Goal: Task Accomplishment & Management: Manage account settings

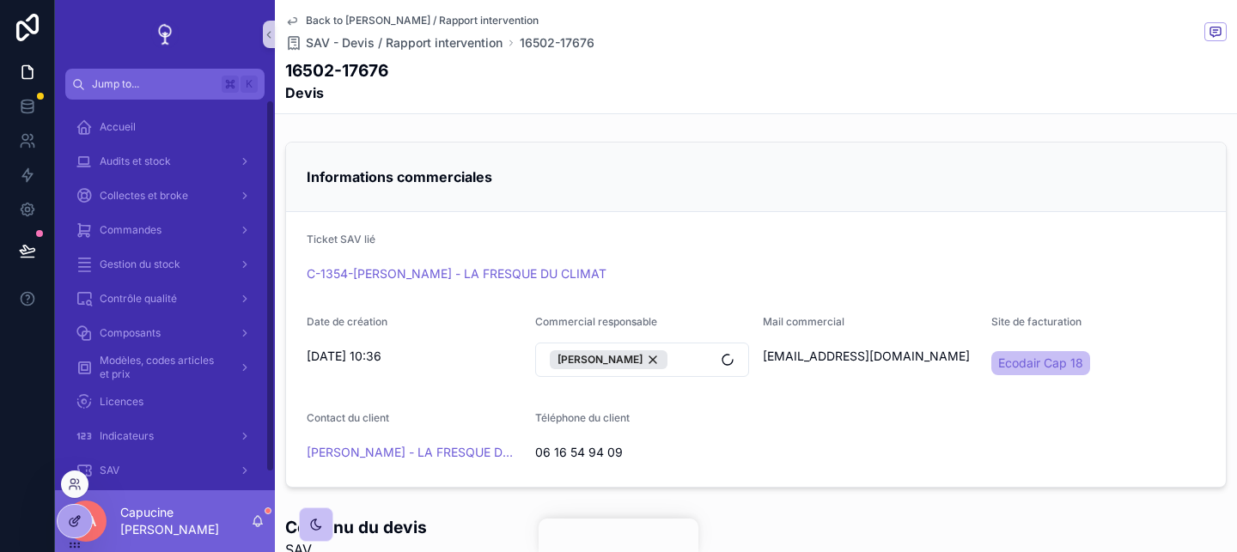
click at [82, 521] on div at bounding box center [75, 521] width 34 height 33
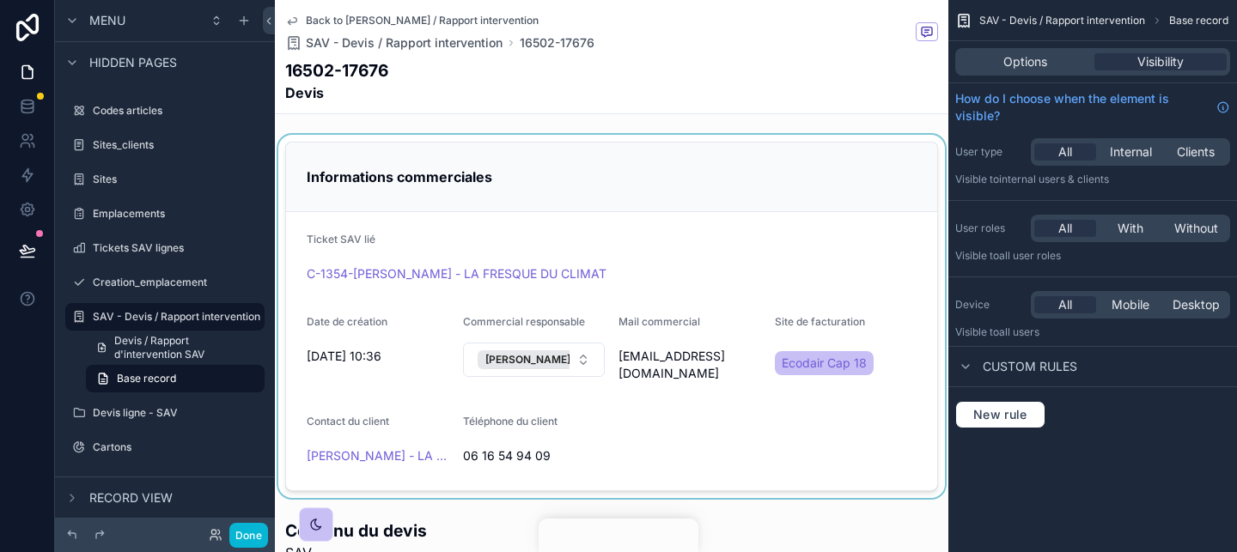
click at [745, 155] on div "scrollable content" at bounding box center [611, 316] width 673 height 363
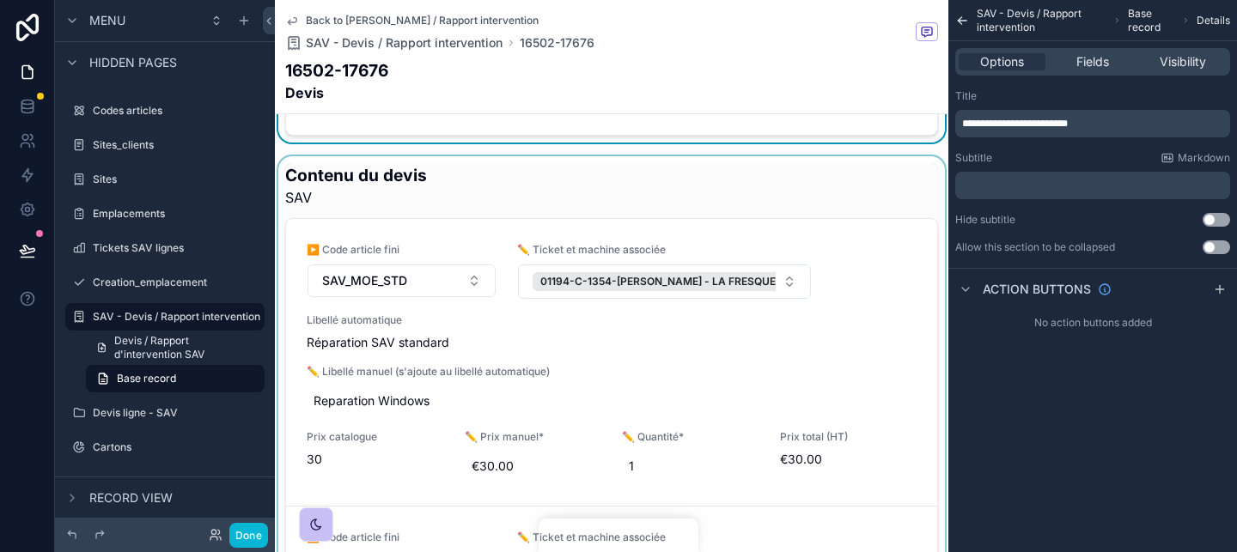
click at [745, 188] on div "scrollable content" at bounding box center [611, 397] width 673 height 483
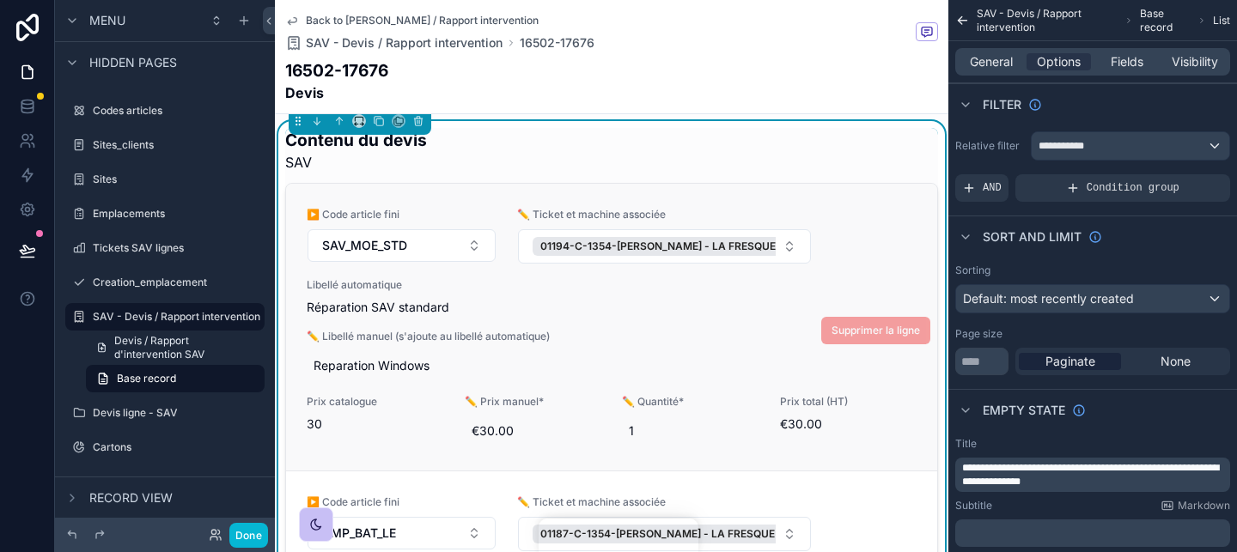
scroll to position [23, 0]
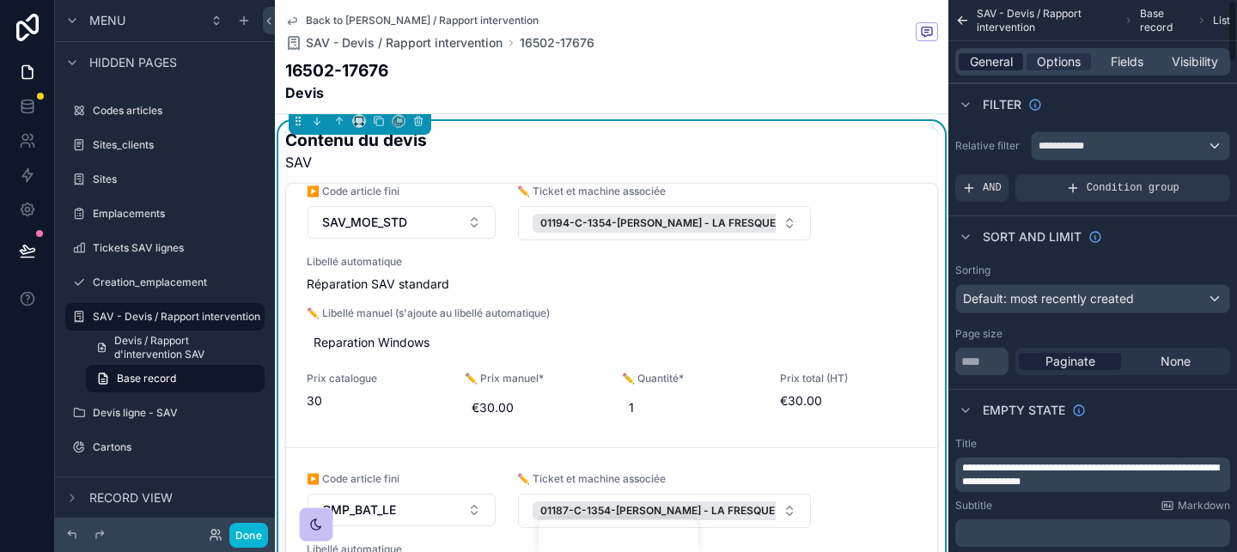
click at [980, 66] on span "General" at bounding box center [991, 61] width 43 height 17
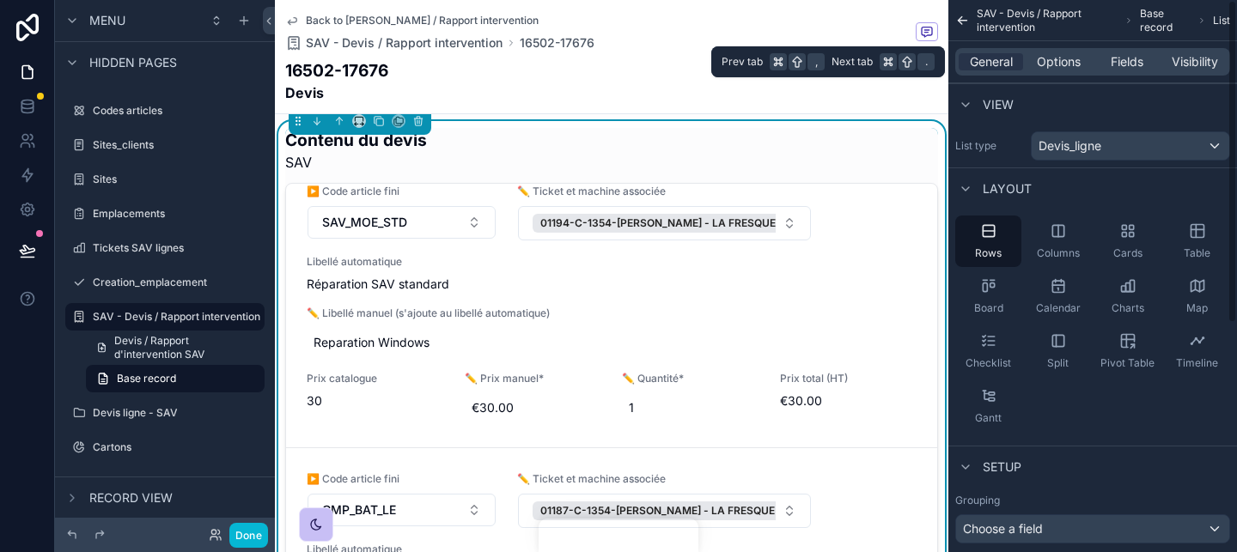
click at [1067, 65] on span "Options" at bounding box center [1059, 61] width 44 height 17
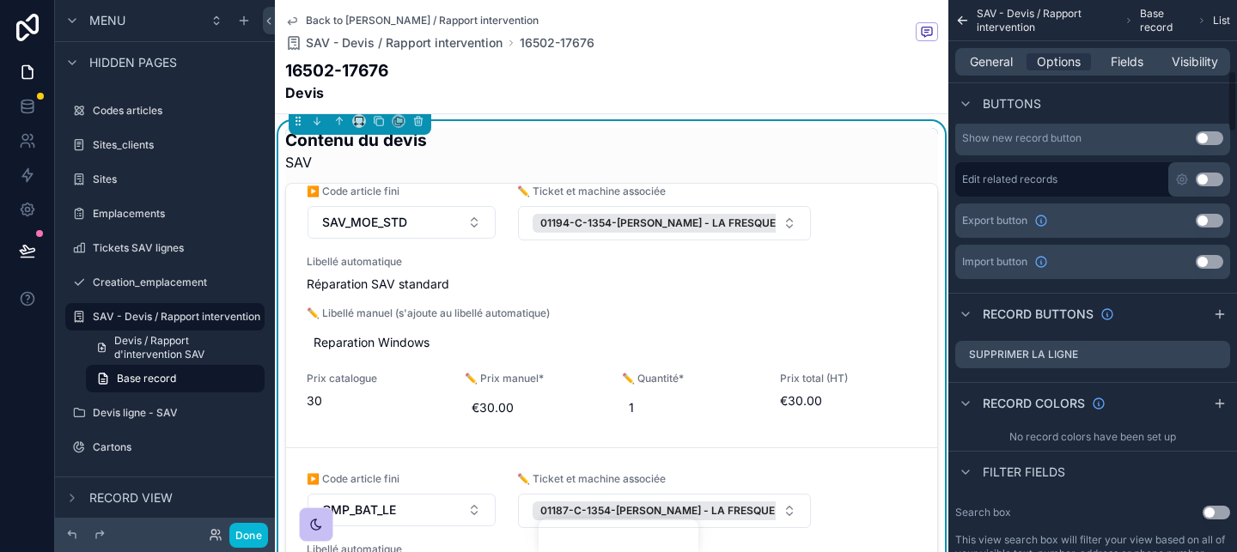
scroll to position [636, 0]
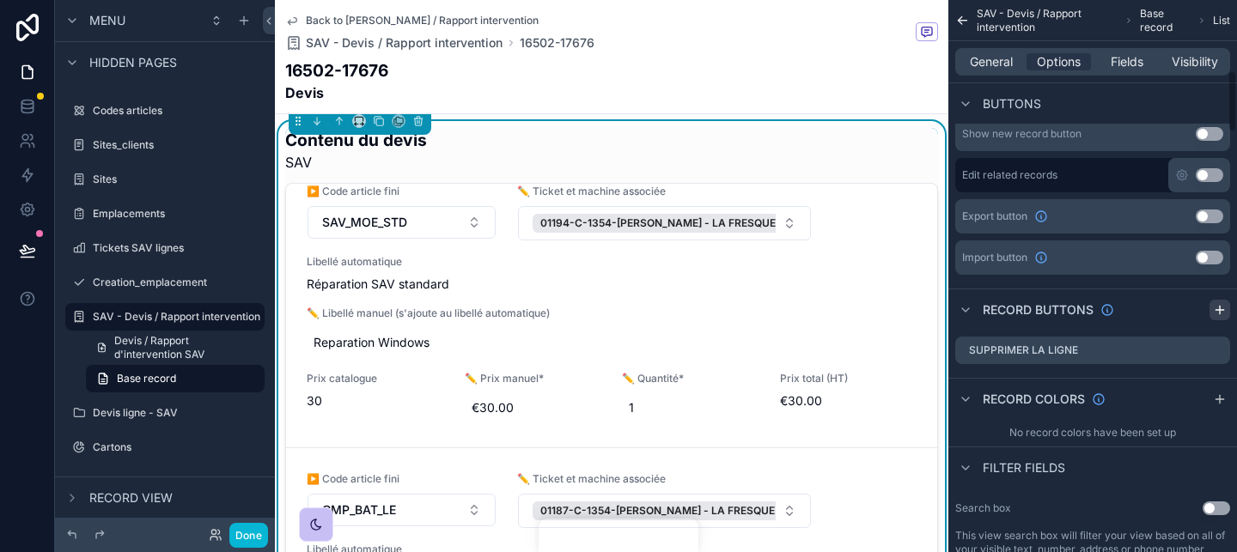
click at [1228, 306] on div "Enable bulk actions Use setting Show new record button Use setting Edit related…" at bounding box center [1092, 261] width 289 height 371
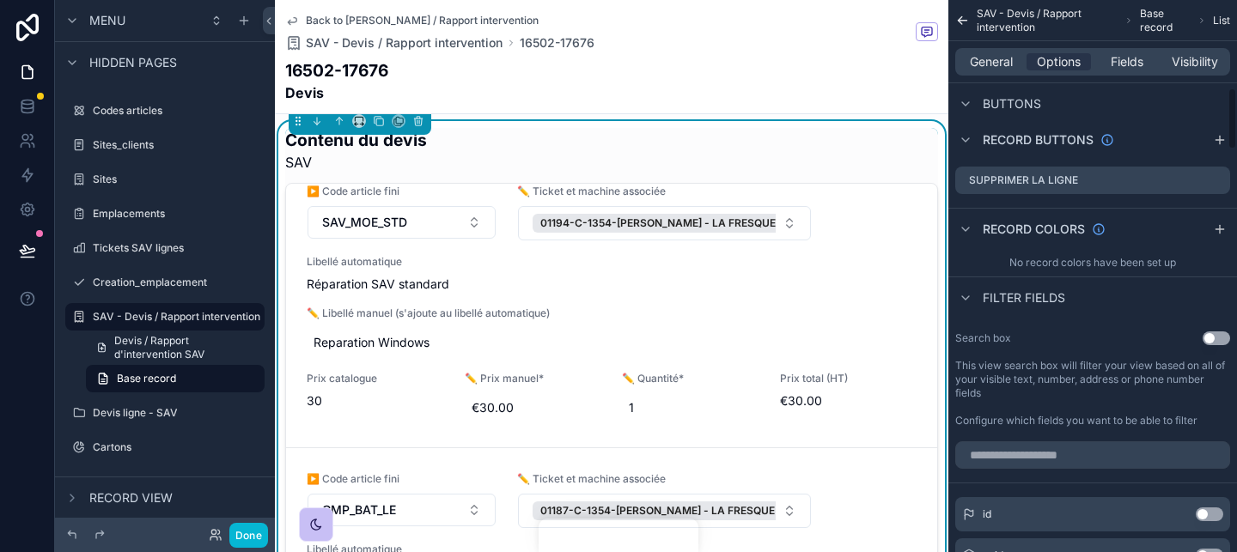
scroll to position [783, 0]
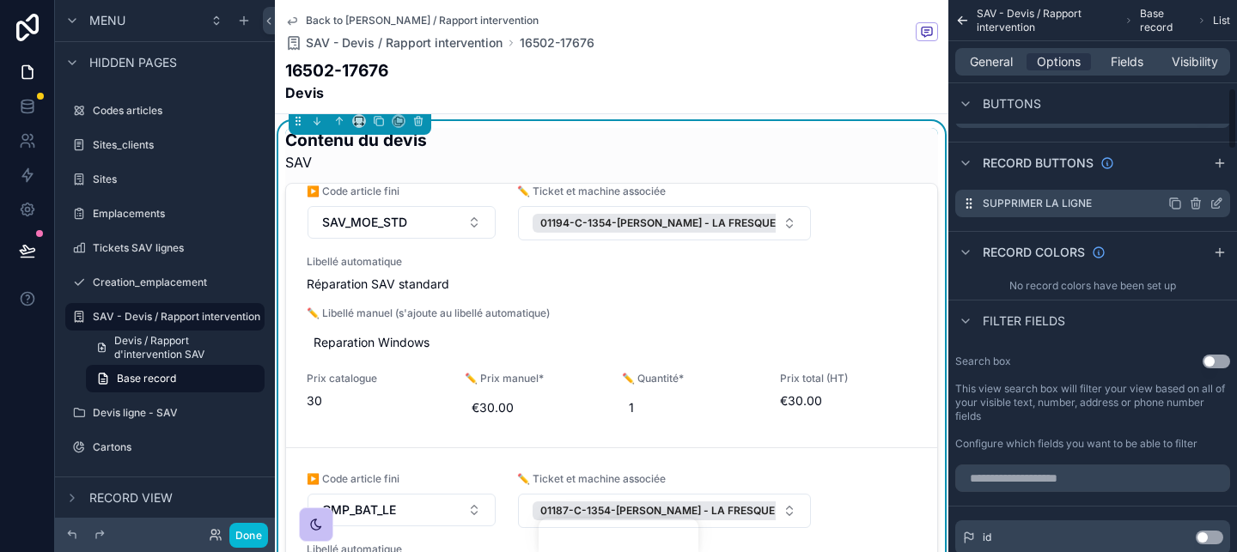
drag, startPoint x: 1214, startPoint y: 163, endPoint x: 1087, endPoint y: 195, distance: 131.0
click at [1214, 163] on icon "scrollable content" at bounding box center [1220, 163] width 14 height 14
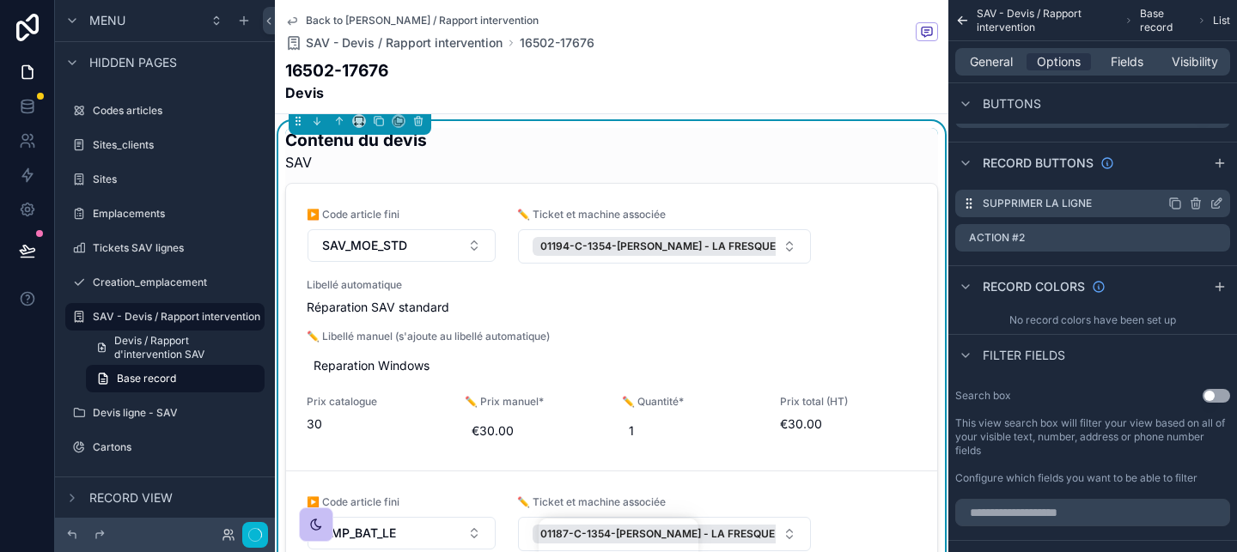
click at [1213, 205] on icon "scrollable content" at bounding box center [1216, 204] width 14 height 14
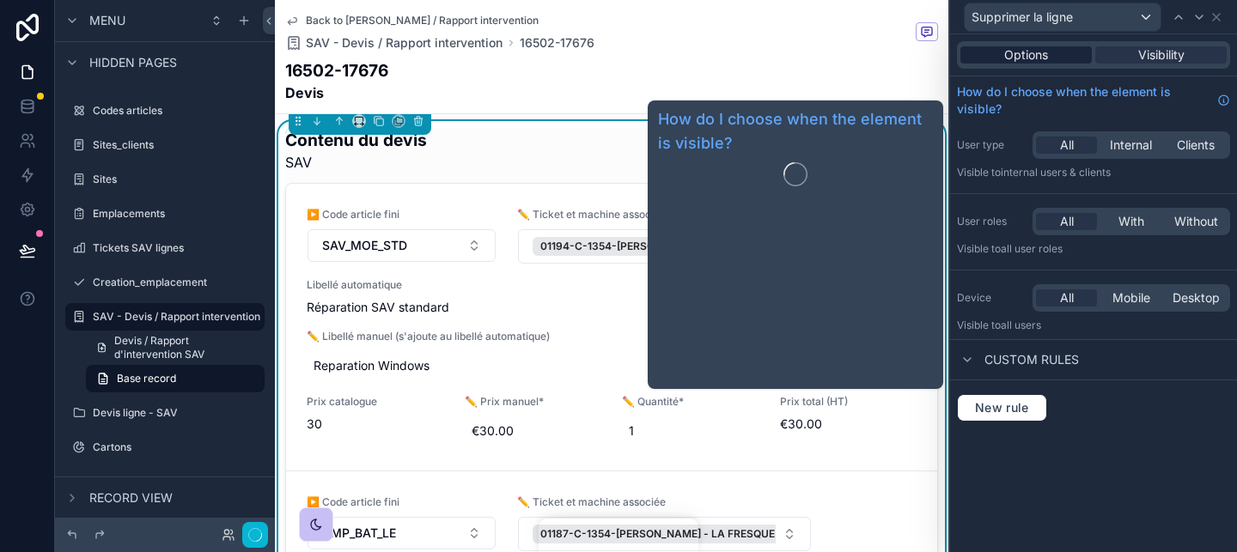
click at [1051, 60] on div "Options" at bounding box center [1025, 54] width 131 height 17
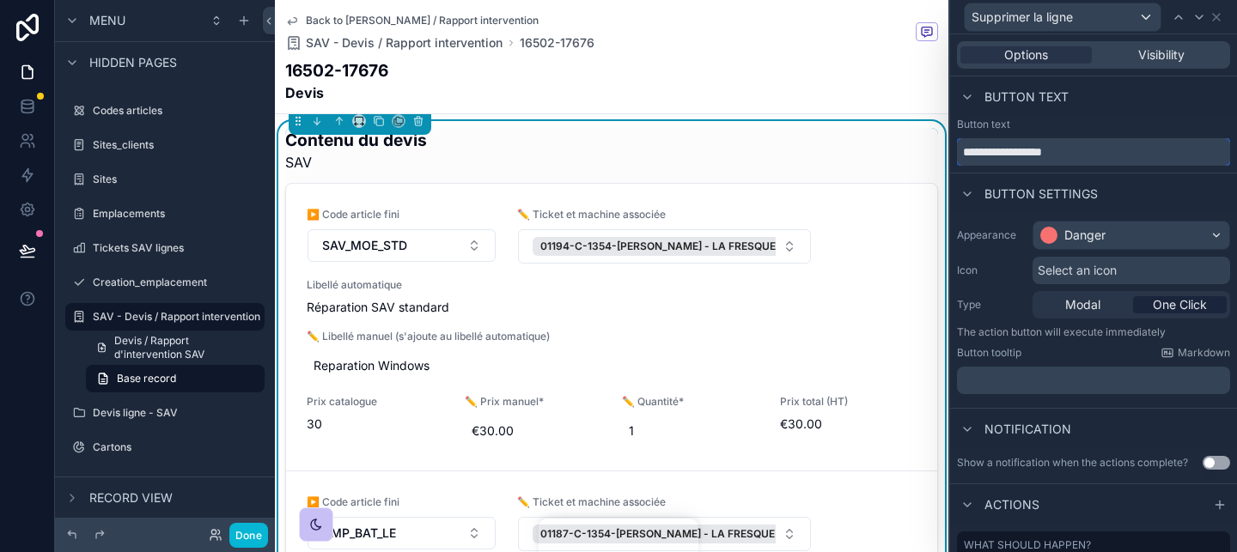
click at [1066, 144] on input "**********" at bounding box center [1093, 151] width 273 height 27
click at [1200, 18] on icon at bounding box center [1198, 16] width 7 height 3
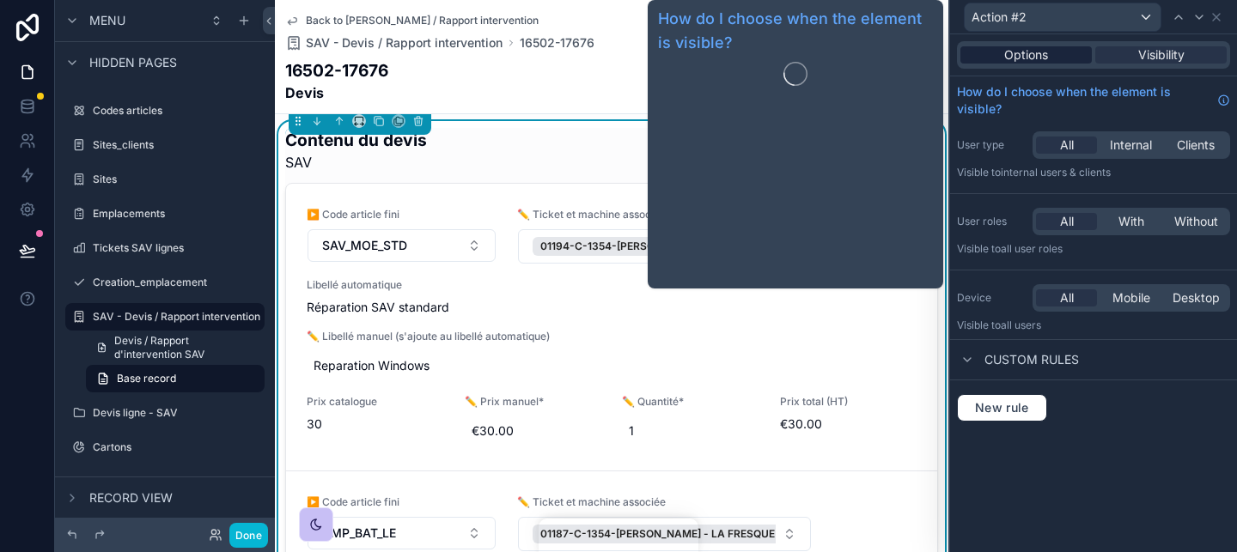
click at [1052, 54] on div "Options" at bounding box center [1025, 54] width 131 height 17
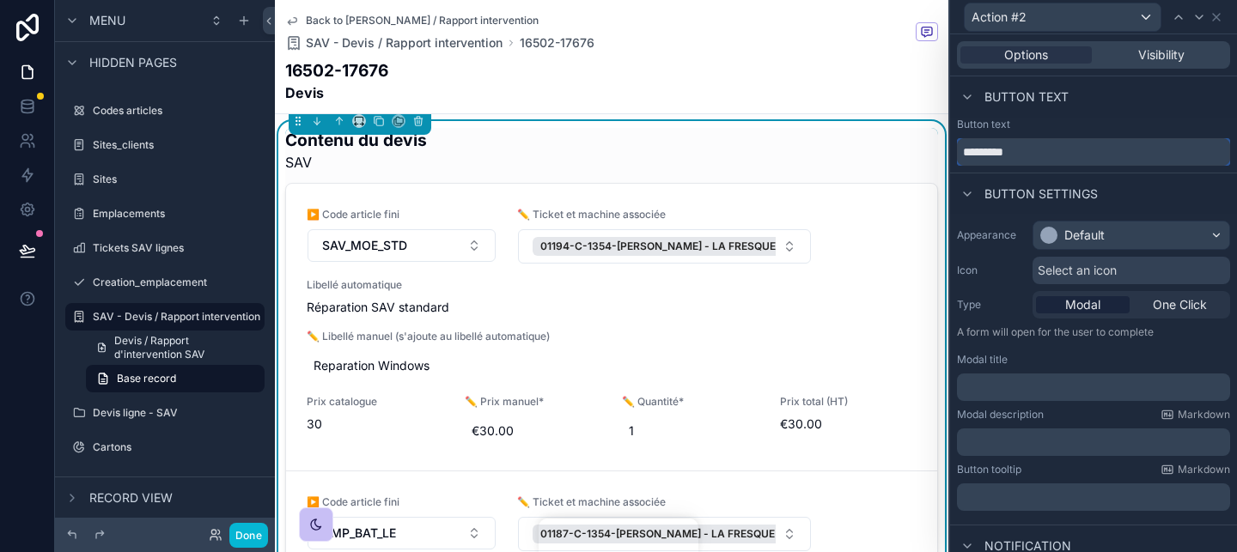
click at [1062, 138] on input "*********" at bounding box center [1093, 151] width 273 height 27
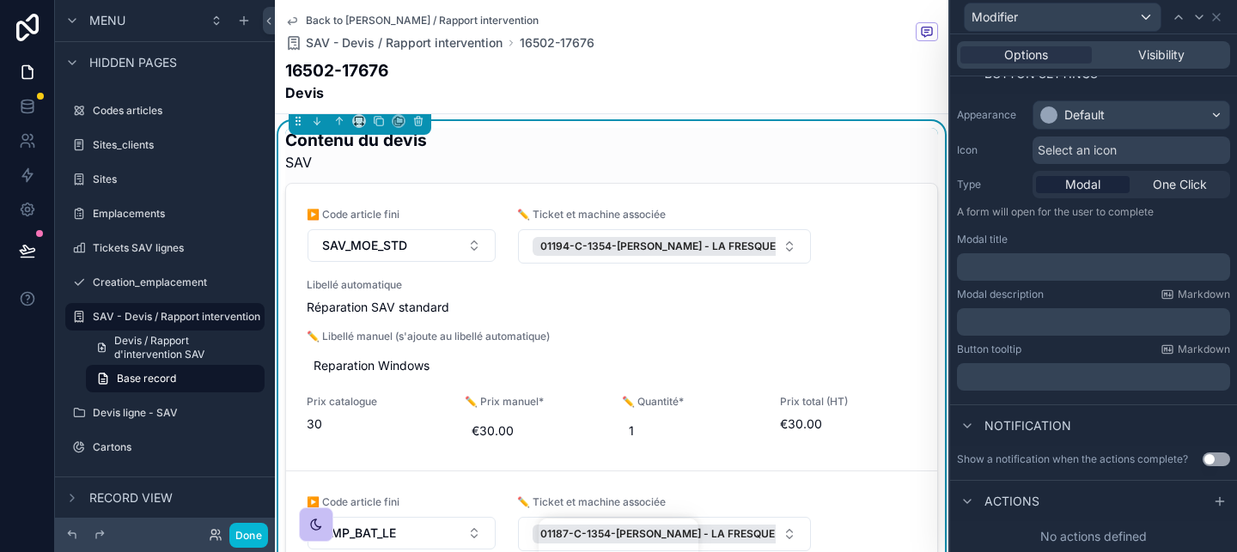
type input "********"
click at [1080, 441] on div "Notification" at bounding box center [1093, 424] width 287 height 41
click at [1076, 508] on div "Actions" at bounding box center [1093, 500] width 287 height 41
click at [1079, 471] on div "Show a notification when the actions complete? Use setting" at bounding box center [1093, 459] width 287 height 27
click at [1230, 497] on div "Actions" at bounding box center [1093, 500] width 287 height 41
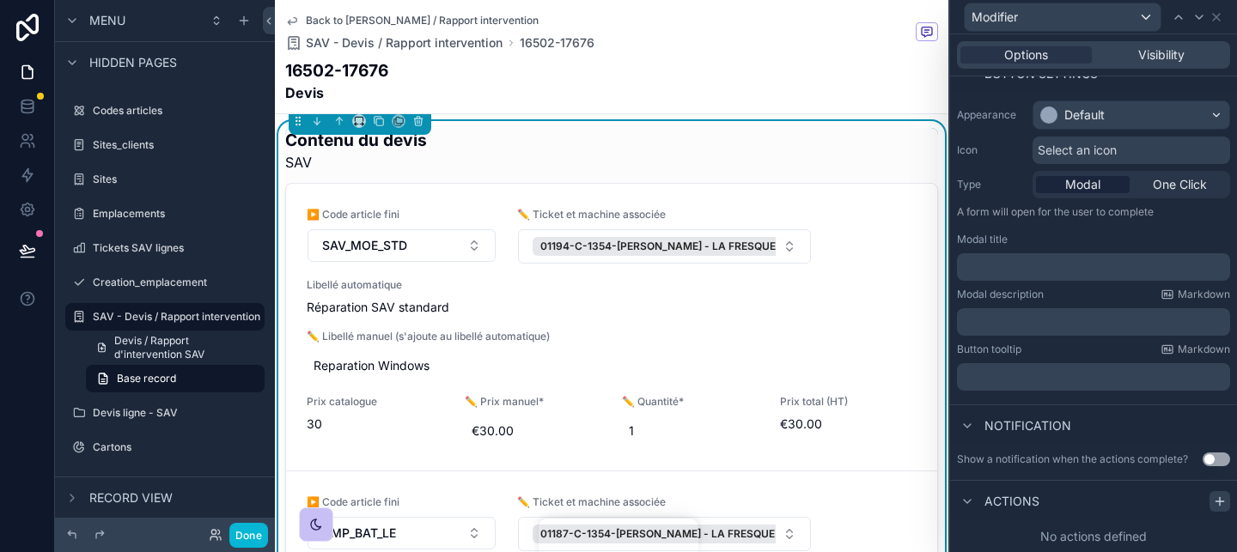
click at [1214, 502] on icon at bounding box center [1220, 502] width 14 height 14
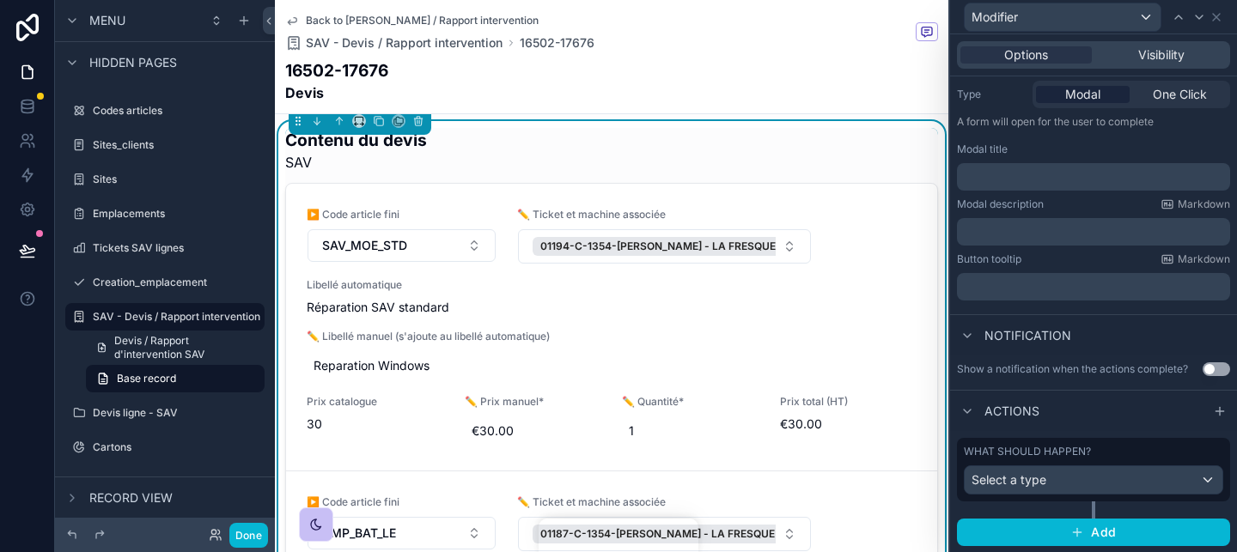
scroll to position [0, 0]
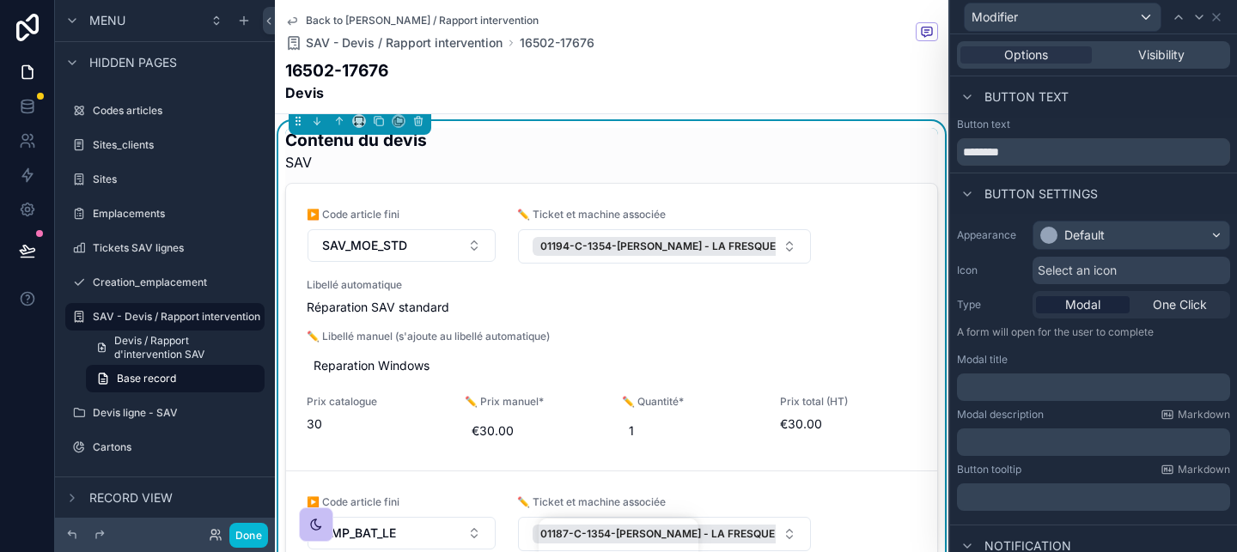
click at [1049, 393] on p "﻿" at bounding box center [1095, 387] width 263 height 17
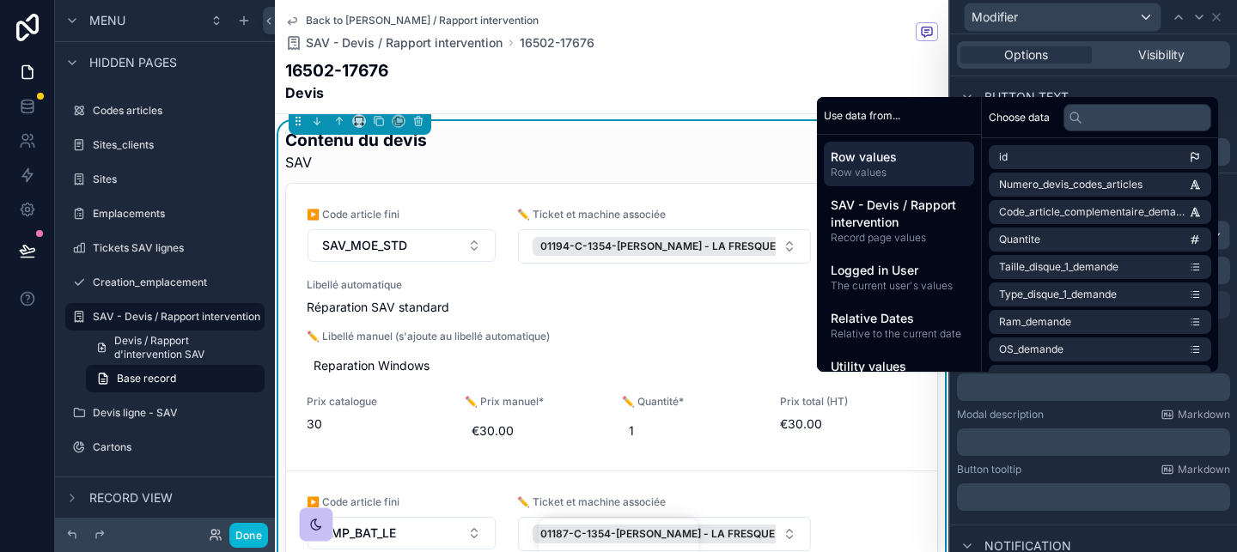
click at [1049, 393] on p "﻿" at bounding box center [1095, 387] width 263 height 17
click at [1110, 413] on div "Modal description Markdown" at bounding box center [1093, 415] width 273 height 14
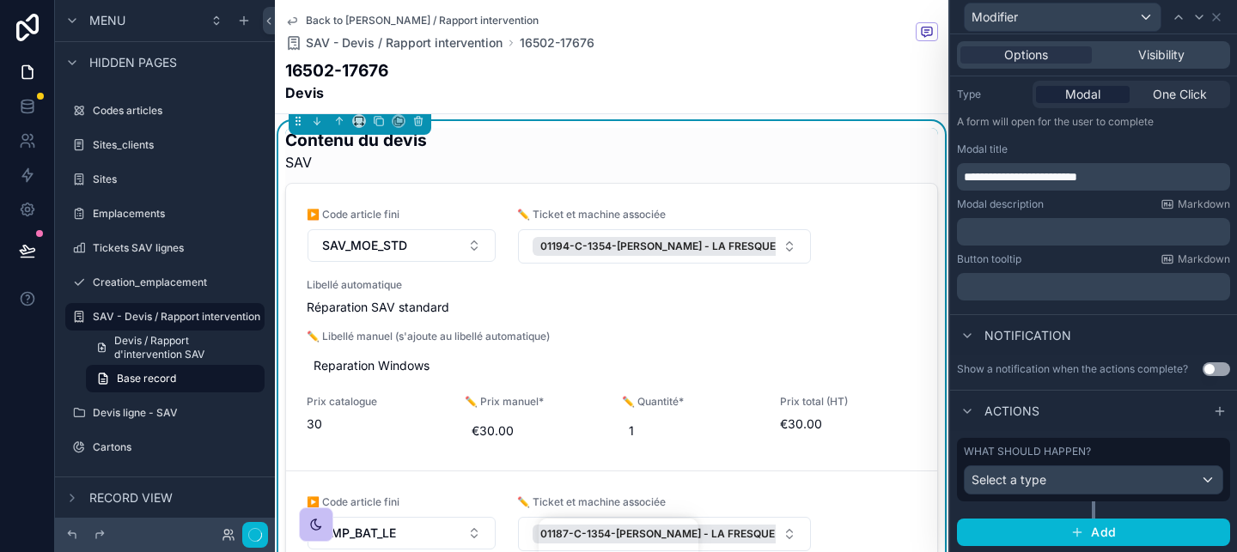
click at [1151, 450] on div "What should happen?" at bounding box center [1093, 452] width 259 height 14
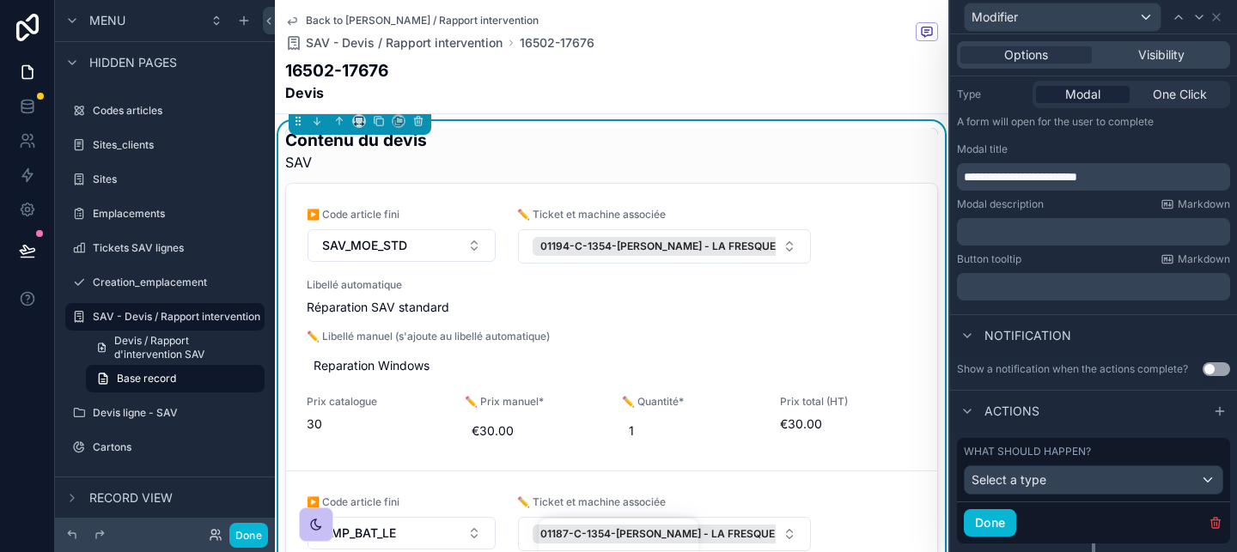
scroll to position [252, 0]
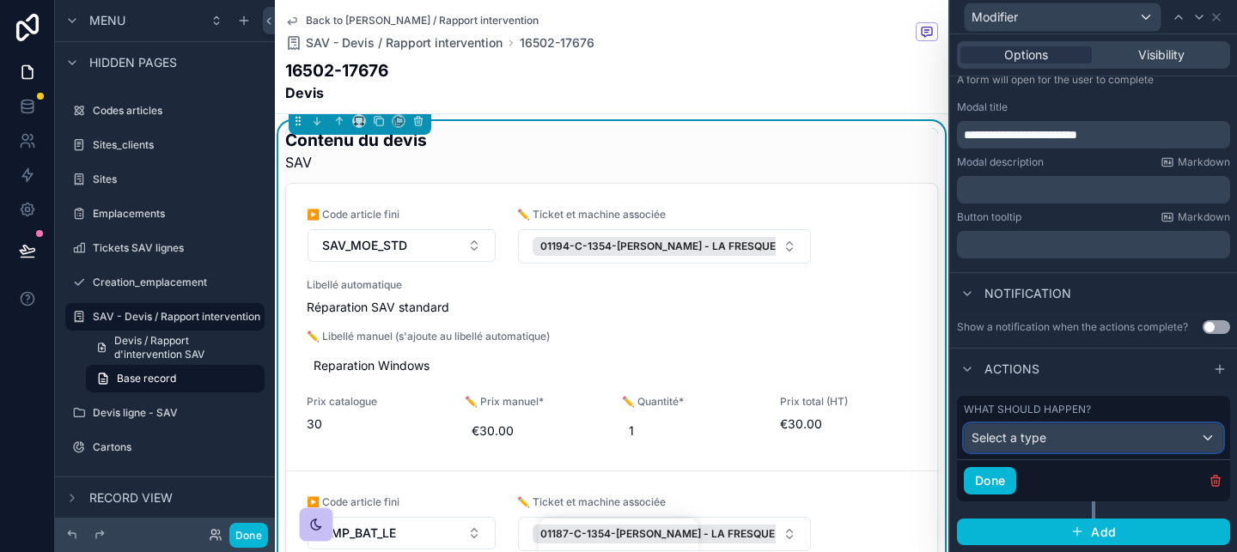
click at [1073, 437] on div "Select a type" at bounding box center [1093, 437] width 258 height 27
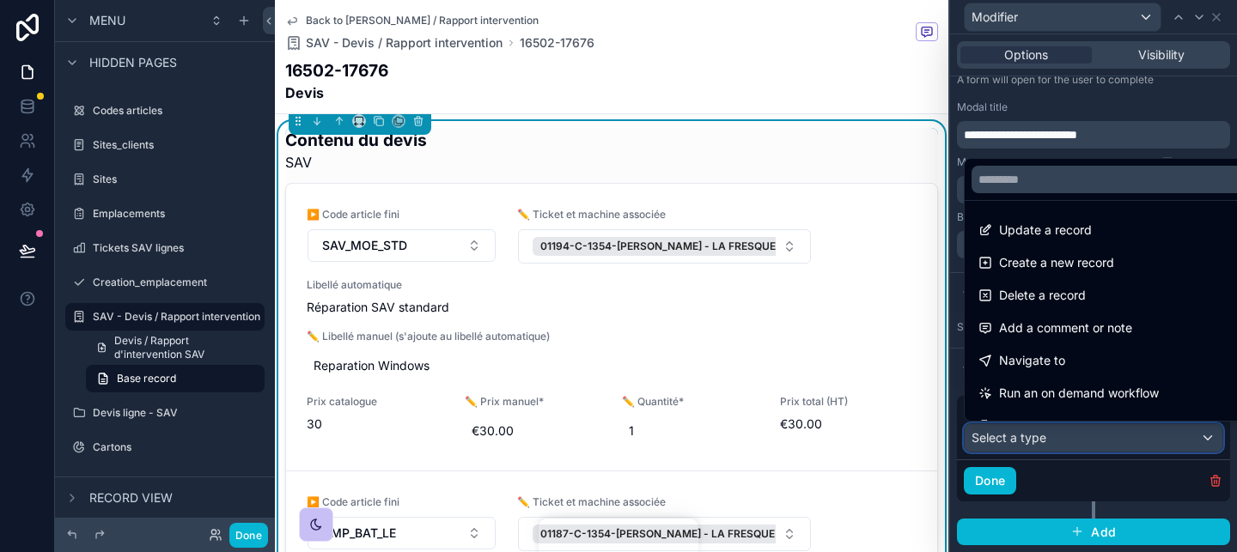
click at [964, 423] on button "Select a type" at bounding box center [1093, 437] width 259 height 29
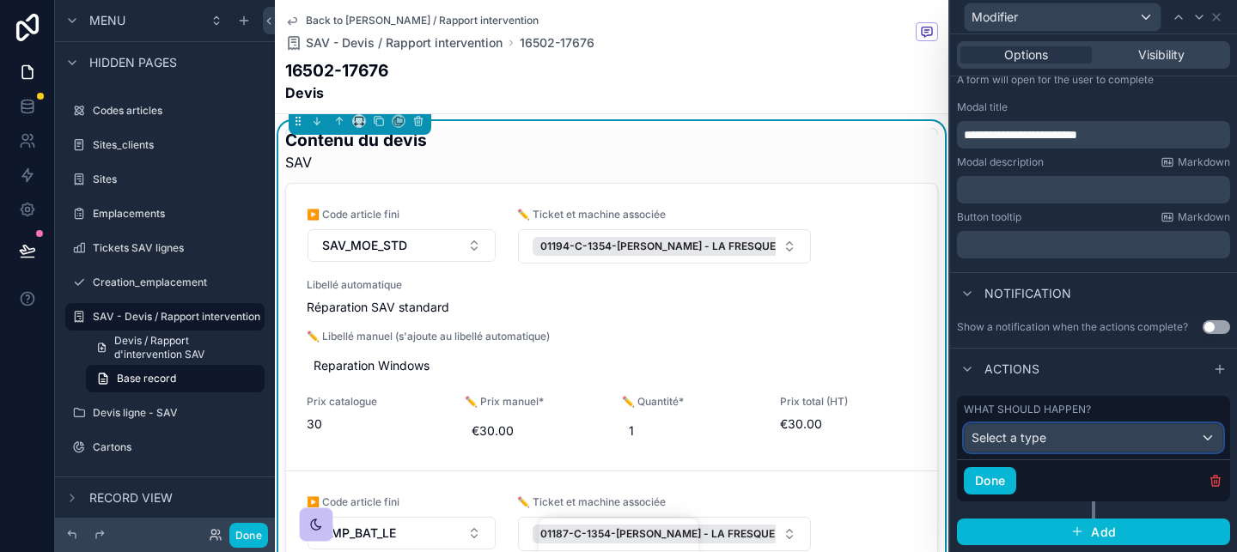
click at [1073, 437] on div "Select a type" at bounding box center [1093, 437] width 258 height 27
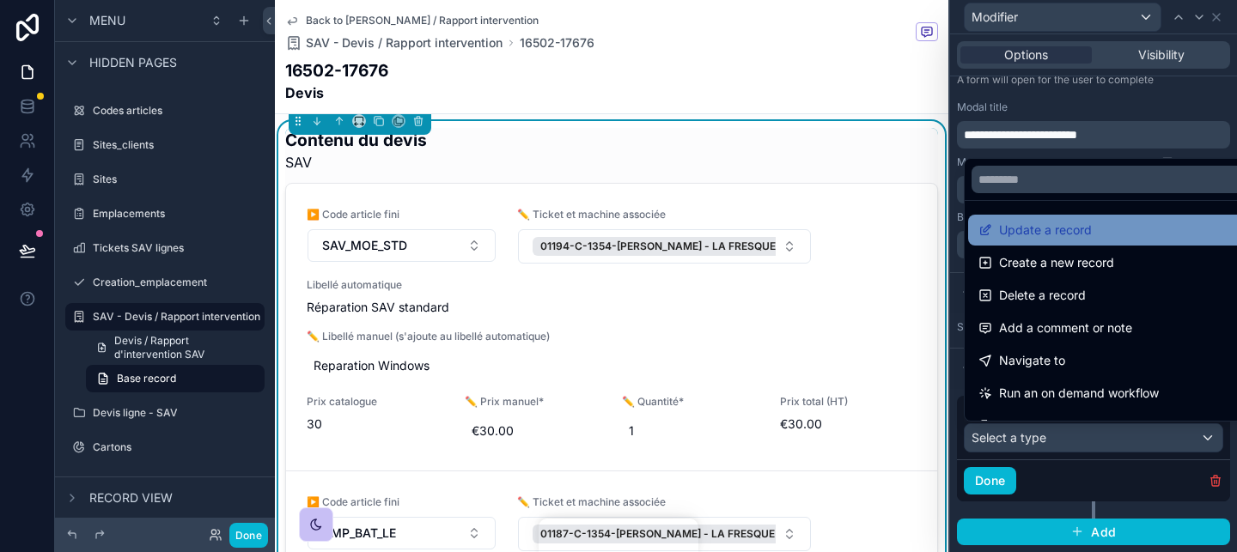
click at [1071, 240] on span "Update a record" at bounding box center [1045, 230] width 93 height 21
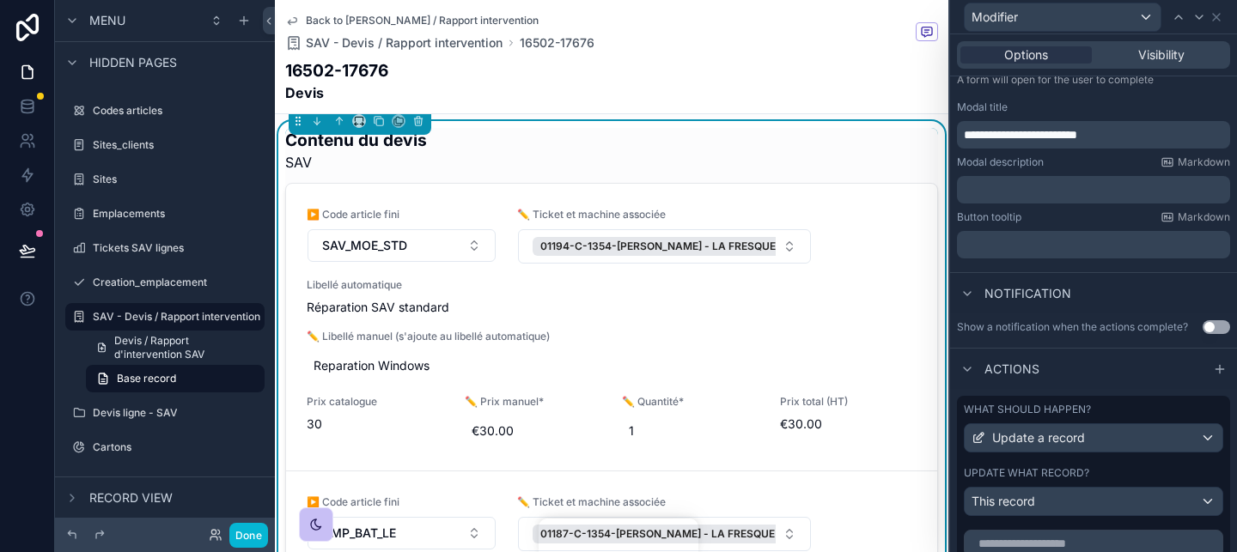
scroll to position [420, 0]
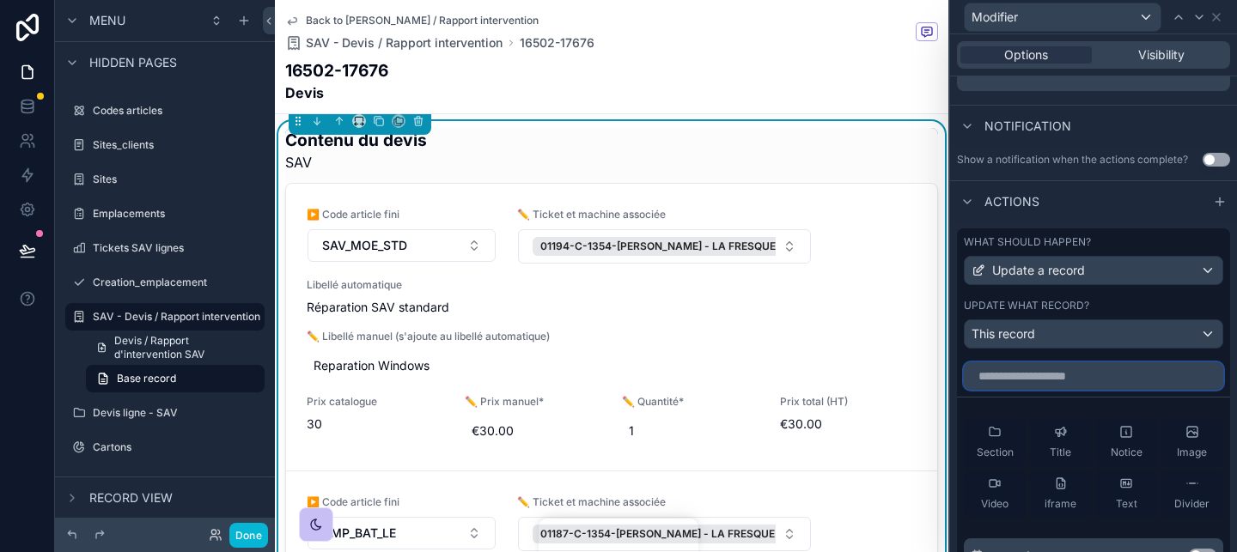
click at [1097, 374] on input "text" at bounding box center [1093, 375] width 259 height 27
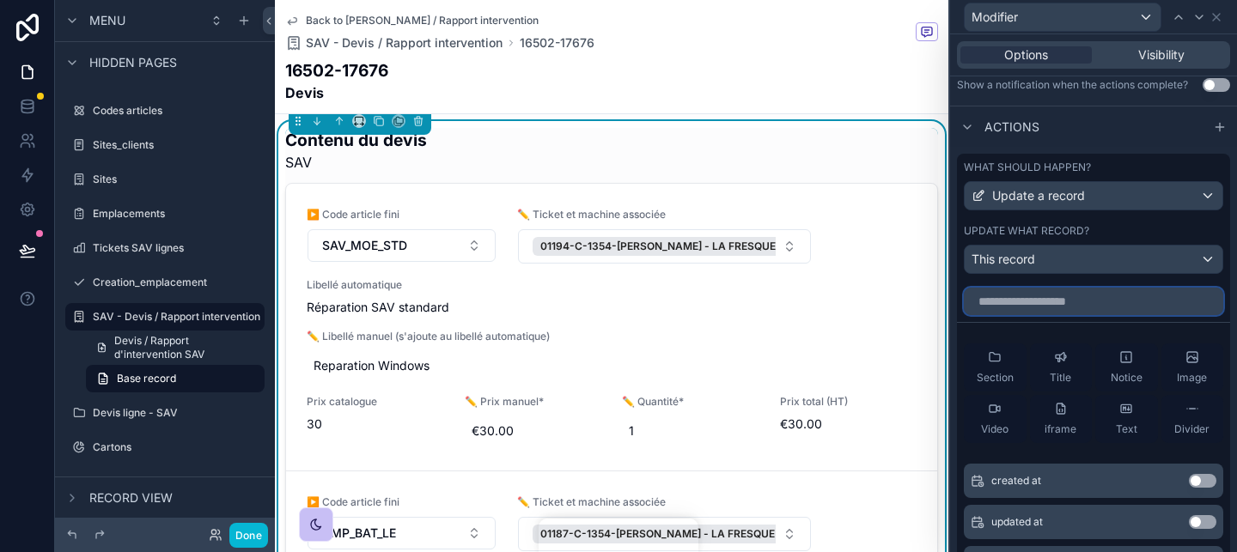
scroll to position [512, 0]
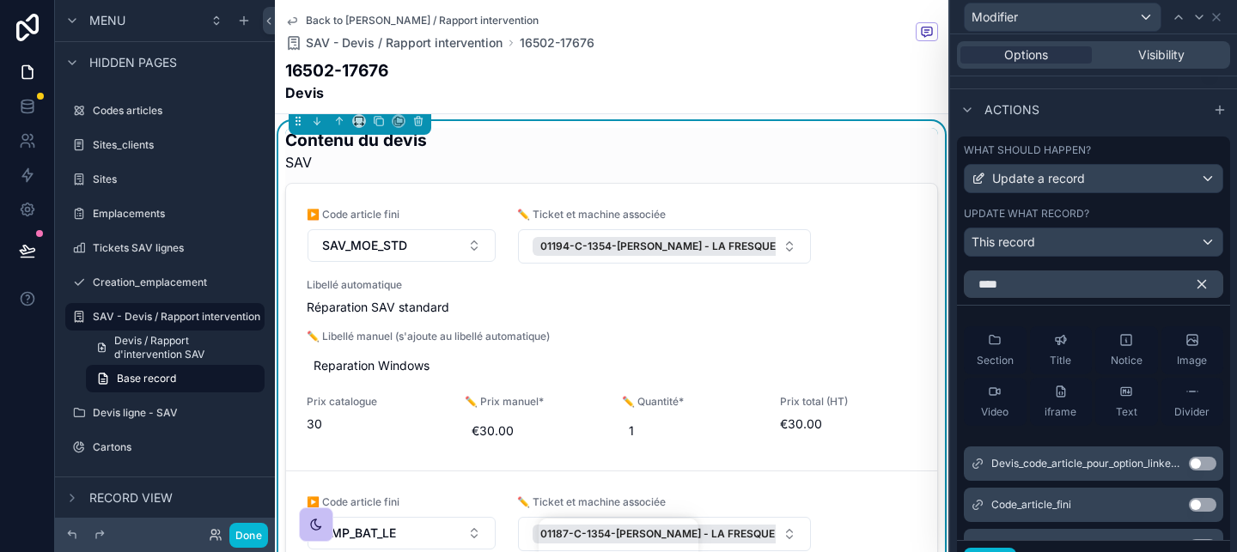
click at [1197, 511] on button "Use setting" at bounding box center [1202, 505] width 27 height 14
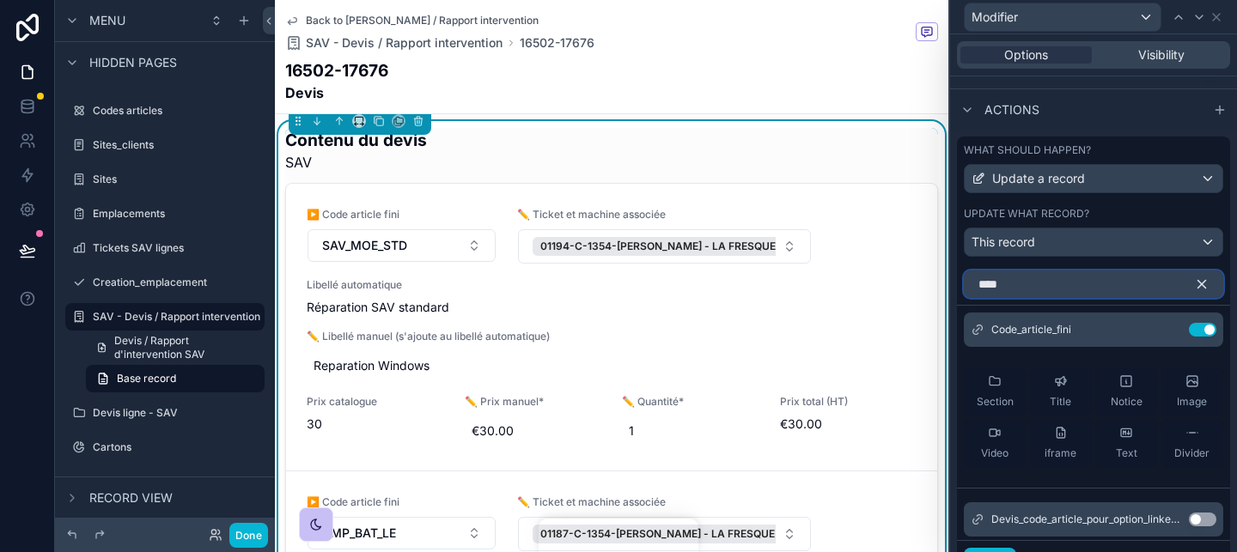
click at [1051, 280] on input "****" at bounding box center [1093, 284] width 259 height 27
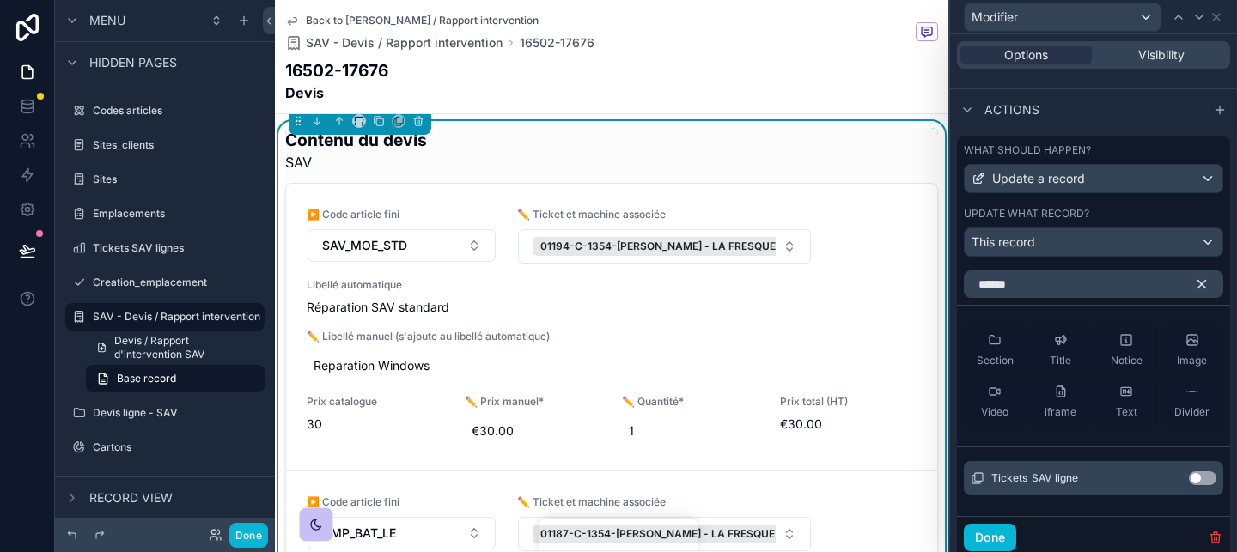
click at [1207, 481] on button "Use setting" at bounding box center [1202, 478] width 27 height 14
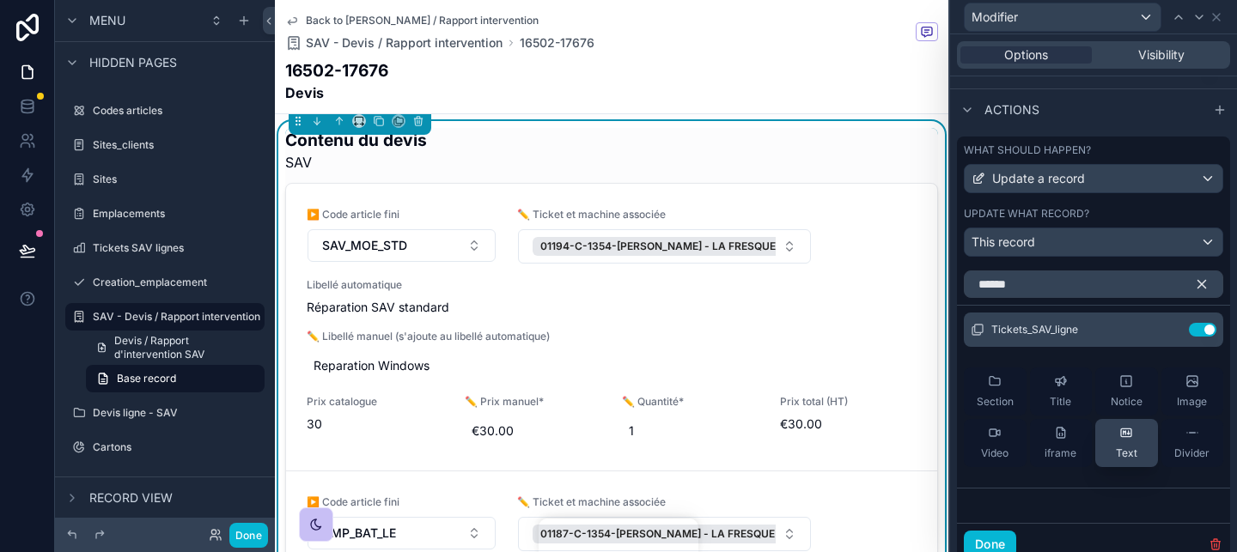
scroll to position [575, 0]
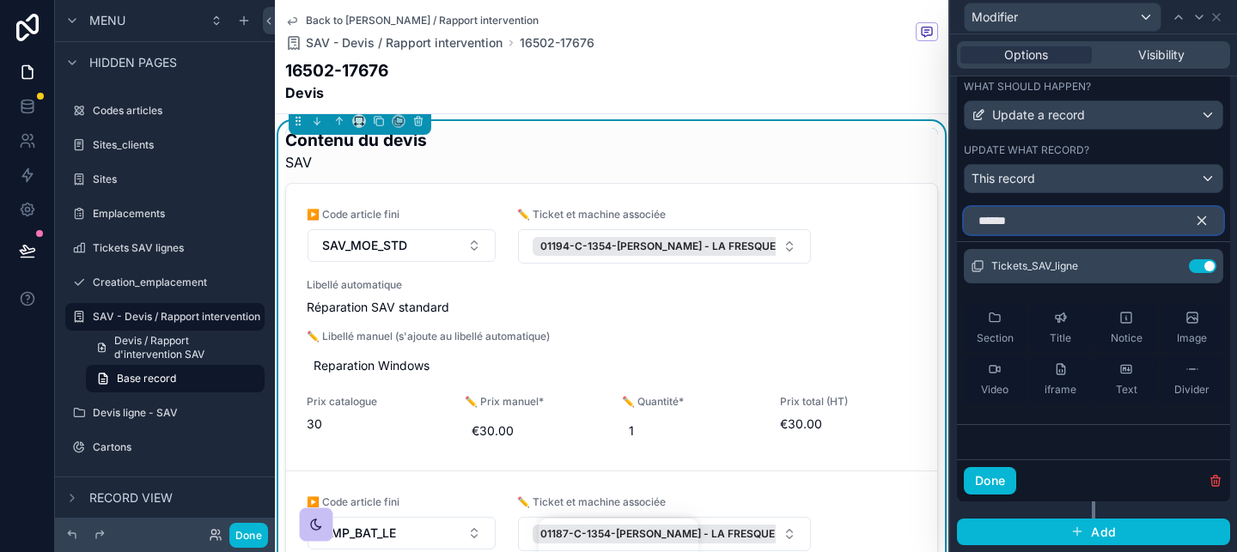
click at [1069, 228] on input "******" at bounding box center [1093, 220] width 259 height 27
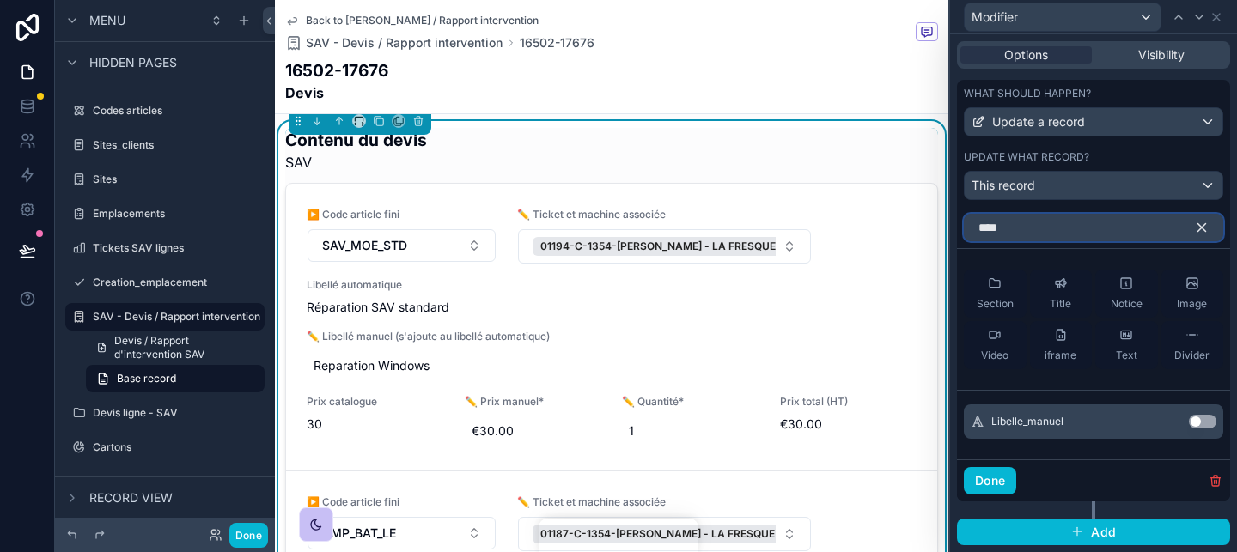
scroll to position [568, 0]
click at [1202, 423] on button "Use setting" at bounding box center [1202, 422] width 27 height 14
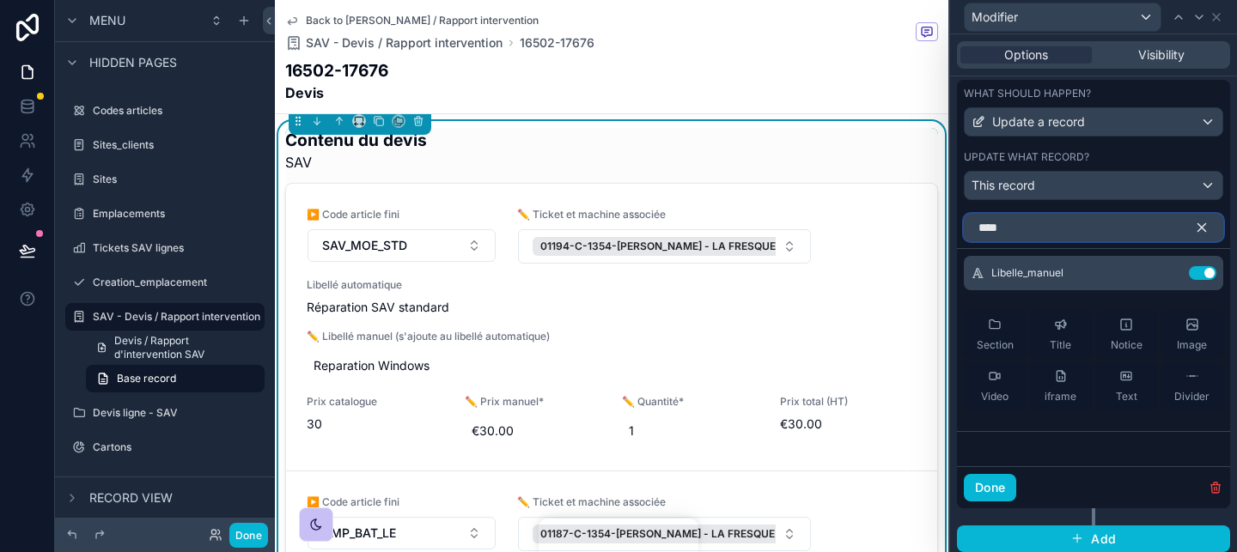
click at [1045, 238] on input "****" at bounding box center [1093, 227] width 259 height 27
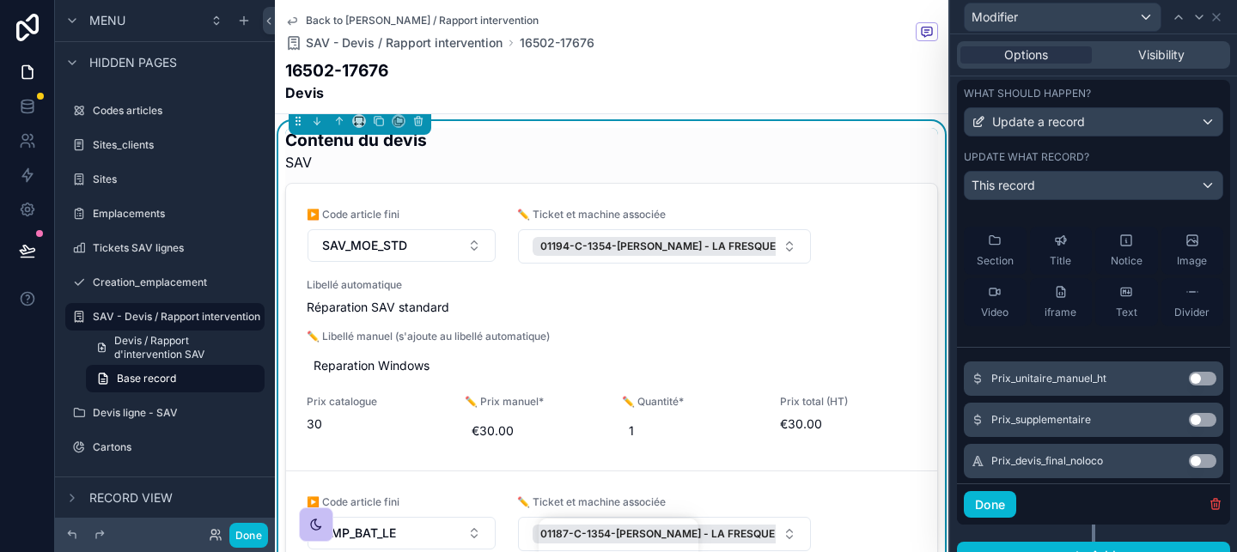
scroll to position [58, 0]
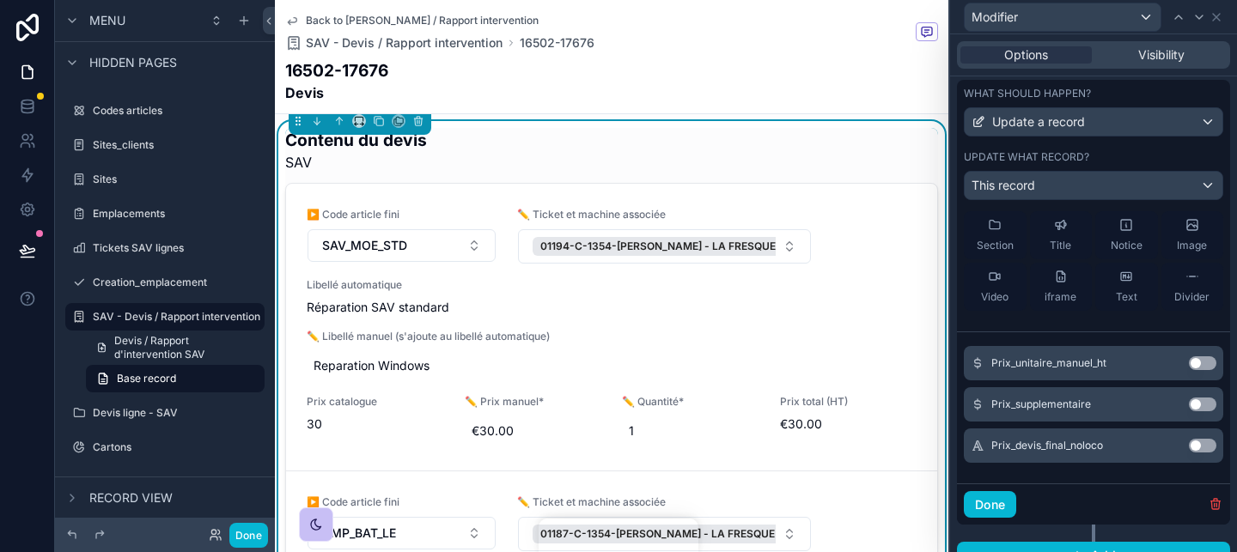
click at [1193, 363] on button "Use setting" at bounding box center [1202, 363] width 27 height 14
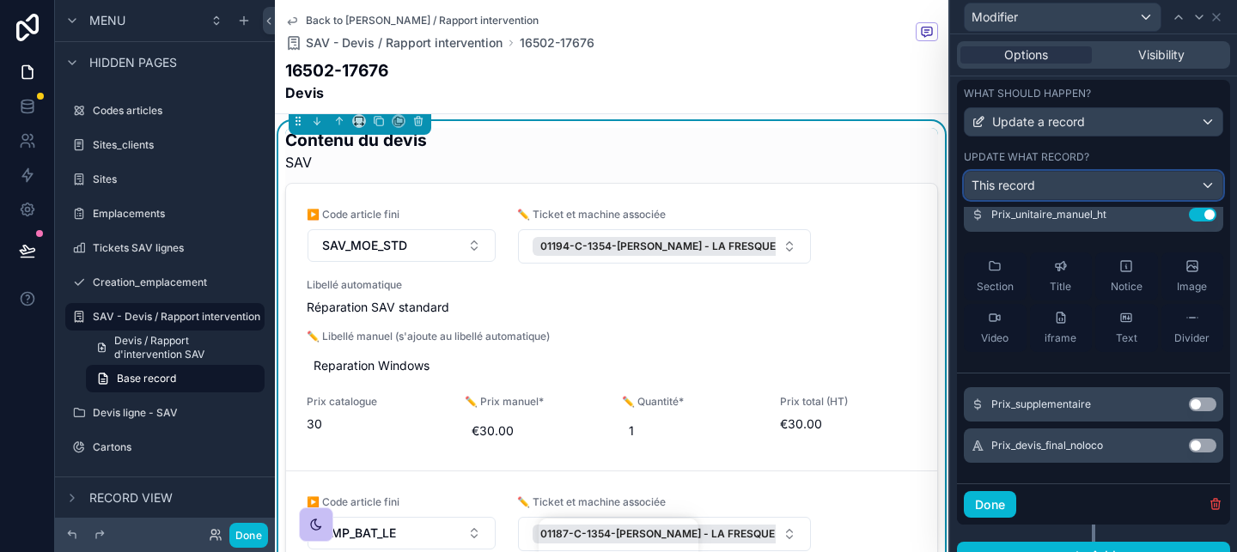
click at [1013, 184] on span "This record" at bounding box center [1003, 185] width 64 height 17
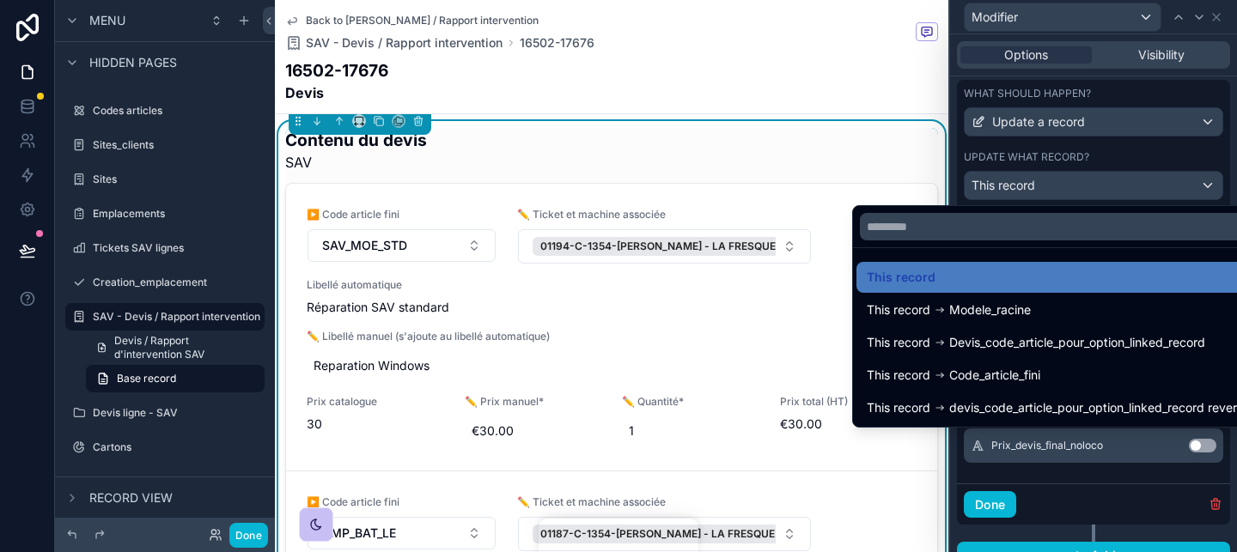
click at [1017, 178] on div at bounding box center [1093, 276] width 287 height 552
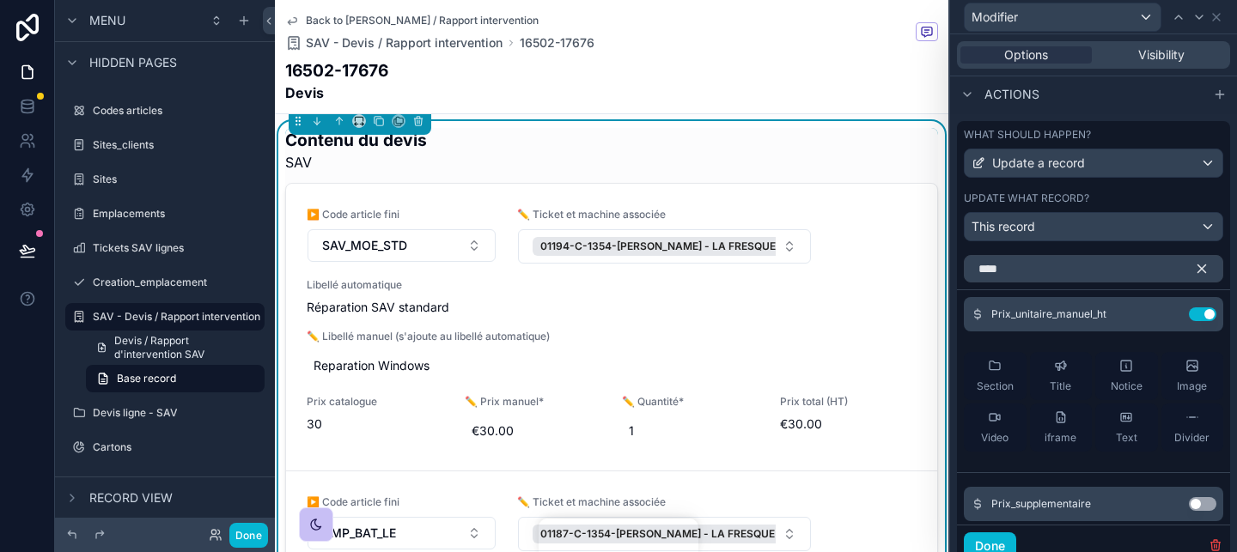
scroll to position [518, 0]
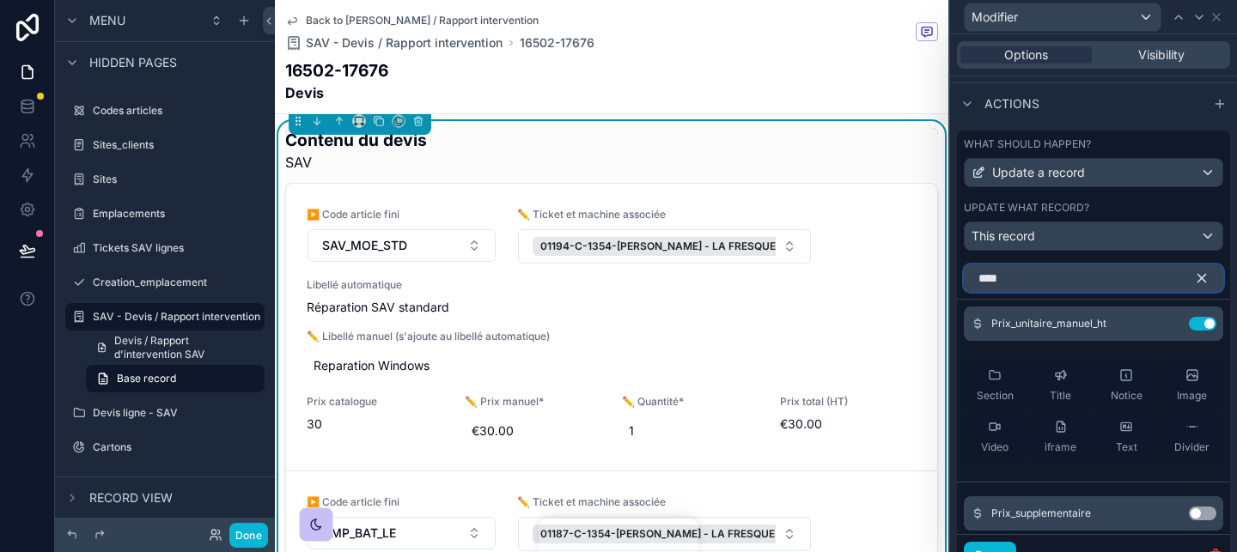
click at [1044, 284] on input "****" at bounding box center [1093, 277] width 259 height 27
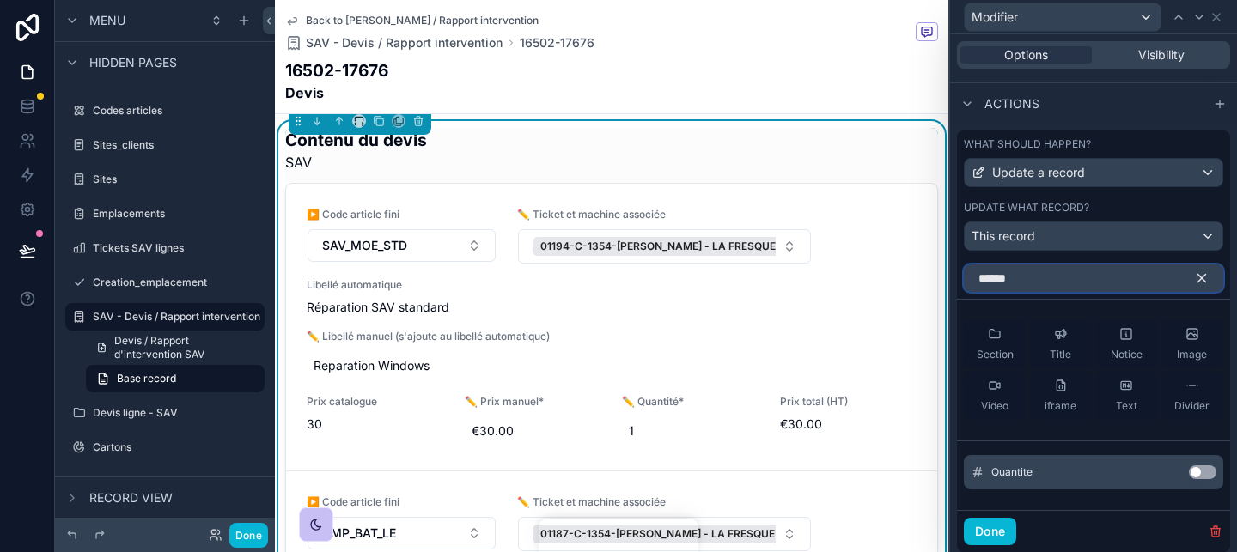
type input "******"
click at [1195, 471] on button "Use setting" at bounding box center [1202, 472] width 27 height 14
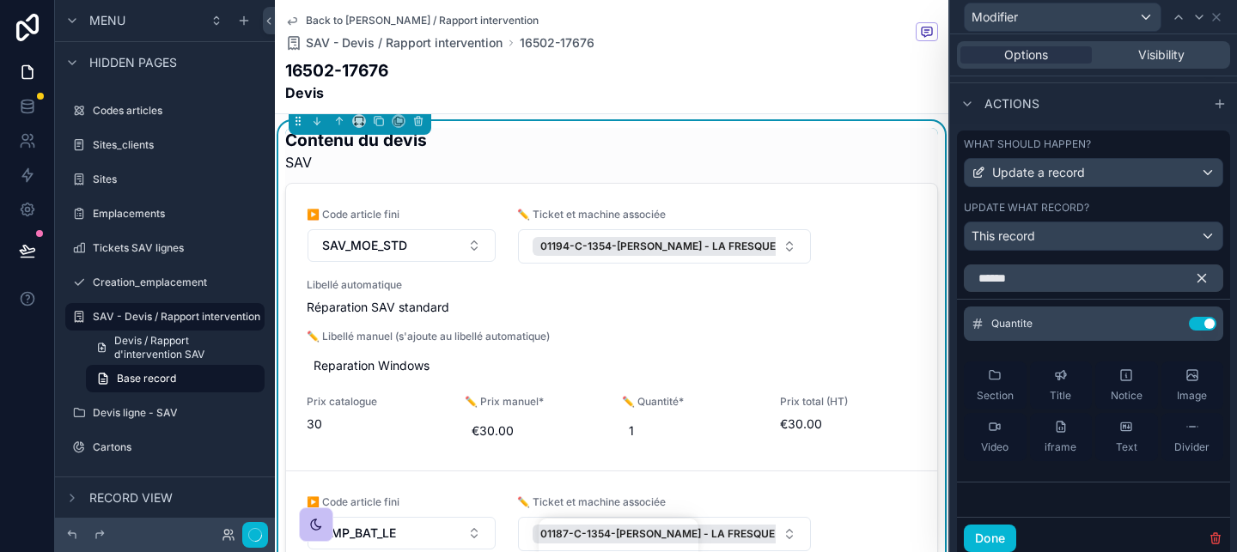
scroll to position [575, 0]
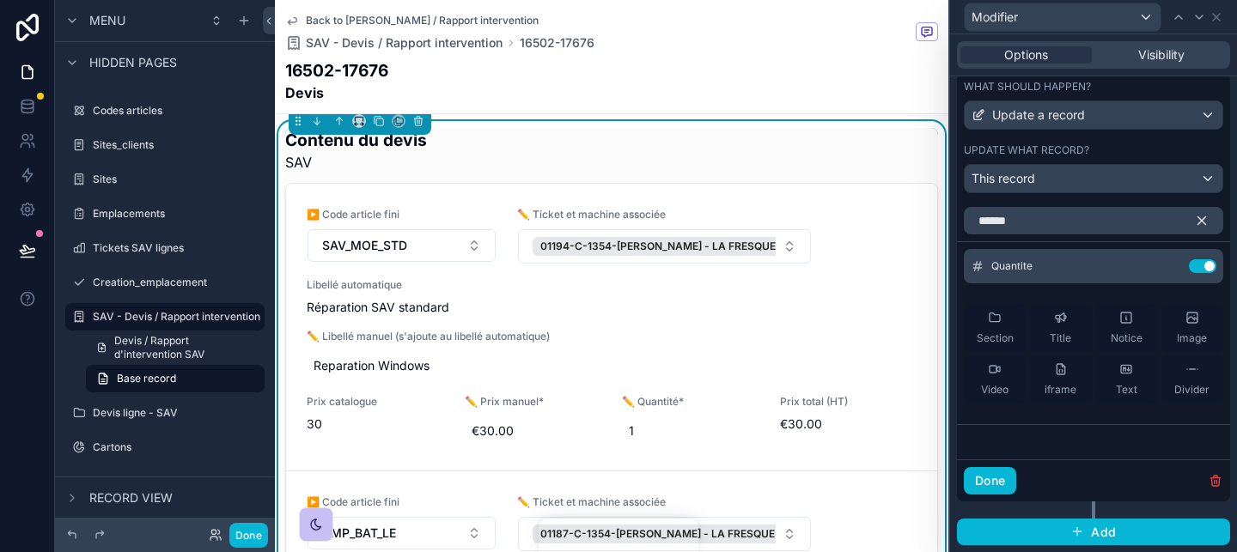
click at [1203, 218] on icon "button" at bounding box center [1202, 221] width 8 height 8
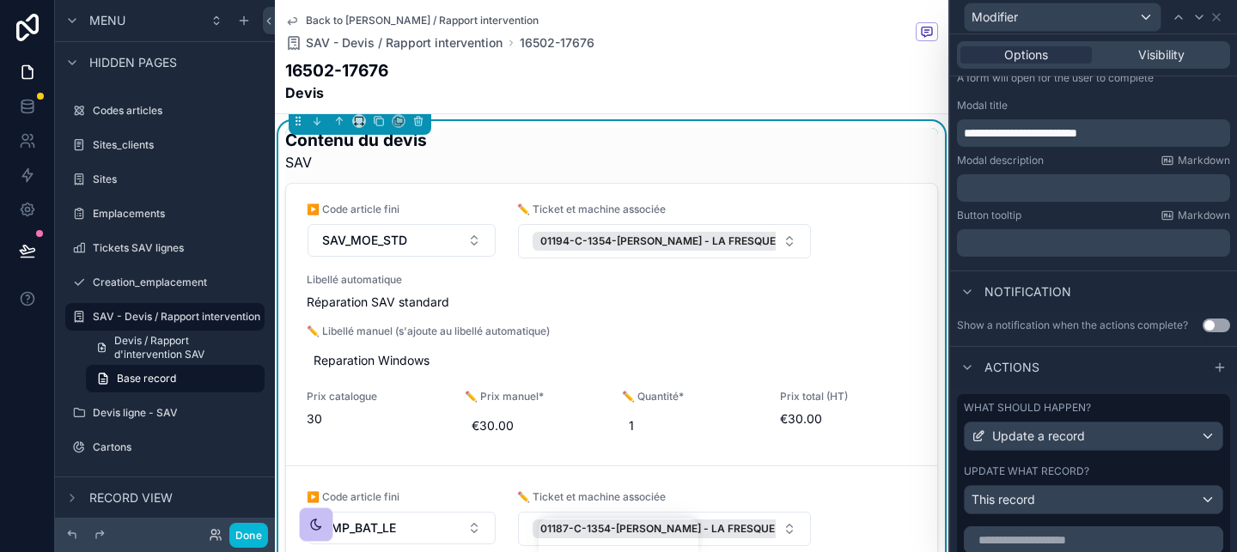
scroll to position [0, 0]
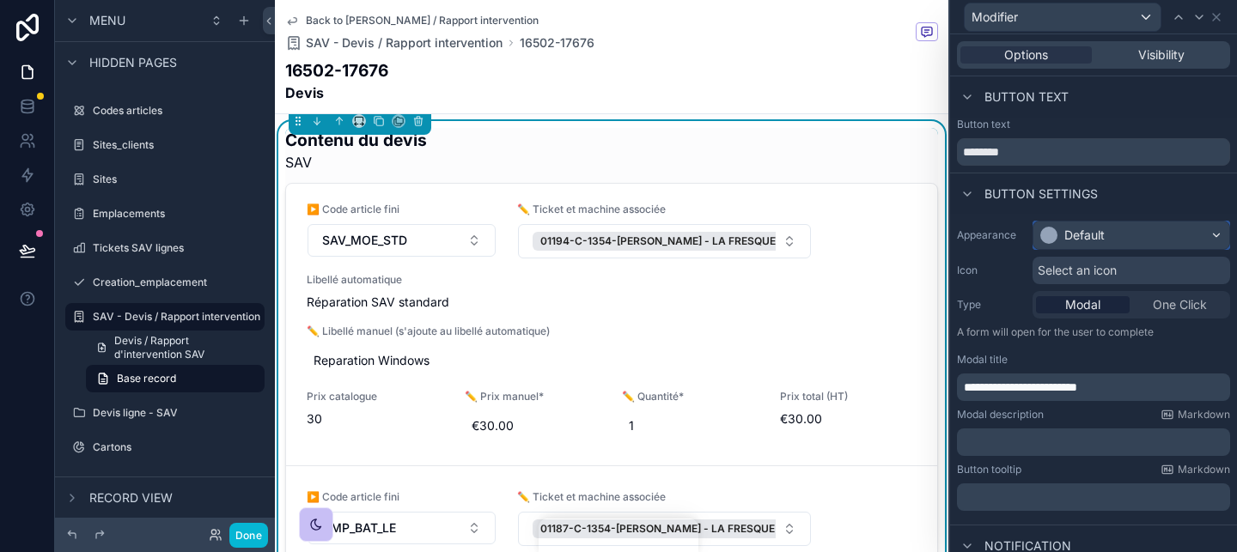
click at [1082, 235] on div "Default" at bounding box center [1084, 235] width 40 height 17
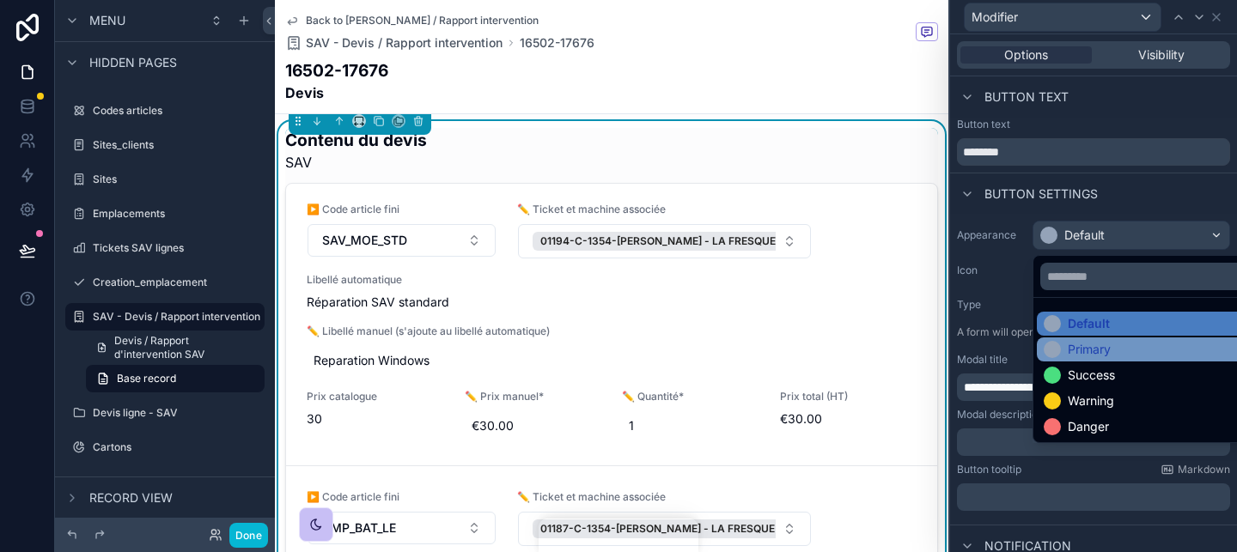
click at [1085, 350] on div "Primary" at bounding box center [1088, 349] width 43 height 17
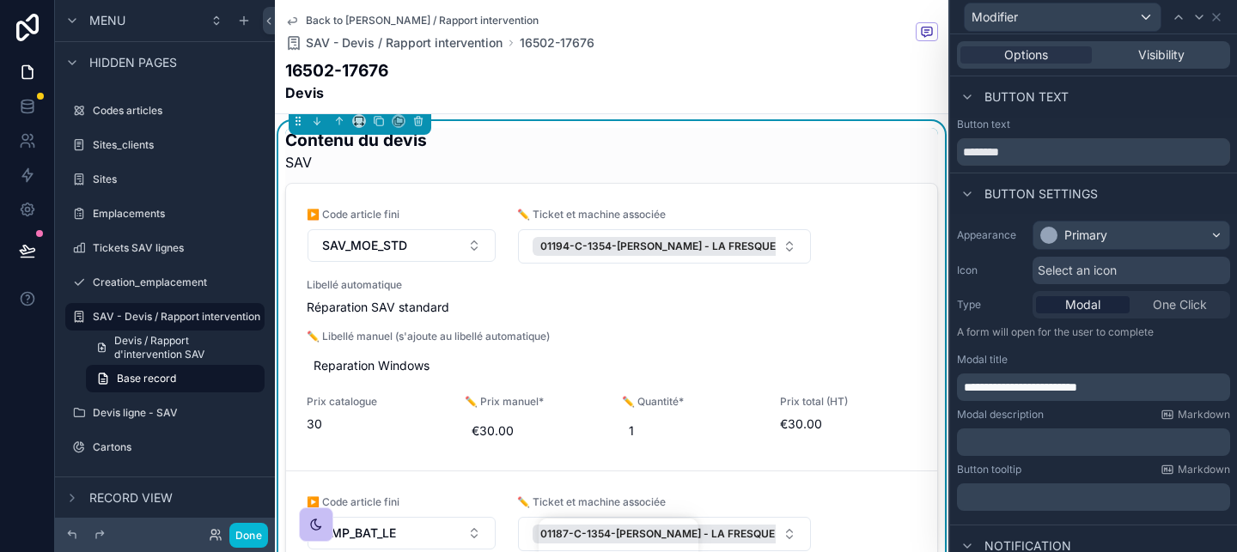
scroll to position [36, 0]
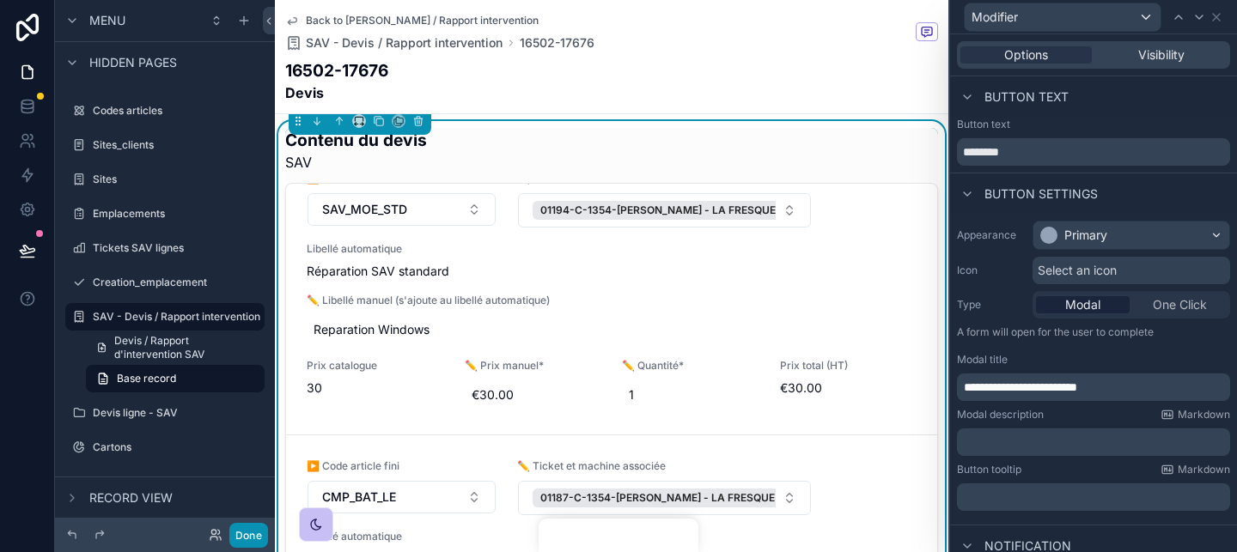
click at [251, 544] on button "Done" at bounding box center [248, 535] width 39 height 25
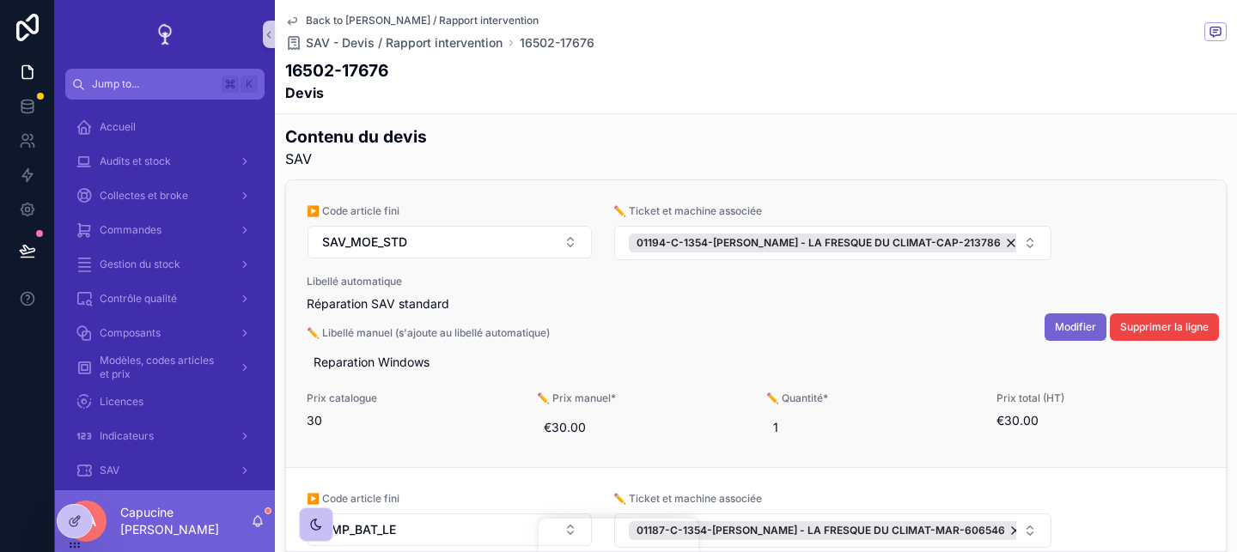
click at [1062, 335] on button "Modifier" at bounding box center [1075, 326] width 62 height 27
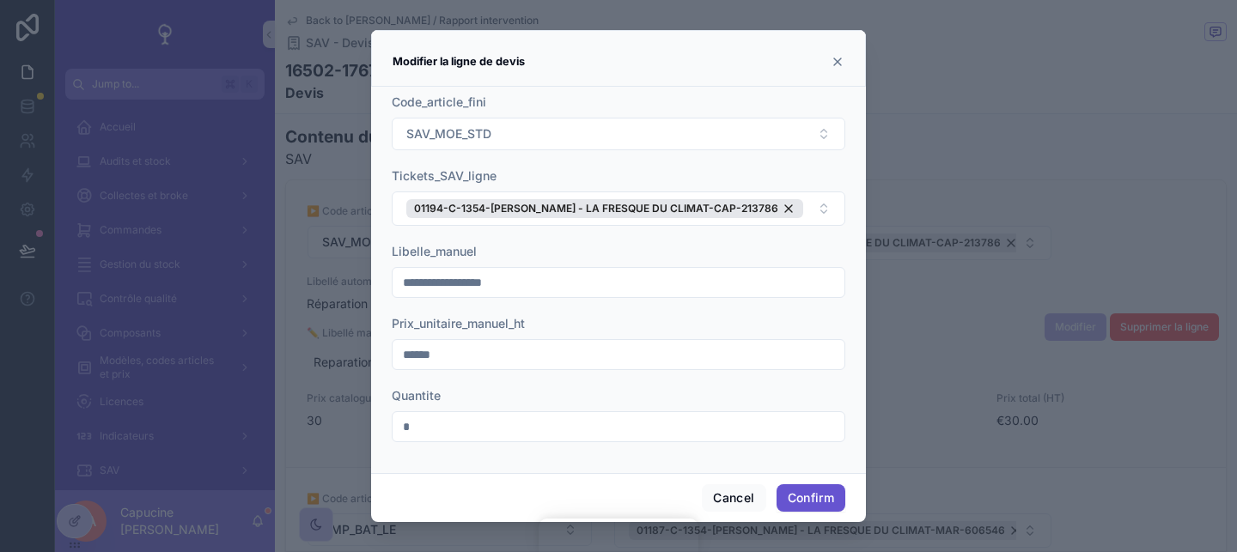
click at [788, 94] on div "Code_article_fini" at bounding box center [618, 102] width 453 height 17
click at [836, 58] on icon at bounding box center [837, 62] width 14 height 14
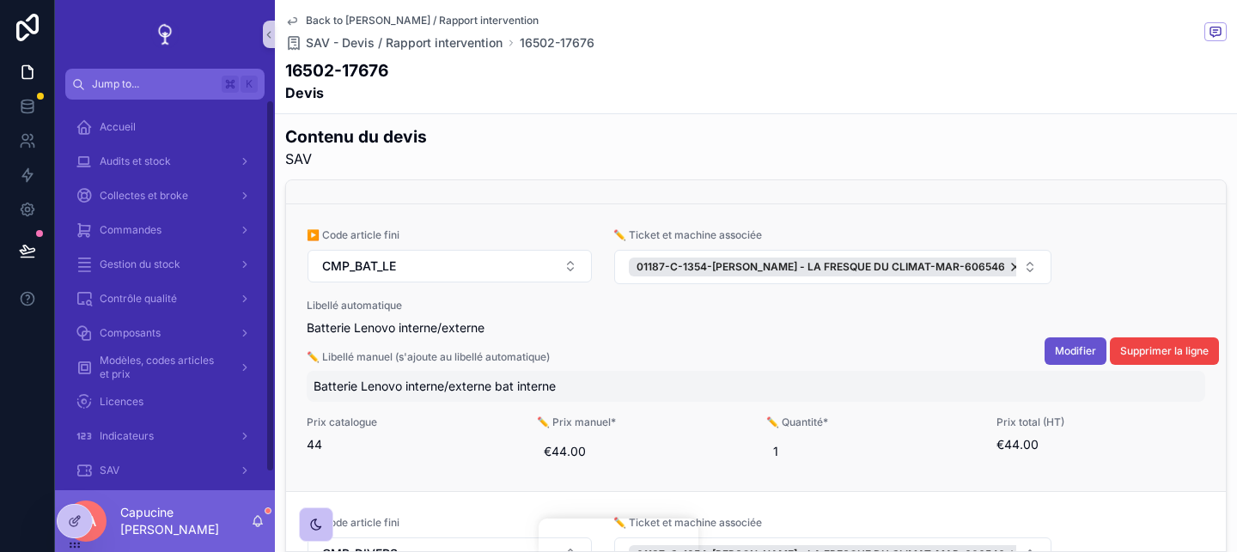
scroll to position [357, 0]
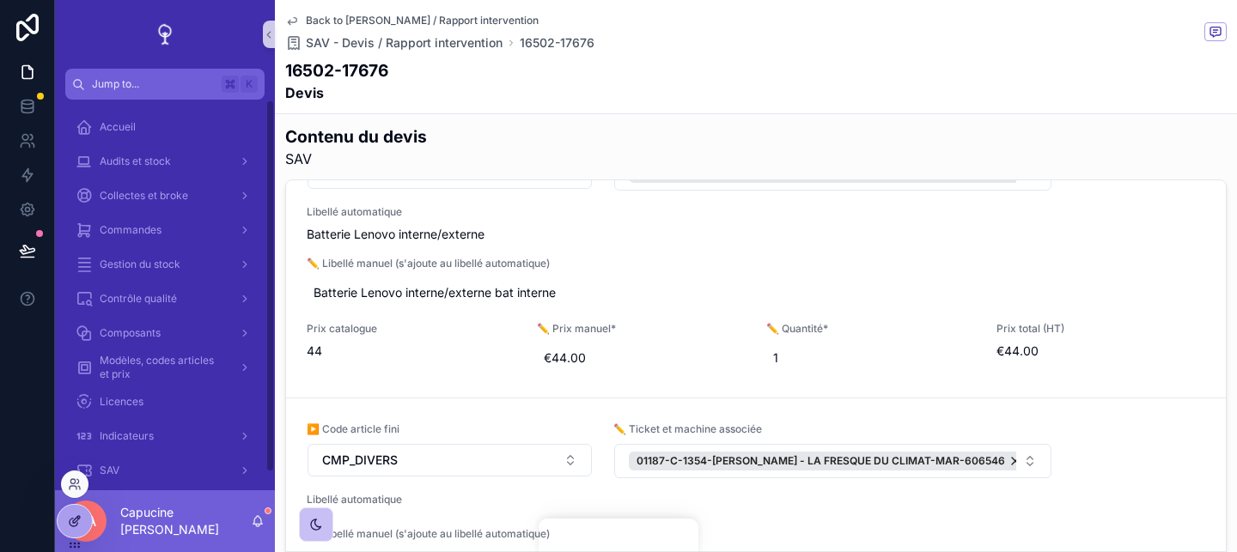
click at [70, 520] on icon at bounding box center [74, 523] width 8 height 8
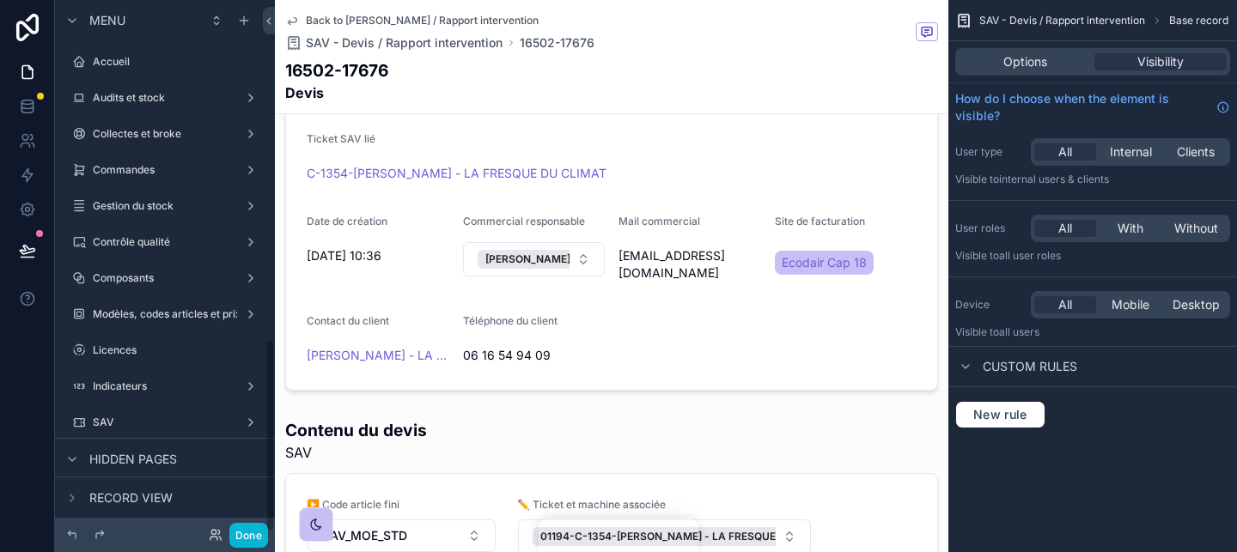
scroll to position [937, 0]
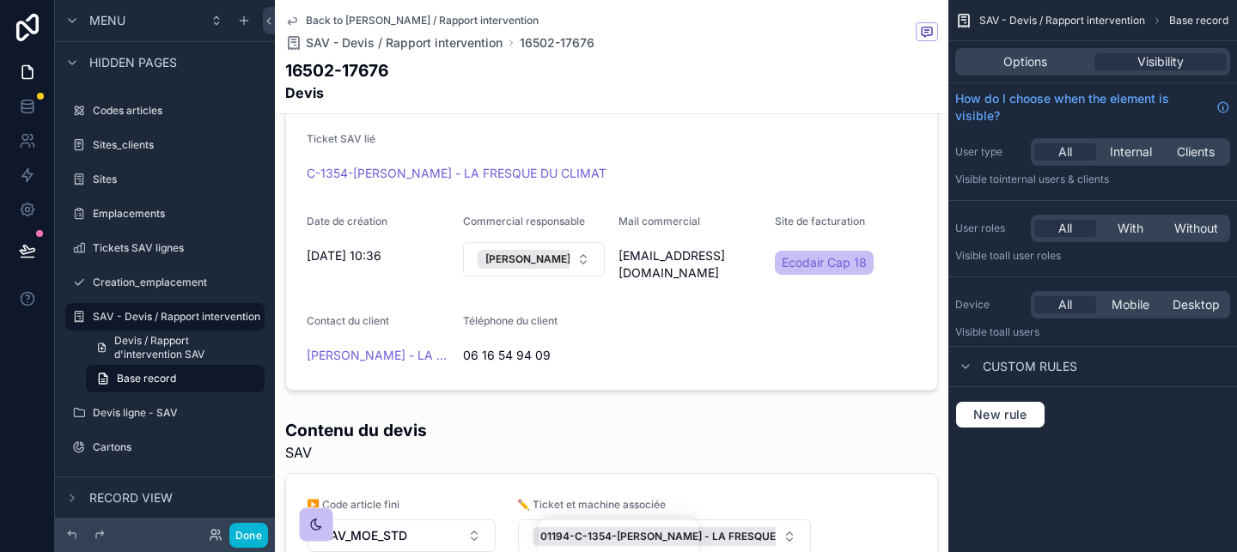
click at [1004, 503] on div "SAV - Devis / Rapport intervention Base record Options Visibility How do I choo…" at bounding box center [1092, 276] width 289 height 552
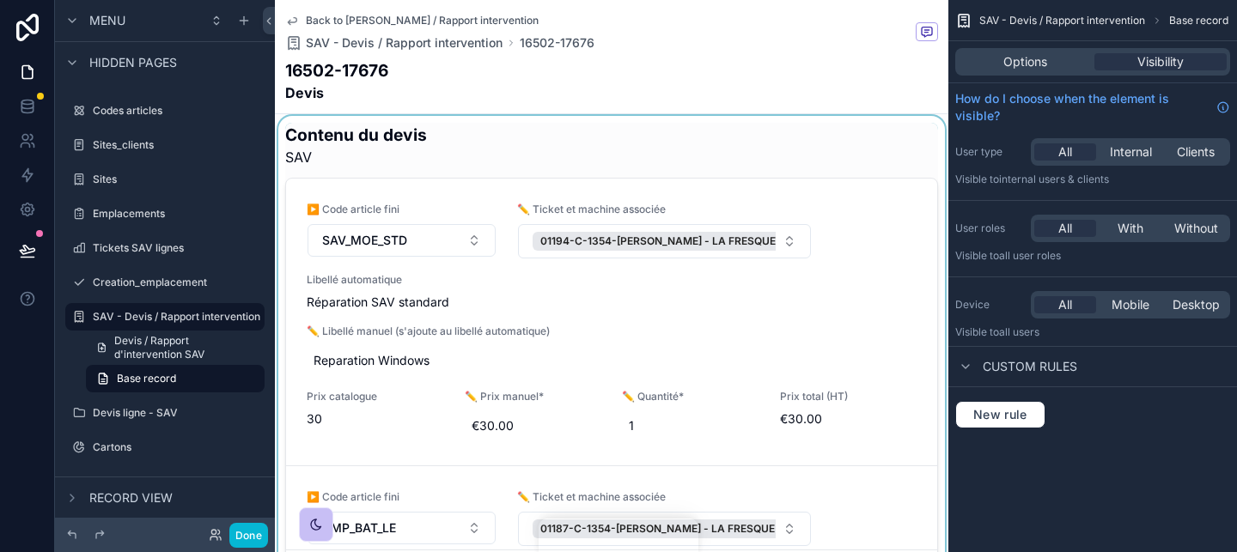
scroll to position [429, 0]
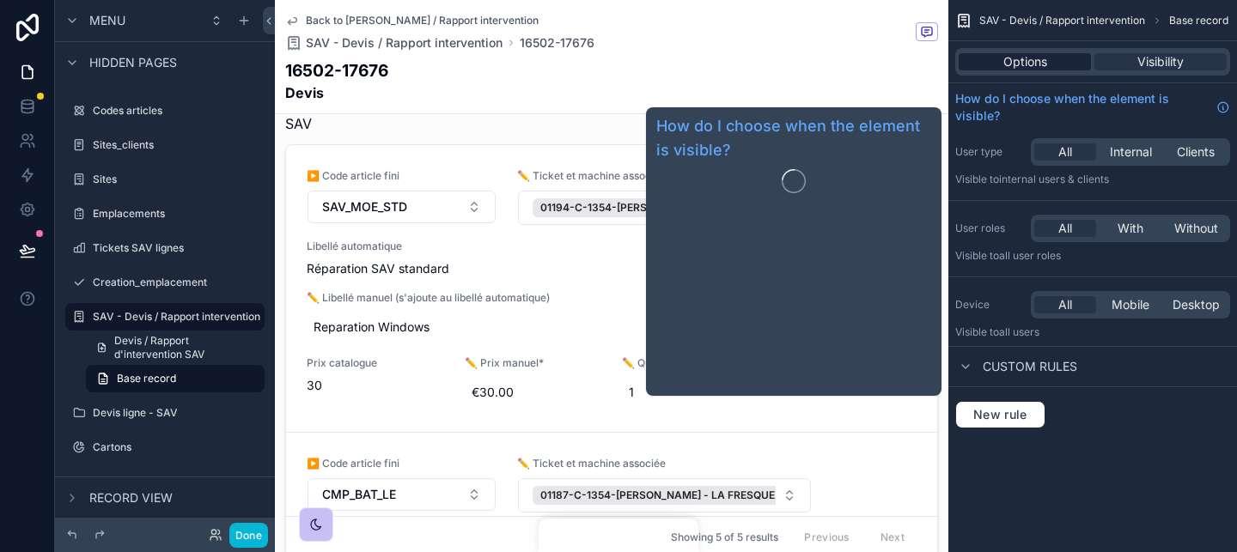
click at [1046, 64] on div "Options" at bounding box center [1024, 61] width 132 height 17
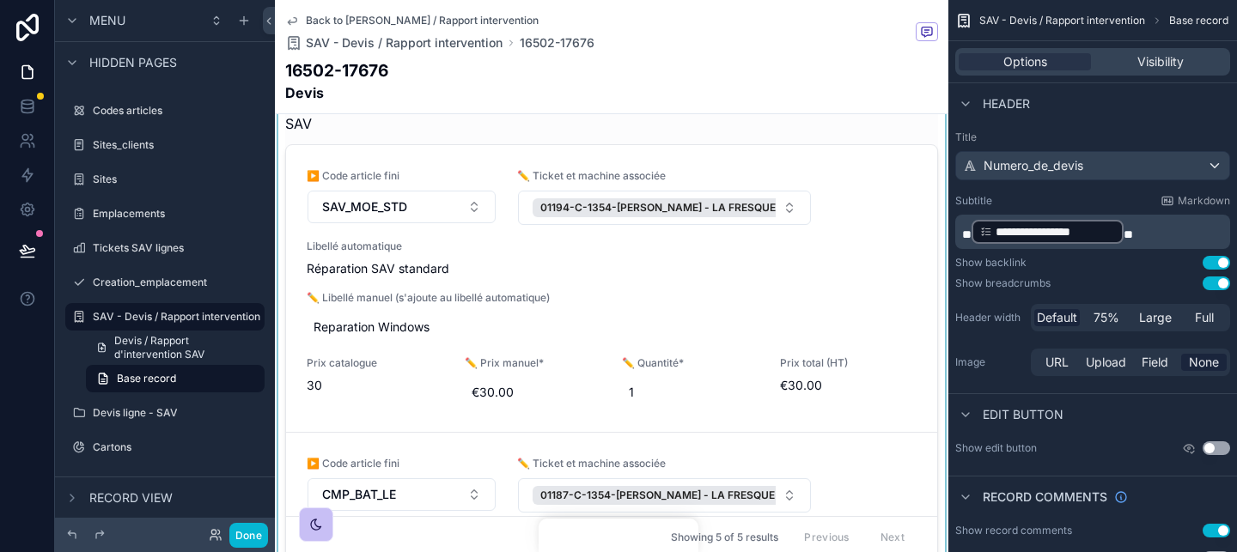
click at [908, 134] on div "scrollable content" at bounding box center [611, 323] width 673 height 483
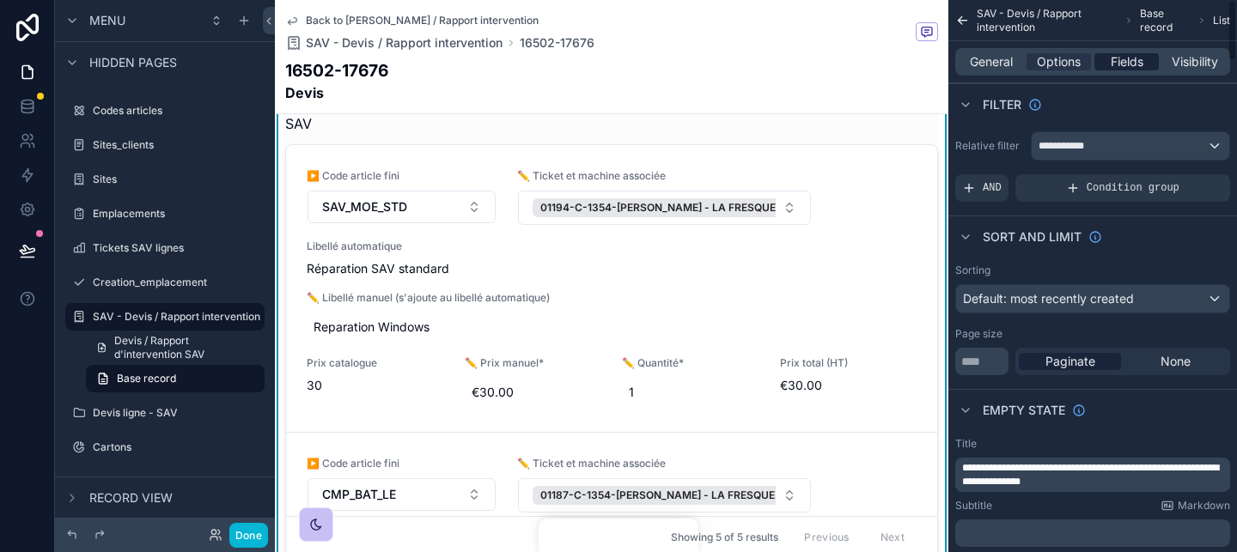
click at [1130, 67] on span "Fields" at bounding box center [1126, 61] width 33 height 17
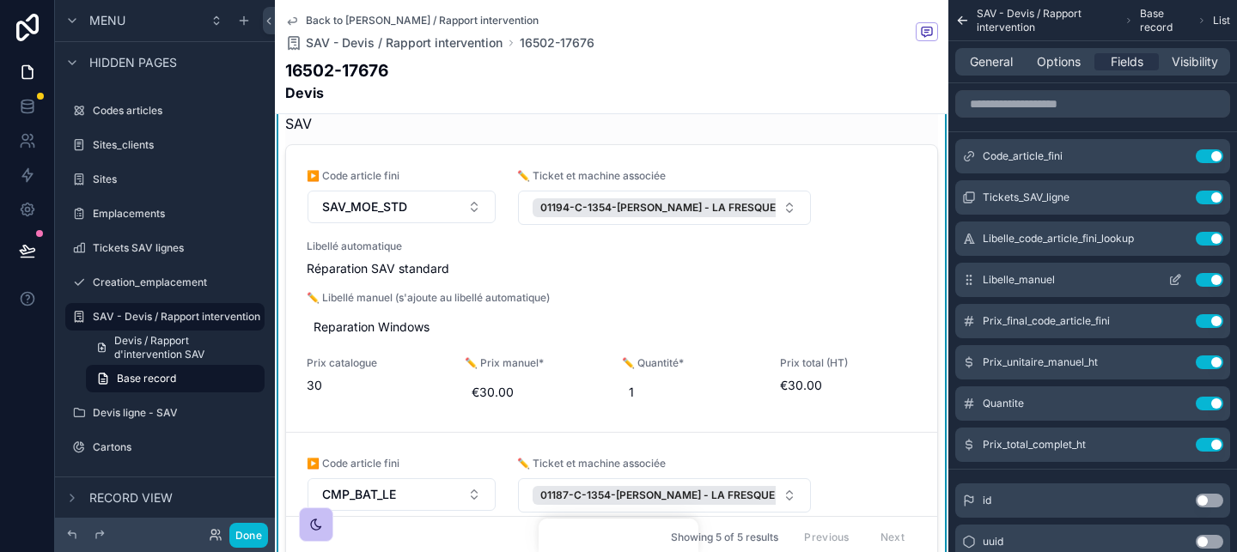
click at [1173, 278] on icon "scrollable content" at bounding box center [1175, 280] width 14 height 14
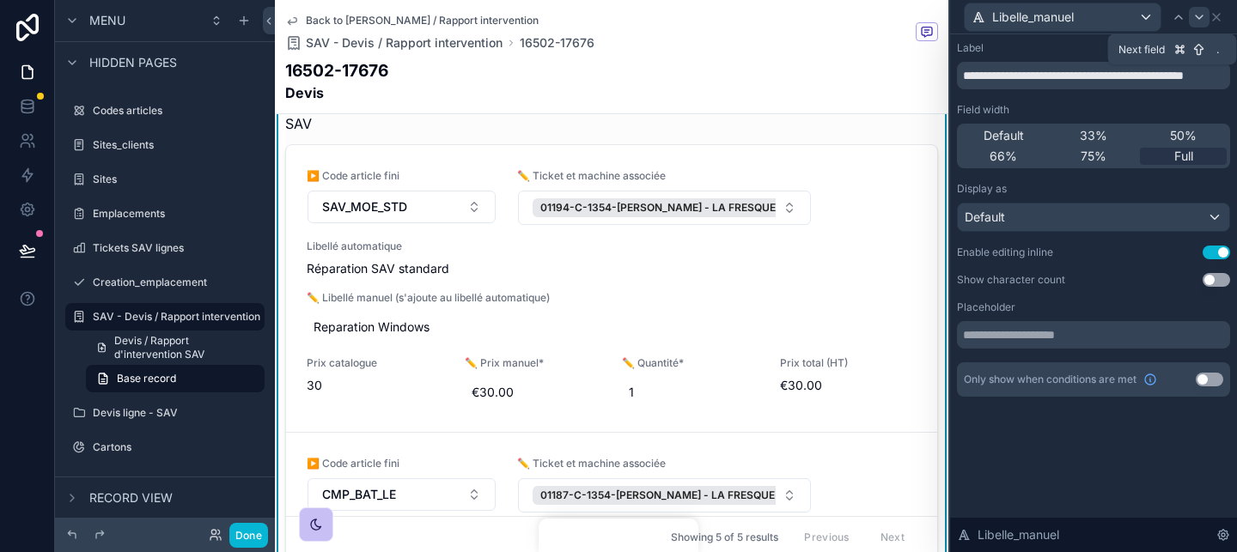
click at [1200, 16] on icon at bounding box center [1198, 16] width 7 height 3
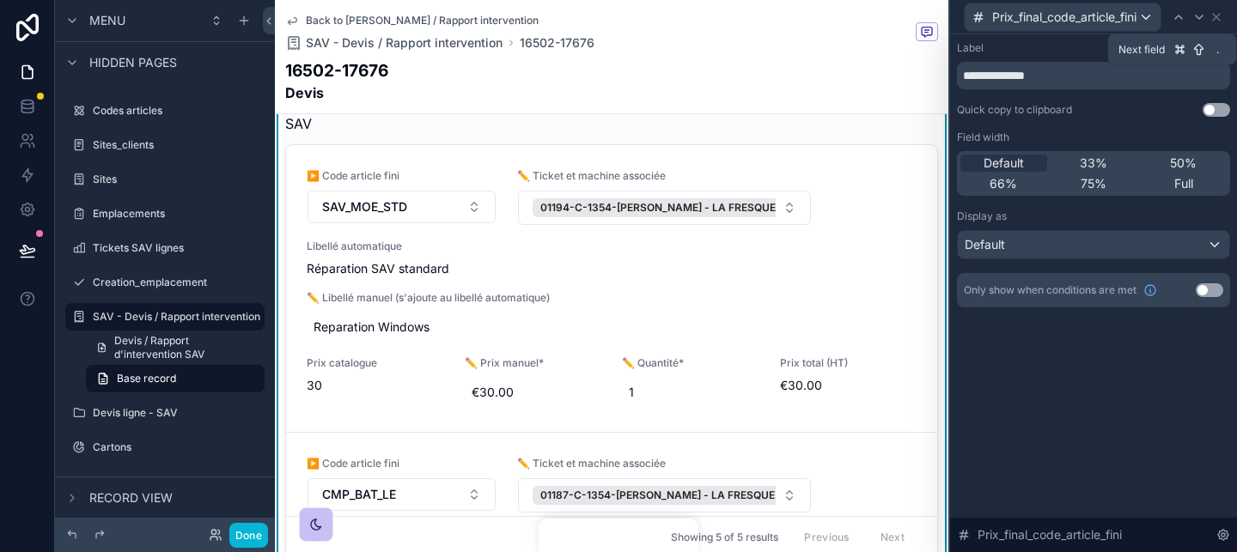
click at [1200, 16] on icon at bounding box center [1198, 16] width 7 height 3
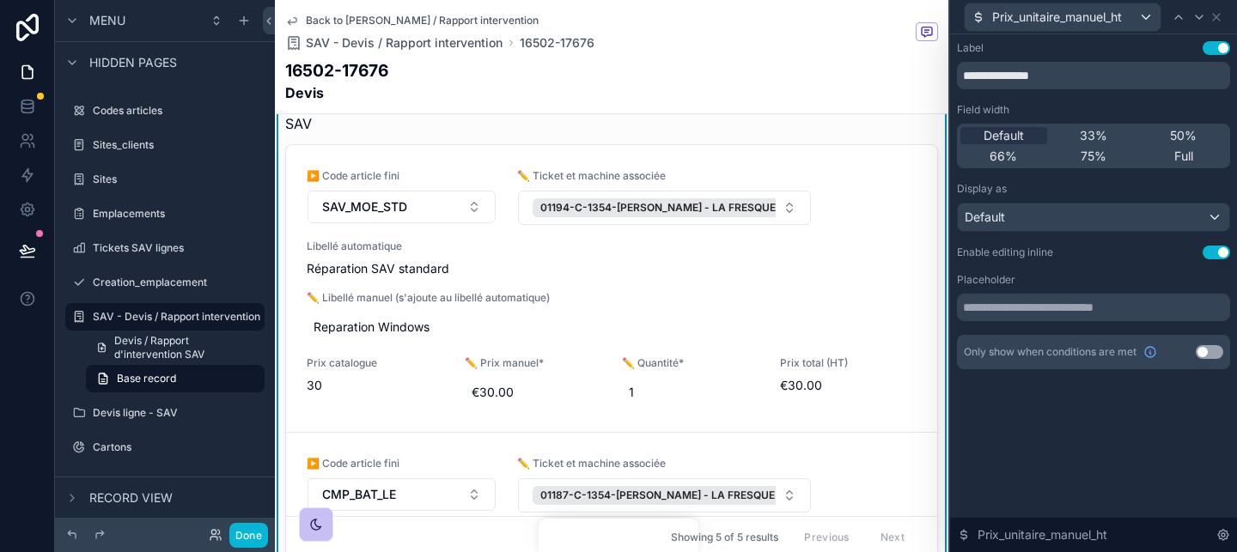
click at [1220, 23] on div "Prix_unitaire_manuel_ht" at bounding box center [1093, 16] width 273 height 33
click at [1216, 17] on icon at bounding box center [1216, 17] width 7 height 7
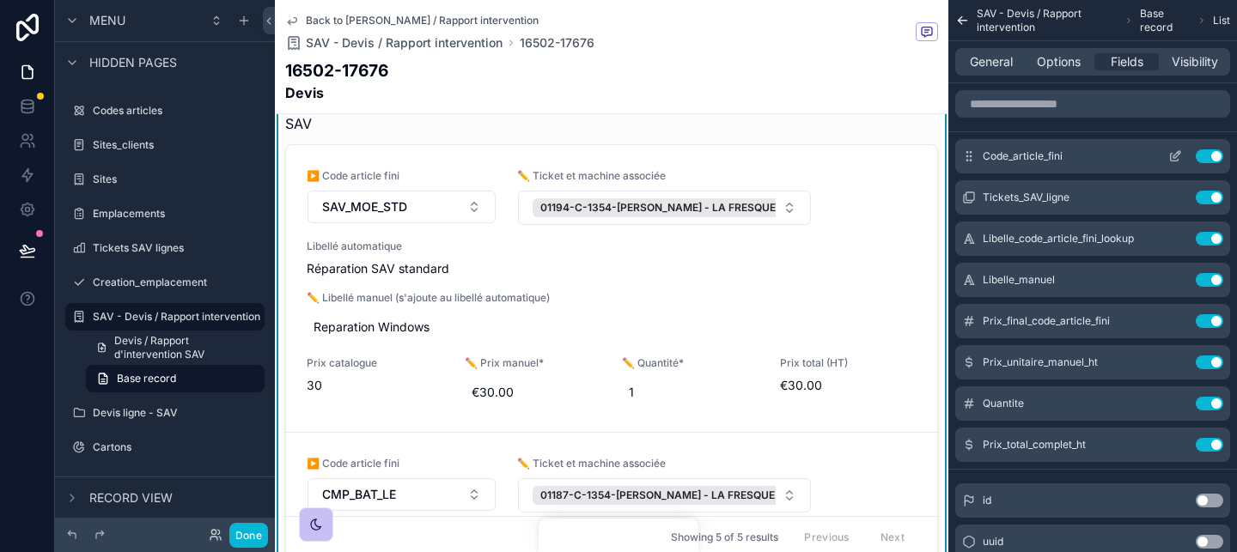
click at [1170, 150] on icon "scrollable content" at bounding box center [1175, 156] width 14 height 14
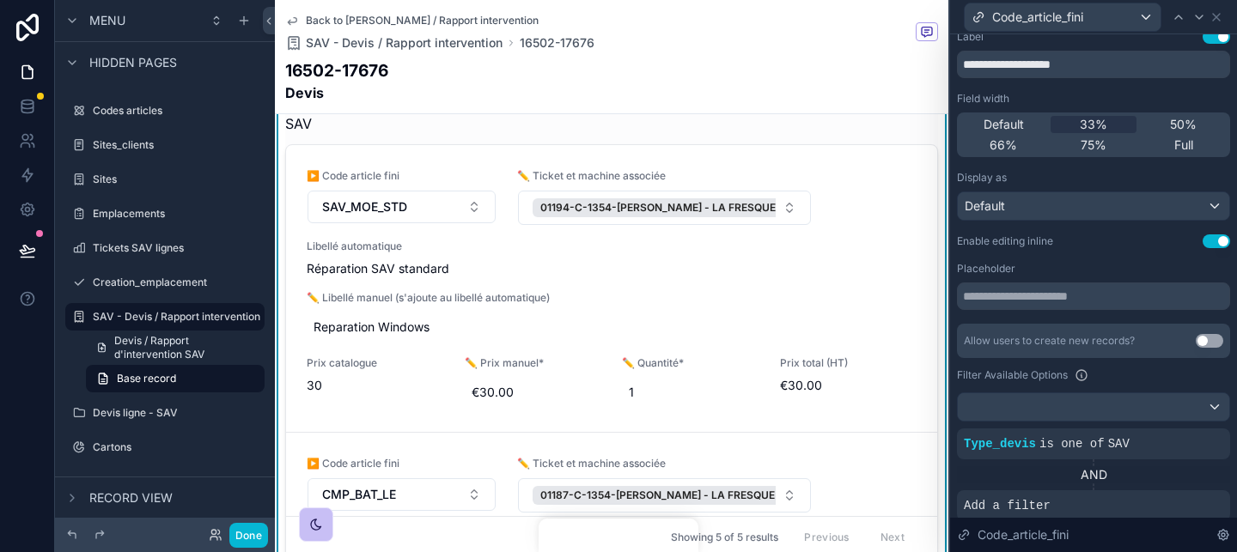
scroll to position [15, 0]
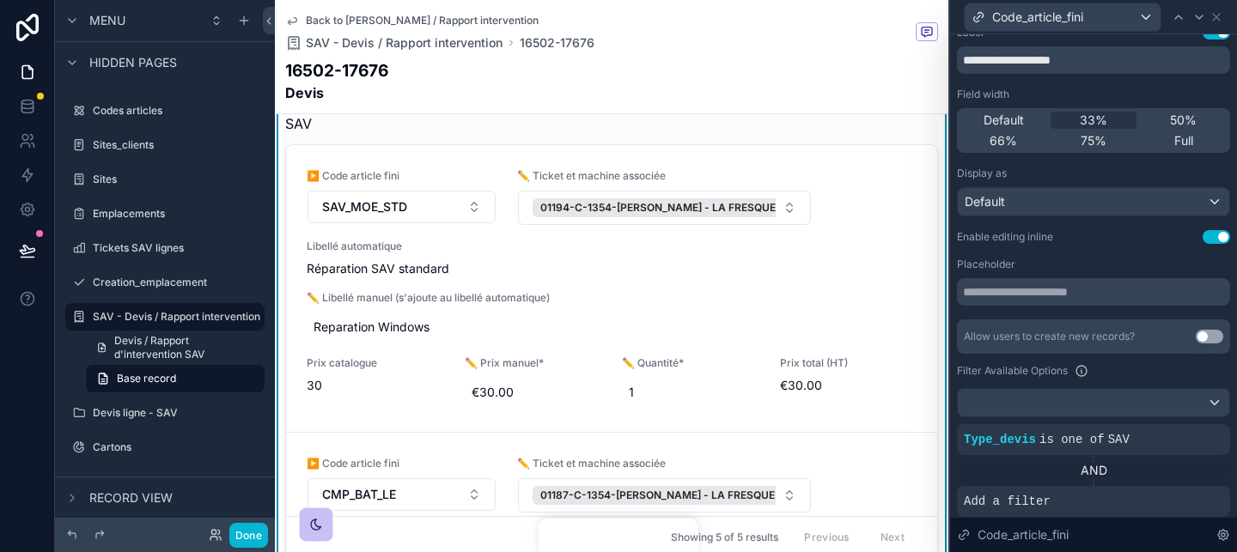
click at [1211, 245] on div "**********" at bounding box center [1093, 343] width 273 height 634
click at [1211, 234] on button "Use setting" at bounding box center [1215, 237] width 27 height 14
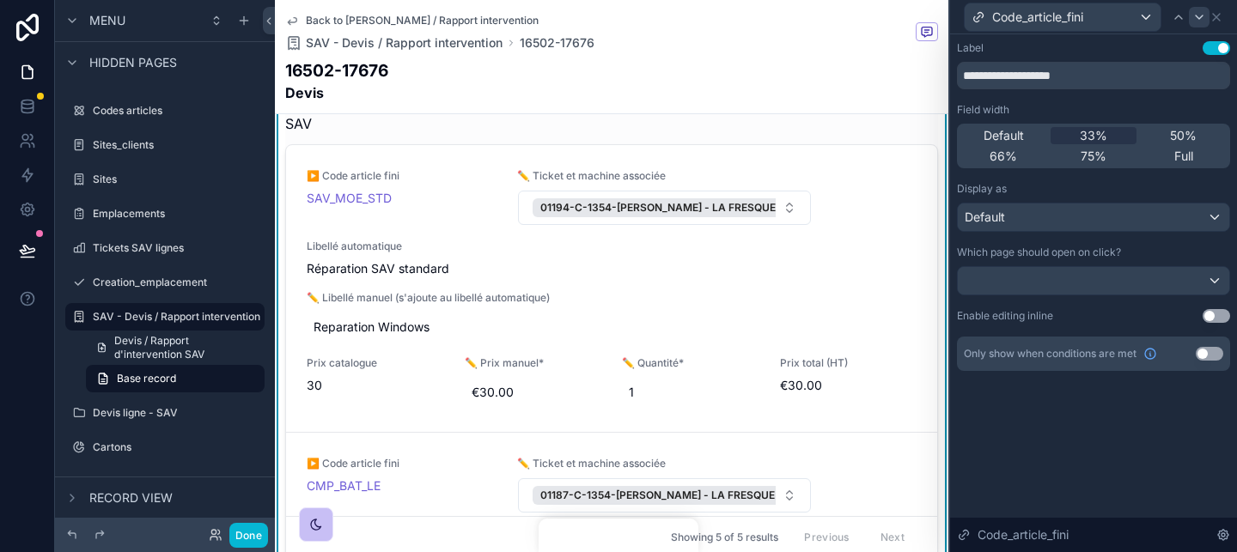
scroll to position [0, 0]
click at [1195, 17] on icon at bounding box center [1199, 17] width 14 height 14
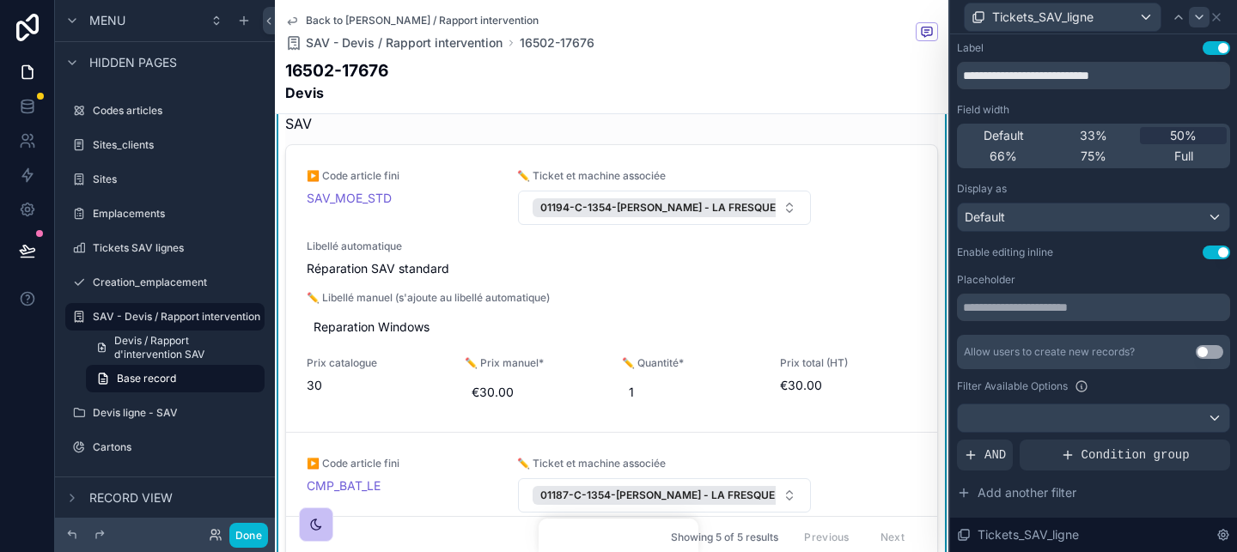
click at [1210, 249] on button "Use setting" at bounding box center [1215, 253] width 27 height 14
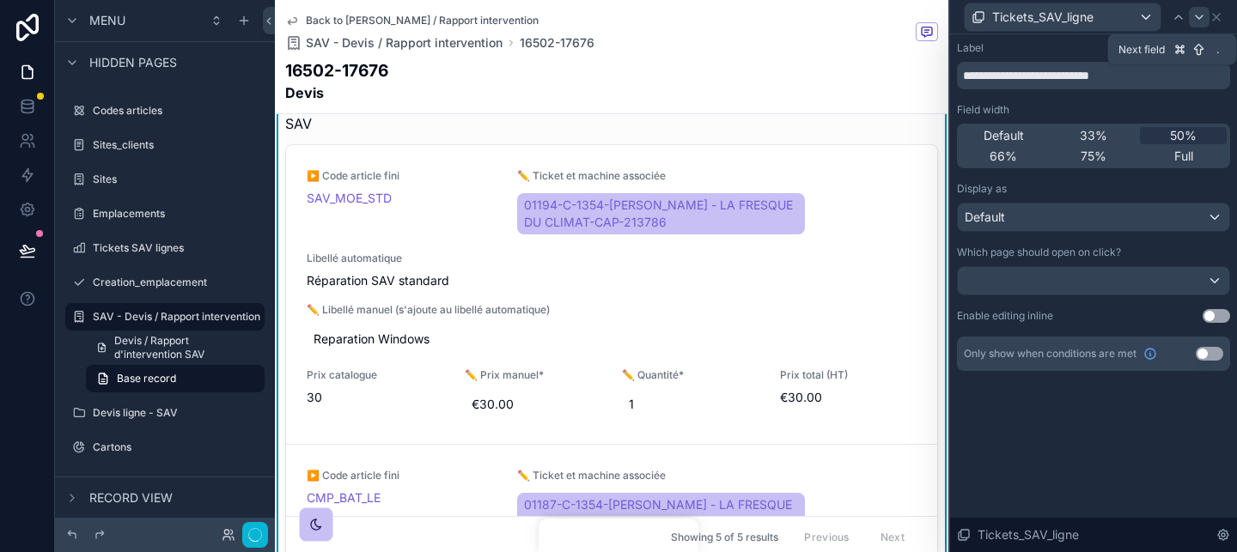
click at [1198, 17] on icon at bounding box center [1198, 16] width 7 height 3
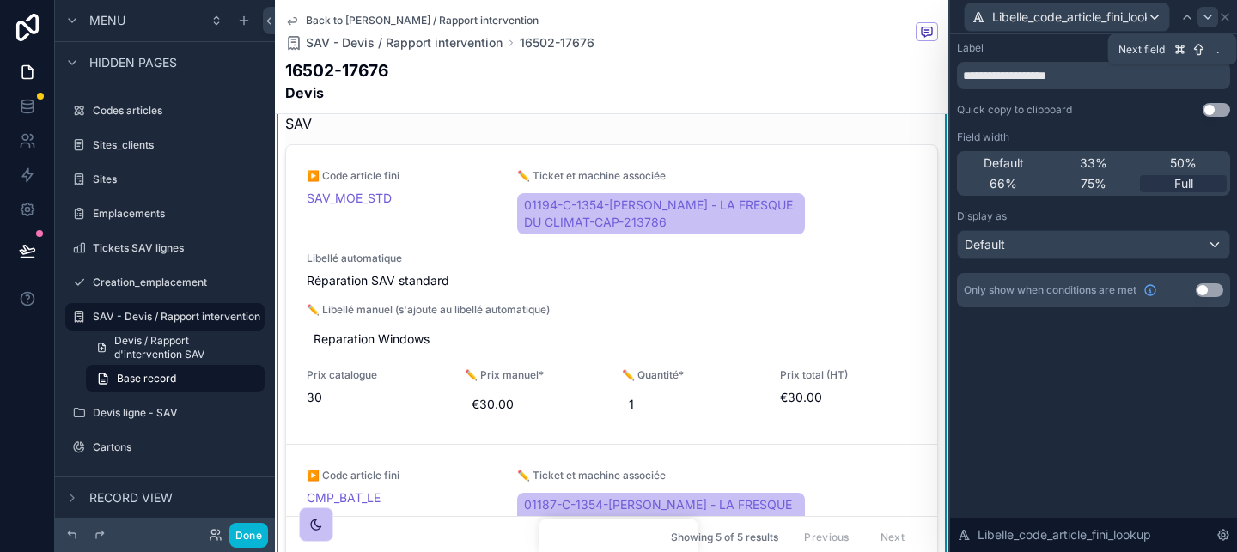
click at [1206, 14] on icon at bounding box center [1208, 17] width 14 height 14
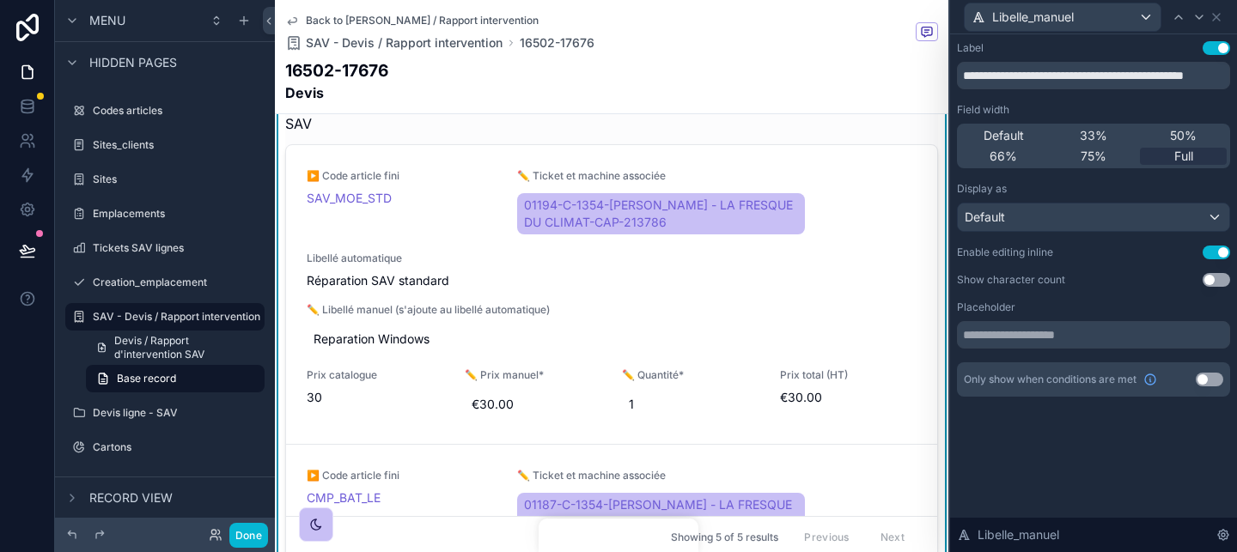
click at [1220, 258] on button "Use setting" at bounding box center [1215, 253] width 27 height 14
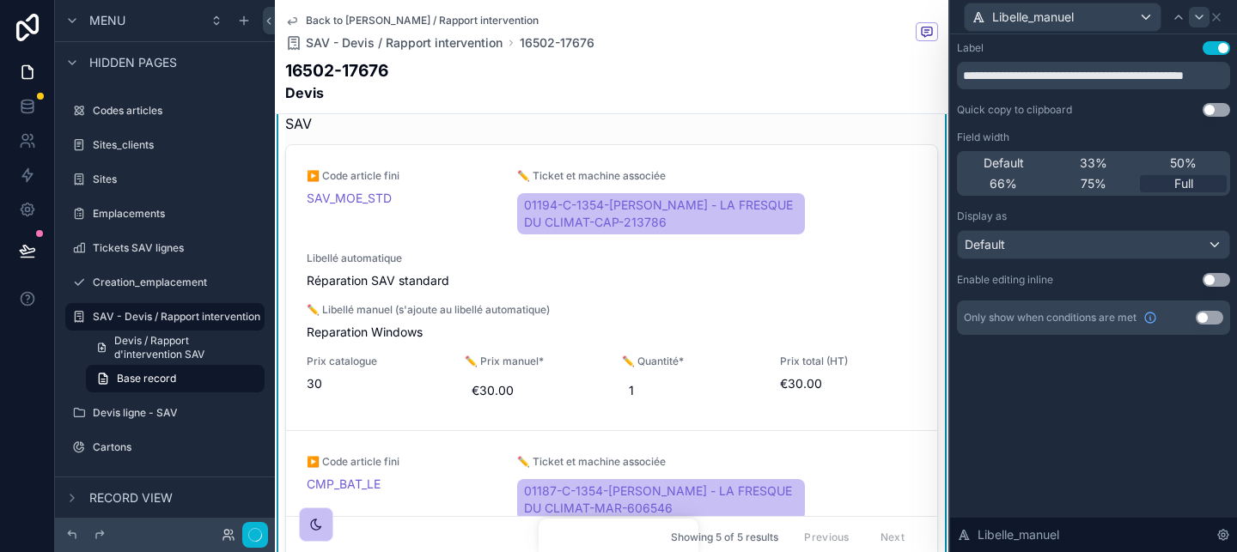
click at [1196, 18] on icon at bounding box center [1199, 17] width 14 height 14
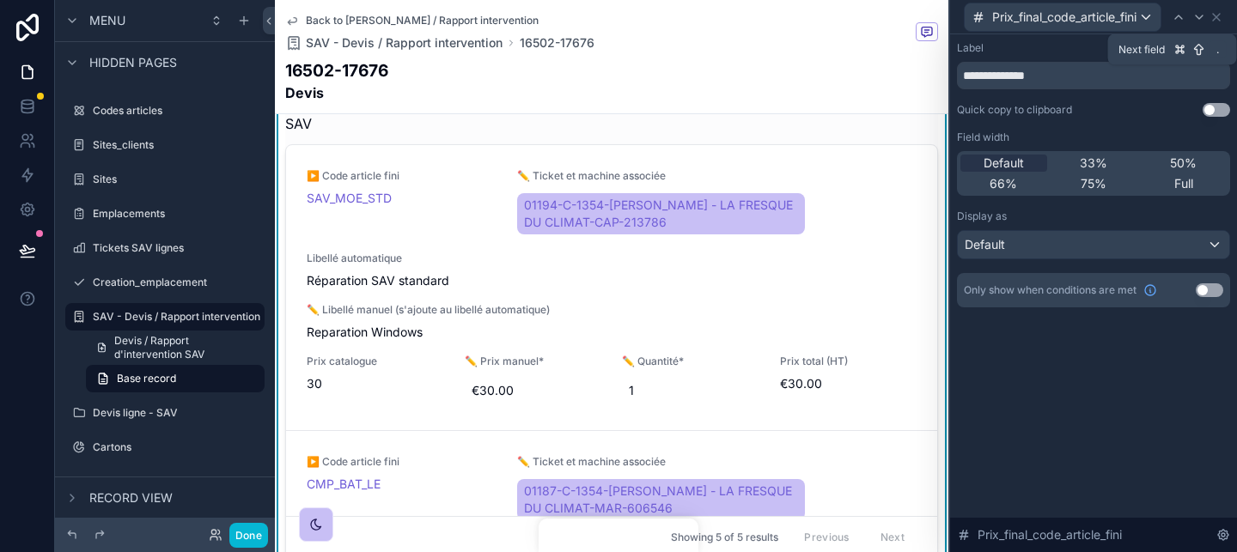
click at [1196, 18] on icon at bounding box center [1199, 17] width 14 height 14
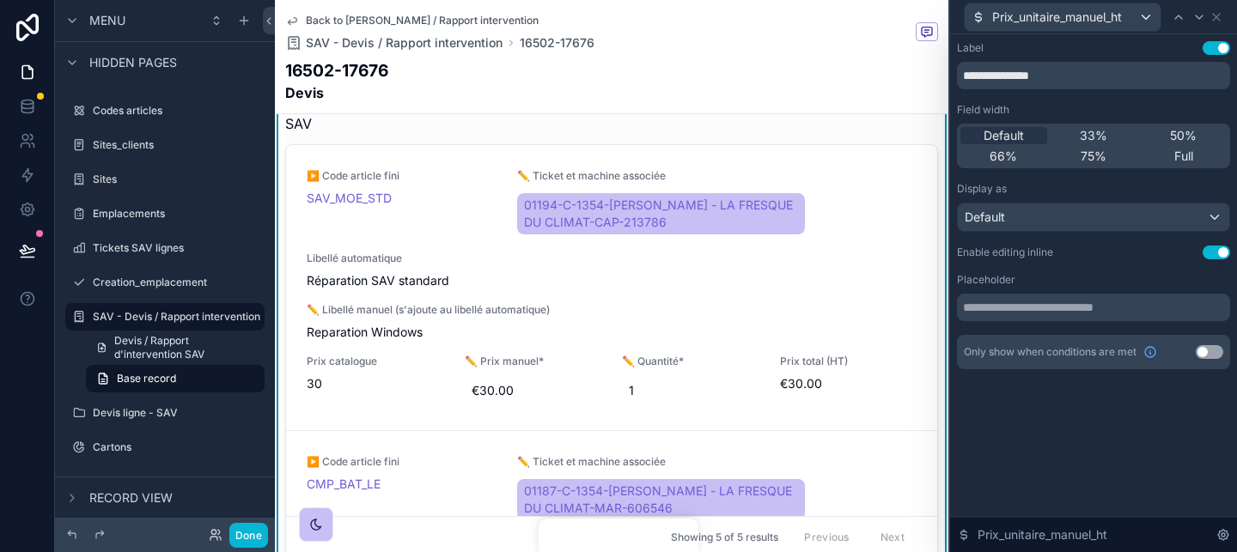
click at [1218, 250] on button "Use setting" at bounding box center [1215, 253] width 27 height 14
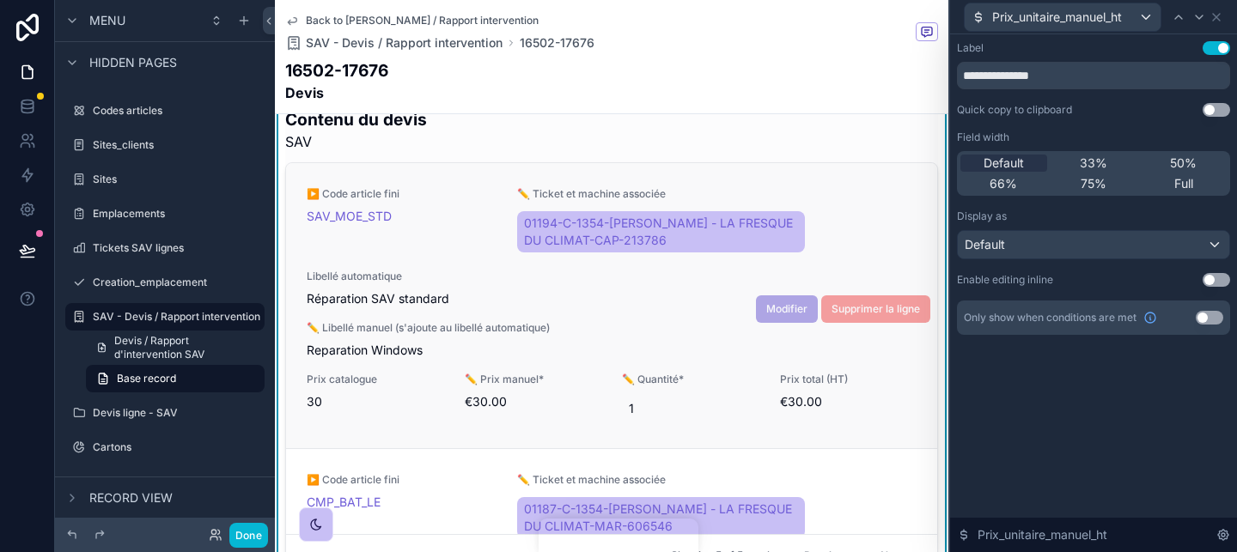
scroll to position [406, 0]
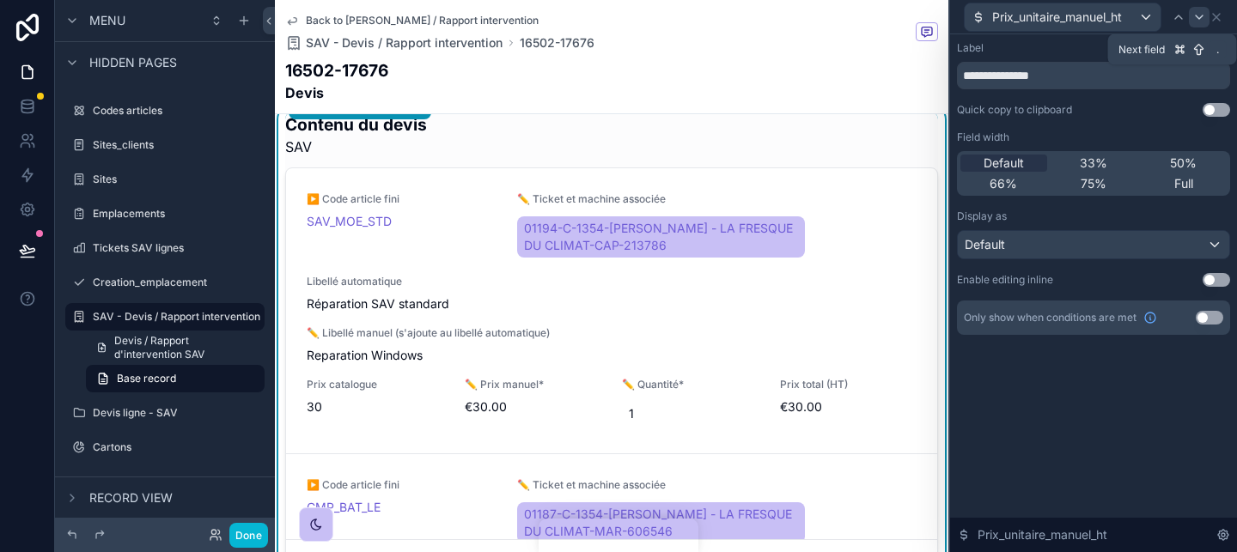
click at [1203, 11] on icon at bounding box center [1199, 17] width 14 height 14
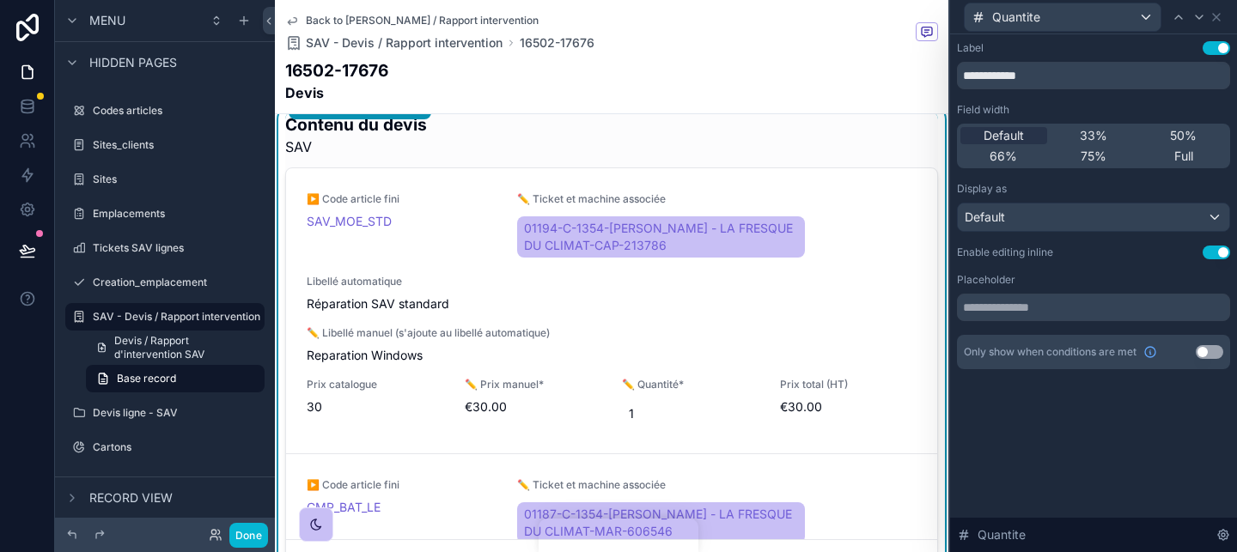
click at [1208, 248] on button "Use setting" at bounding box center [1215, 253] width 27 height 14
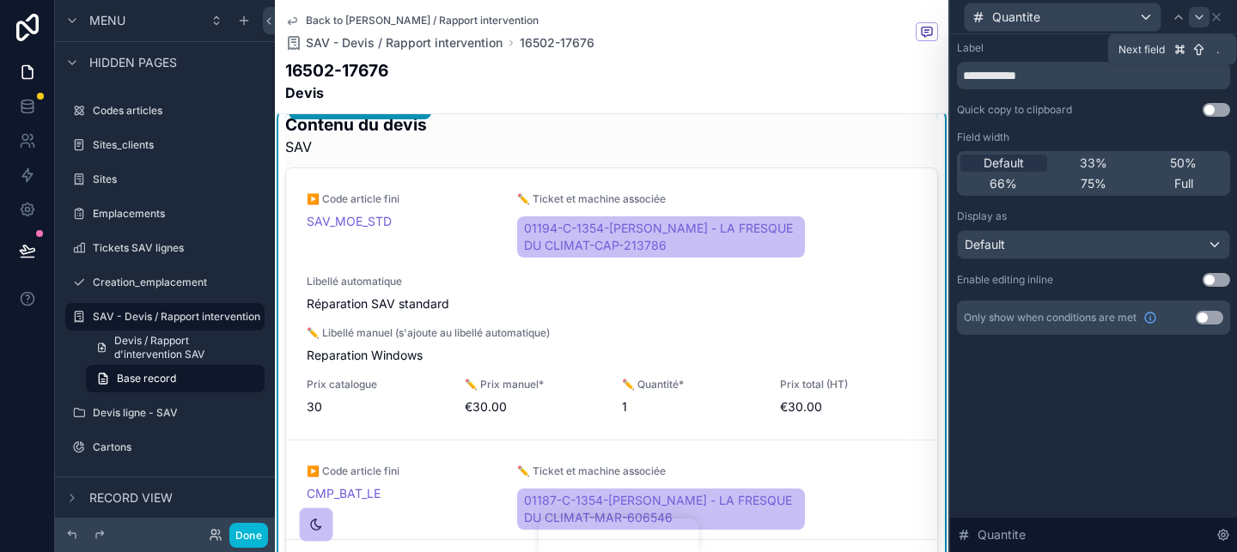
click at [1196, 17] on icon at bounding box center [1199, 17] width 14 height 14
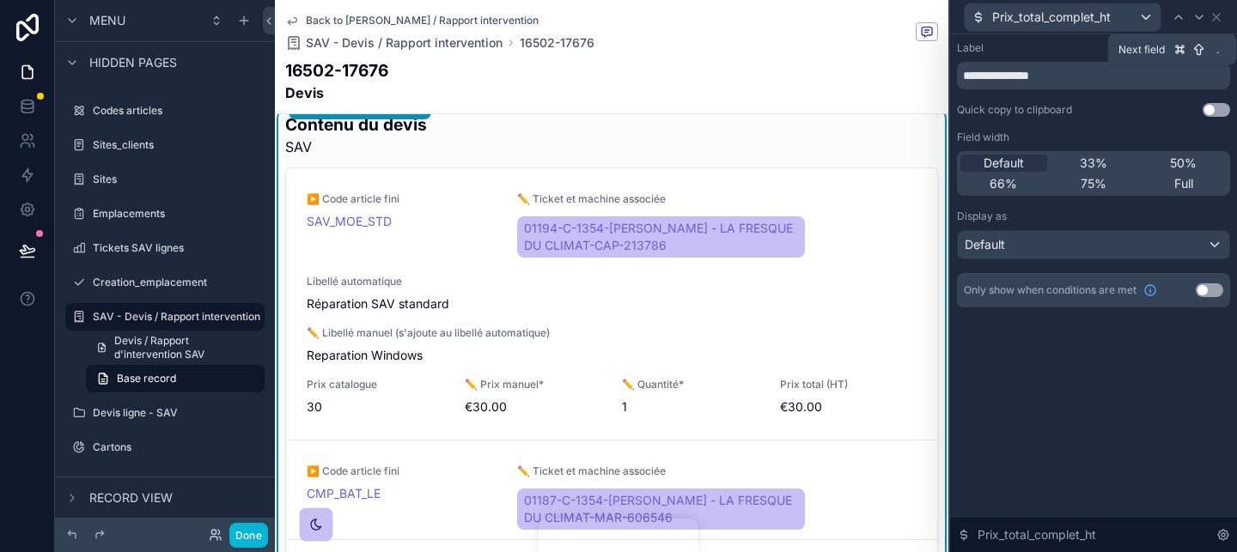
click at [1196, 17] on icon at bounding box center [1199, 17] width 14 height 14
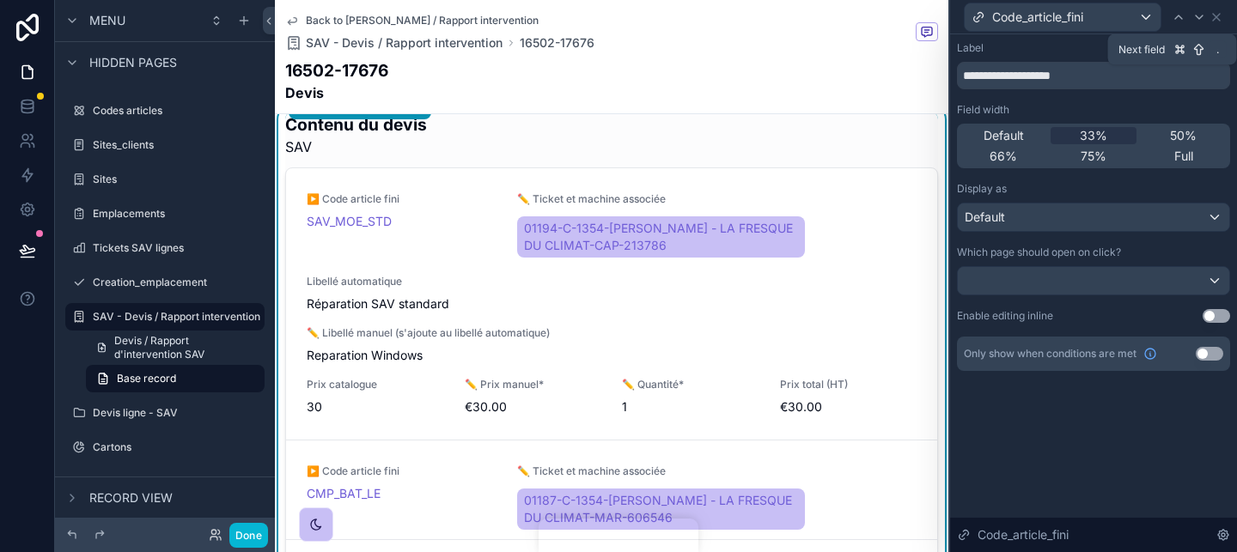
click at [1196, 17] on icon at bounding box center [1199, 17] width 14 height 14
click at [1225, 19] on div "Tickets_SAV_ligne" at bounding box center [1093, 16] width 273 height 33
click at [1217, 16] on icon at bounding box center [1216, 17] width 7 height 7
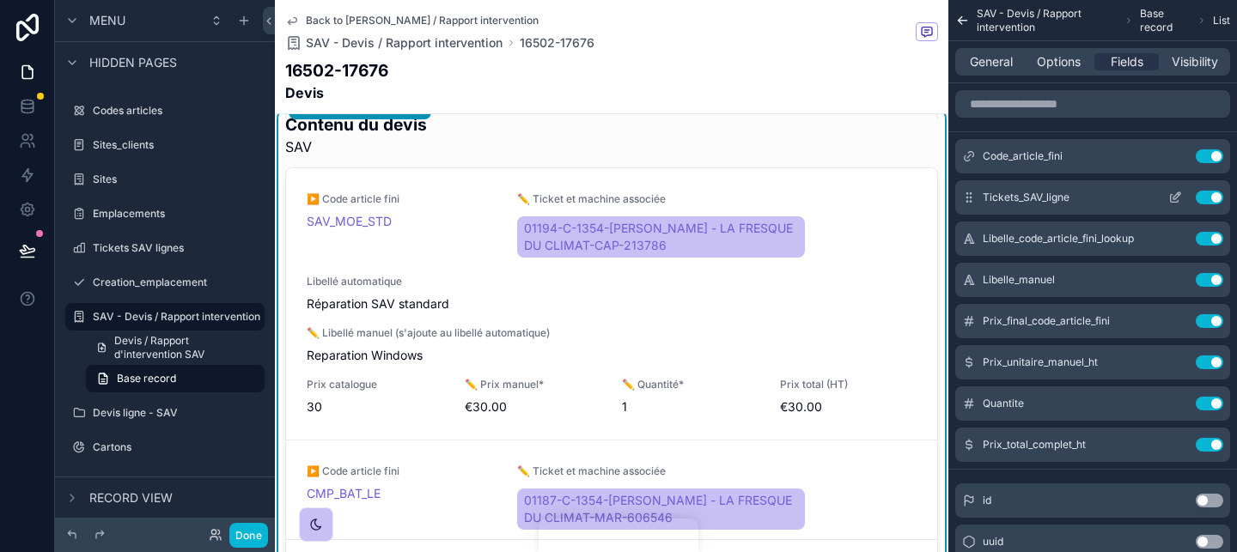
click at [1179, 193] on icon "scrollable content" at bounding box center [1176, 195] width 7 height 7
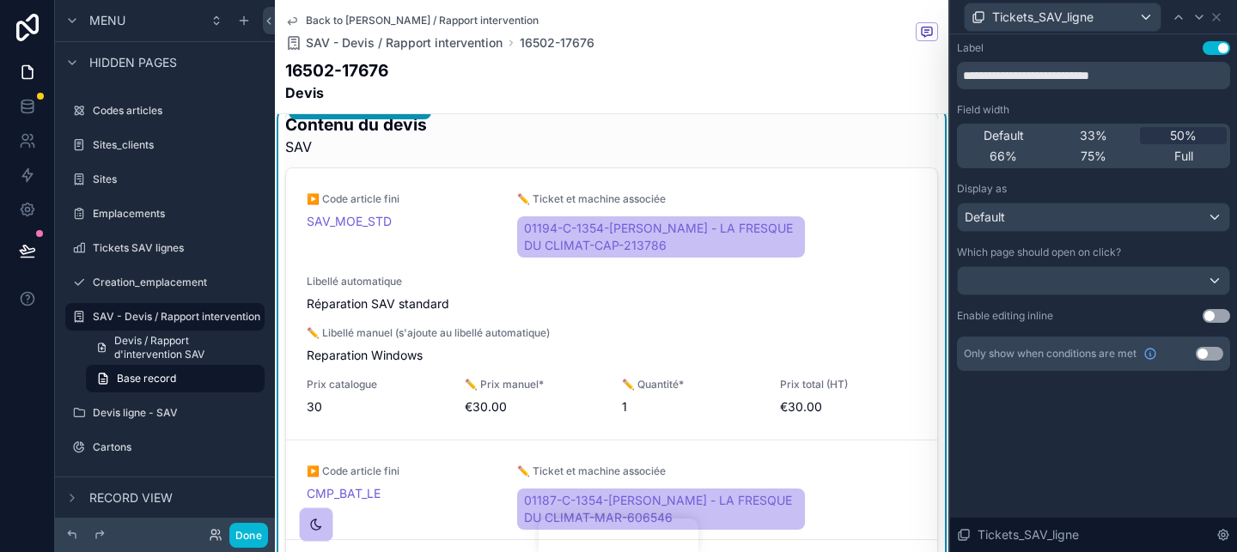
click at [1088, 125] on div "Default 33% 50% 66% 75% Full" at bounding box center [1093, 146] width 273 height 45
click at [1088, 134] on span "33%" at bounding box center [1092, 135] width 27 height 17
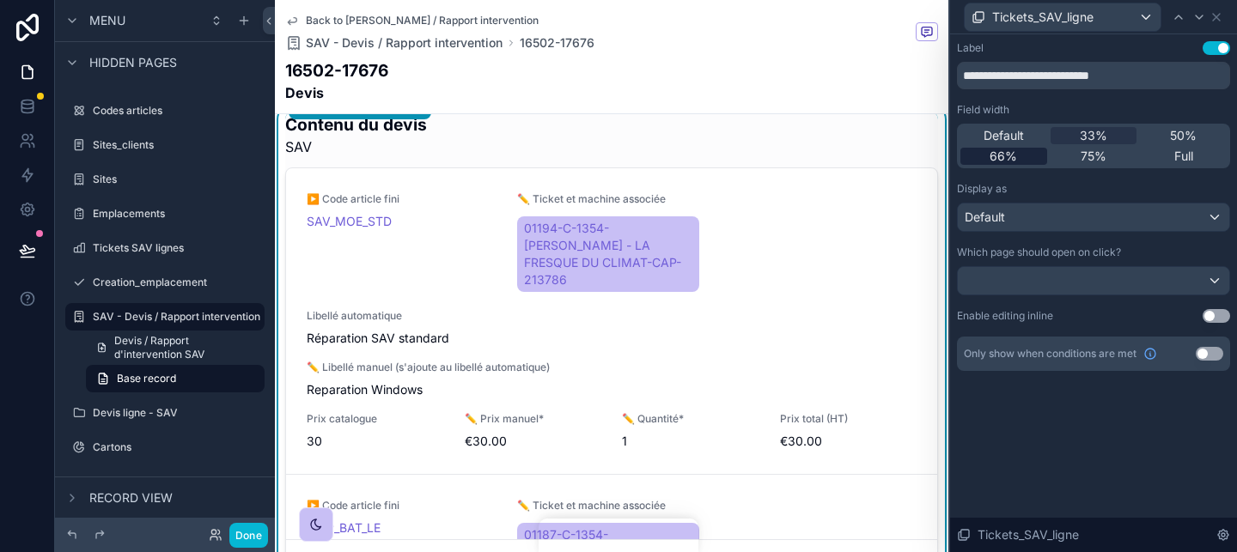
click at [1025, 157] on div "66%" at bounding box center [1003, 156] width 87 height 17
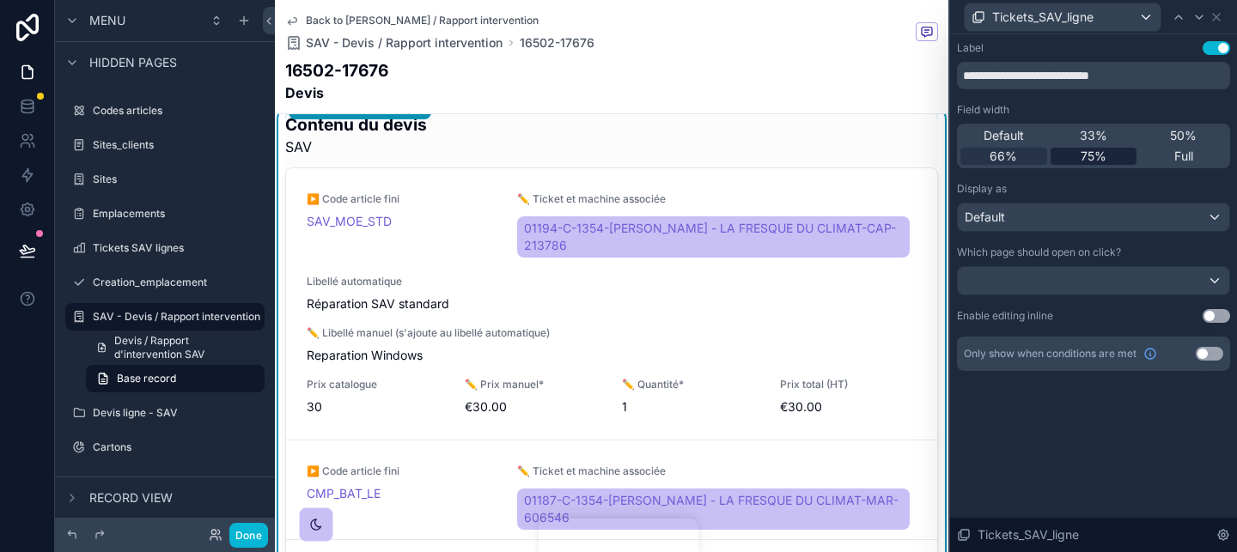
click at [1079, 157] on div "75%" at bounding box center [1093, 156] width 87 height 17
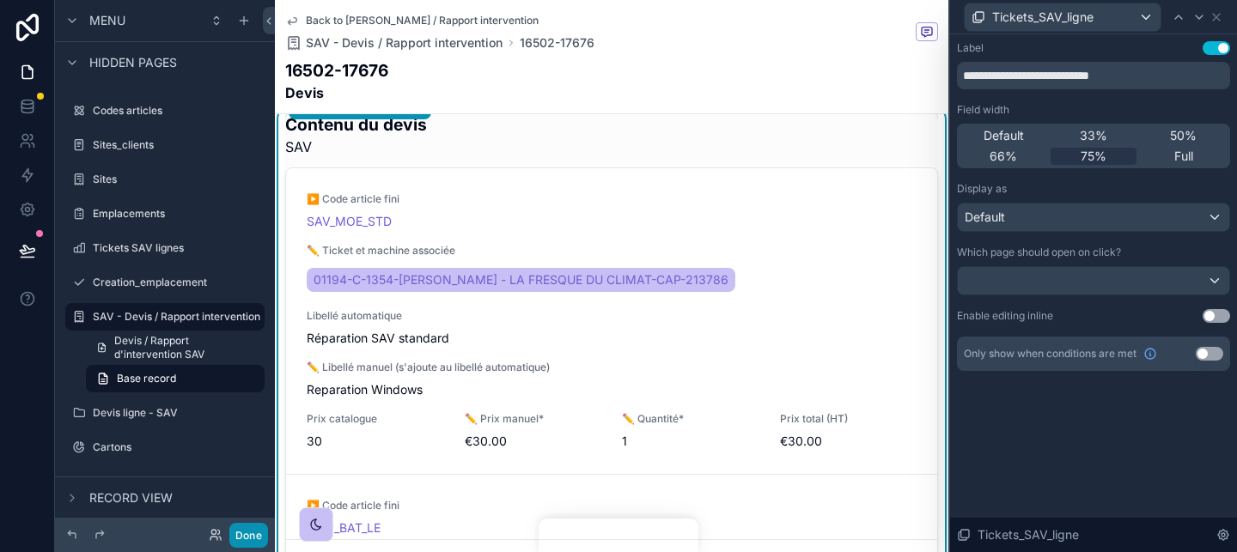
click at [257, 536] on button "Done" at bounding box center [248, 535] width 39 height 25
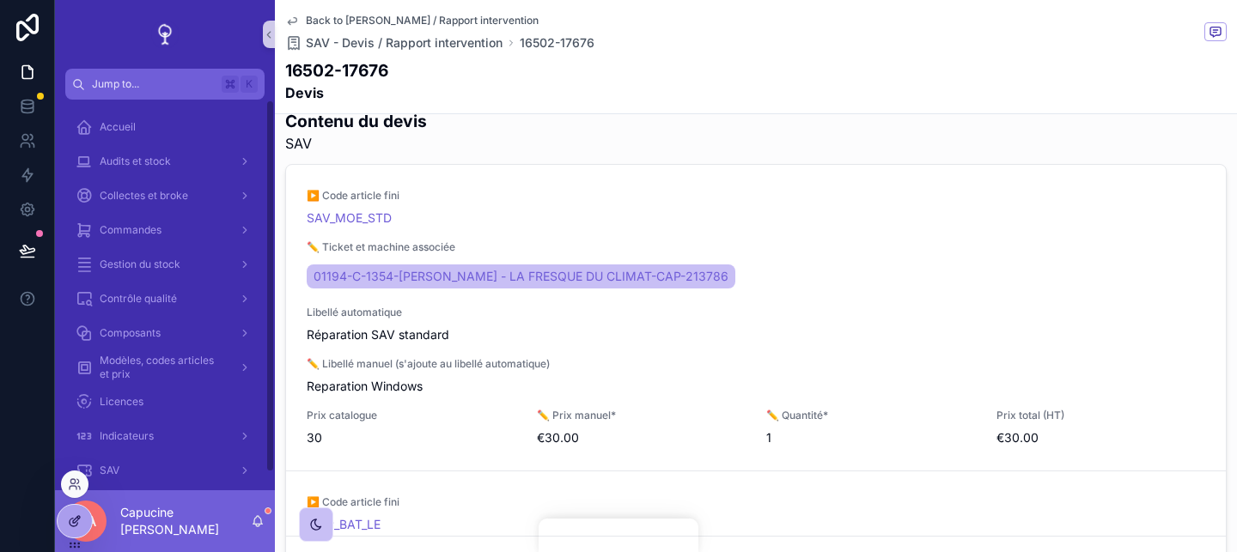
click at [73, 521] on icon at bounding box center [76, 519] width 7 height 7
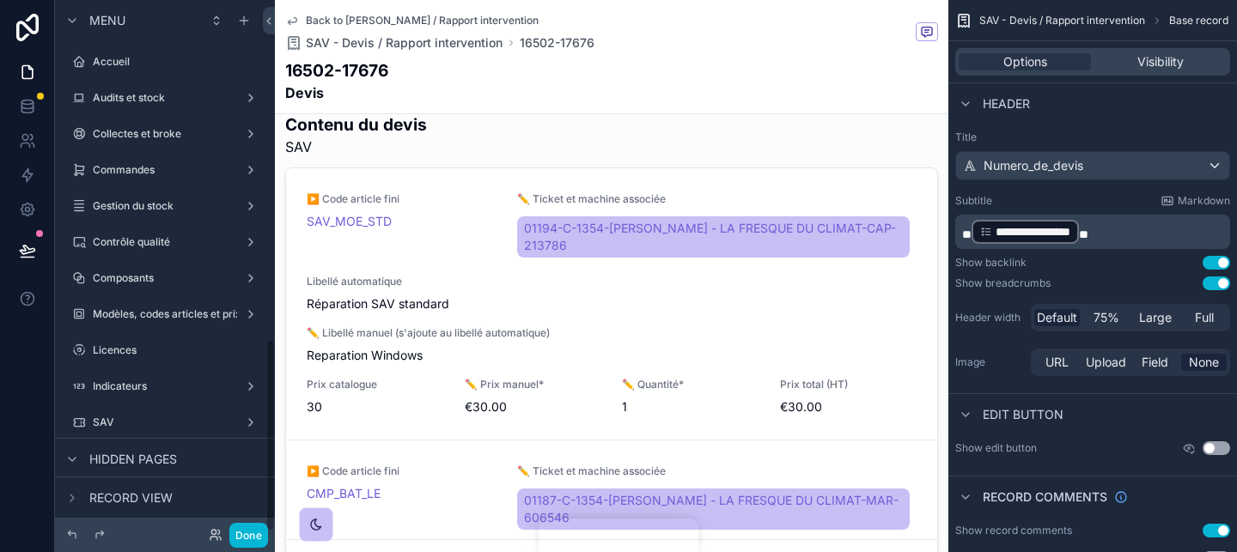
click at [768, 149] on div "scrollable content" at bounding box center [611, 347] width 673 height 483
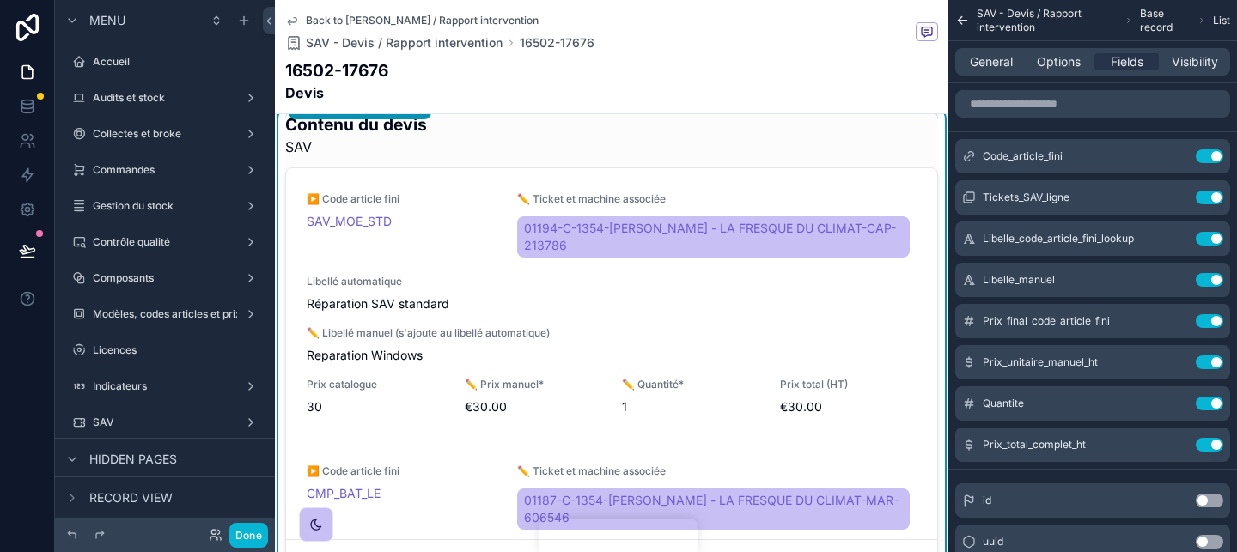
scroll to position [937, 0]
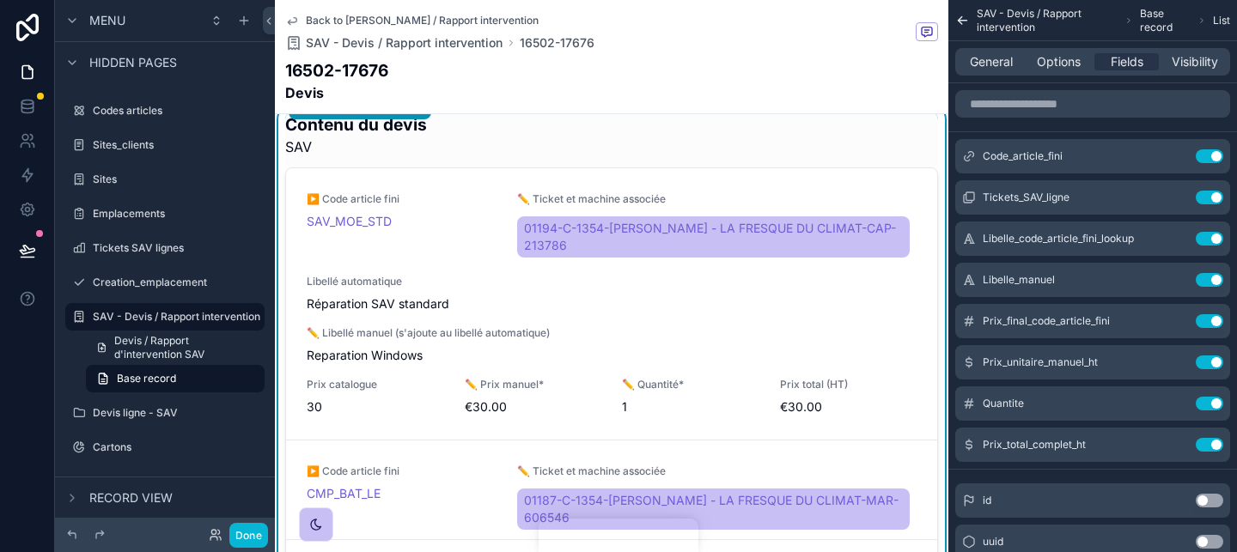
click at [790, 146] on div "Contenu du devis SAV" at bounding box center [611, 134] width 653 height 45
click at [1174, 195] on icon "scrollable content" at bounding box center [1175, 198] width 14 height 14
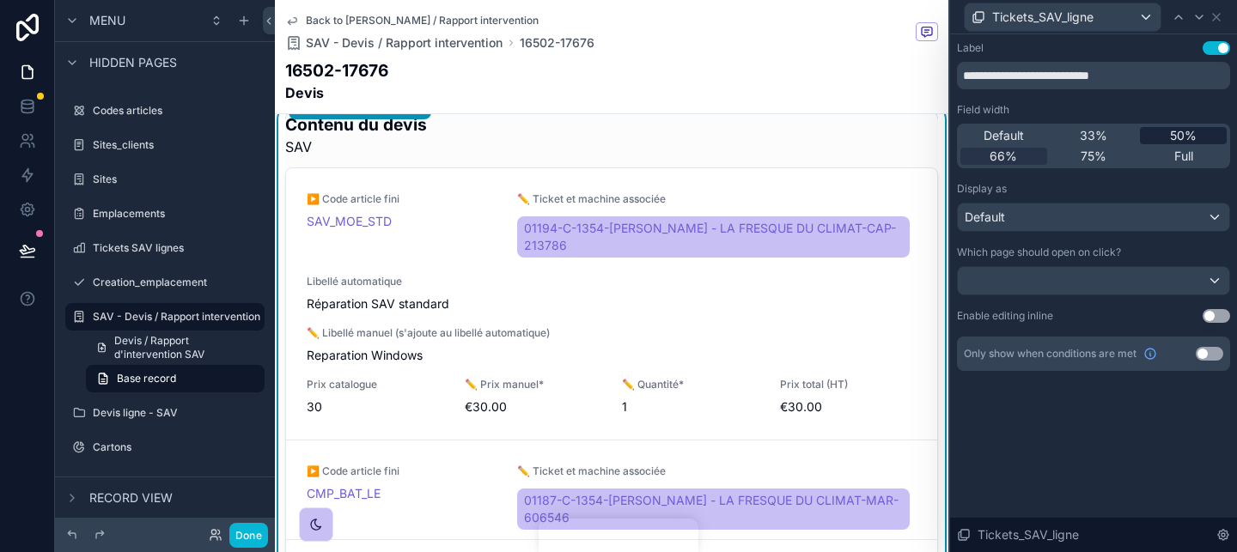
click at [1171, 134] on span "50%" at bounding box center [1183, 135] width 27 height 17
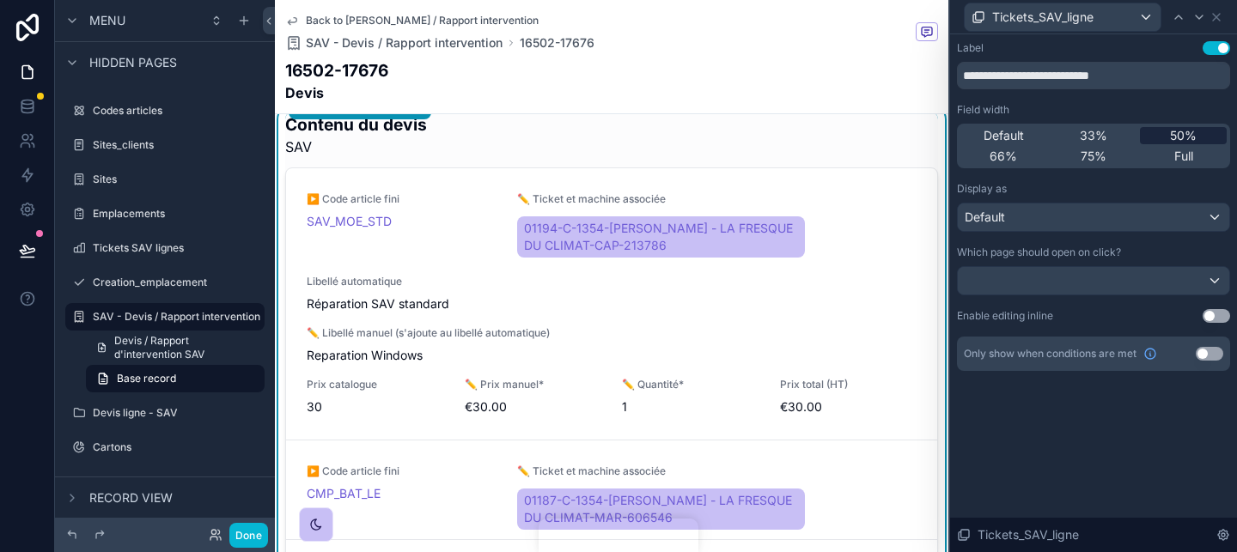
click at [1114, 133] on div "33%" at bounding box center [1093, 135] width 87 height 17
click at [1173, 140] on span "50%" at bounding box center [1183, 135] width 27 height 17
click at [994, 137] on span "Default" at bounding box center [1003, 135] width 40 height 17
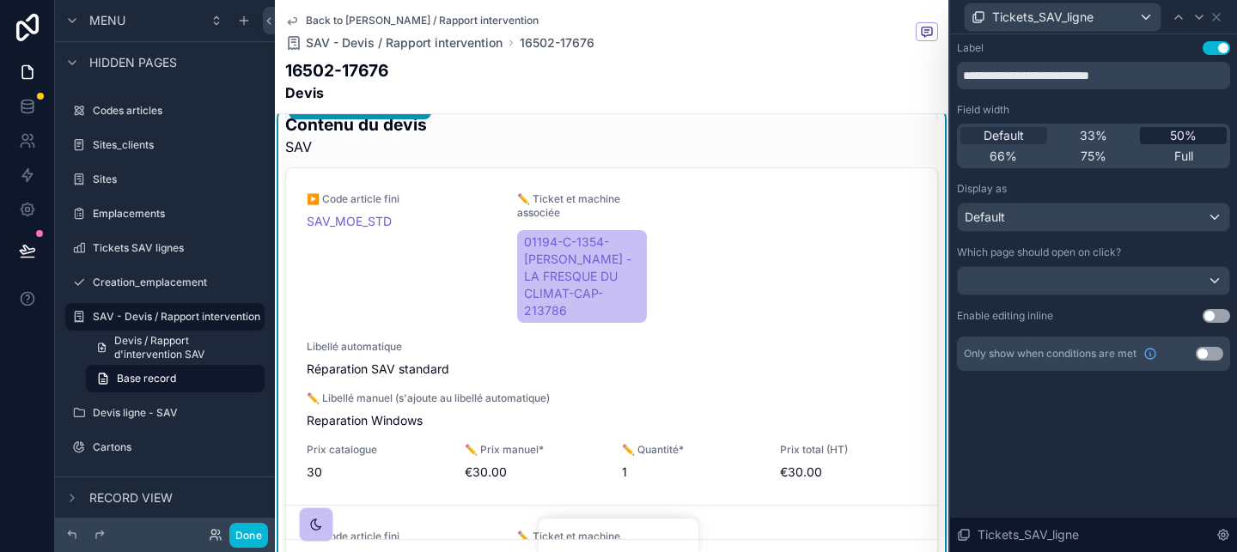
click at [1177, 135] on span "50%" at bounding box center [1183, 135] width 27 height 17
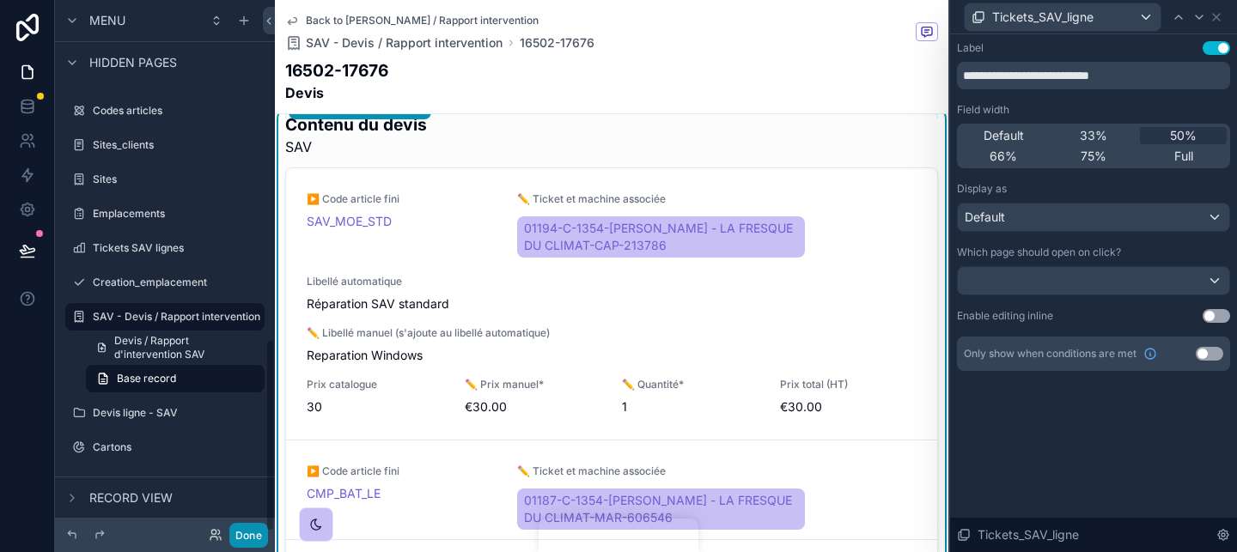
click at [248, 533] on button "Done" at bounding box center [248, 535] width 39 height 25
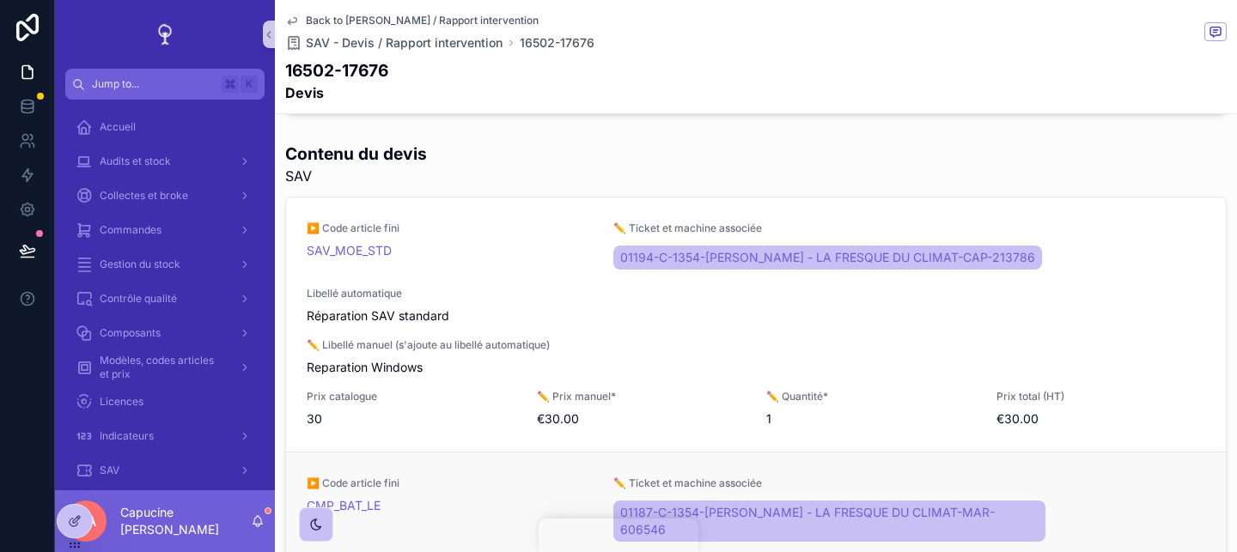
scroll to position [373, 0]
click at [1055, 329] on span "Modifier" at bounding box center [1075, 329] width 41 height 14
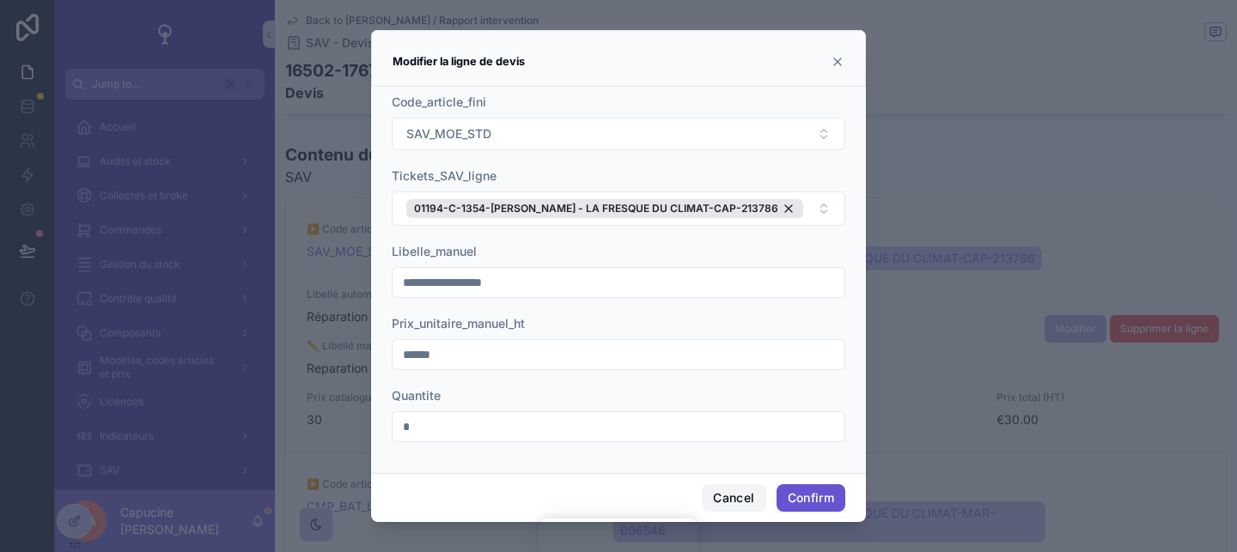
click at [751, 492] on button "Cancel" at bounding box center [734, 497] width 64 height 27
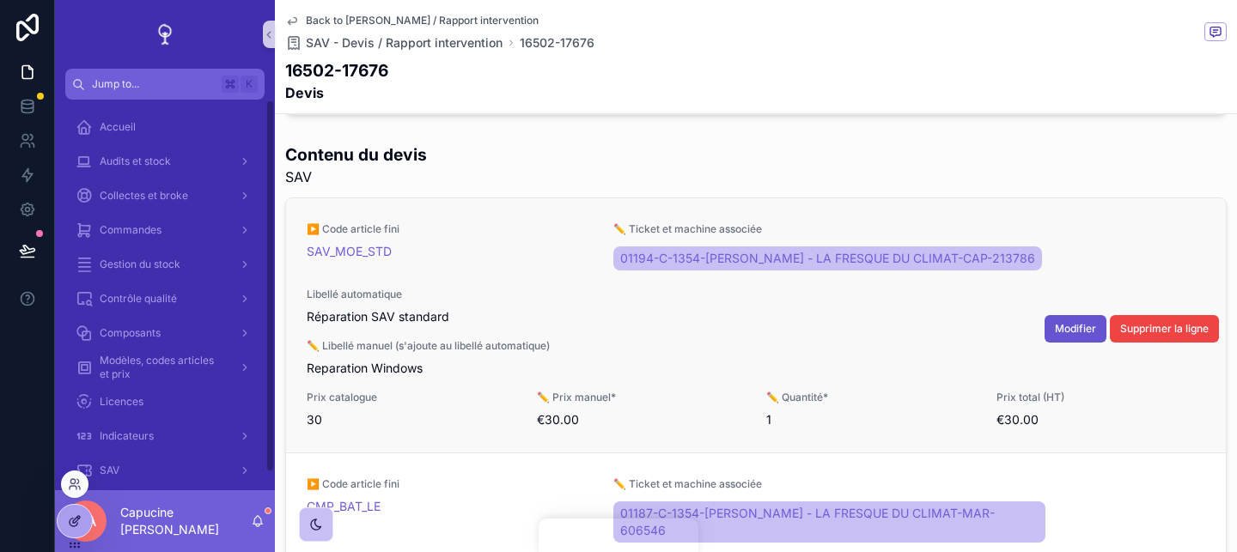
click at [78, 531] on div at bounding box center [75, 521] width 34 height 33
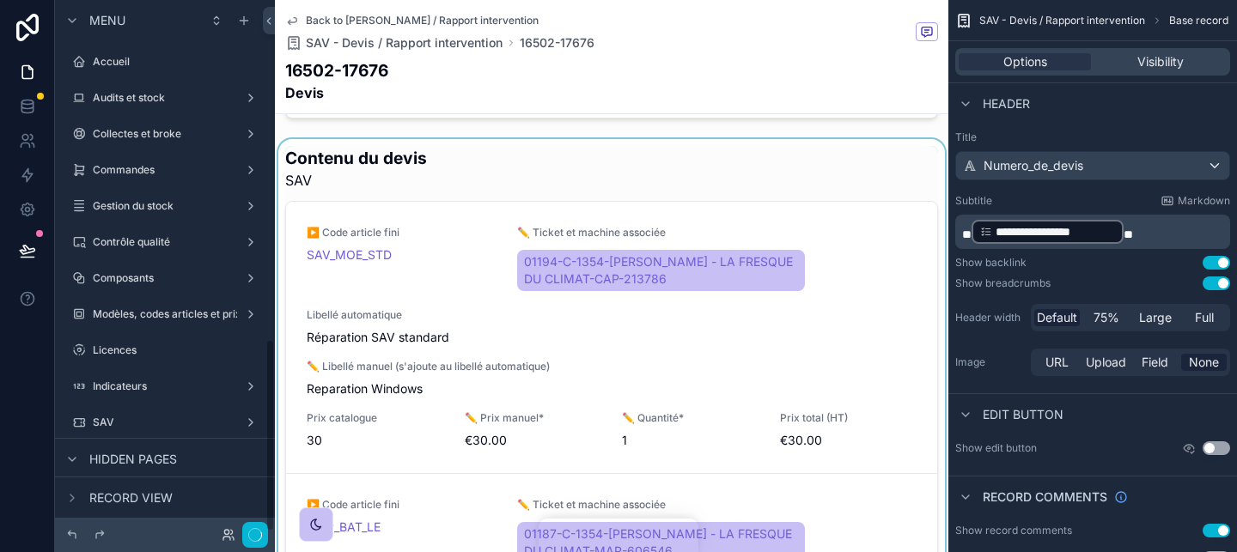
scroll to position [937, 0]
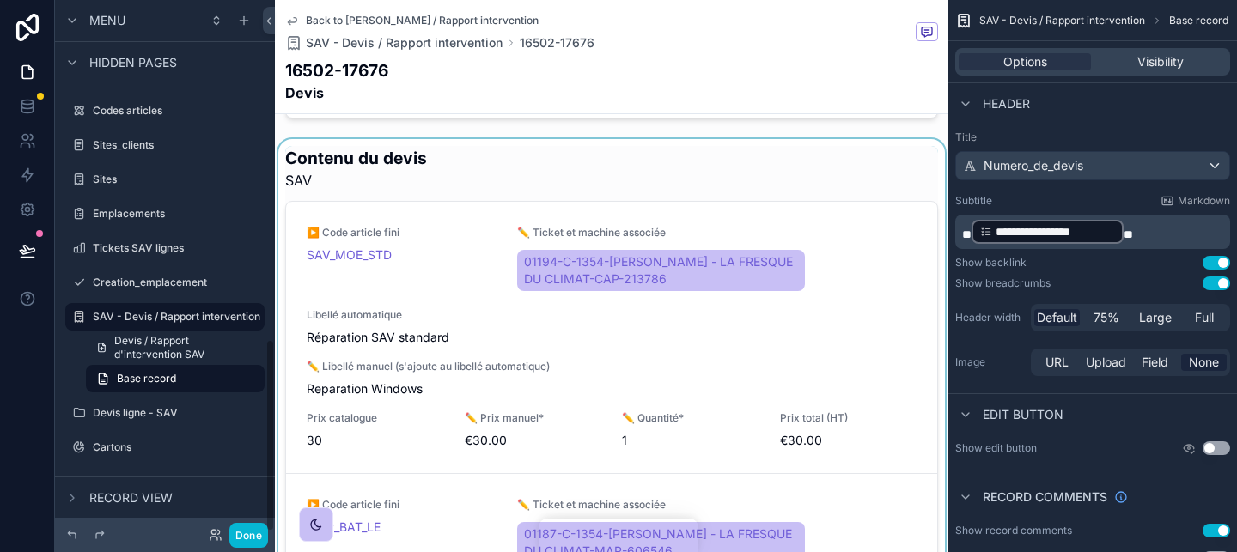
click at [735, 180] on div "scrollable content" at bounding box center [611, 380] width 673 height 483
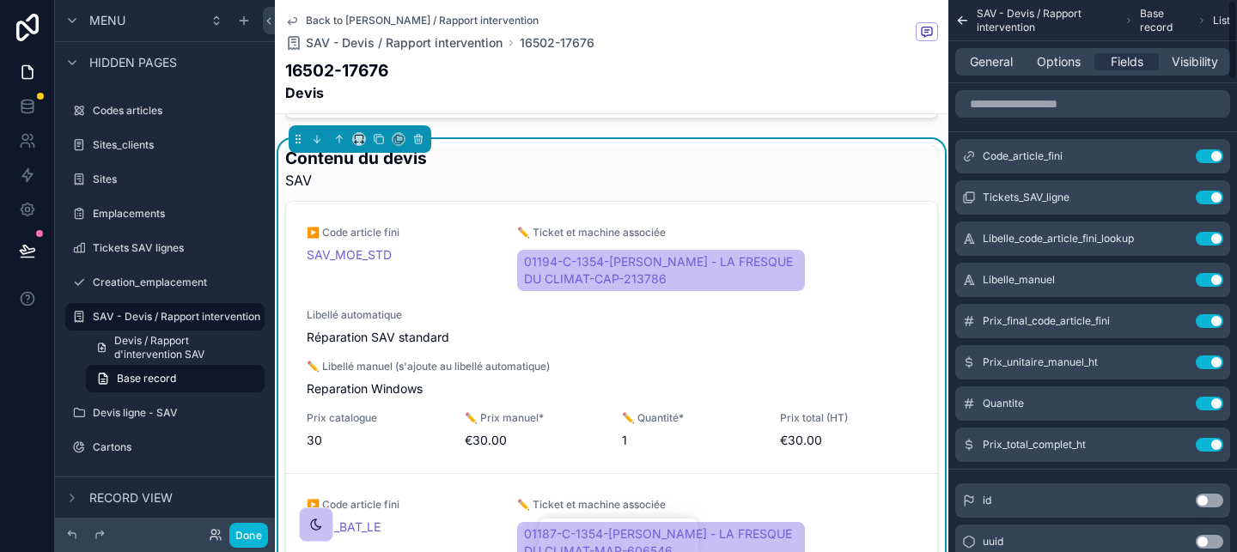
click at [1065, 70] on div "General Options Fields Visibility" at bounding box center [1092, 61] width 275 height 27
click at [1061, 73] on div "General Options Fields Visibility" at bounding box center [1092, 61] width 275 height 27
click at [1061, 72] on div "General Options Fields Visibility" at bounding box center [1092, 61] width 275 height 27
click at [1055, 55] on span "Options" at bounding box center [1059, 61] width 44 height 17
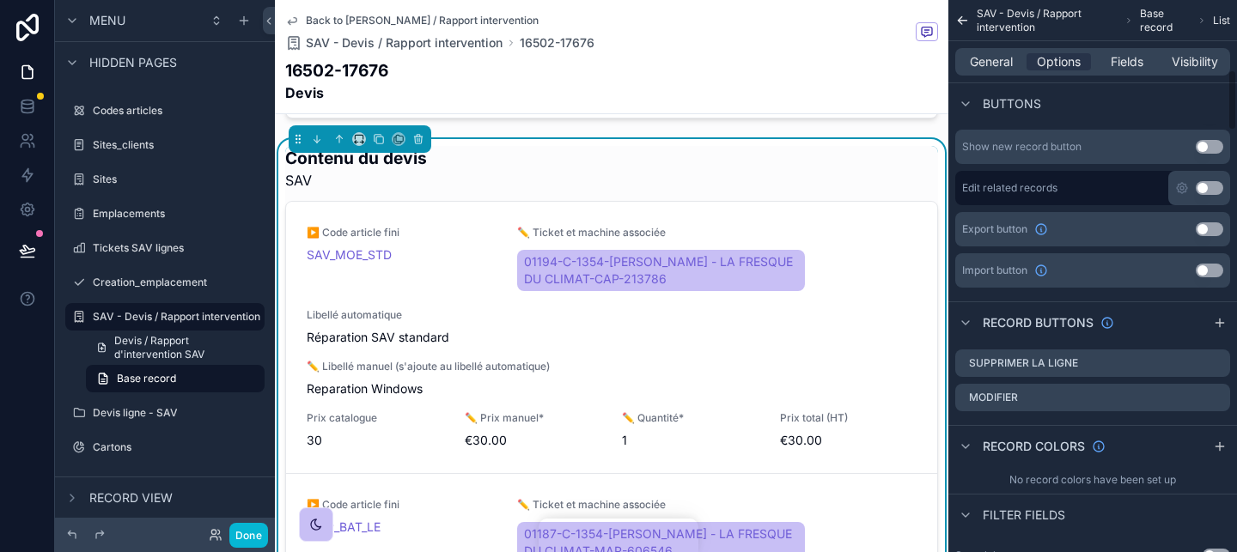
scroll to position [654, 0]
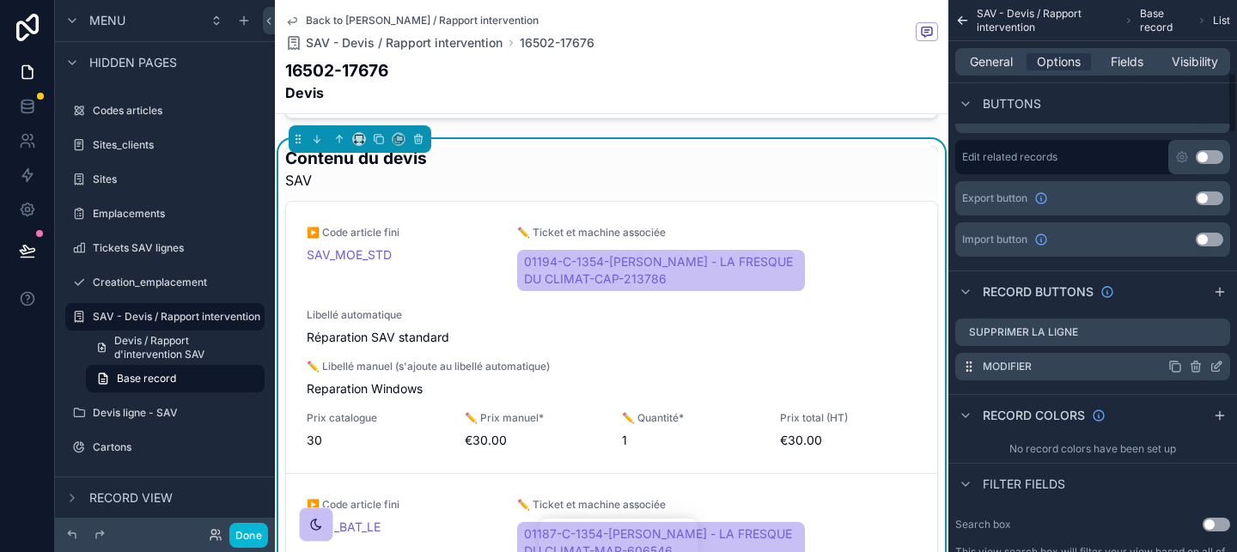
click at [1213, 369] on icon "scrollable content" at bounding box center [1216, 367] width 14 height 14
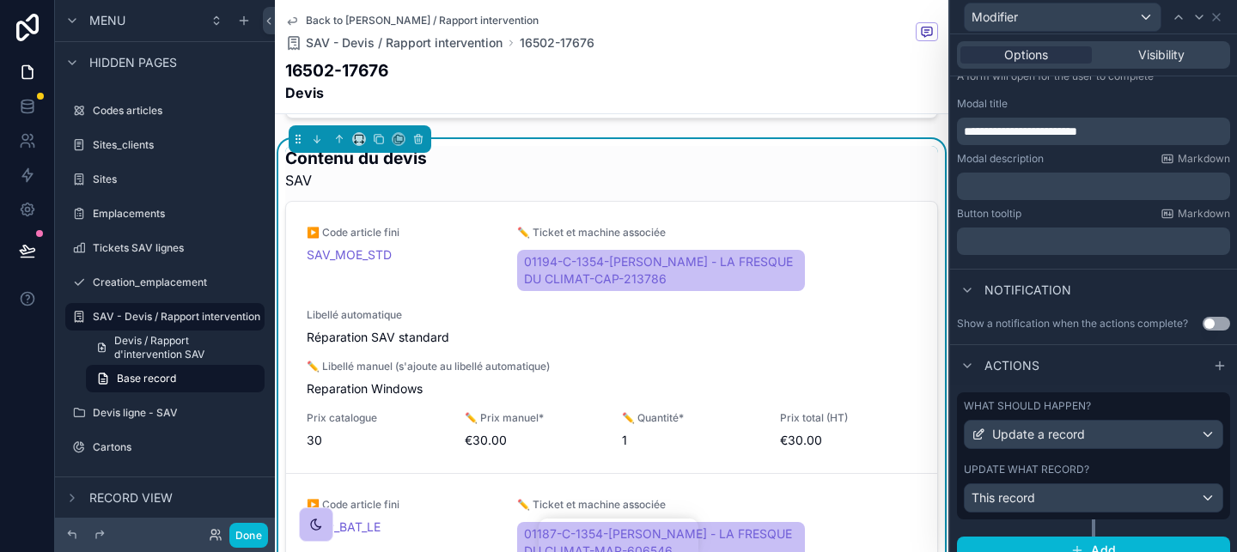
scroll to position [274, 0]
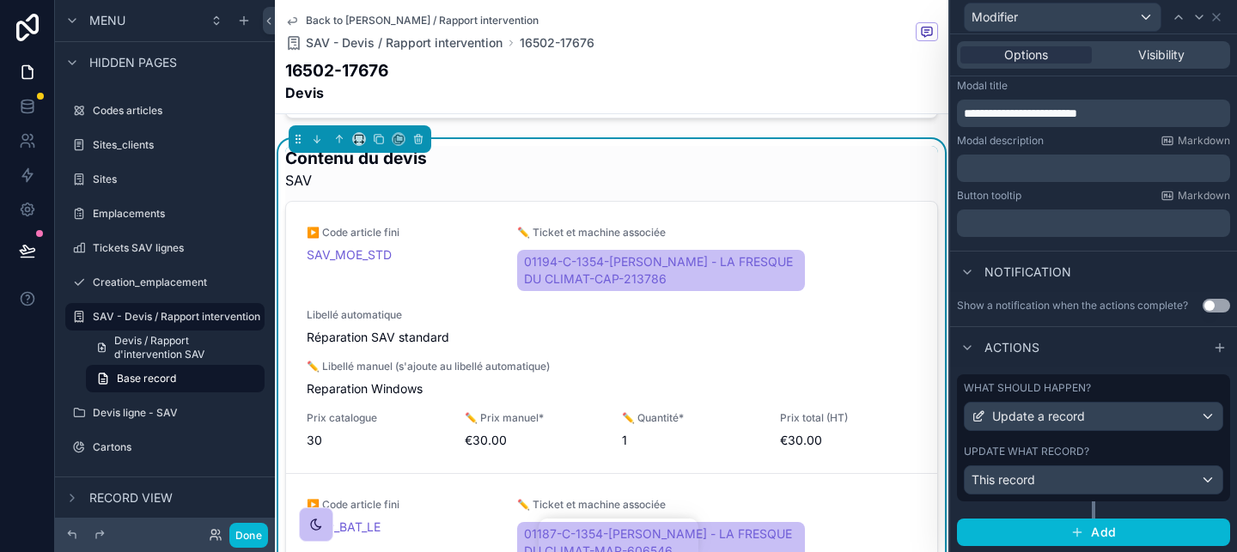
click at [1125, 386] on div "What should happen?" at bounding box center [1093, 388] width 259 height 14
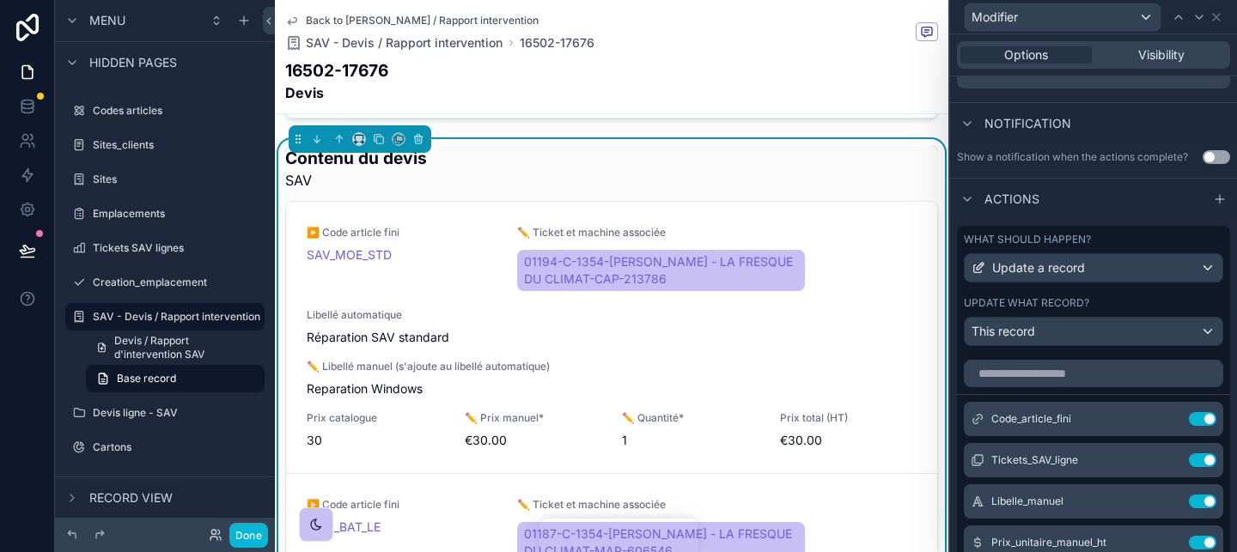
scroll to position [474, 0]
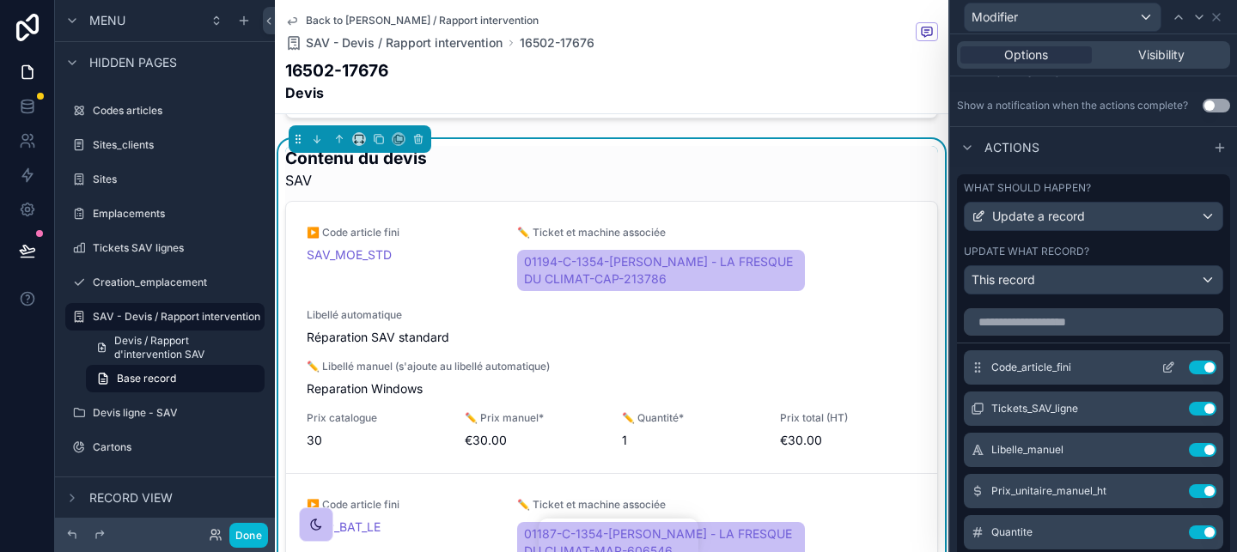
click at [1166, 374] on div "Code_article_fini Use setting" at bounding box center [1093, 367] width 259 height 34
click at [1167, 369] on icon at bounding box center [1168, 368] width 14 height 14
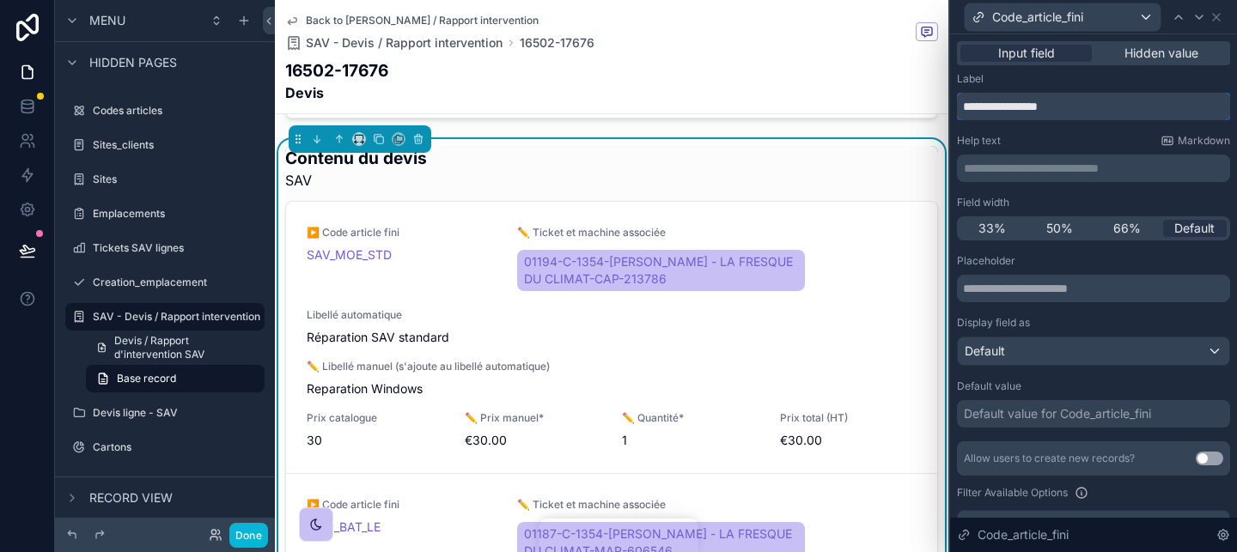
click at [995, 110] on input "**********" at bounding box center [1093, 106] width 273 height 27
type input "**********"
click at [1198, 13] on icon at bounding box center [1199, 17] width 14 height 14
click at [1115, 116] on input "**********" at bounding box center [1093, 106] width 273 height 27
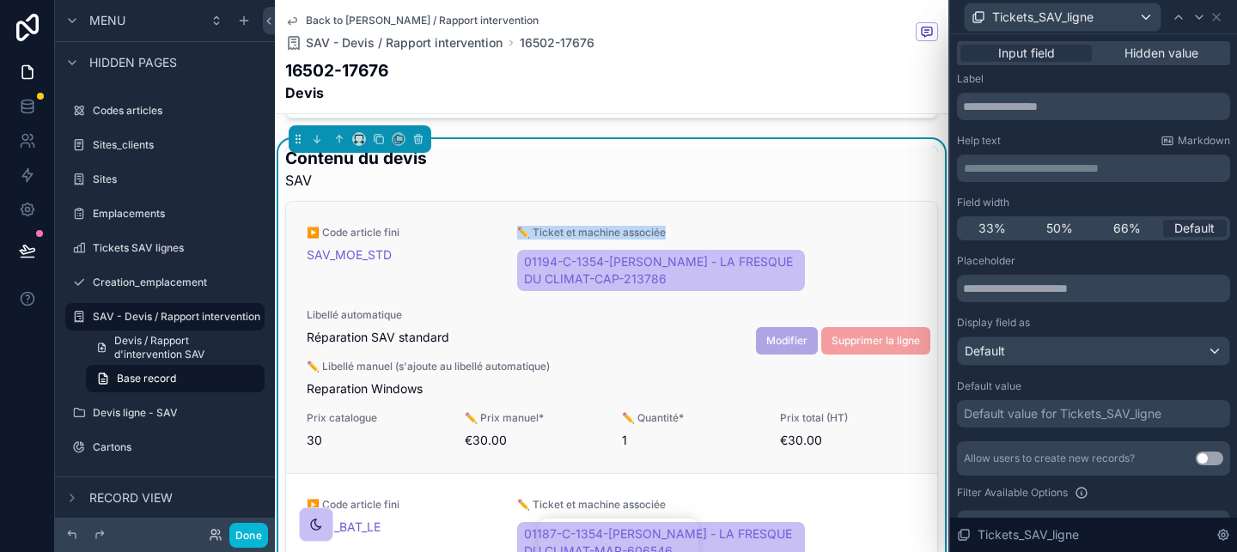
copy span "✏️ Ticket et machine associée"
drag, startPoint x: 528, startPoint y: 229, endPoint x: 684, endPoint y: 229, distance: 156.3
click at [684, 229] on span "✏️ Ticket et machine associée" at bounding box center [664, 233] width 295 height 14
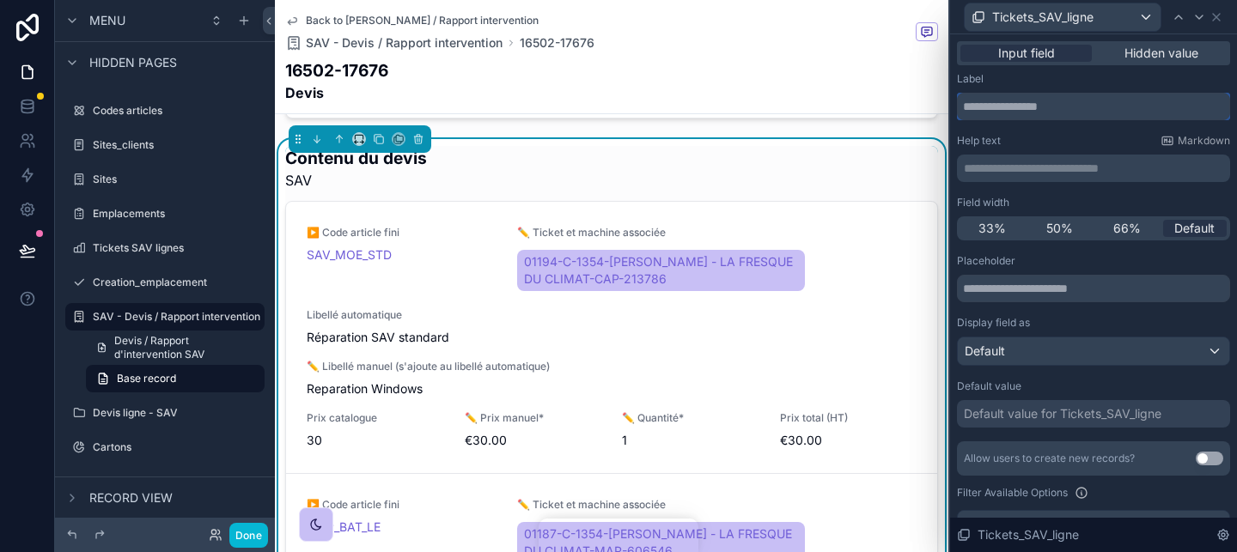
click at [1018, 116] on input "text" at bounding box center [1093, 106] width 273 height 27
paste input "**********"
type input "**********"
click at [1201, 19] on icon at bounding box center [1199, 17] width 14 height 14
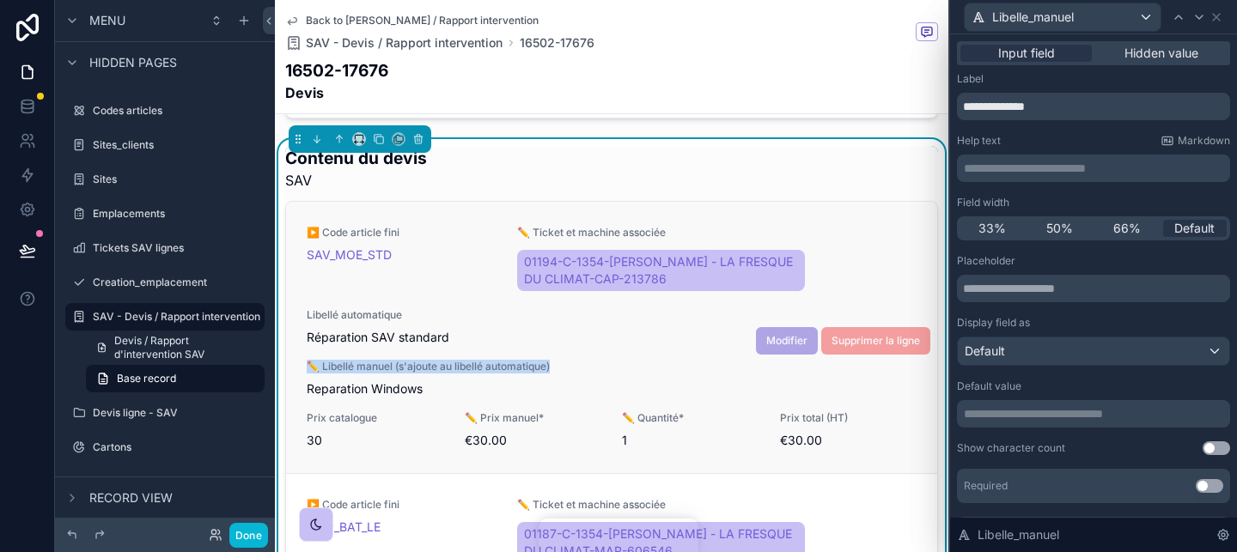
copy span "✏️ Libellé manuel (s'ajoute au libellé automatique)"
drag, startPoint x: 302, startPoint y: 362, endPoint x: 573, endPoint y: 362, distance: 270.5
click at [573, 362] on div "▶️ Code article fini SAV_MOE_STD ✏️ Ticket et machine associée 01194-C-1354-REM…" at bounding box center [611, 337] width 651 height 271
click at [990, 112] on input "**********" at bounding box center [1093, 106] width 273 height 27
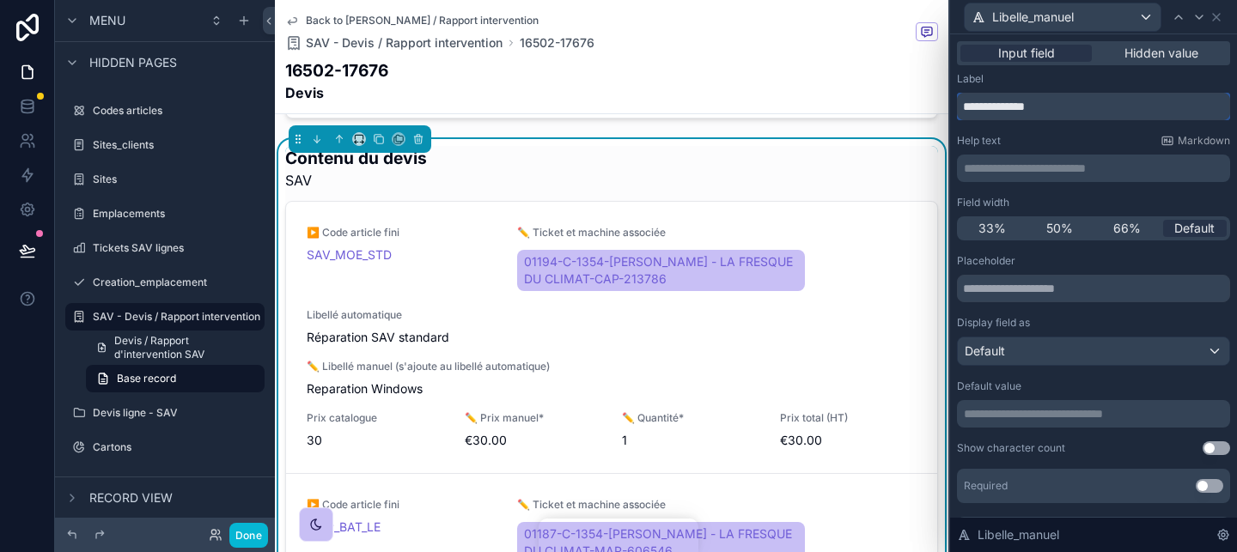
click at [990, 112] on input "**********" at bounding box center [1093, 106] width 273 height 27
paste input "**********"
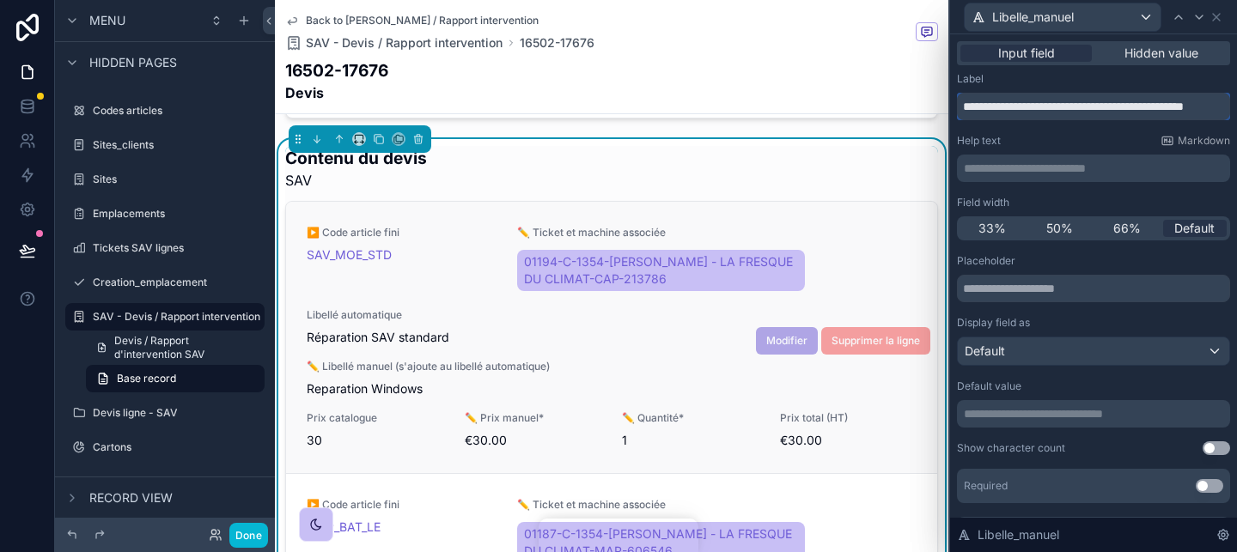
scroll to position [56, 0]
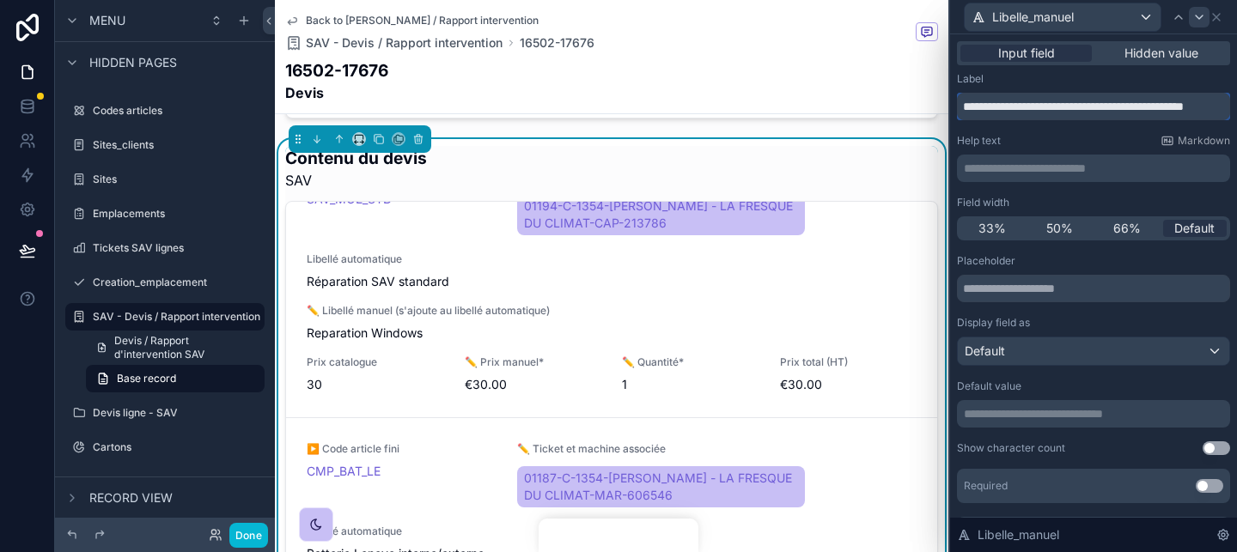
type input "**********"
click at [1194, 23] on icon at bounding box center [1199, 17] width 14 height 14
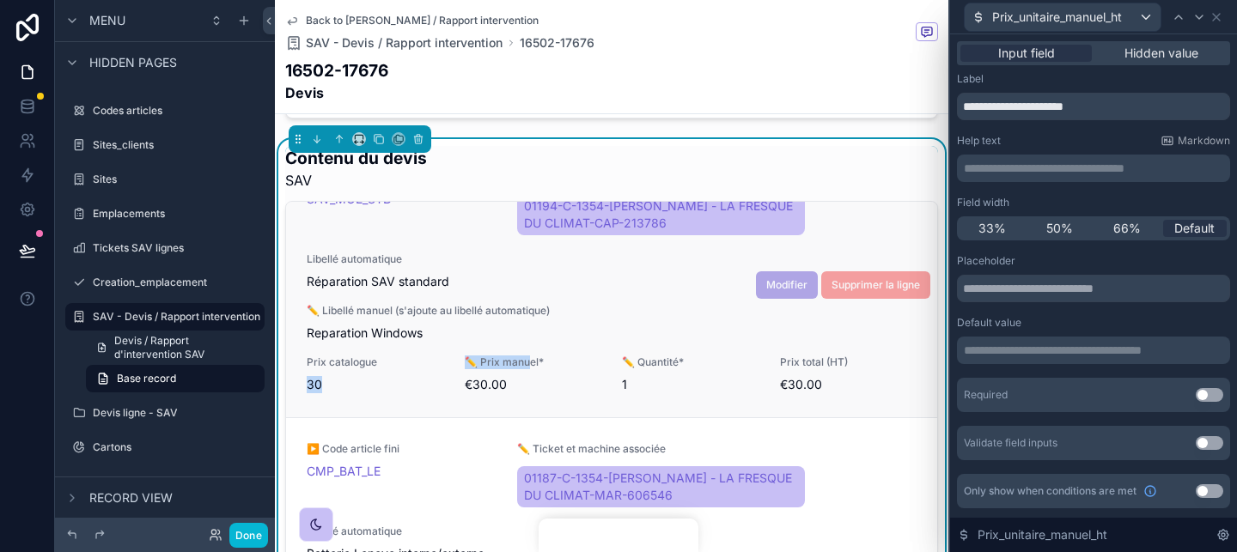
drag, startPoint x: 449, startPoint y: 356, endPoint x: 531, endPoint y: 357, distance: 81.6
click at [531, 357] on div "▶️ Code article fini SAV_MOE_STD ✏️ Ticket et machine associée 01194-C-1354-REM…" at bounding box center [612, 281] width 610 height 223
click at [531, 357] on span "✏️ Prix manuel*" at bounding box center [533, 363] width 137 height 14
click at [515, 357] on span "✏️ Prix manuel*" at bounding box center [533, 363] width 137 height 14
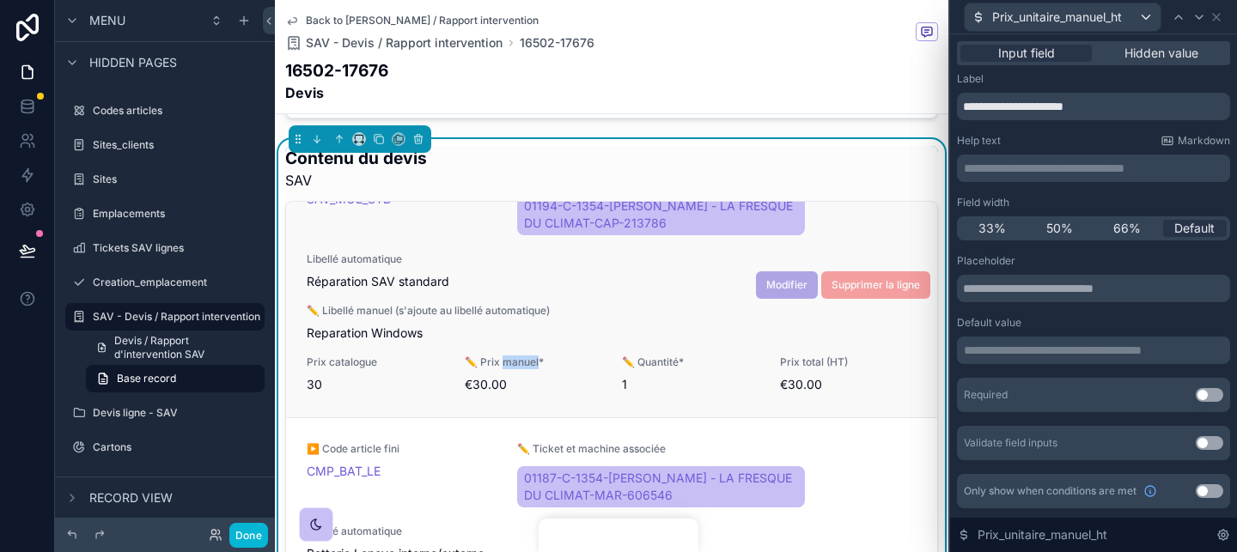
click at [515, 357] on span "✏️ Prix manuel*" at bounding box center [533, 363] width 137 height 14
copy span "✏️ Prix manuel*"
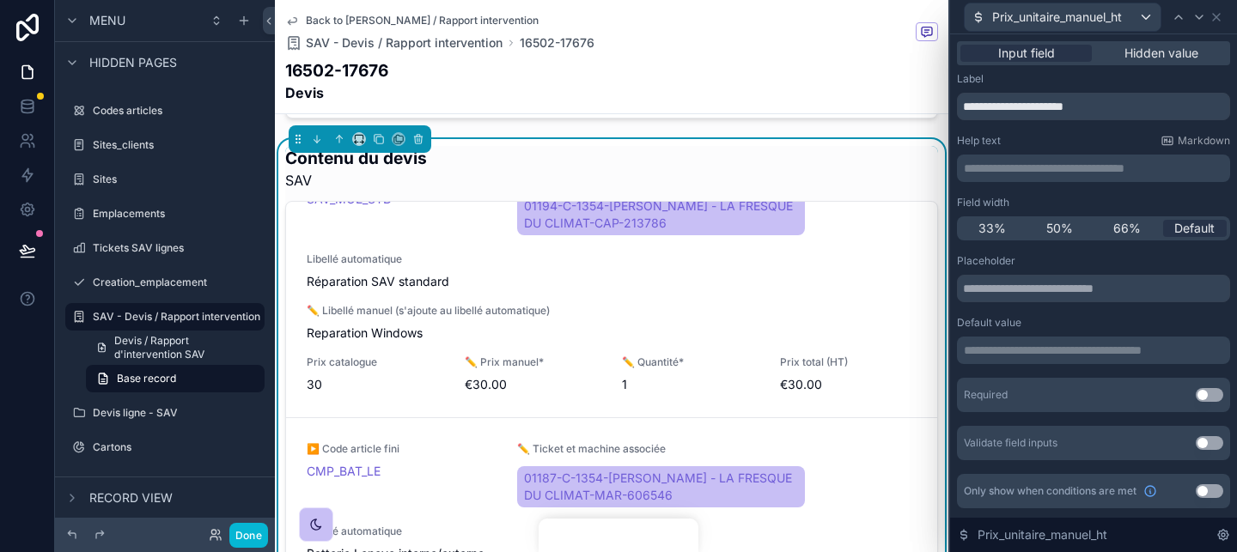
click at [1018, 120] on div "**********" at bounding box center [1093, 290] width 273 height 436
click at [1012, 110] on input "**********" at bounding box center [1093, 106] width 273 height 27
paste input "**********"
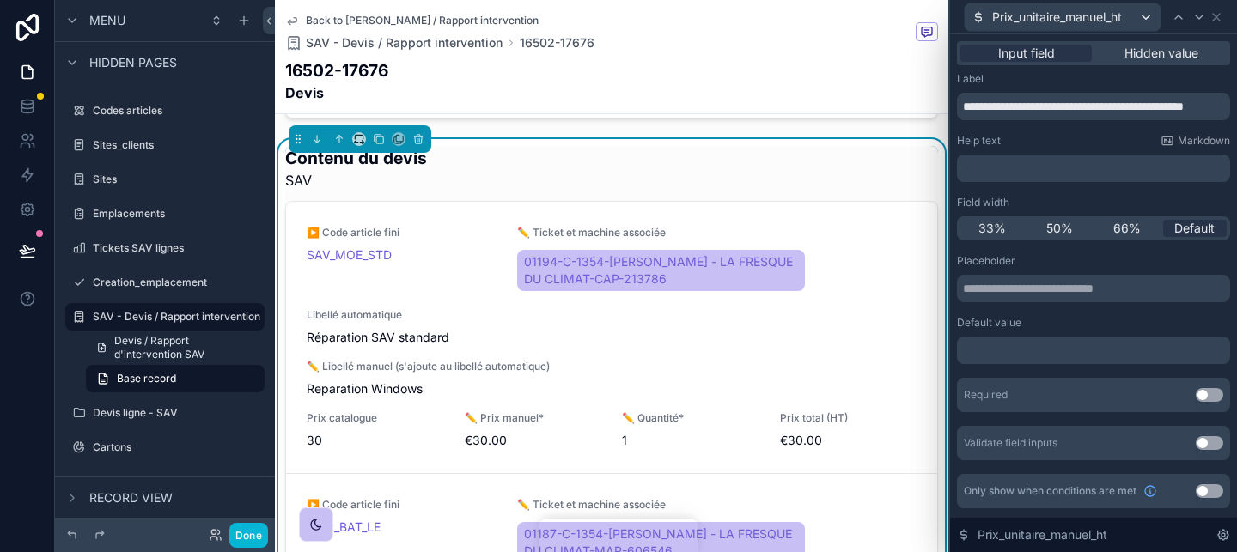
click at [506, 416] on span "✏️ Prix manuel*" at bounding box center [533, 418] width 137 height 14
click at [1082, 108] on input "**********" at bounding box center [1093, 106] width 273 height 27
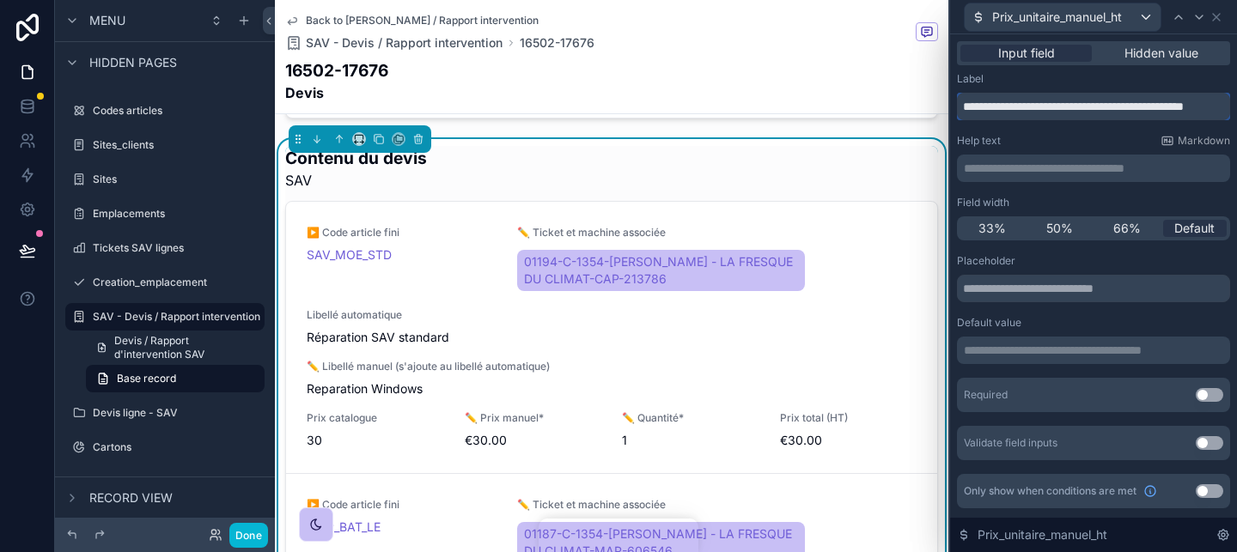
click at [1082, 108] on input "**********" at bounding box center [1093, 106] width 273 height 27
paste input "text"
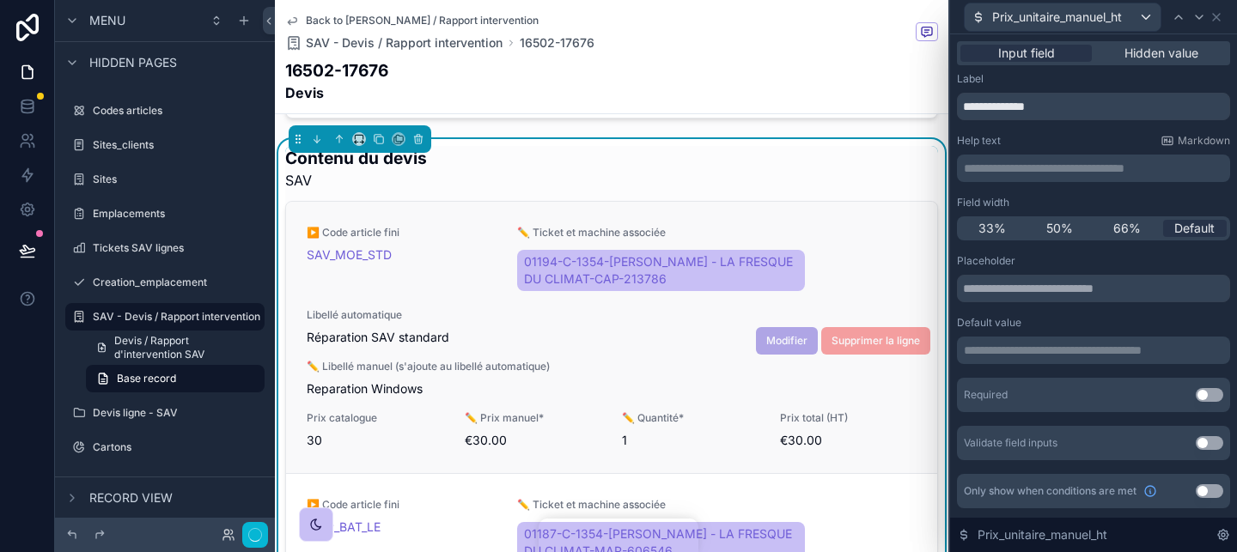
click at [662, 402] on div "▶️ Code article fini SAV_MOE_STD ✏️ Ticket et machine associée 01194-C-1354-REM…" at bounding box center [612, 337] width 610 height 223
click at [659, 413] on span "✏️ Quantité*" at bounding box center [690, 418] width 137 height 14
copy span "✏️ Quantité*"
click at [1057, 95] on input "**********" at bounding box center [1093, 106] width 273 height 27
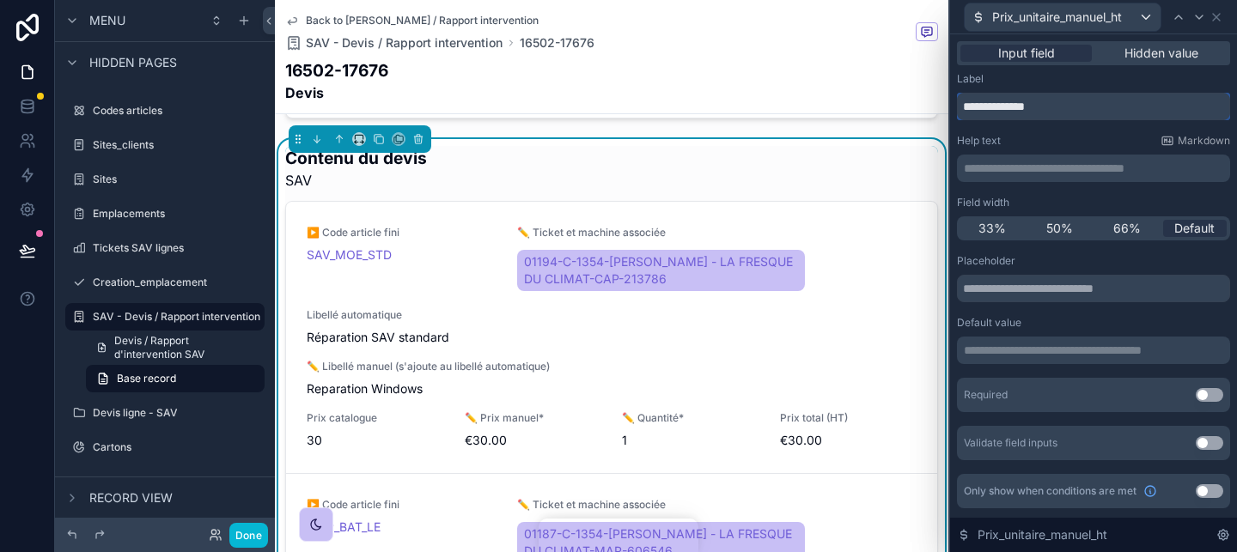
click at [1057, 95] on input "**********" at bounding box center [1093, 106] width 273 height 27
paste input "text"
type input "**********"
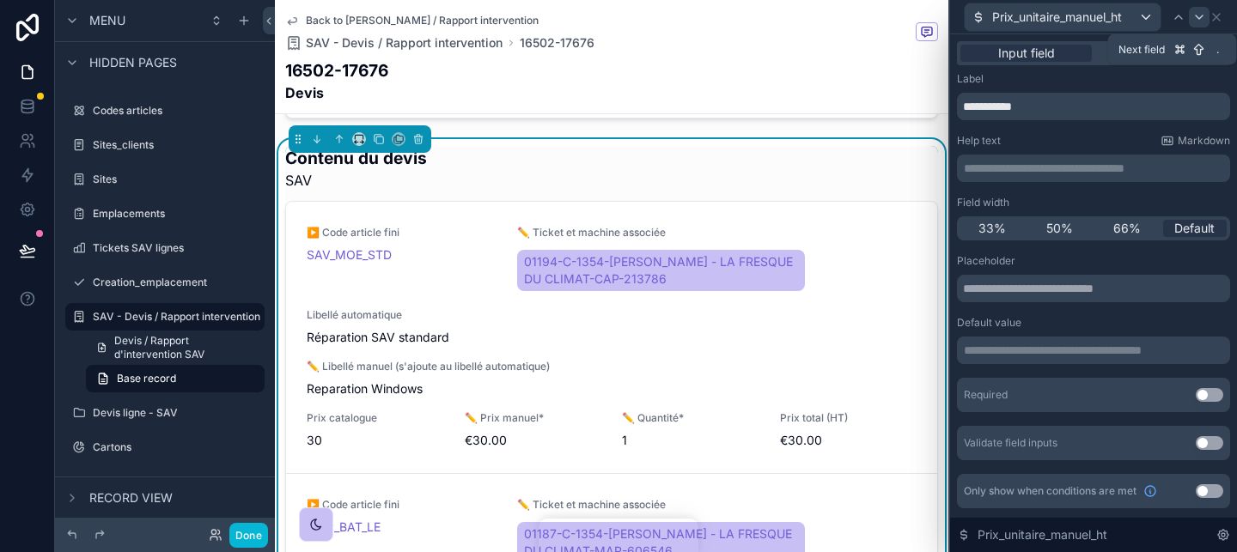
click at [1201, 14] on icon at bounding box center [1199, 17] width 14 height 14
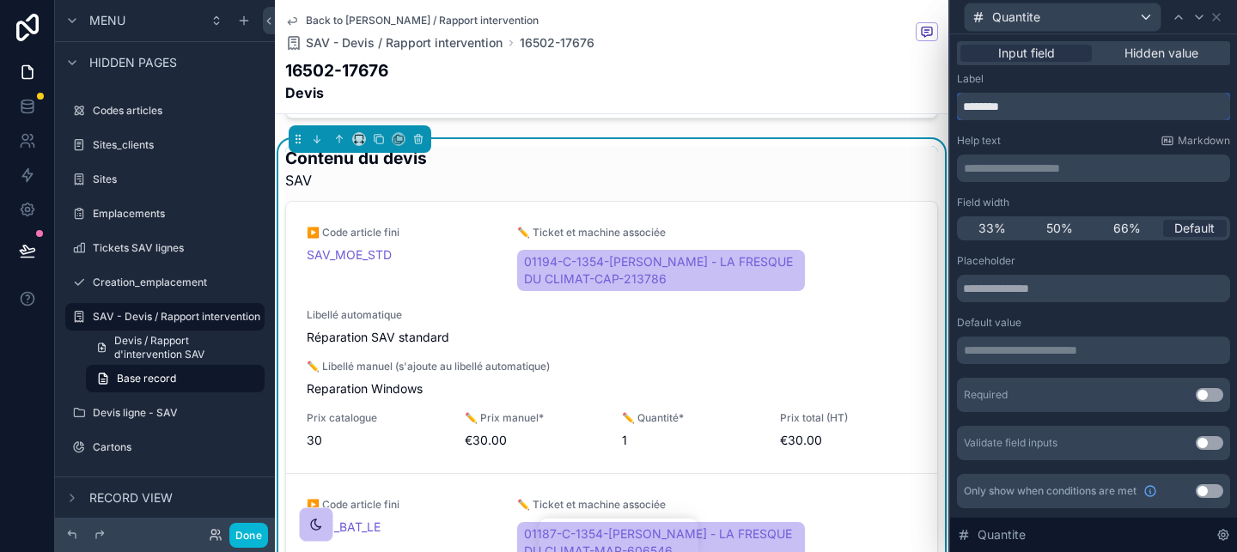
click at [1090, 106] on input "********" at bounding box center [1093, 106] width 273 height 27
type input "********"
click at [1199, 19] on icon at bounding box center [1199, 17] width 14 height 14
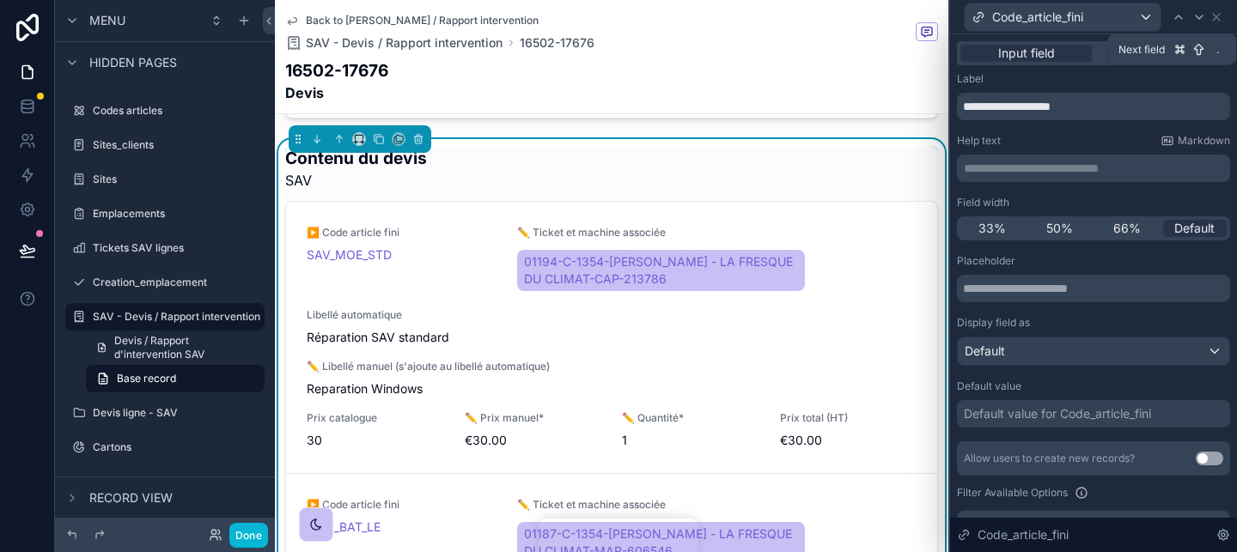
click at [1199, 19] on icon at bounding box center [1199, 17] width 14 height 14
click at [1220, 19] on icon at bounding box center [1216, 17] width 14 height 14
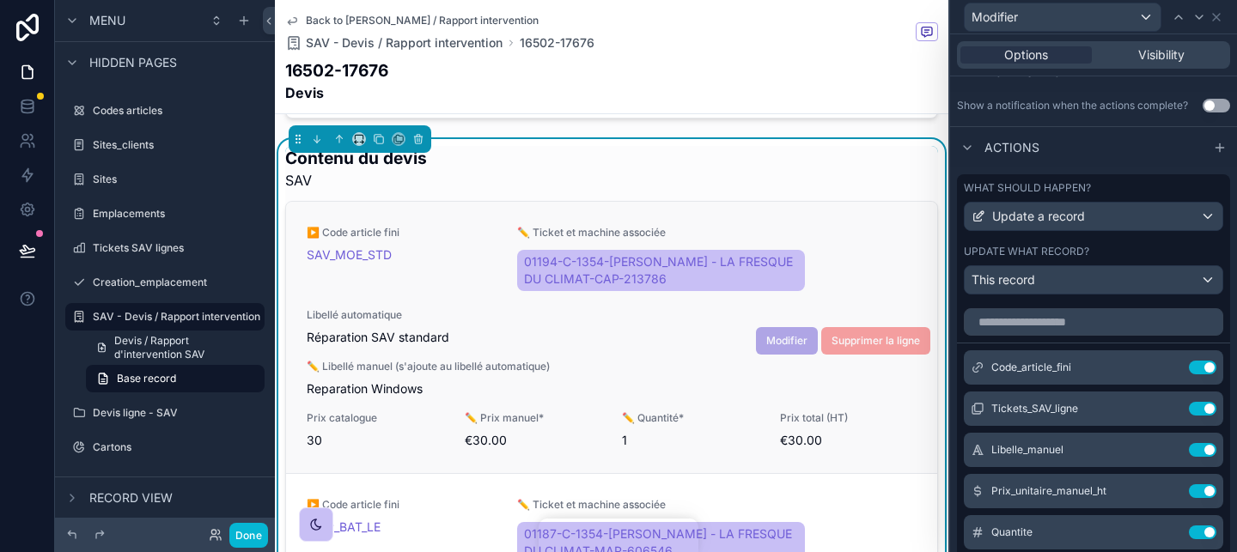
click at [666, 411] on span "✏️ Quantité*" at bounding box center [690, 418] width 137 height 14
copy span "✏️ Quantité*"
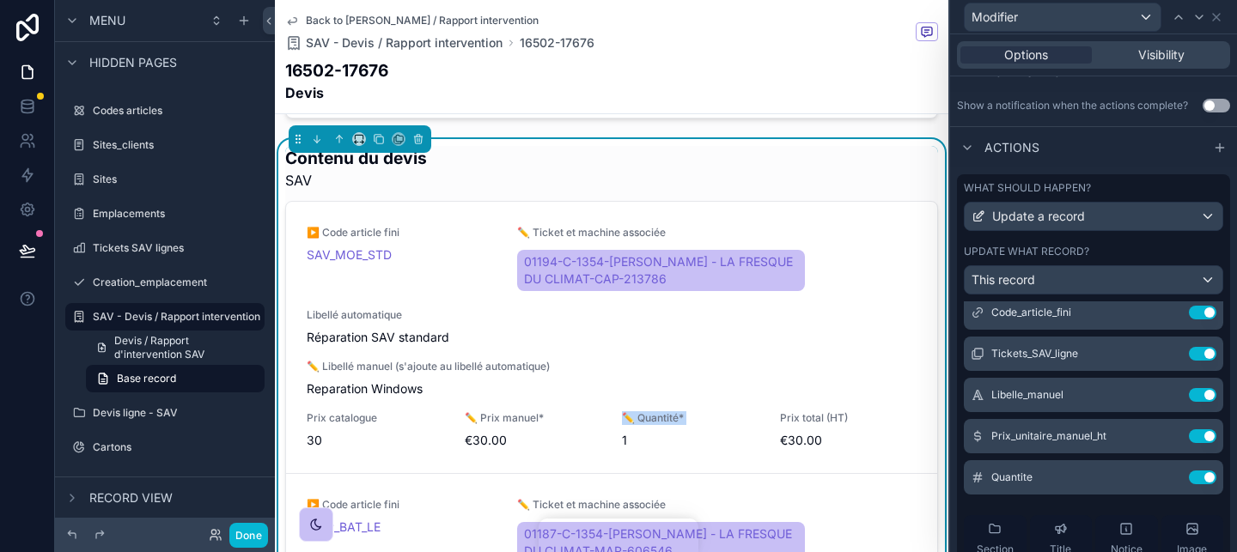
scroll to position [138, 0]
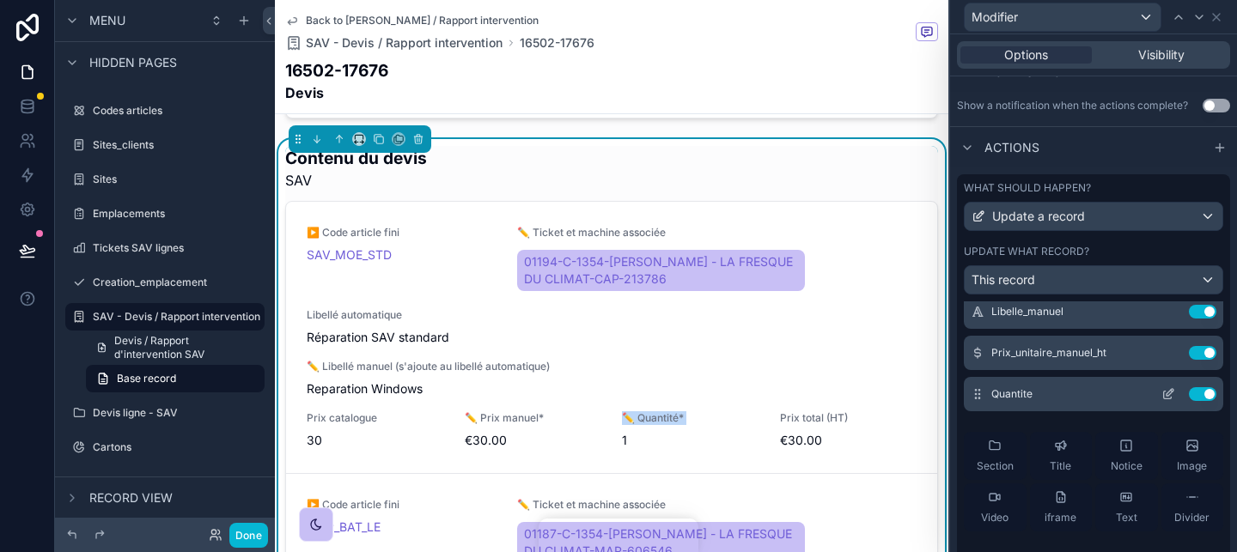
click at [1170, 388] on icon at bounding box center [1168, 394] width 14 height 14
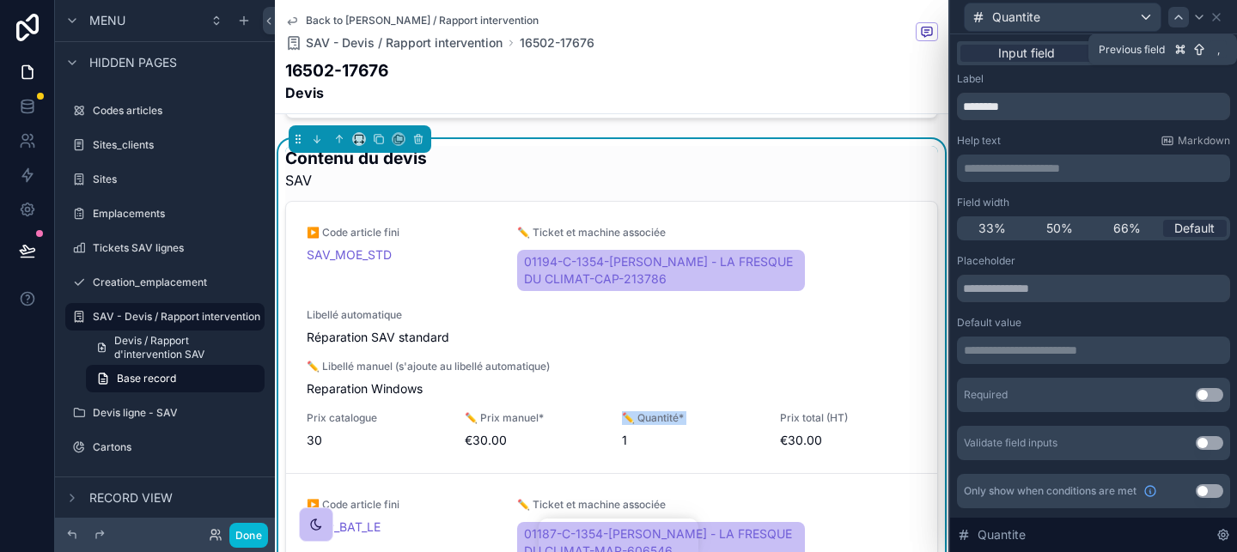
click at [1178, 17] on icon at bounding box center [1178, 17] width 14 height 14
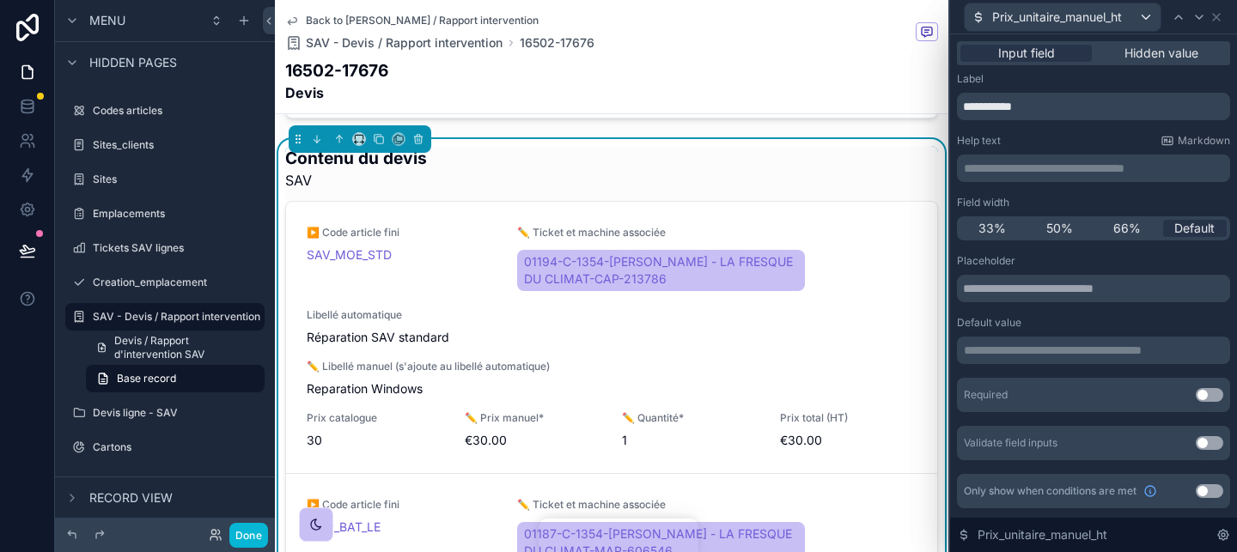
click at [1132, 83] on div "Label" at bounding box center [1093, 79] width 273 height 14
click at [1118, 104] on input "**********" at bounding box center [1093, 106] width 273 height 27
click at [1172, 17] on icon at bounding box center [1178, 17] width 14 height 14
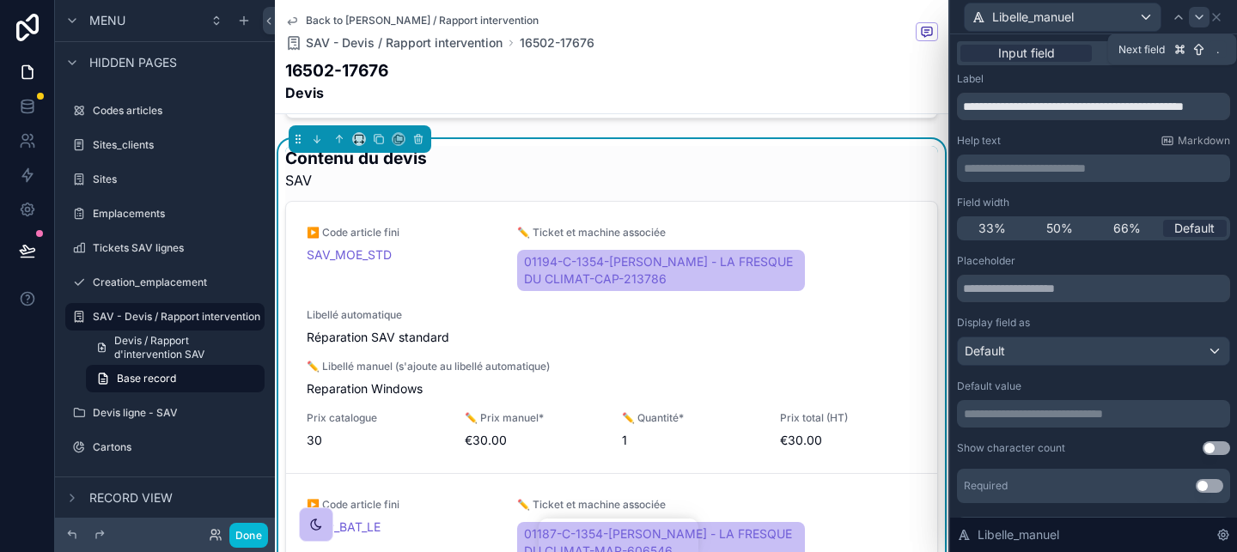
click at [1191, 22] on div at bounding box center [1199, 17] width 21 height 21
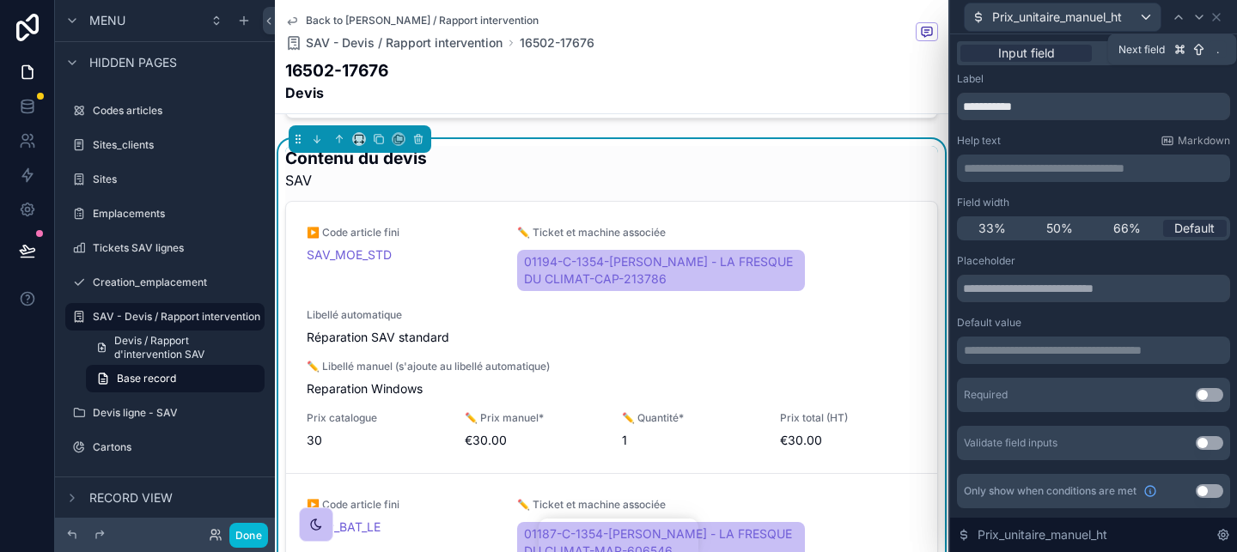
click at [1191, 22] on div at bounding box center [1199, 17] width 21 height 21
click at [1092, 112] on input "********" at bounding box center [1093, 106] width 273 height 27
paste input "****"
type input "**********"
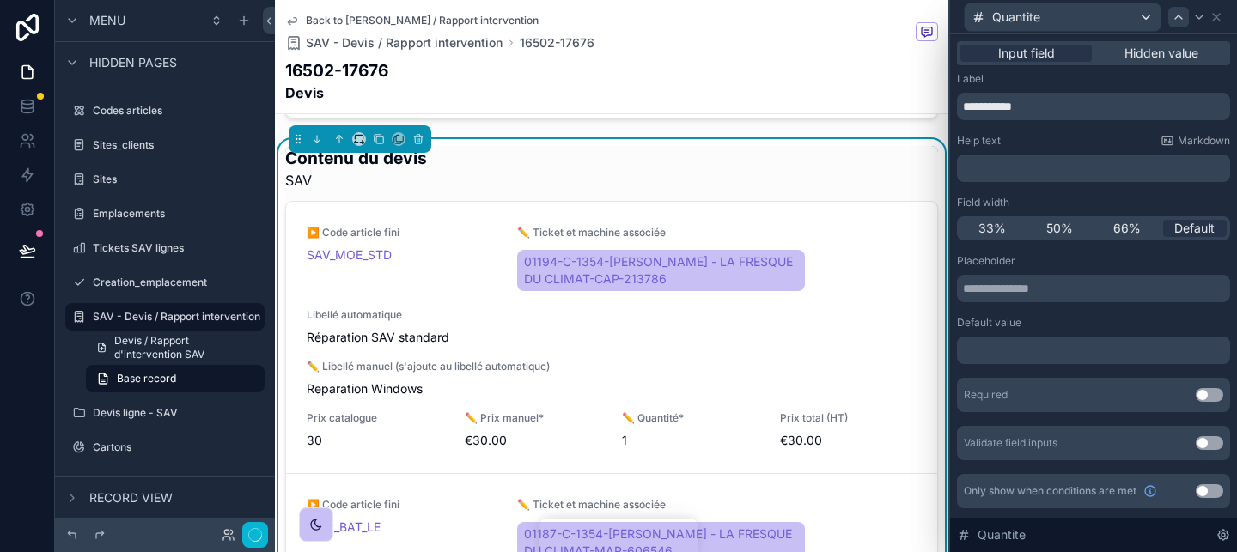
click at [1175, 21] on icon at bounding box center [1178, 17] width 14 height 14
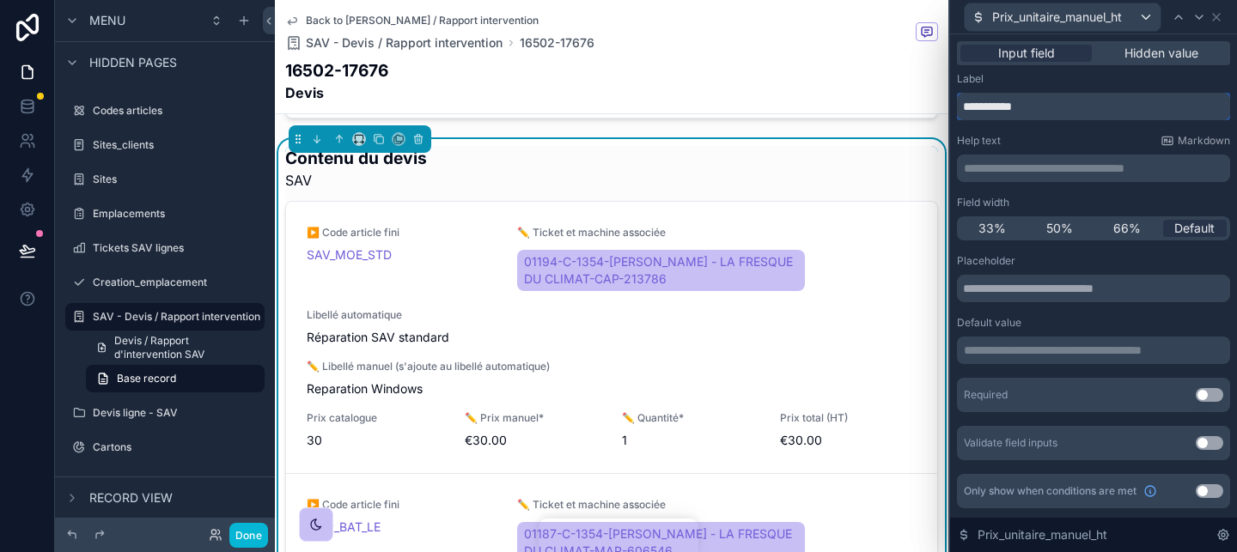
click at [1060, 114] on input "**********" at bounding box center [1093, 106] width 273 height 27
paste input "*"
click at [994, 106] on input "**********" at bounding box center [1093, 106] width 273 height 27
type input "**********"
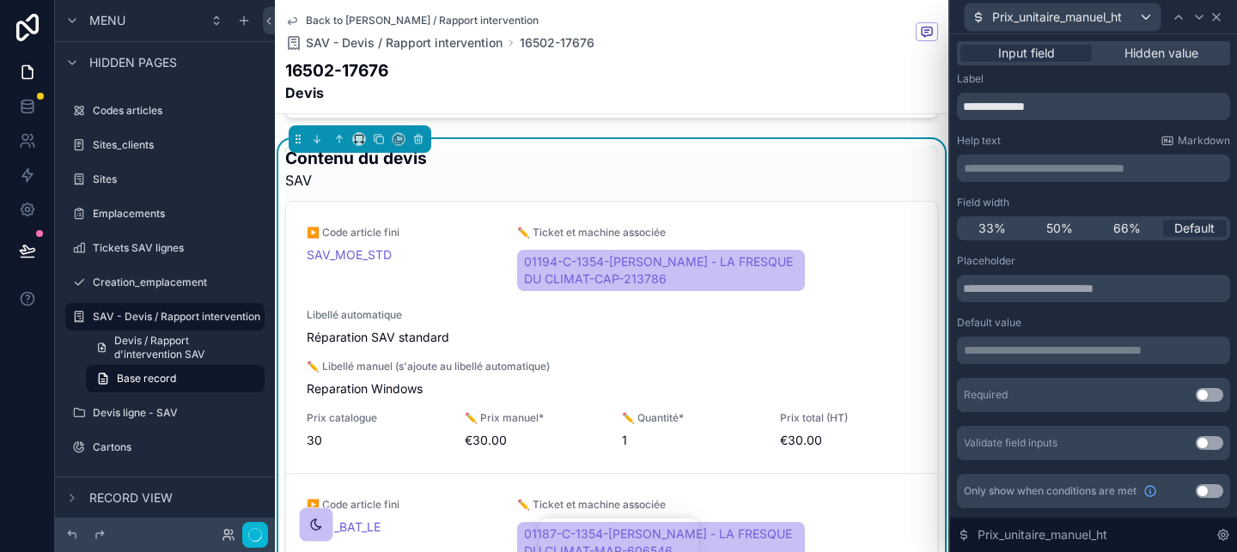
click at [1220, 15] on icon at bounding box center [1216, 17] width 14 height 14
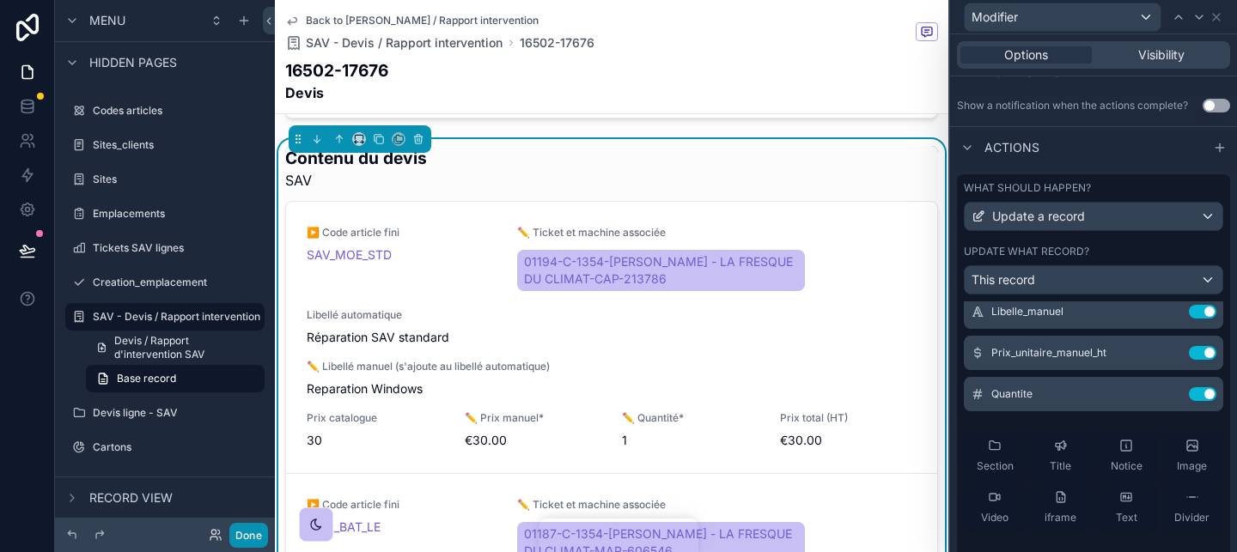
click at [248, 542] on button "Done" at bounding box center [248, 535] width 39 height 25
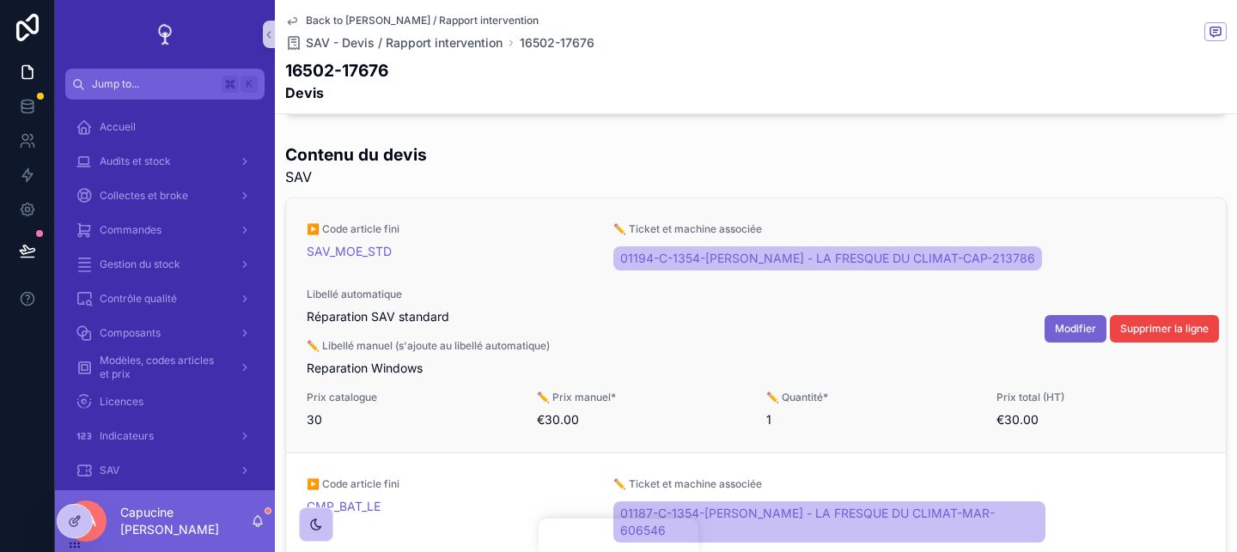
click at [1072, 329] on span "Modifier" at bounding box center [1075, 329] width 41 height 14
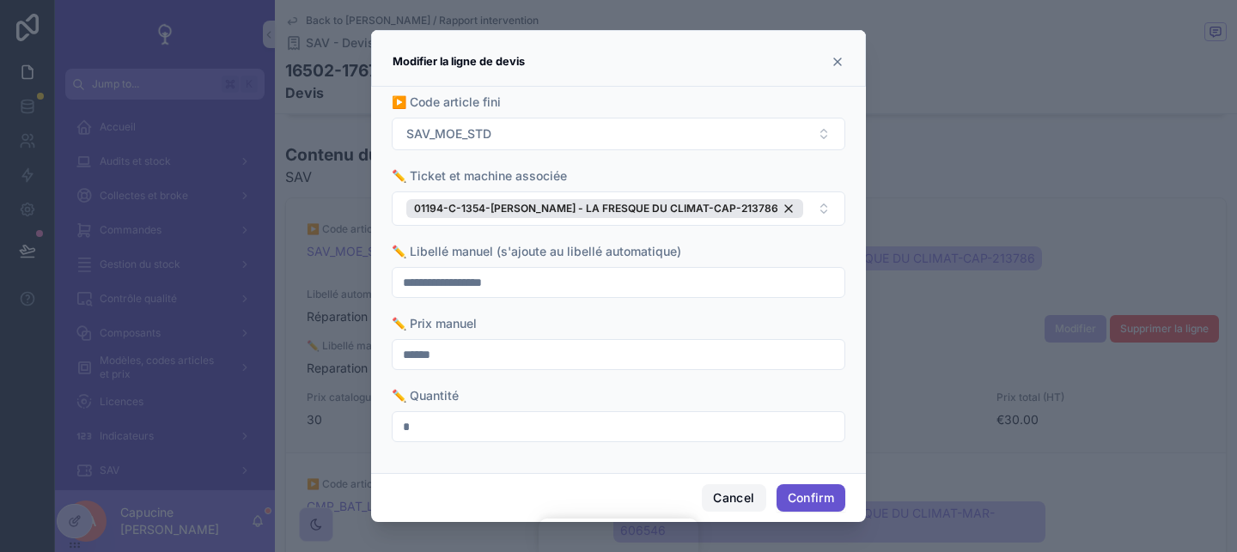
click at [727, 495] on button "Cancel" at bounding box center [734, 497] width 64 height 27
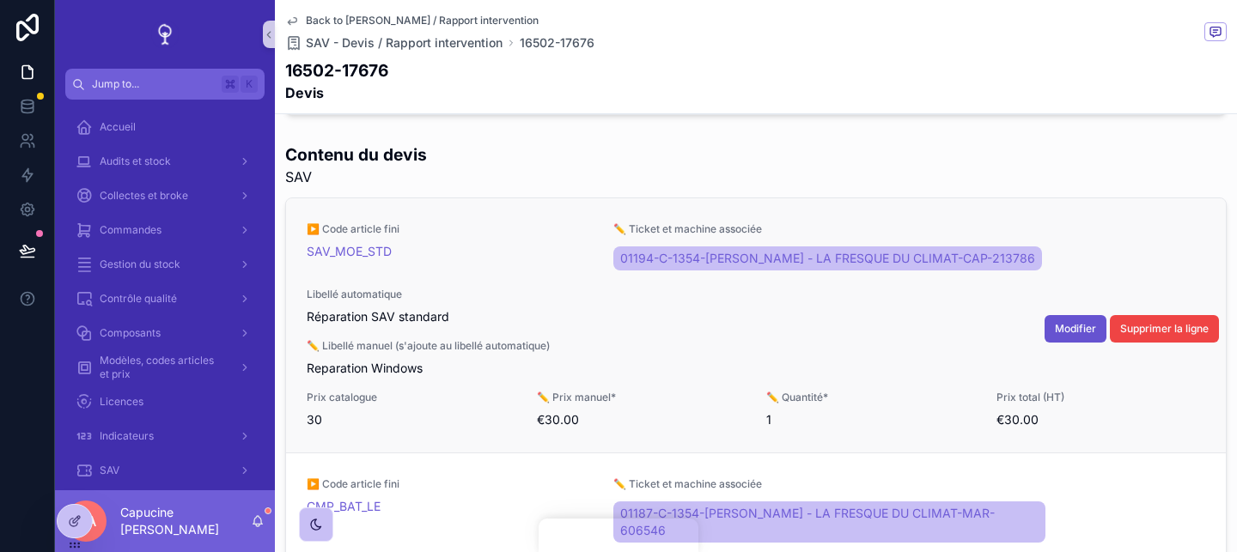
click at [988, 139] on div "Contenu du devis SAV ▶️ Code article fini SAV_MOE_STD ✏️ Ticket et machine asso…" at bounding box center [756, 377] width 962 height 483
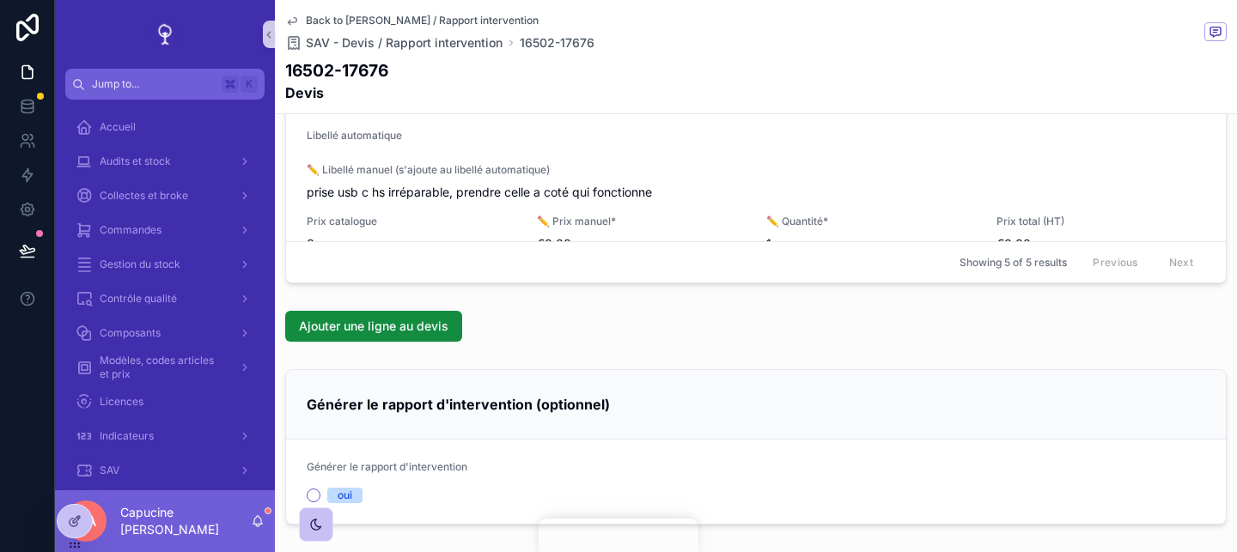
scroll to position [999, 0]
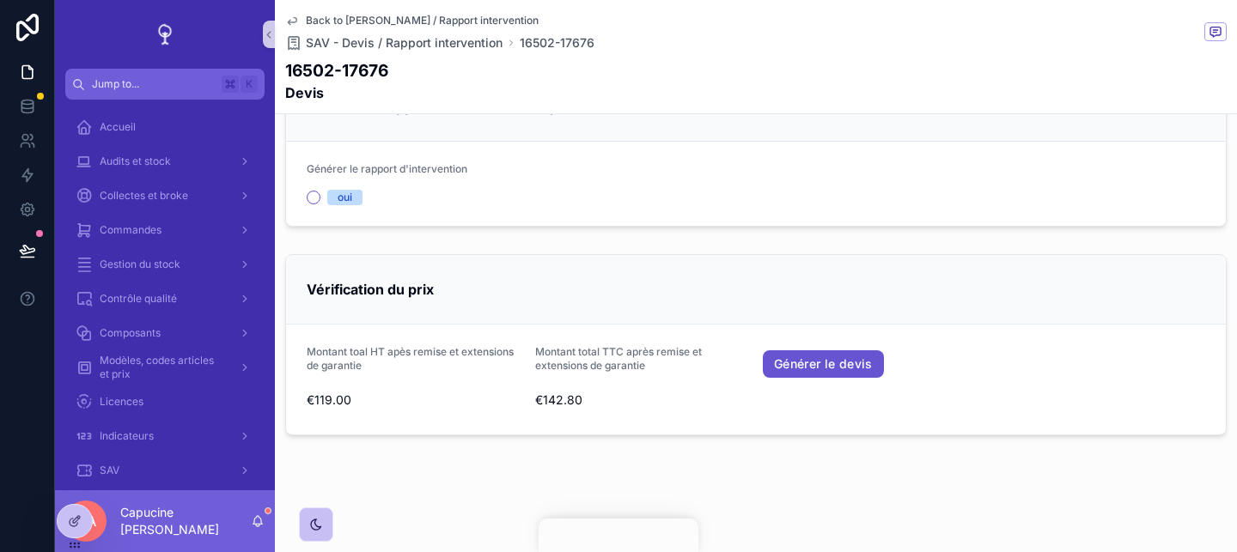
click at [346, 193] on div "oui" at bounding box center [344, 197] width 15 height 15
click at [320, 193] on button "oui" at bounding box center [314, 198] width 14 height 14
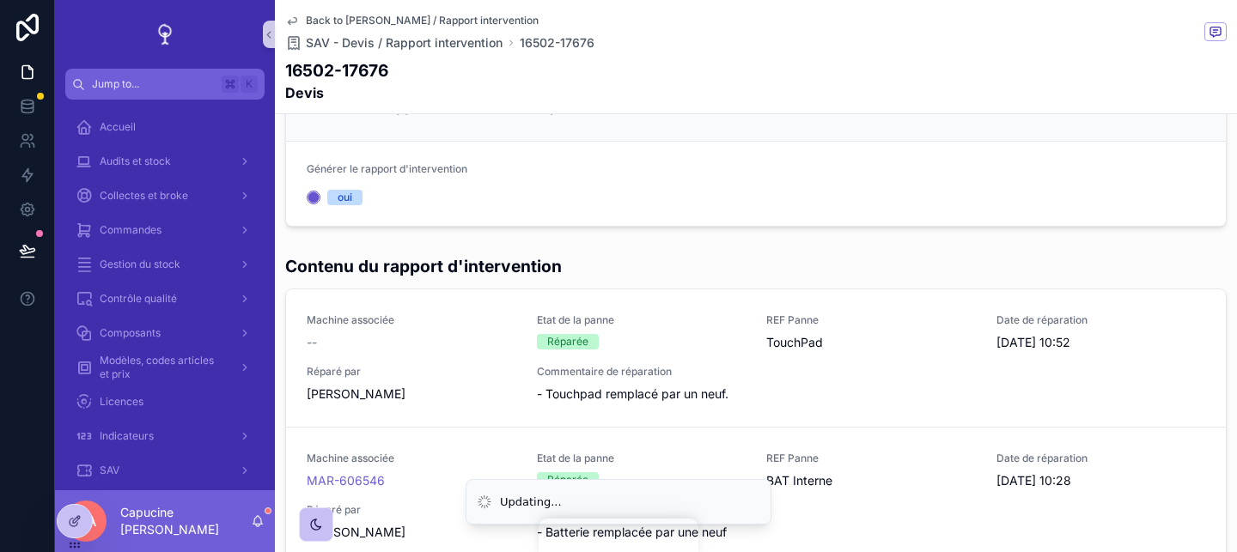
click at [336, 200] on span "oui" at bounding box center [344, 197] width 35 height 15
click at [320, 200] on button "oui" at bounding box center [314, 198] width 14 height 14
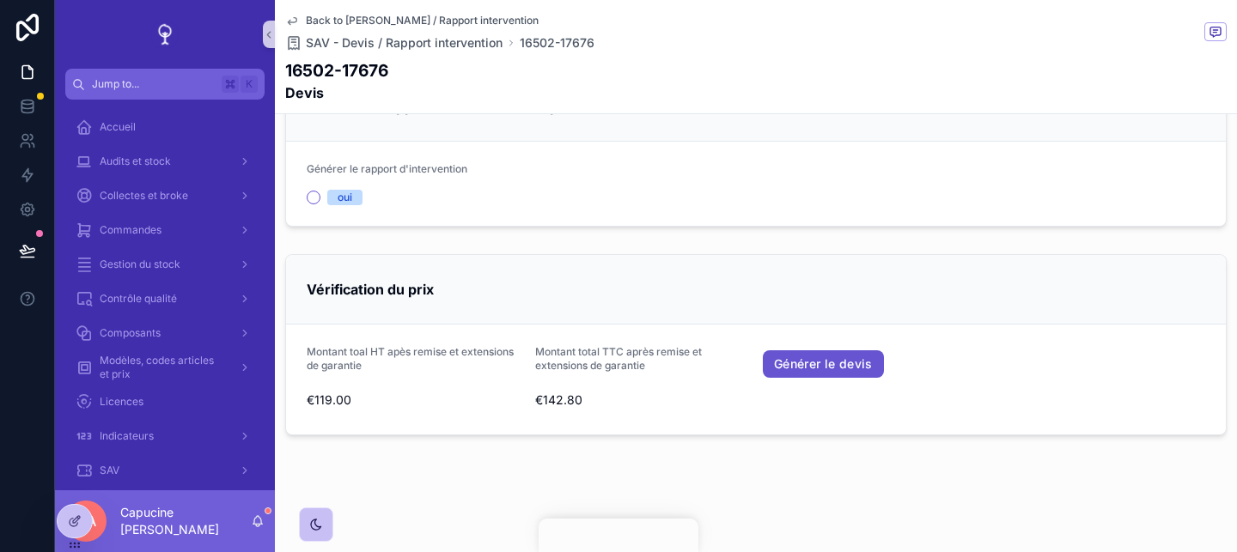
click at [340, 197] on div "oui" at bounding box center [344, 197] width 15 height 15
click at [320, 197] on button "oui" at bounding box center [314, 198] width 14 height 14
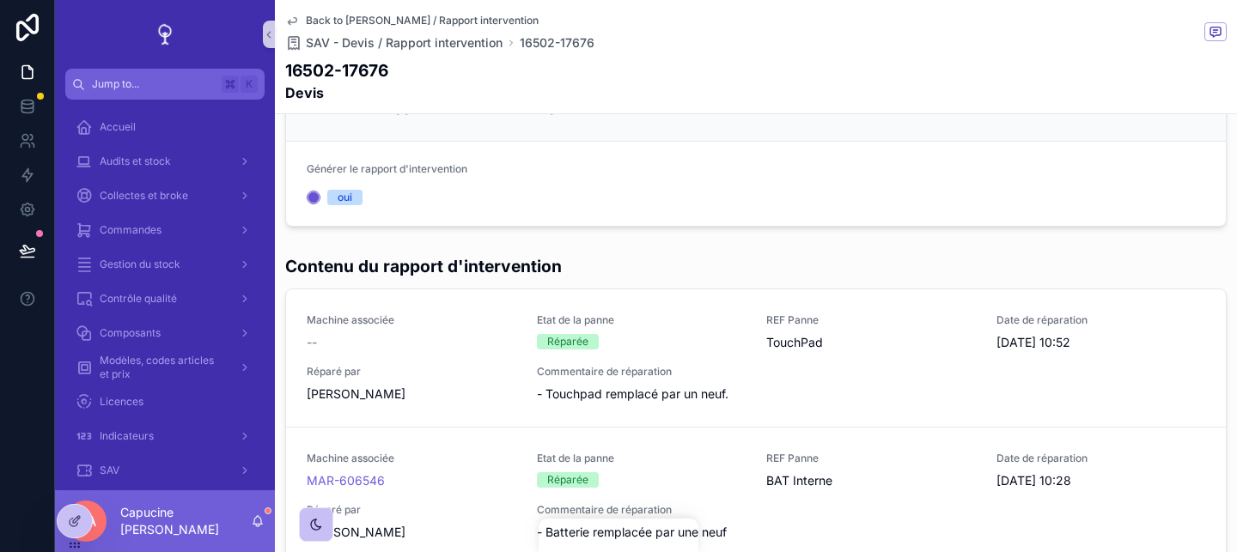
click at [340, 197] on div "oui" at bounding box center [344, 197] width 15 height 15
click at [320, 197] on button "oui" at bounding box center [314, 198] width 14 height 14
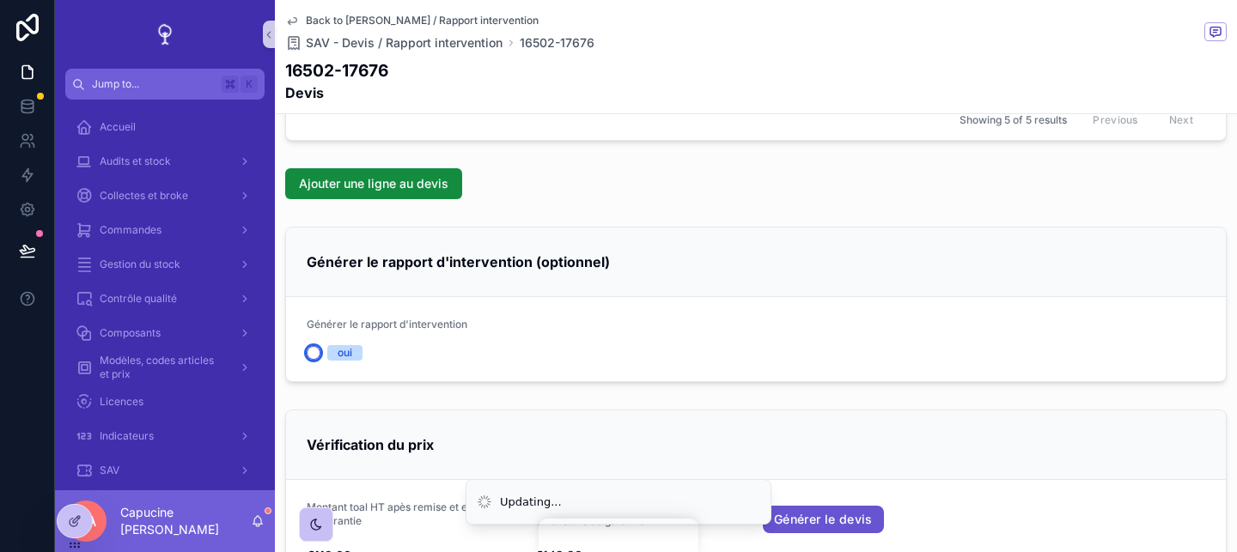
scroll to position [816, 0]
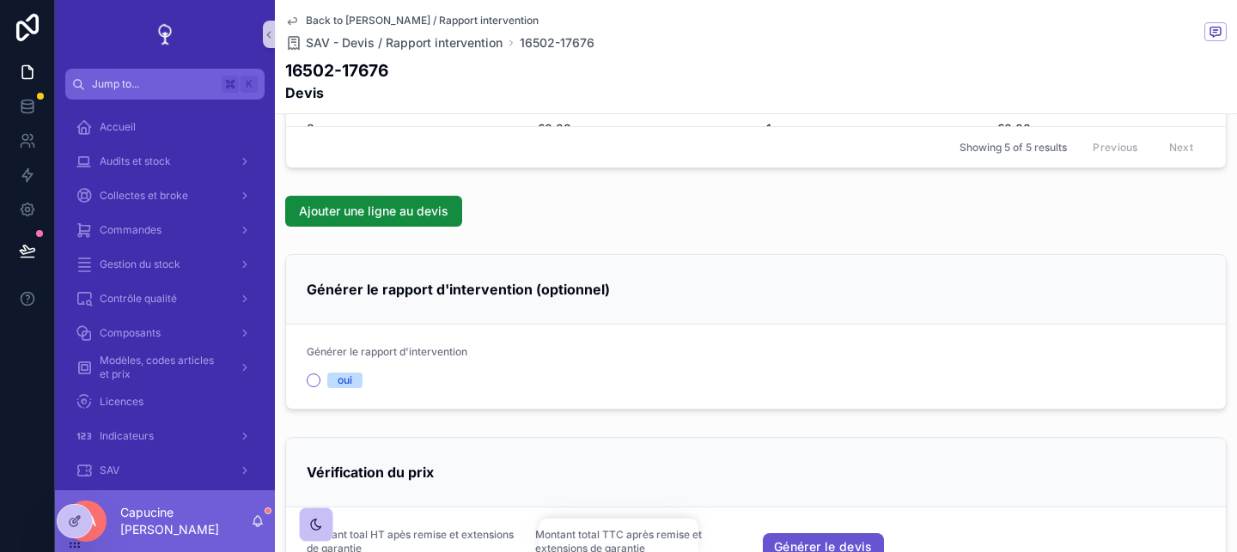
click at [597, 307] on div "Générer le rapport d'intervention (optionnel)" at bounding box center [755, 290] width 939 height 70
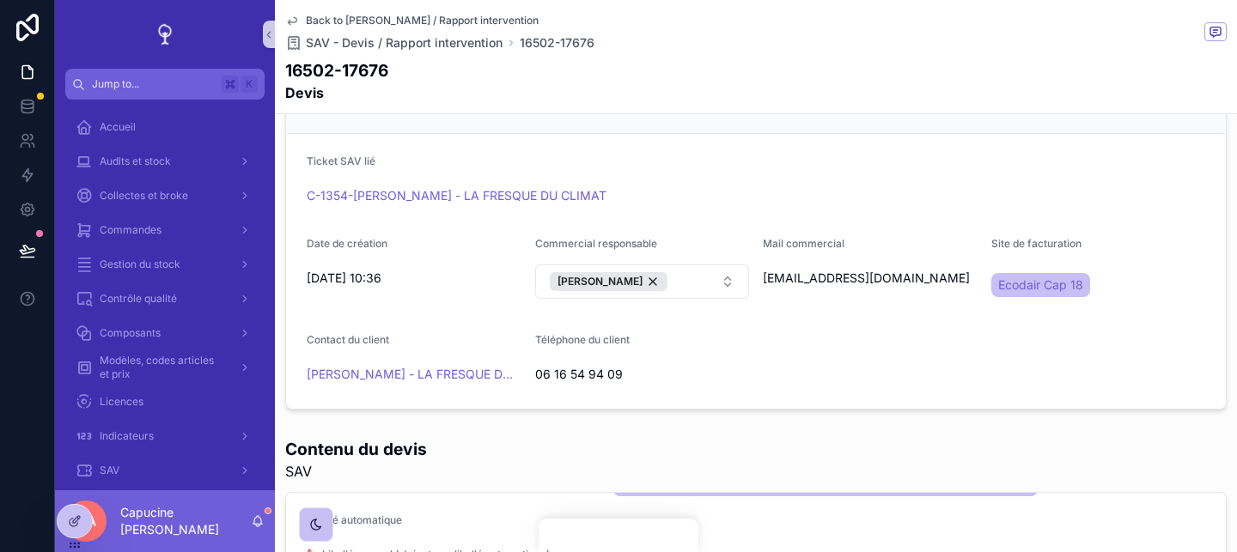
scroll to position [0, 0]
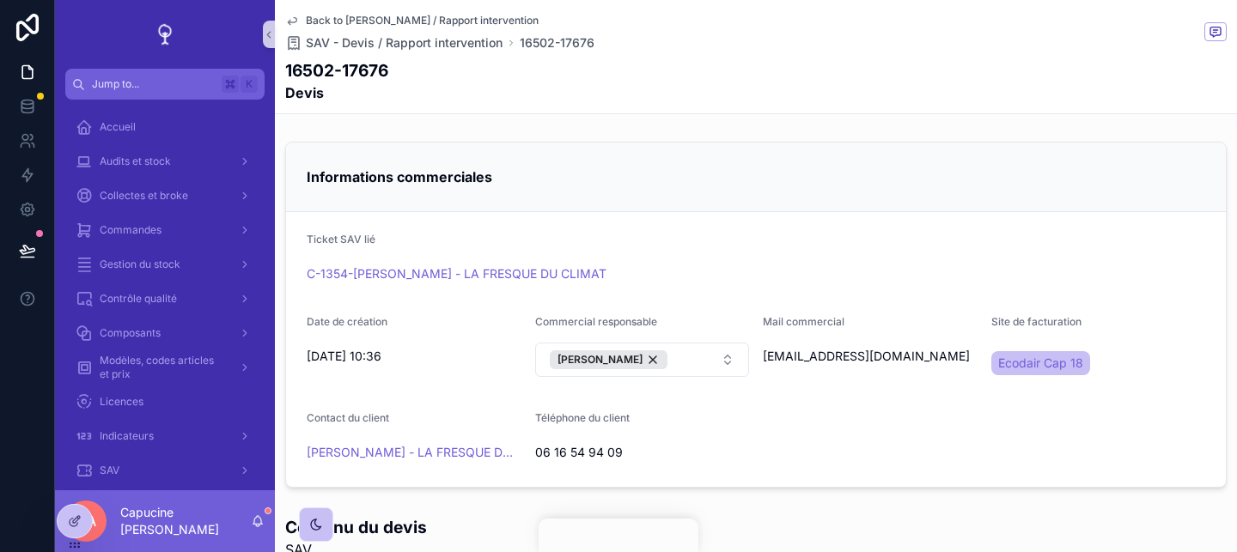
click at [810, 143] on div "Informations commerciales" at bounding box center [755, 178] width 939 height 70
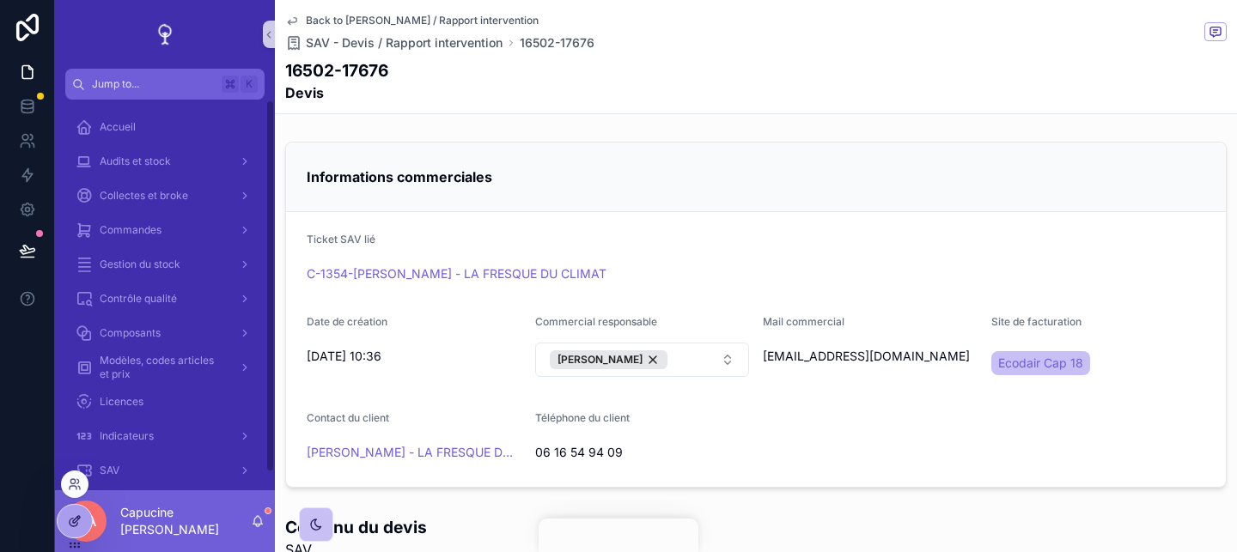
click at [73, 523] on icon at bounding box center [76, 519] width 7 height 7
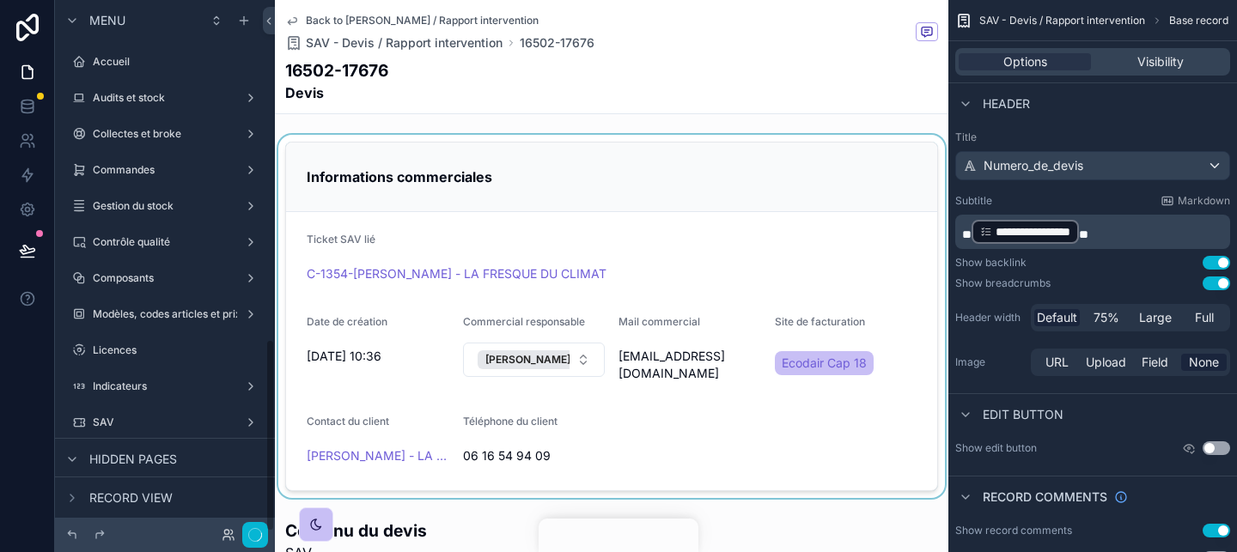
scroll to position [937, 0]
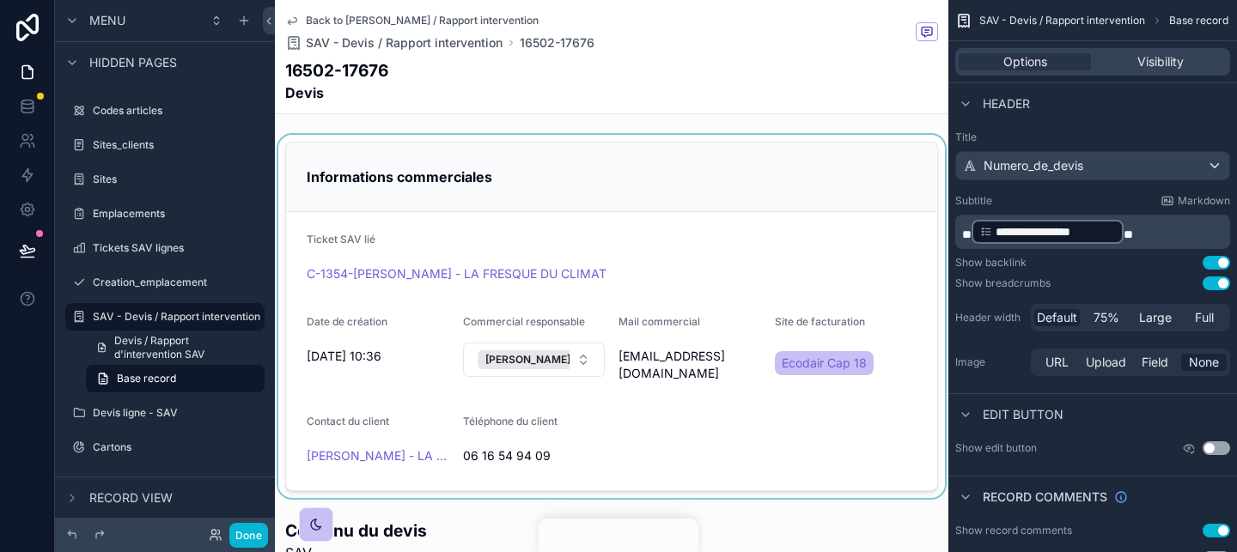
click at [793, 175] on div "scrollable content" at bounding box center [611, 316] width 673 height 363
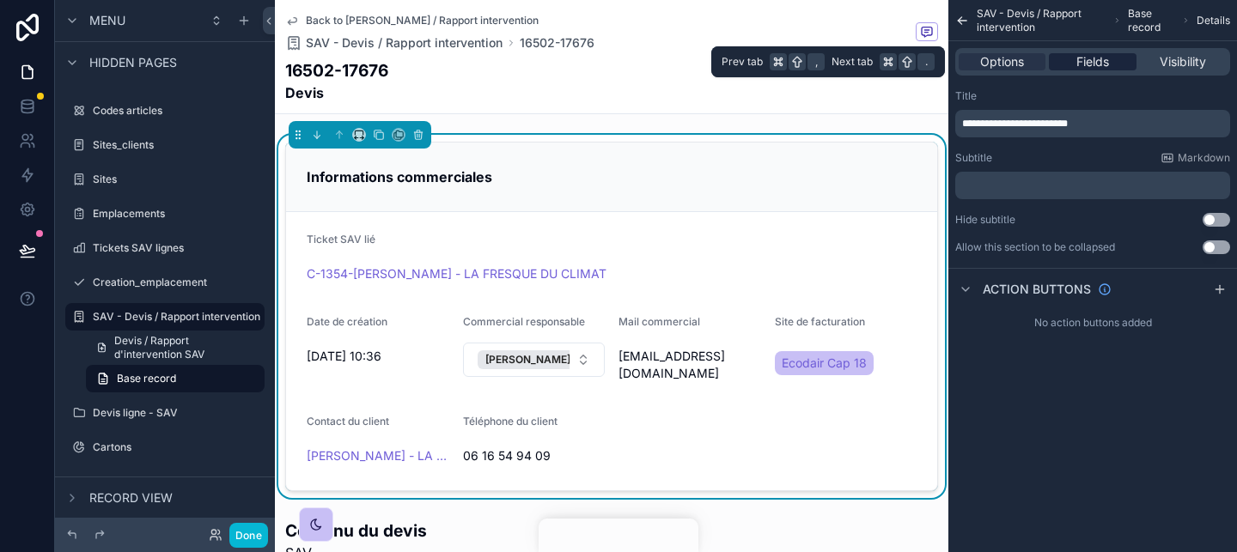
click at [1097, 68] on span "Fields" at bounding box center [1092, 61] width 33 height 17
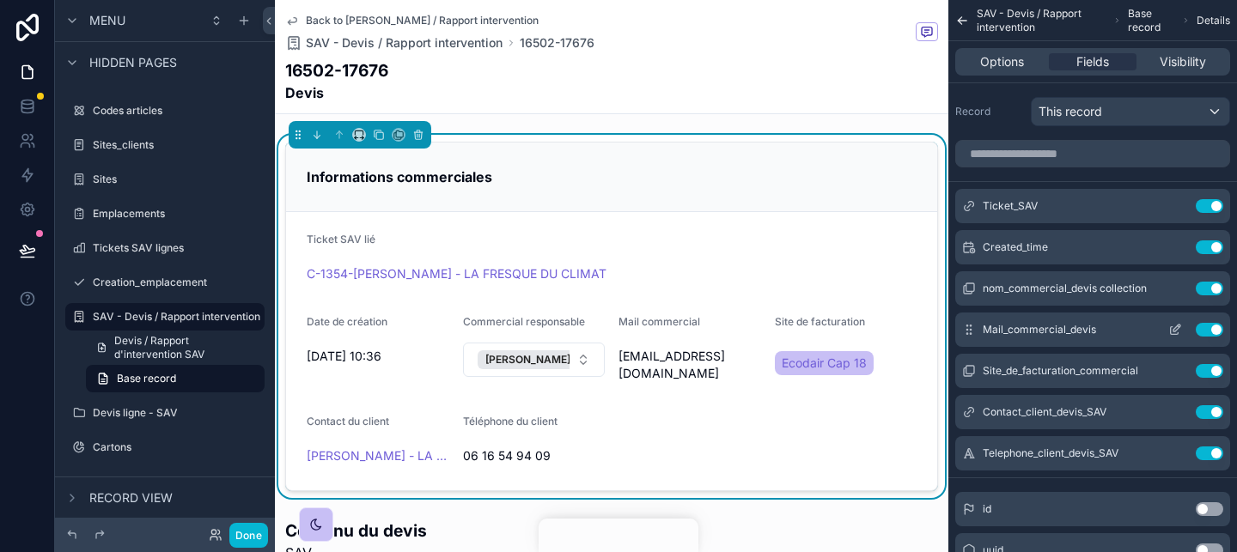
click at [1177, 333] on icon "scrollable content" at bounding box center [1174, 331] width 8 height 8
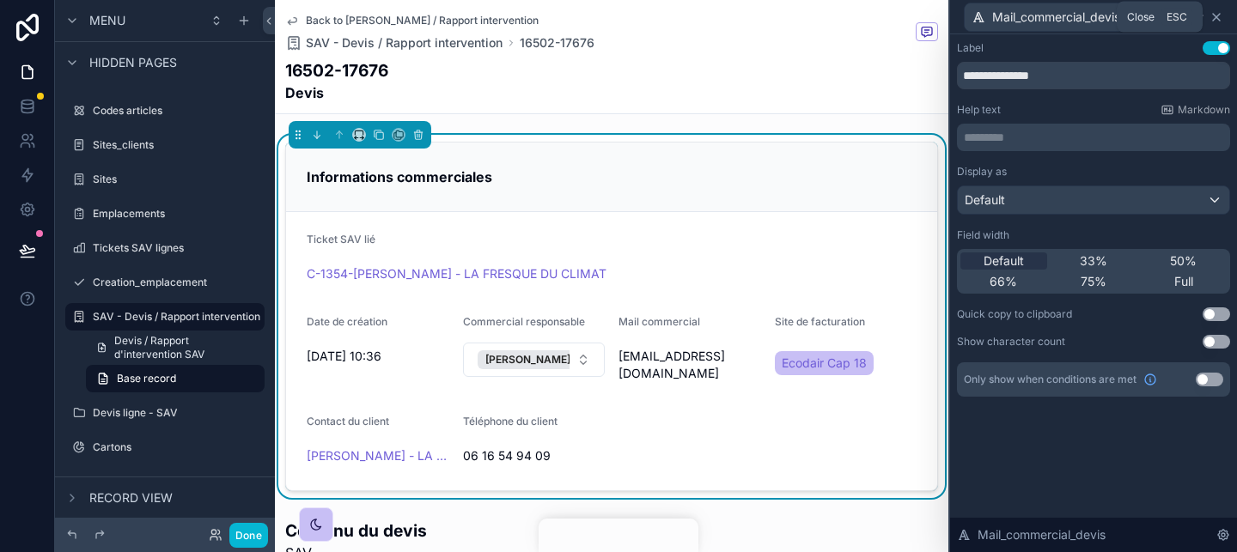
click at [1219, 15] on icon at bounding box center [1216, 17] width 14 height 14
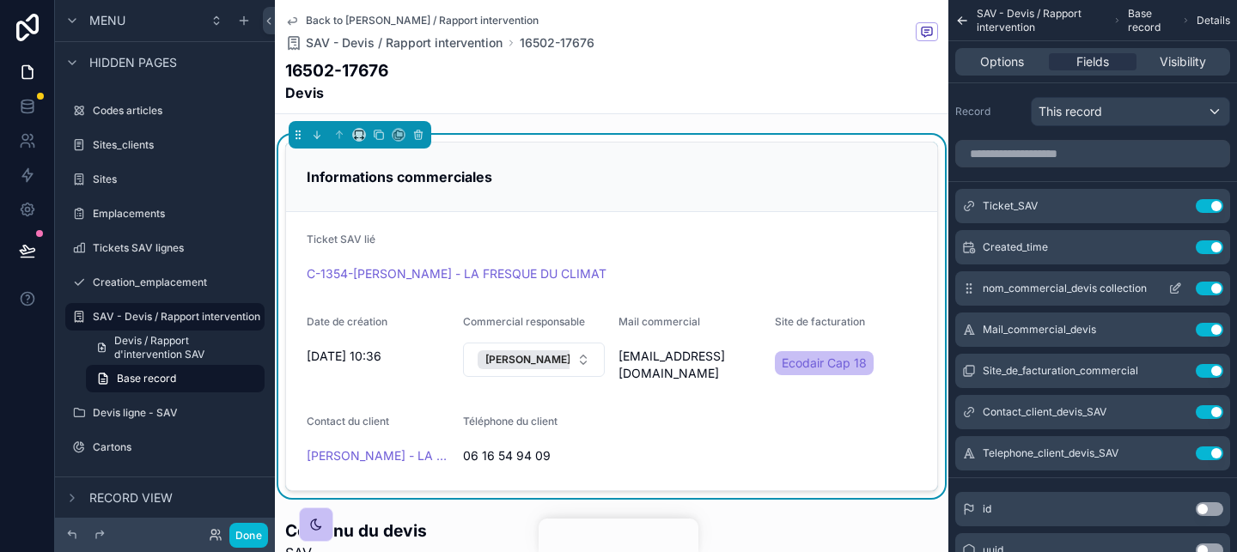
click at [1173, 291] on icon "scrollable content" at bounding box center [1175, 289] width 14 height 14
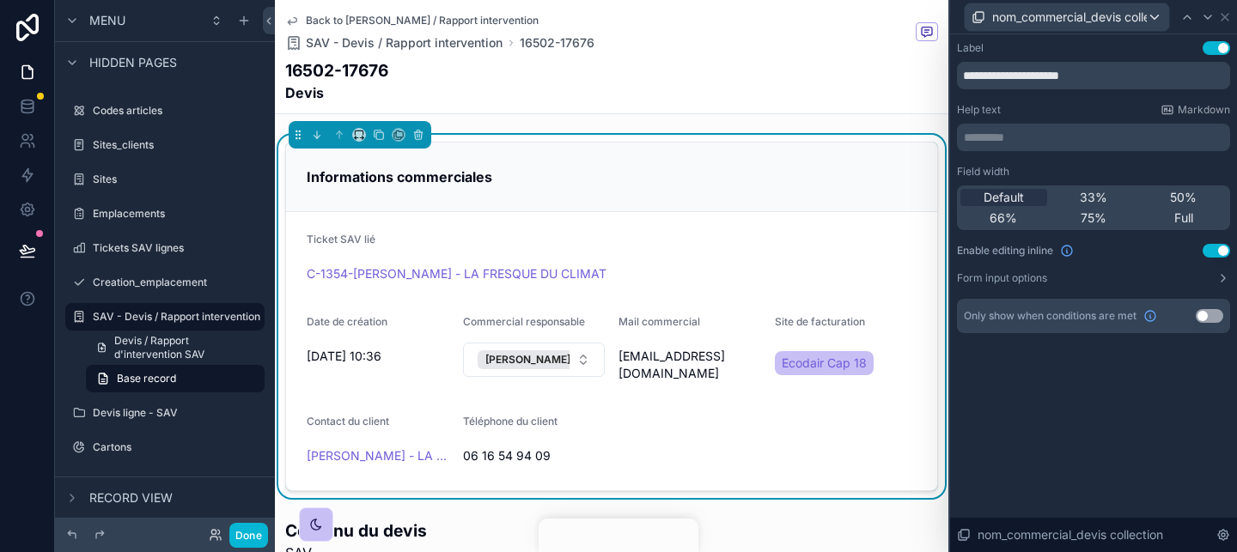
click at [1213, 250] on button "Use setting" at bounding box center [1215, 251] width 27 height 14
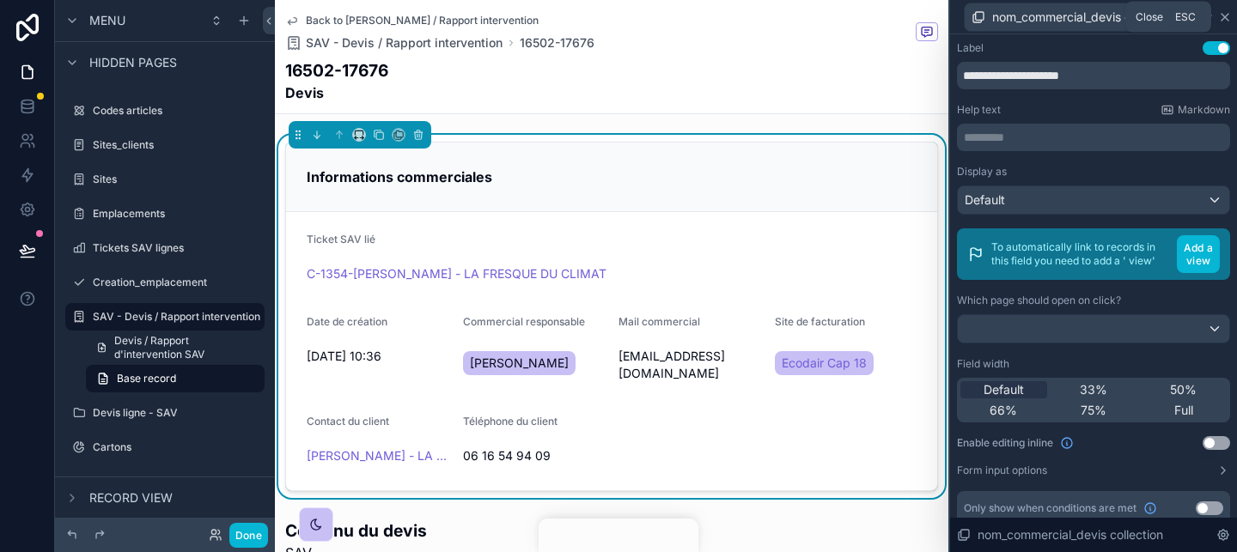
click at [1229, 19] on icon at bounding box center [1225, 17] width 14 height 14
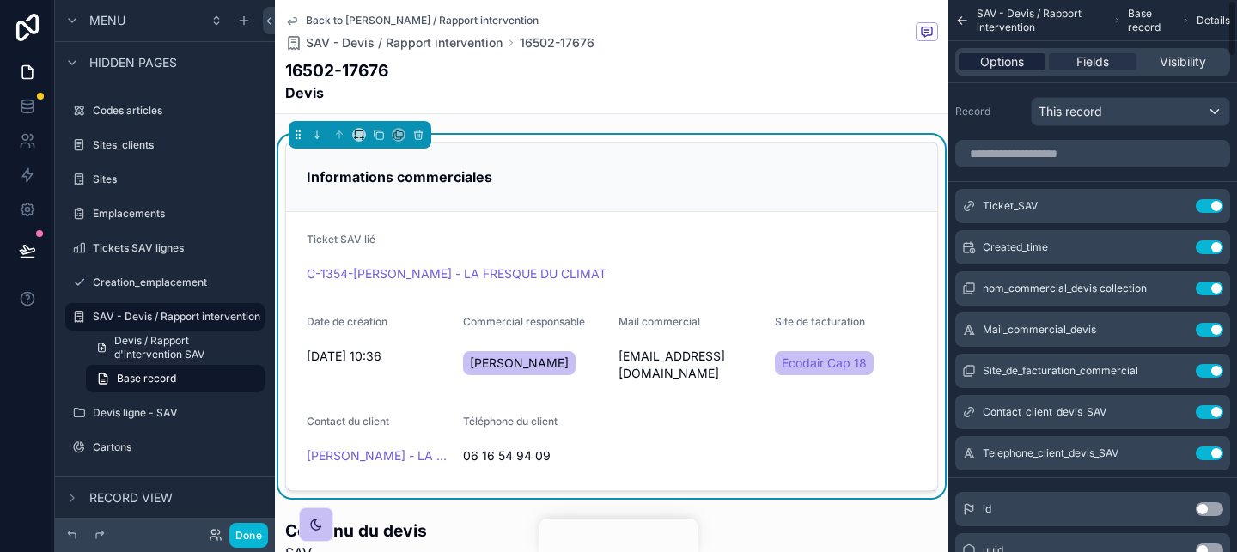
click at [1014, 62] on span "Options" at bounding box center [1002, 61] width 44 height 17
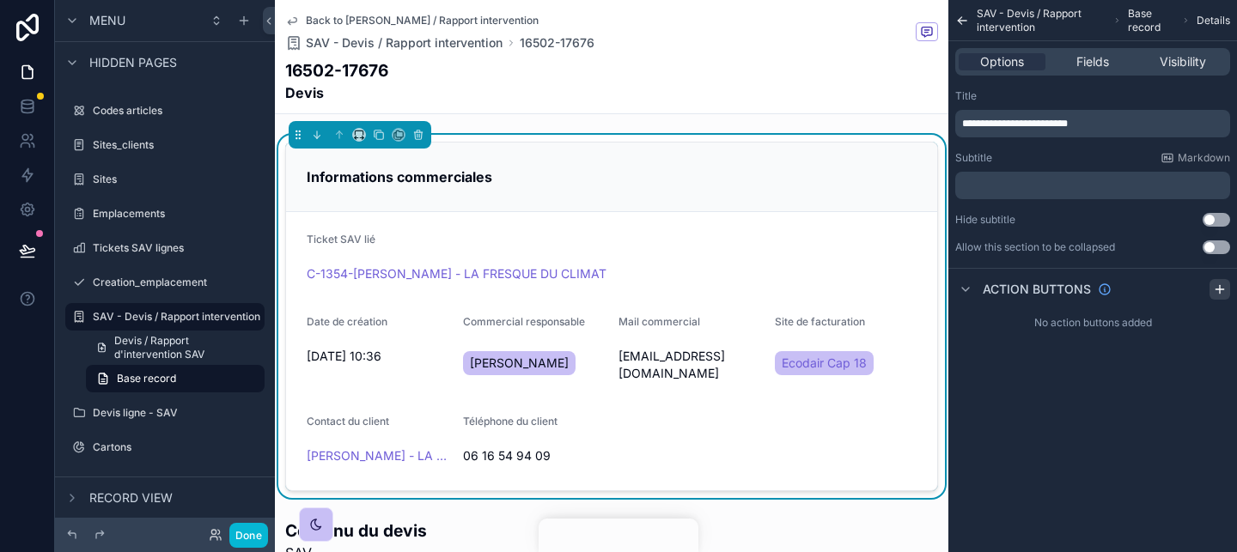
click at [1223, 287] on icon "scrollable content" at bounding box center [1220, 290] width 14 height 14
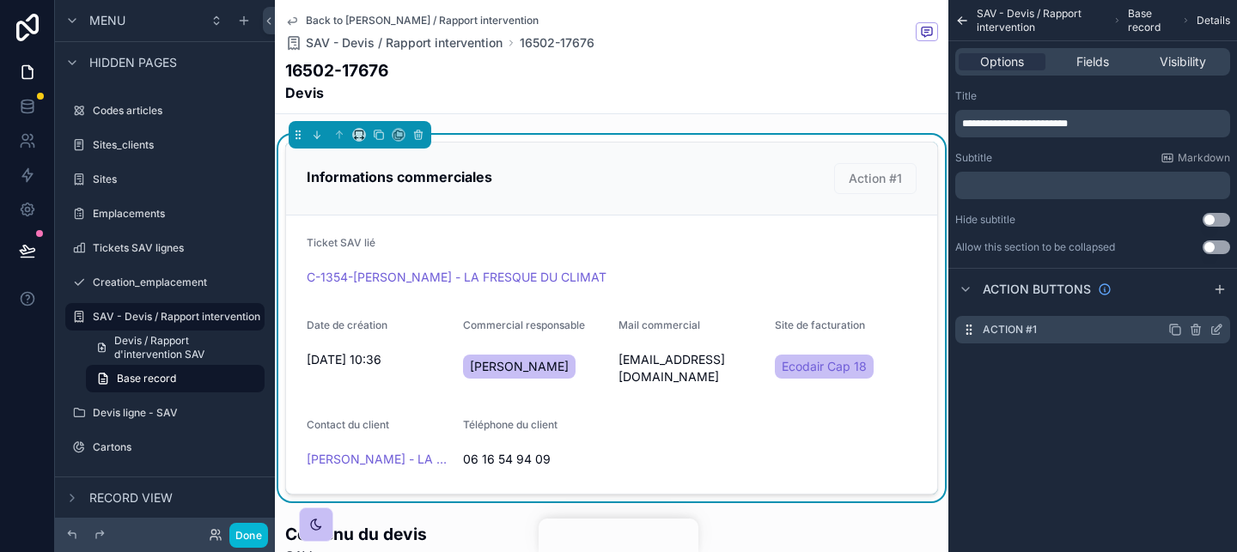
click at [1224, 336] on div "Action #1" at bounding box center [1092, 329] width 275 height 27
click at [1222, 330] on icon "scrollable content" at bounding box center [1216, 330] width 14 height 14
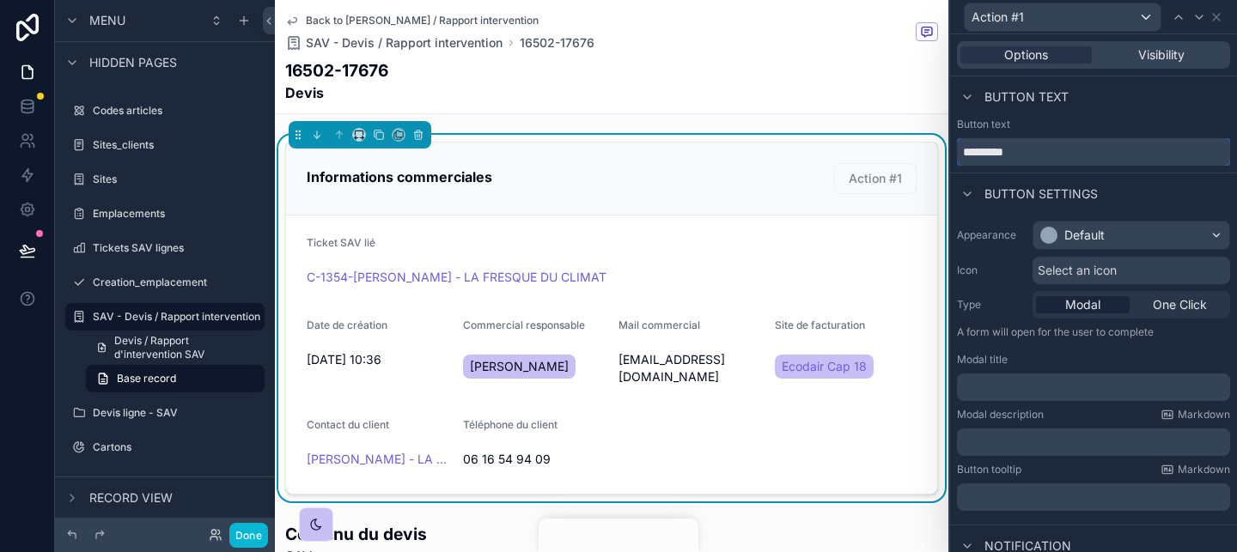
click at [1062, 147] on input "*********" at bounding box center [1093, 151] width 273 height 27
type input "********"
click at [1125, 231] on div "Default" at bounding box center [1131, 235] width 196 height 27
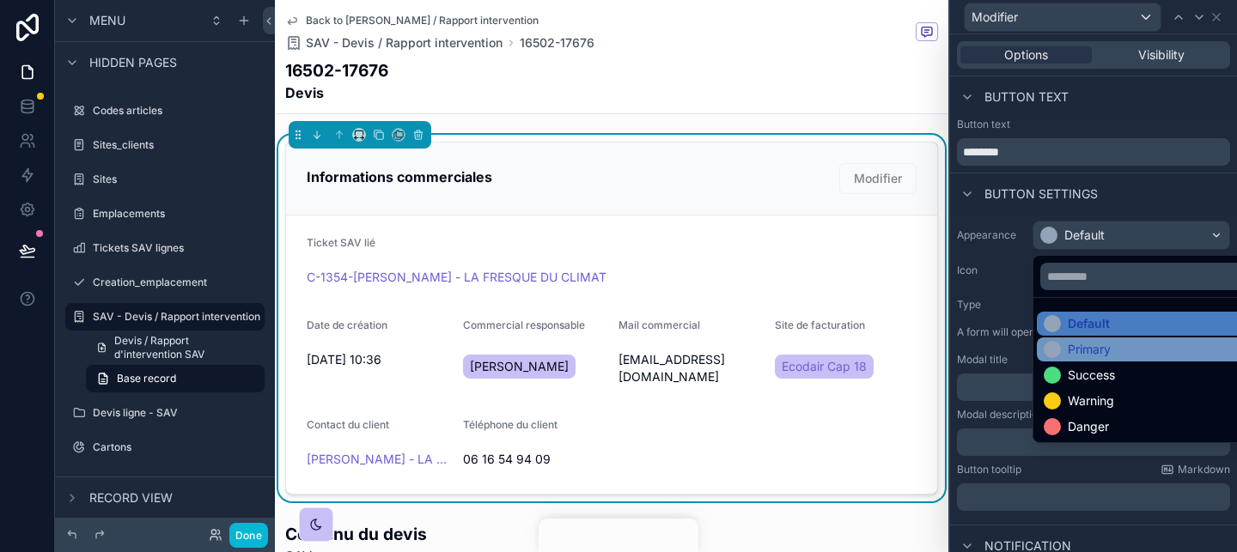
click at [1101, 354] on div "Primary" at bounding box center [1088, 349] width 43 height 17
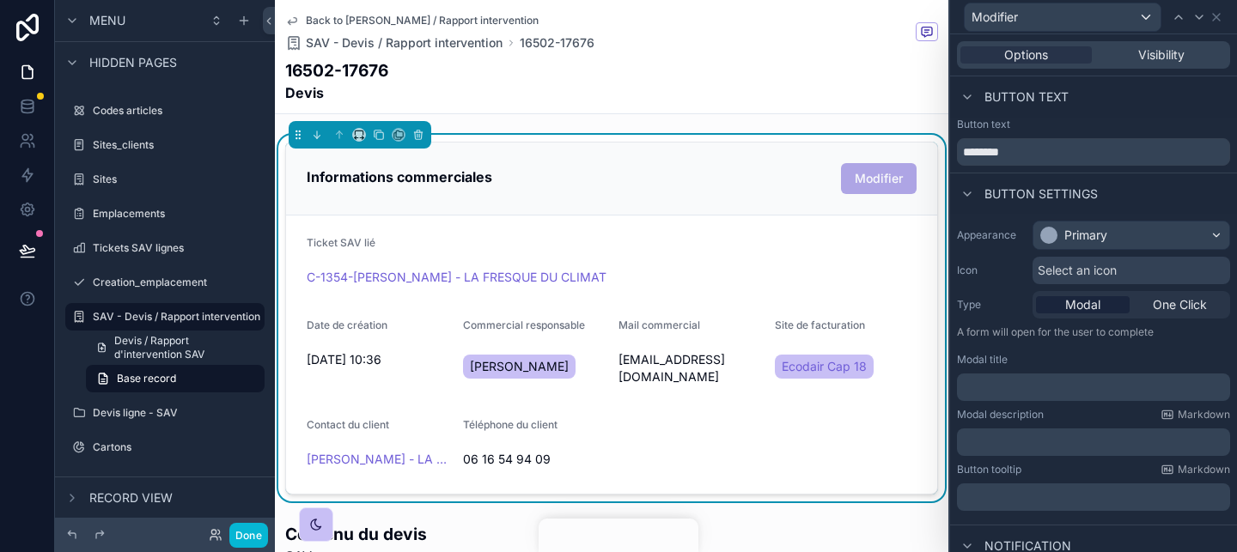
scroll to position [15, 0]
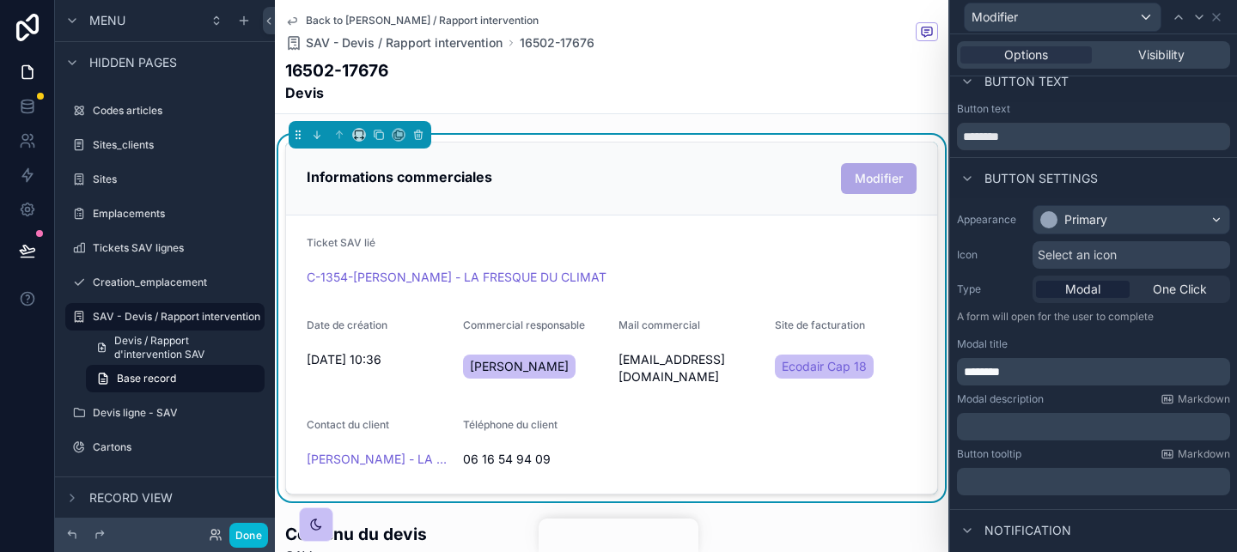
click at [1103, 402] on div "Modal description Markdown" at bounding box center [1093, 399] width 273 height 14
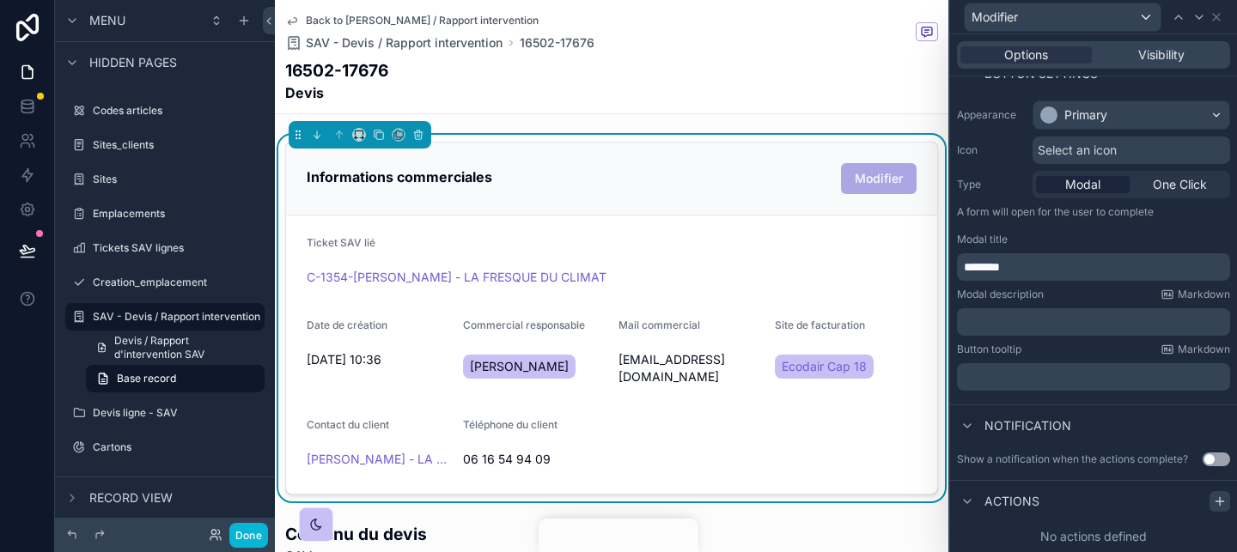
click at [1225, 503] on icon at bounding box center [1220, 502] width 14 height 14
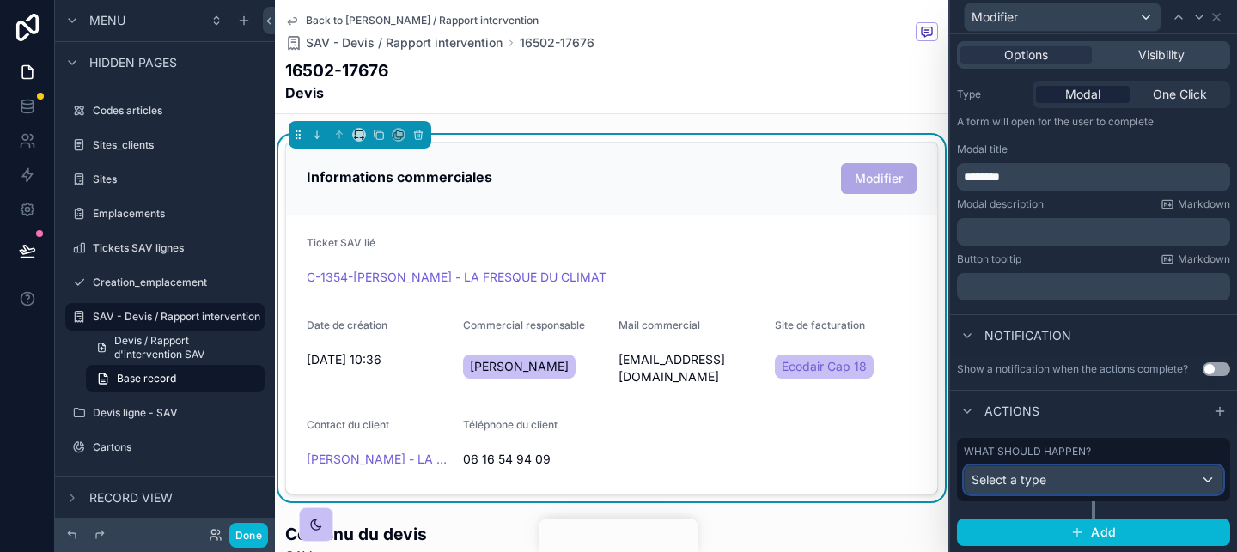
click at [1172, 471] on div "Select a type" at bounding box center [1093, 479] width 258 height 27
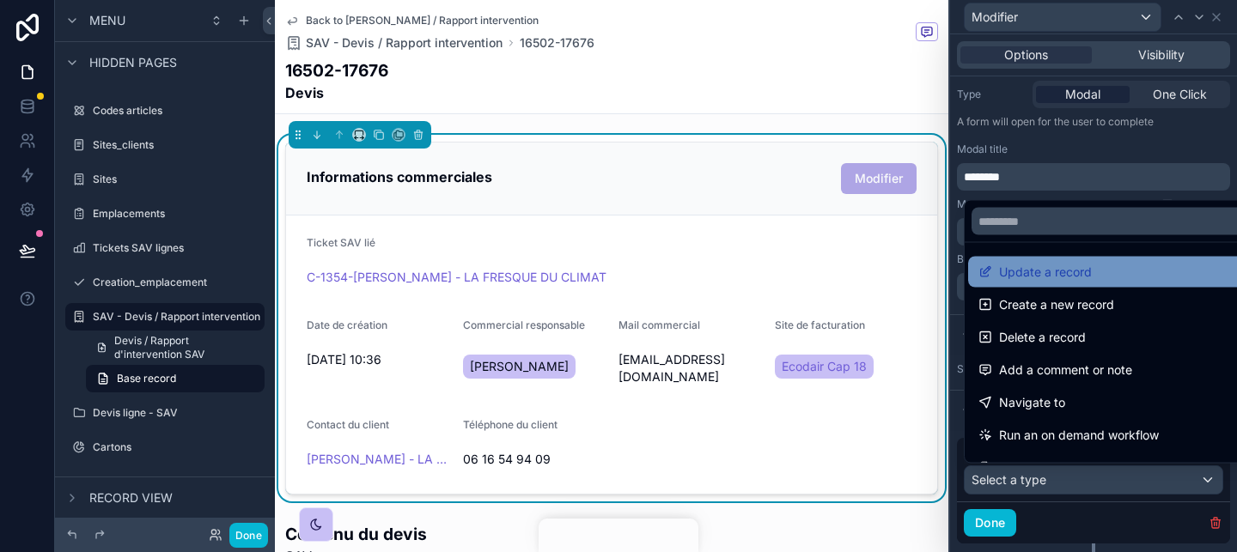
click at [1046, 275] on span "Update a record" at bounding box center [1045, 272] width 93 height 21
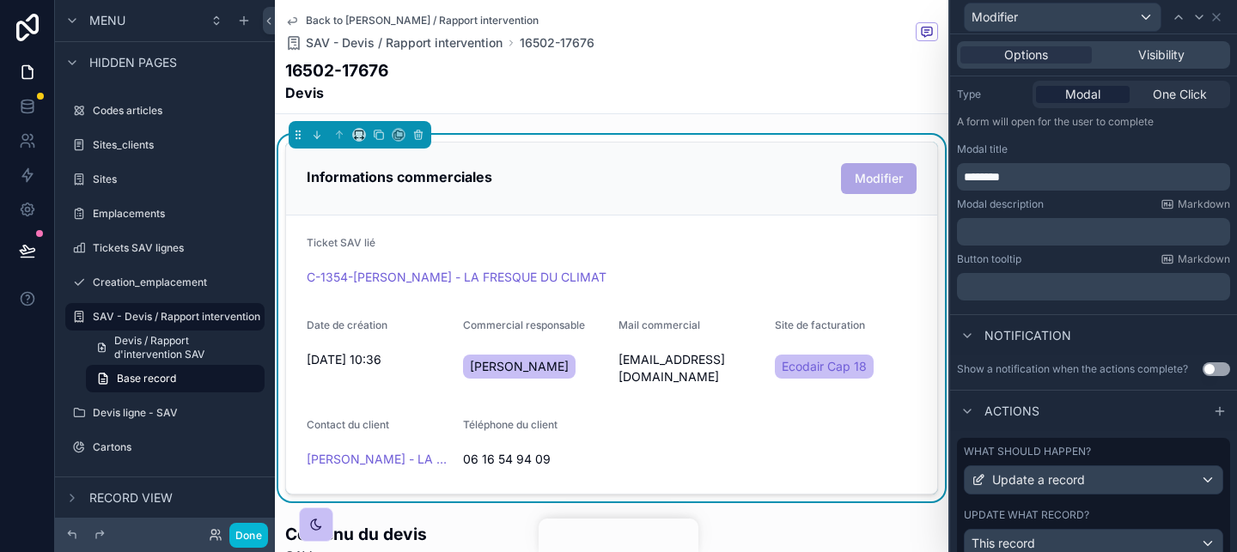
click at [1078, 510] on label "Update what record?" at bounding box center [1026, 515] width 125 height 14
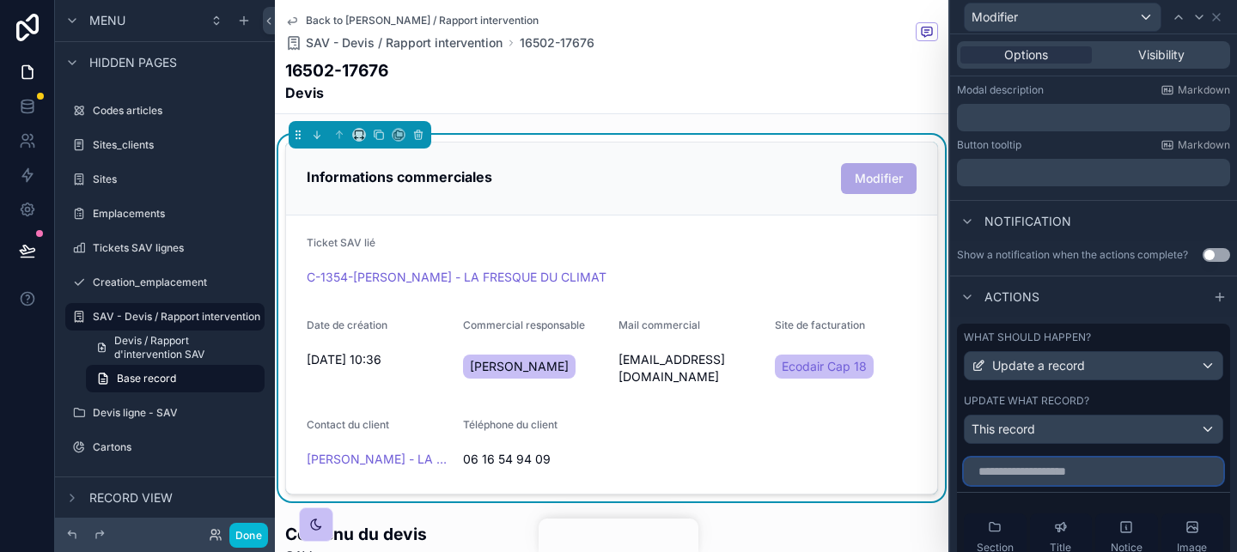
click at [1072, 467] on input "text" at bounding box center [1093, 471] width 259 height 27
type input "*"
type input "***"
type input "*"
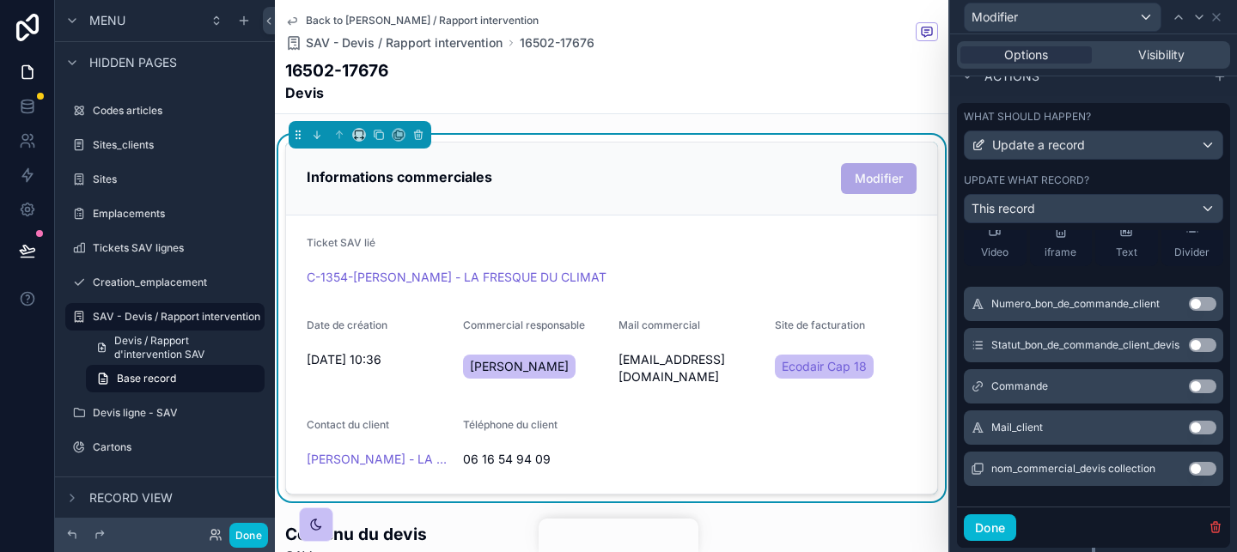
scroll to position [552, 0]
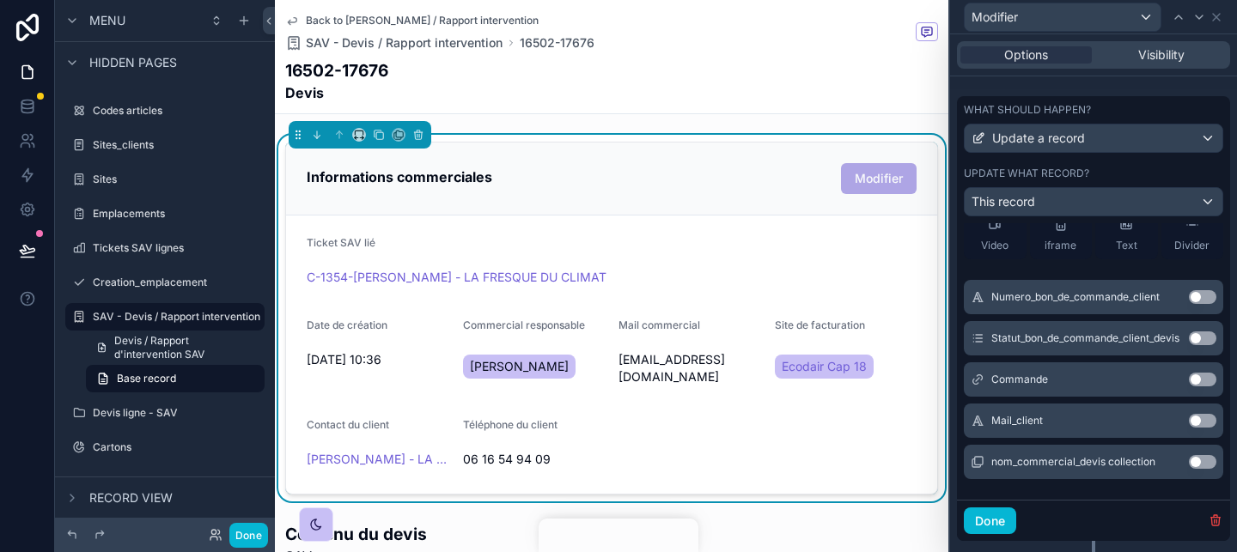
type input "****"
click at [1203, 470] on div "nom_commercial_devis collection Use setting" at bounding box center [1093, 462] width 259 height 34
click at [1203, 465] on button "Use setting" at bounding box center [1202, 462] width 27 height 14
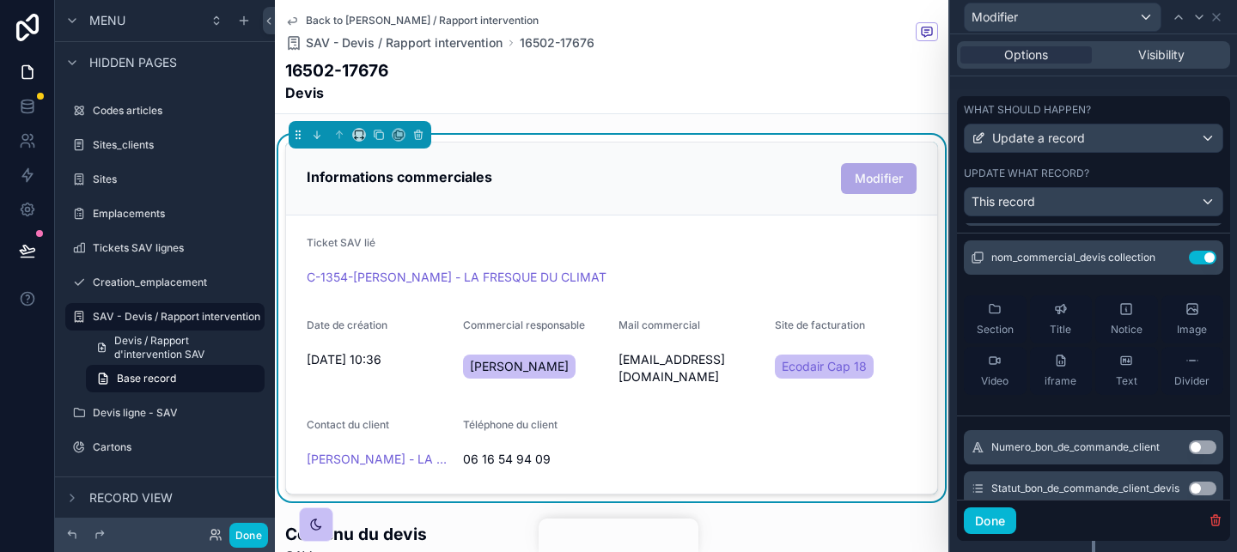
scroll to position [13, 0]
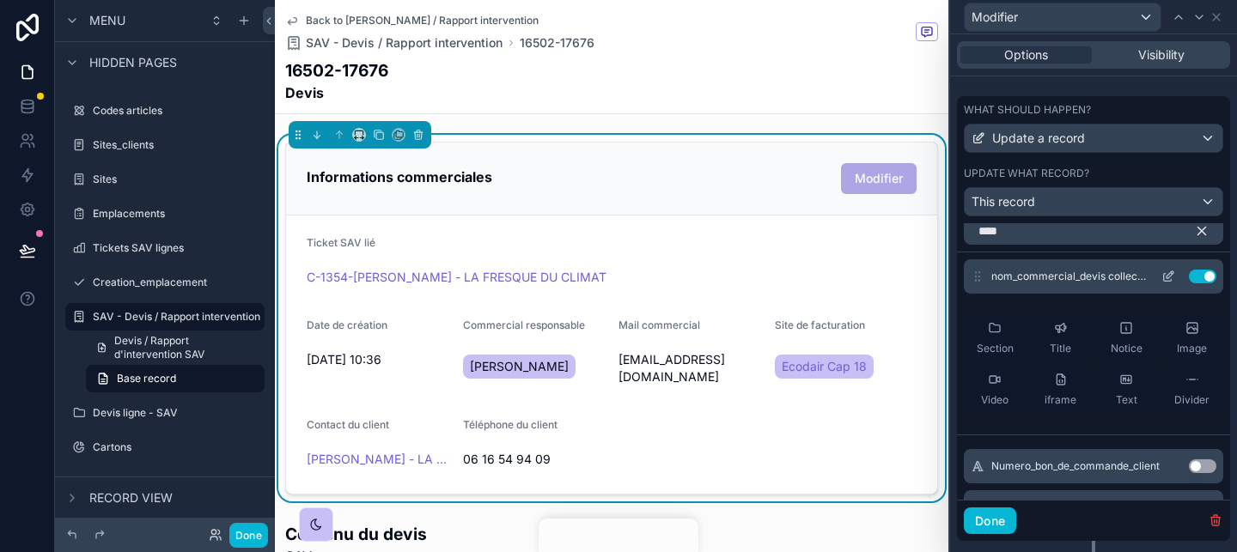
click at [1171, 265] on div "nom_commercial_devis collection Use setting" at bounding box center [1093, 276] width 259 height 34
click at [1169, 271] on icon at bounding box center [1168, 277] width 14 height 14
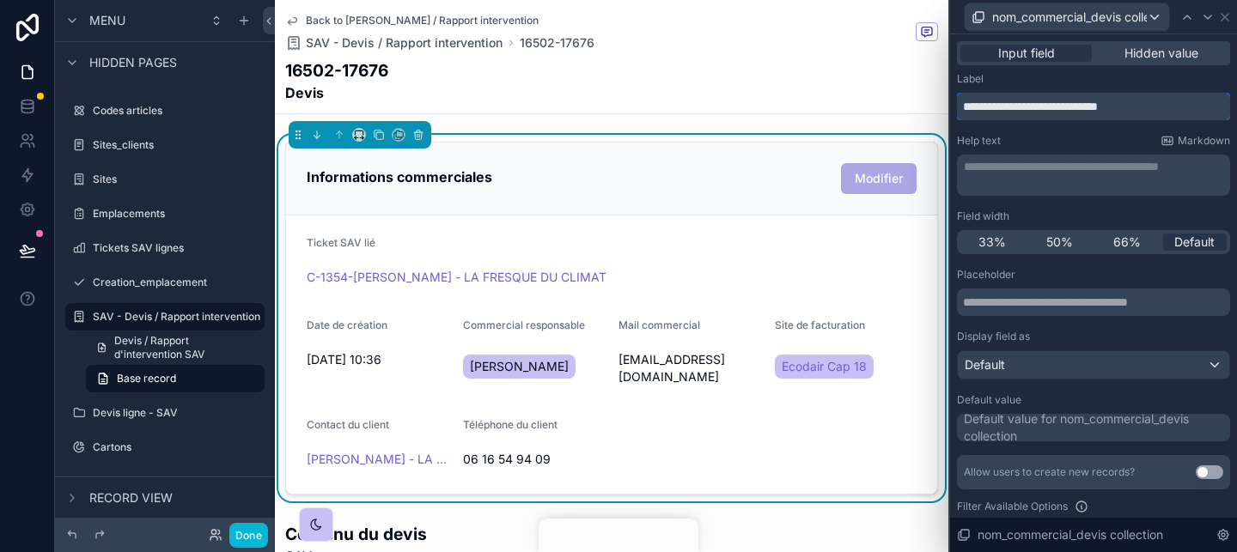
click at [1078, 113] on input "**********" at bounding box center [1093, 106] width 273 height 27
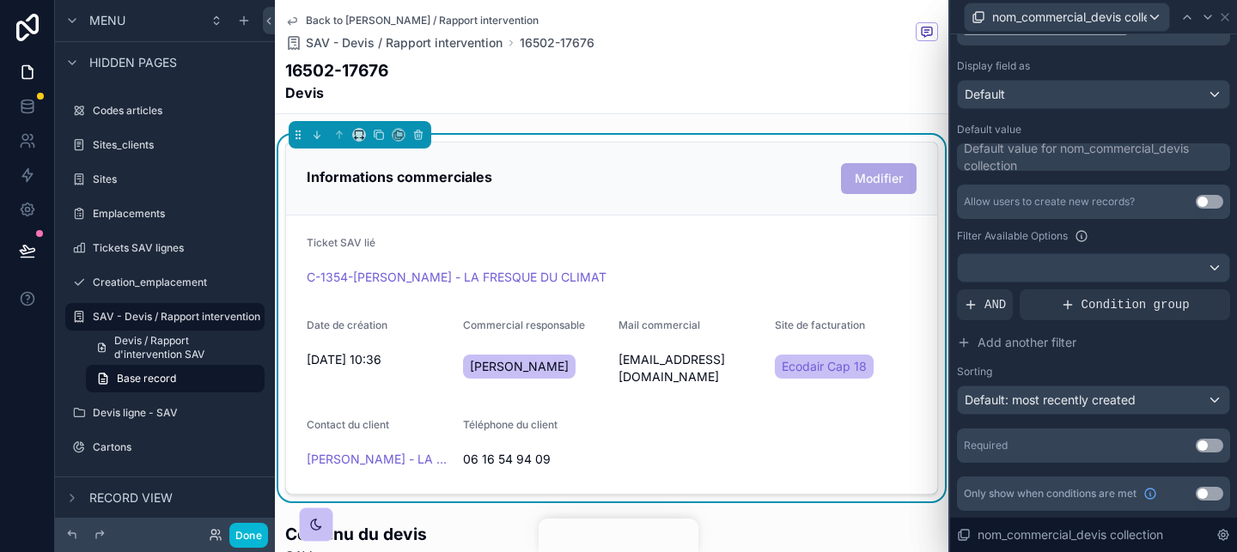
scroll to position [271, 0]
type input "**********"
click at [995, 310] on span "AND" at bounding box center [994, 304] width 21 height 17
click at [1183, 292] on icon at bounding box center [1186, 292] width 6 height 6
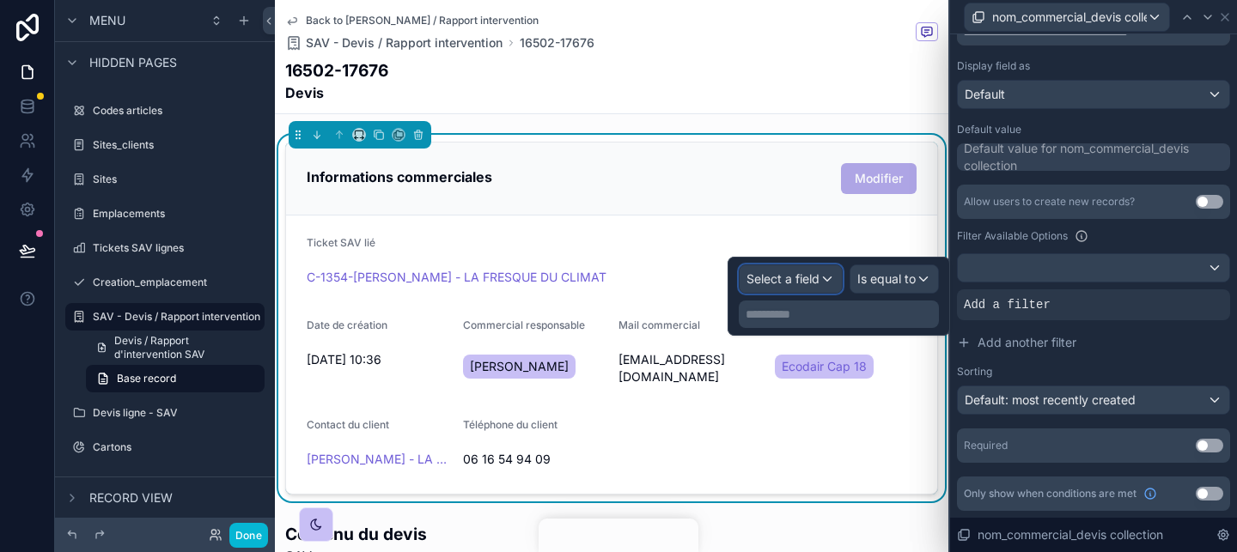
click at [787, 273] on span "Select a field" at bounding box center [782, 278] width 73 height 15
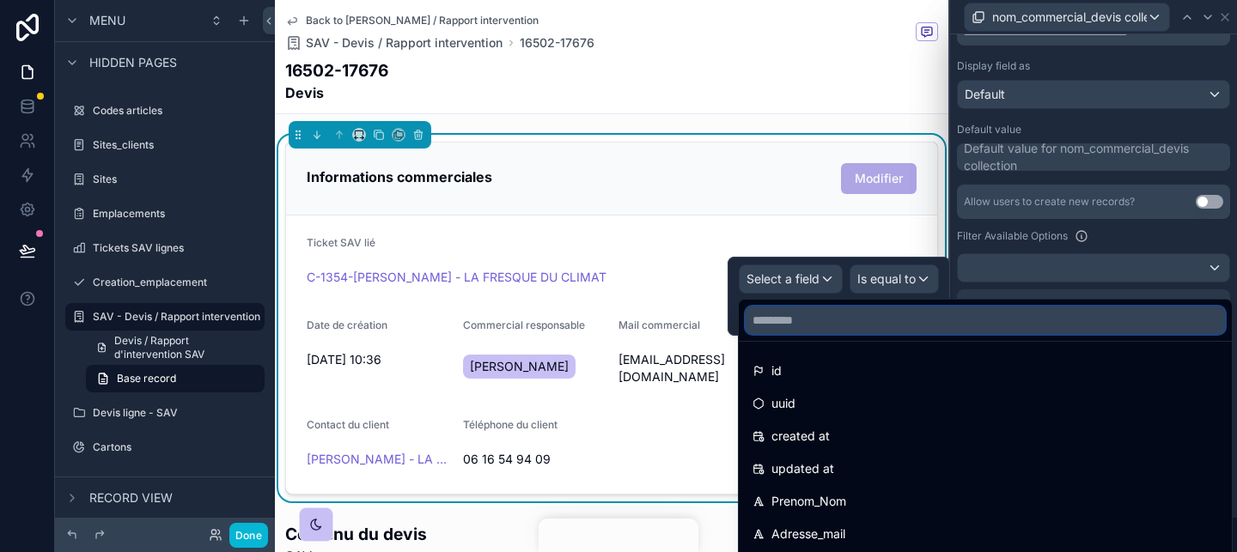
click at [813, 332] on input "text" at bounding box center [984, 320] width 479 height 27
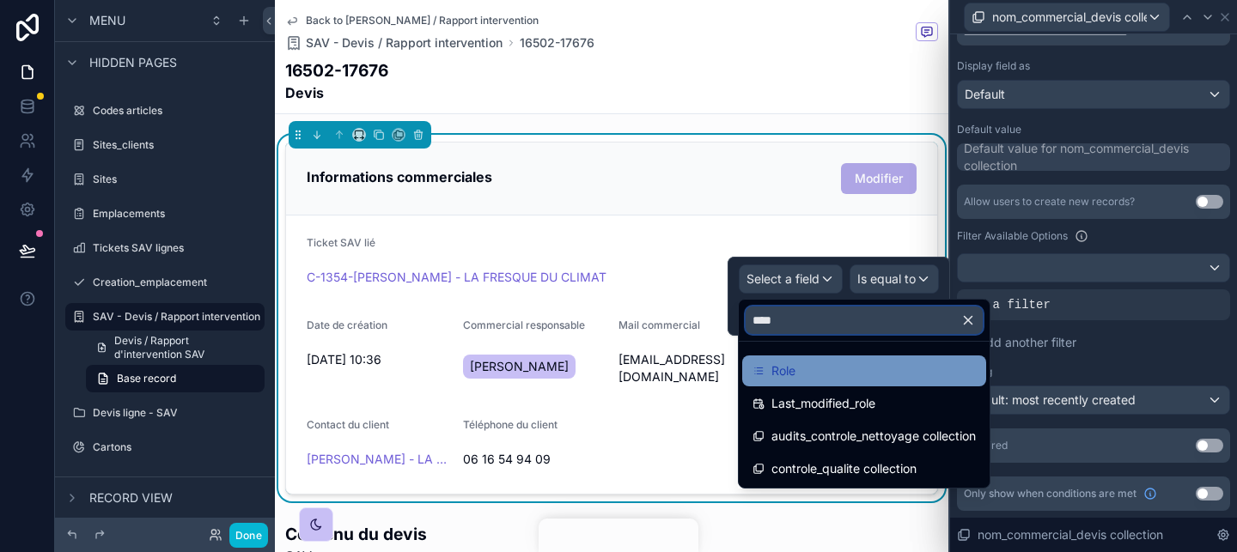
type input "****"
click at [832, 362] on div "Role" at bounding box center [863, 371] width 223 height 21
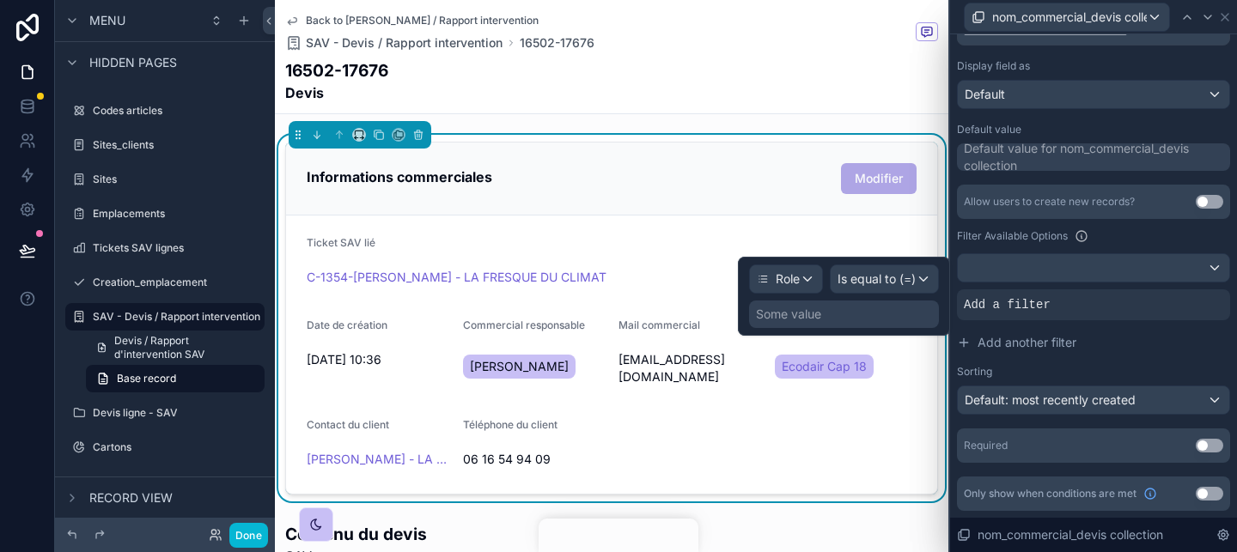
click at [869, 320] on div "Some value" at bounding box center [844, 314] width 190 height 27
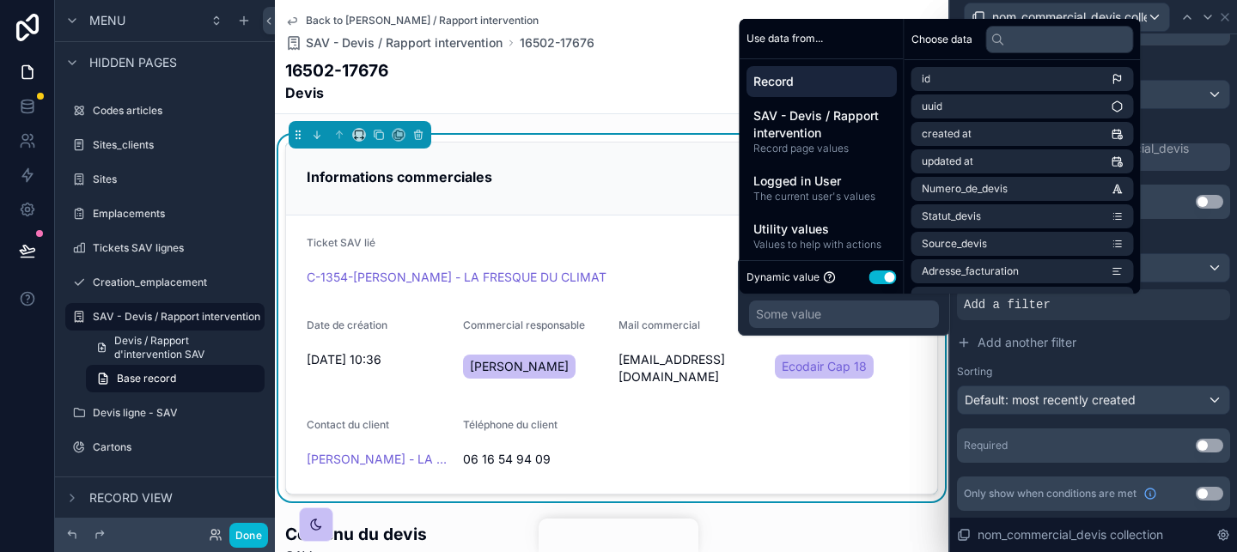
click at [875, 281] on button "Use setting" at bounding box center [882, 278] width 27 height 14
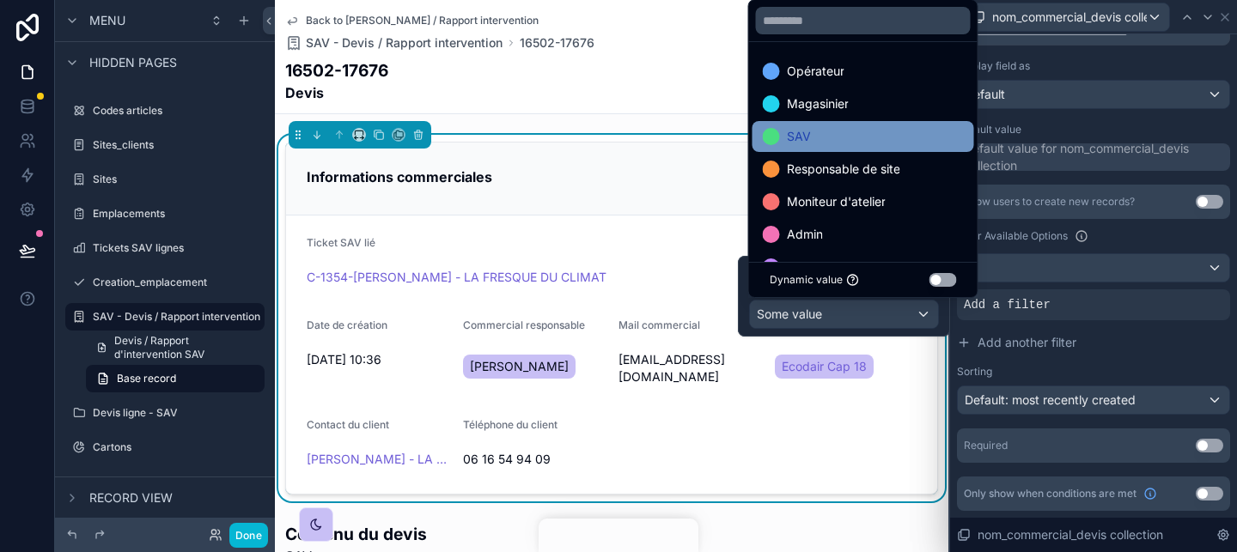
click at [846, 140] on div "SAV" at bounding box center [863, 136] width 201 height 21
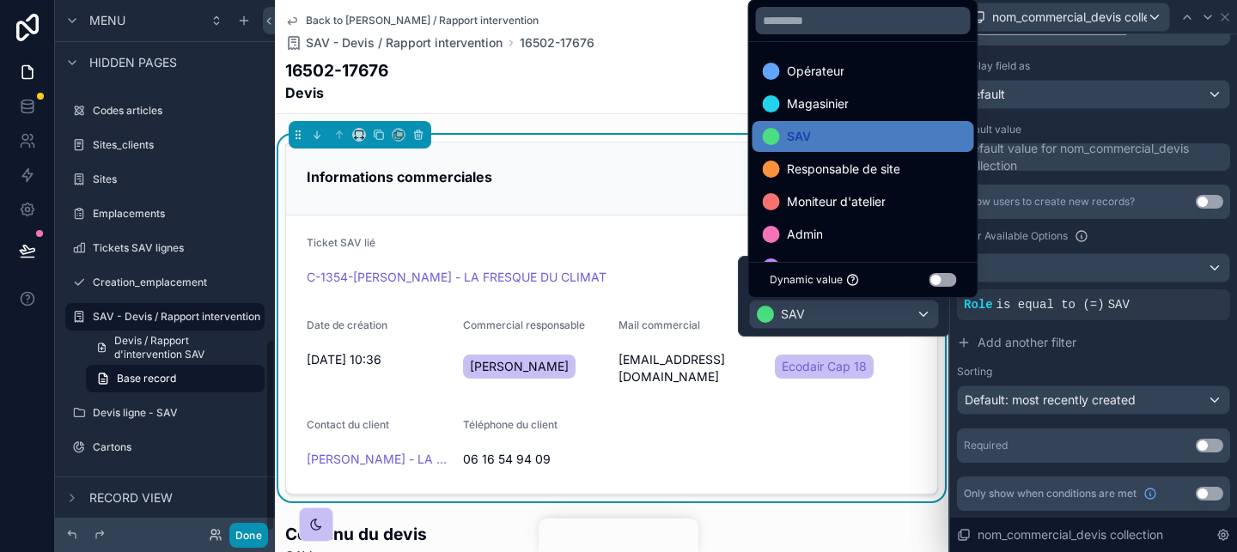
click at [250, 528] on button "Done" at bounding box center [248, 535] width 39 height 25
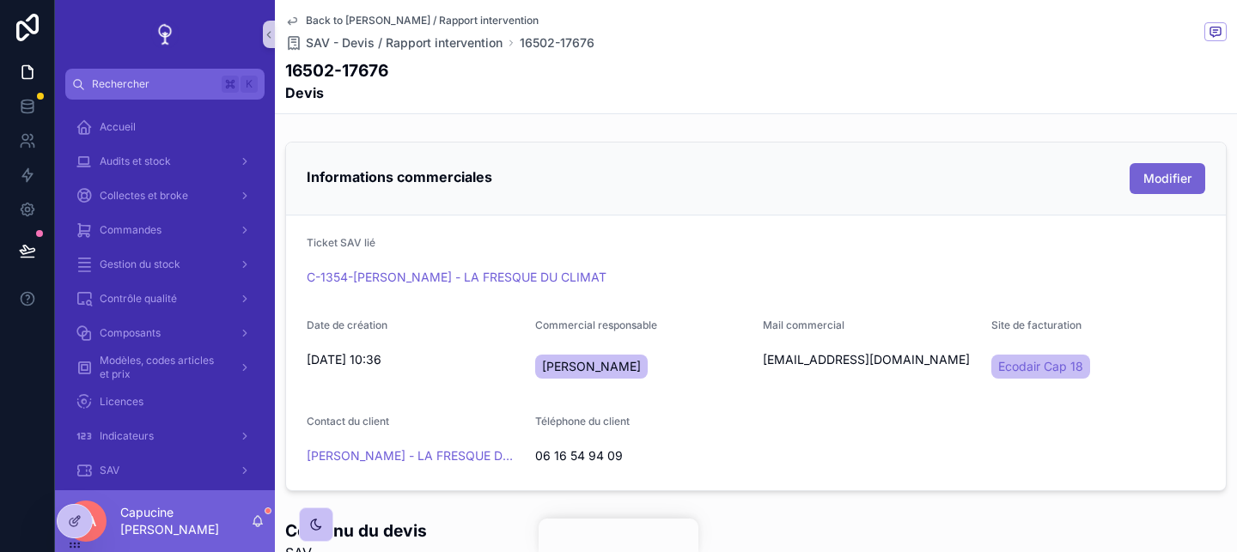
click at [1158, 176] on span "Modifier" at bounding box center [1167, 178] width 48 height 17
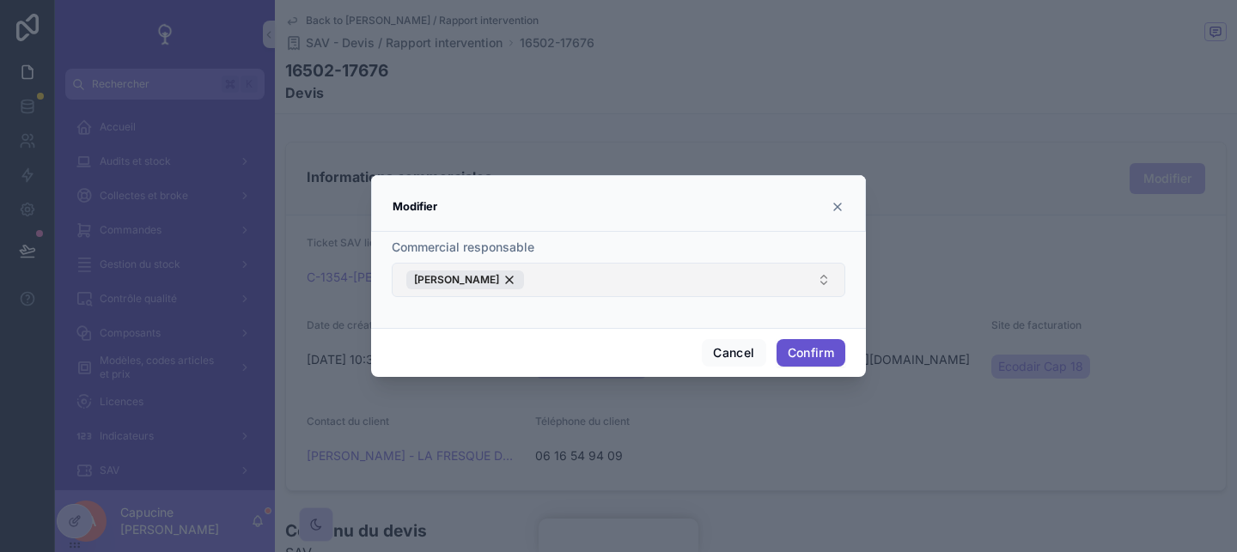
click at [770, 267] on button "Nicolas HUBIERE" at bounding box center [618, 280] width 453 height 34
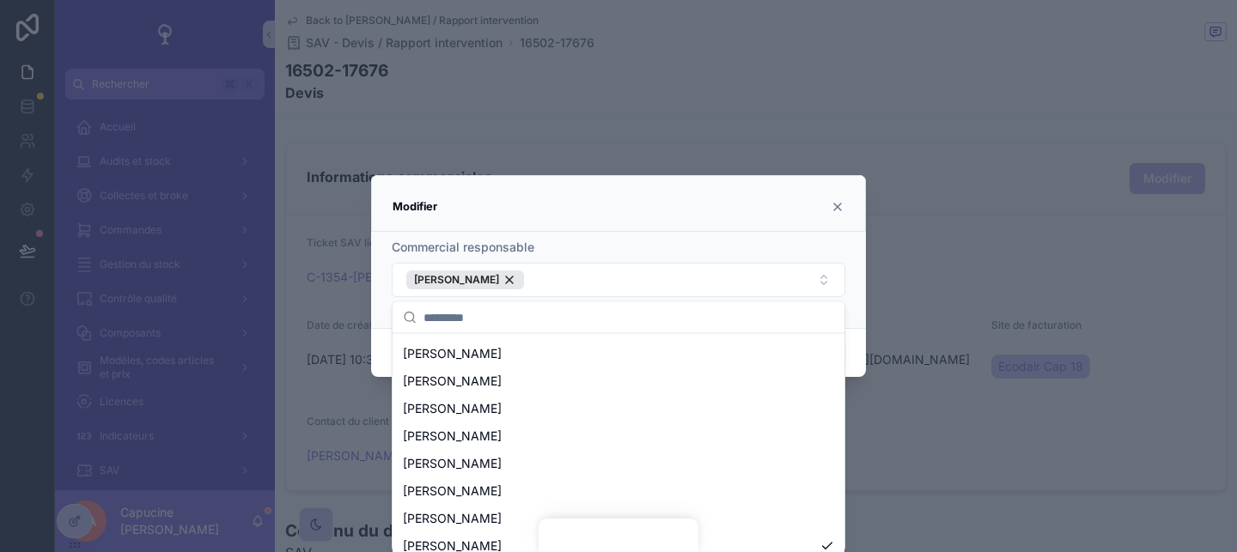
scroll to position [132, 0]
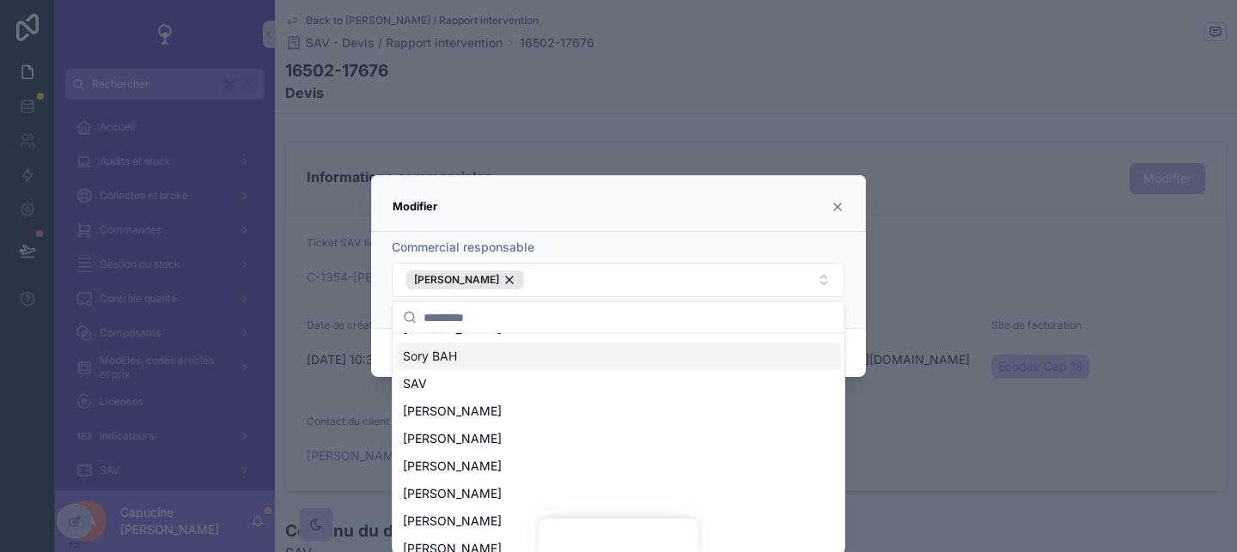
click at [836, 212] on icon at bounding box center [837, 207] width 14 height 14
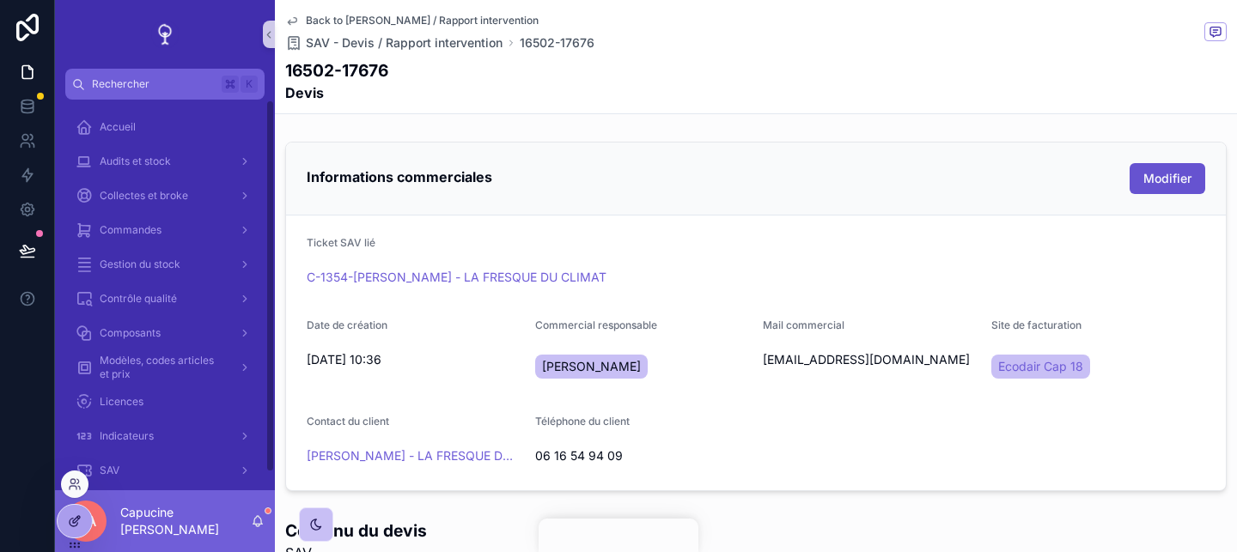
click at [74, 521] on icon at bounding box center [75, 521] width 14 height 14
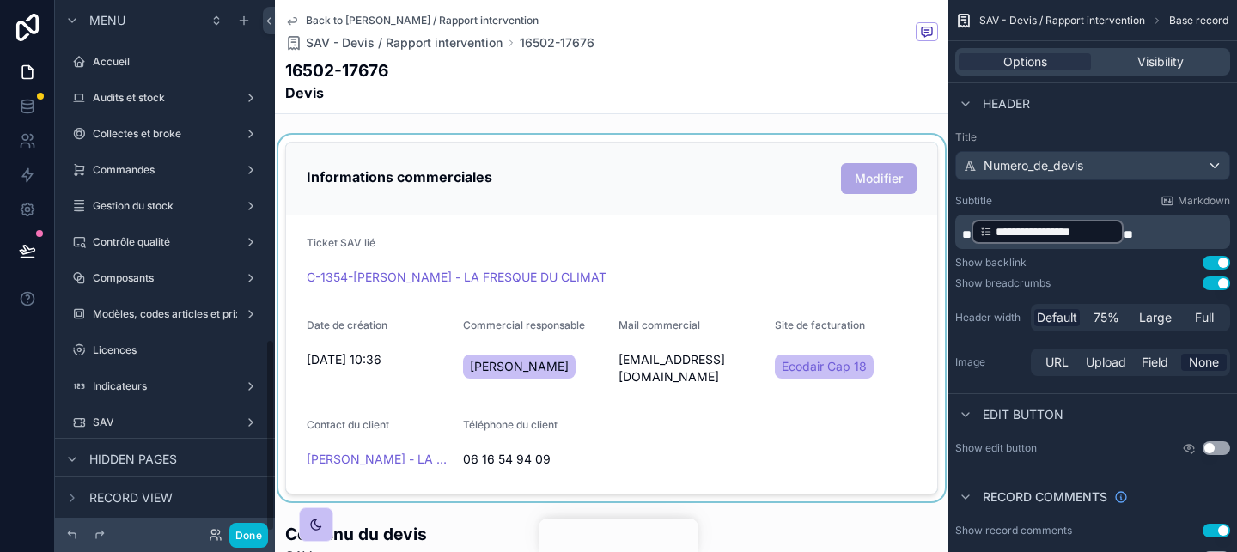
scroll to position [937, 0]
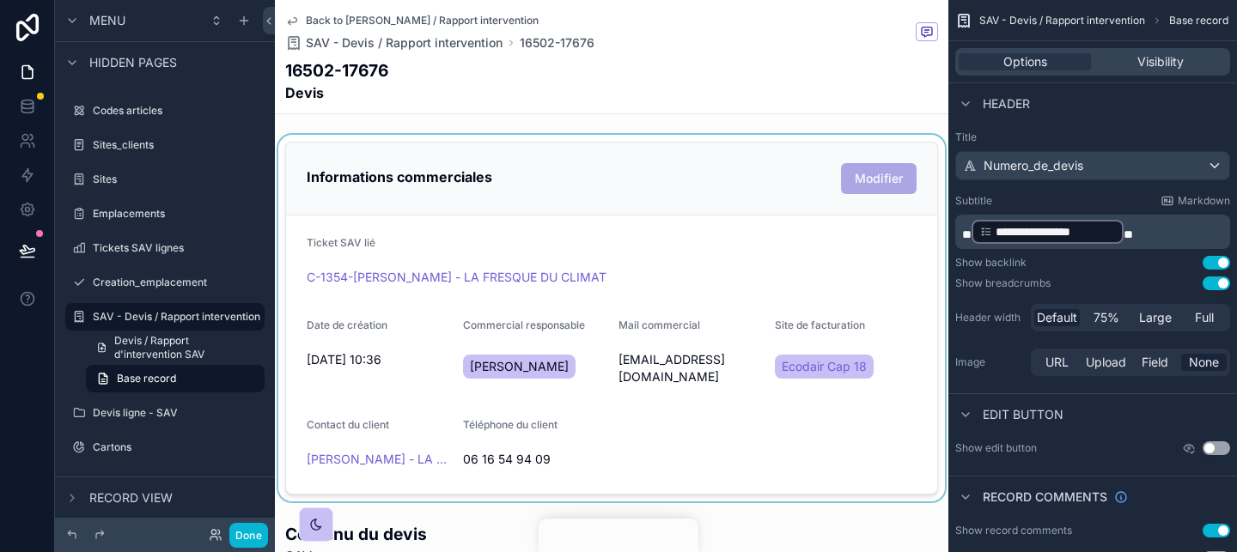
click at [601, 316] on div "scrollable content" at bounding box center [611, 318] width 673 height 367
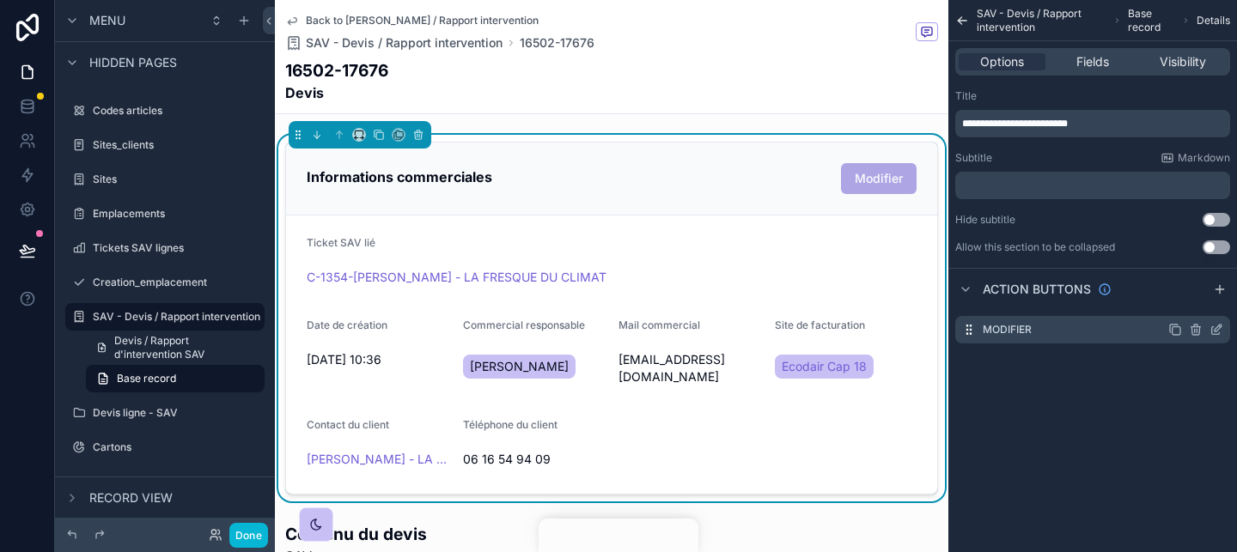
click at [1212, 327] on icon "scrollable content" at bounding box center [1216, 330] width 14 height 14
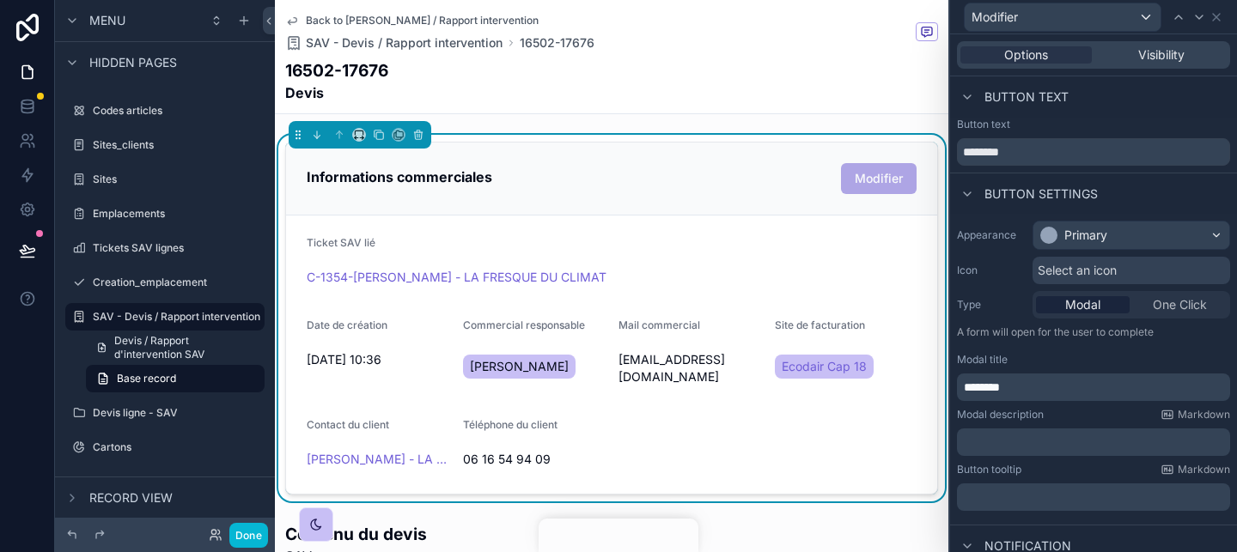
scroll to position [274, 0]
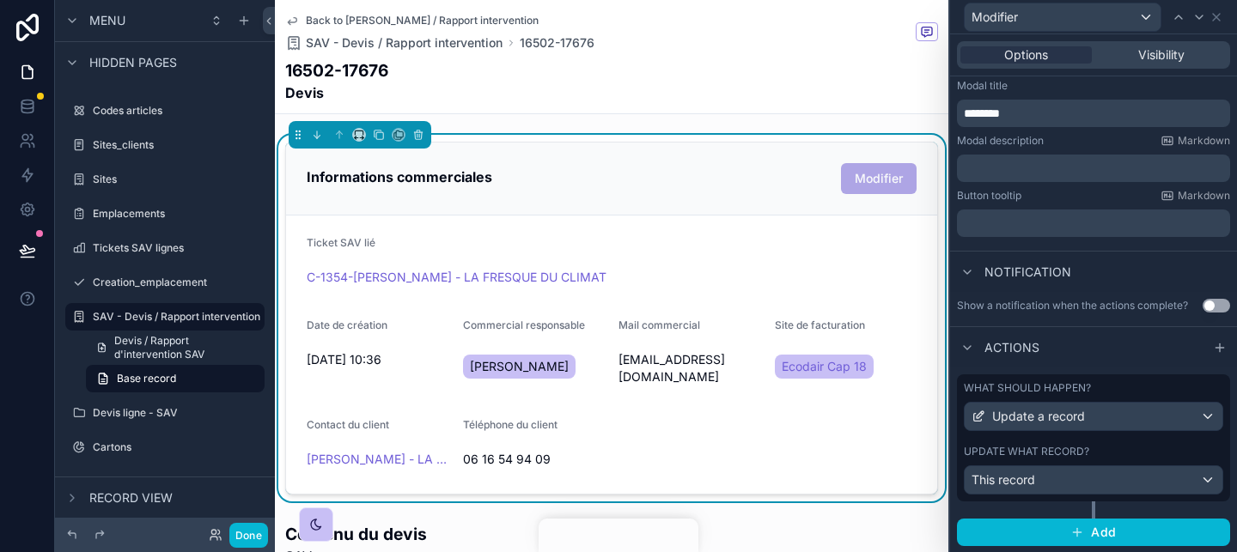
click at [1101, 385] on div "What should happen?" at bounding box center [1093, 388] width 259 height 14
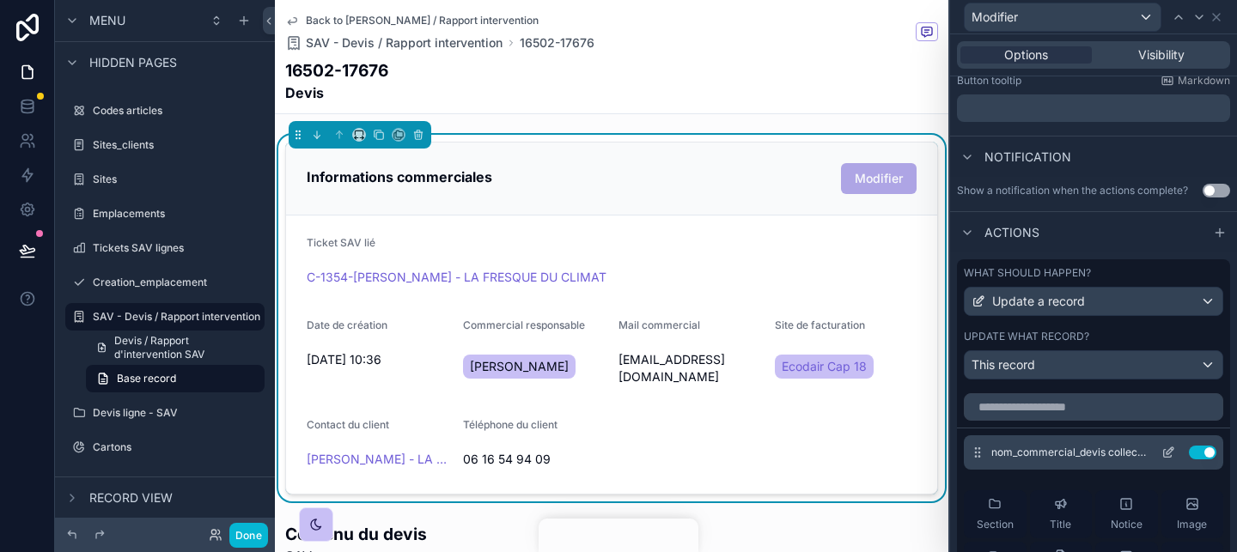
scroll to position [432, 0]
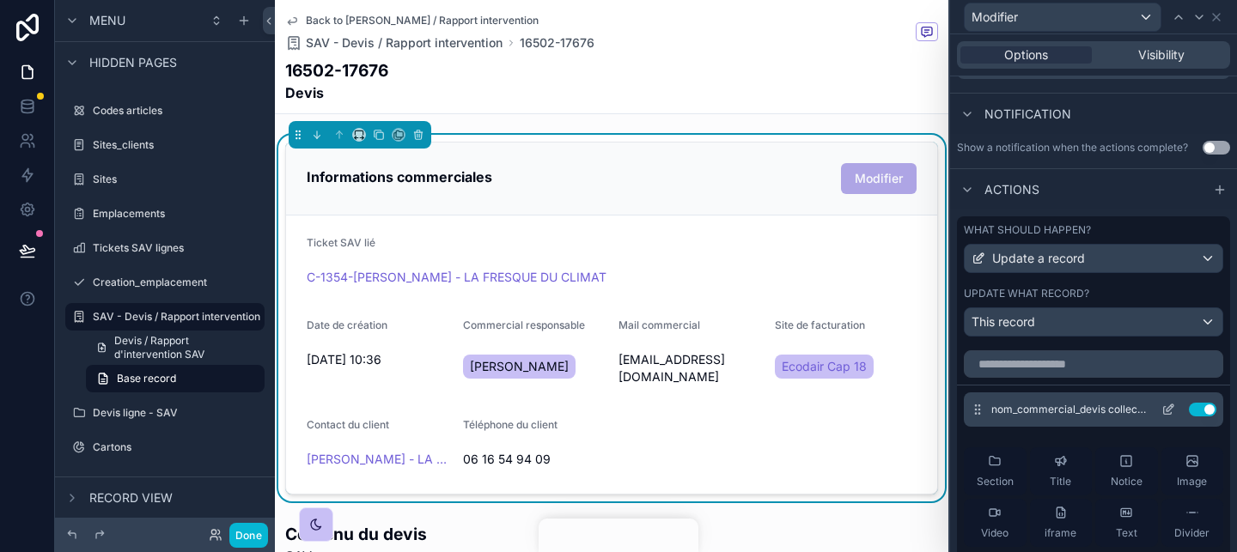
click at [1161, 410] on icon at bounding box center [1168, 410] width 14 height 14
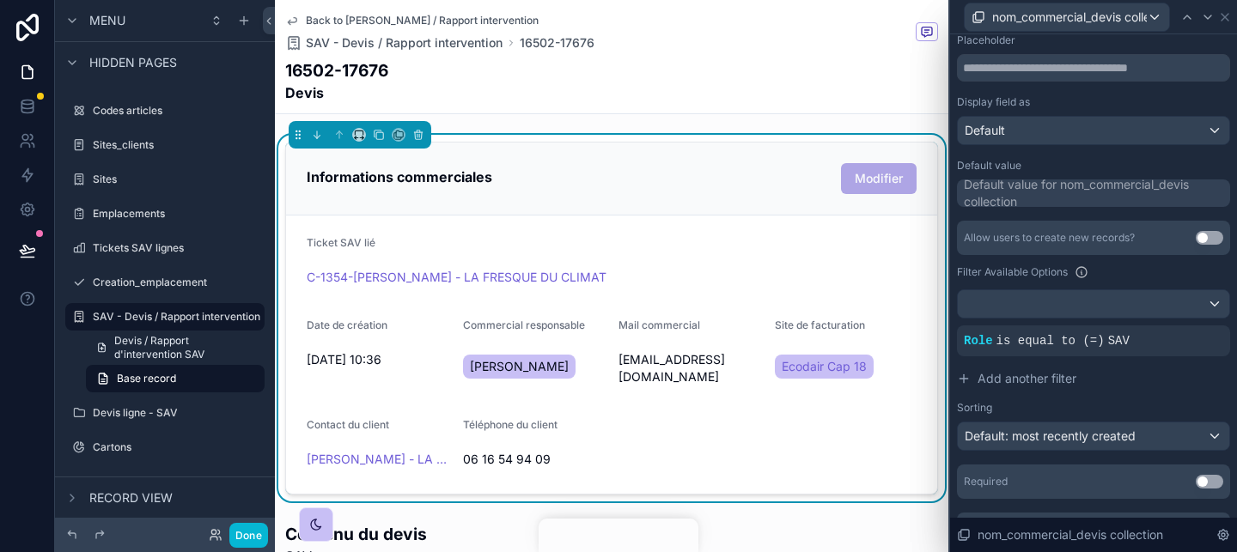
scroll to position [245, 0]
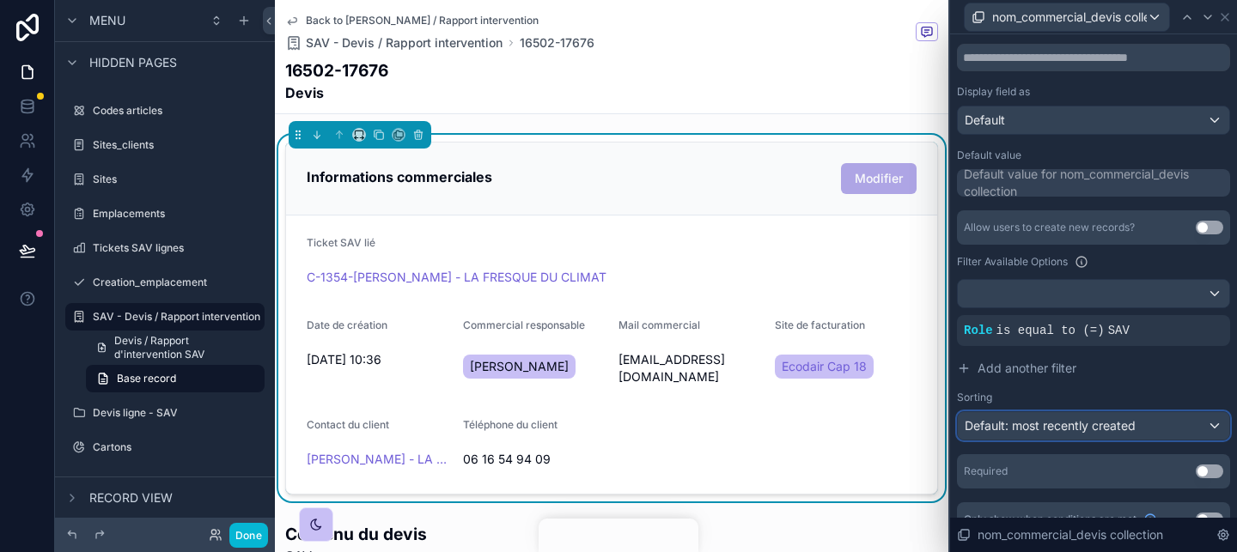
click at [1044, 423] on span "Default: most recently created" at bounding box center [1049, 425] width 171 height 15
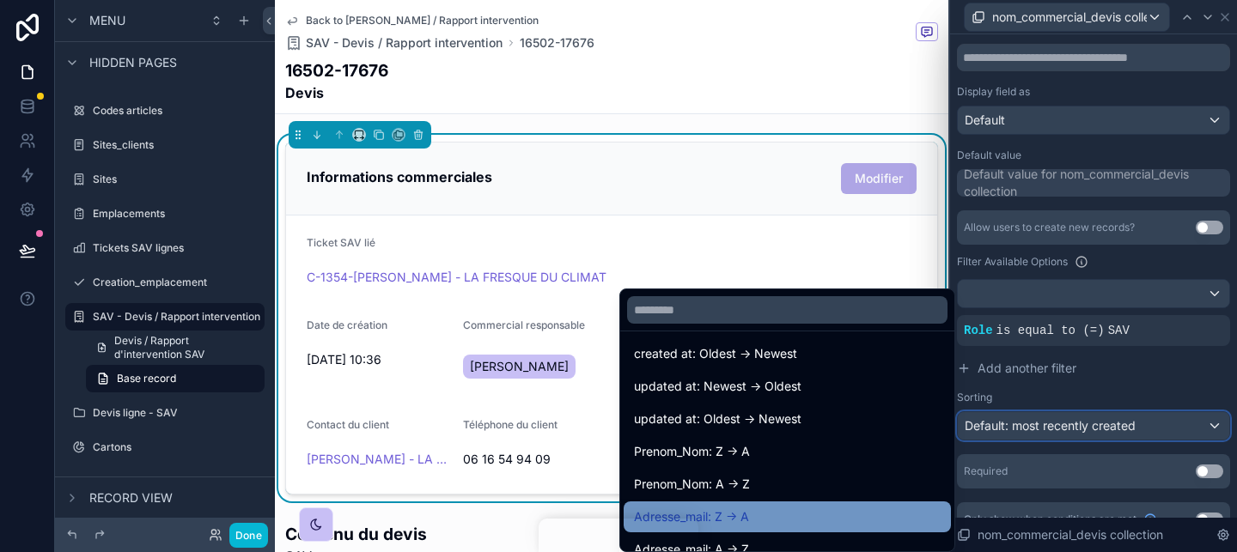
scroll to position [73, 0]
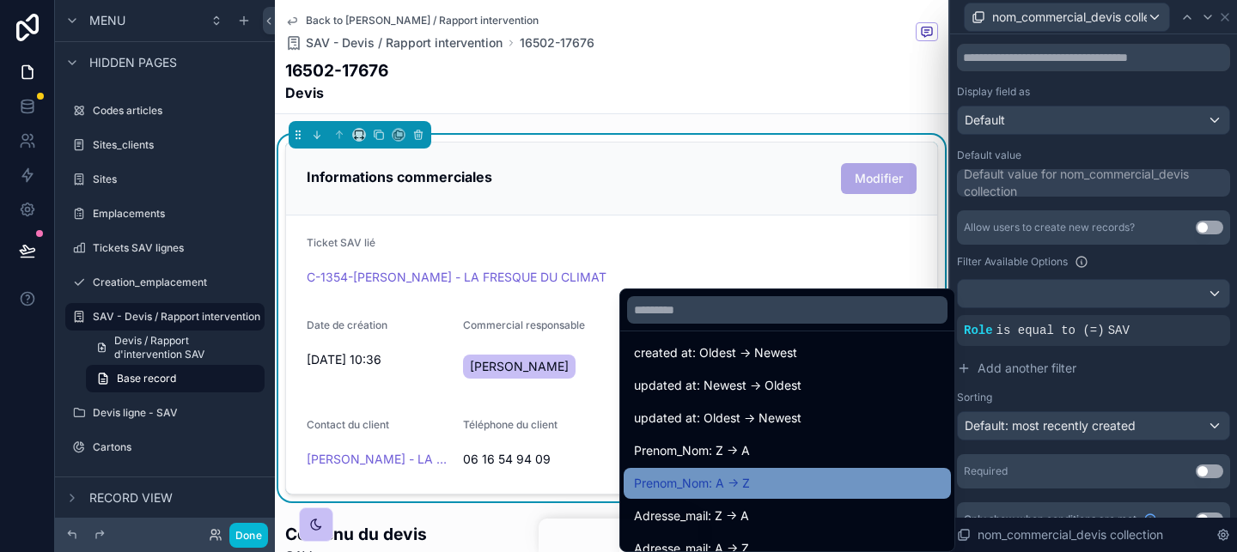
click at [895, 477] on div "Prenom_Nom: A -> Z" at bounding box center [787, 483] width 307 height 21
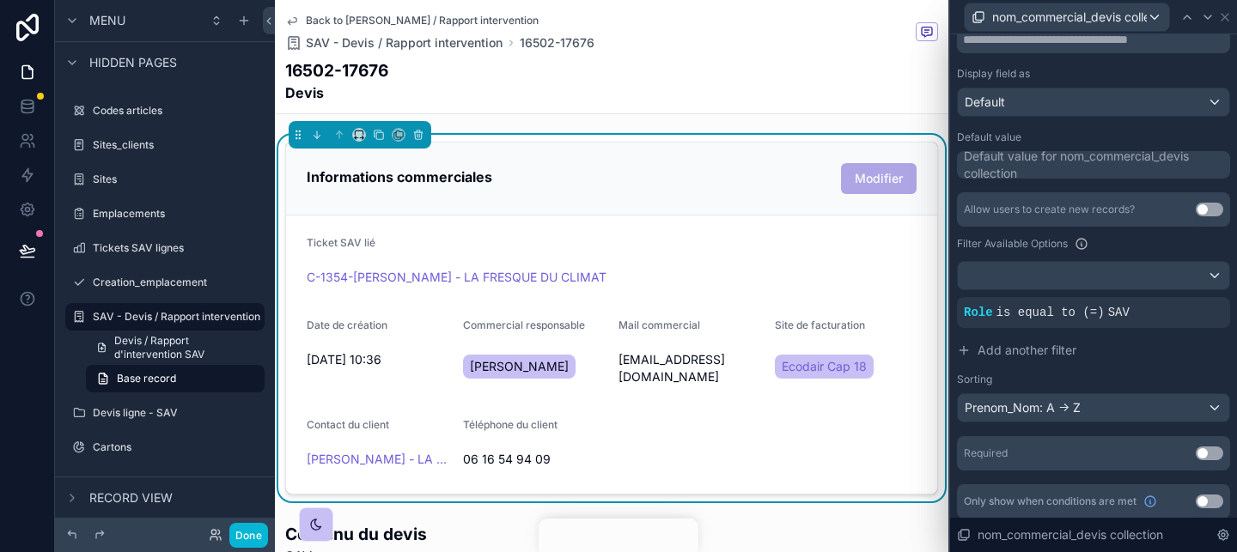
scroll to position [271, 0]
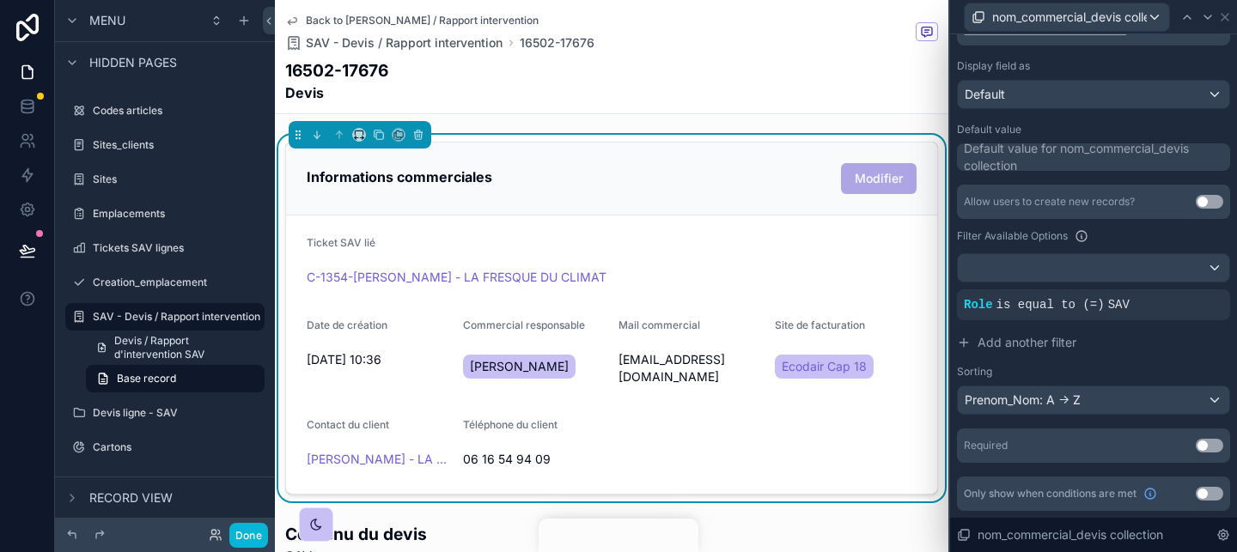
click at [1134, 372] on div "Sorting" at bounding box center [1093, 372] width 273 height 14
click at [1122, 400] on div "Prenom_Nom: A -> Z" at bounding box center [1093, 399] width 271 height 27
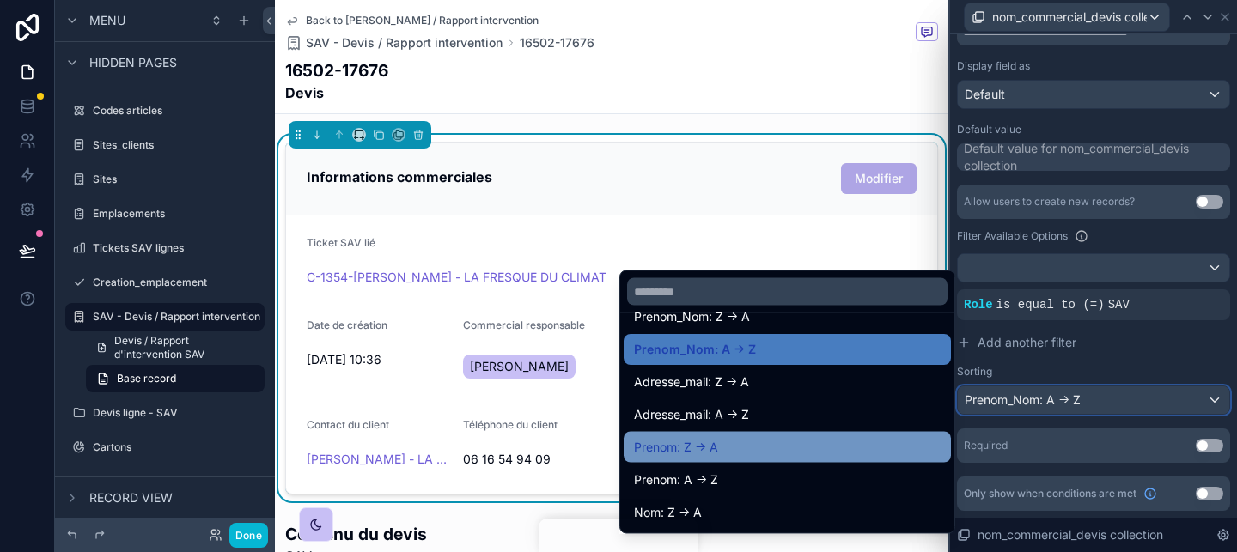
scroll to position [199, 0]
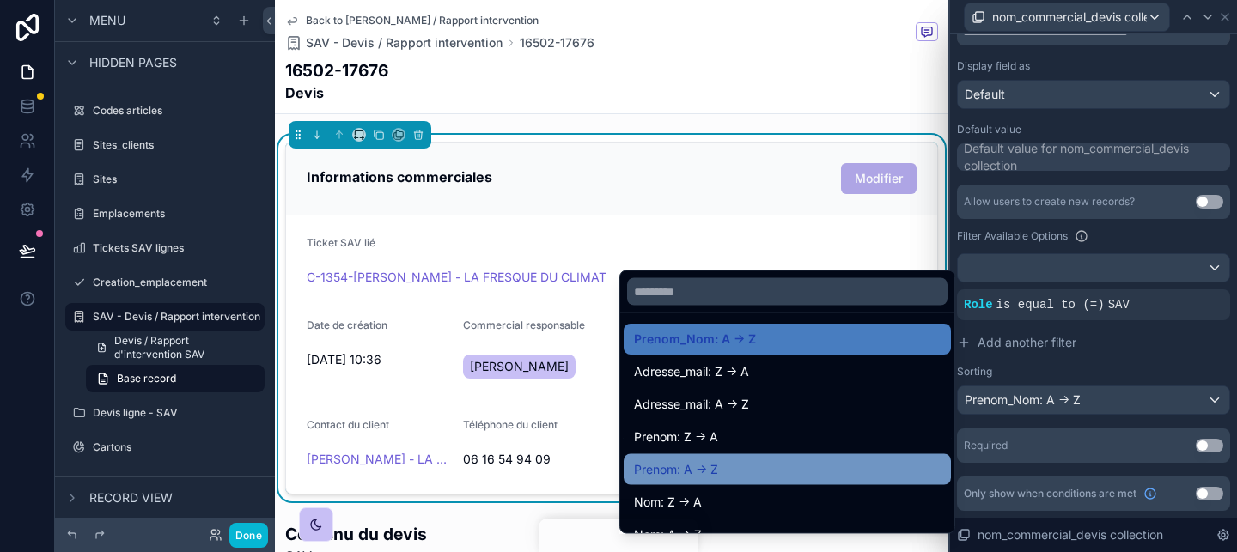
click at [797, 465] on div "Prenom: A -> Z" at bounding box center [787, 469] width 307 height 21
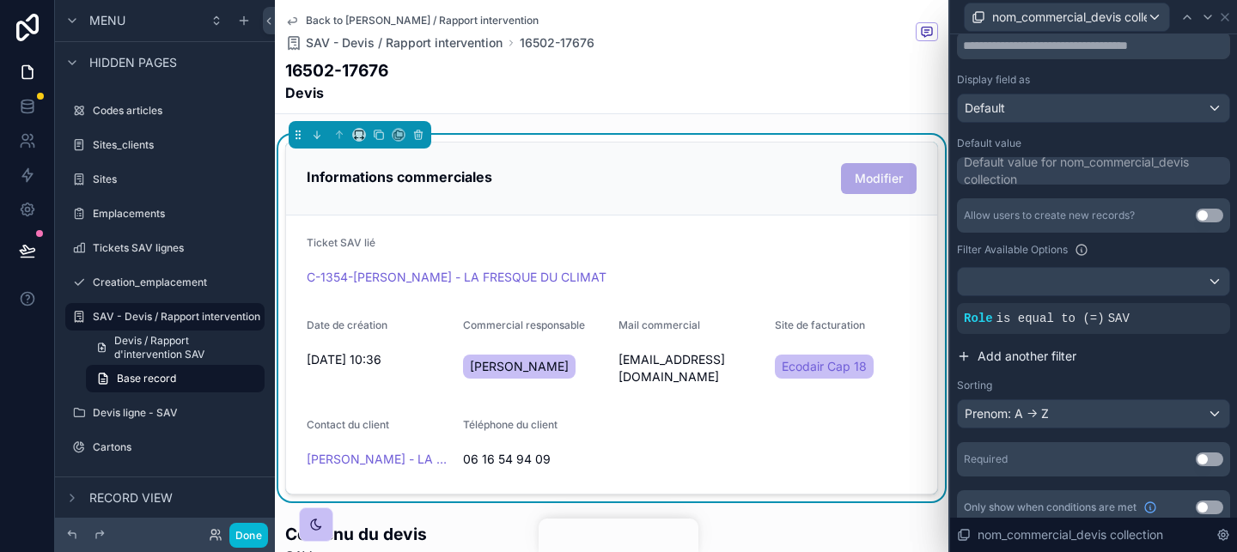
scroll to position [243, 0]
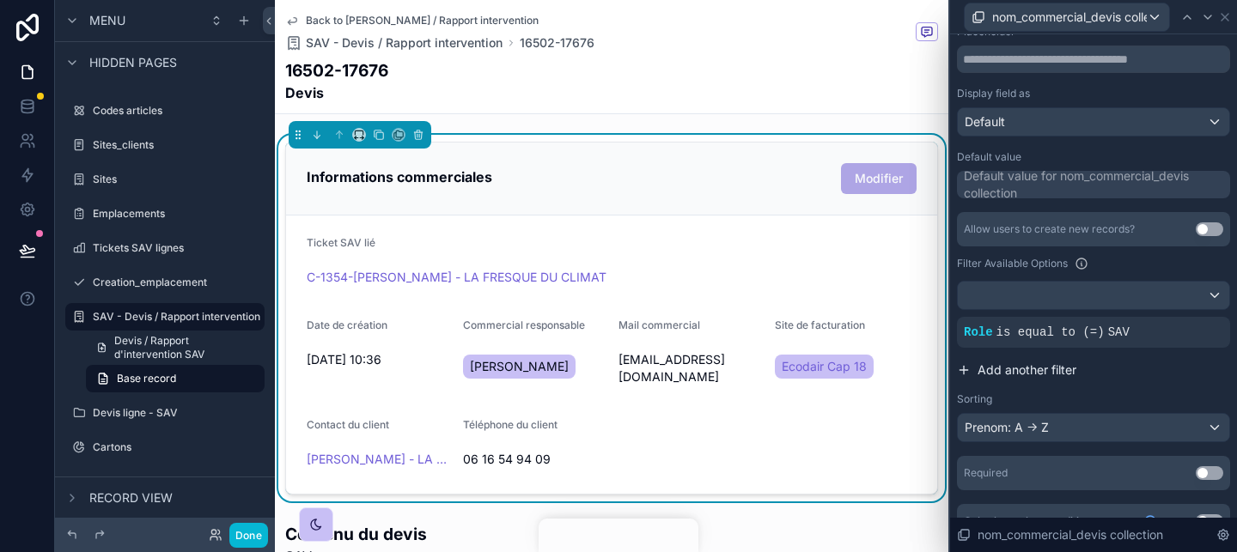
click at [1042, 369] on span "Add another filter" at bounding box center [1026, 370] width 99 height 17
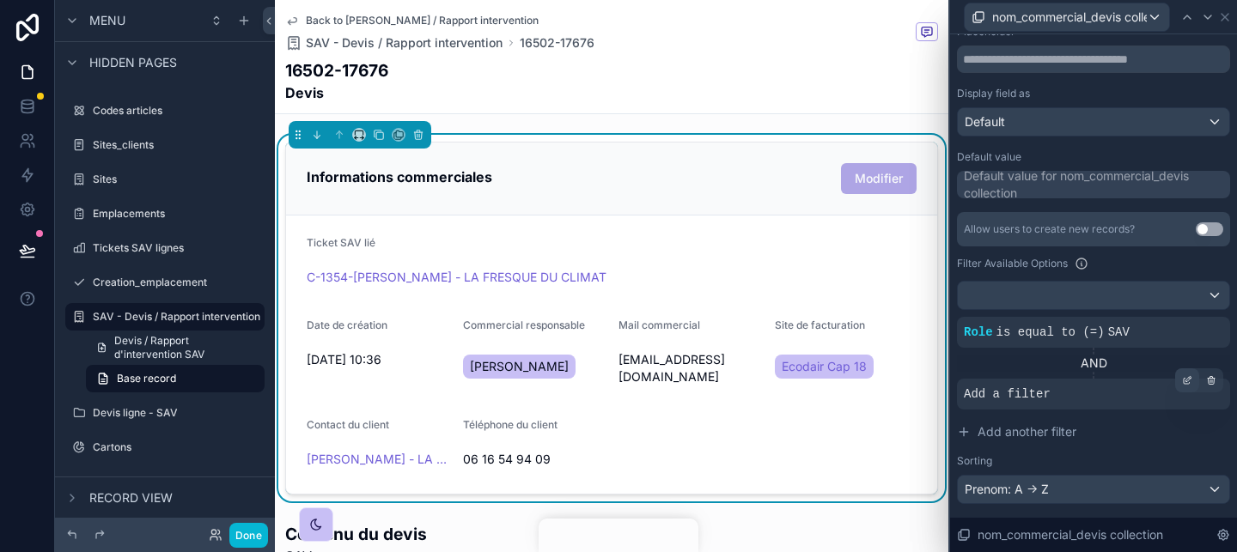
click at [1187, 381] on icon at bounding box center [1188, 378] width 5 height 5
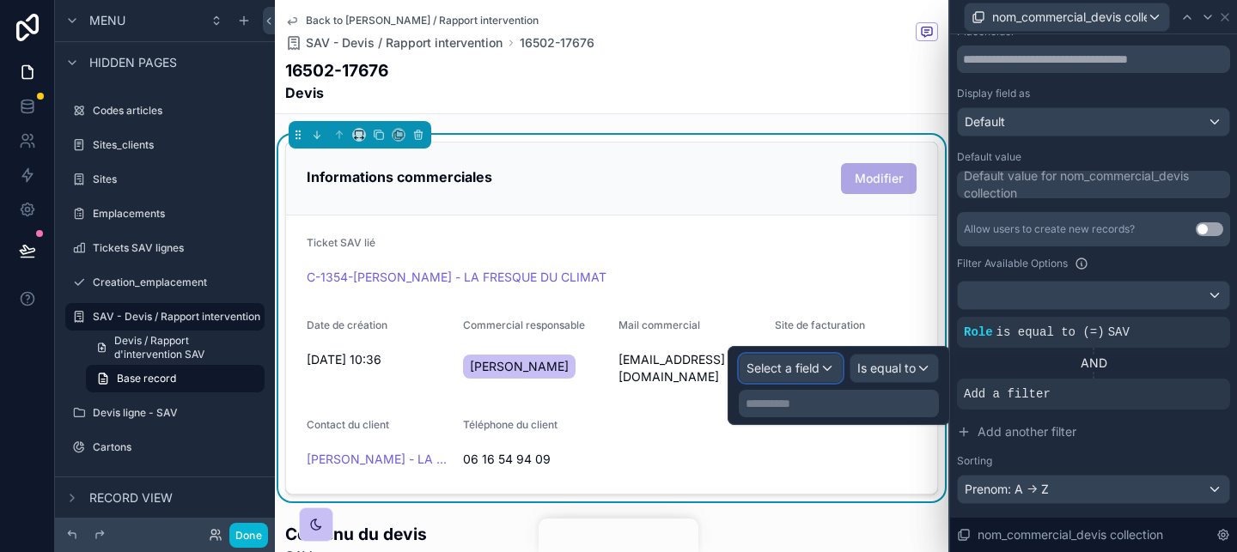
click at [796, 373] on span "Select a field" at bounding box center [782, 368] width 73 height 15
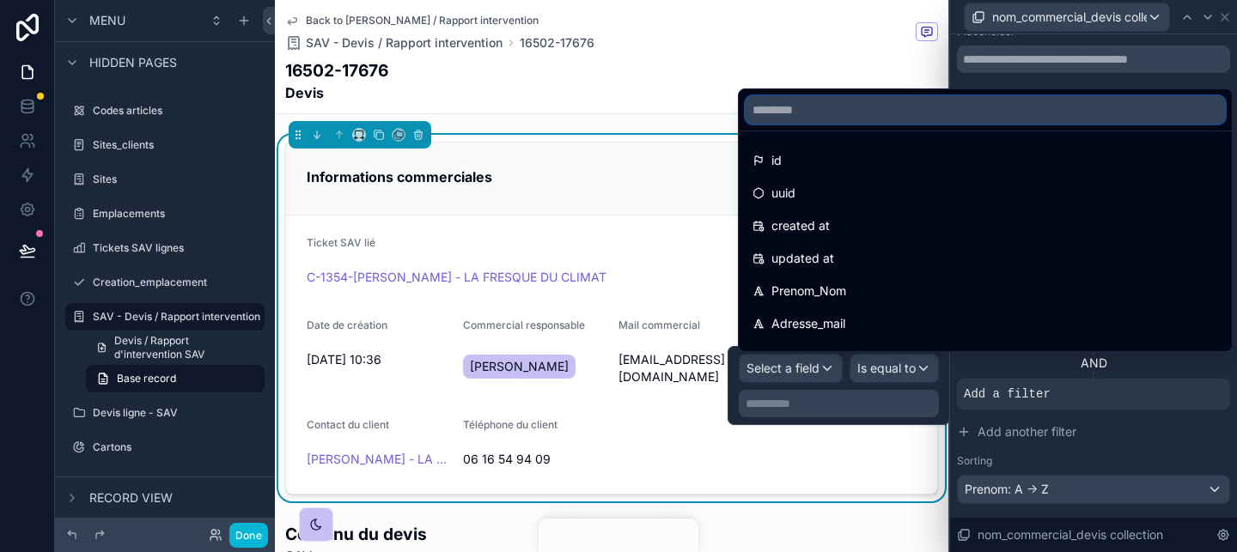
click at [783, 105] on input "text" at bounding box center [984, 109] width 479 height 27
type input "****"
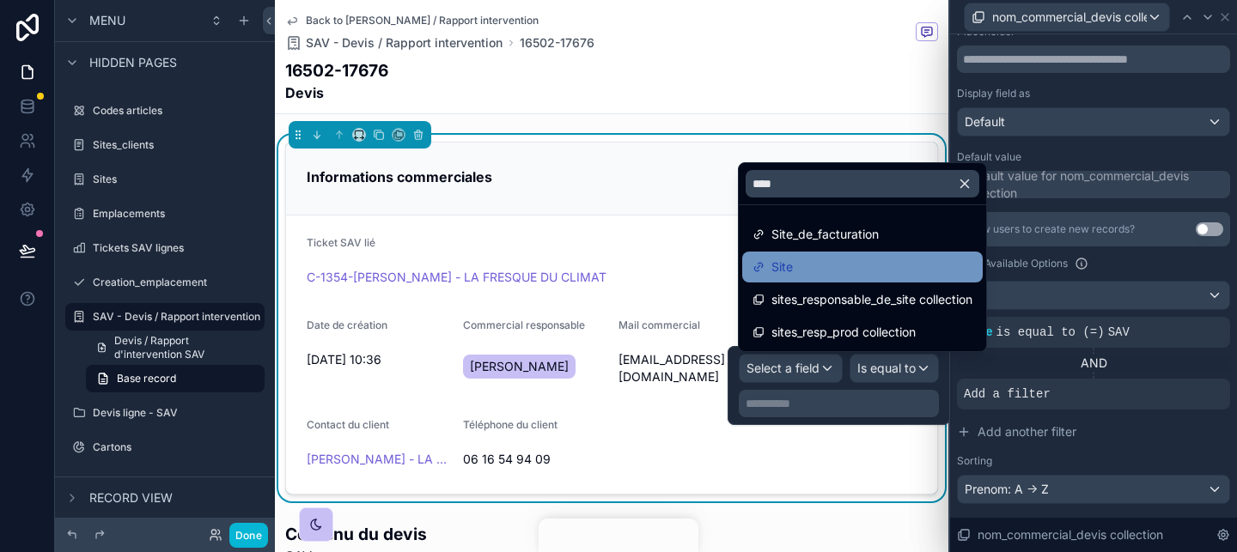
click at [832, 267] on div "Site" at bounding box center [862, 267] width 220 height 21
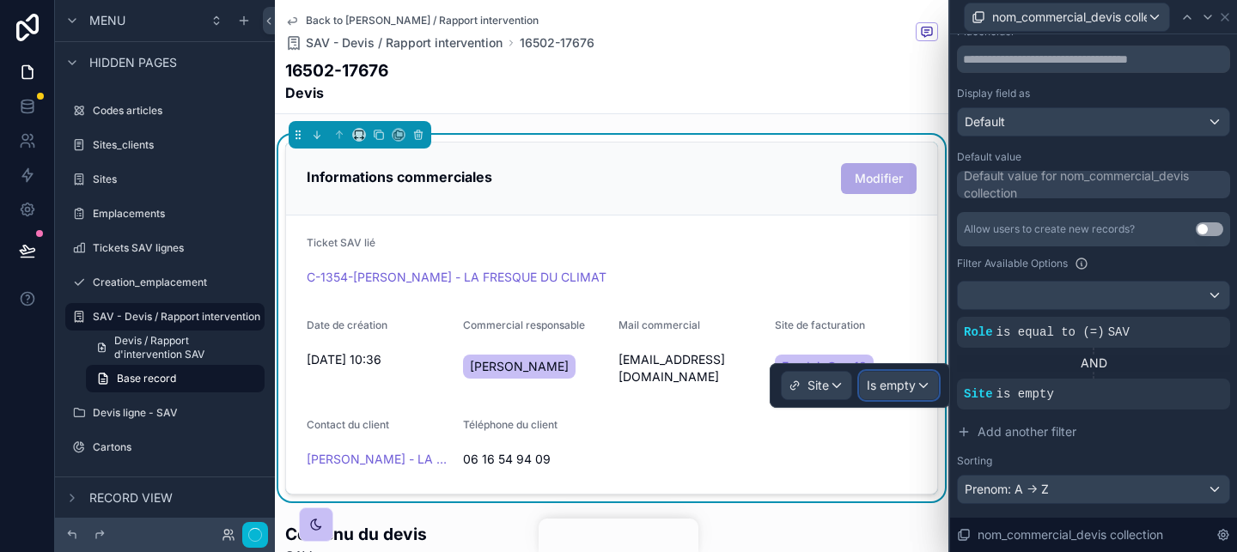
click at [917, 384] on div "Is empty" at bounding box center [899, 385] width 78 height 27
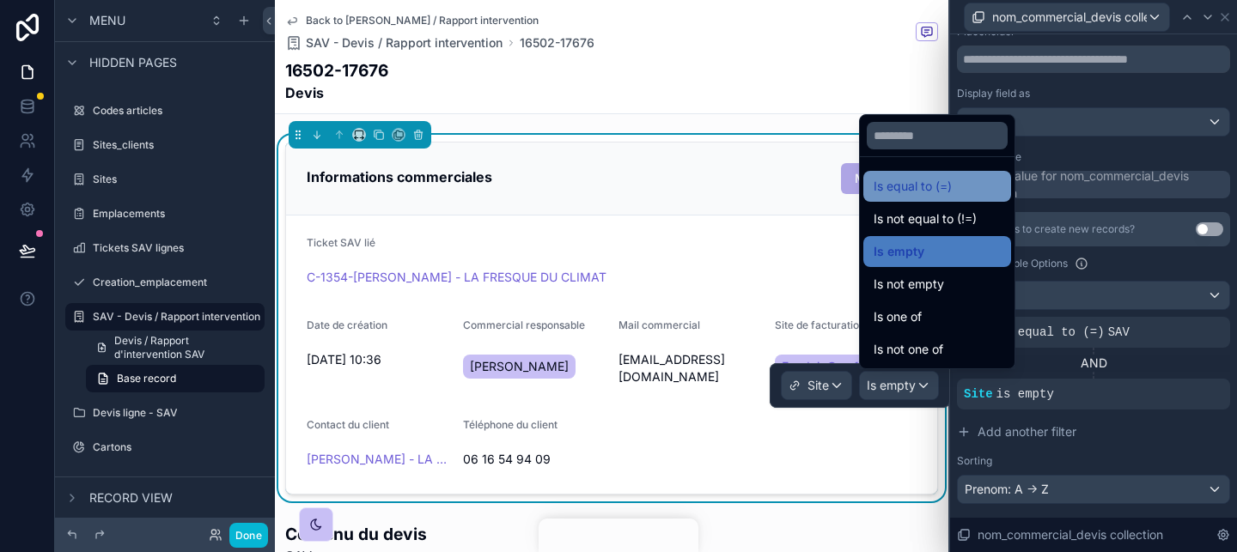
click at [963, 185] on div "Is equal to (=)" at bounding box center [936, 186] width 127 height 21
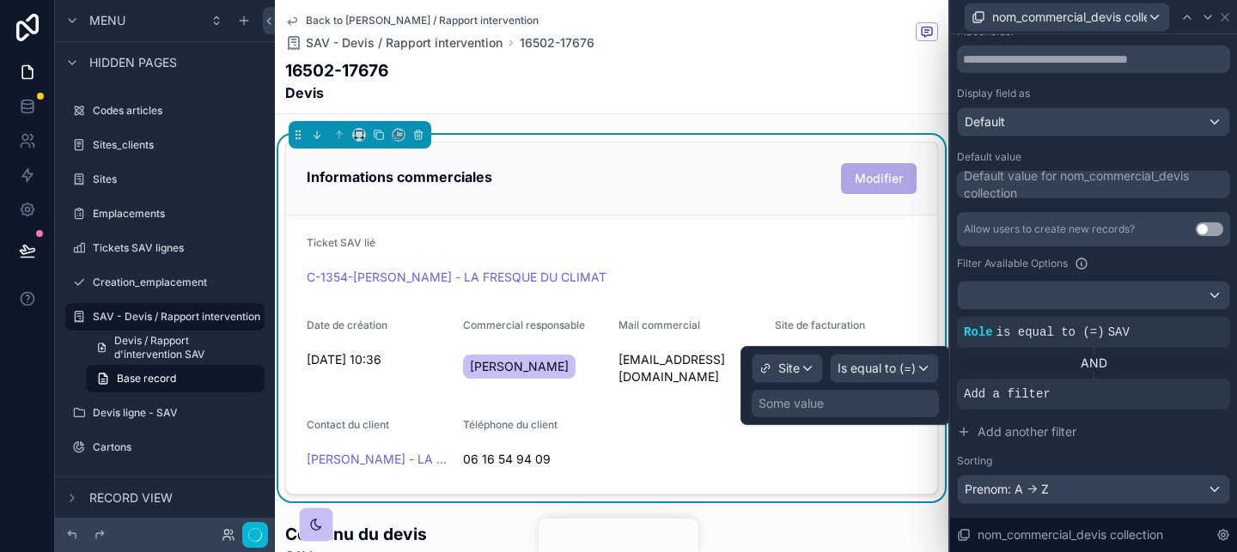
click at [853, 412] on div "Some value" at bounding box center [844, 403] width 187 height 27
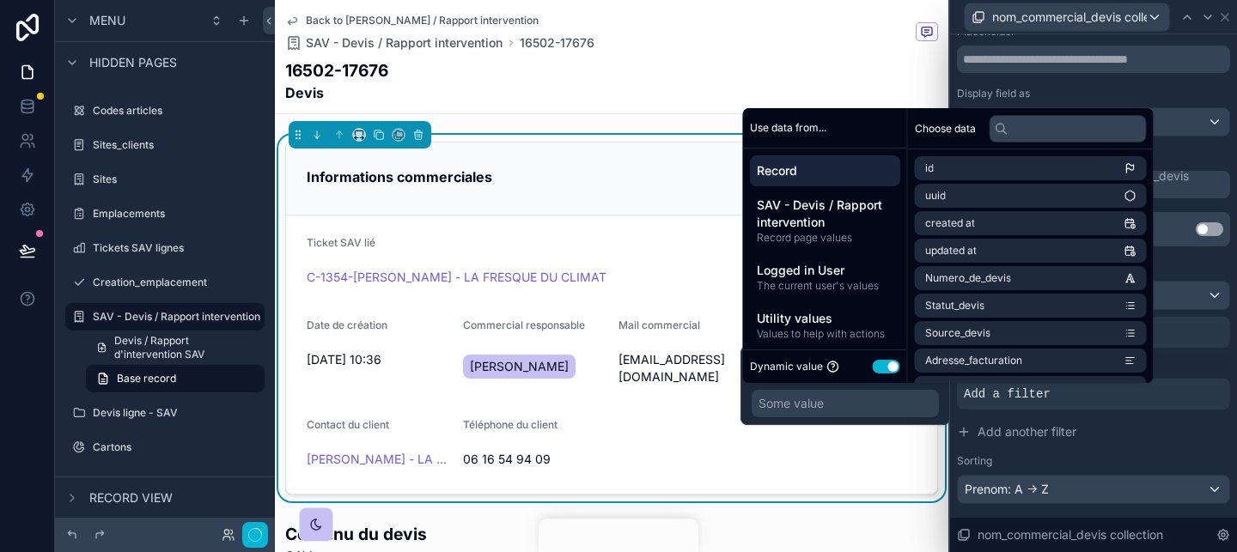
click at [853, 412] on div "Some value" at bounding box center [844, 403] width 187 height 27
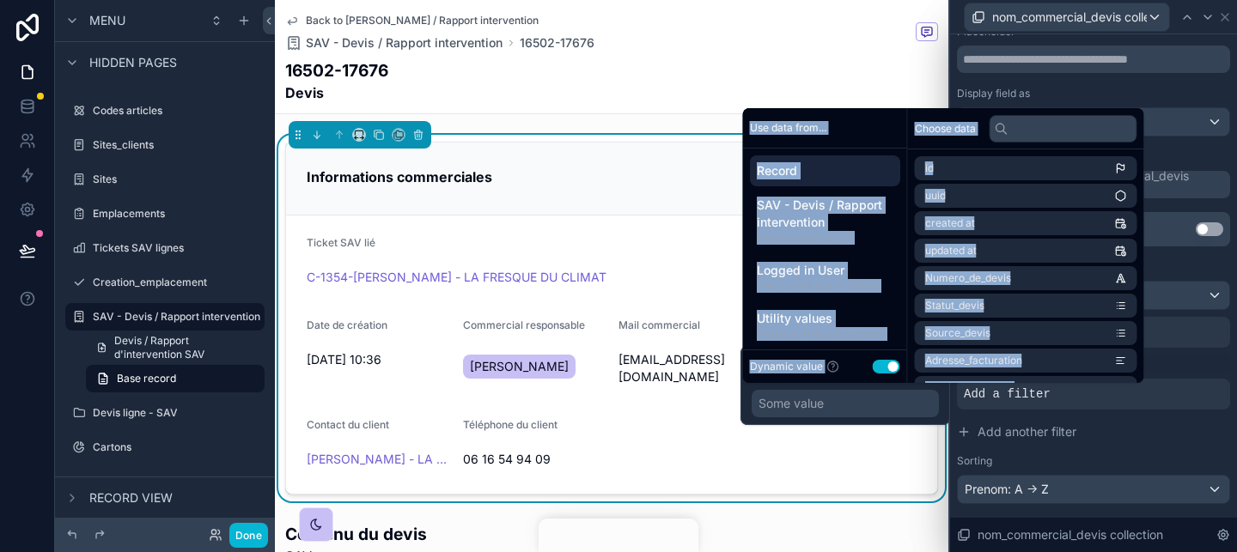
click at [836, 367] on icon at bounding box center [833, 367] width 10 height 10
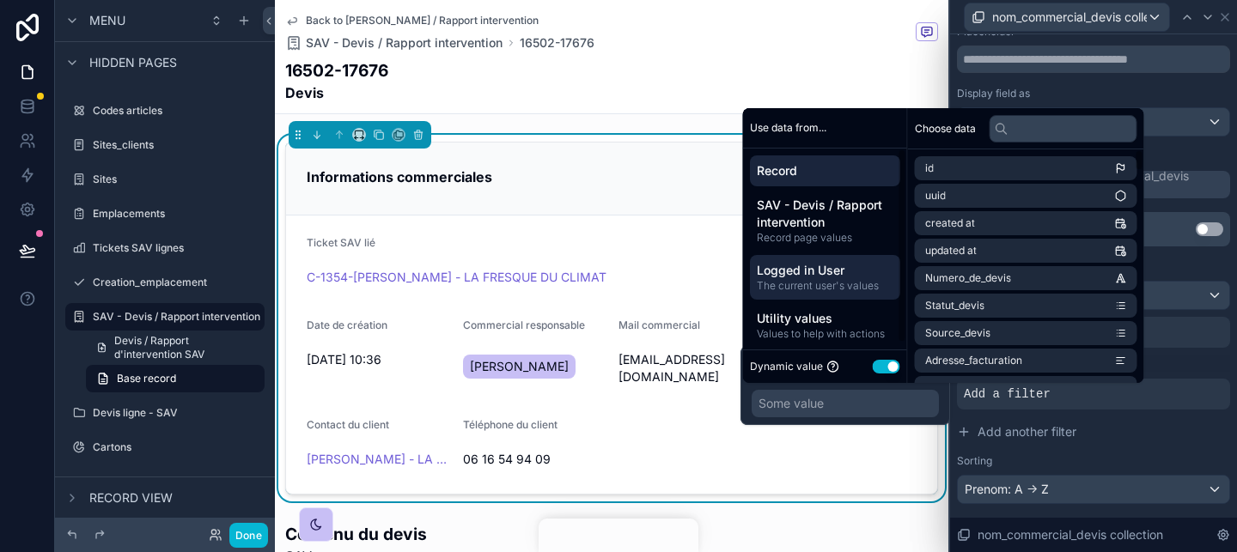
click at [852, 273] on span "Logged in User" at bounding box center [825, 270] width 137 height 17
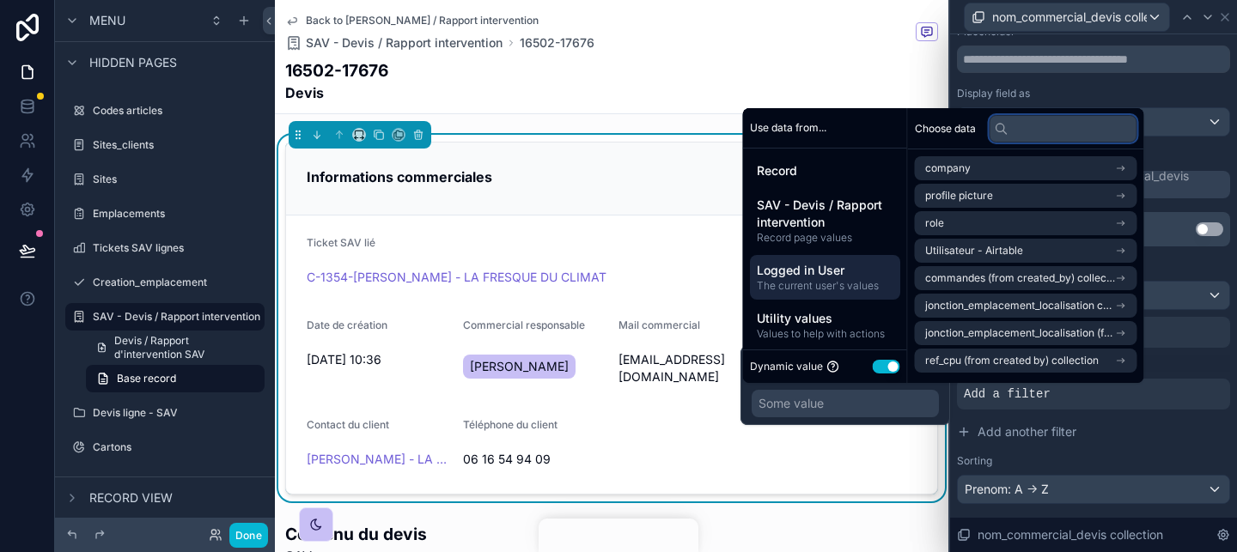
click at [1038, 131] on input "text" at bounding box center [1063, 128] width 148 height 27
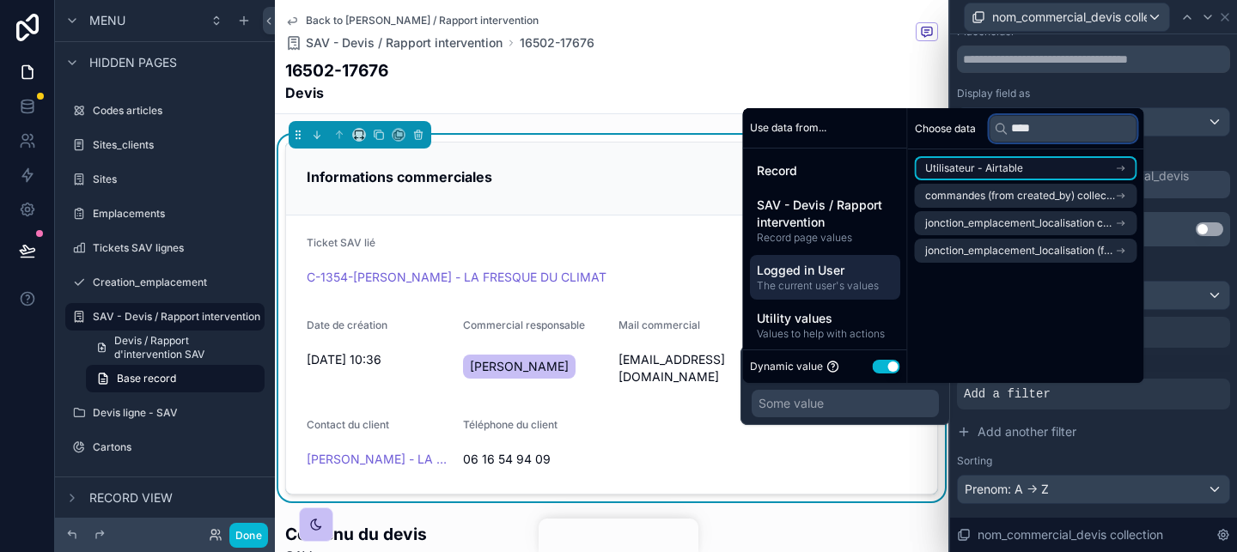
type input "****"
click at [1059, 173] on li "Utilisateur - Airtable" at bounding box center [1026, 168] width 222 height 24
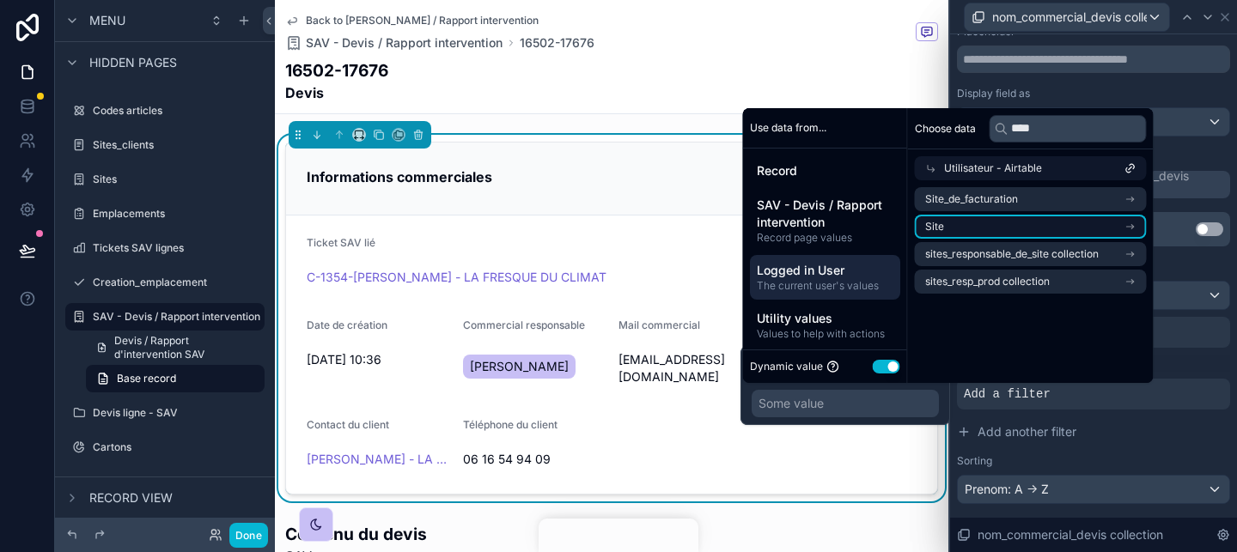
click at [1044, 217] on li "Site" at bounding box center [1031, 227] width 232 height 24
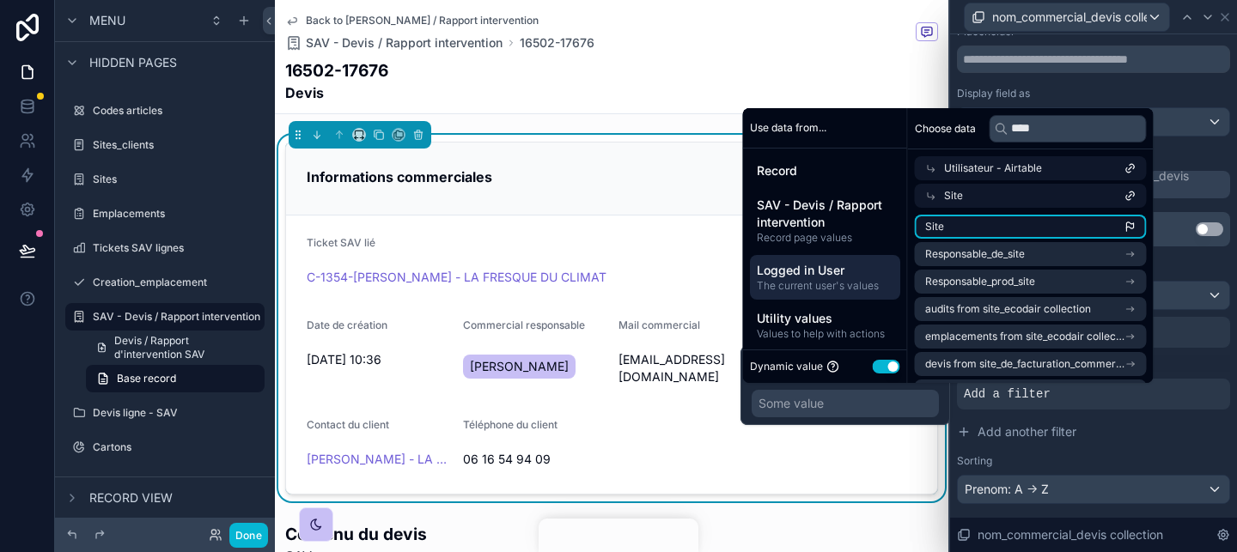
click at [990, 222] on li "Site" at bounding box center [1031, 227] width 232 height 24
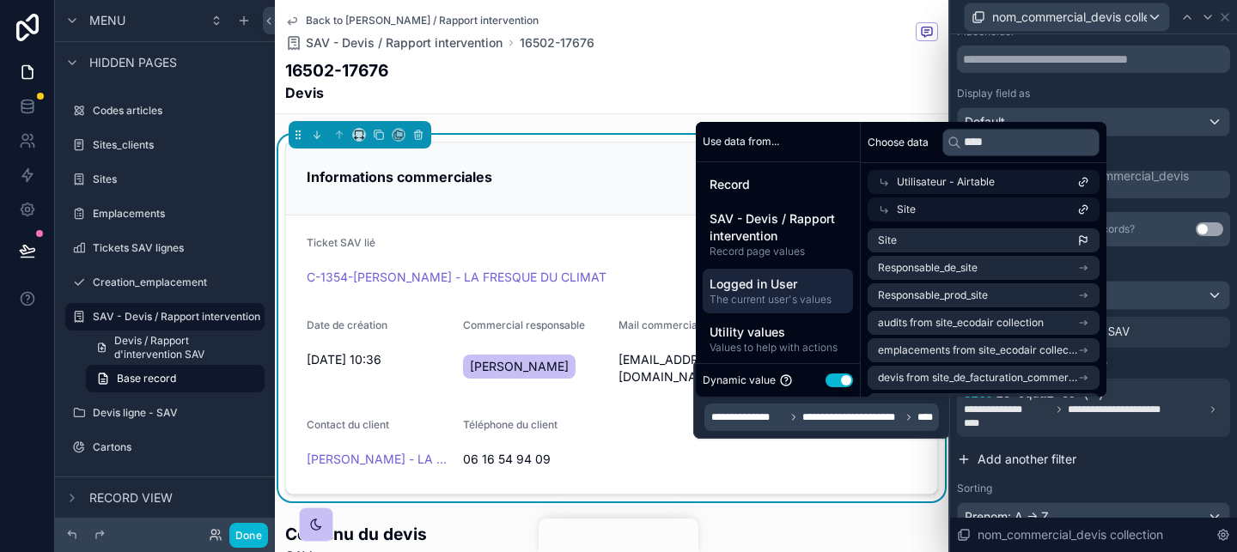
click at [1051, 451] on span "Add another filter" at bounding box center [1026, 459] width 99 height 17
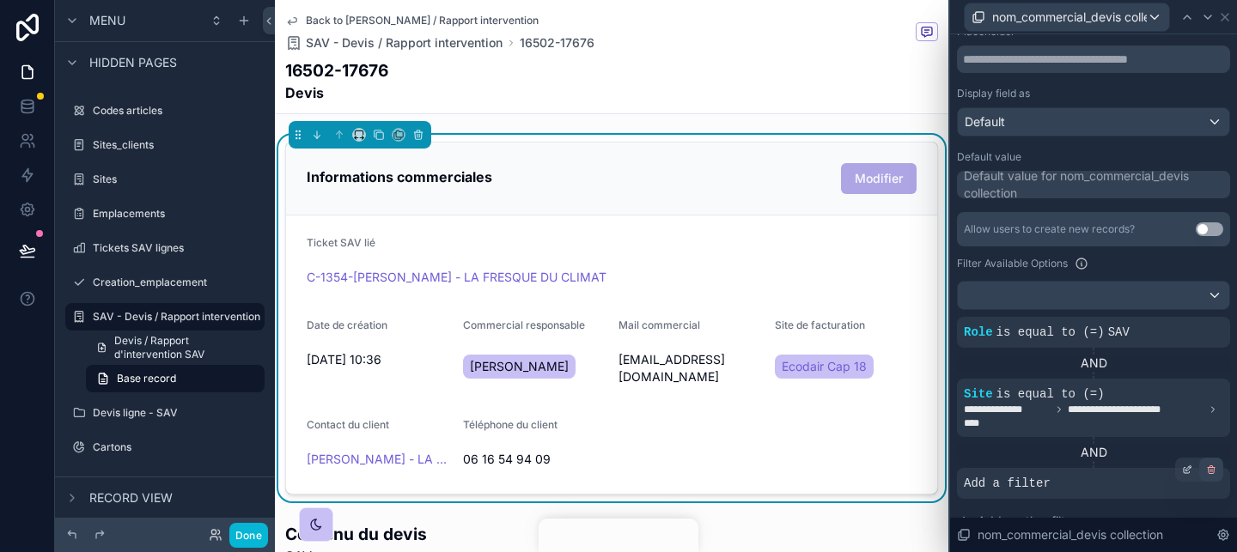
click at [1214, 477] on div at bounding box center [1211, 470] width 24 height 24
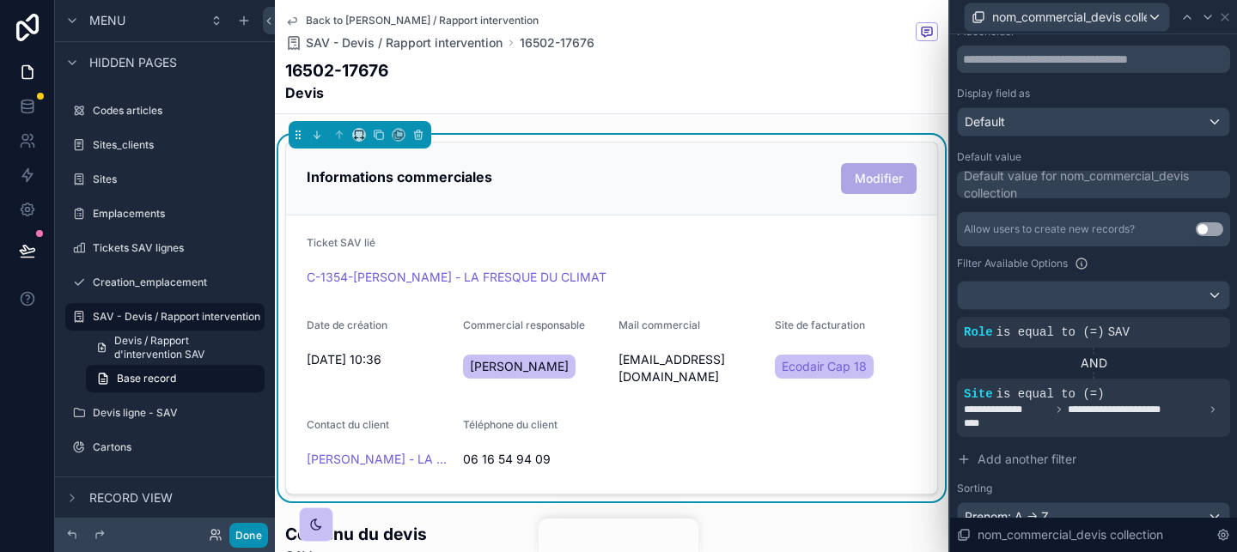
click at [240, 538] on button "Done" at bounding box center [248, 535] width 39 height 25
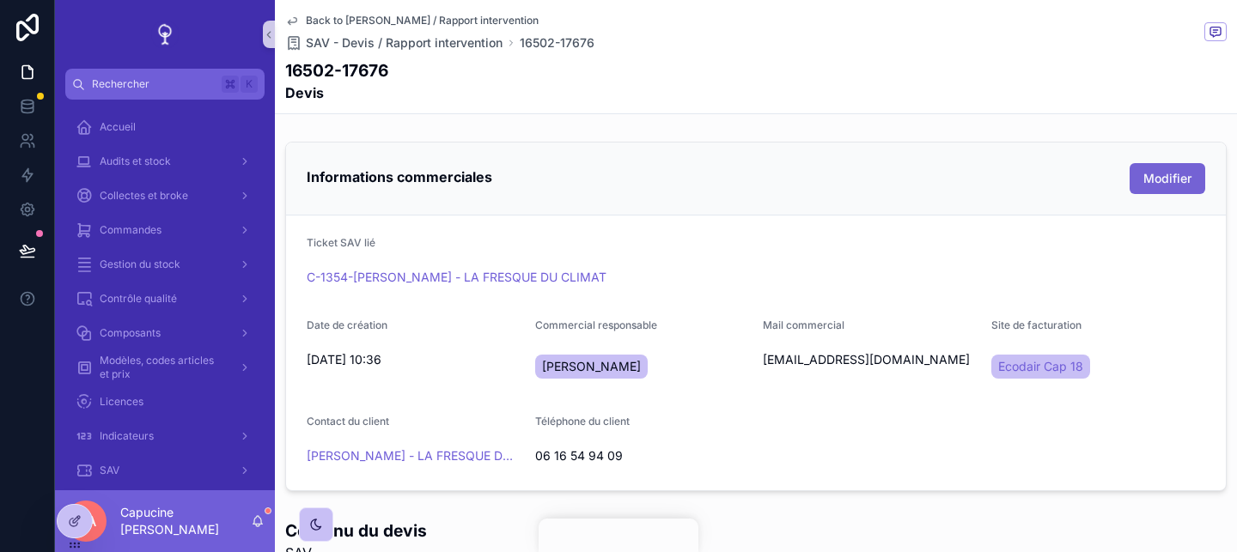
click at [1168, 185] on span "Modifier" at bounding box center [1167, 178] width 48 height 17
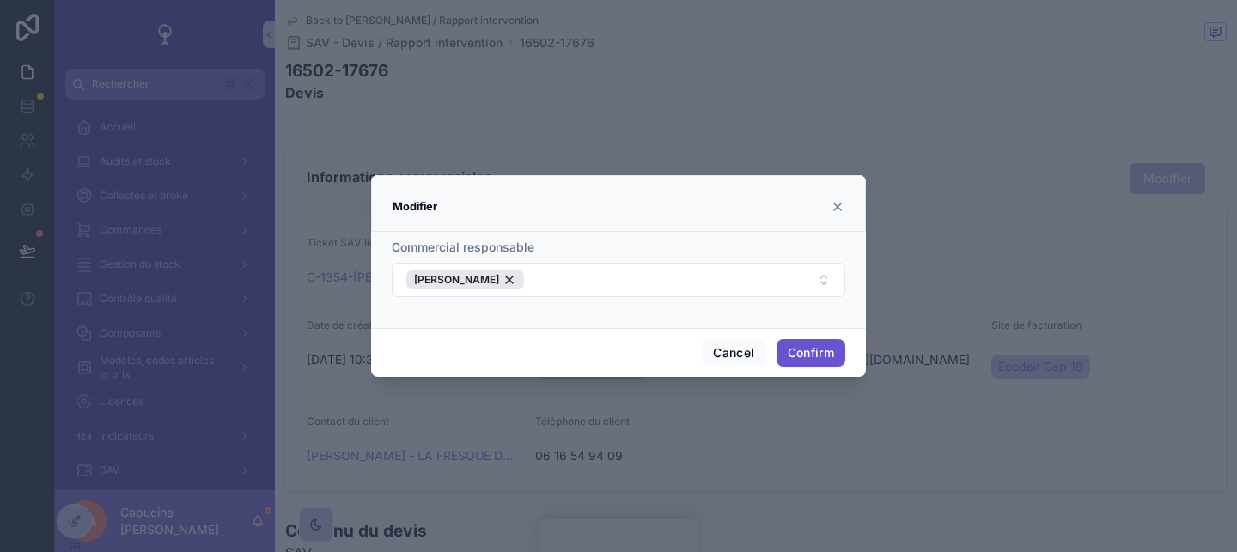
click at [604, 298] on form "Commercial responsable Nicolas HUBIERE" at bounding box center [618, 277] width 453 height 76
click at [601, 278] on button "Nicolas HUBIERE" at bounding box center [618, 280] width 453 height 34
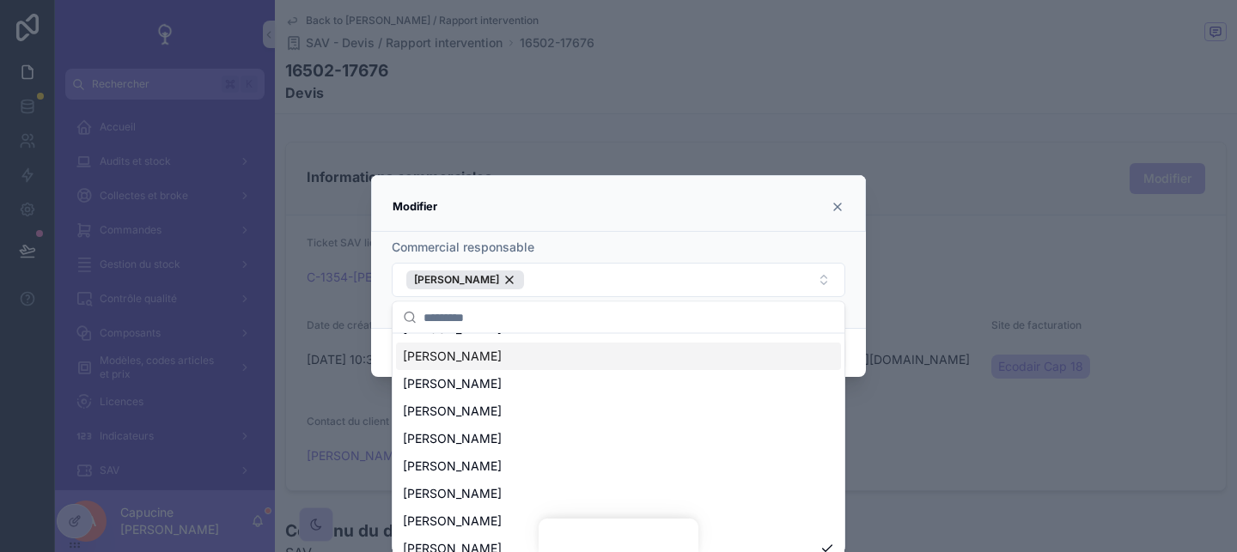
scroll to position [0, 0]
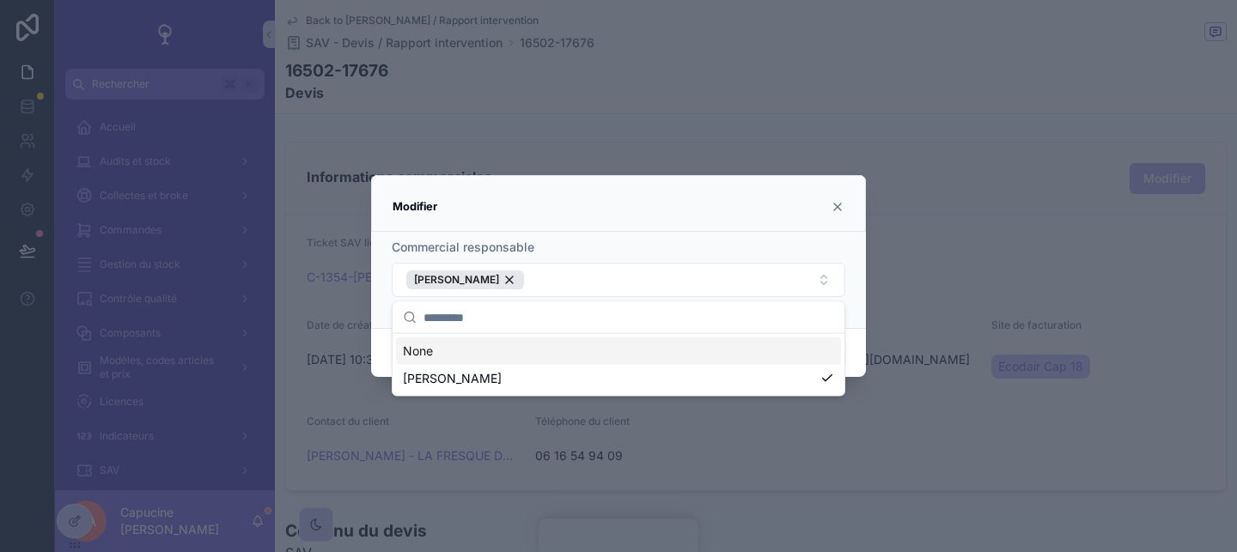
click at [751, 245] on div "Commercial responsable" at bounding box center [618, 247] width 453 height 17
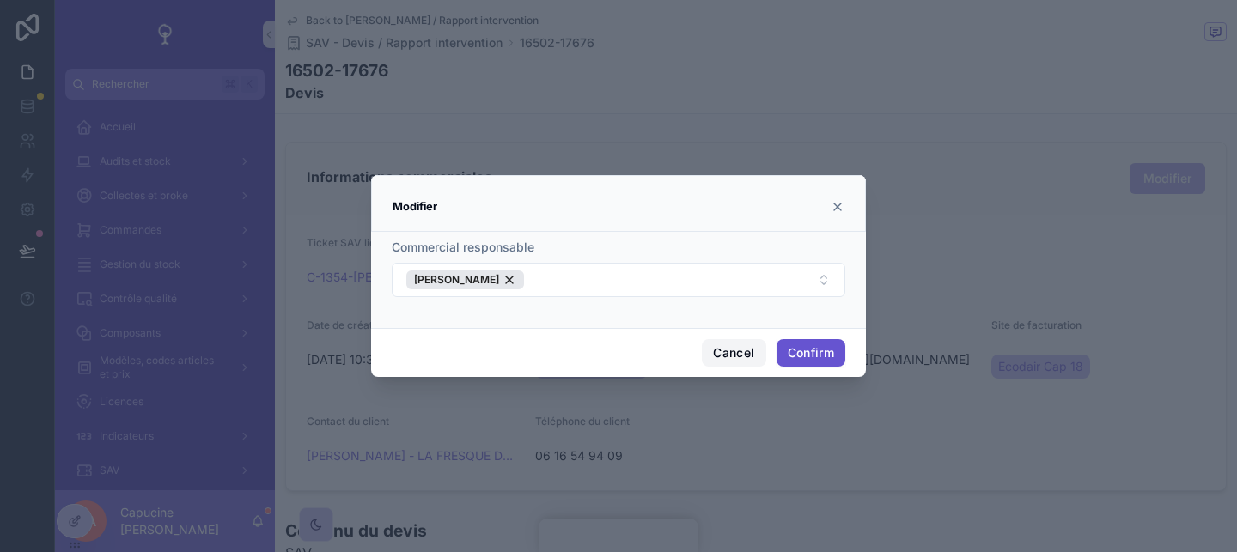
click at [734, 342] on button "Cancel" at bounding box center [734, 352] width 64 height 27
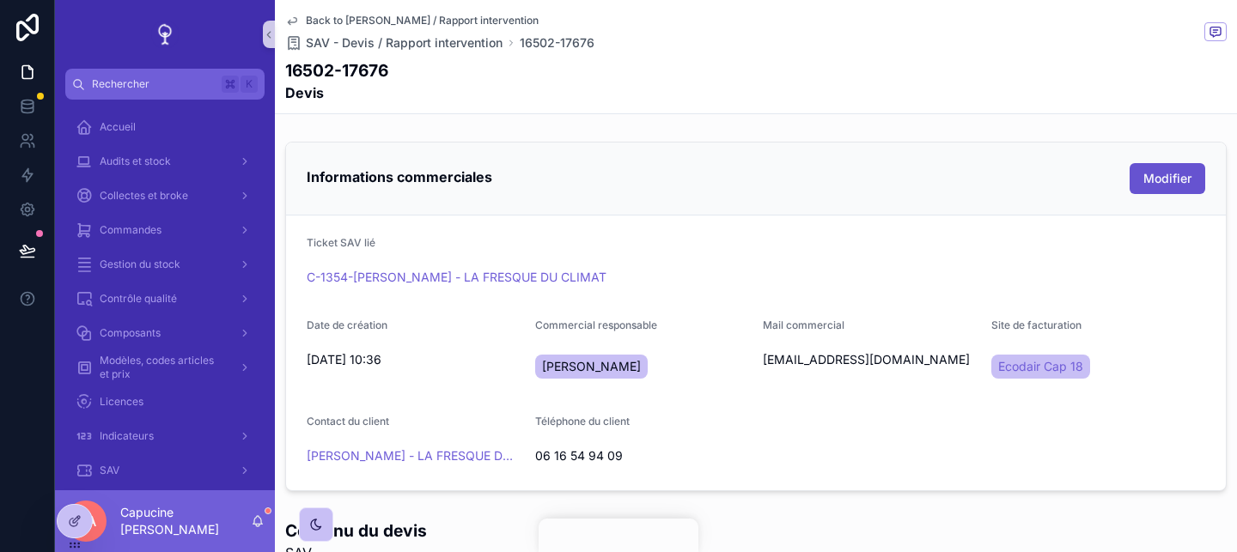
click at [970, 137] on div "Informations commerciales Modifier Ticket SAV lié C-1354-REMI SCHEER - LA FRESQ…" at bounding box center [756, 316] width 962 height 363
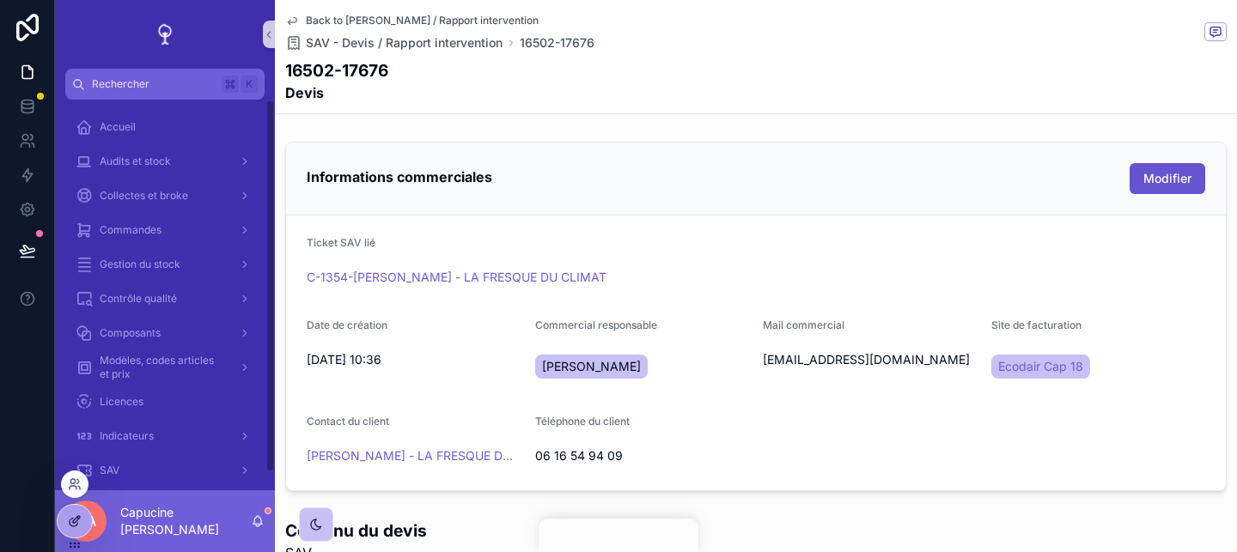
click at [73, 527] on icon at bounding box center [75, 521] width 14 height 14
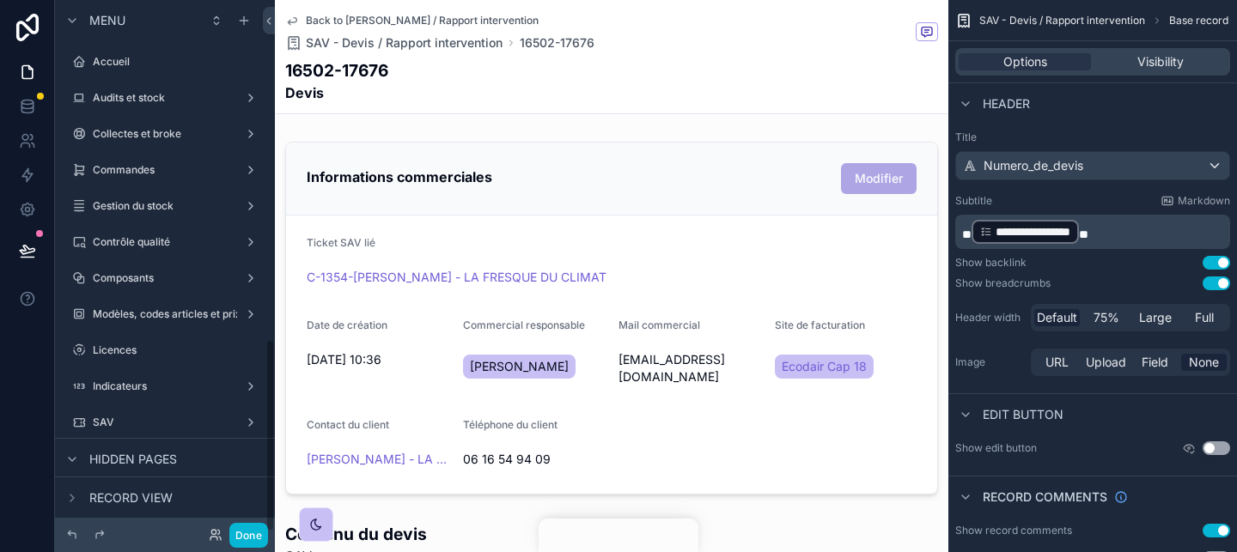
scroll to position [937, 0]
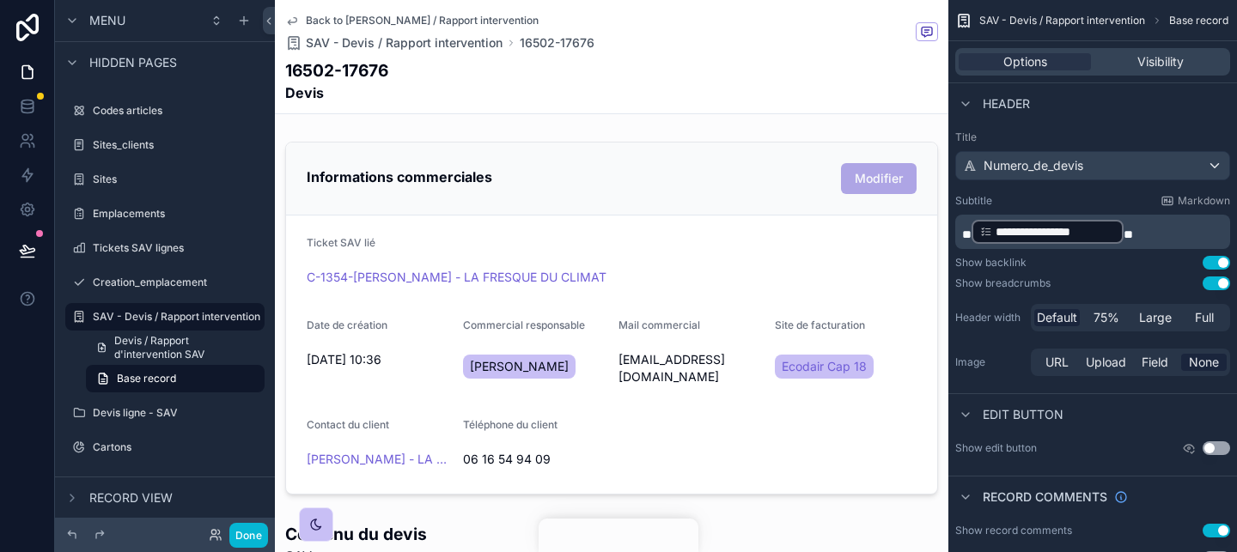
click at [646, 76] on div "16502-17676 Devis" at bounding box center [611, 80] width 653 height 45
click at [1141, 169] on div "Numero_de_devis" at bounding box center [1092, 165] width 273 height 27
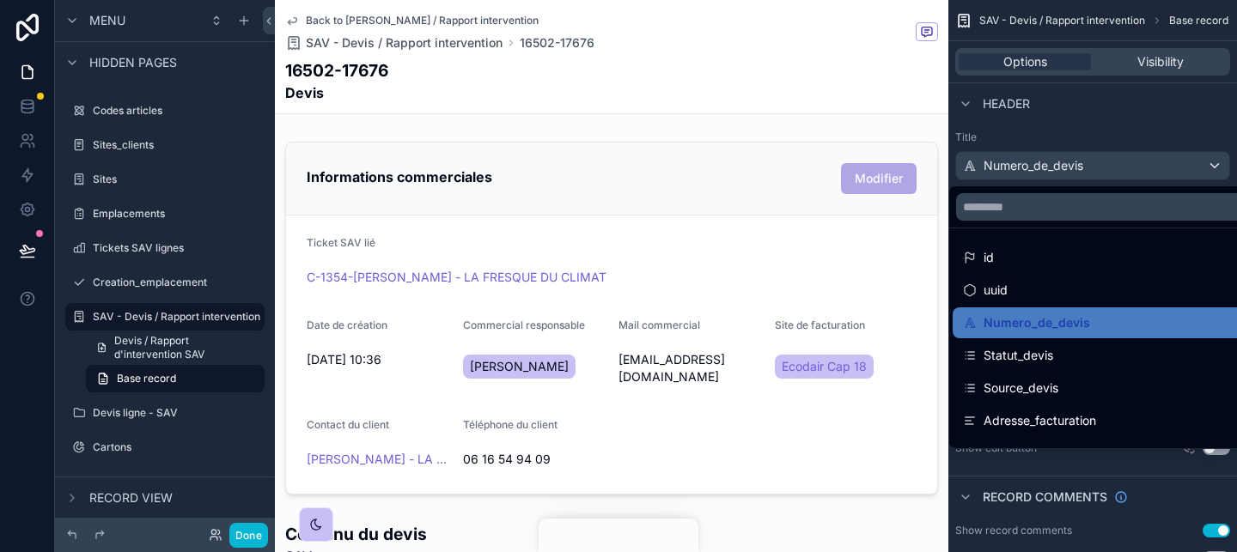
click at [1037, 169] on div "scrollable content" at bounding box center [618, 276] width 1237 height 552
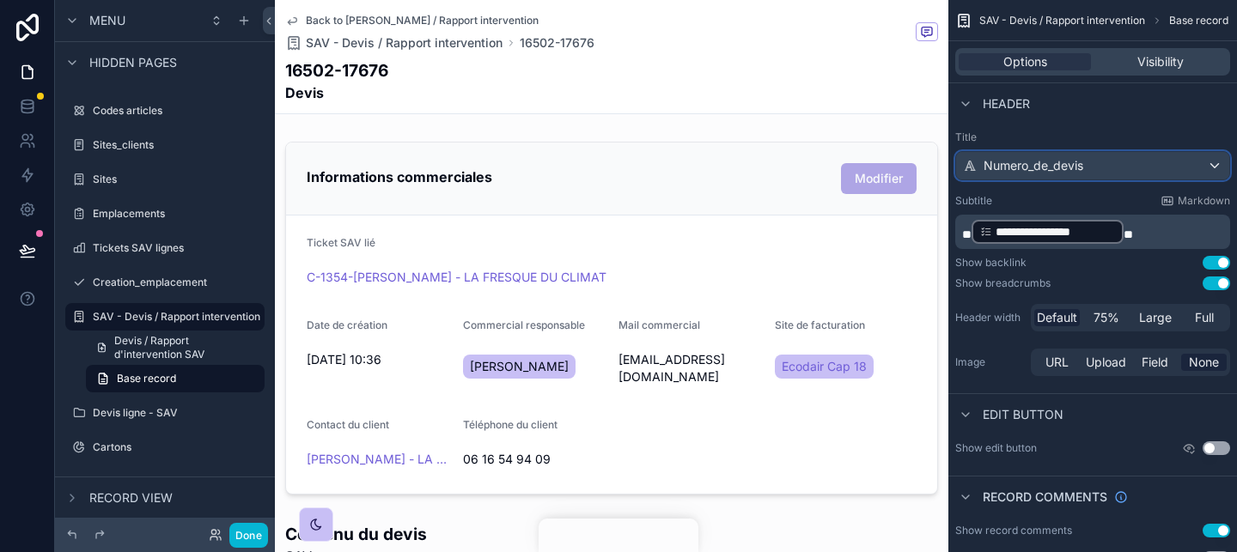
click at [1037, 169] on span "Numero_de_devis" at bounding box center [1033, 165] width 100 height 17
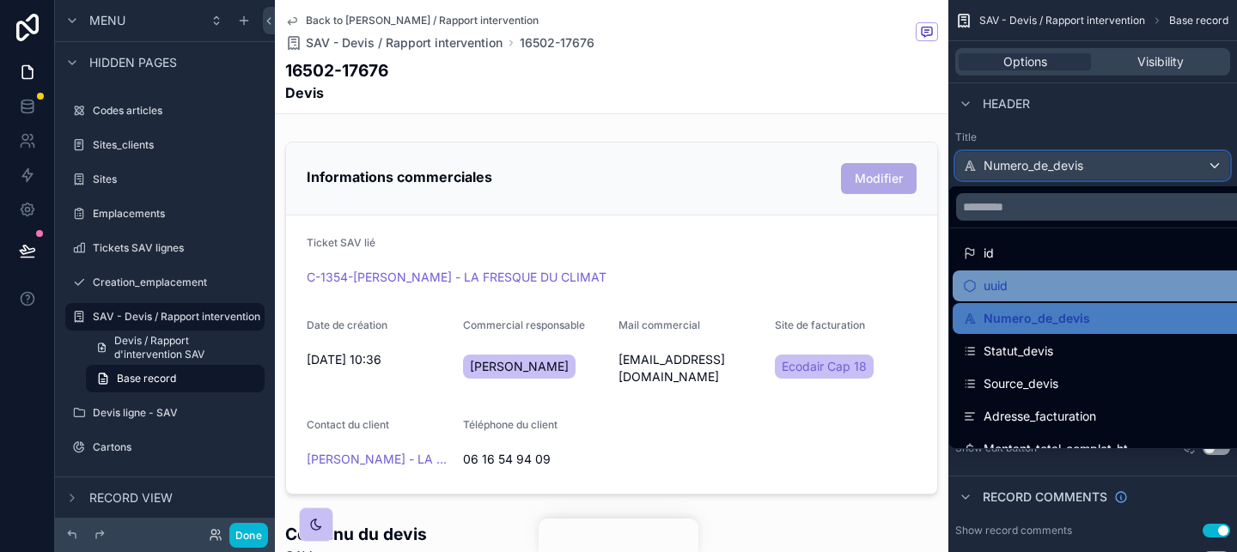
scroll to position [0, 0]
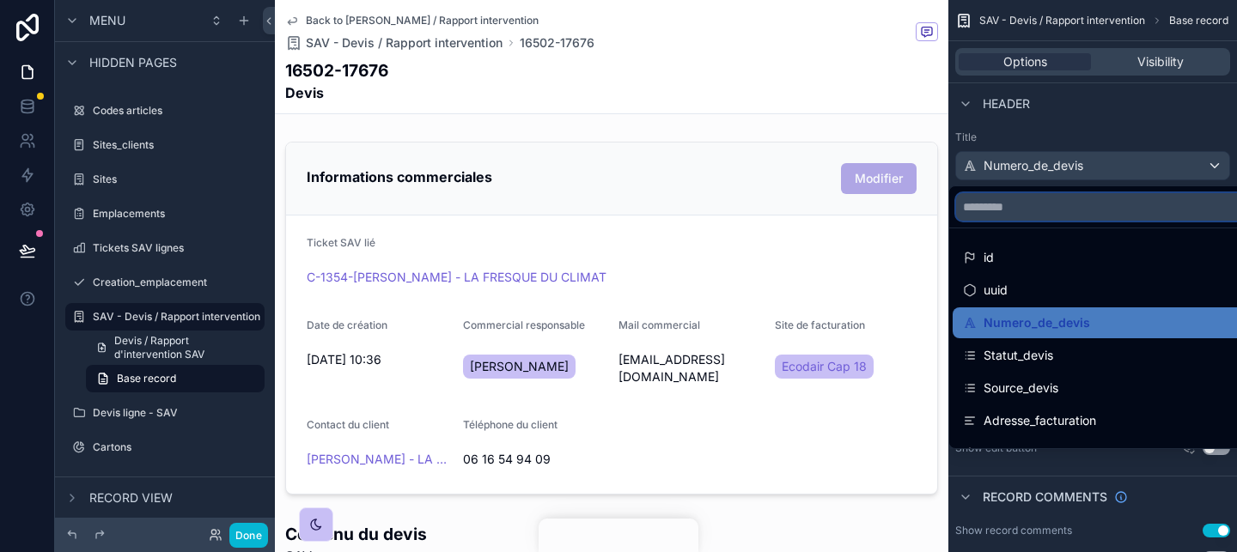
click at [1018, 195] on input "scrollable content" at bounding box center [1116, 206] width 321 height 27
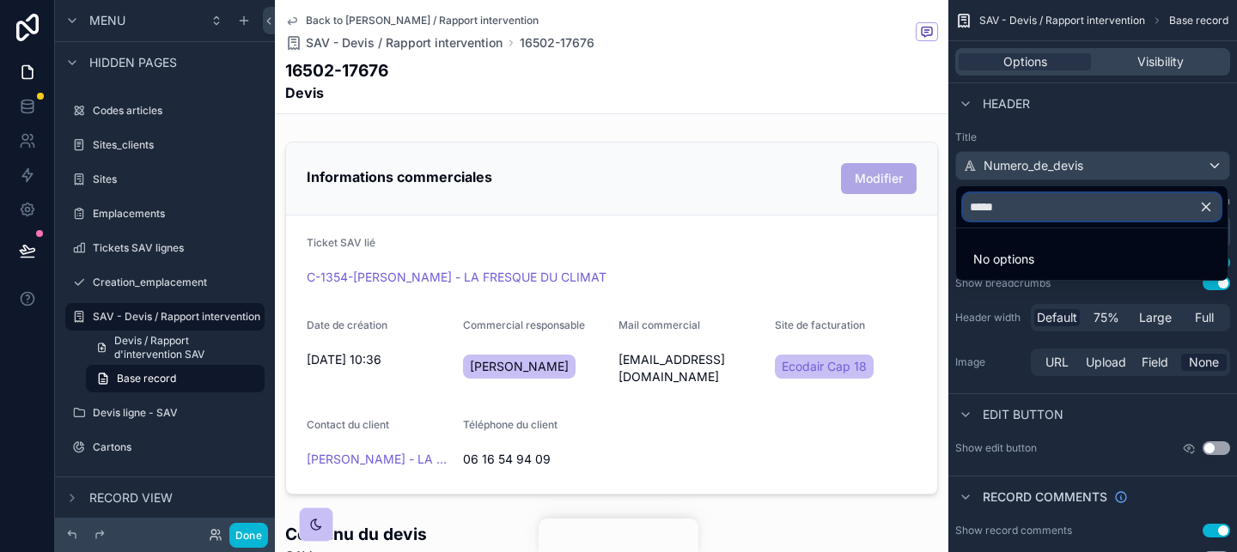
type input "******"
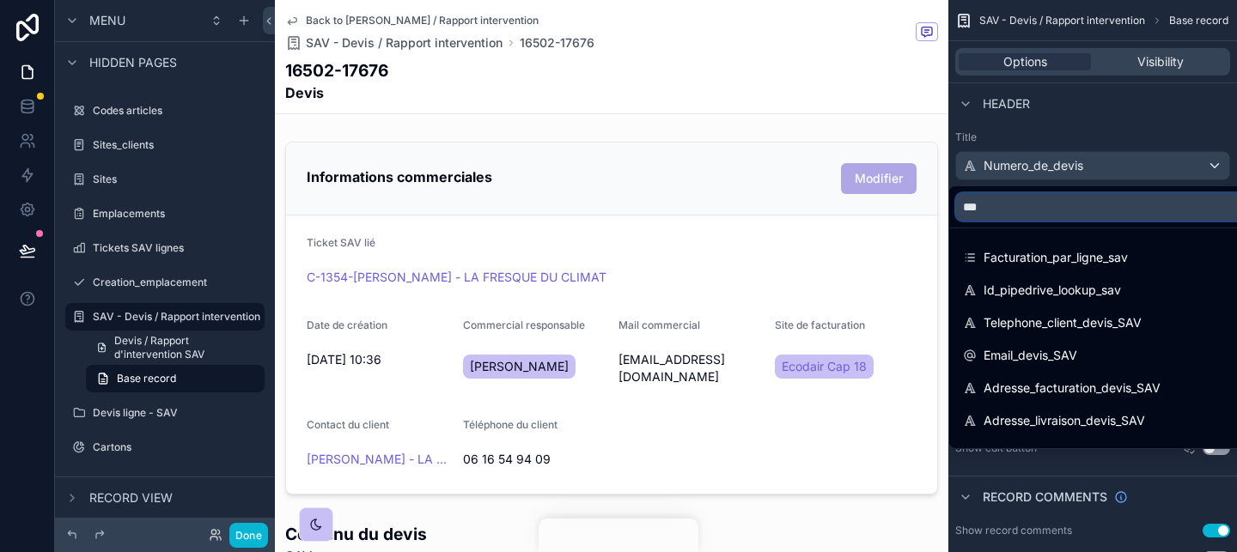
type input "***"
click at [1126, 131] on div "scrollable content" at bounding box center [618, 276] width 1237 height 552
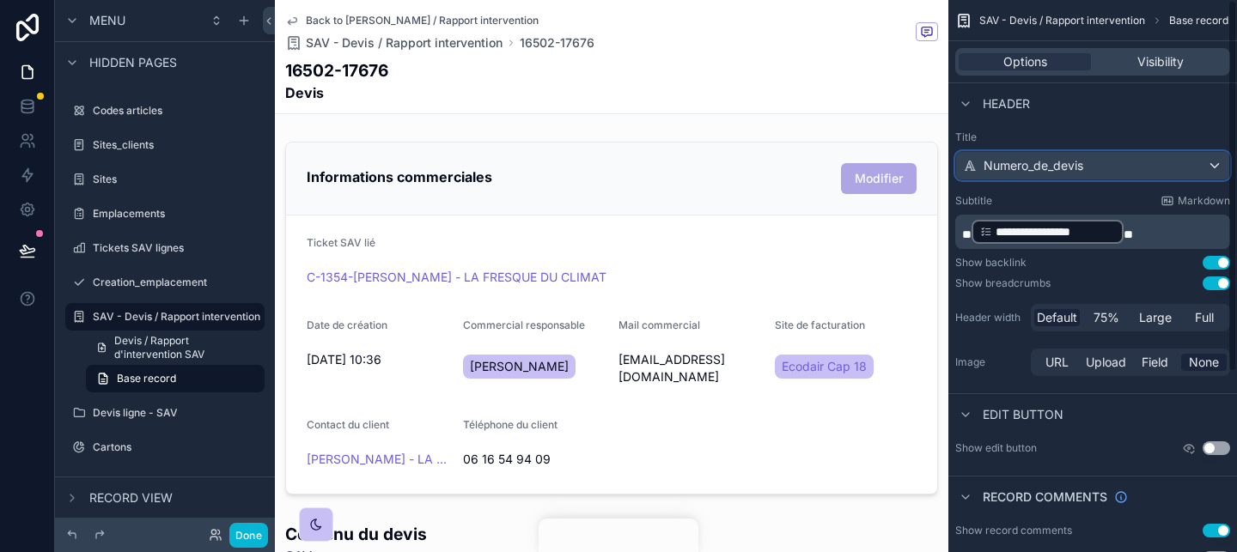
click at [1105, 172] on div "Numero_de_devis" at bounding box center [1092, 165] width 273 height 27
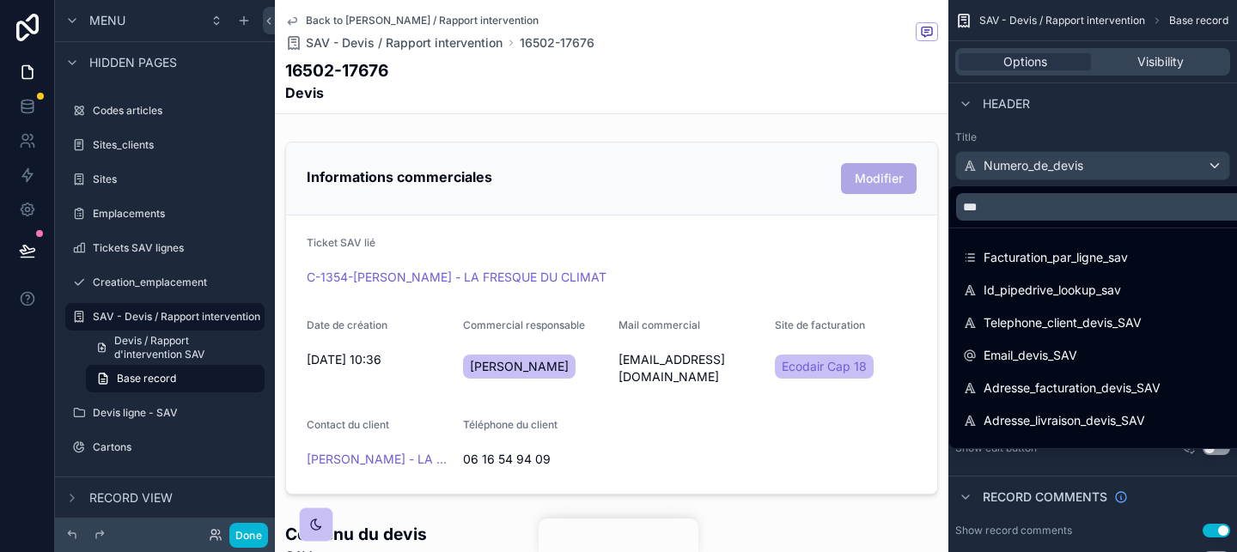
click at [1120, 128] on div "scrollable content" at bounding box center [618, 276] width 1237 height 552
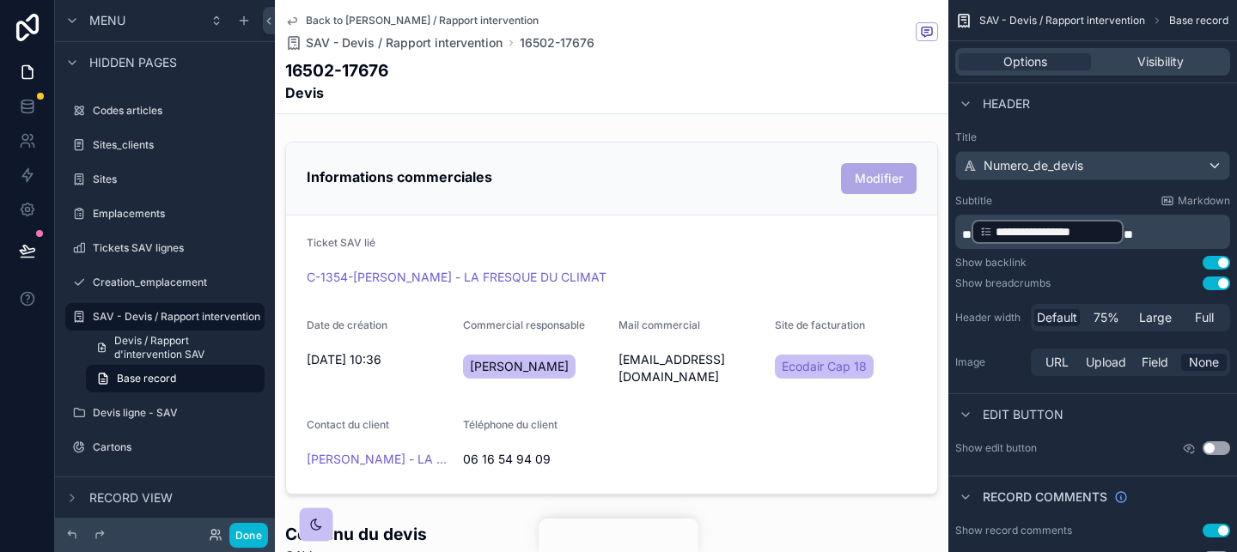
click at [1166, 234] on p "**********" at bounding box center [1094, 231] width 264 height 27
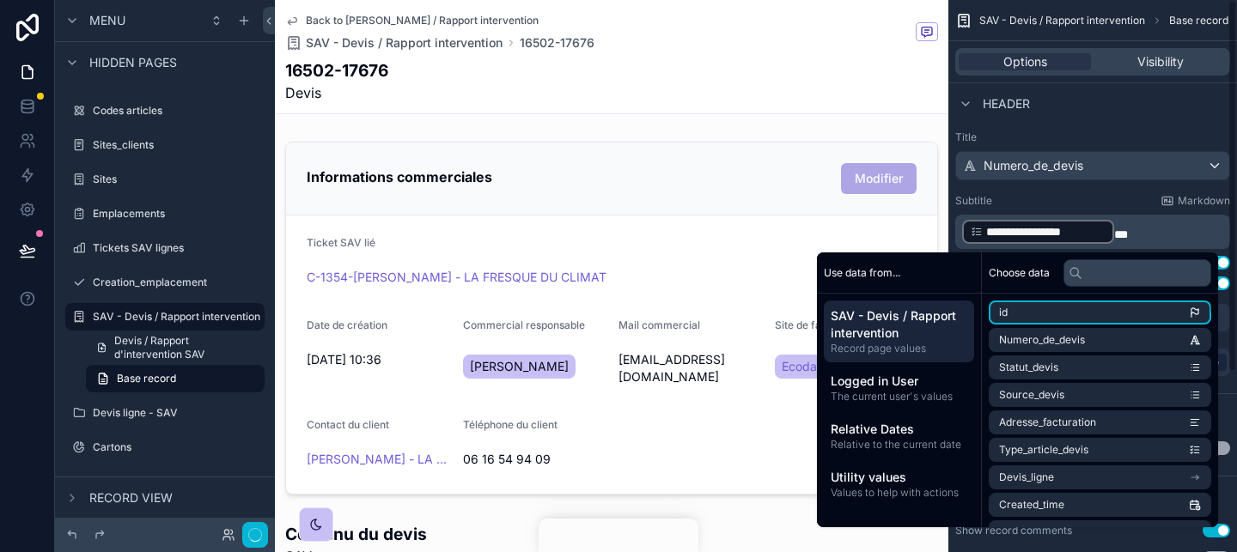
click at [901, 339] on span "SAV - Devis / Rapport intervention" at bounding box center [898, 324] width 137 height 34
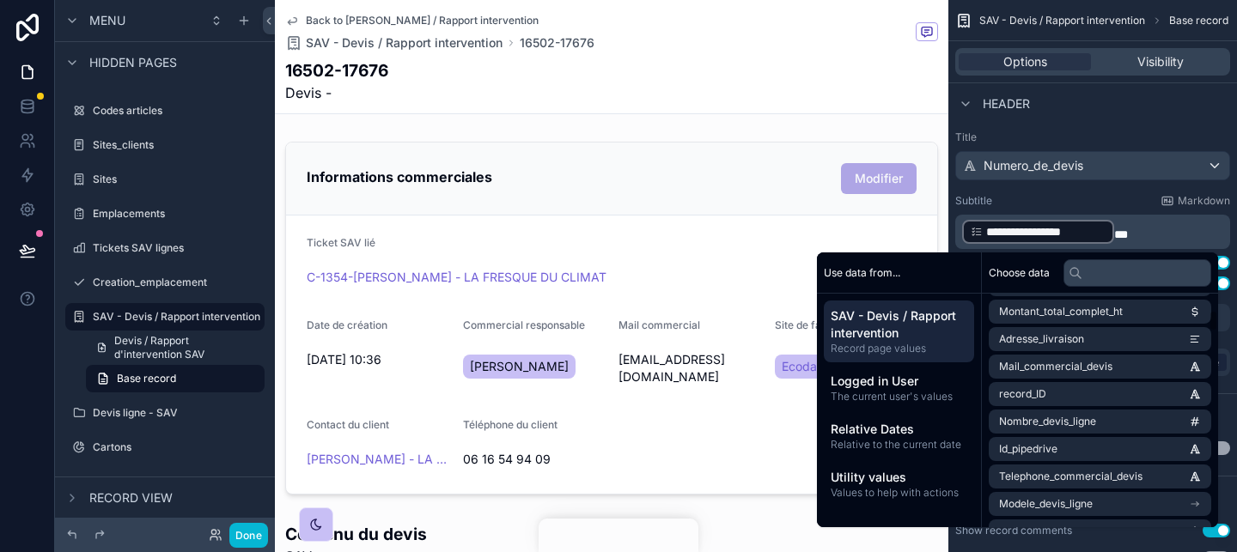
scroll to position [264, 0]
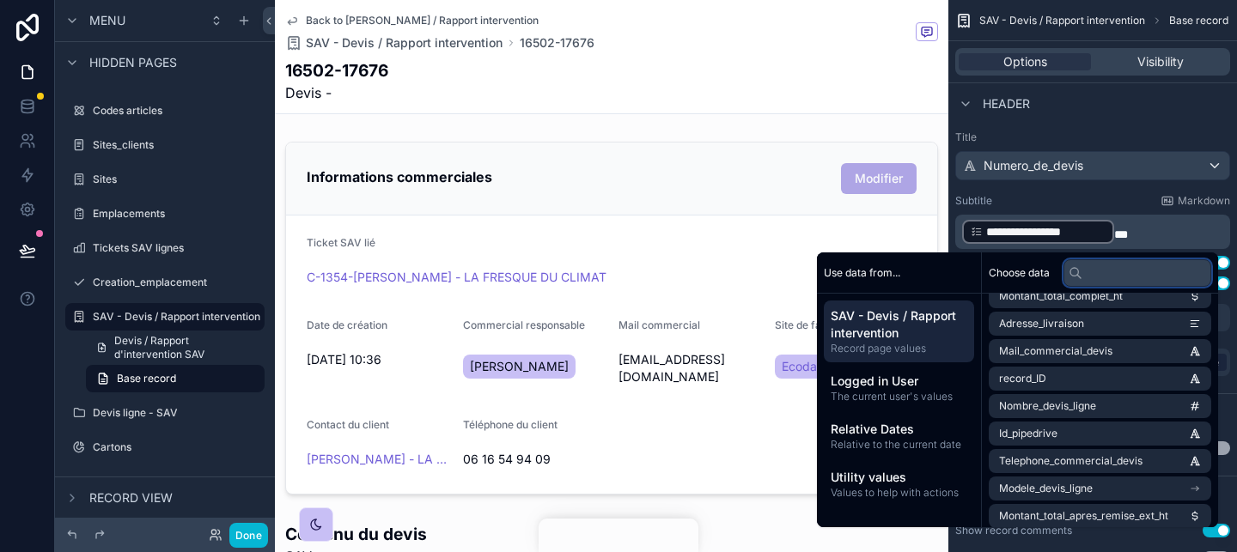
click at [1128, 273] on input "text" at bounding box center [1137, 272] width 148 height 27
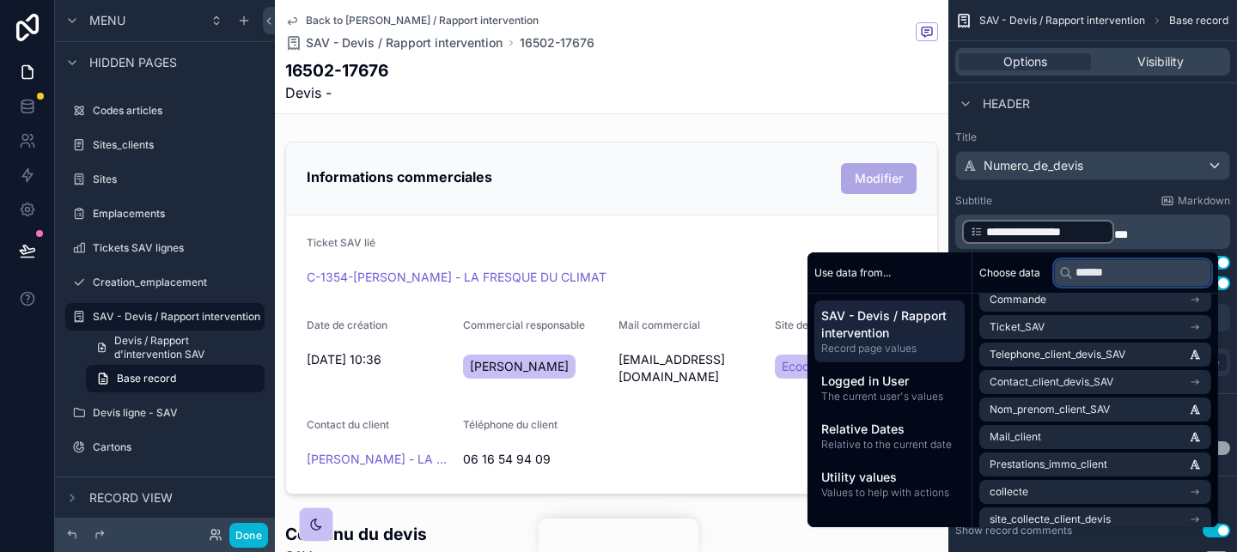
scroll to position [106, 0]
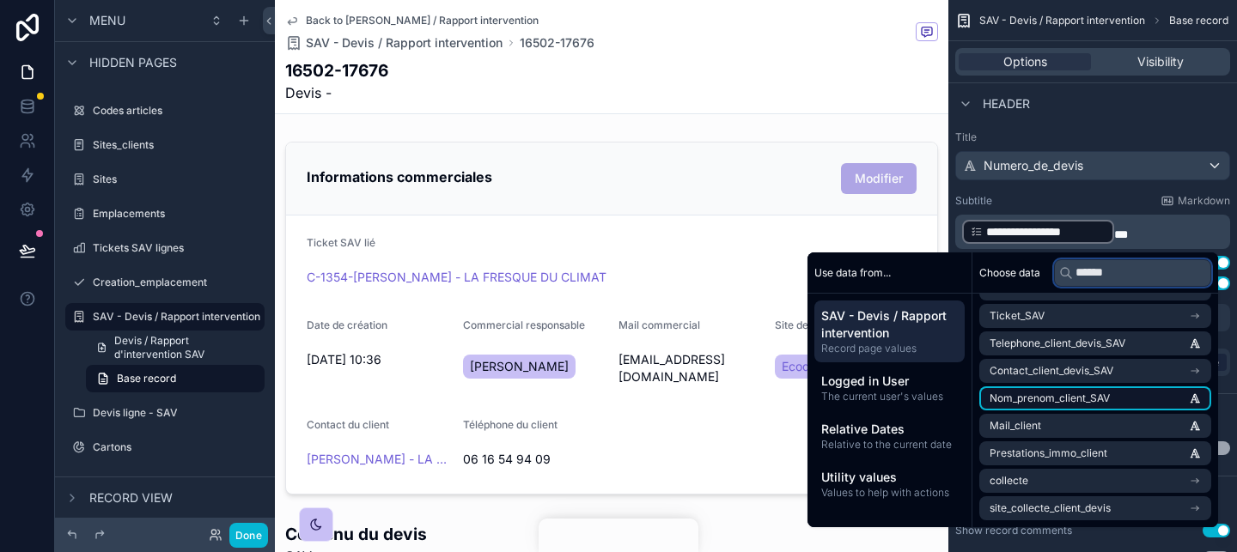
type input "******"
click at [1121, 398] on li "Nom_prenom_client_SAV" at bounding box center [1095, 398] width 232 height 24
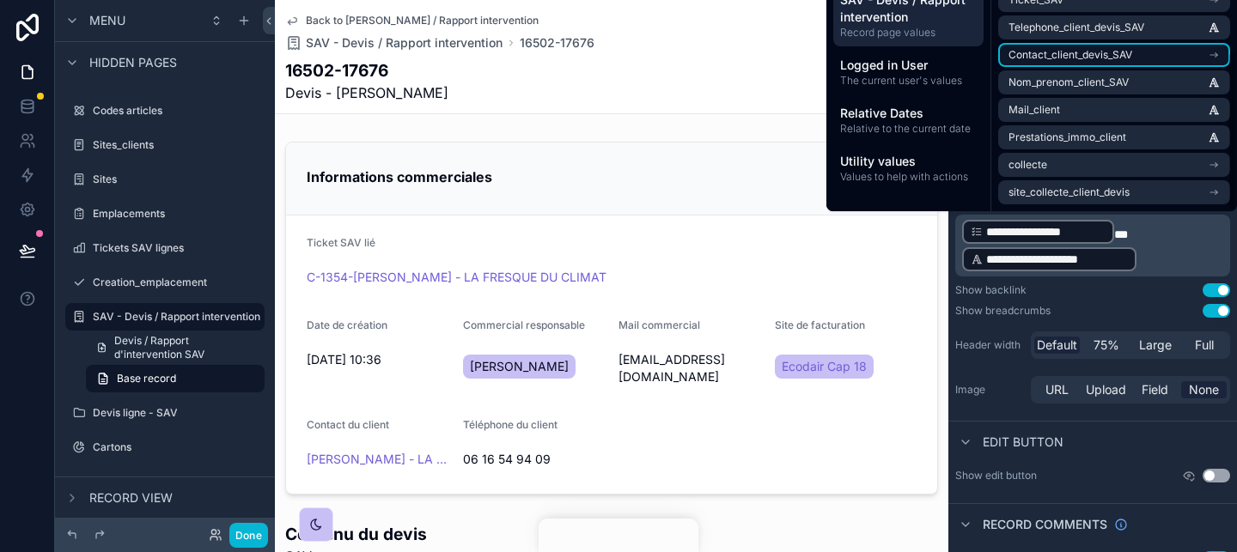
click at [1154, 62] on li "Contact_client_devis_SAV" at bounding box center [1114, 55] width 232 height 24
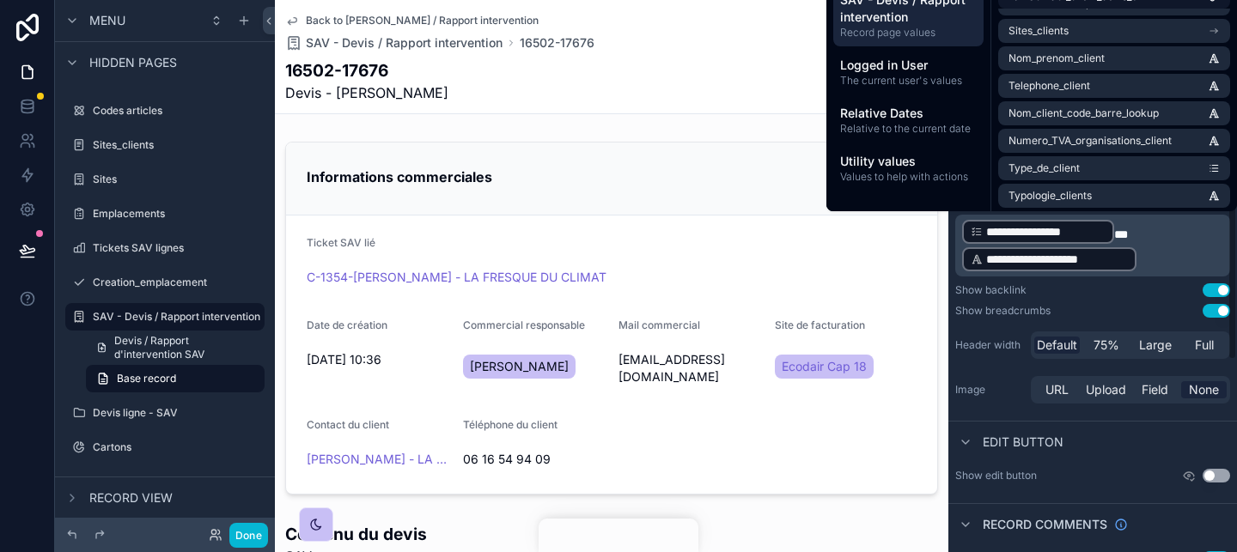
click at [1182, 251] on p "**********" at bounding box center [1094, 245] width 264 height 55
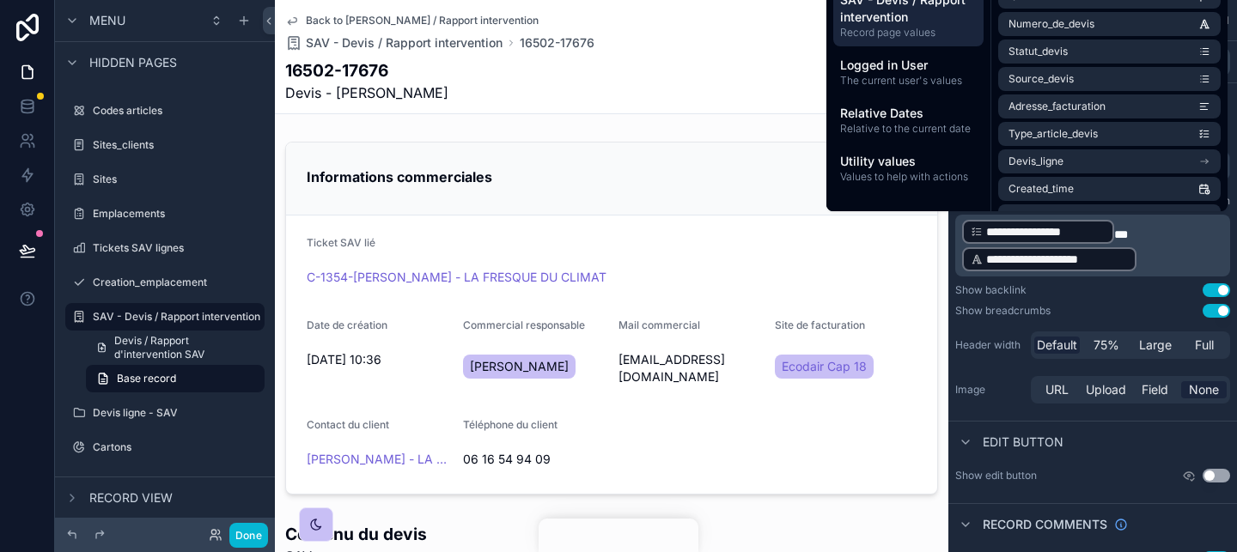
click at [1172, 261] on p "**********" at bounding box center [1094, 245] width 264 height 55
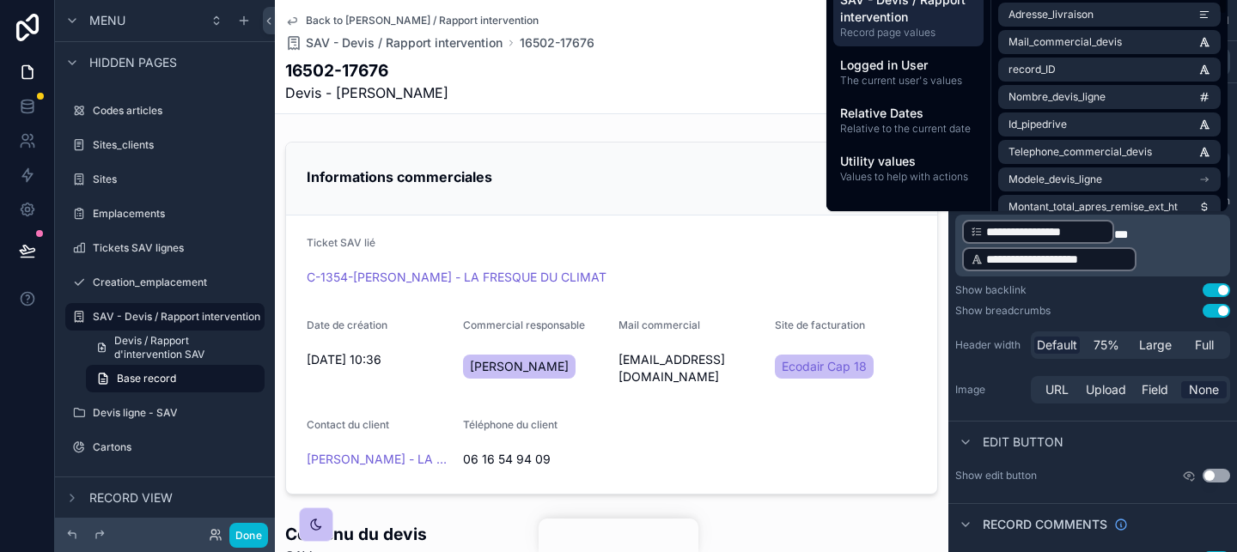
scroll to position [0, 0]
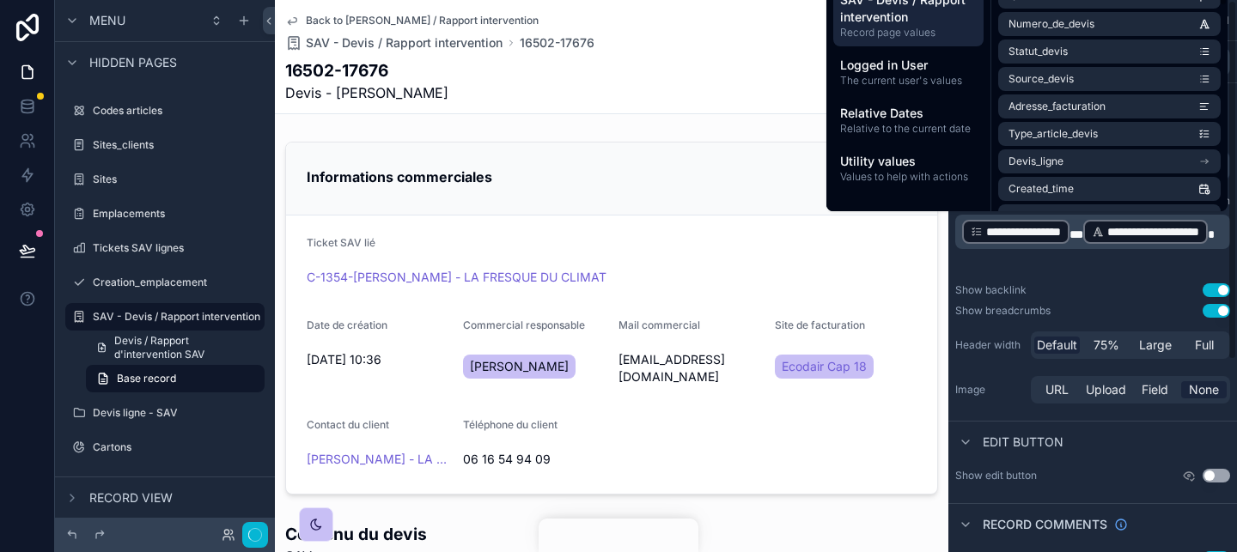
click at [1123, 280] on div "**********" at bounding box center [1092, 269] width 289 height 290
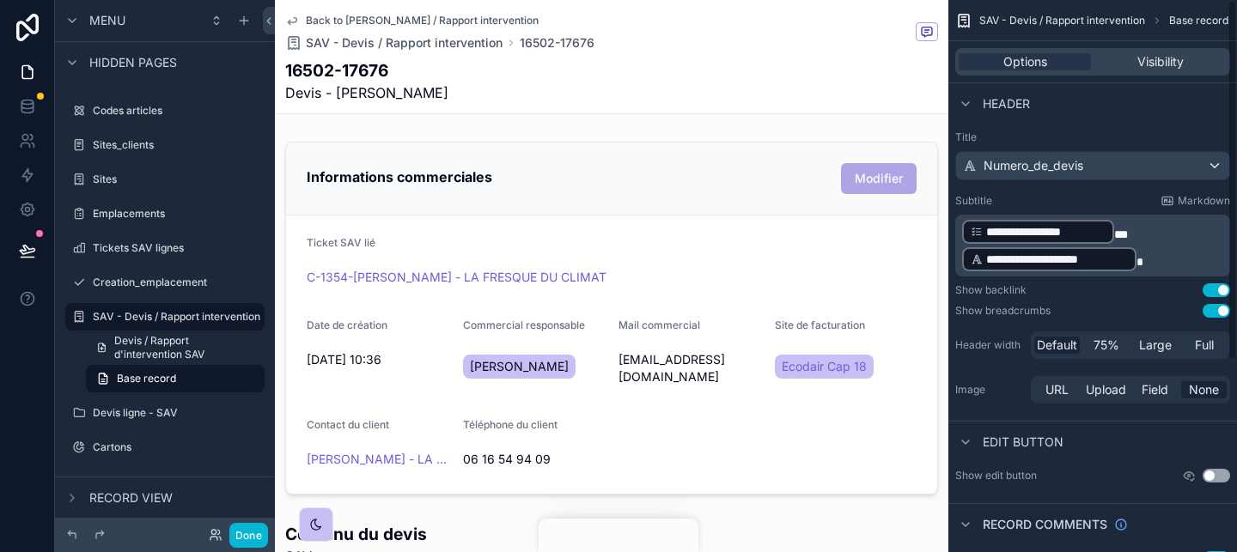
click at [1188, 259] on p "**********" at bounding box center [1094, 245] width 264 height 55
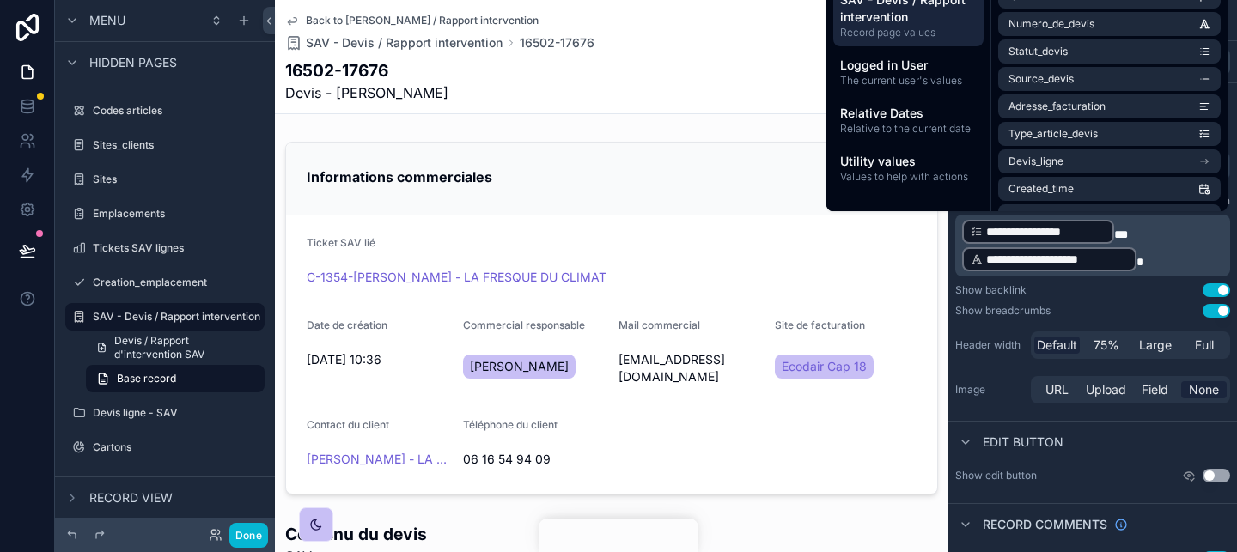
click at [1146, 285] on div "Show backlink Use setting" at bounding box center [1092, 290] width 275 height 14
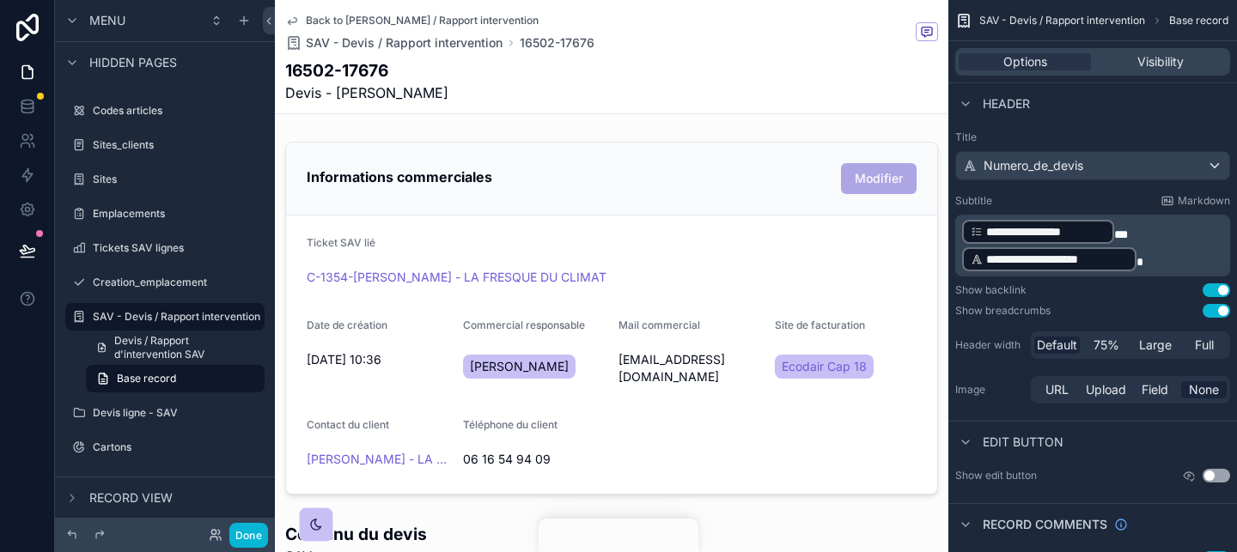
click at [1155, 262] on p "**********" at bounding box center [1094, 245] width 264 height 55
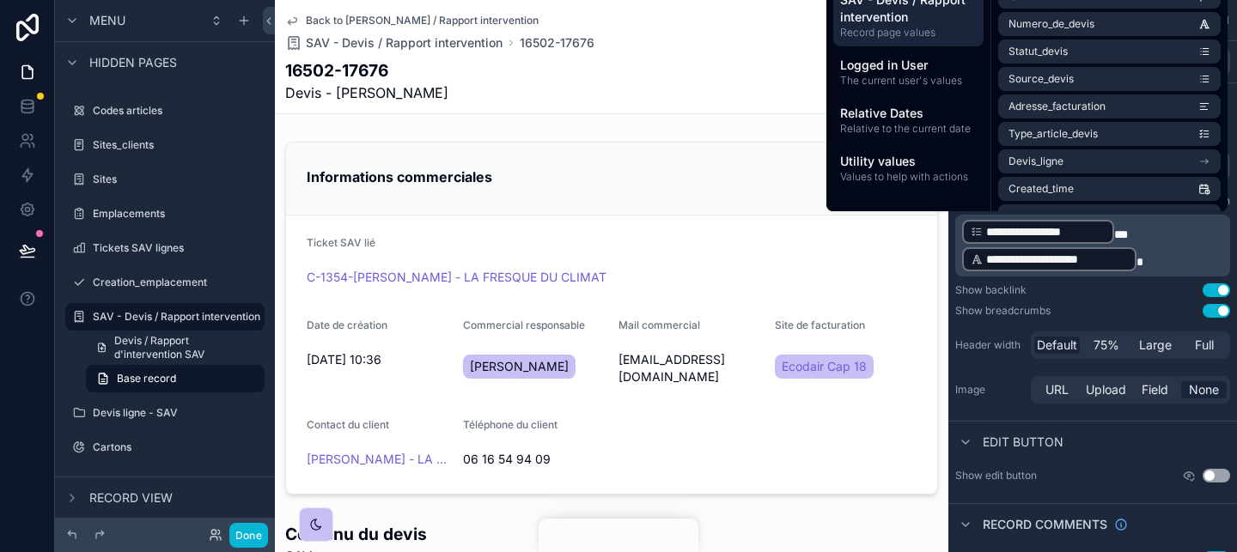
click at [1141, 252] on p "**********" at bounding box center [1094, 245] width 264 height 55
click at [1141, 239] on p "**********" at bounding box center [1094, 245] width 264 height 55
click at [1141, 299] on div "**********" at bounding box center [1092, 269] width 289 height 290
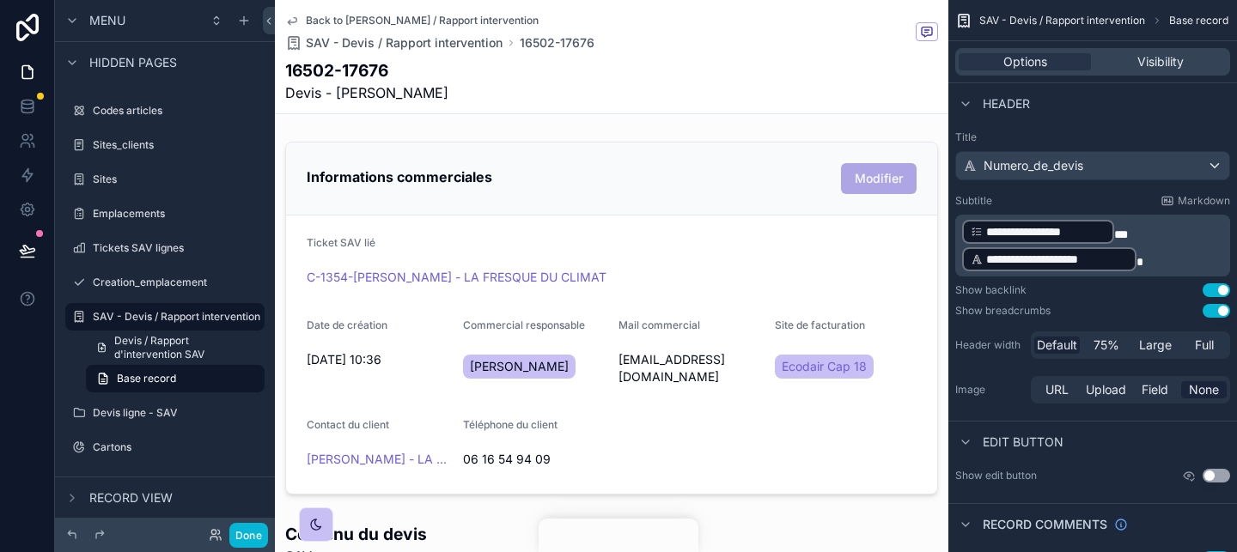
click at [1147, 260] on p "**********" at bounding box center [1094, 245] width 264 height 55
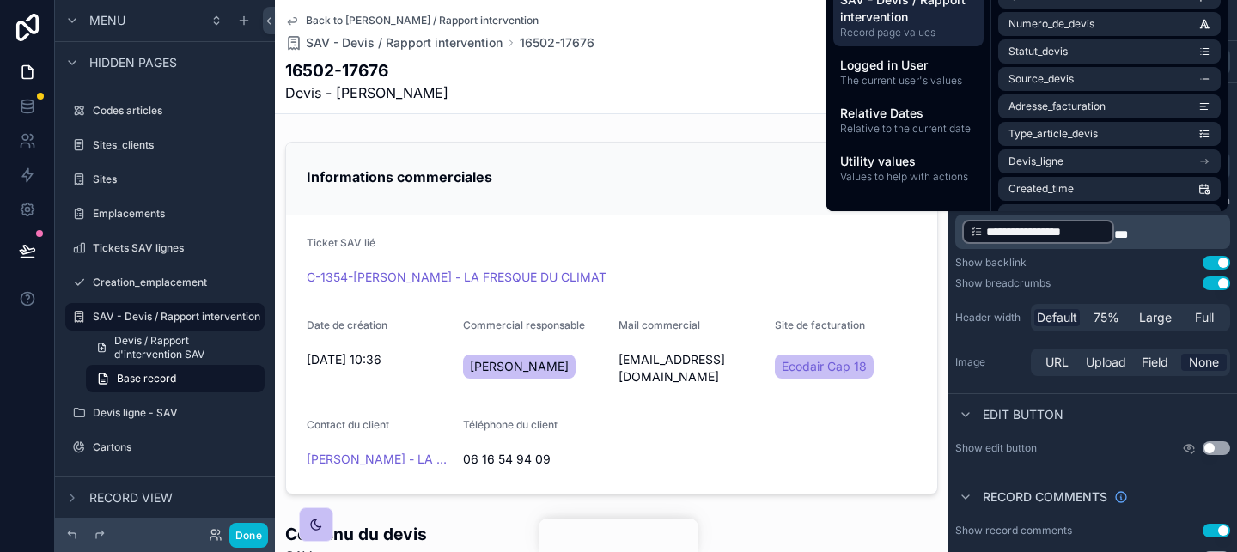
click at [1147, 260] on div "Show backlink Use setting" at bounding box center [1092, 263] width 275 height 14
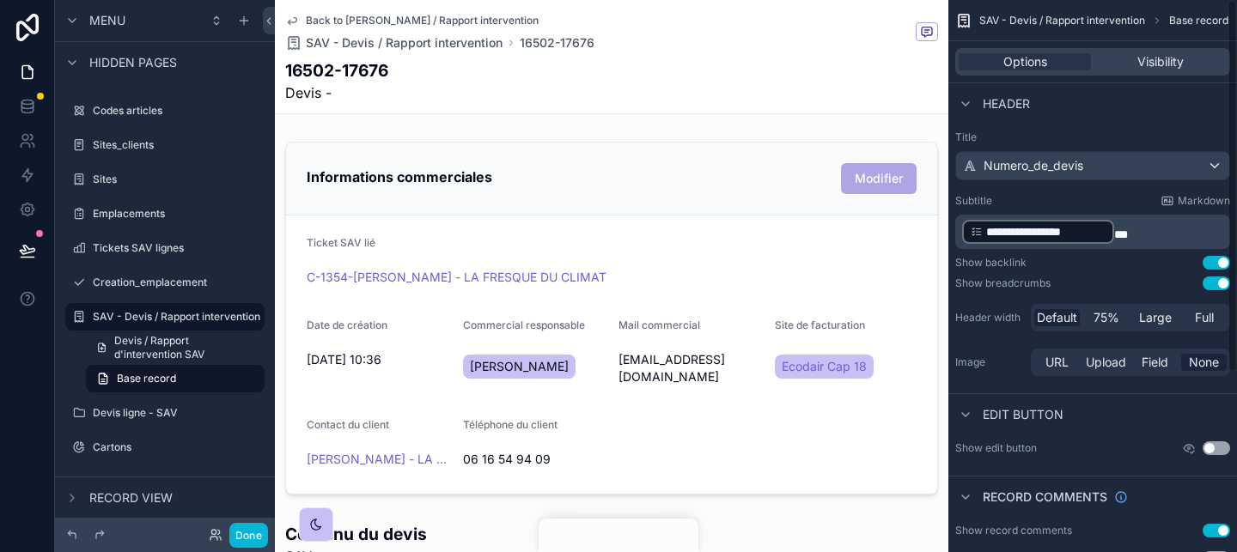
click at [1147, 231] on p "**********" at bounding box center [1094, 231] width 264 height 27
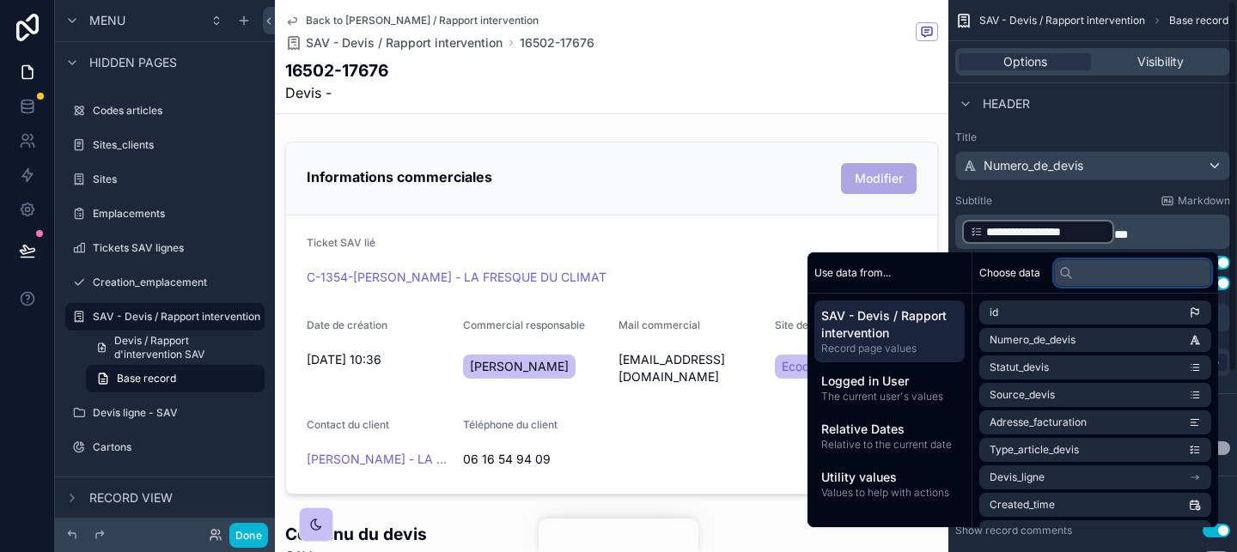
click at [1131, 266] on input "text" at bounding box center [1132, 272] width 157 height 27
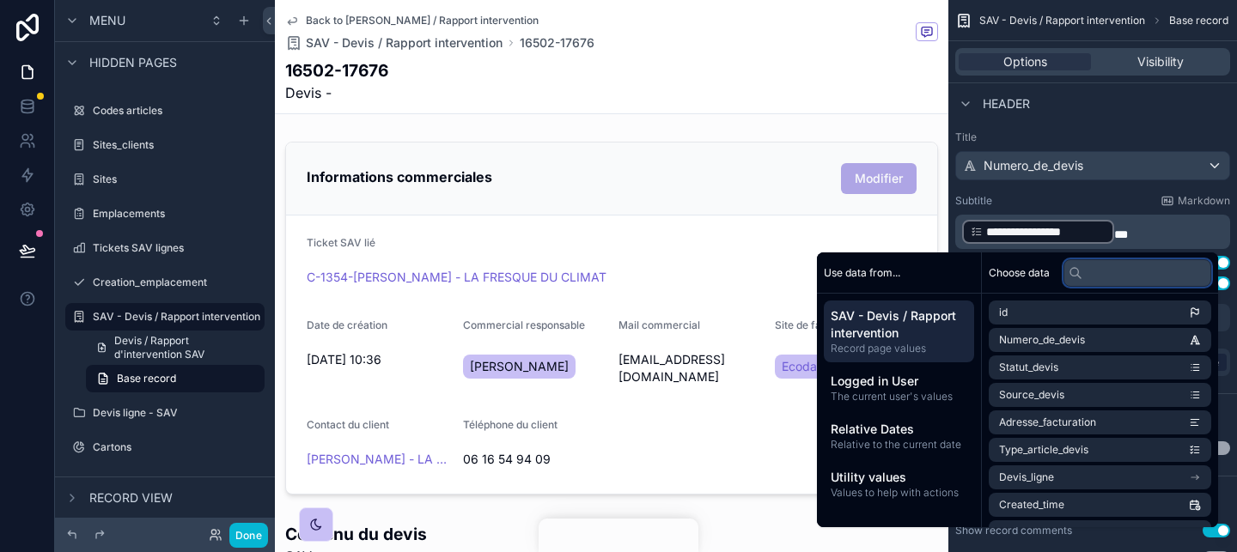
click at [1130, 269] on input "text" at bounding box center [1137, 272] width 148 height 27
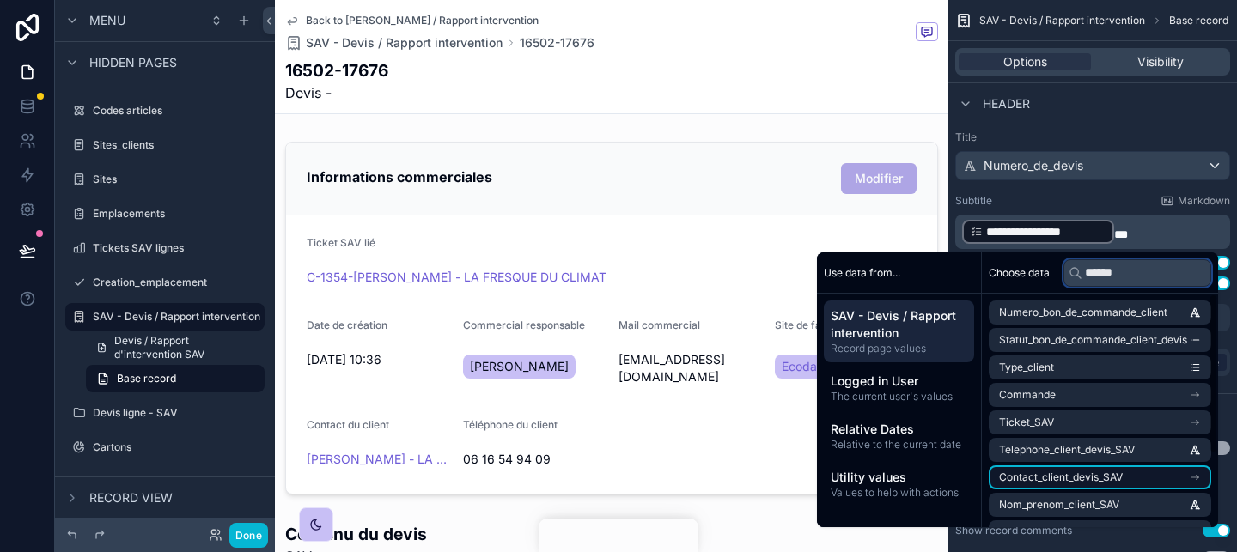
type input "******"
click at [1140, 473] on li "Contact_client_devis_SAV" at bounding box center [1099, 477] width 222 height 24
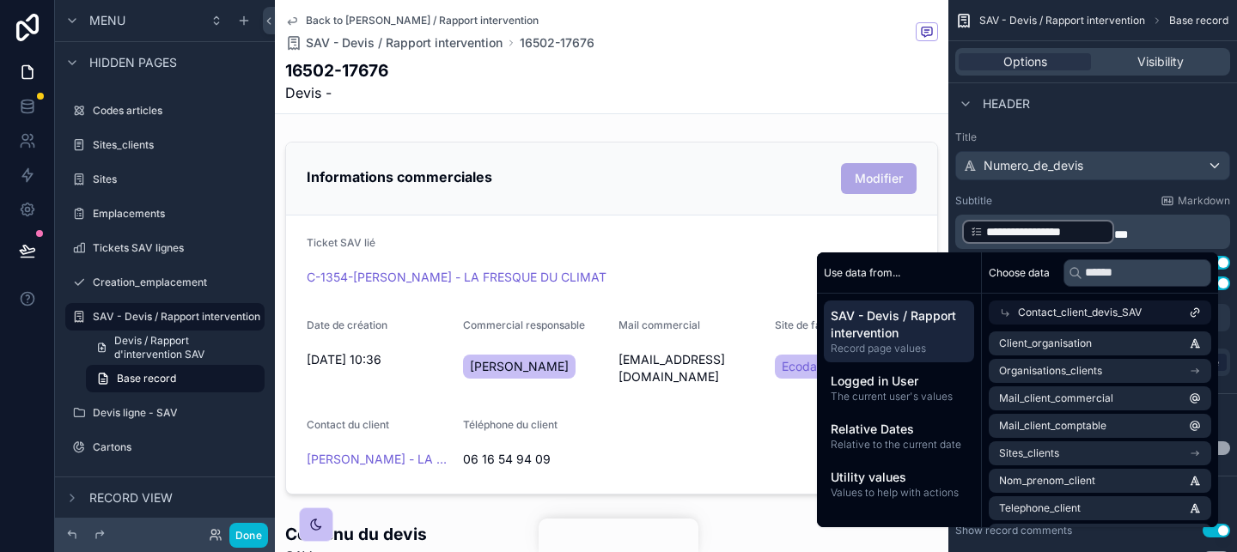
click at [1164, 236] on p "**********" at bounding box center [1094, 231] width 264 height 27
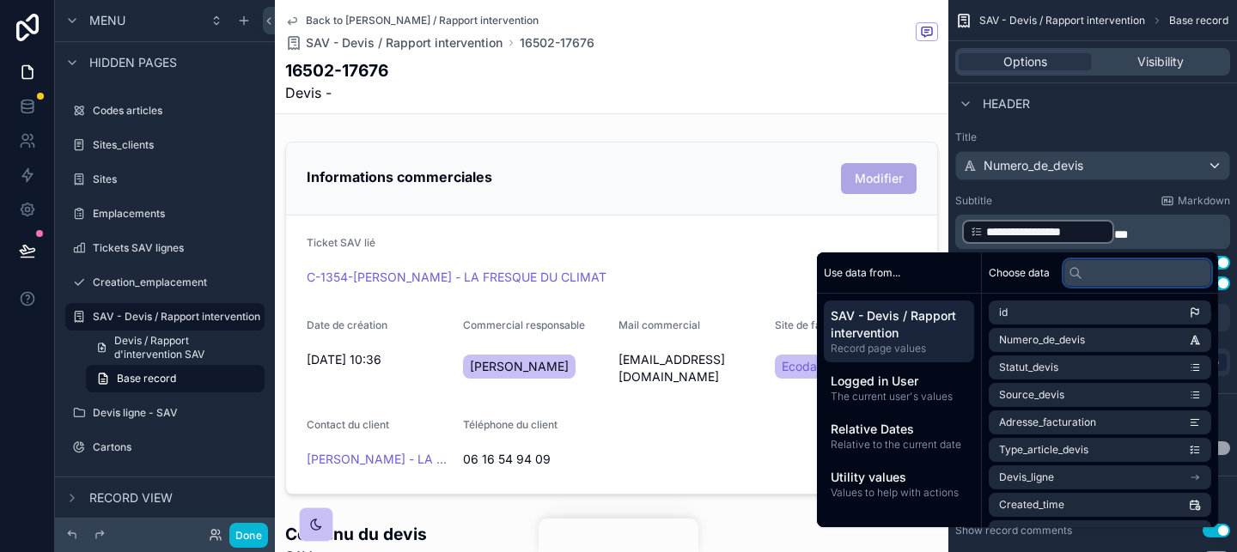
click at [1113, 261] on input "text" at bounding box center [1137, 272] width 148 height 27
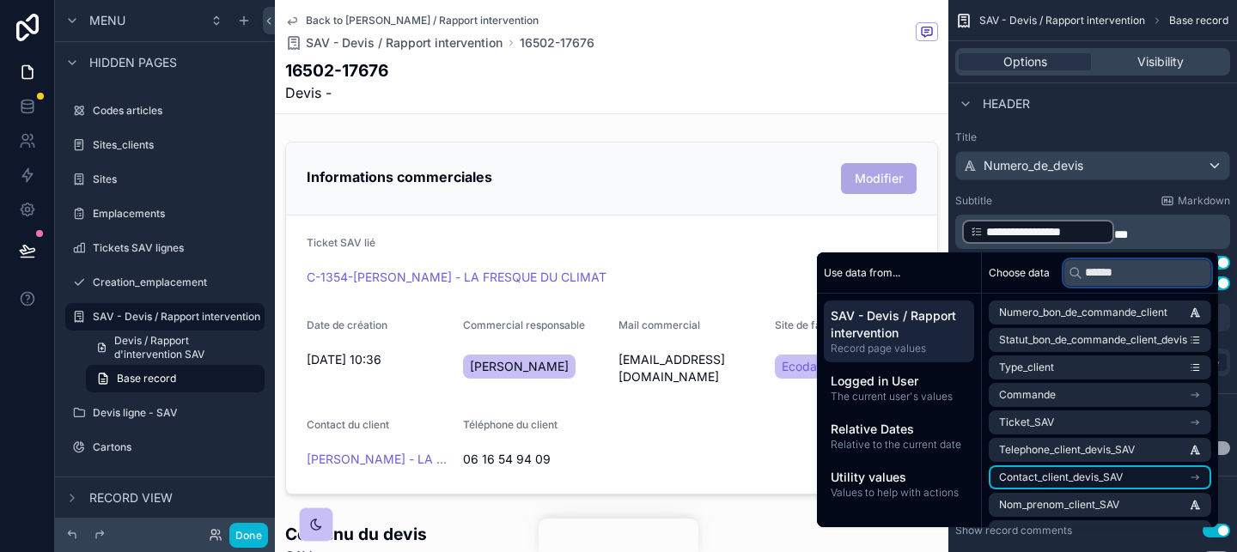
type input "******"
click at [1122, 477] on li "Contact_client_devis_SAV" at bounding box center [1099, 477] width 222 height 24
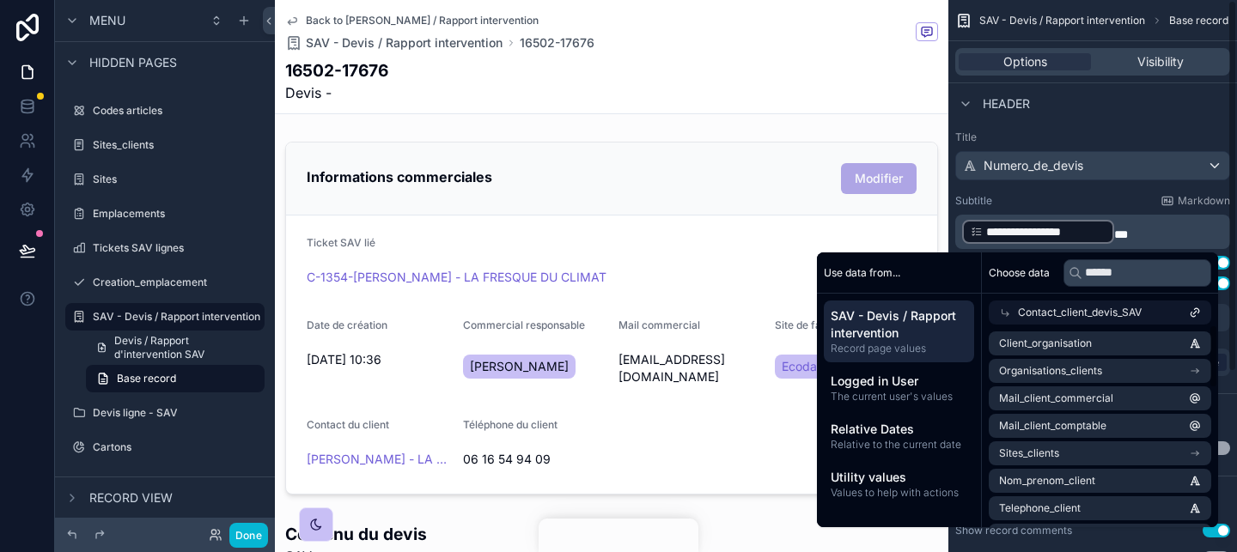
click at [1145, 228] on p "**********" at bounding box center [1094, 231] width 264 height 27
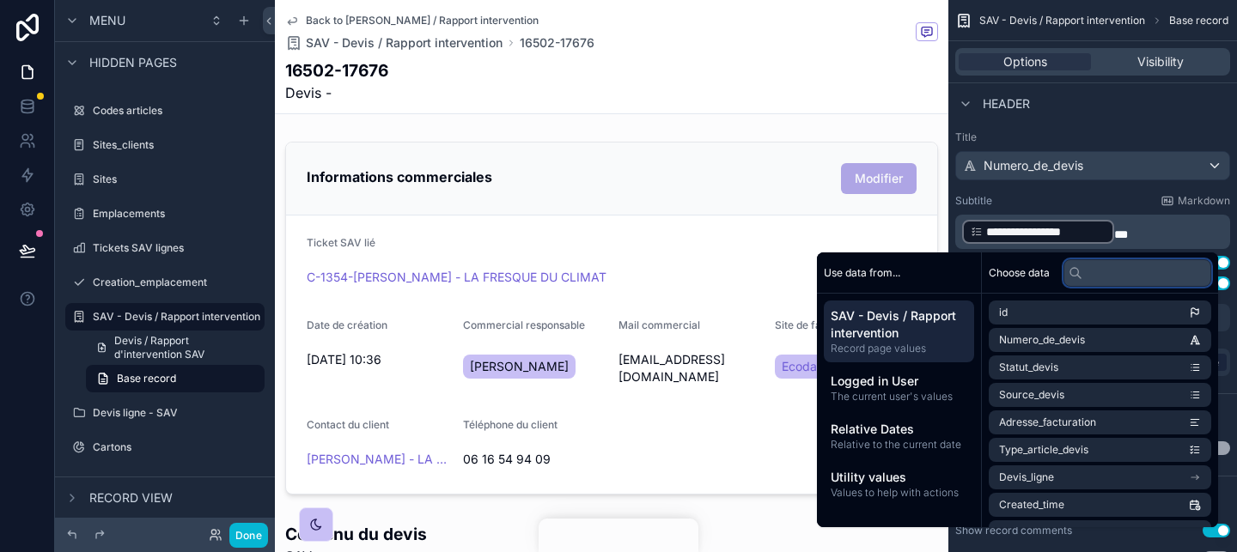
click at [1149, 271] on input "text" at bounding box center [1137, 272] width 148 height 27
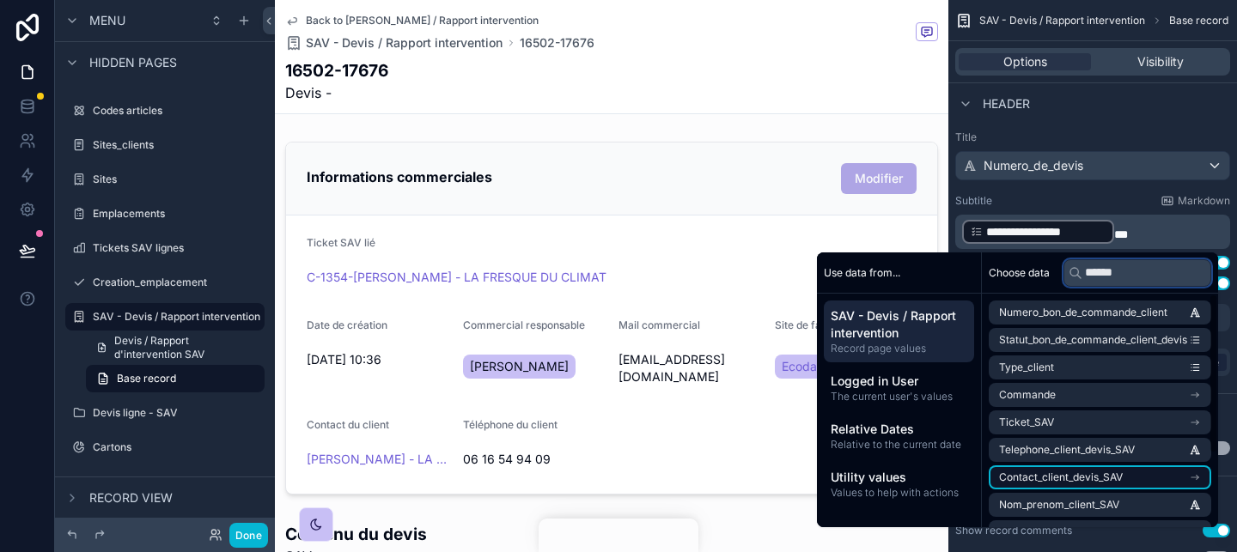
type input "******"
click at [1107, 477] on span "Contact_client_devis_SAV" at bounding box center [1061, 478] width 124 height 14
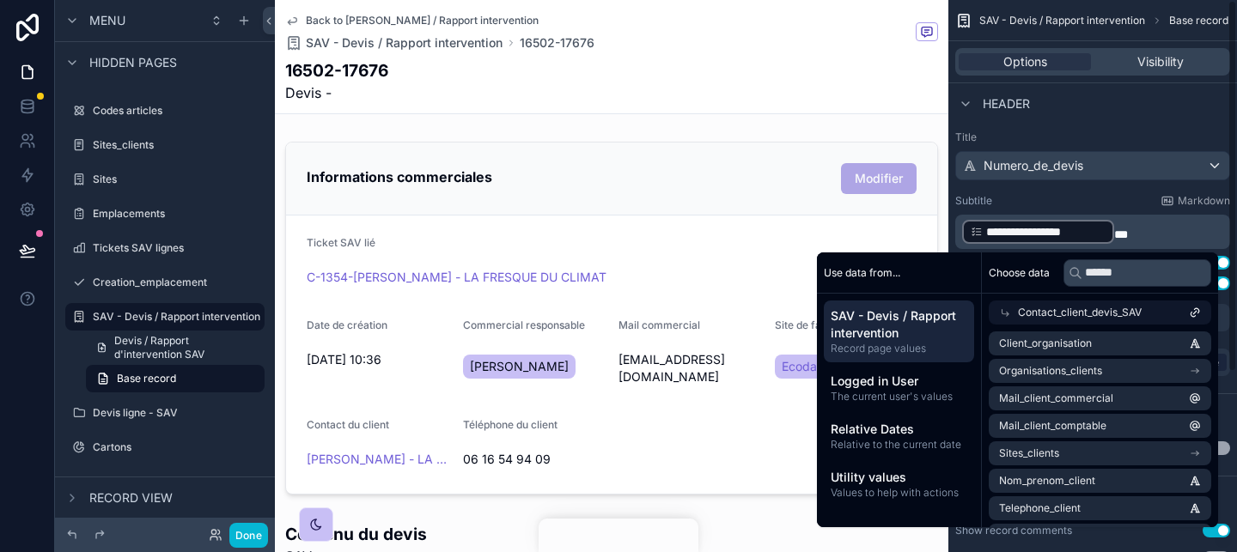
click at [1151, 242] on p "**********" at bounding box center [1094, 231] width 264 height 27
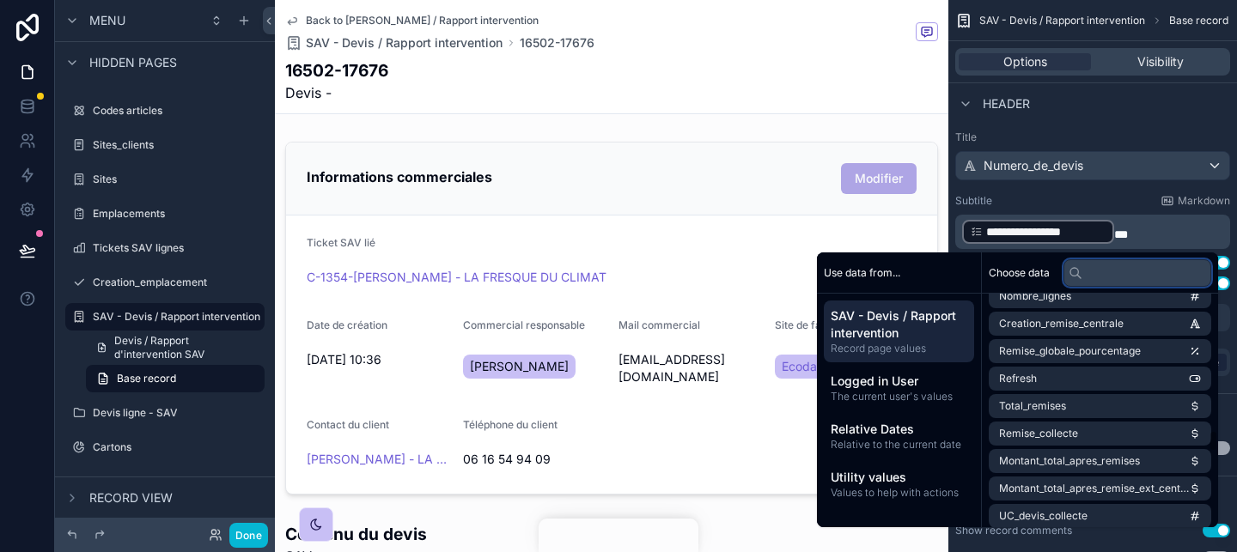
click at [1122, 264] on input "text" at bounding box center [1137, 272] width 148 height 27
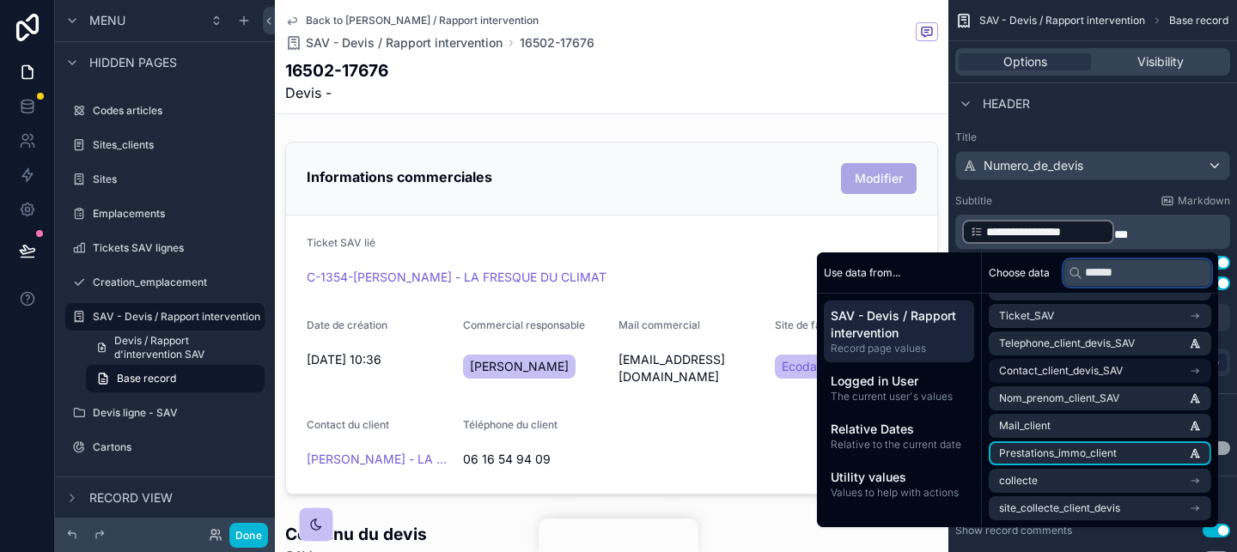
scroll to position [70, 0]
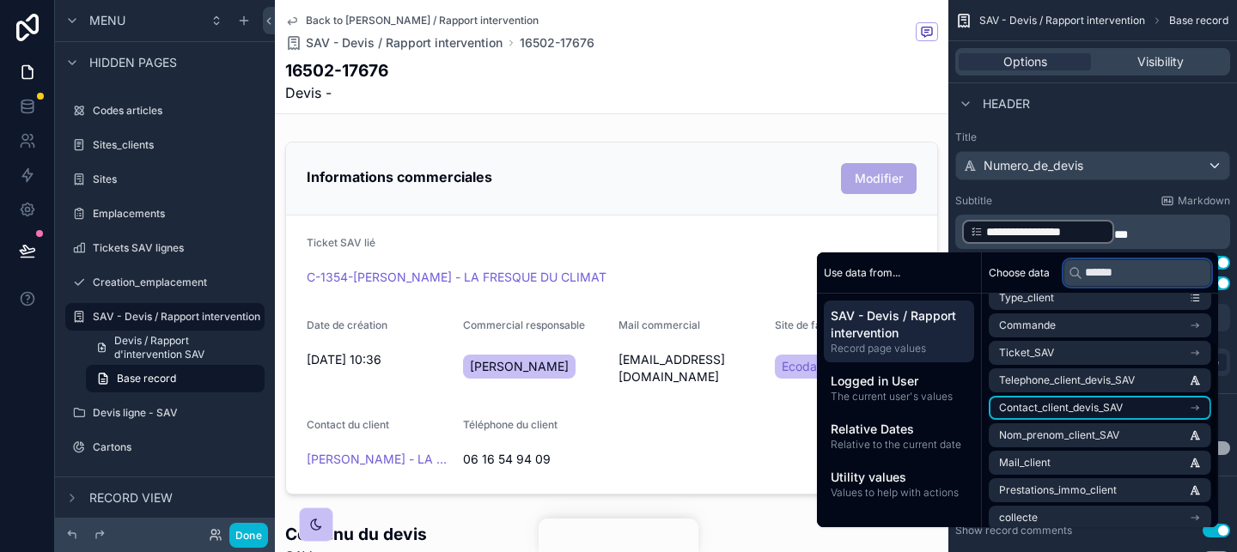
type input "******"
click at [1121, 411] on li "Contact_client_devis_SAV" at bounding box center [1099, 408] width 222 height 24
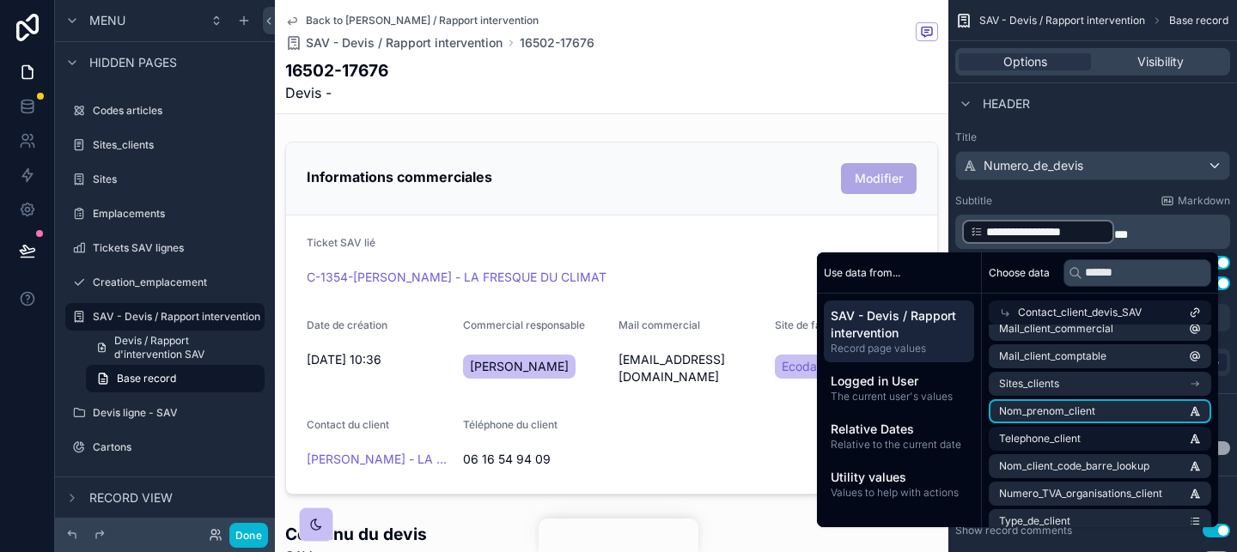
click at [1121, 411] on li "Nom_prenom_client" at bounding box center [1099, 411] width 222 height 24
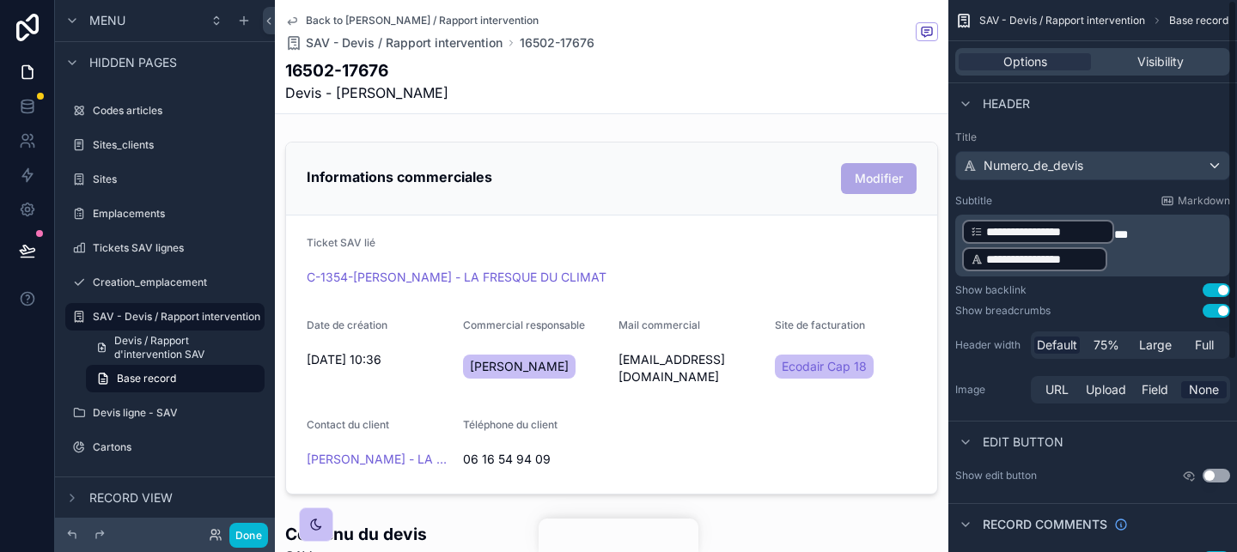
click at [1144, 260] on p "**********" at bounding box center [1094, 245] width 264 height 55
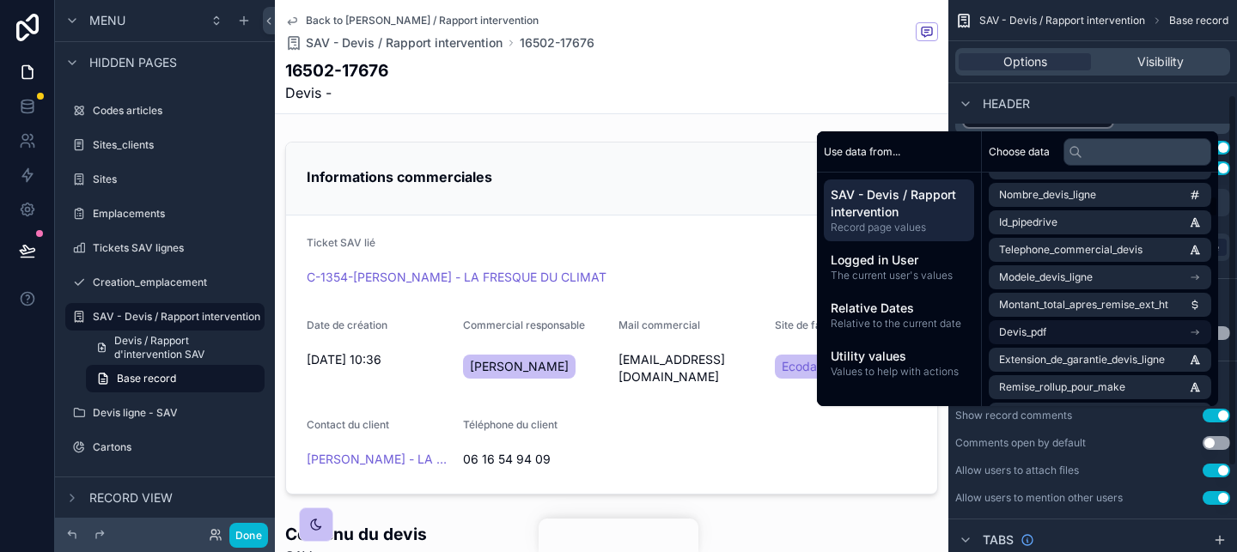
scroll to position [156, 0]
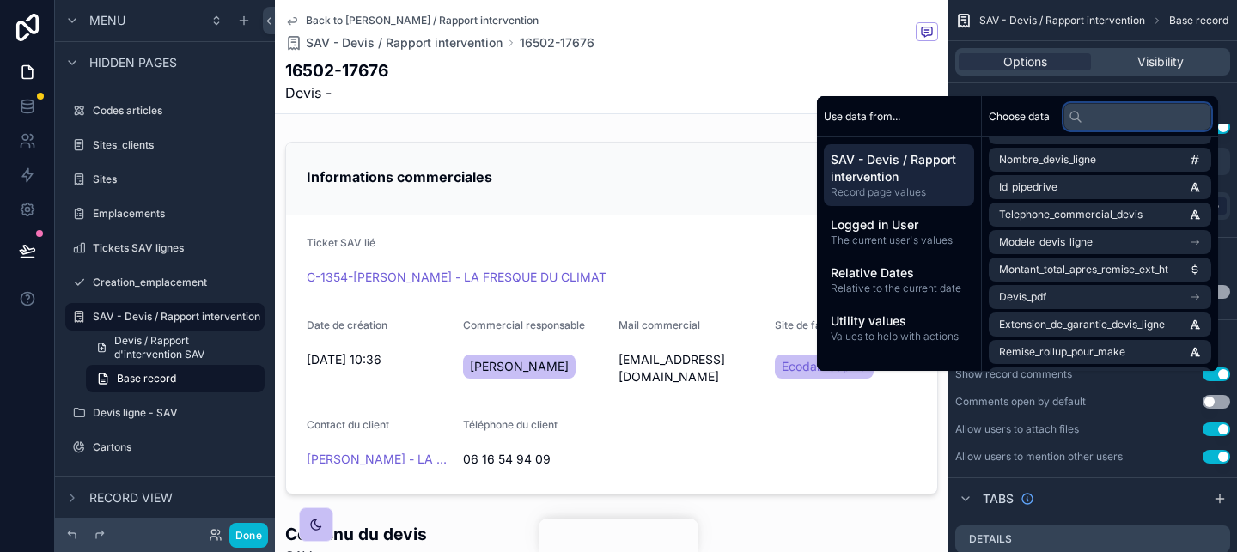
click at [1122, 119] on input "text" at bounding box center [1137, 116] width 148 height 27
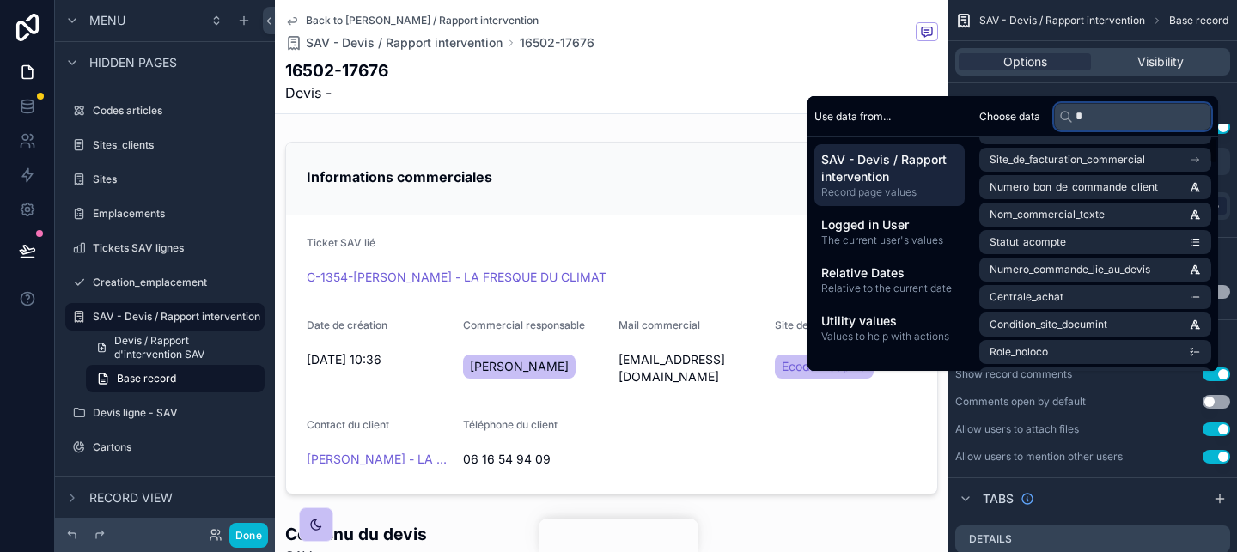
scroll to position [7, 0]
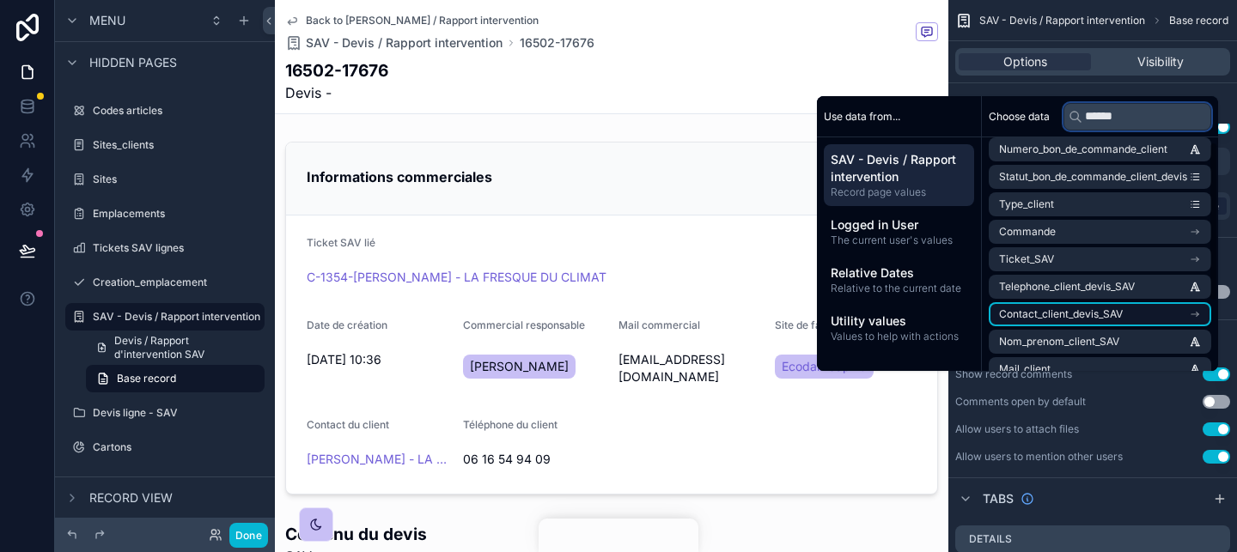
type input "******"
click at [1131, 314] on li "Contact_client_devis_SAV" at bounding box center [1099, 314] width 222 height 24
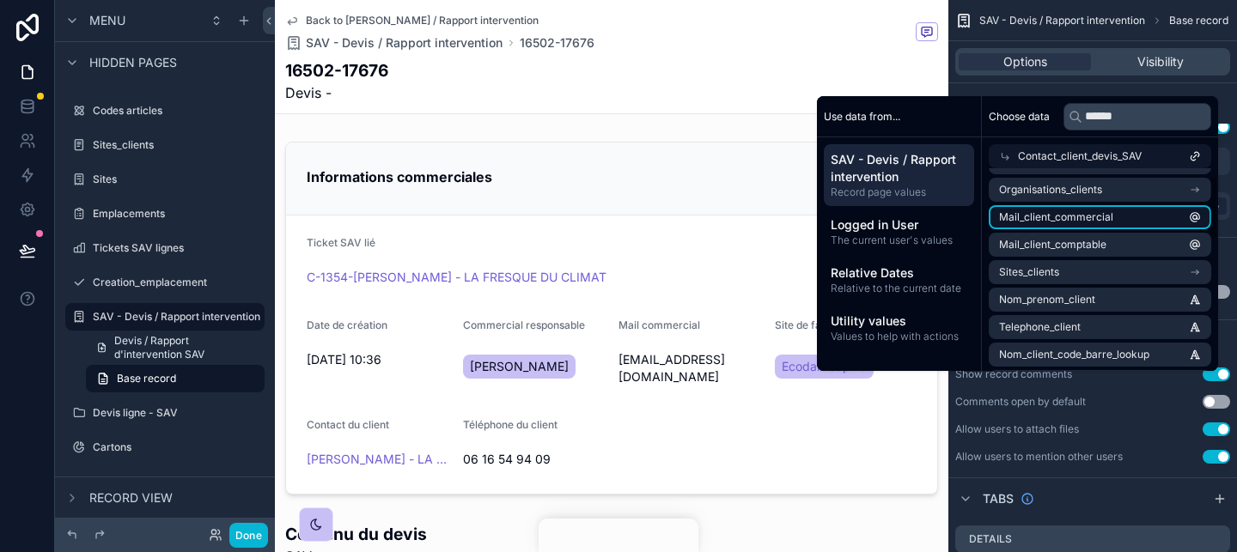
scroll to position [0, 0]
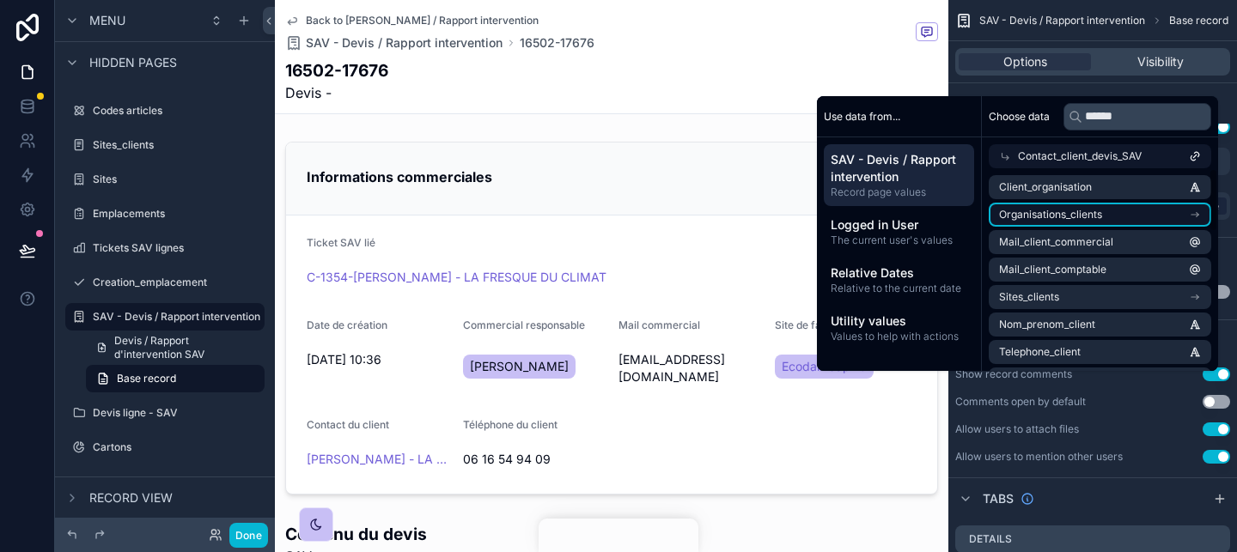
click at [1129, 219] on li "Organisations_clients" at bounding box center [1099, 215] width 222 height 24
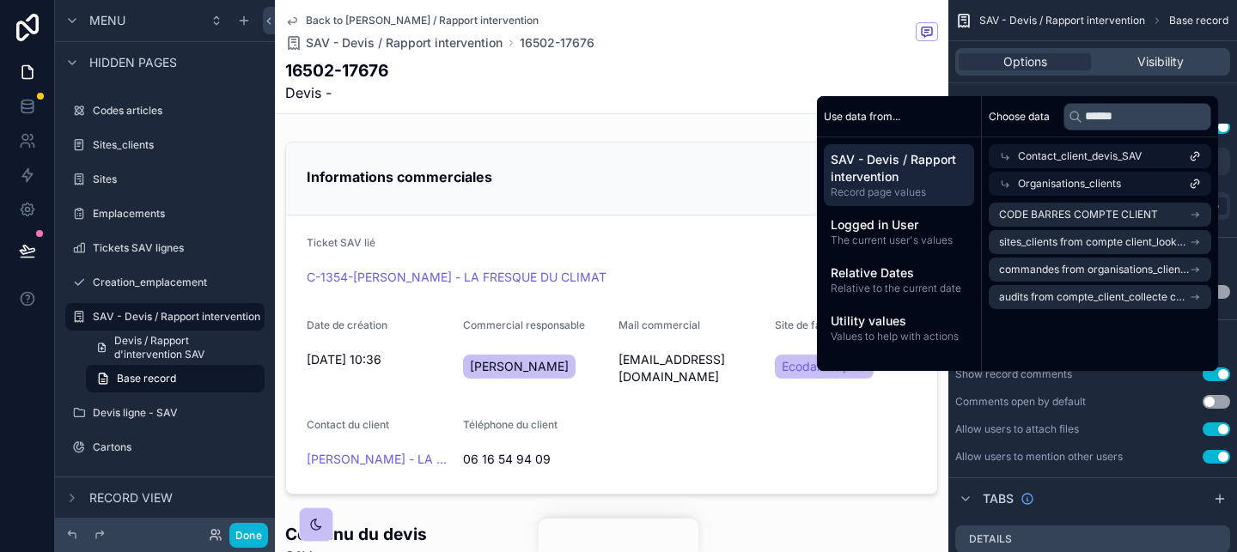
click at [1075, 192] on div "Organisations_clients" at bounding box center [1099, 184] width 222 height 24
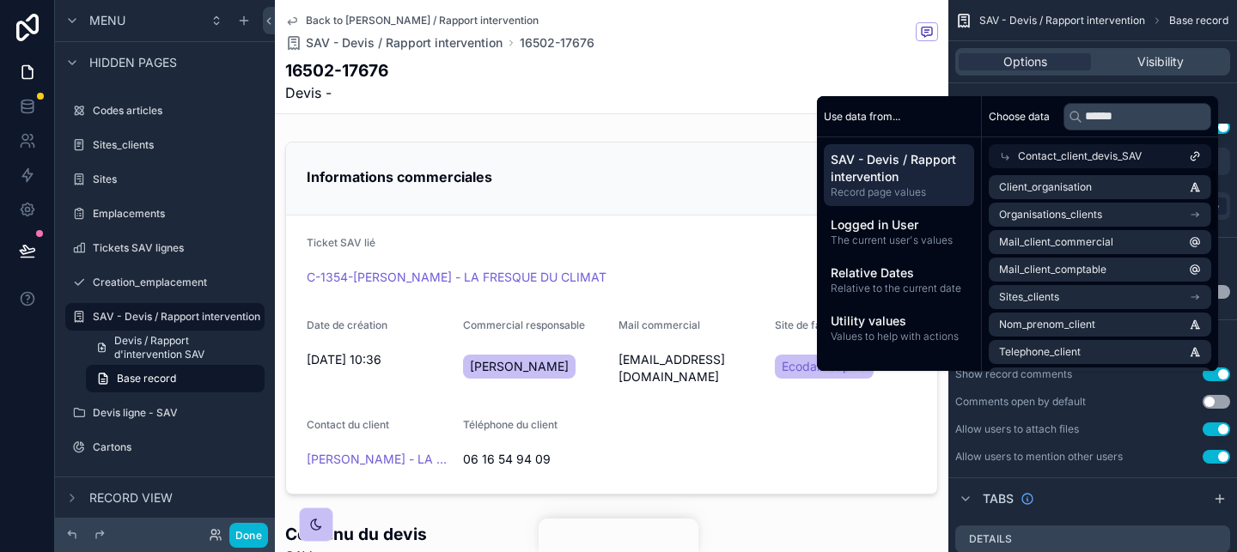
click at [1109, 154] on span "Contact_client_devis_SAV" at bounding box center [1080, 156] width 124 height 14
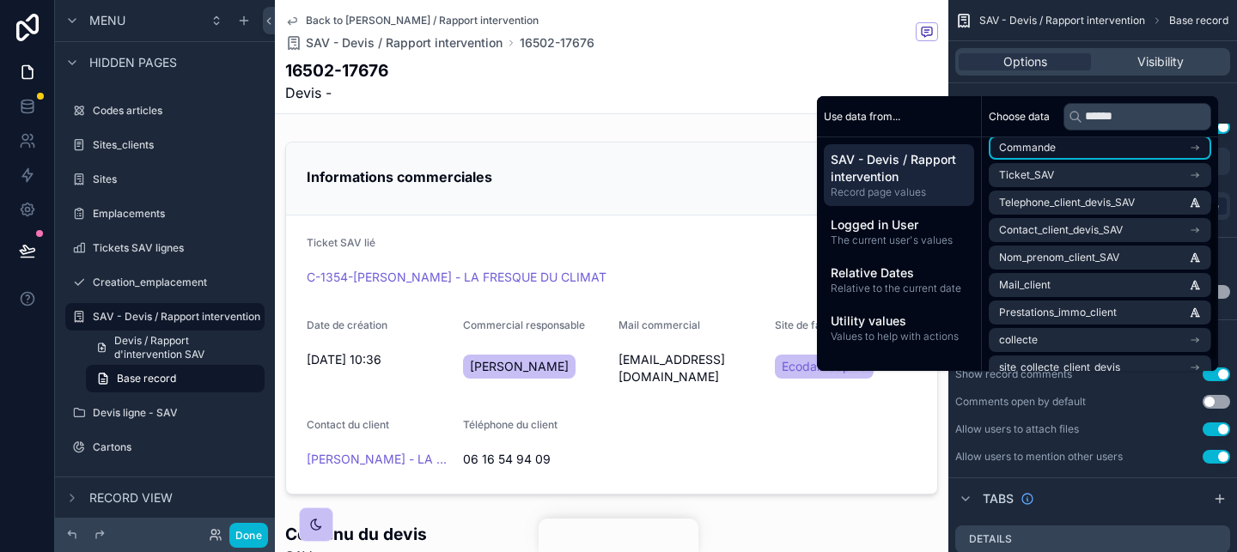
scroll to position [99, 0]
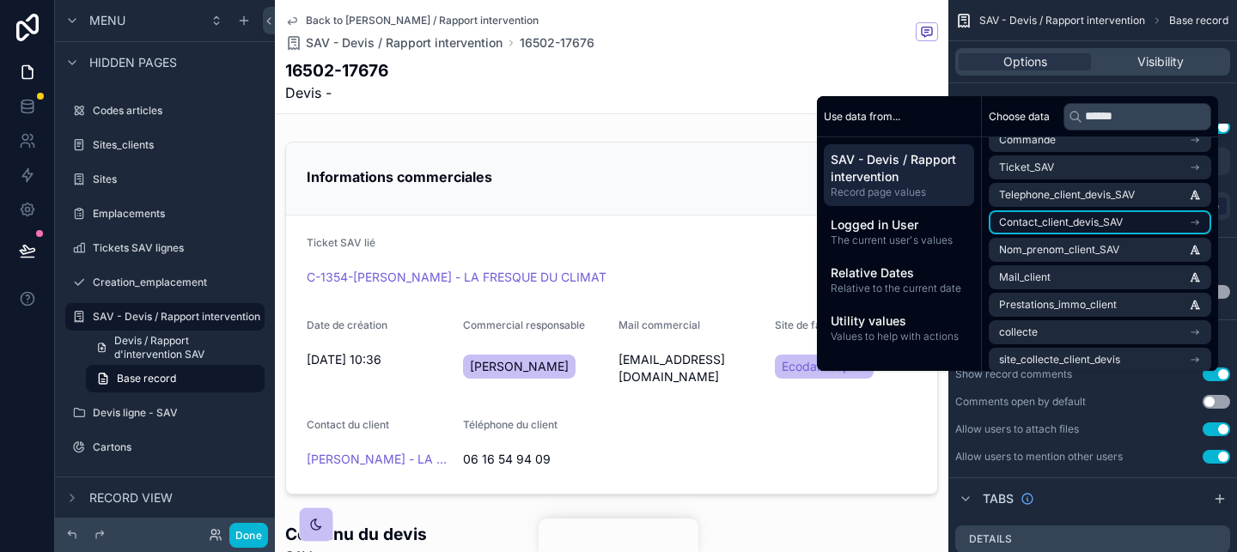
click at [1122, 228] on li "Contact_client_devis_SAV" at bounding box center [1099, 222] width 222 height 24
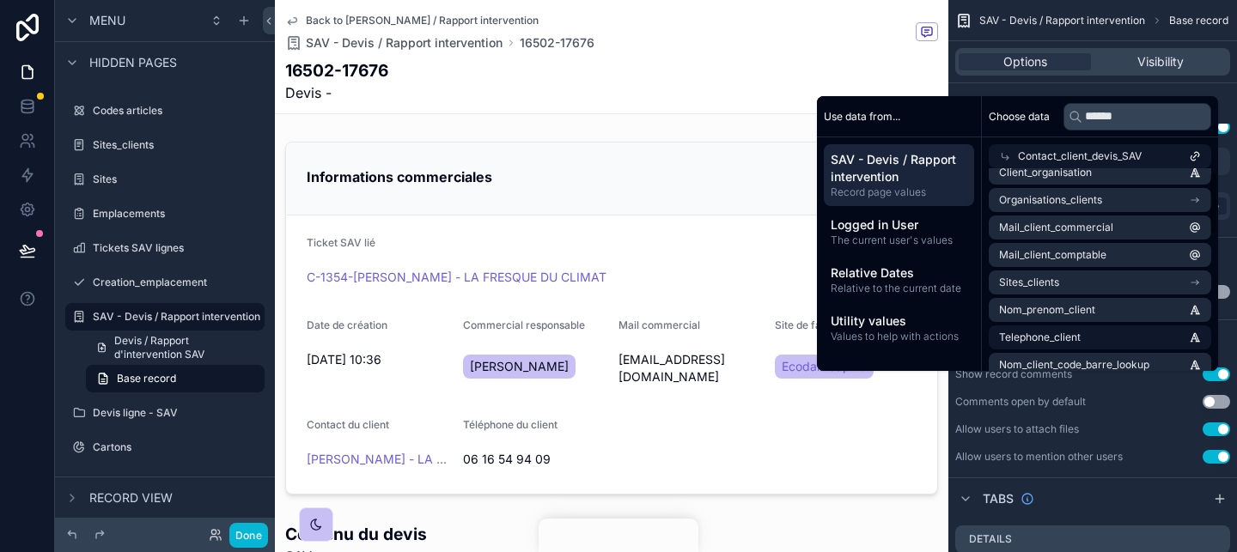
scroll to position [19, 0]
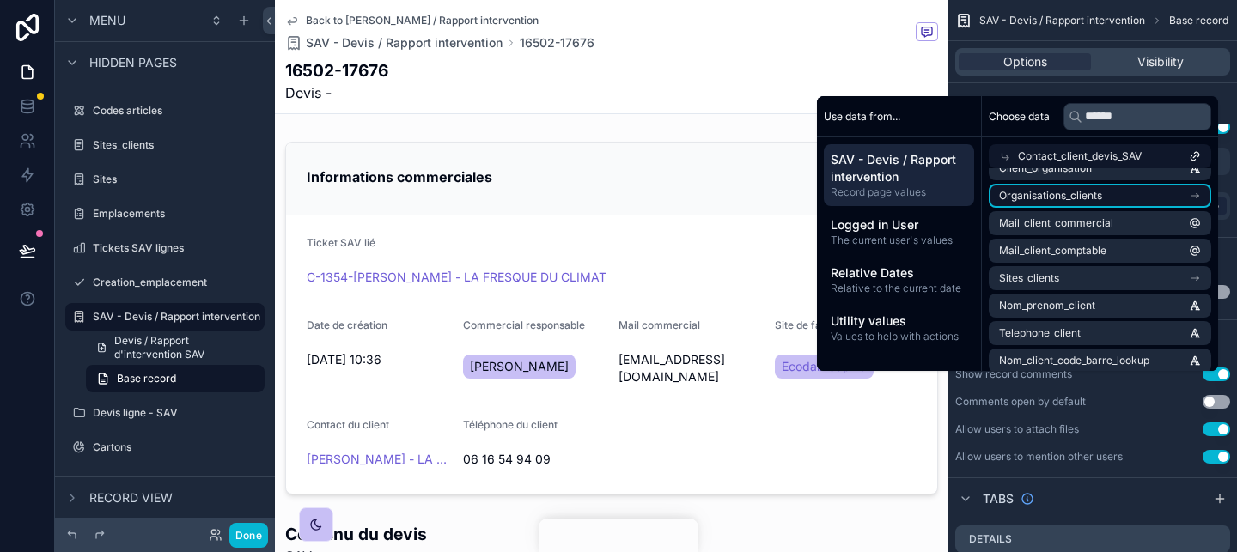
click at [1123, 203] on li "Organisations_clients" at bounding box center [1099, 196] width 222 height 24
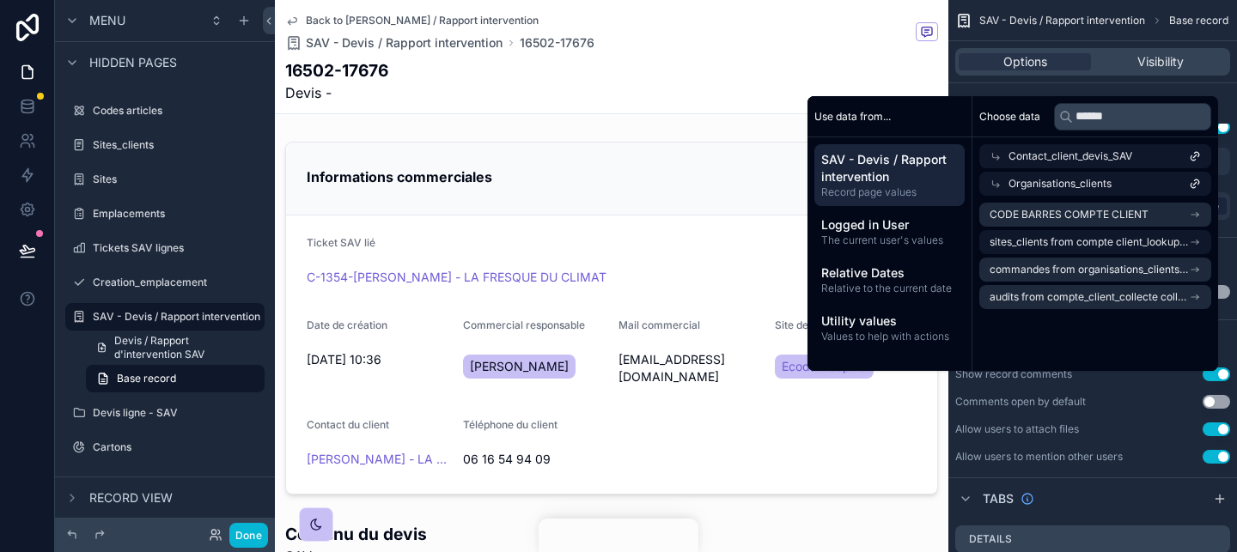
scroll to position [0, 0]
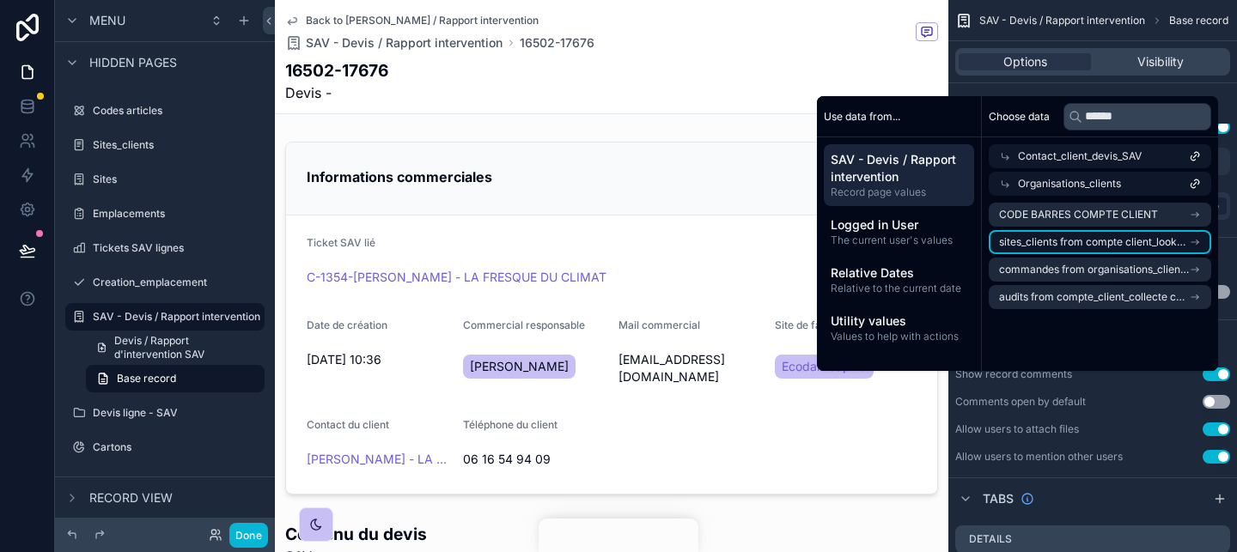
click at [1124, 241] on span "sites_clients from compte client_lookup collection" at bounding box center [1094, 242] width 190 height 14
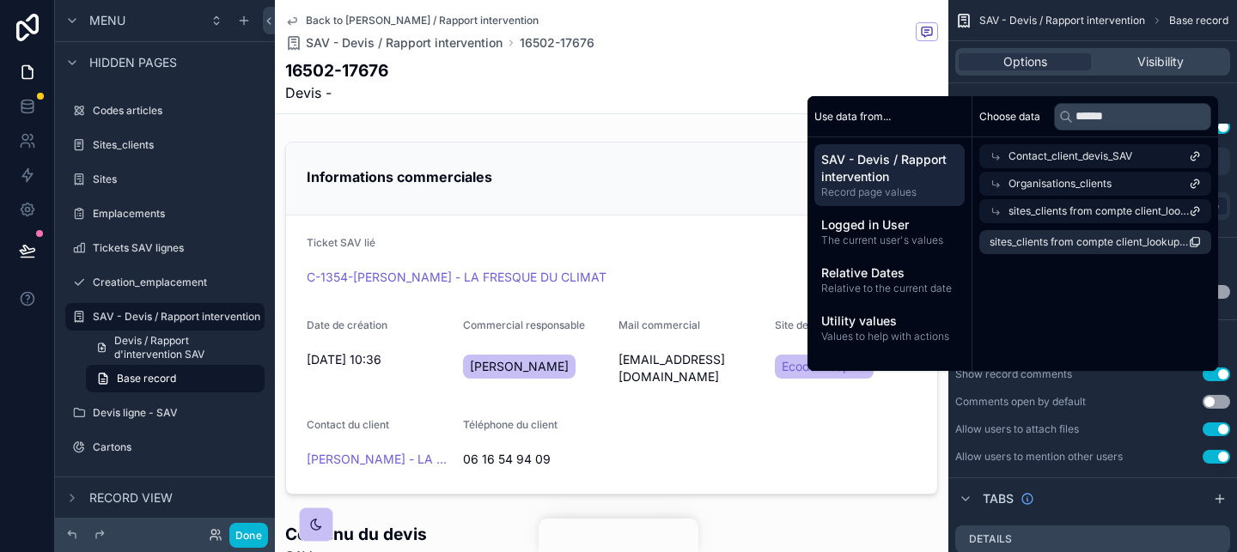
click at [1126, 219] on div "sites_clients from compte client_lookup collection" at bounding box center [1095, 211] width 232 height 24
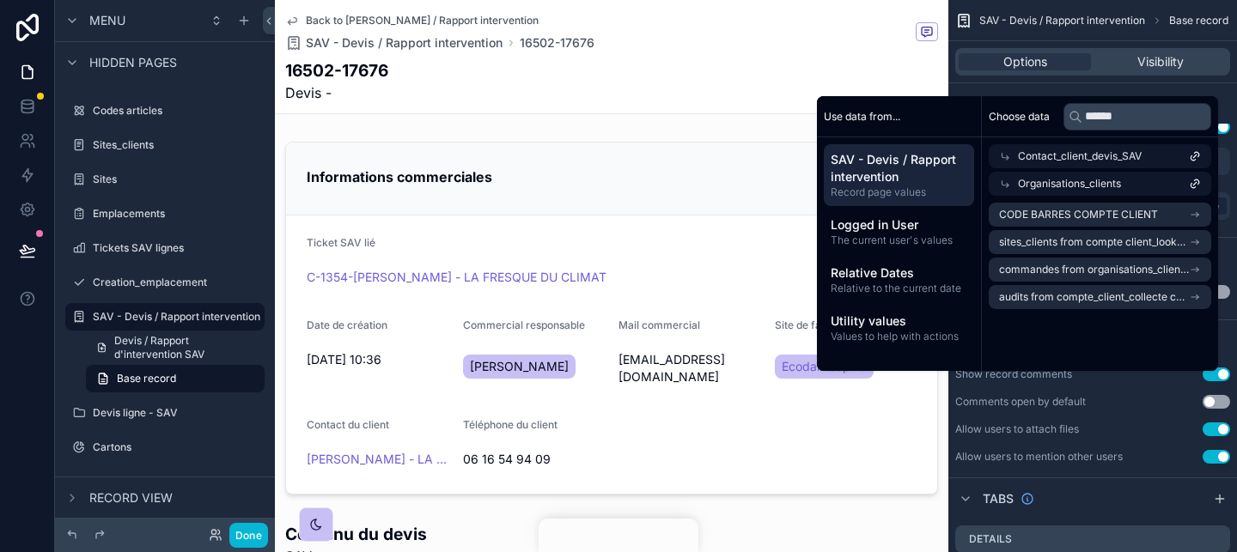
click at [1127, 186] on div "Organisations_clients" at bounding box center [1099, 184] width 222 height 24
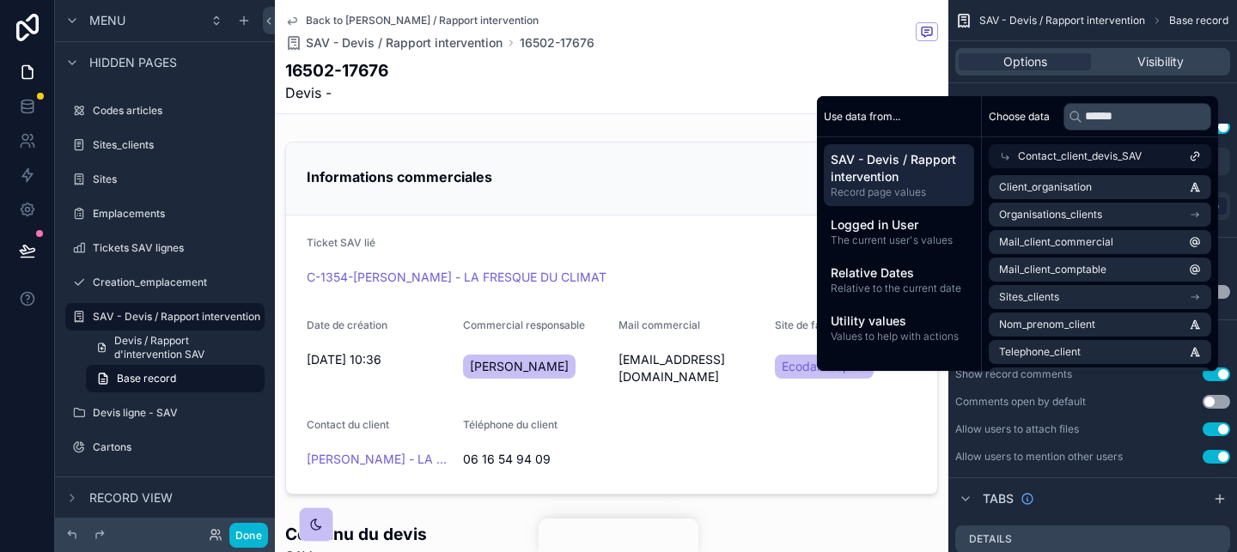
click at [1125, 151] on span "Contact_client_devis_SAV" at bounding box center [1080, 156] width 124 height 14
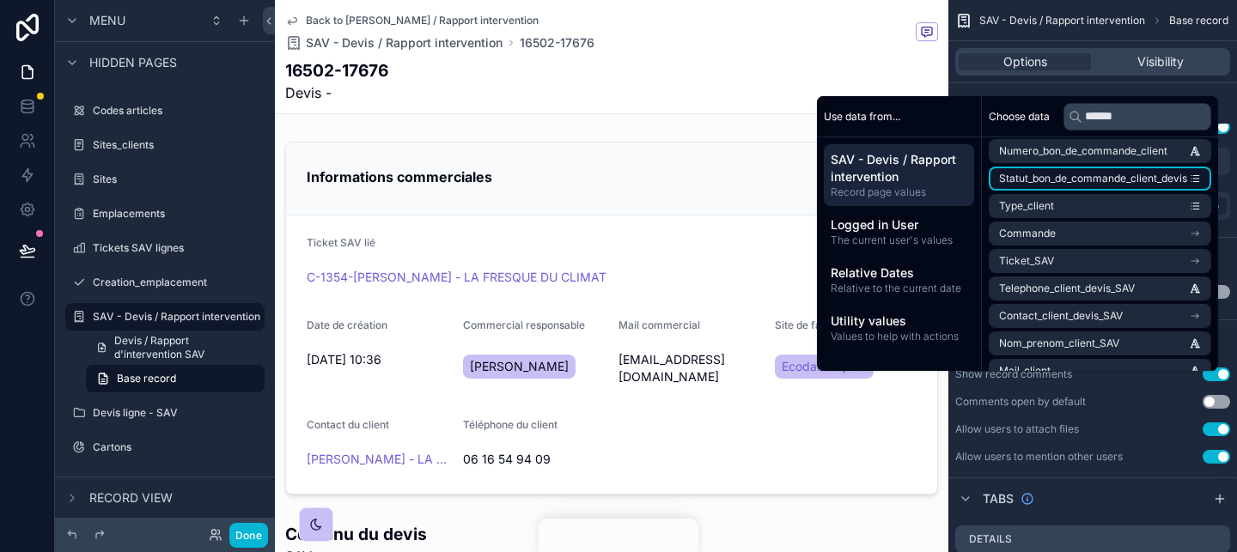
scroll to position [106, 0]
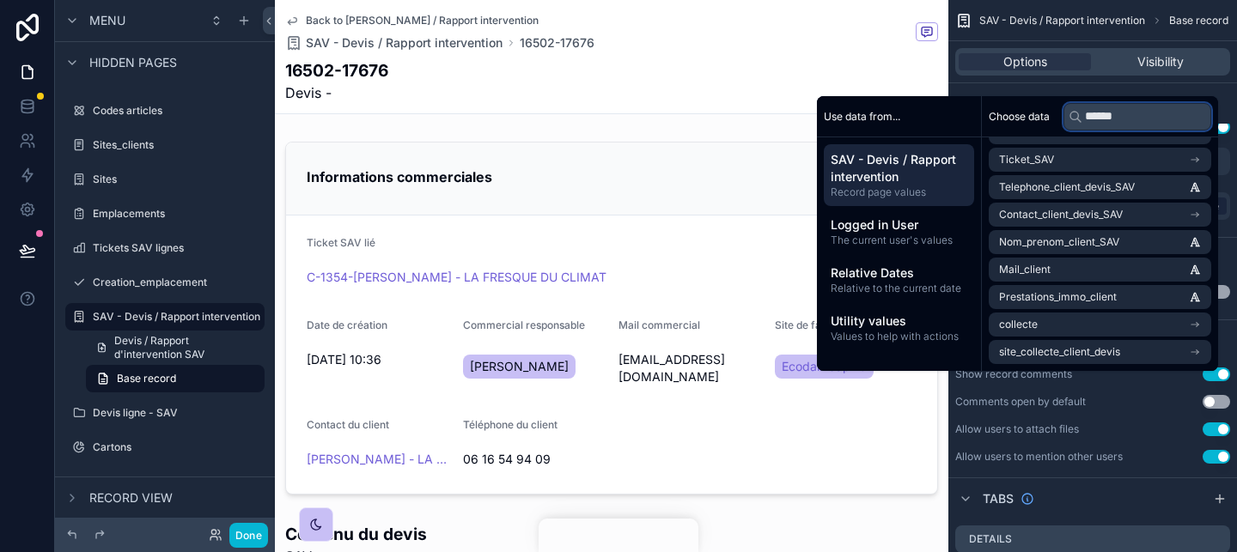
click at [1144, 112] on input "******" at bounding box center [1137, 116] width 148 height 27
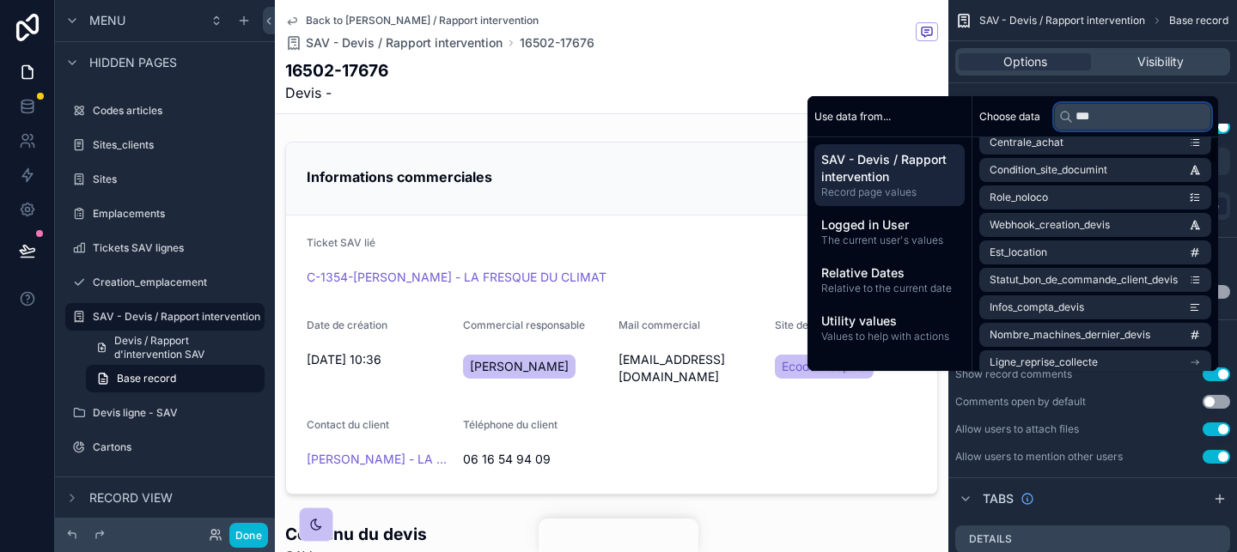
scroll to position [0, 0]
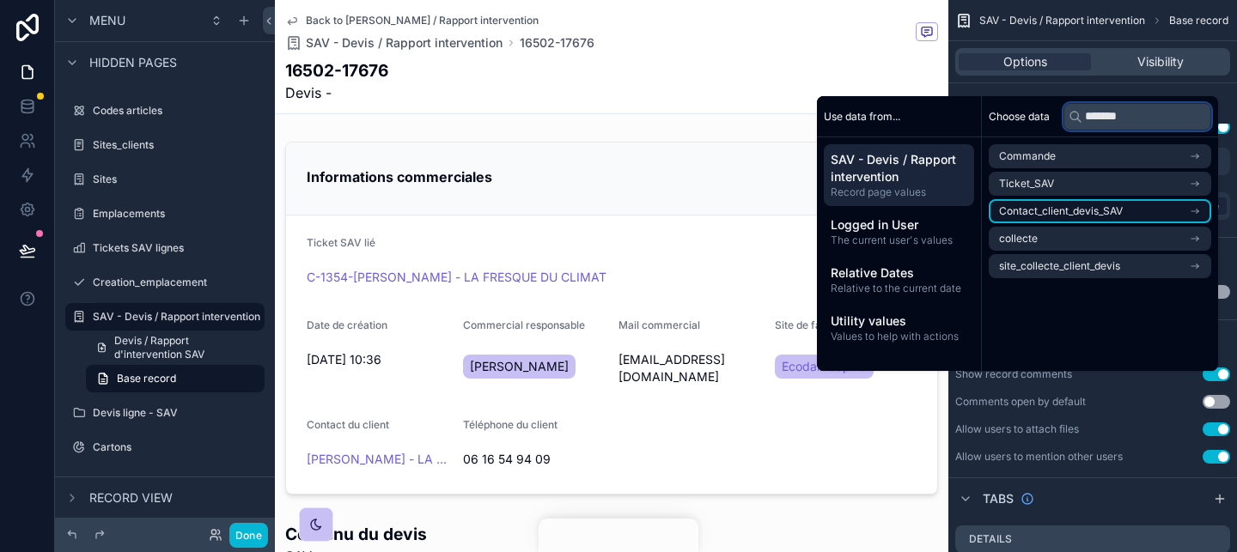
type input "*******"
click at [1159, 212] on li "Contact_client_devis_SAV" at bounding box center [1099, 211] width 222 height 24
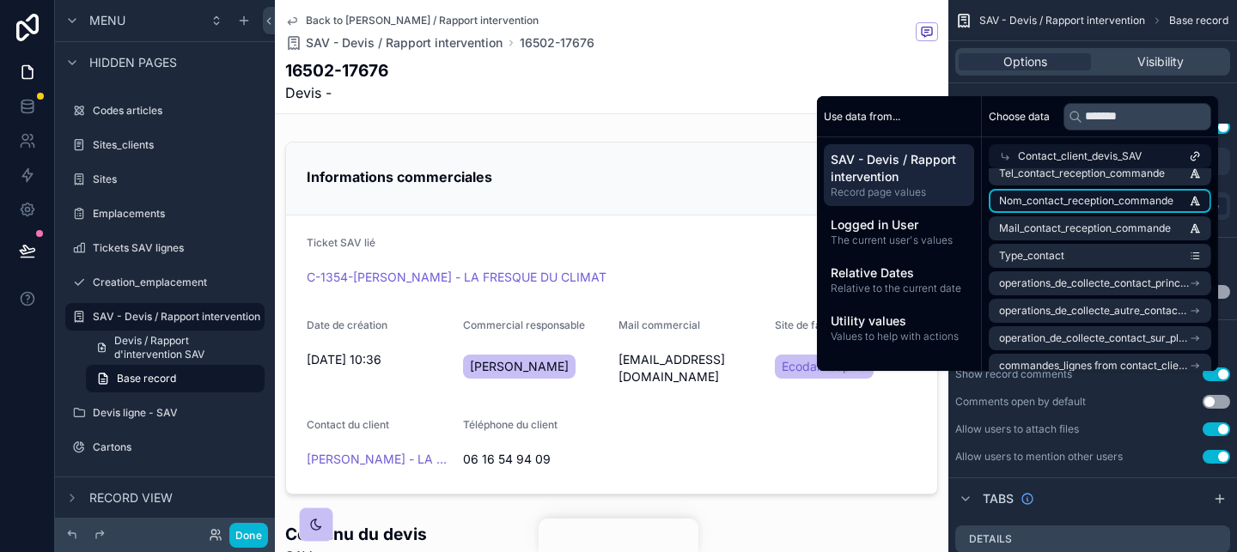
scroll to position [8, 0]
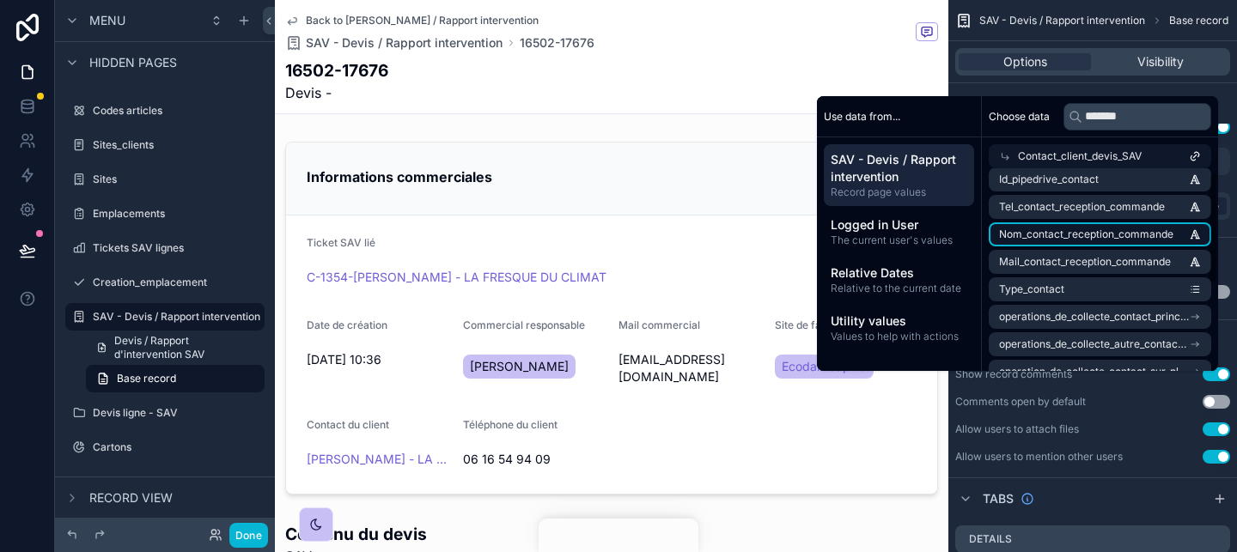
click at [1103, 237] on span "Nom_contact_reception_commande" at bounding box center [1086, 235] width 174 height 14
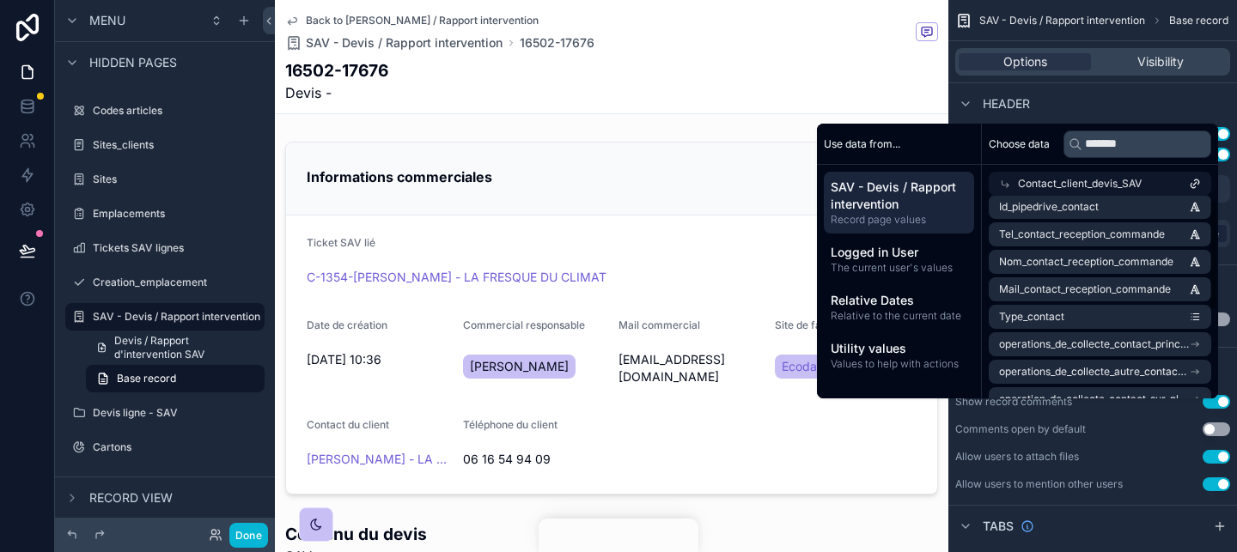
click at [1061, 179] on span "Contact_client_devis_SAV" at bounding box center [1080, 184] width 124 height 14
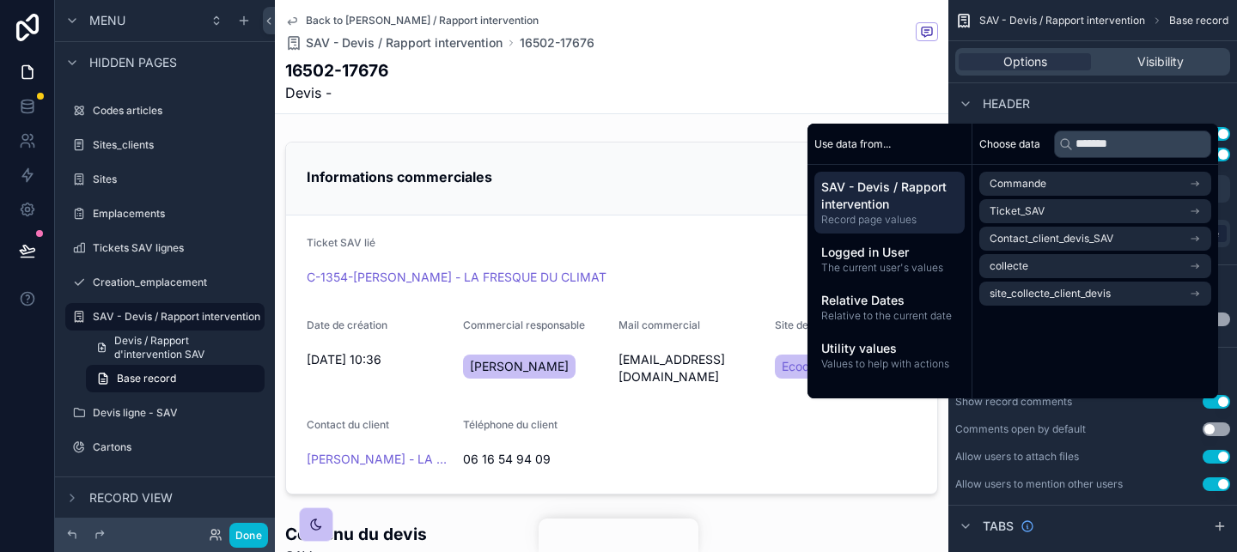
scroll to position [0, 0]
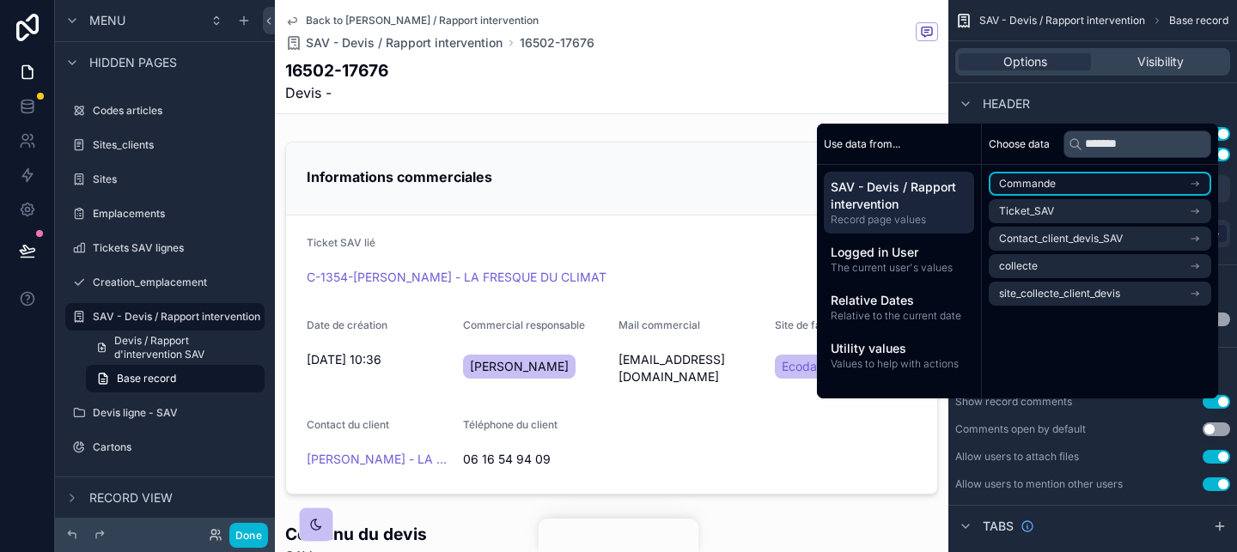
click at [1094, 177] on li "Commande" at bounding box center [1099, 184] width 222 height 24
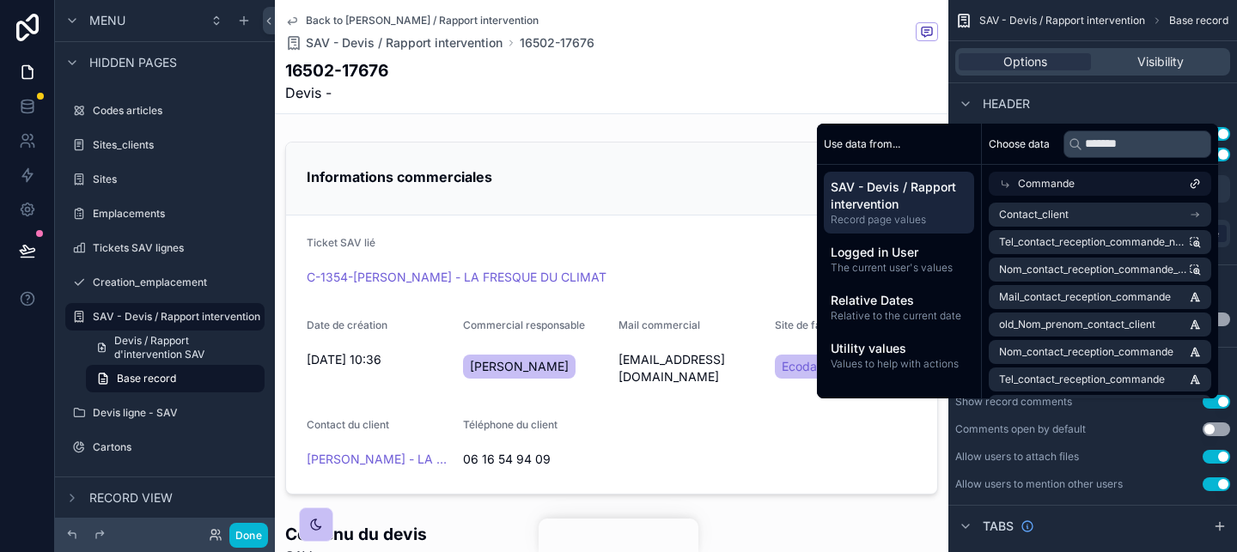
click at [1095, 183] on div "Commande" at bounding box center [1099, 184] width 222 height 24
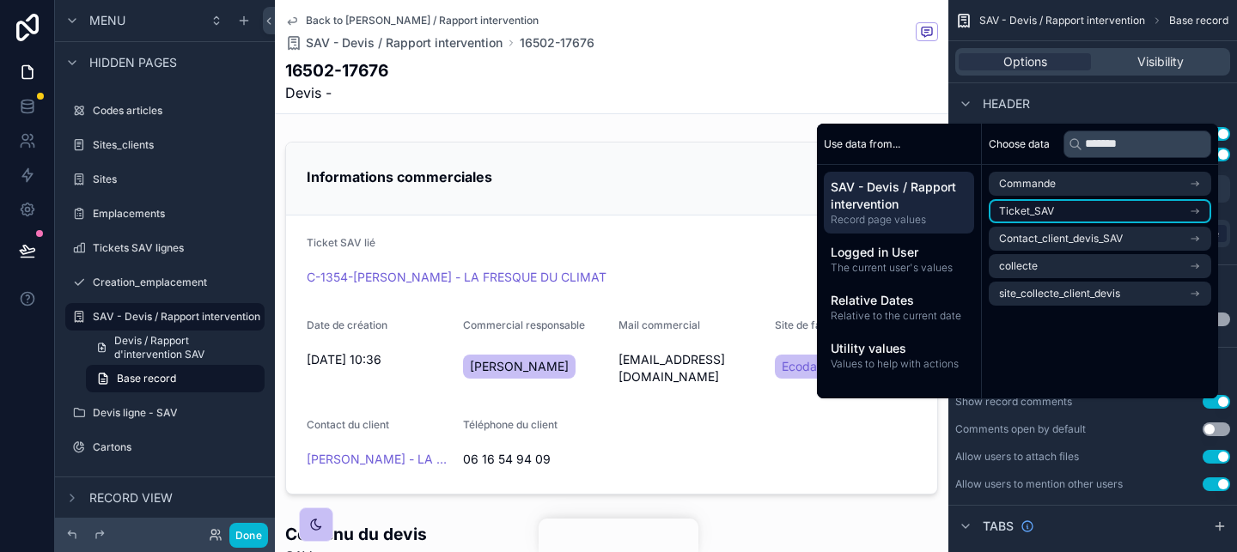
click at [1095, 205] on li "Ticket_SAV" at bounding box center [1099, 211] width 222 height 24
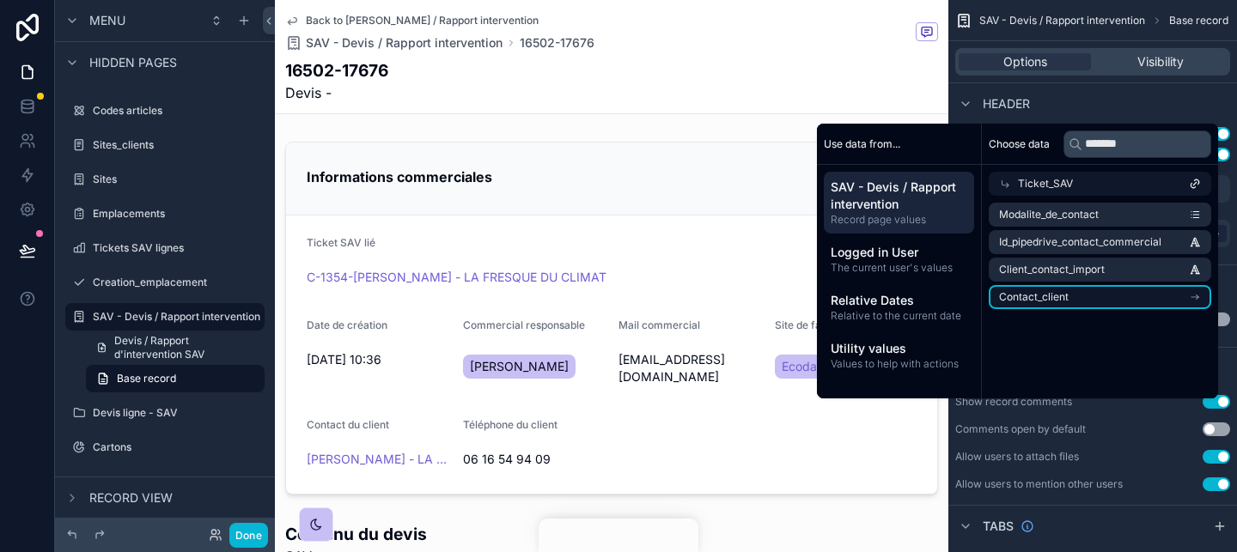
click at [1103, 297] on li "Contact_client" at bounding box center [1099, 297] width 222 height 24
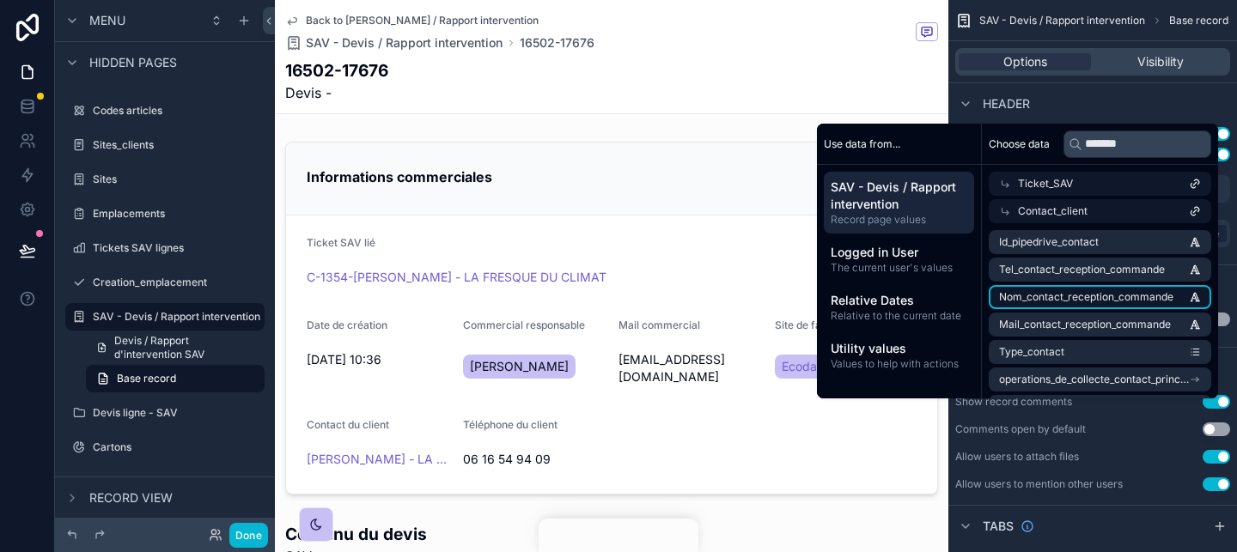
click at [1124, 298] on span "Nom_contact_reception_commande" at bounding box center [1086, 297] width 174 height 14
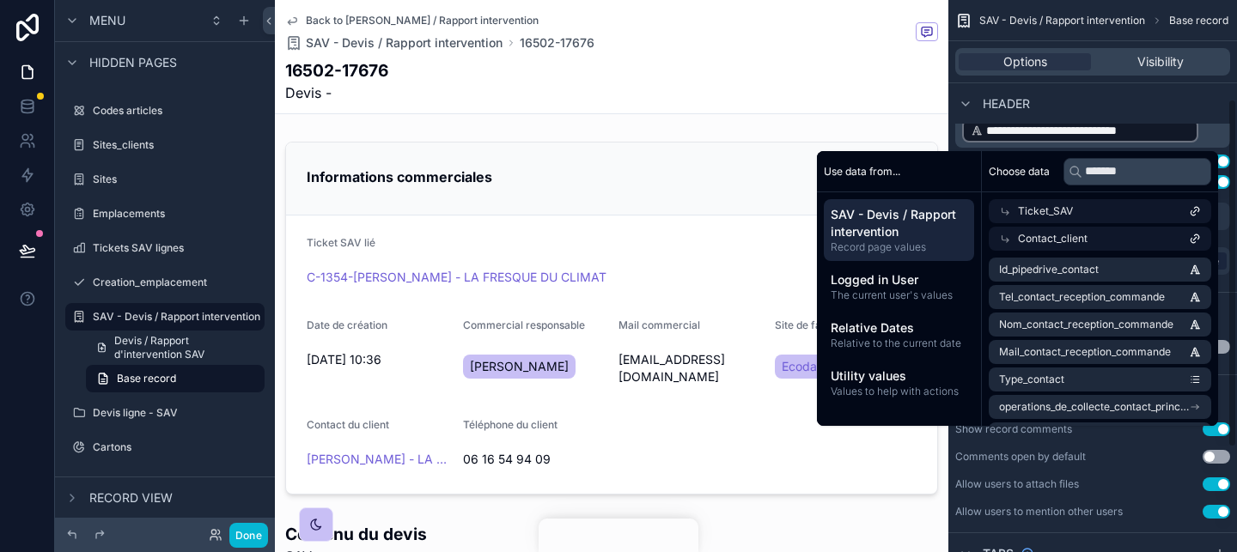
click at [1219, 137] on p "**********" at bounding box center [1094, 103] width 264 height 82
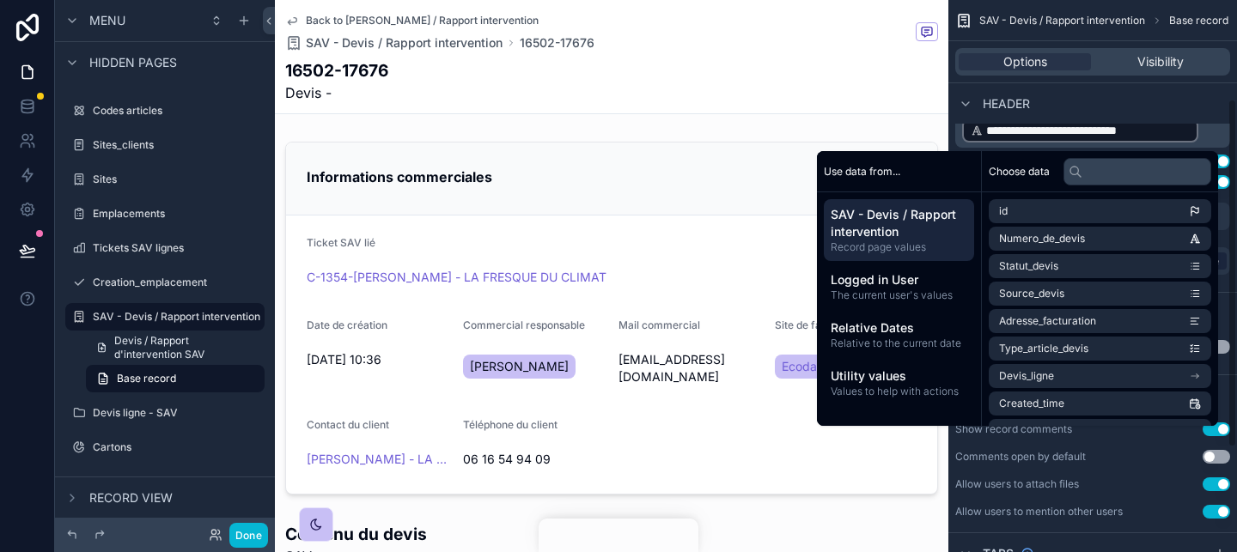
click at [1223, 103] on div "Header" at bounding box center [1092, 102] width 289 height 41
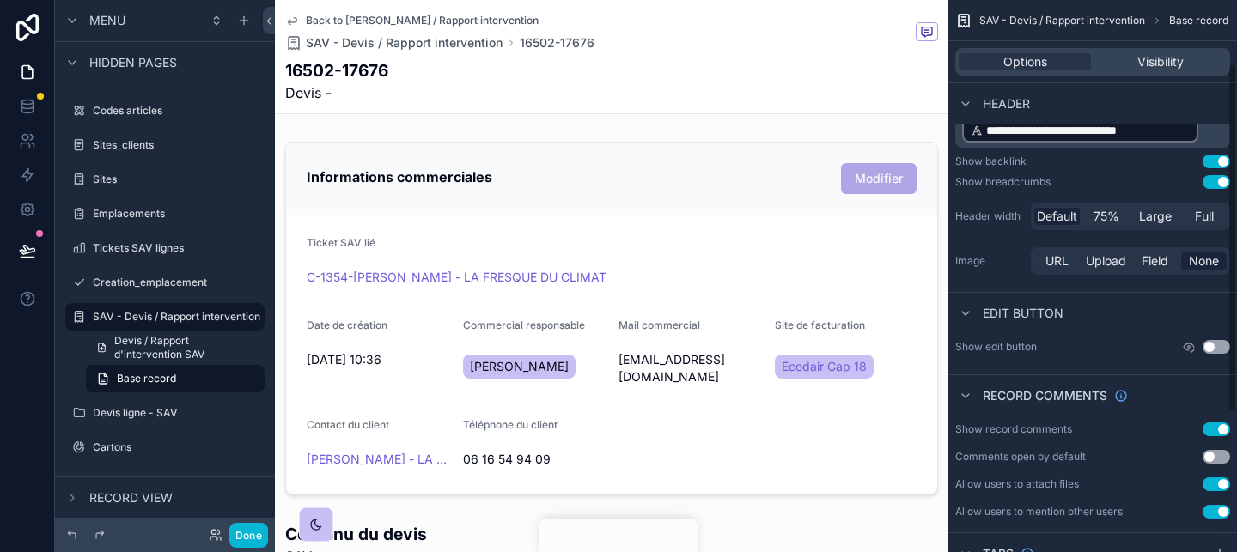
scroll to position [57, 0]
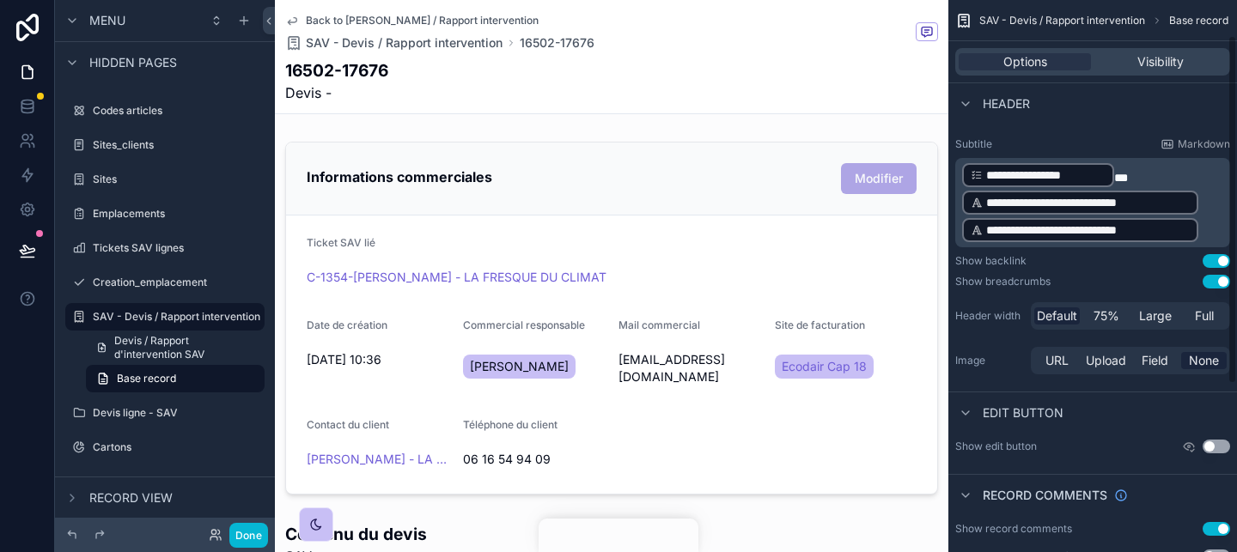
click at [1197, 226] on div "**********" at bounding box center [1080, 230] width 236 height 24
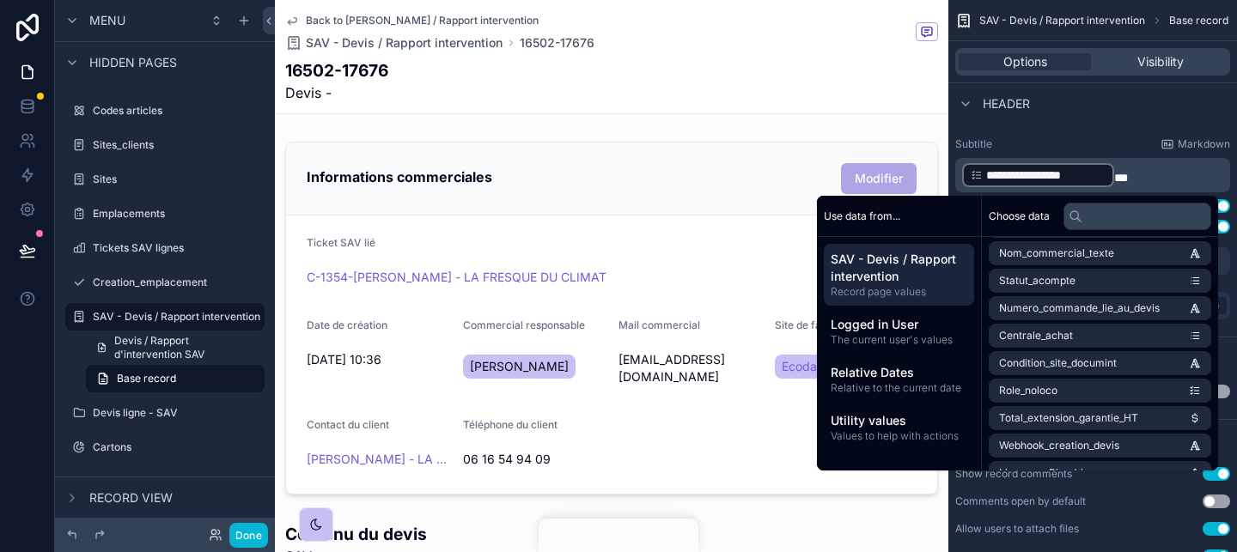
scroll to position [691, 0]
click at [1123, 212] on input "text" at bounding box center [1137, 216] width 148 height 27
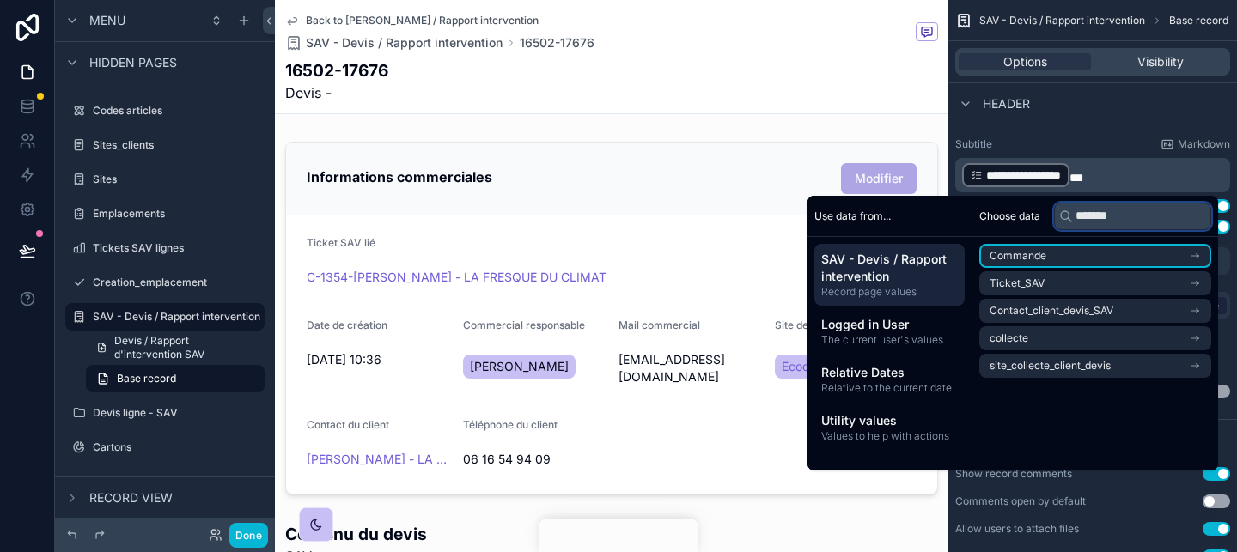
scroll to position [0, 0]
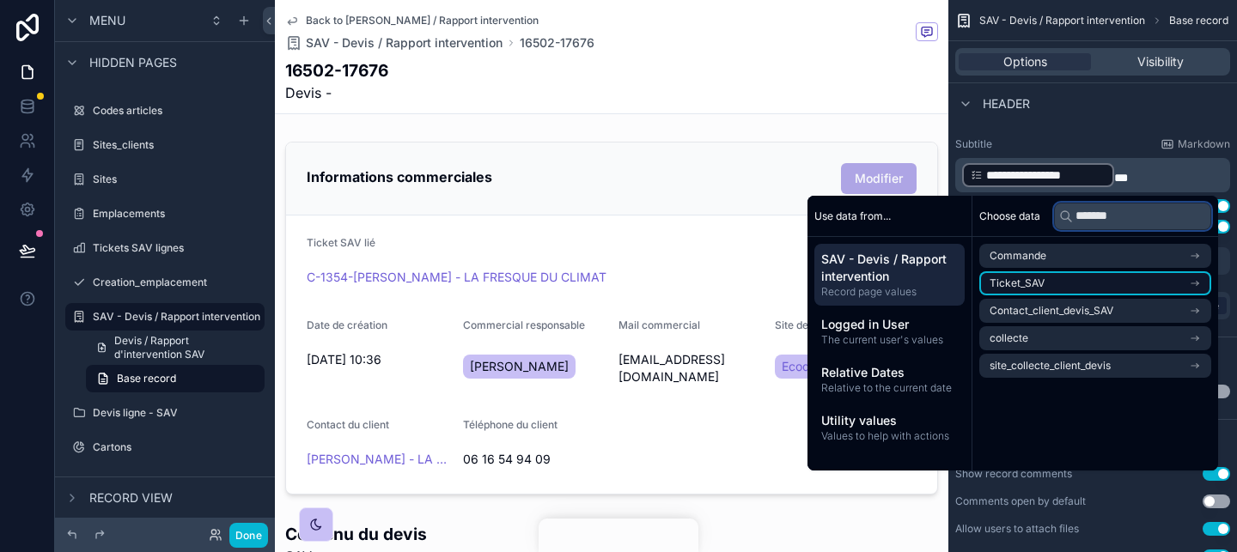
type input "*******"
click at [1128, 283] on li "Ticket_SAV" at bounding box center [1095, 283] width 232 height 24
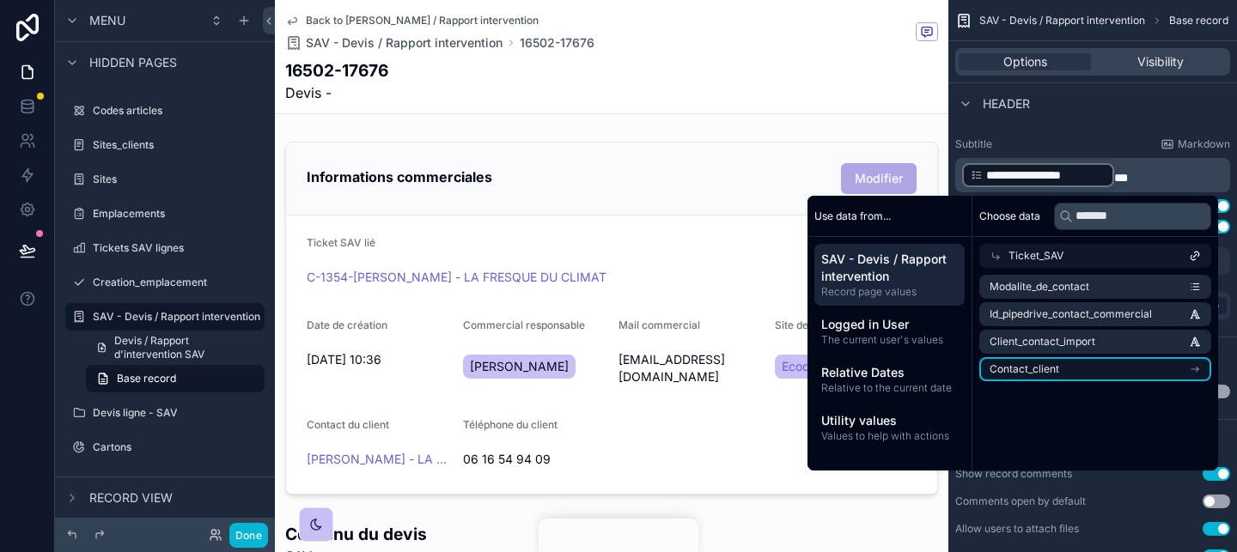
click at [1139, 366] on li "Contact_client" at bounding box center [1095, 369] width 232 height 24
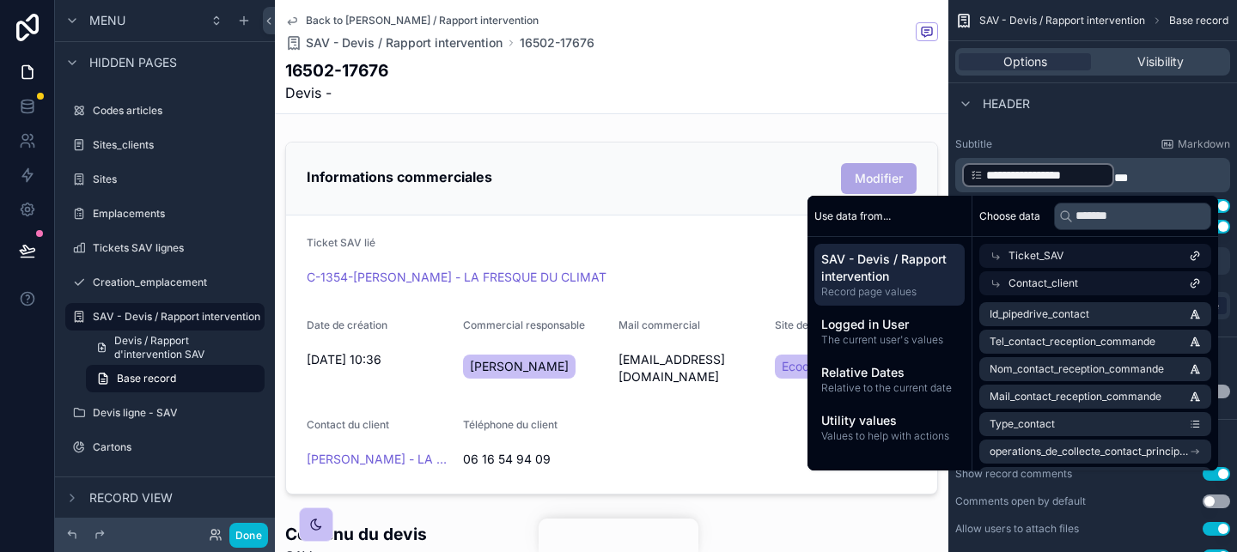
click at [1125, 286] on div "Contact_client" at bounding box center [1095, 283] width 232 height 24
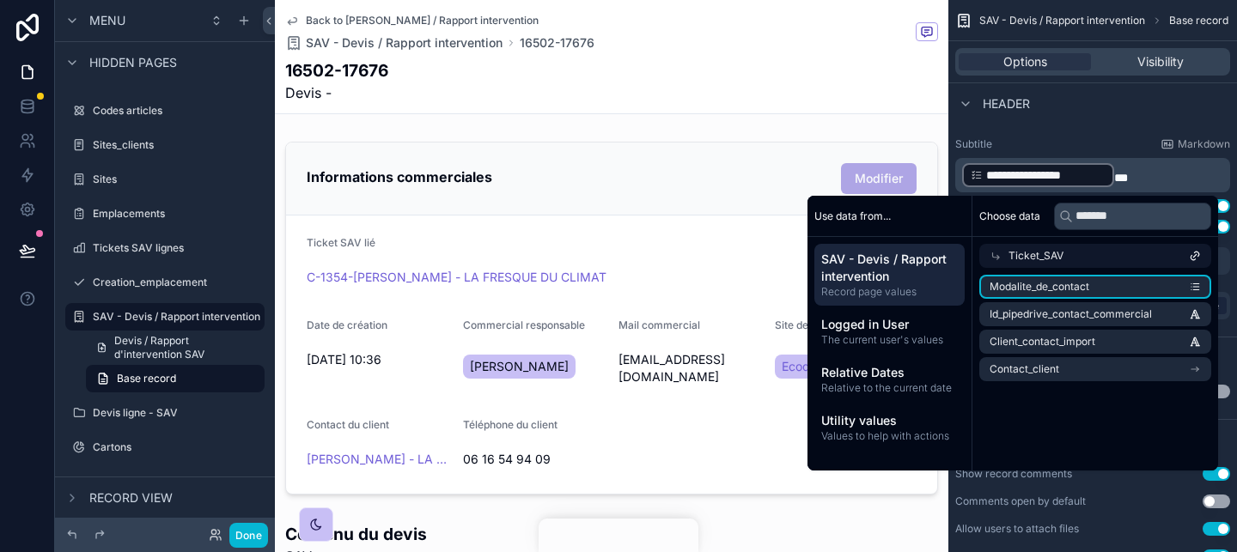
click at [1127, 258] on div "Ticket_SAV" at bounding box center [1095, 256] width 232 height 24
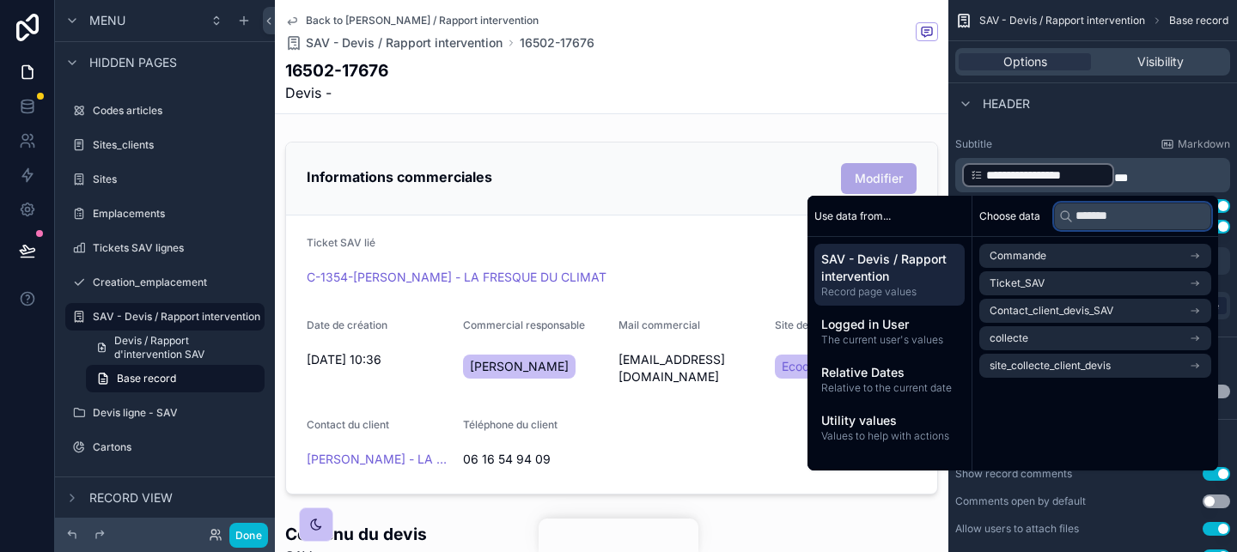
click at [1138, 209] on input "*******" at bounding box center [1132, 216] width 157 height 27
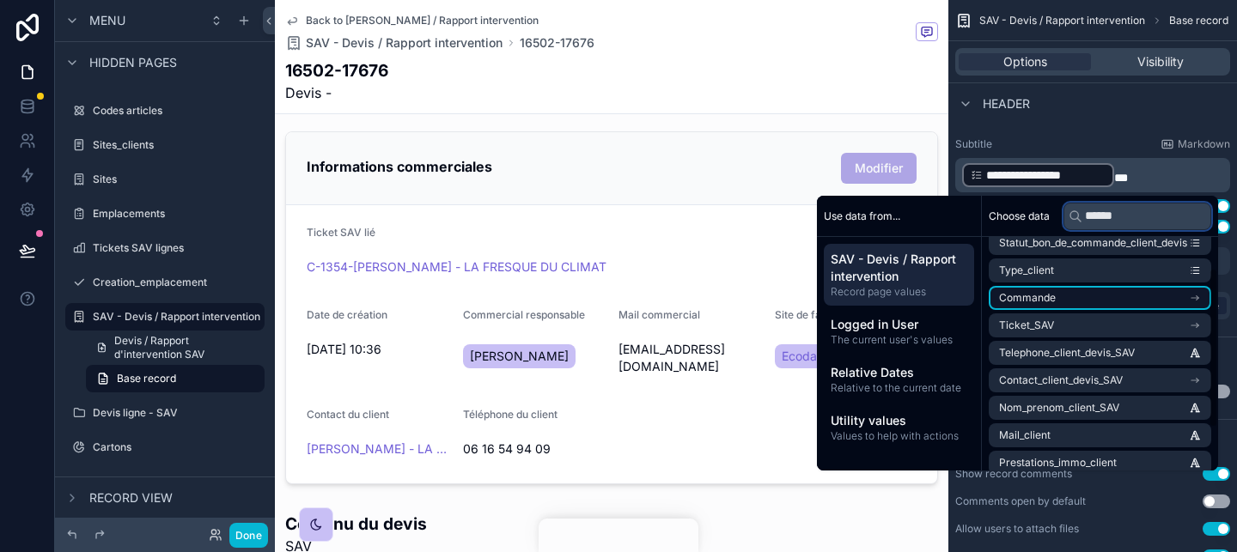
scroll to position [49, 0]
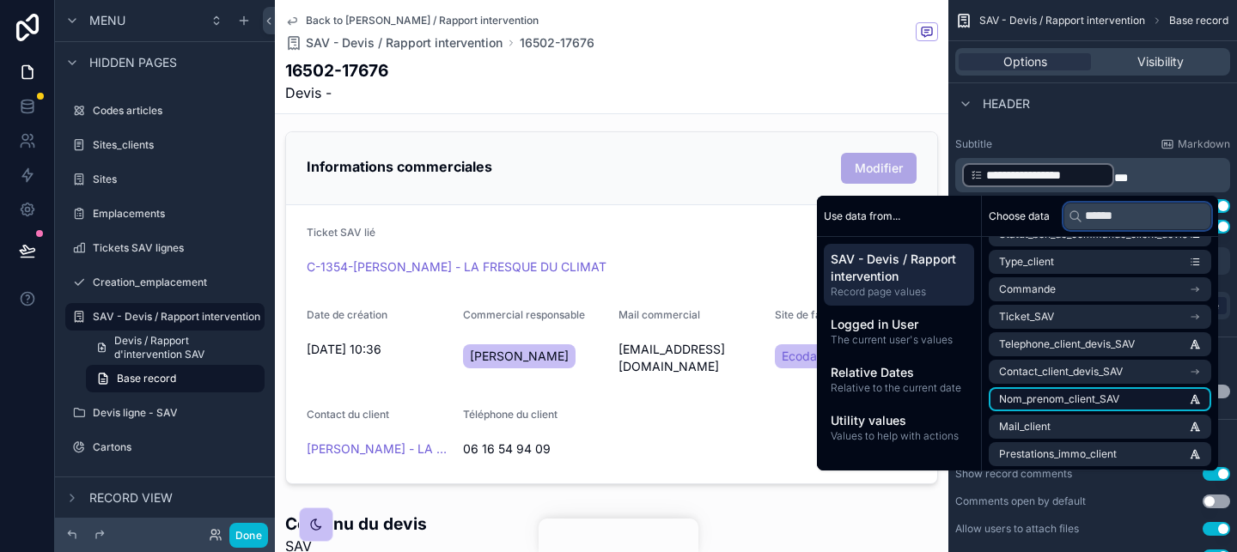
type input "******"
click at [1139, 397] on li "Nom_prenom_client_SAV" at bounding box center [1099, 399] width 222 height 24
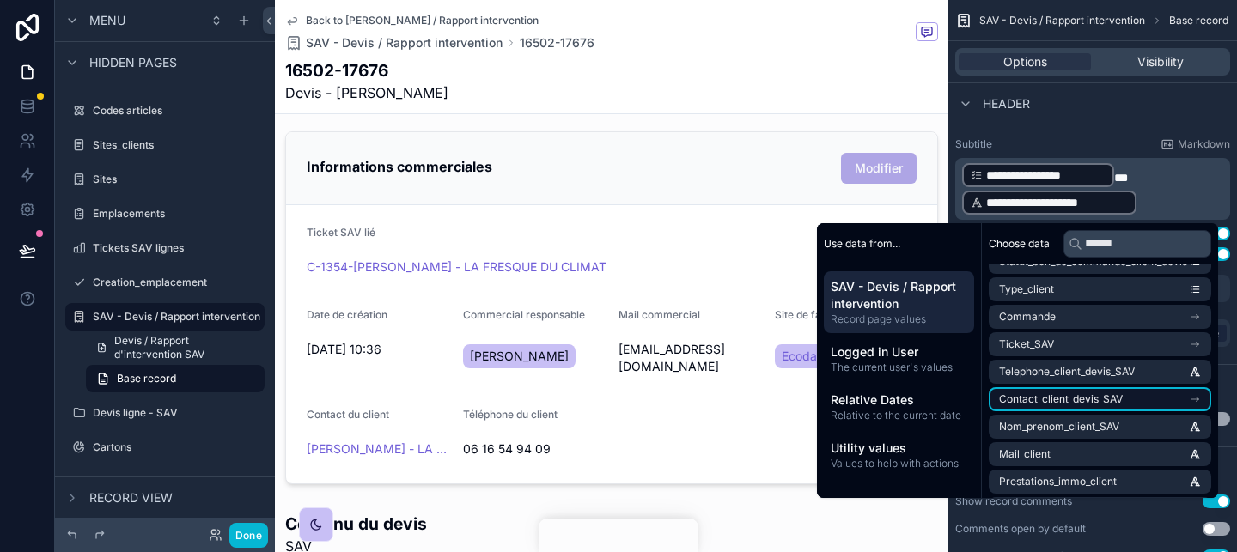
click at [1118, 394] on li "Contact_client_devis_SAV" at bounding box center [1099, 399] width 222 height 24
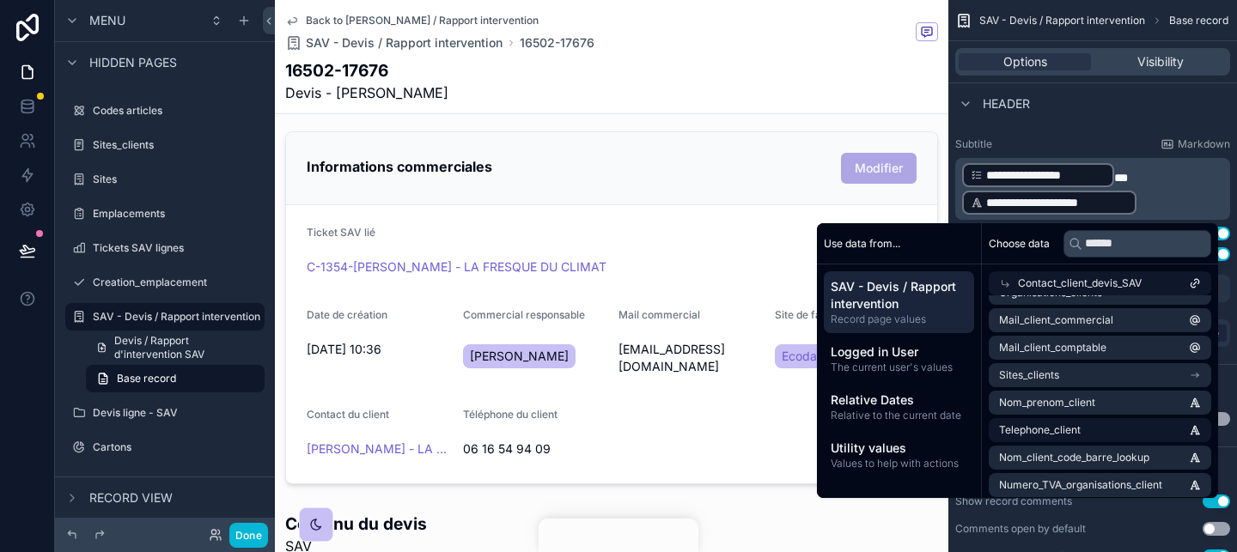
scroll to position [0, 0]
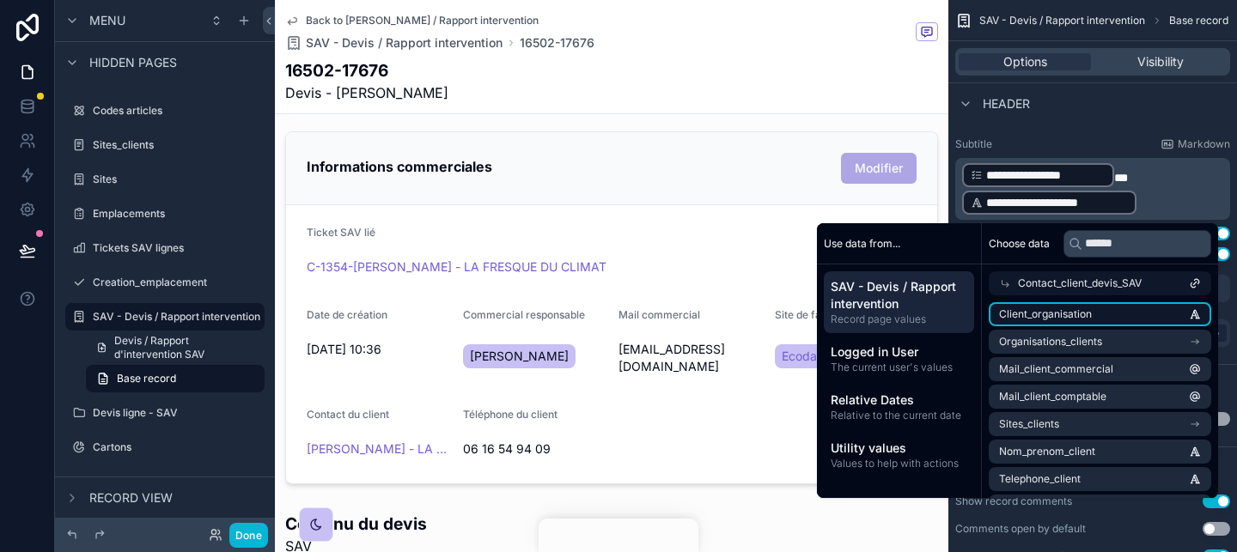
click at [1126, 321] on li "Client_organisation" at bounding box center [1099, 314] width 222 height 24
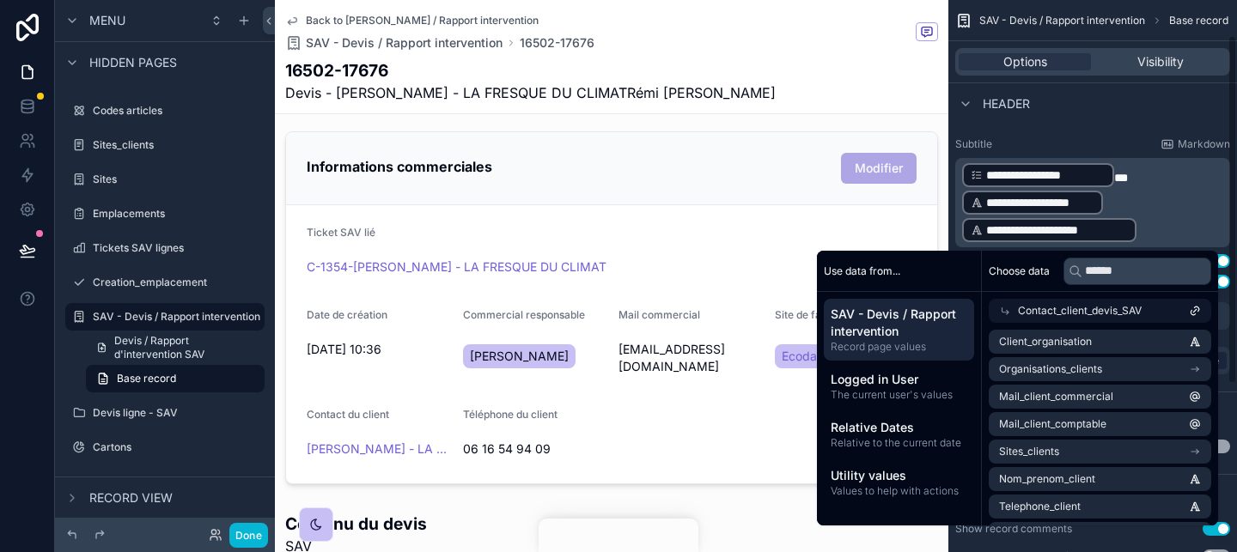
click at [1170, 190] on p "**********" at bounding box center [1094, 202] width 264 height 82
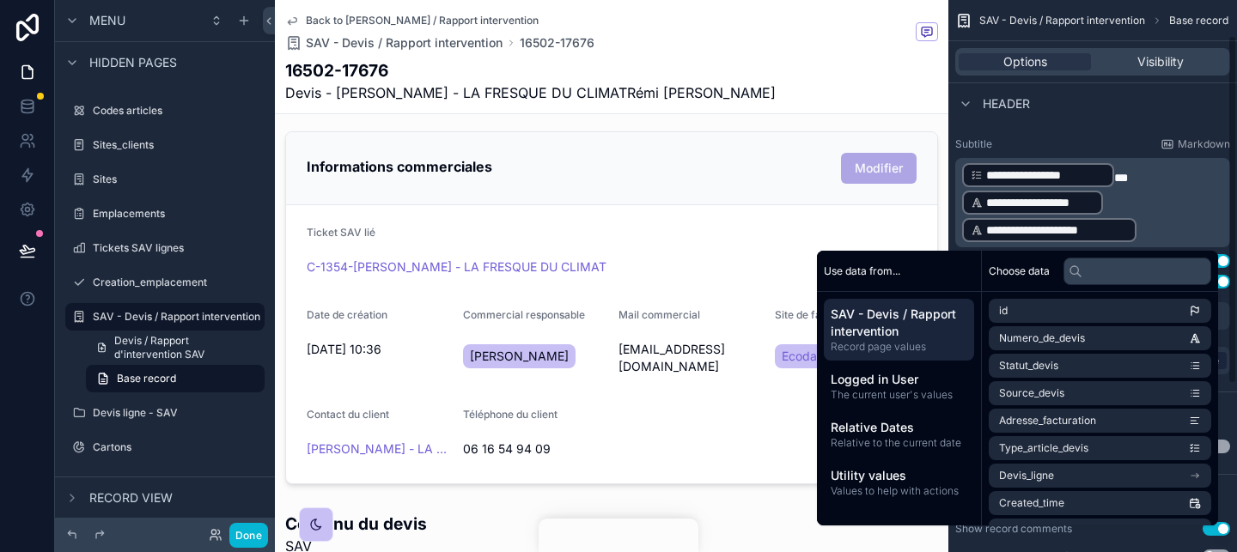
click at [1162, 199] on p "**********" at bounding box center [1094, 202] width 264 height 82
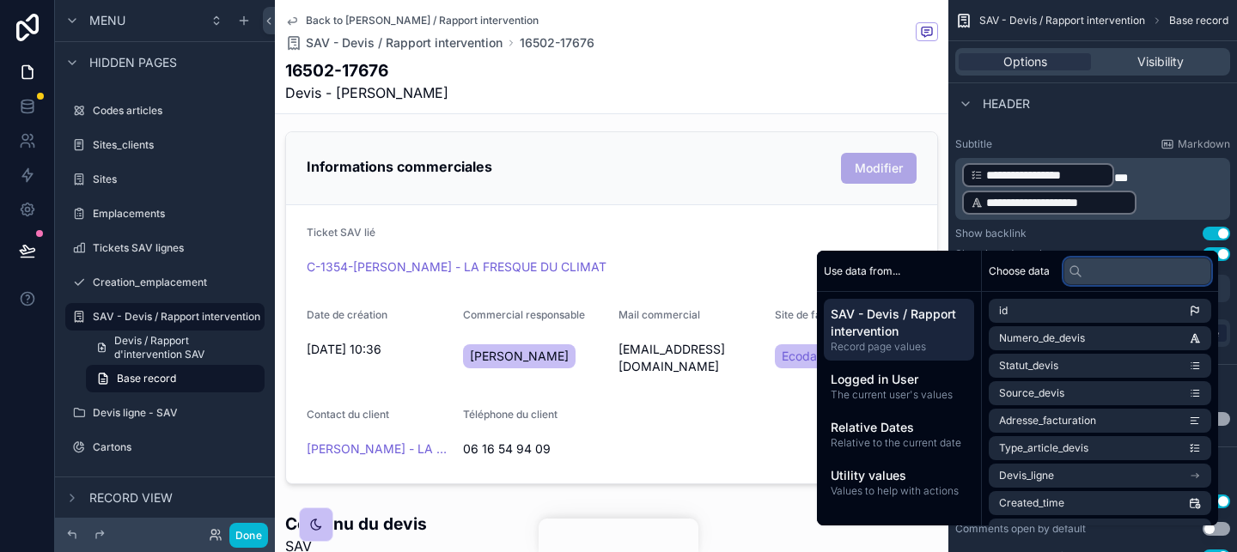
click at [1139, 274] on input "text" at bounding box center [1137, 271] width 148 height 27
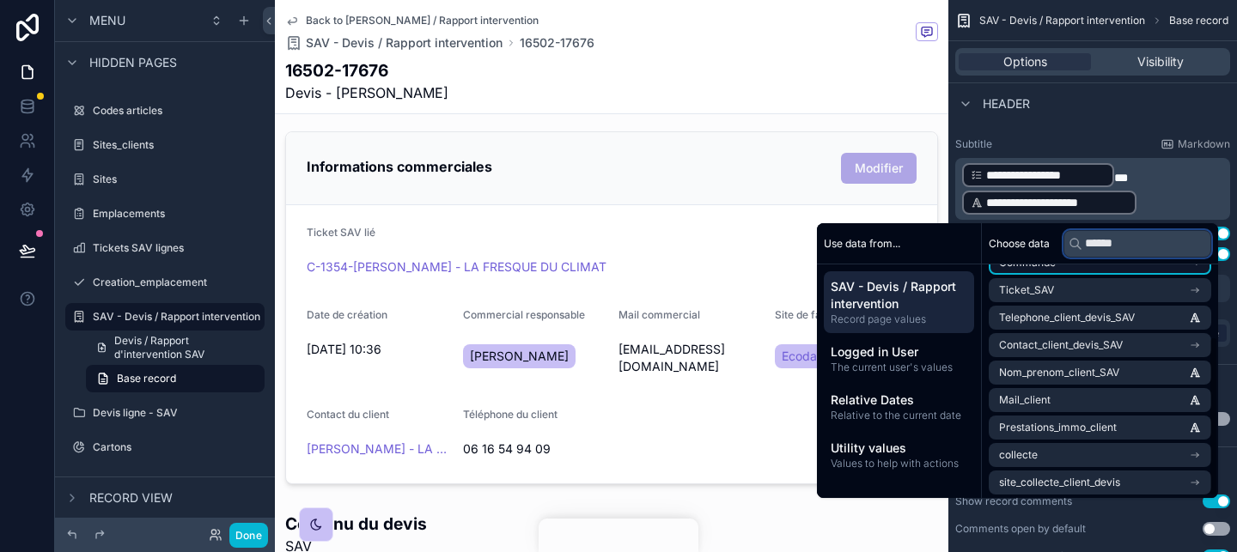
scroll to position [105, 0]
type input "******"
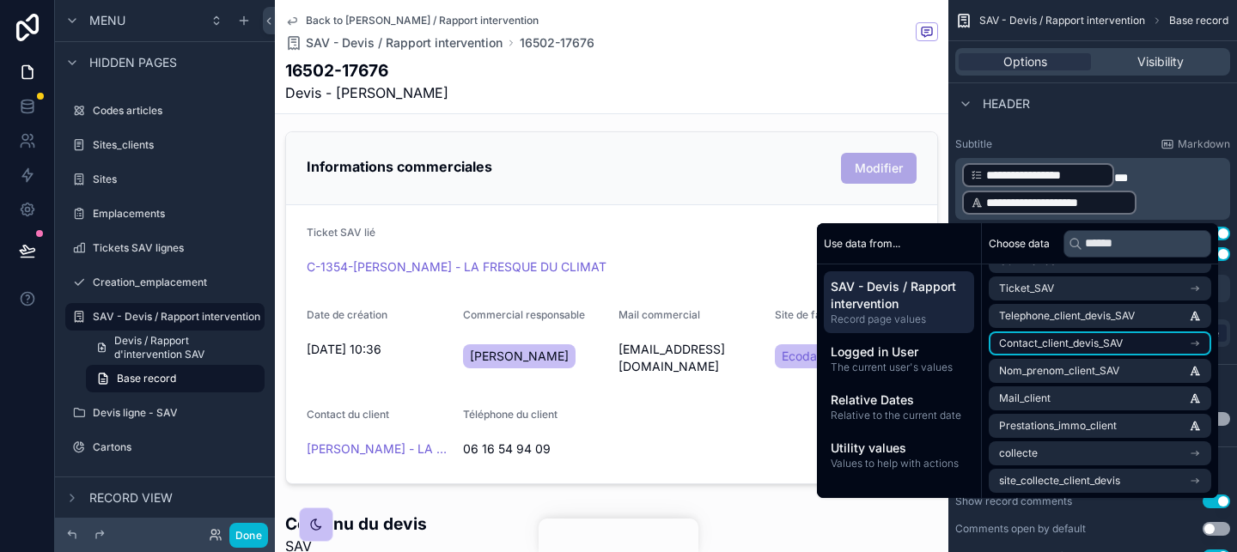
click at [1133, 352] on li "Contact_client_devis_SAV" at bounding box center [1099, 343] width 222 height 24
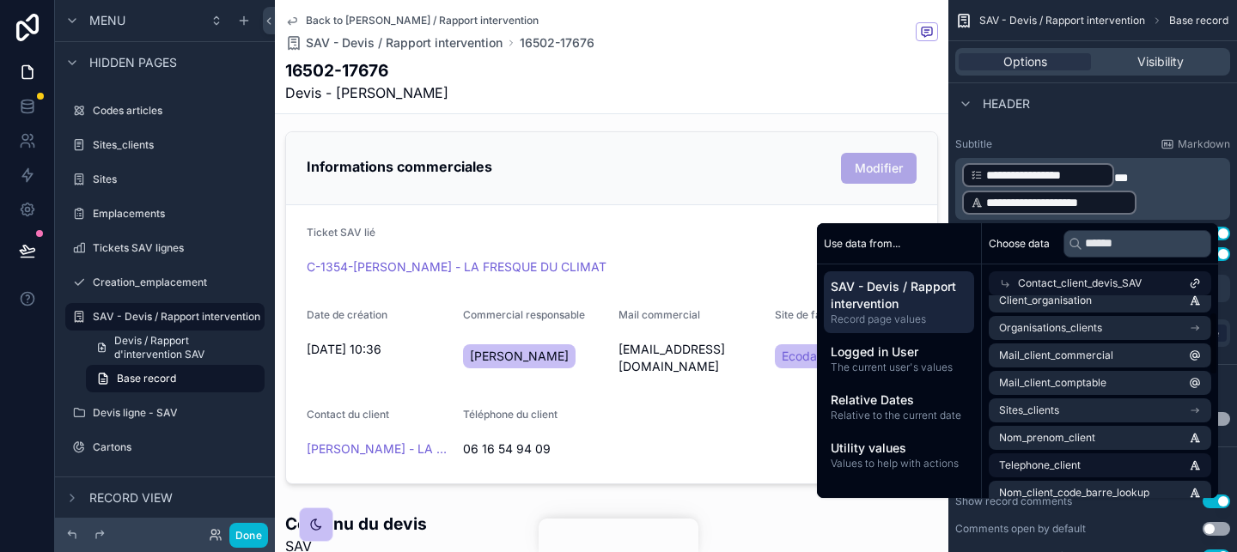
scroll to position [0, 0]
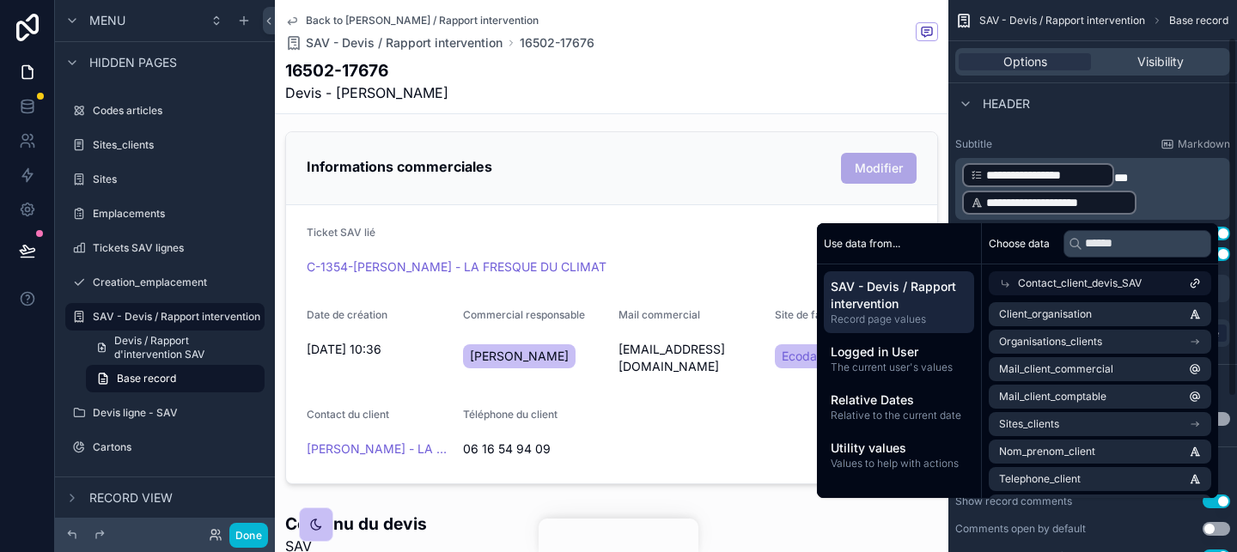
click at [1086, 121] on div "Header" at bounding box center [1092, 102] width 289 height 41
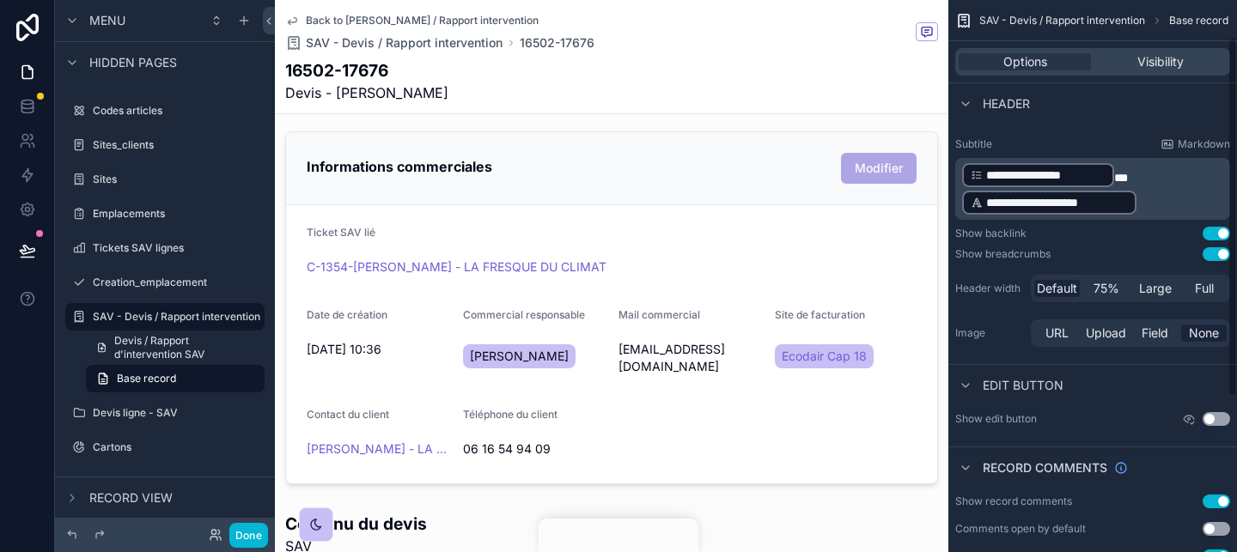
click at [1190, 201] on p "**********" at bounding box center [1094, 188] width 264 height 55
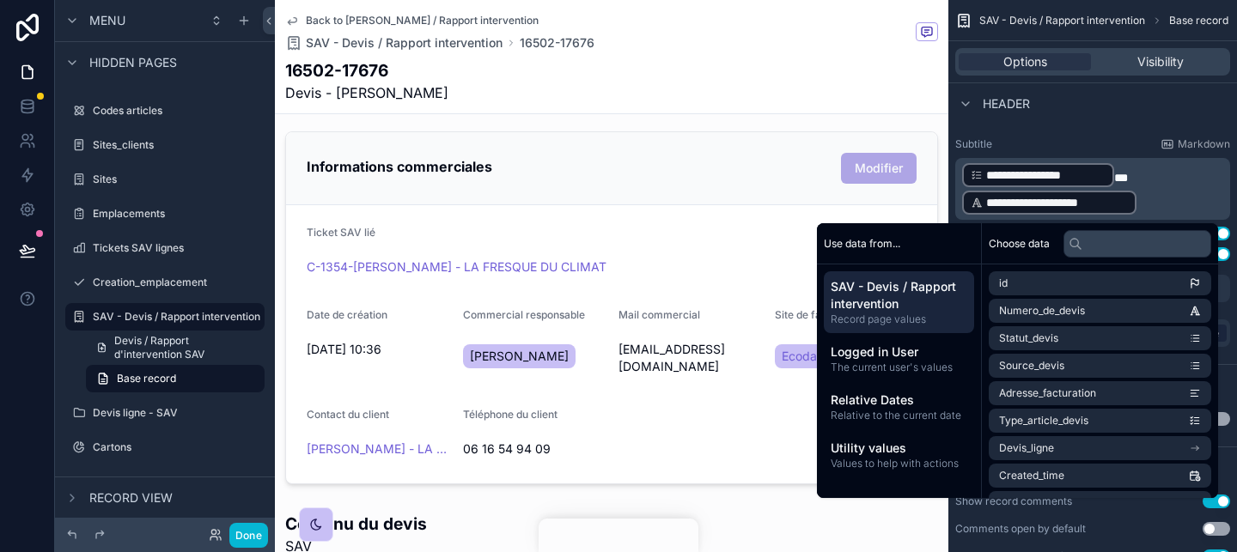
click at [1164, 209] on p "**********" at bounding box center [1094, 188] width 264 height 55
click at [1147, 204] on p "**********" at bounding box center [1094, 188] width 264 height 55
click at [1128, 210] on div "**********" at bounding box center [1049, 203] width 174 height 24
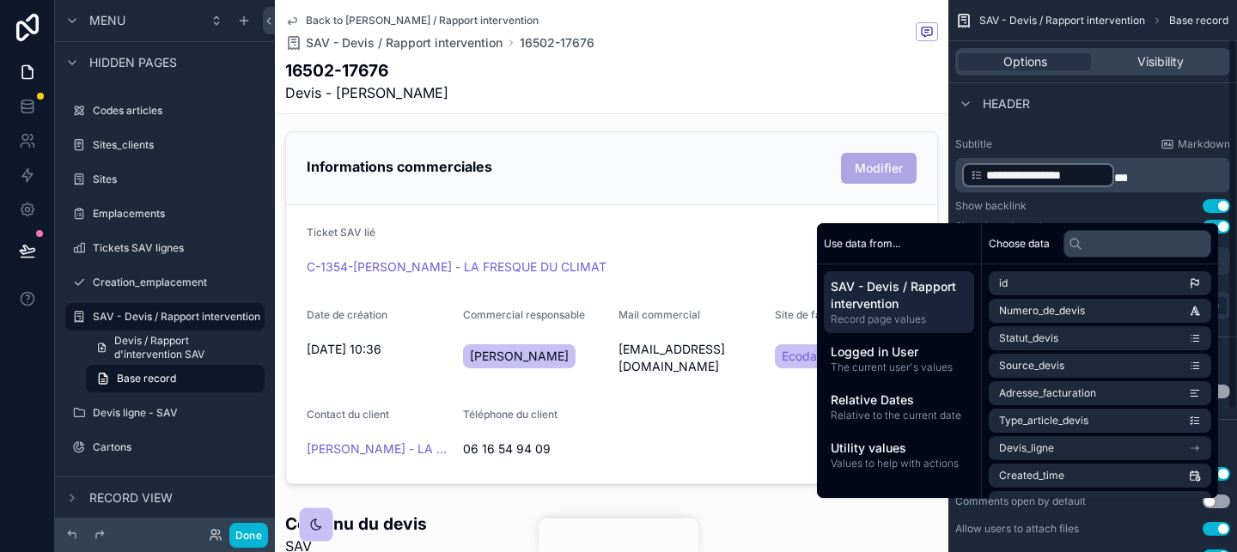
click at [1126, 257] on div "Choose data" at bounding box center [1100, 243] width 236 height 41
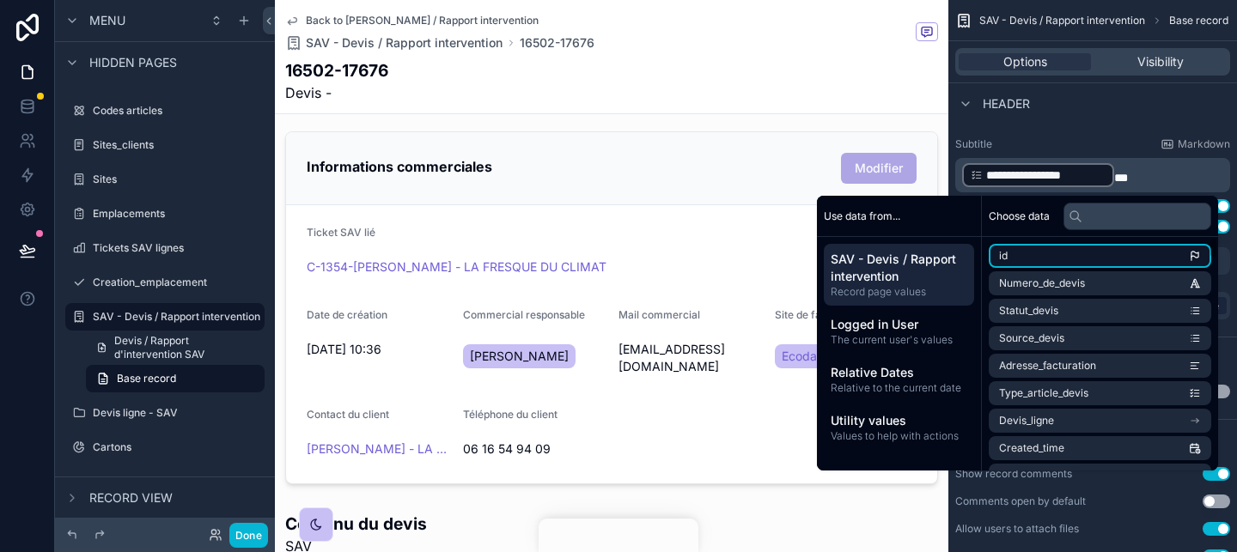
click at [1114, 256] on li "id" at bounding box center [1099, 256] width 222 height 24
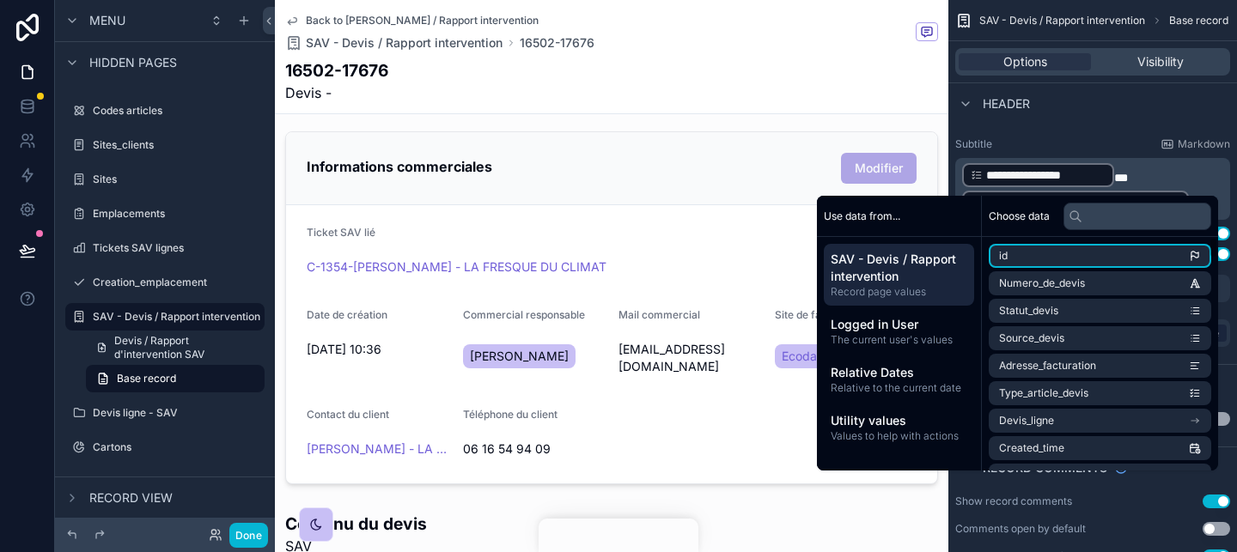
click at [1114, 218] on div "**********" at bounding box center [1092, 189] width 275 height 62
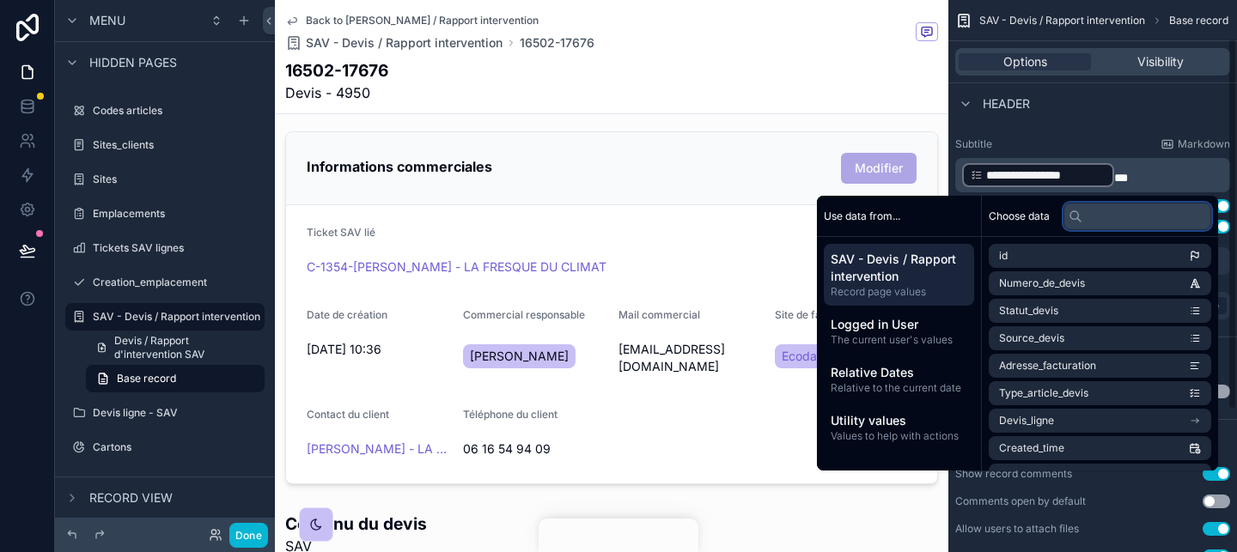
click at [1148, 213] on input "text" at bounding box center [1137, 216] width 148 height 27
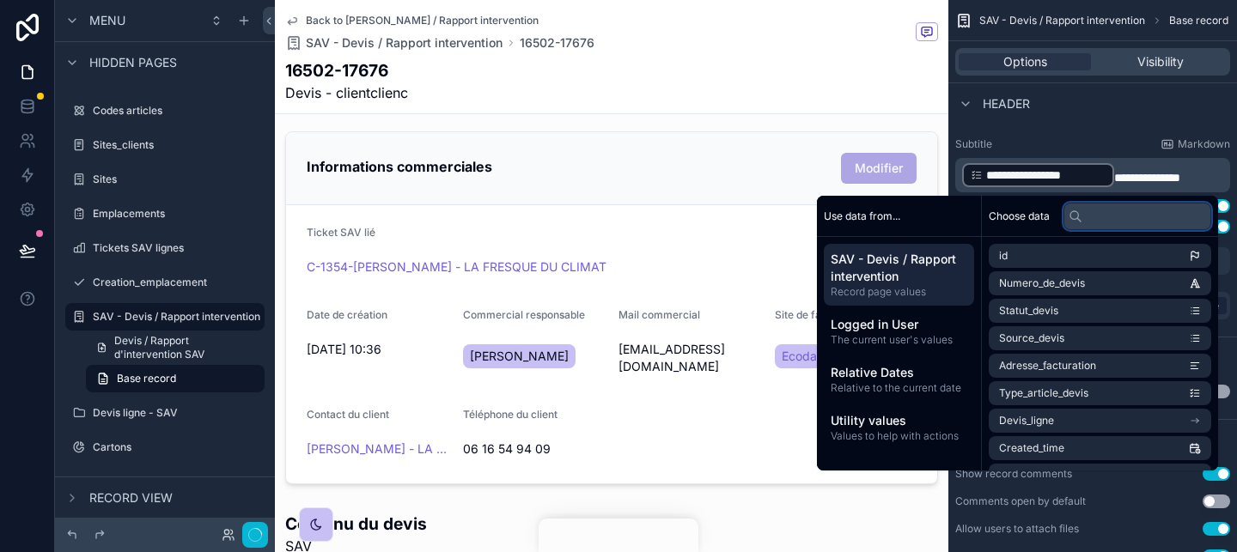
click at [1148, 213] on input "text" at bounding box center [1137, 216] width 148 height 27
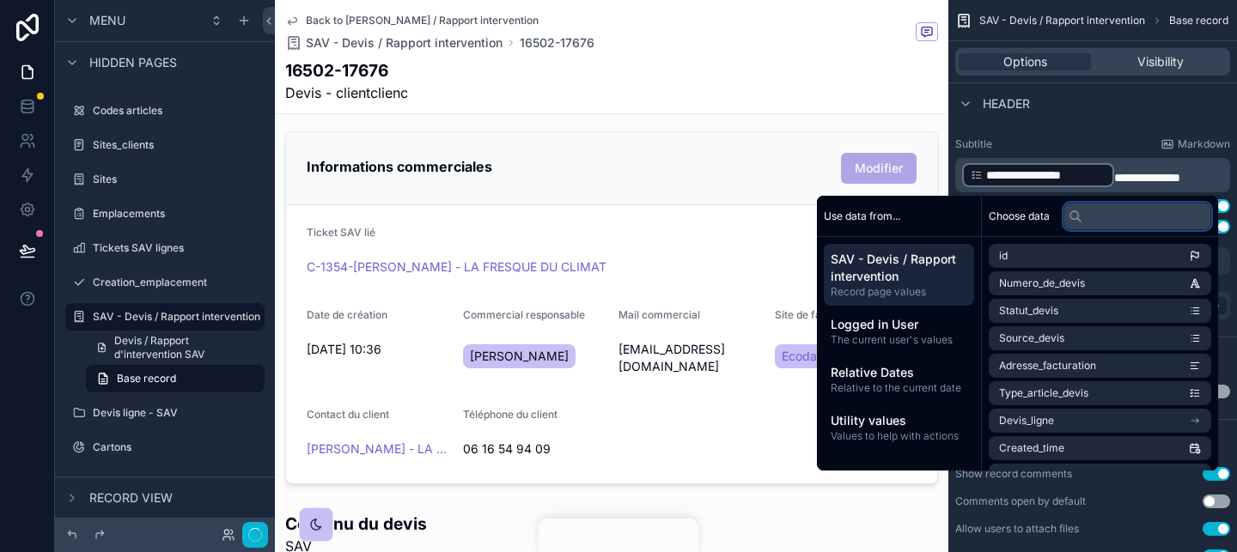
click at [1148, 213] on input "text" at bounding box center [1137, 216] width 148 height 27
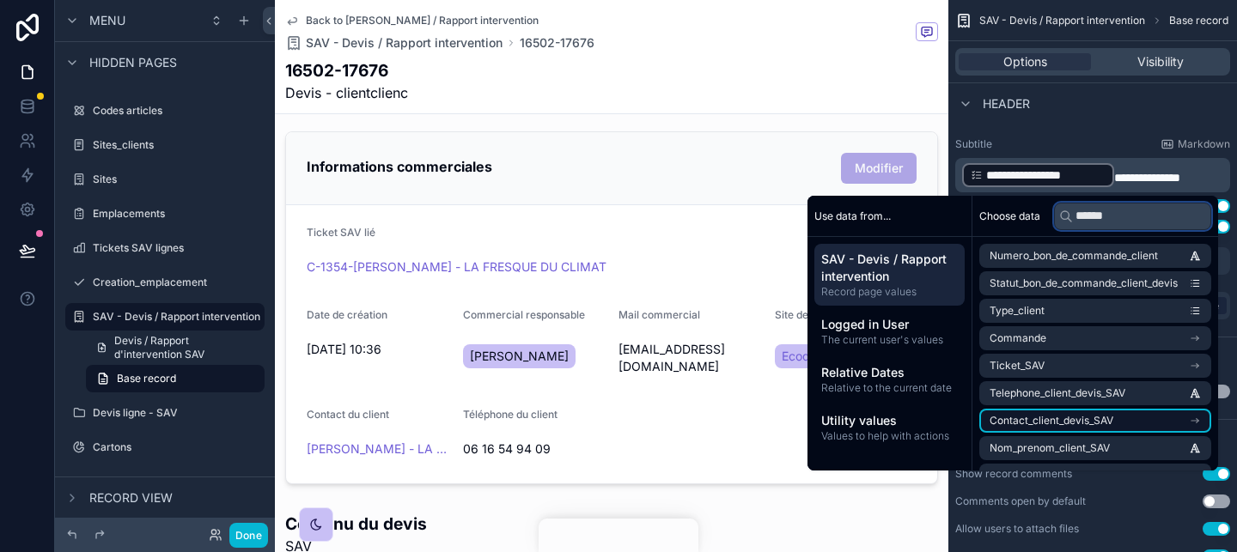
type input "******"
click at [1126, 424] on li "Contact_client_devis_SAV" at bounding box center [1095, 421] width 232 height 24
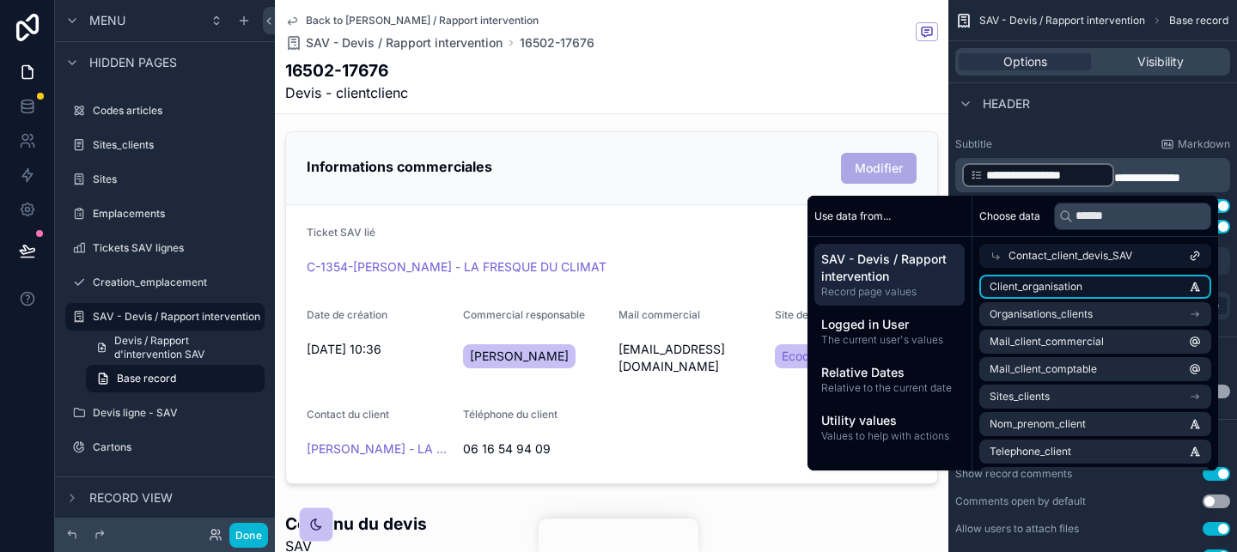
click at [1124, 292] on li "Client_organisation" at bounding box center [1095, 287] width 232 height 24
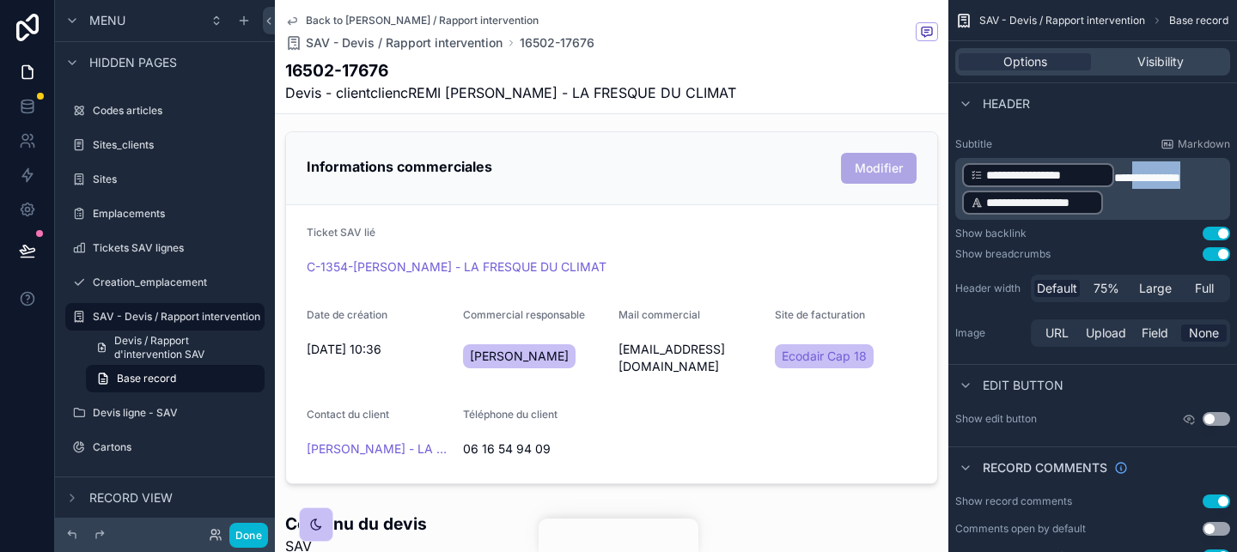
drag, startPoint x: 1130, startPoint y: 179, endPoint x: 1197, endPoint y: 177, distance: 67.0
click at [1197, 177] on p "**********" at bounding box center [1094, 188] width 264 height 55
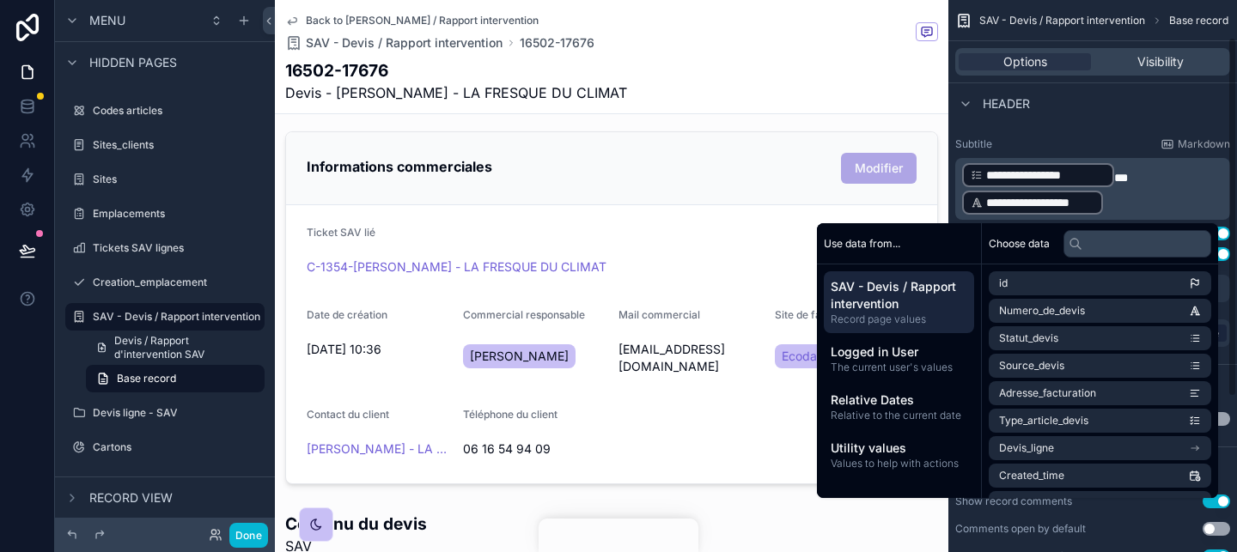
click at [1131, 210] on p "**********" at bounding box center [1094, 188] width 264 height 55
click at [1112, 242] on input "text" at bounding box center [1137, 243] width 148 height 27
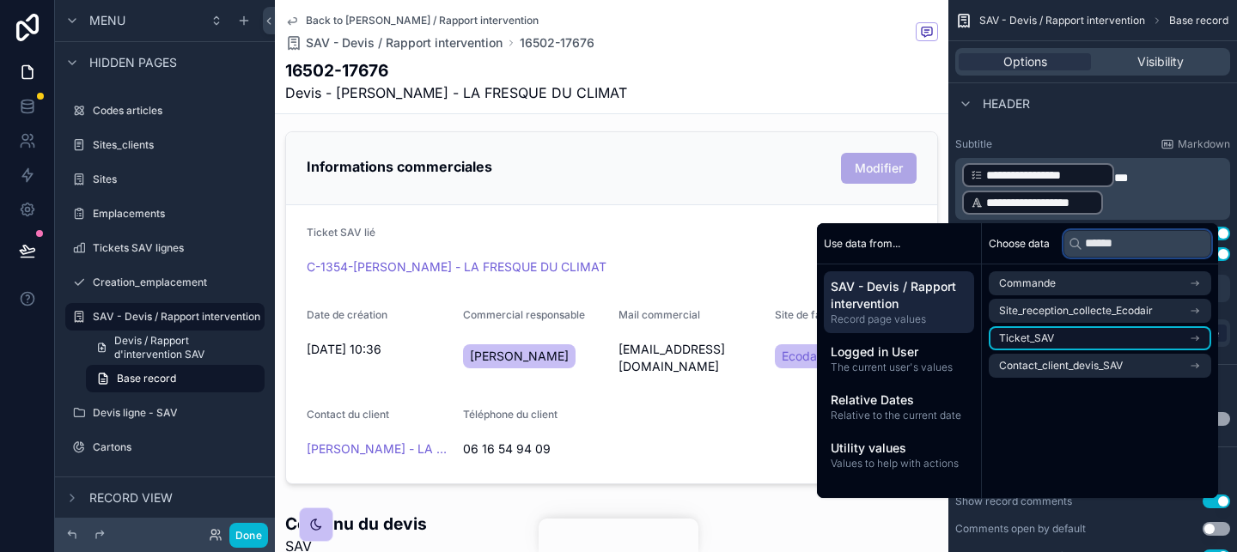
type input "******"
click at [1134, 344] on li "Ticket_SAV" at bounding box center [1099, 338] width 222 height 24
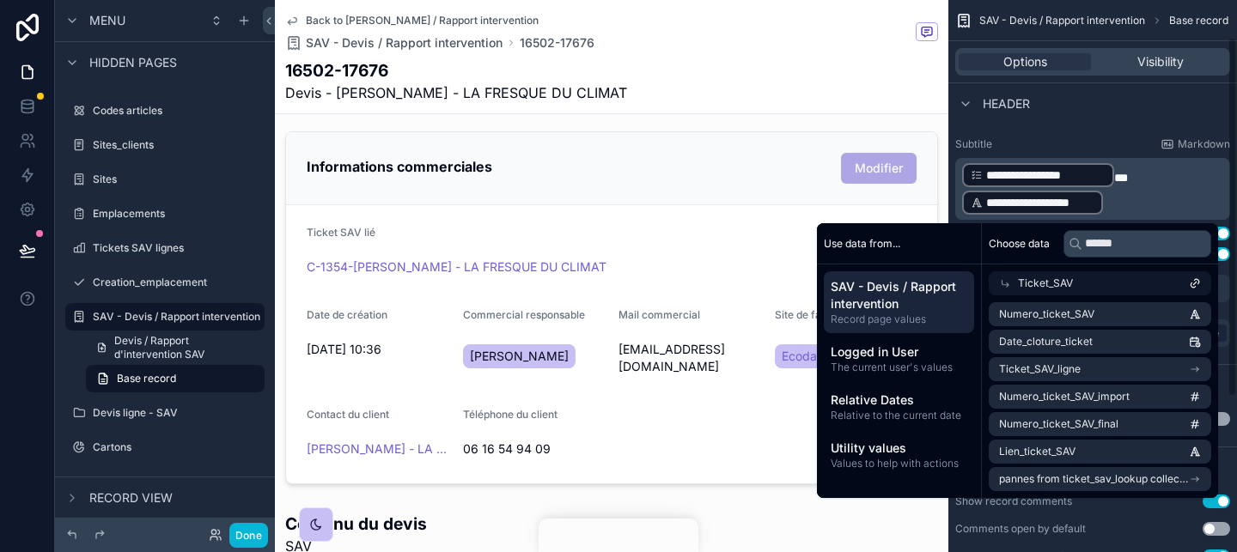
click at [1143, 190] on p "**********" at bounding box center [1094, 188] width 264 height 55
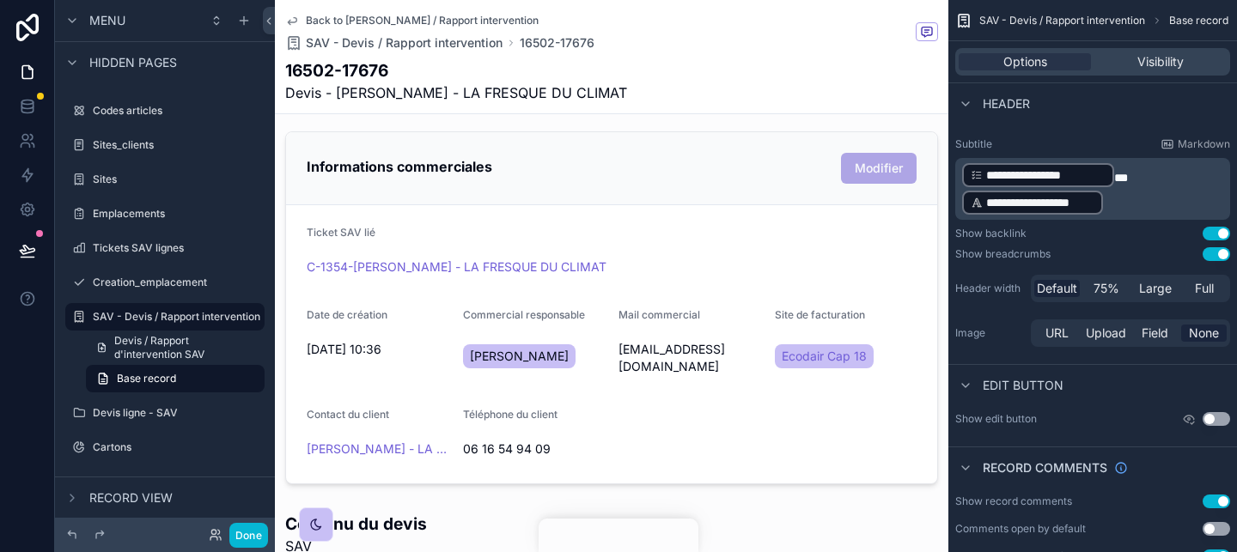
click at [1136, 195] on p "**********" at bounding box center [1094, 188] width 264 height 55
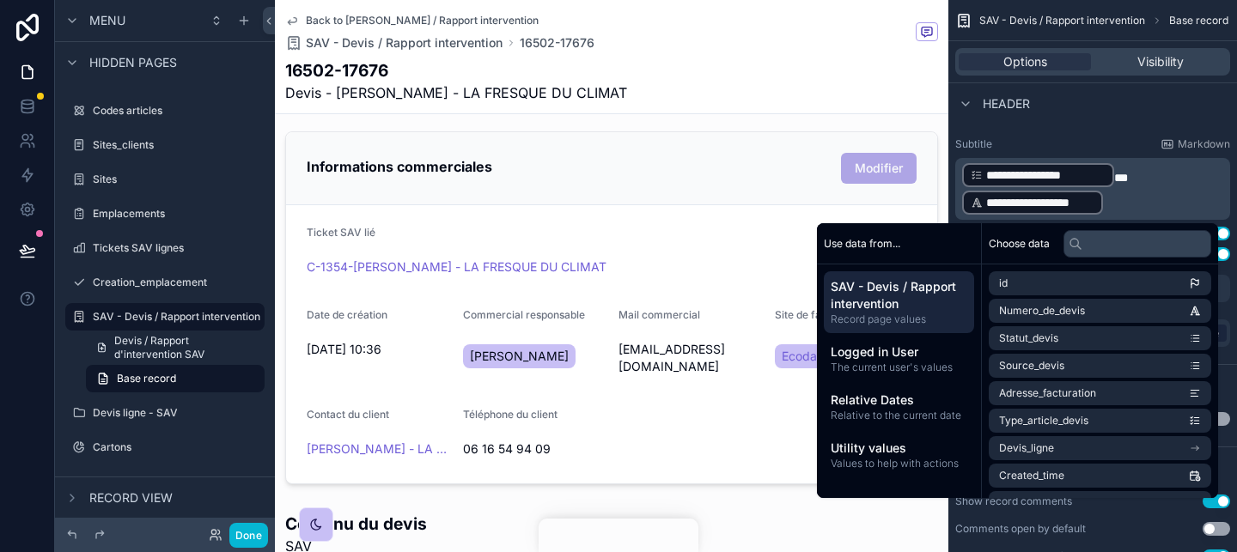
click at [1121, 198] on p "**********" at bounding box center [1094, 188] width 264 height 55
click at [1128, 179] on p "**********" at bounding box center [1094, 188] width 264 height 55
click at [1123, 178] on span "*" at bounding box center [1121, 178] width 14 height 12
click at [1094, 308] on li "Numero_de_devis" at bounding box center [1099, 311] width 222 height 24
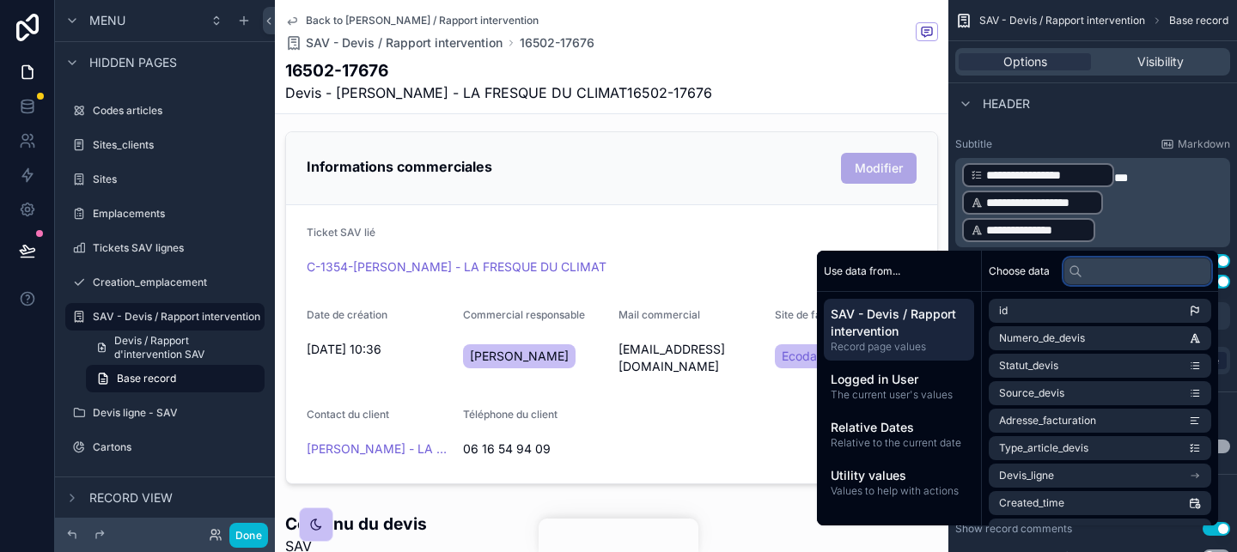
click at [1107, 263] on input "text" at bounding box center [1137, 271] width 148 height 27
type input "*"
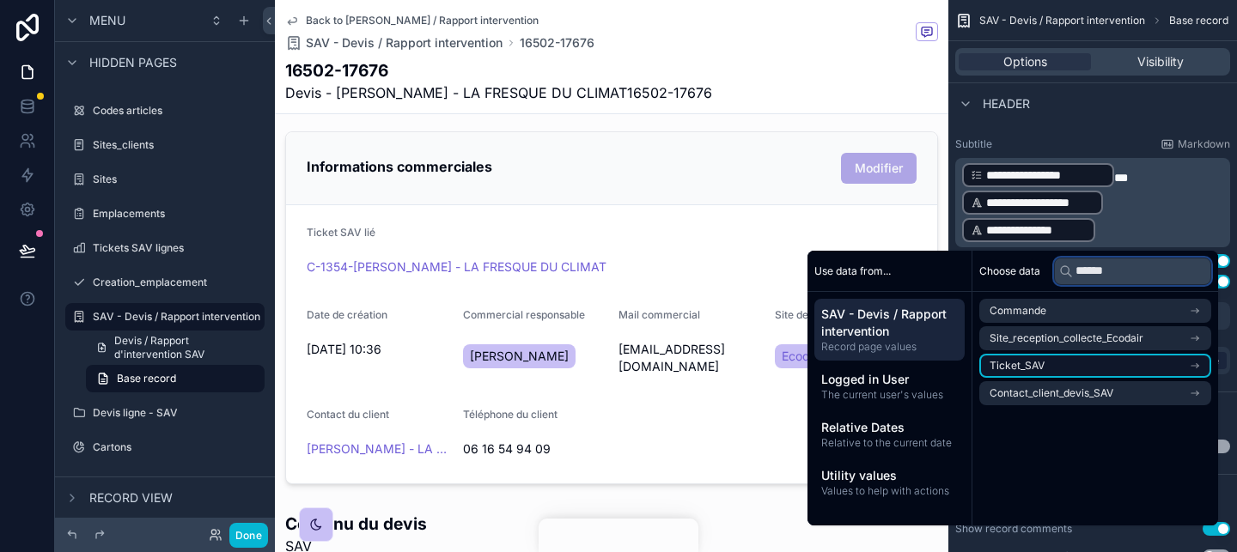
type input "******"
click at [1087, 366] on li "Ticket_SAV" at bounding box center [1095, 366] width 232 height 24
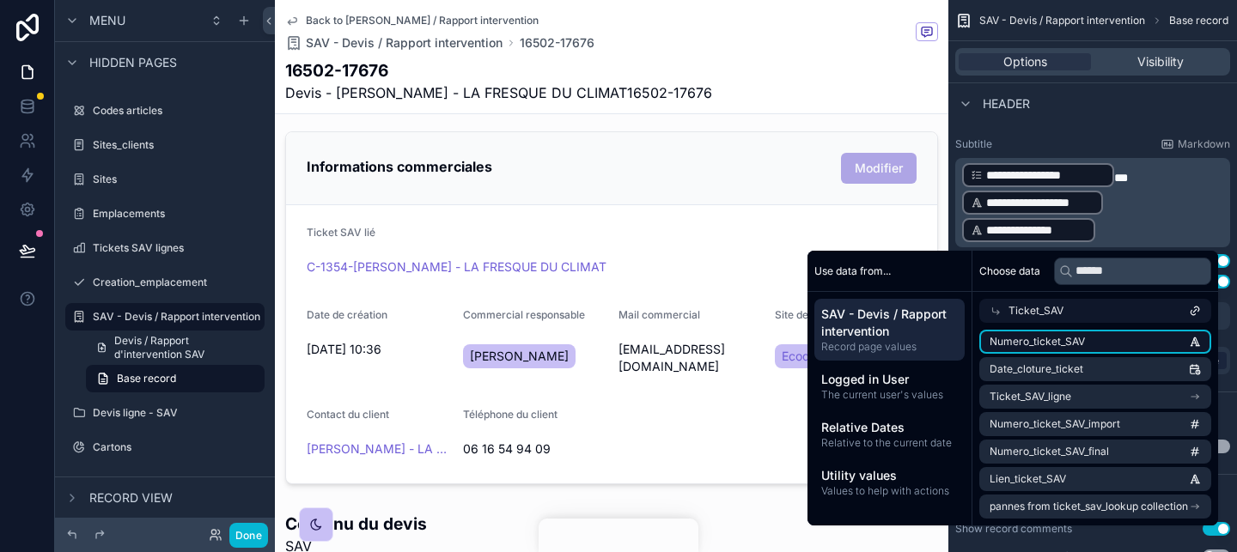
click at [1111, 331] on li "Numero_ticket_SAV" at bounding box center [1095, 342] width 232 height 24
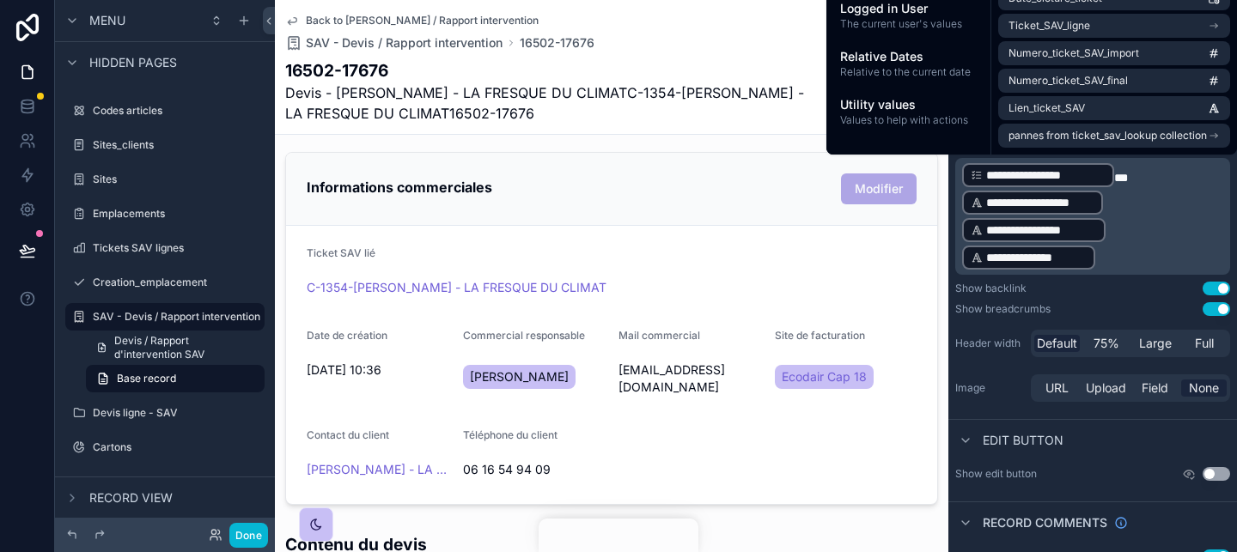
click at [1136, 235] on p "**********" at bounding box center [1094, 216] width 264 height 110
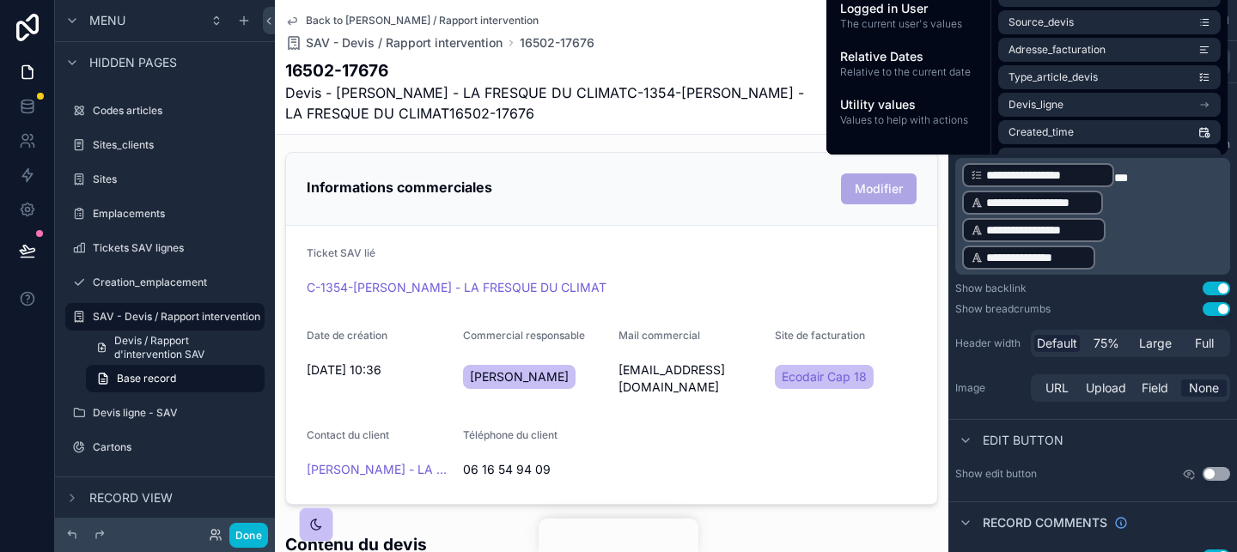
click at [1142, 219] on p "**********" at bounding box center [1094, 216] width 264 height 110
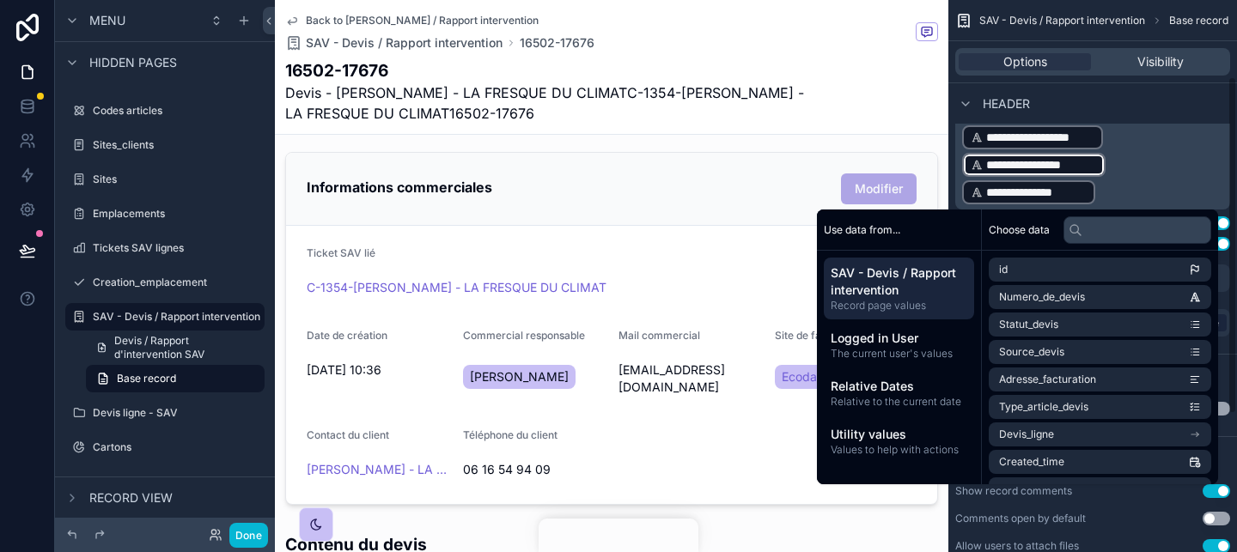
scroll to position [125, 0]
click at [1063, 193] on span "**********" at bounding box center [1036, 188] width 100 height 17
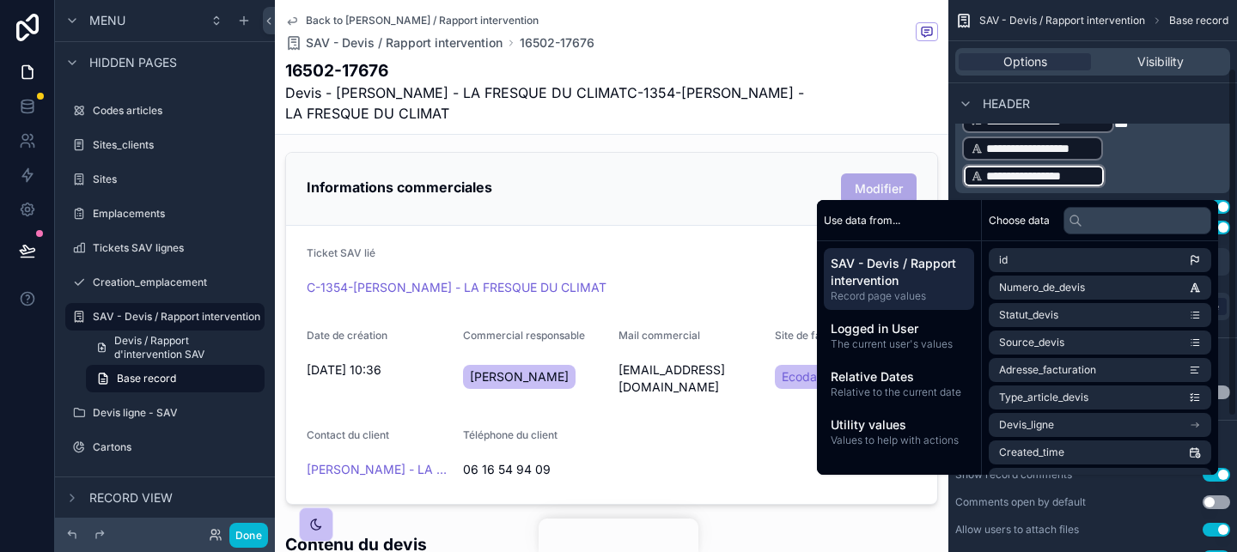
scroll to position [107, 0]
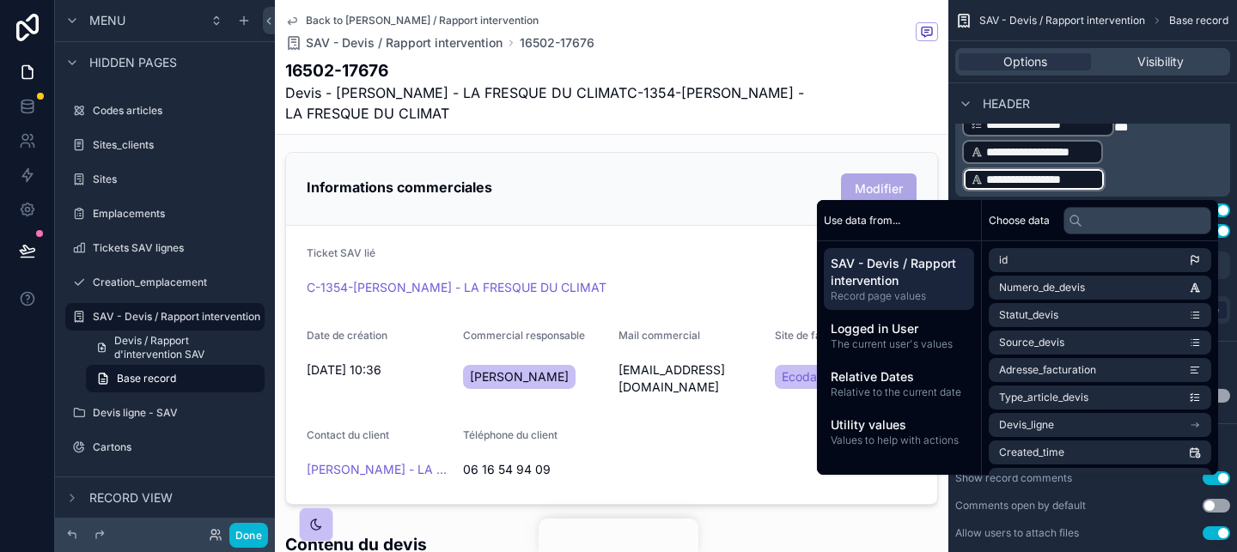
click at [1124, 150] on p "**********" at bounding box center [1094, 152] width 264 height 82
click at [1125, 148] on p "**********" at bounding box center [1094, 152] width 264 height 82
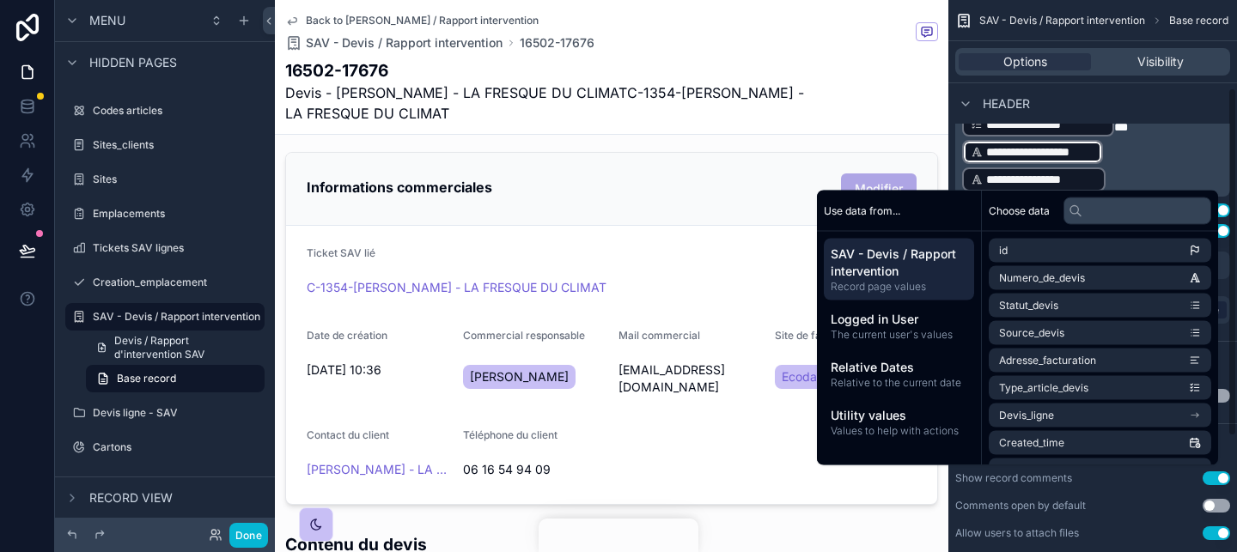
scroll to position [322, 0]
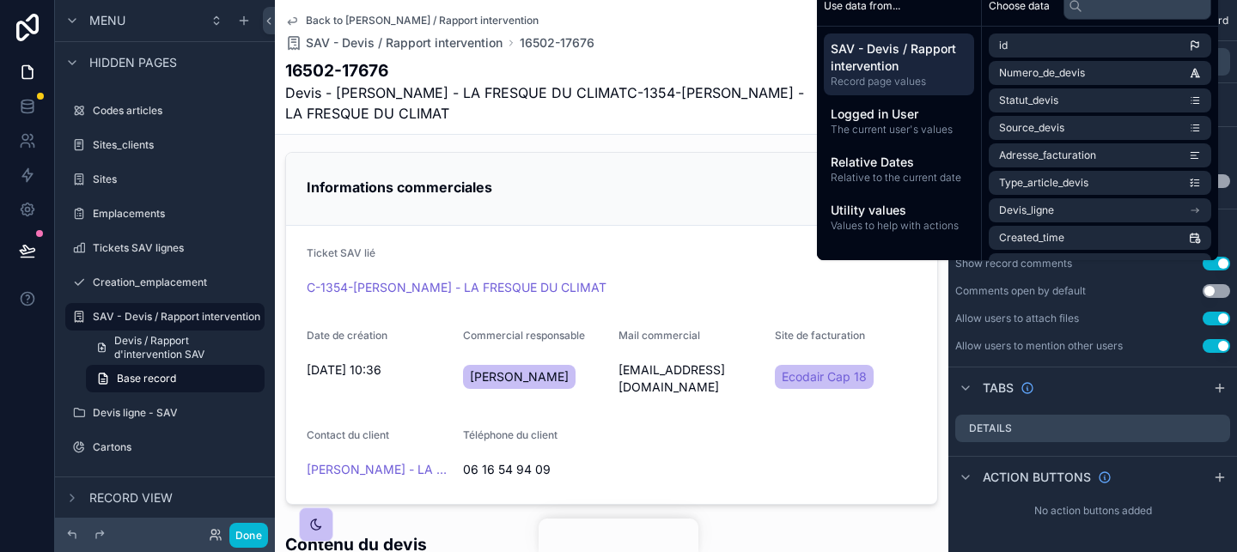
click at [800, 115] on span "Devis - REMI SCHEER - LA FRESQUE DU CLIMATC-1354-REMI SCHEER - LA FRESQUE DU CL…" at bounding box center [547, 102] width 524 height 41
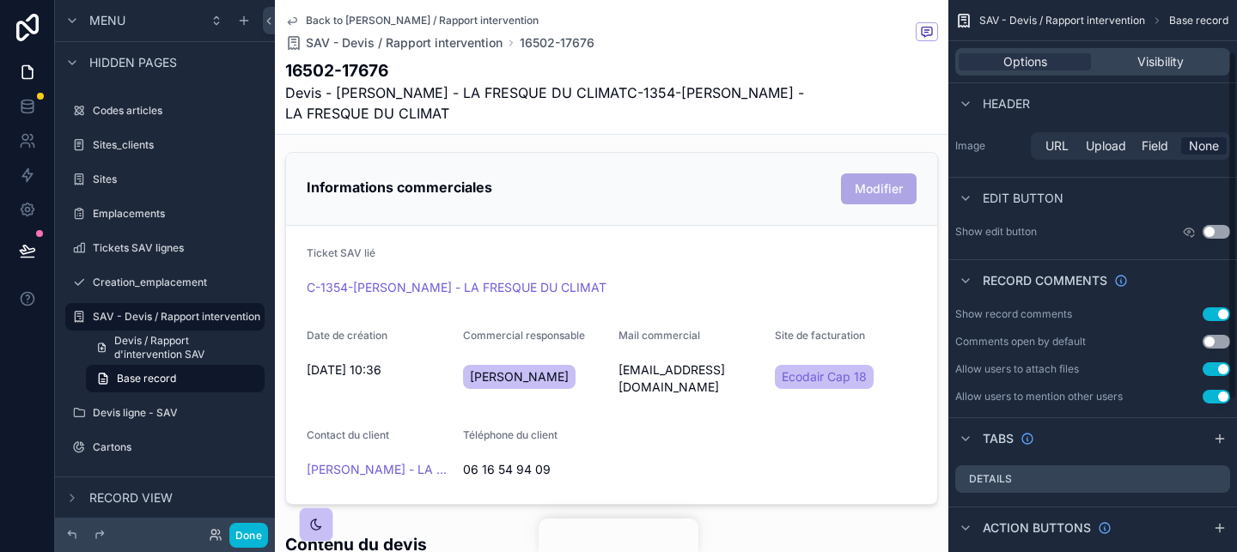
scroll to position [0, 0]
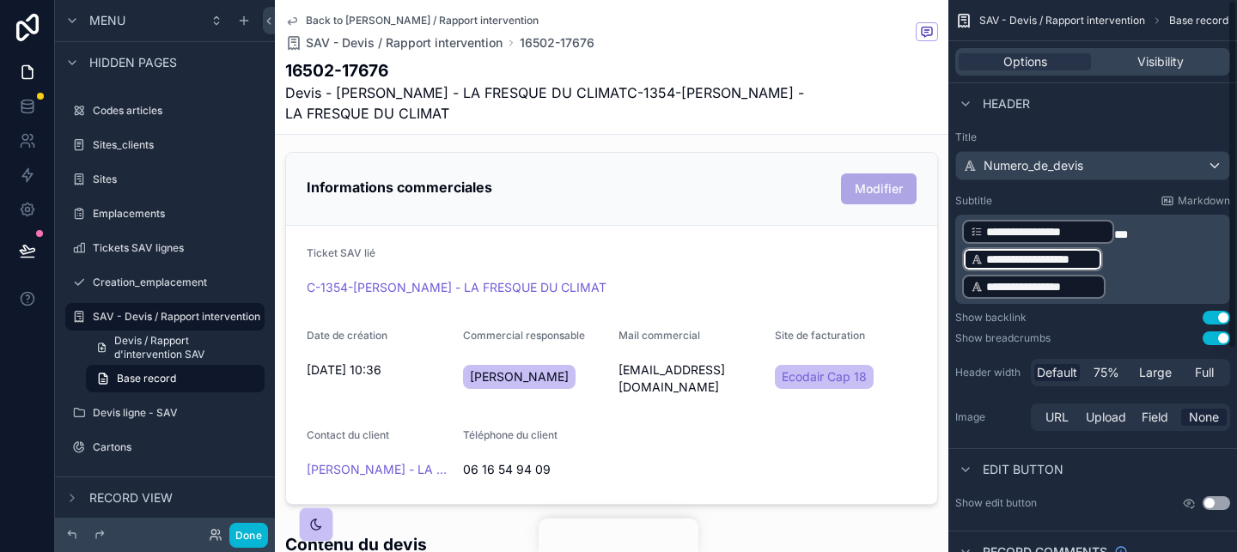
click at [1056, 252] on span "**********" at bounding box center [1040, 259] width 108 height 17
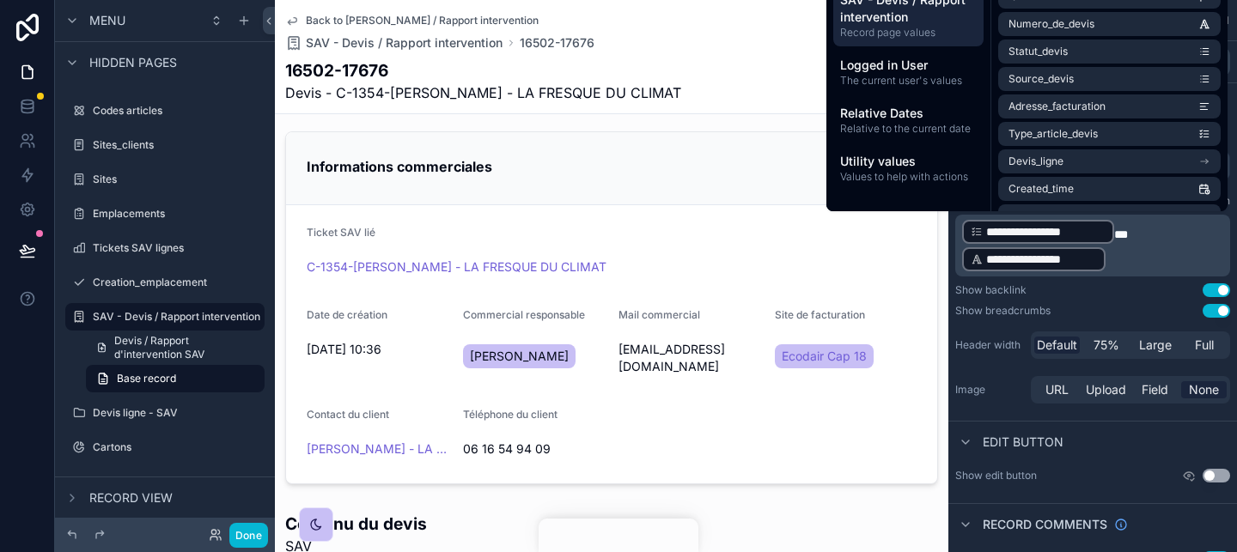
click at [733, 84] on div "16502-17676 Devis - C-1354-REMI SCHEER - LA FRESQUE DU CLIMAT" at bounding box center [611, 80] width 653 height 45
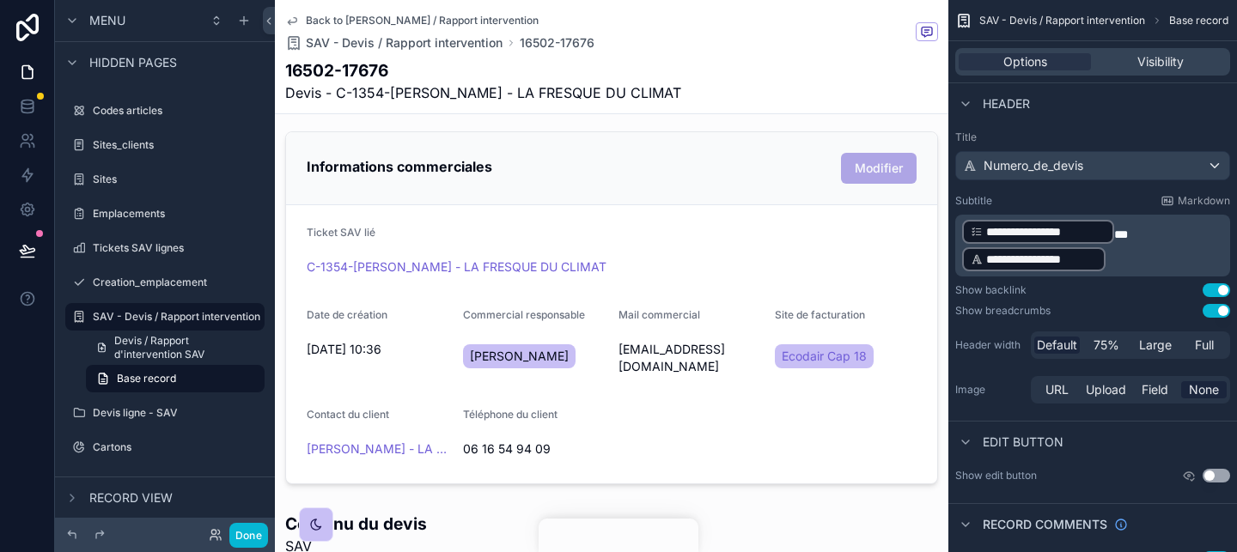
click at [733, 84] on div "16502-17676 Devis - C-1354-REMI SCHEER - LA FRESQUE DU CLIMAT" at bounding box center [611, 80] width 653 height 45
click at [237, 531] on button "Done" at bounding box center [248, 535] width 39 height 25
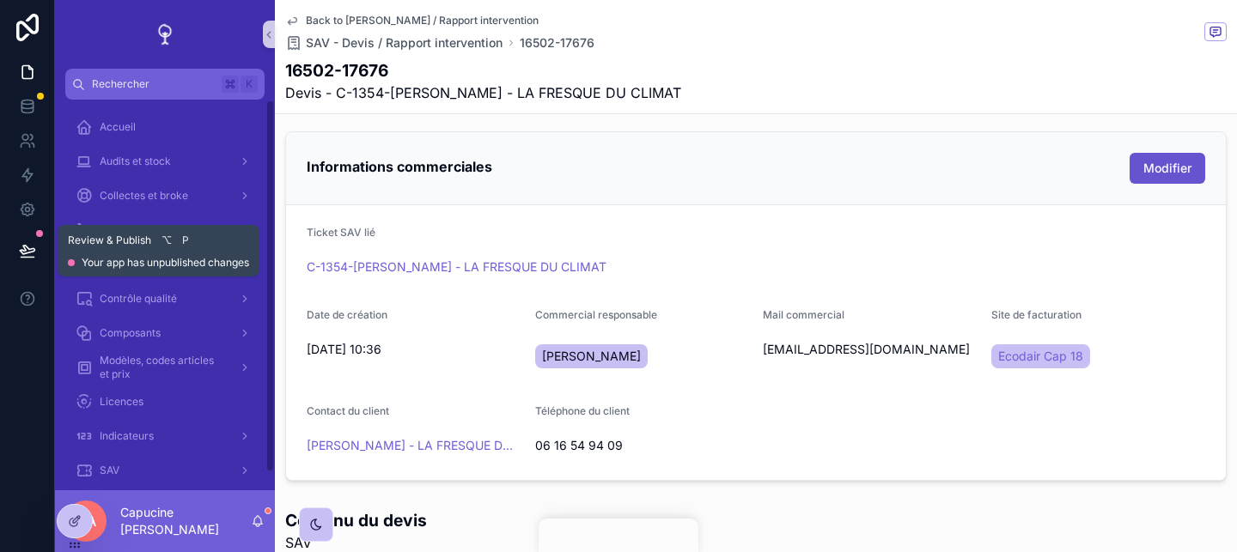
click at [38, 245] on button at bounding box center [28, 251] width 38 height 48
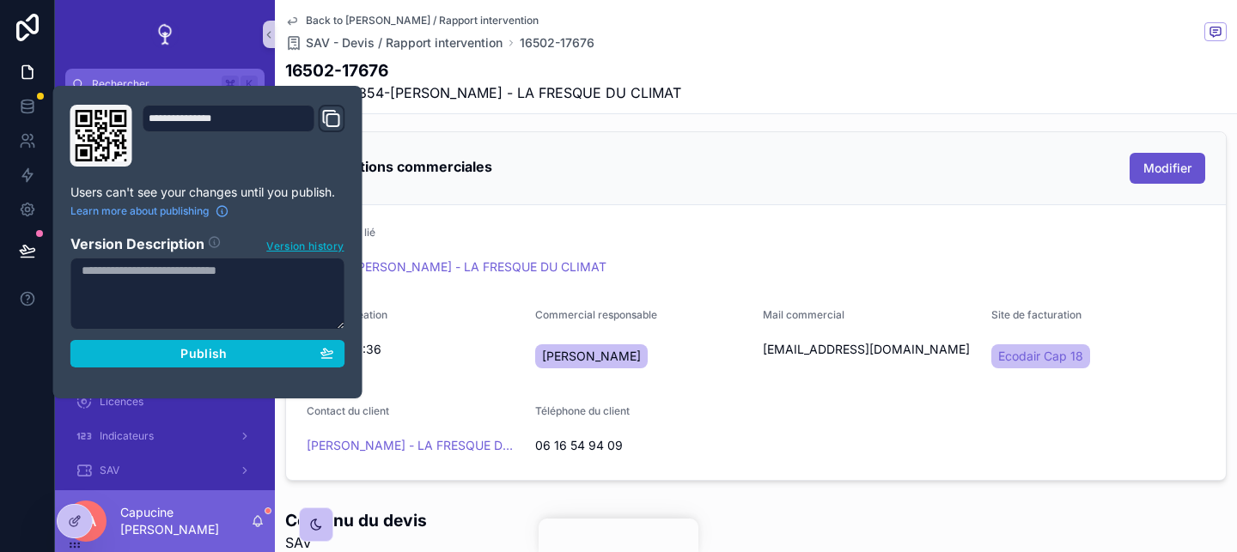
click at [241, 317] on textarea at bounding box center [207, 294] width 275 height 72
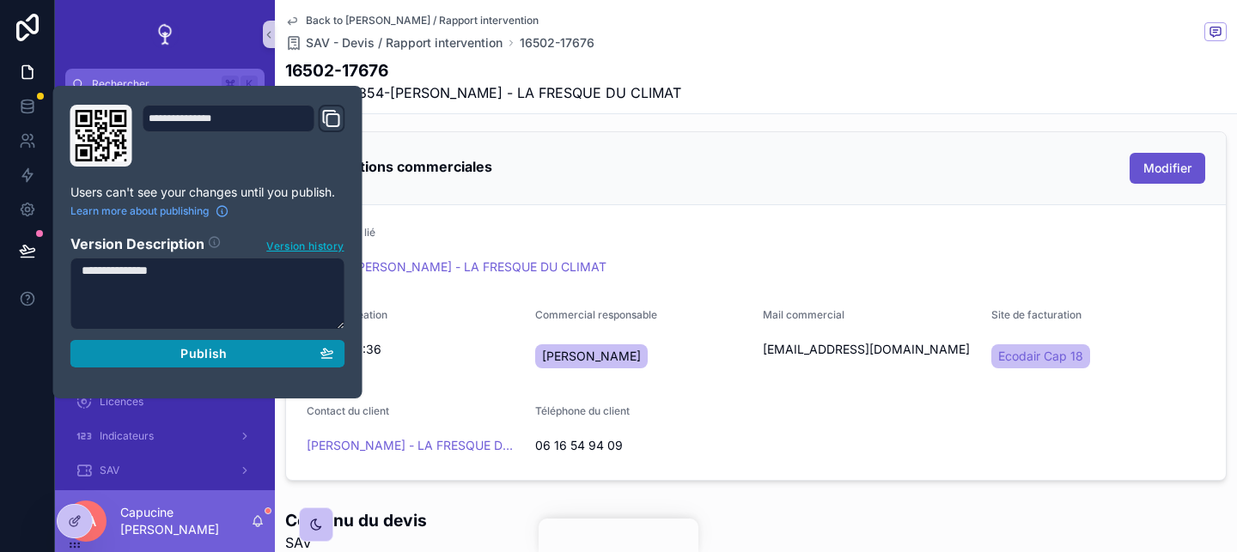
type textarea "**********"
click at [275, 367] on button "Publish" at bounding box center [207, 353] width 275 height 27
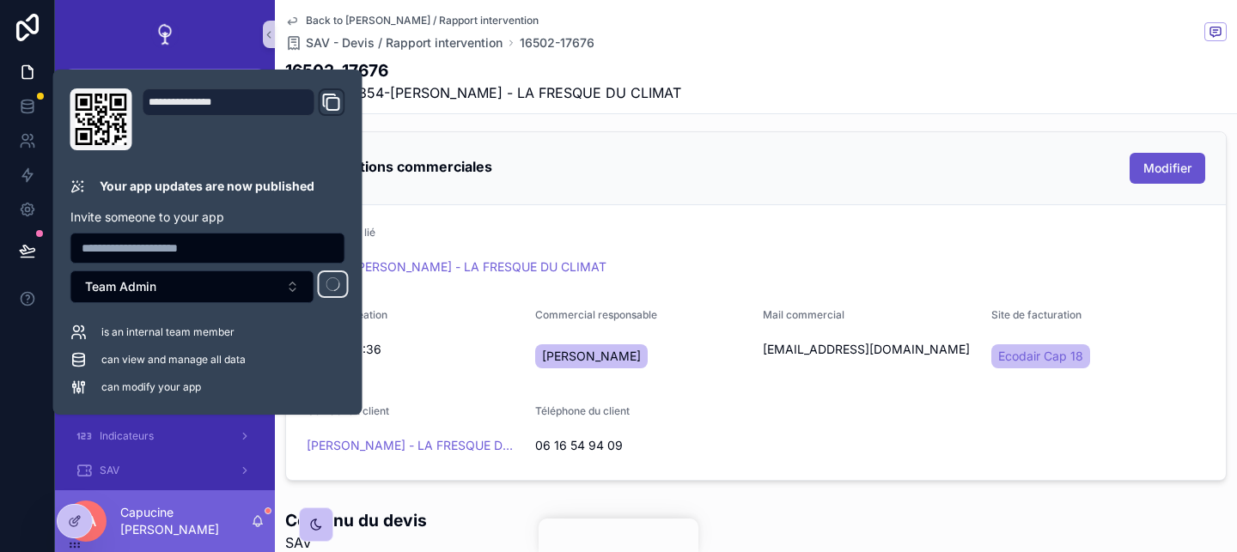
click at [344, 218] on p "Invite someone to your app" at bounding box center [207, 217] width 275 height 17
click at [288, 106] on div "**********" at bounding box center [229, 101] width 173 height 27
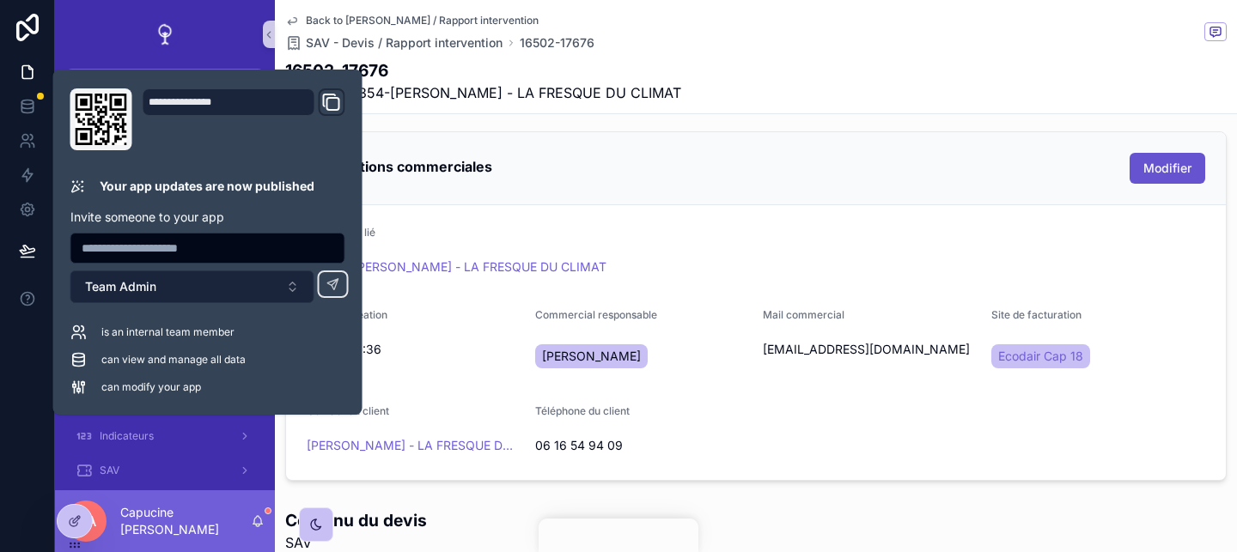
click at [274, 295] on button "Team Admin" at bounding box center [192, 287] width 244 height 33
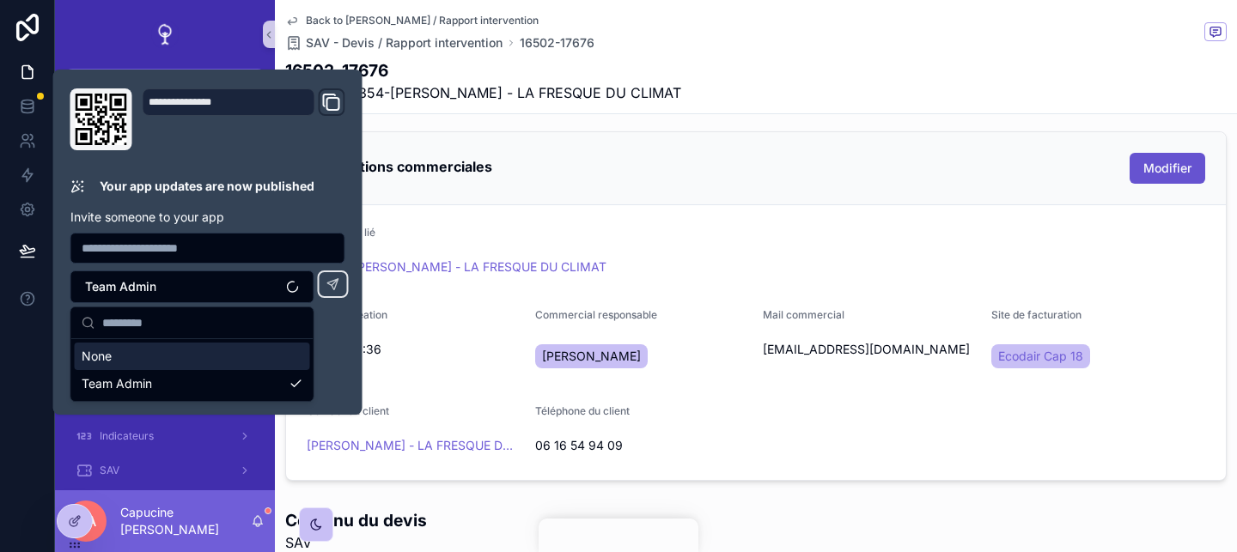
click at [292, 203] on div "**********" at bounding box center [208, 241] width 289 height 307
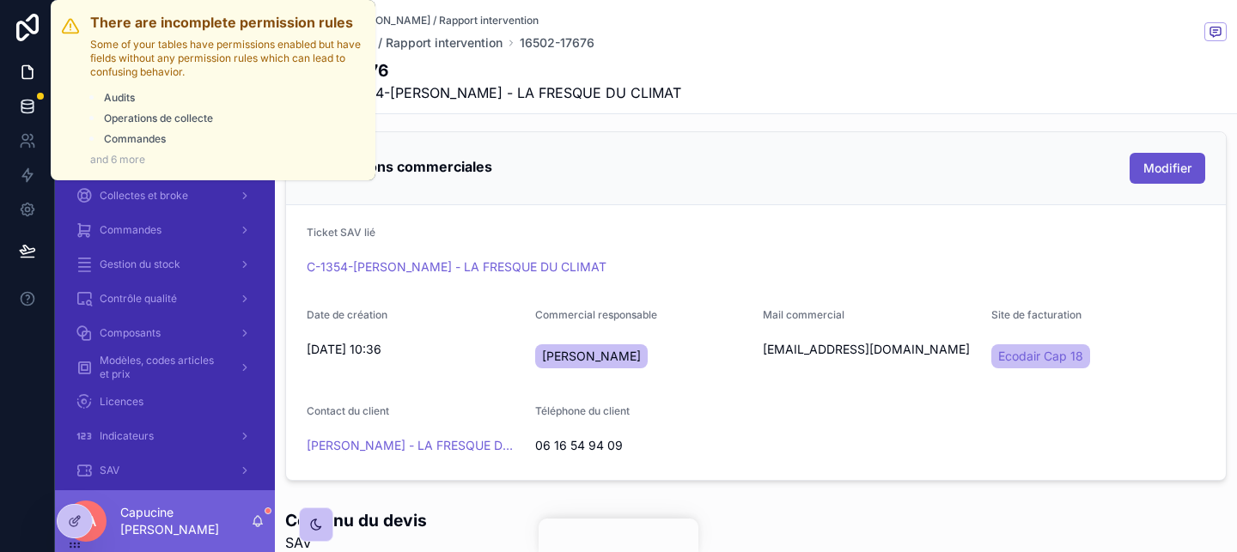
click at [37, 94] on div at bounding box center [40, 96] width 7 height 7
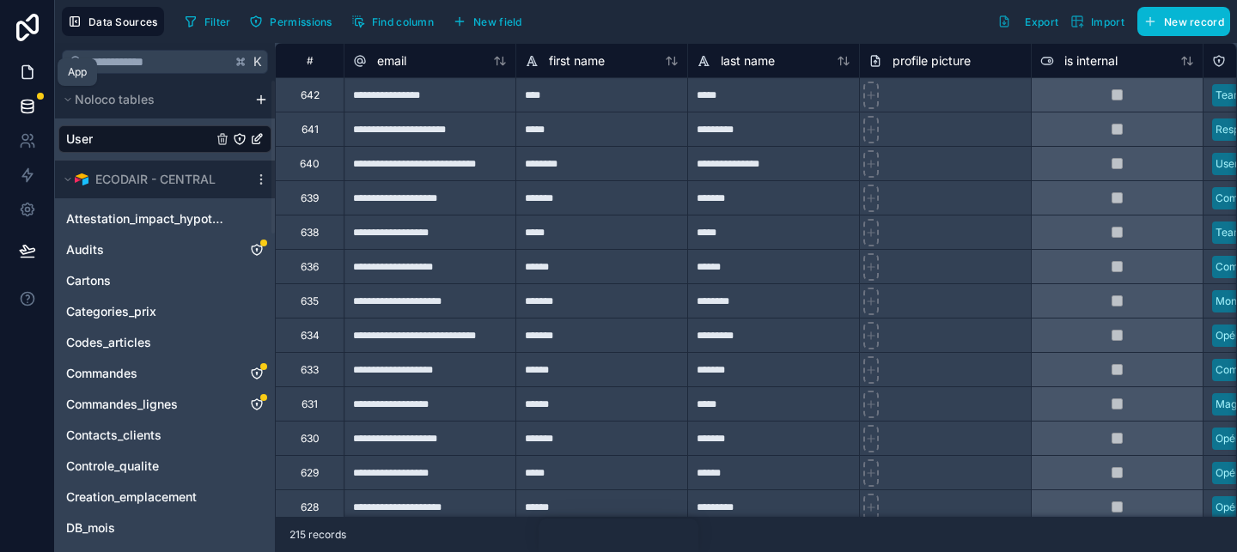
click at [26, 59] on link at bounding box center [27, 72] width 54 height 34
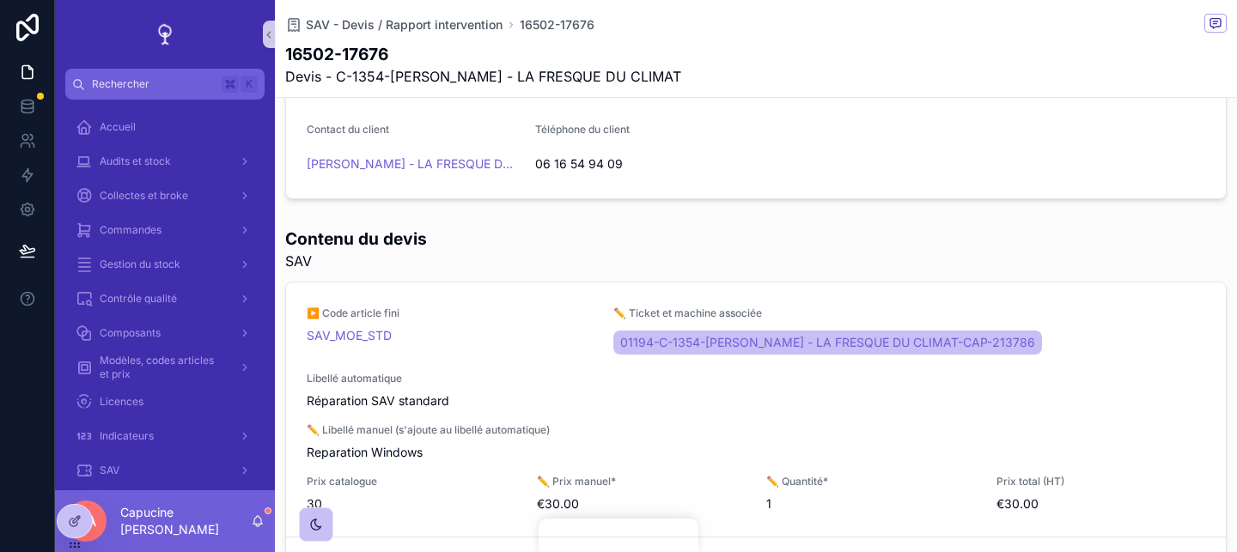
click at [920, 233] on div "Contenu du devis SAV" at bounding box center [755, 249] width 941 height 45
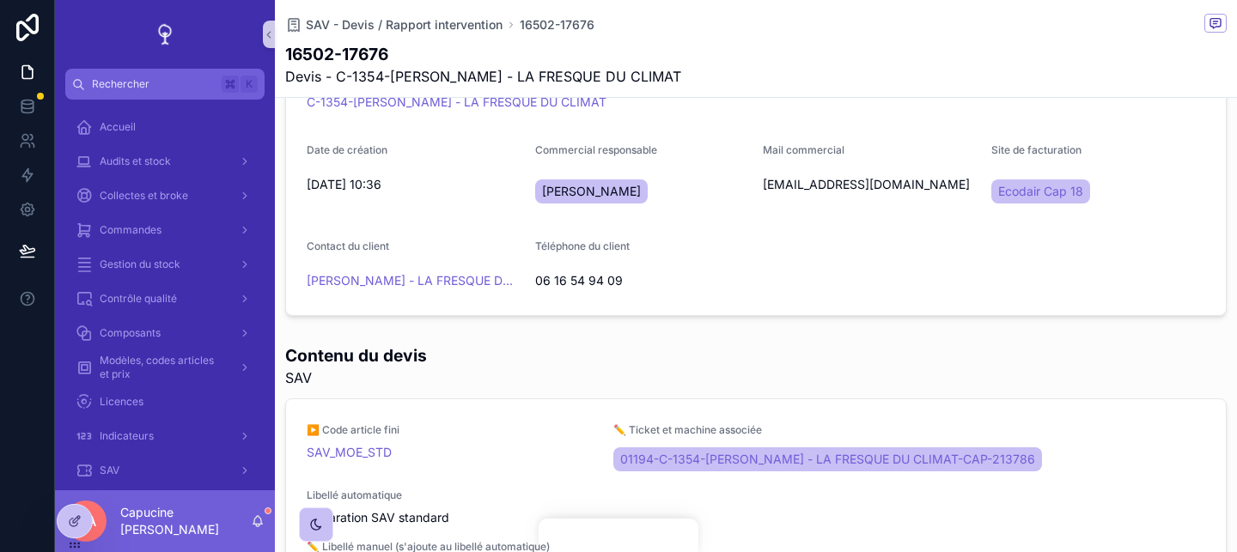
scroll to position [92, 0]
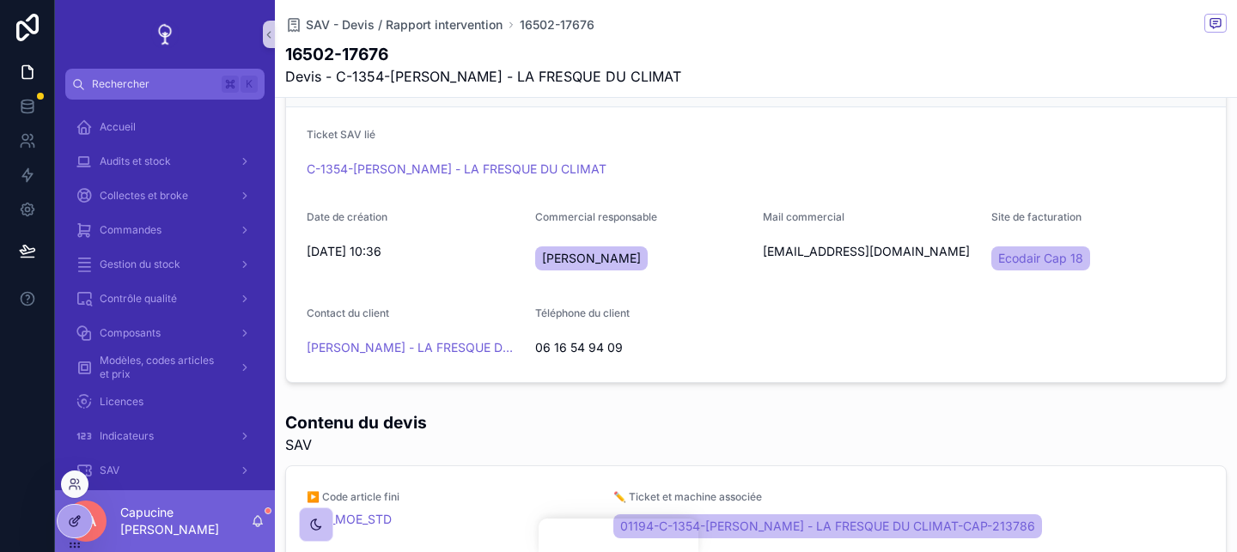
click at [70, 518] on icon at bounding box center [75, 521] width 14 height 14
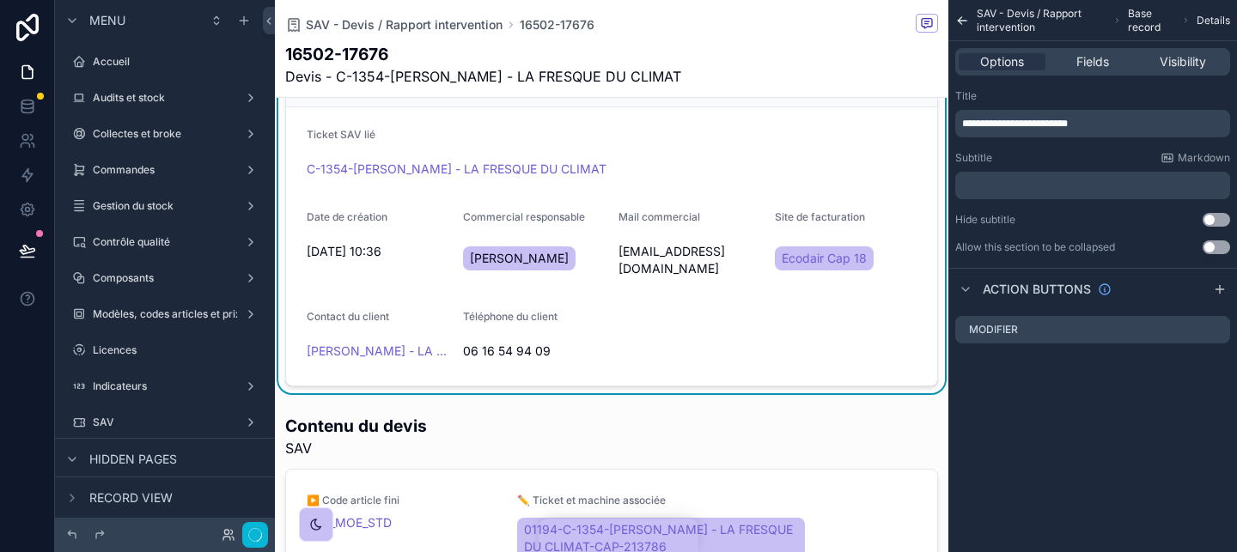
scroll to position [937, 0]
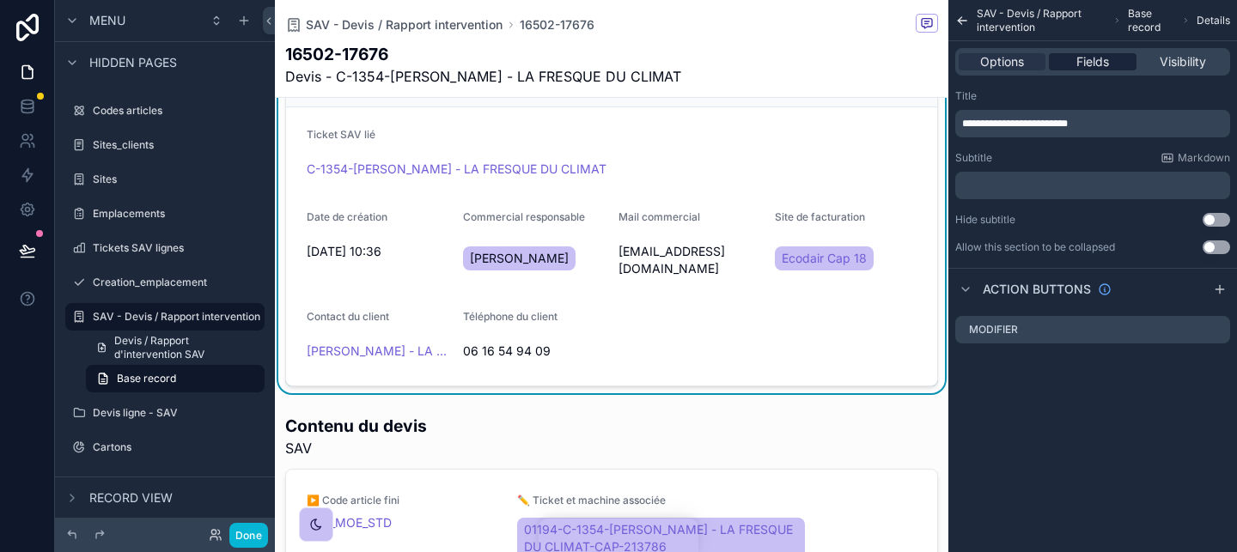
click at [1104, 59] on span "Fields" at bounding box center [1092, 61] width 33 height 17
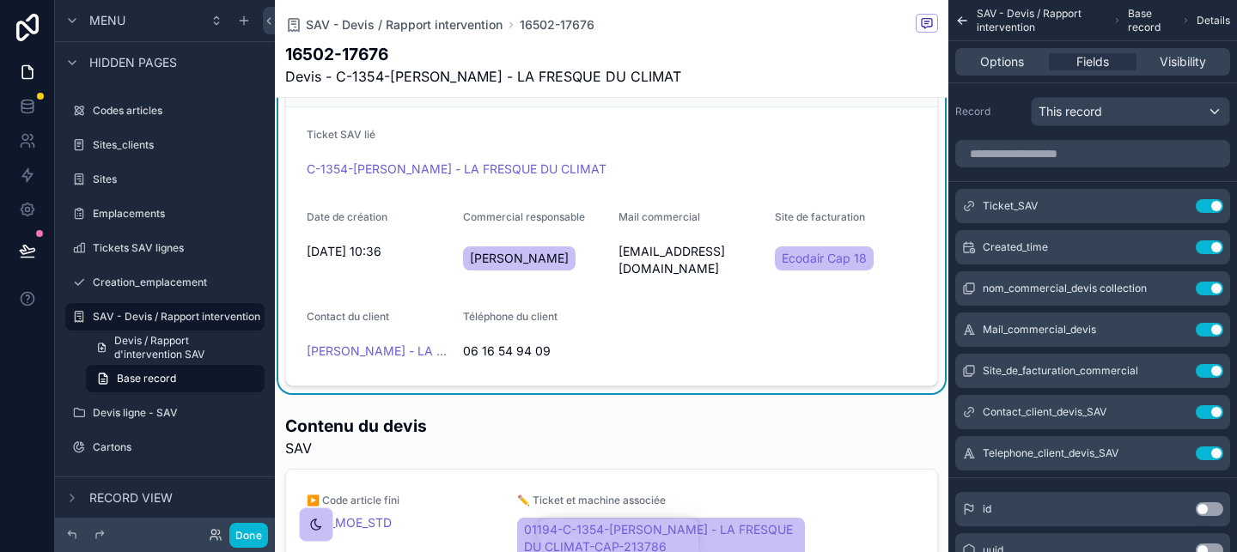
scroll to position [14, 0]
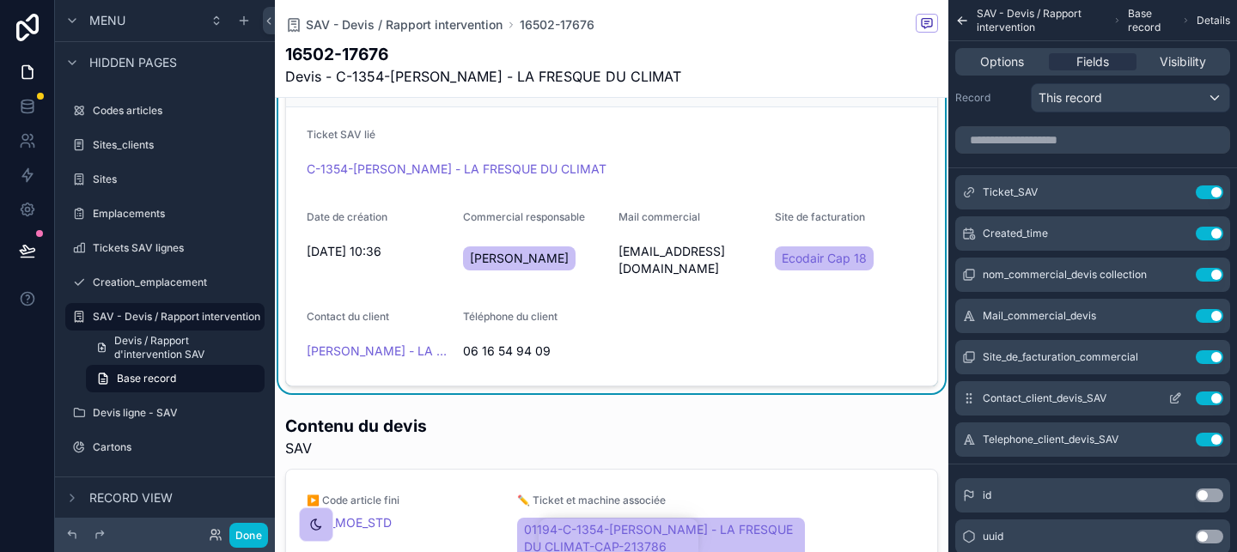
click at [1170, 403] on icon "scrollable content" at bounding box center [1174, 400] width 8 height 8
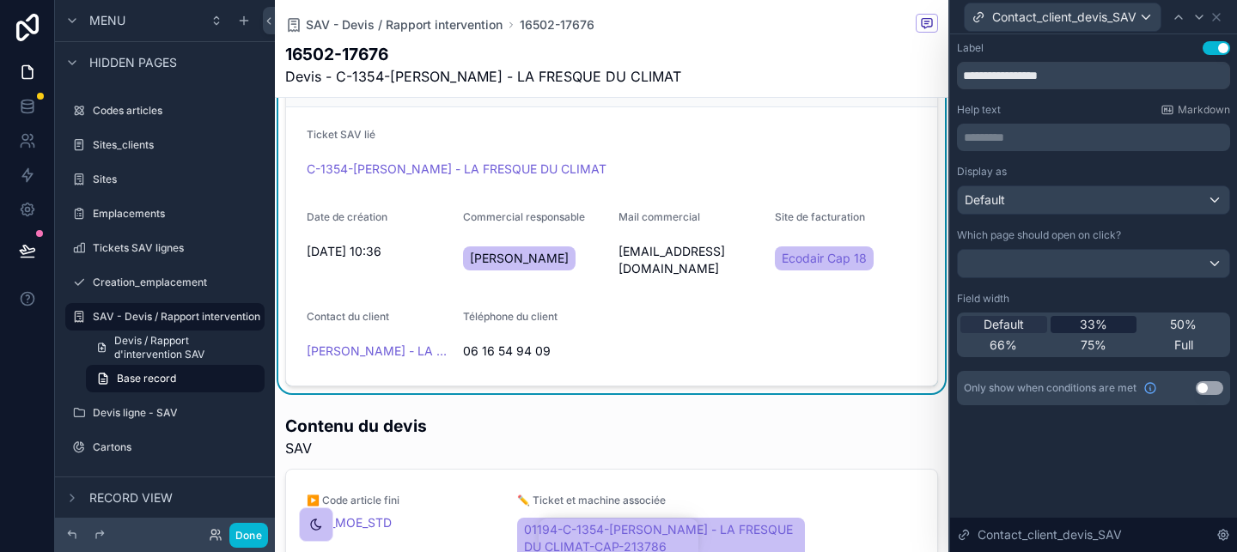
click at [1092, 326] on span "33%" at bounding box center [1092, 324] width 27 height 17
click at [1155, 325] on div "50%" at bounding box center [1183, 324] width 87 height 17
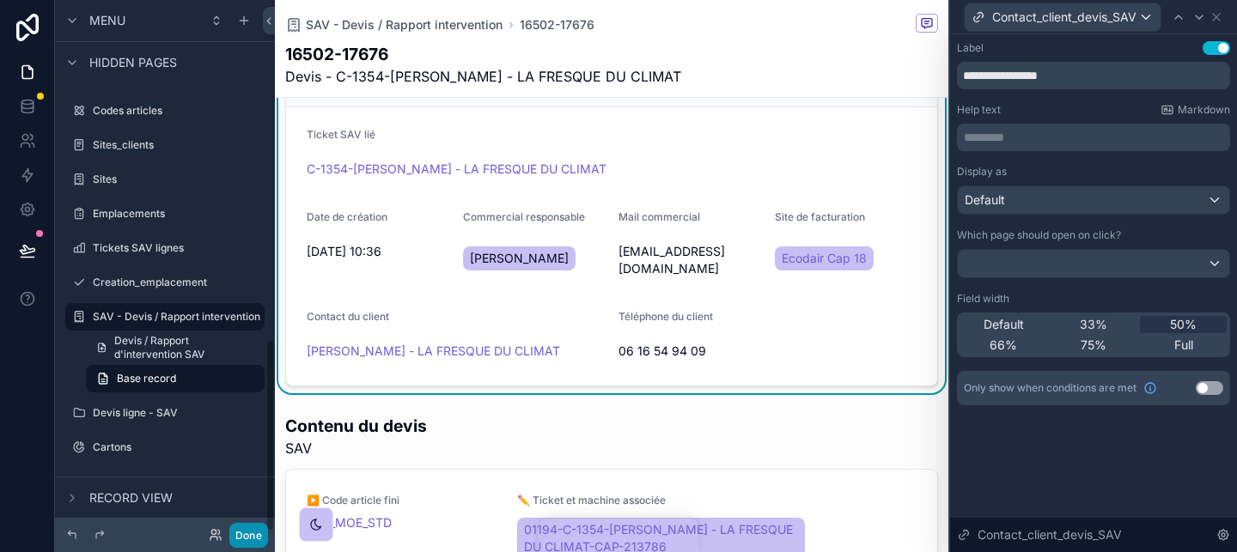
click at [255, 524] on button "Done" at bounding box center [248, 535] width 39 height 25
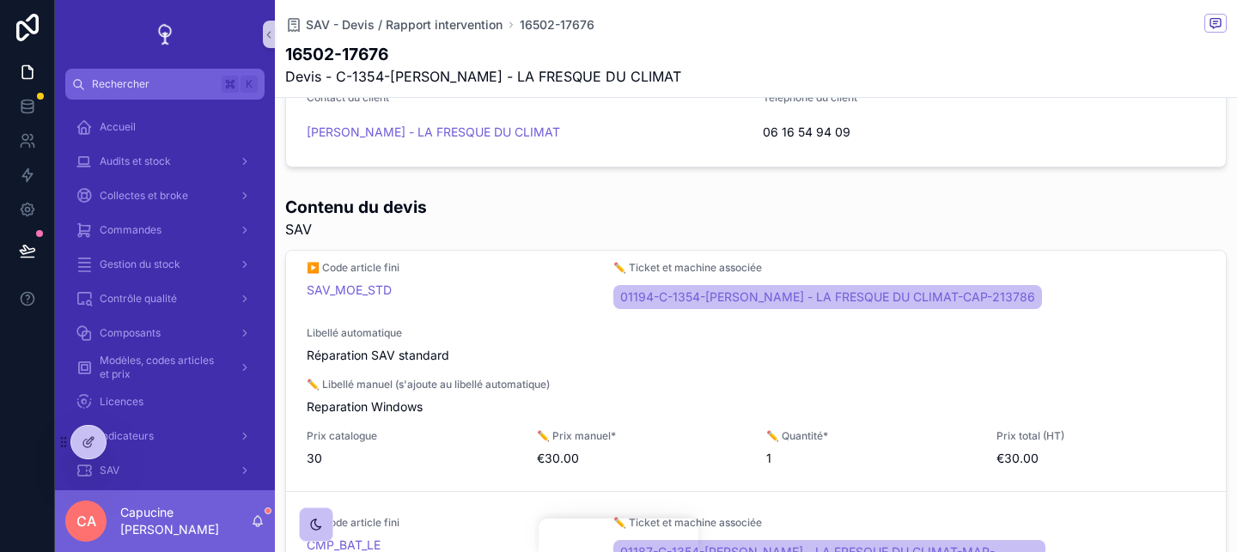
scroll to position [0, 0]
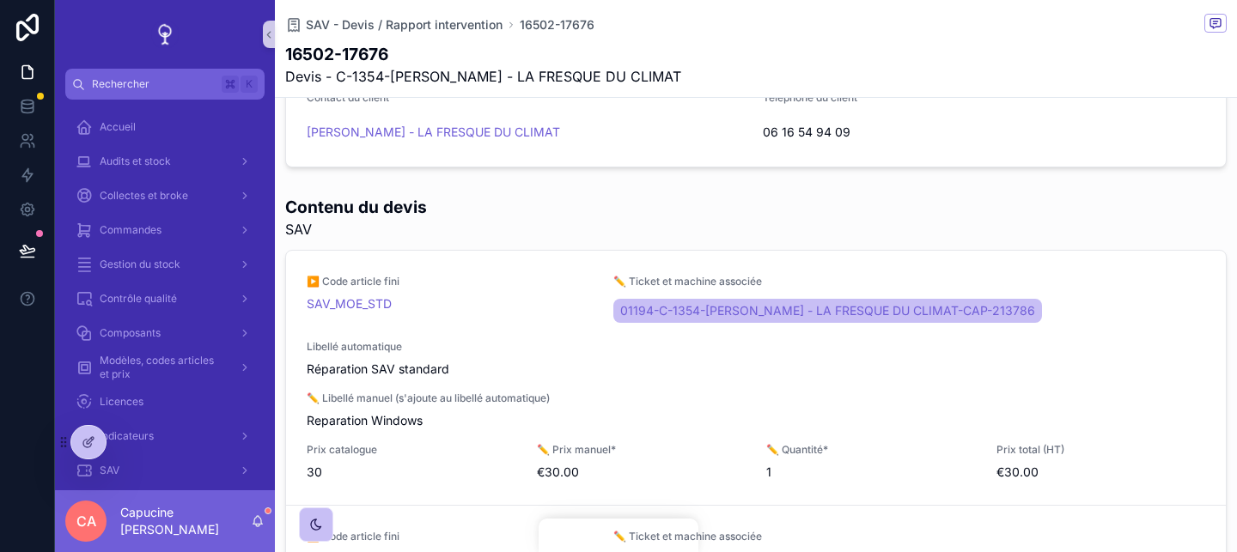
click at [812, 224] on div "Contenu du devis SAV" at bounding box center [755, 217] width 941 height 45
click at [1067, 386] on span "Modifier" at bounding box center [1075, 381] width 41 height 14
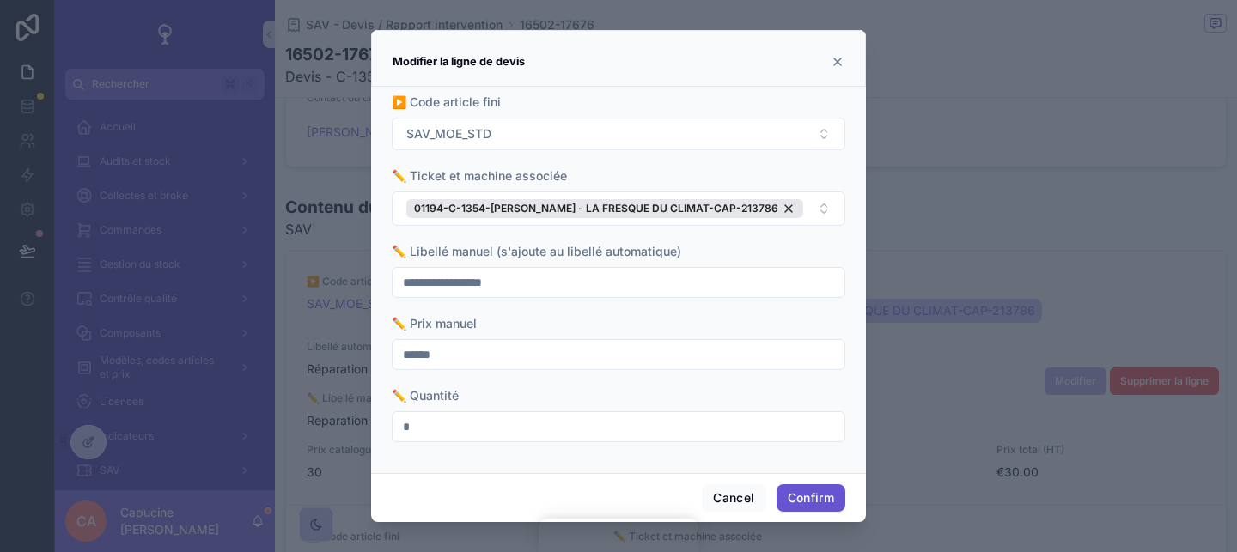
click at [826, 117] on div "▶️ Code article fini SAV_MOE_STD" at bounding box center [618, 122] width 453 height 57
click at [821, 132] on button "SAV_MOE_STD" at bounding box center [618, 134] width 453 height 33
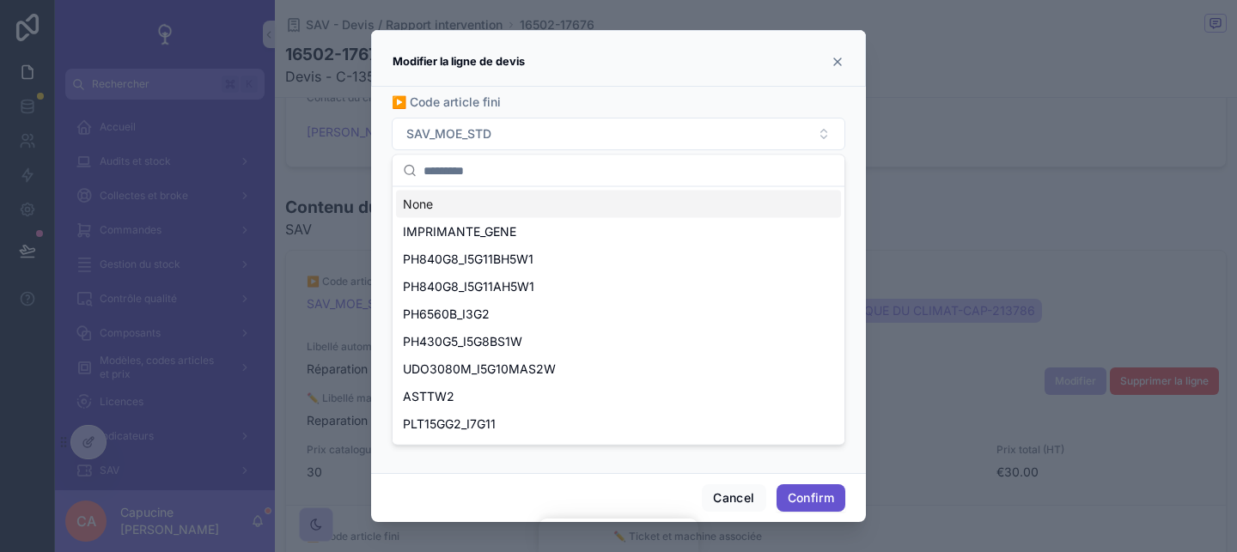
click at [820, 115] on div "▶️ Code article fini SAV_MOE_STD" at bounding box center [618, 122] width 453 height 57
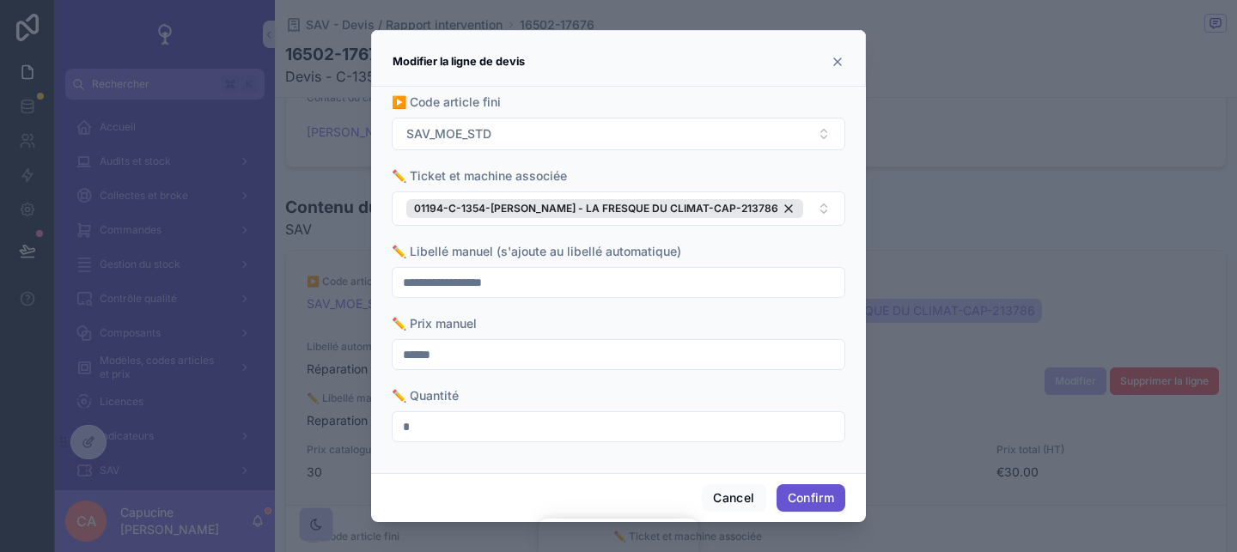
click at [838, 66] on icon at bounding box center [837, 62] width 14 height 14
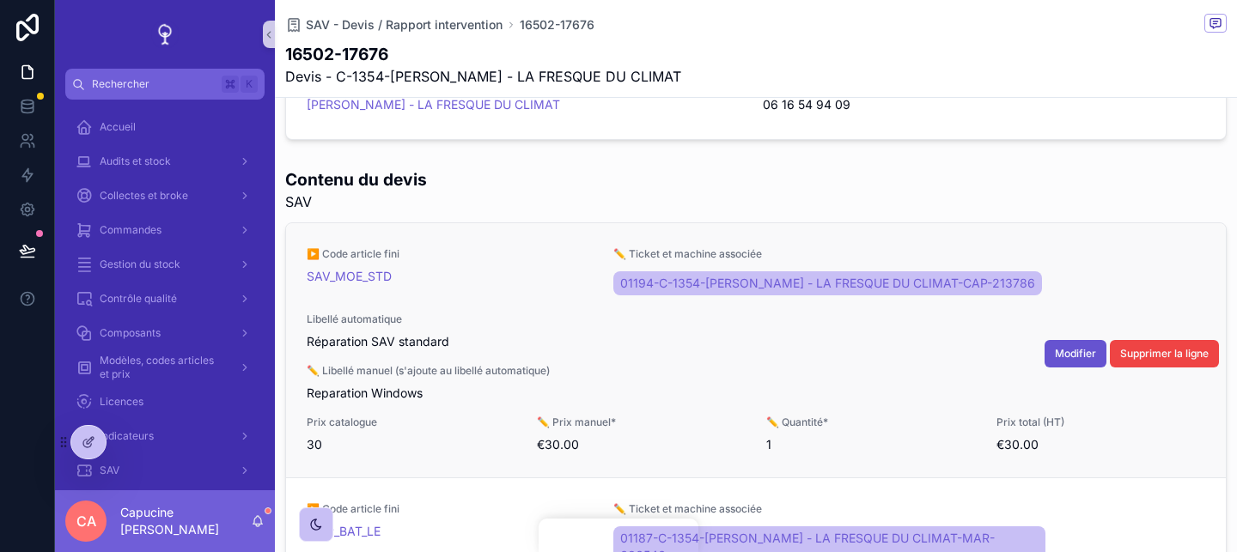
scroll to position [340, 0]
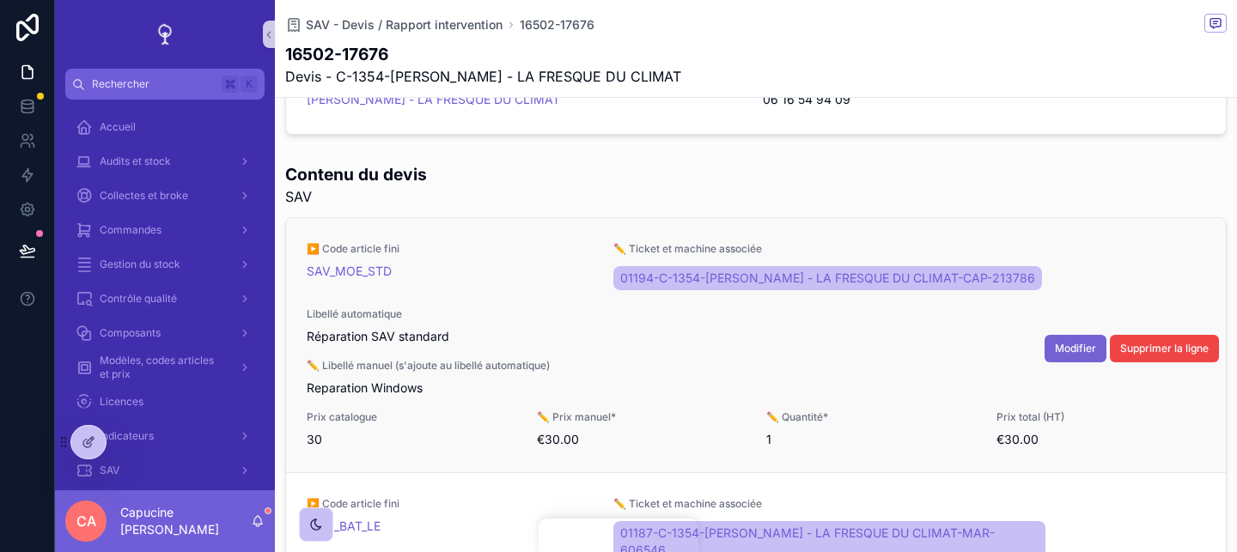
click at [1073, 356] on button "Modifier" at bounding box center [1075, 348] width 62 height 27
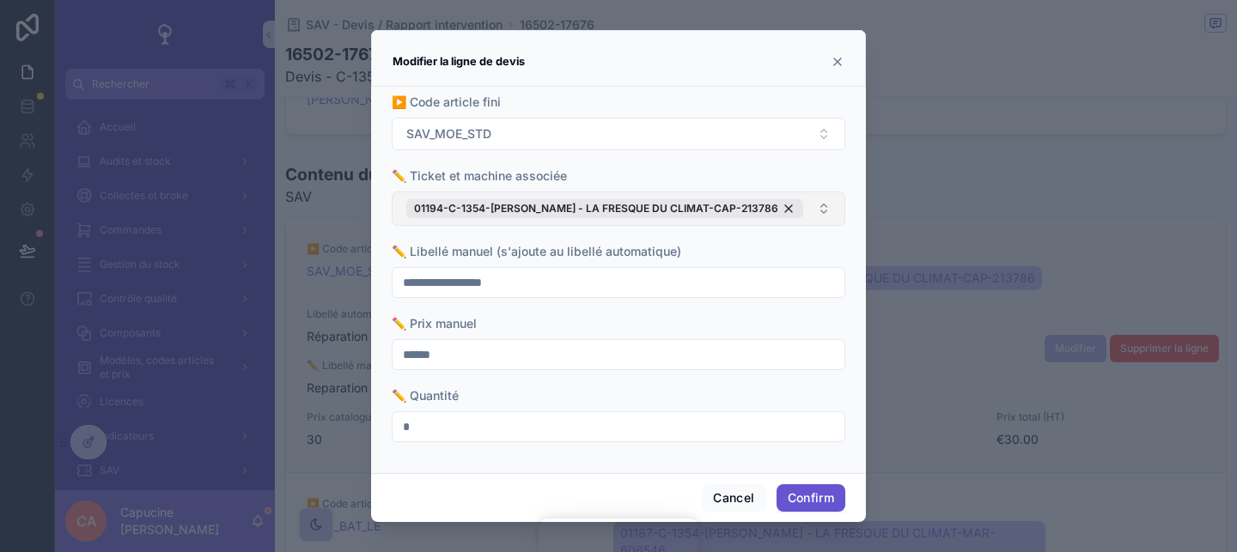
click at [803, 201] on button "01194-C-1354-REMI SCHEER - LA FRESQUE DU CLIMAT-CAP-213786" at bounding box center [618, 209] width 453 height 34
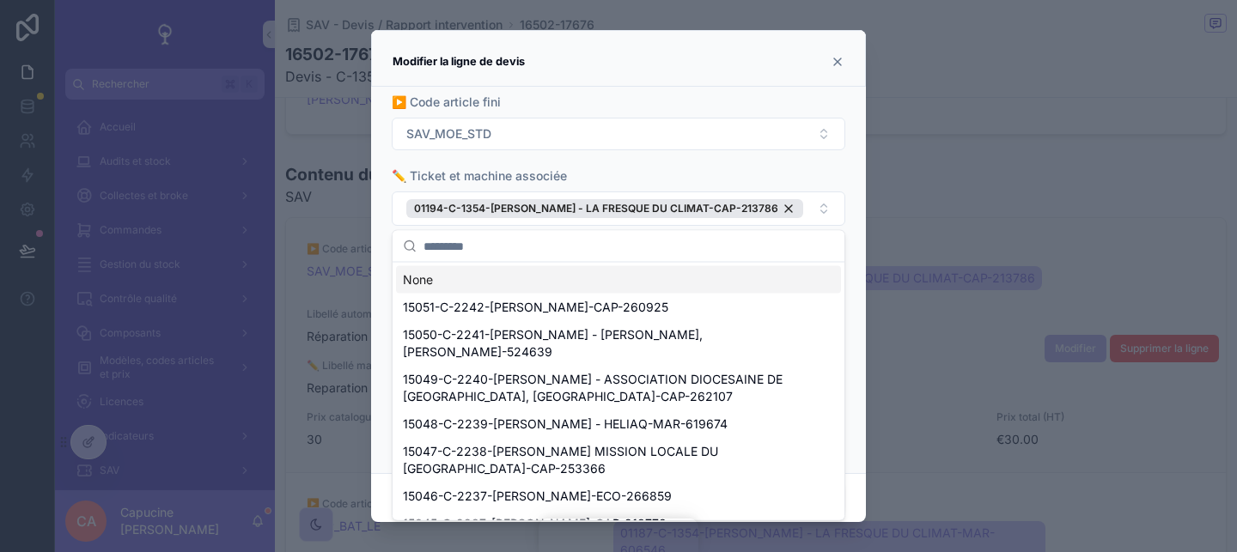
click at [804, 177] on div "✏️ Ticket et machine associée" at bounding box center [618, 175] width 453 height 17
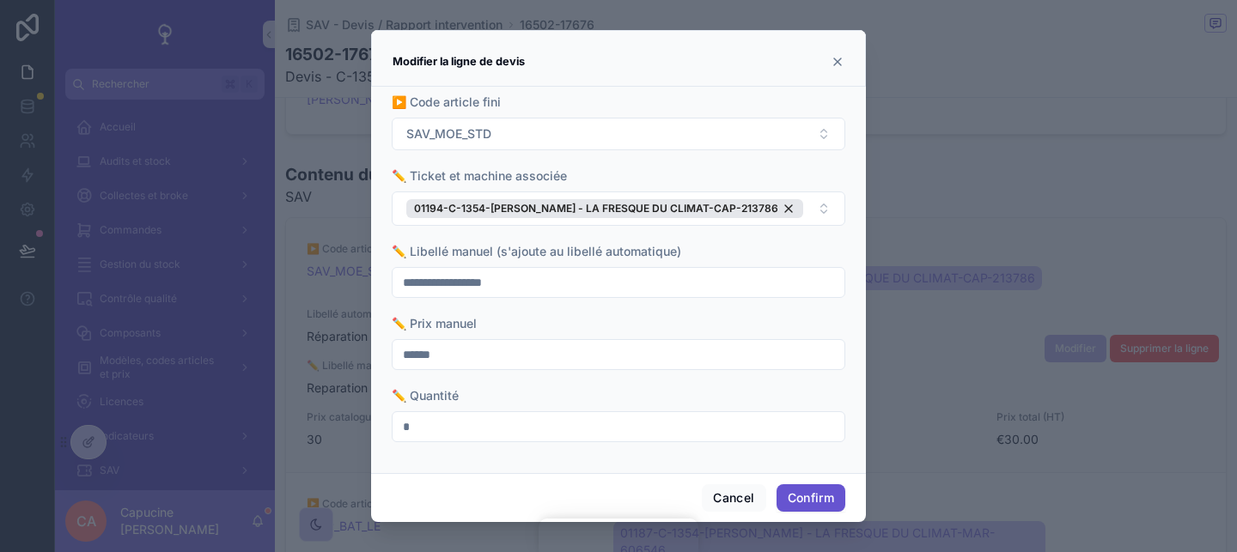
click at [814, 179] on div "✏️ Ticket et machine associée" at bounding box center [618, 175] width 453 height 17
click at [814, 208] on button "01194-C-1354-REMI SCHEER - LA FRESQUE DU CLIMAT-CAP-213786" at bounding box center [618, 209] width 453 height 34
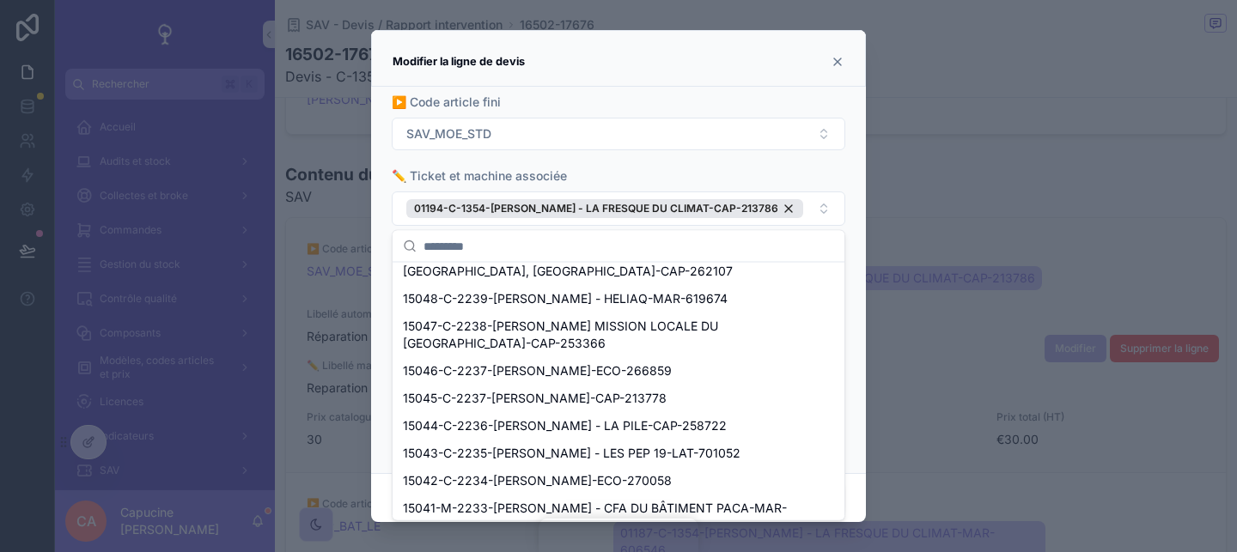
scroll to position [0, 0]
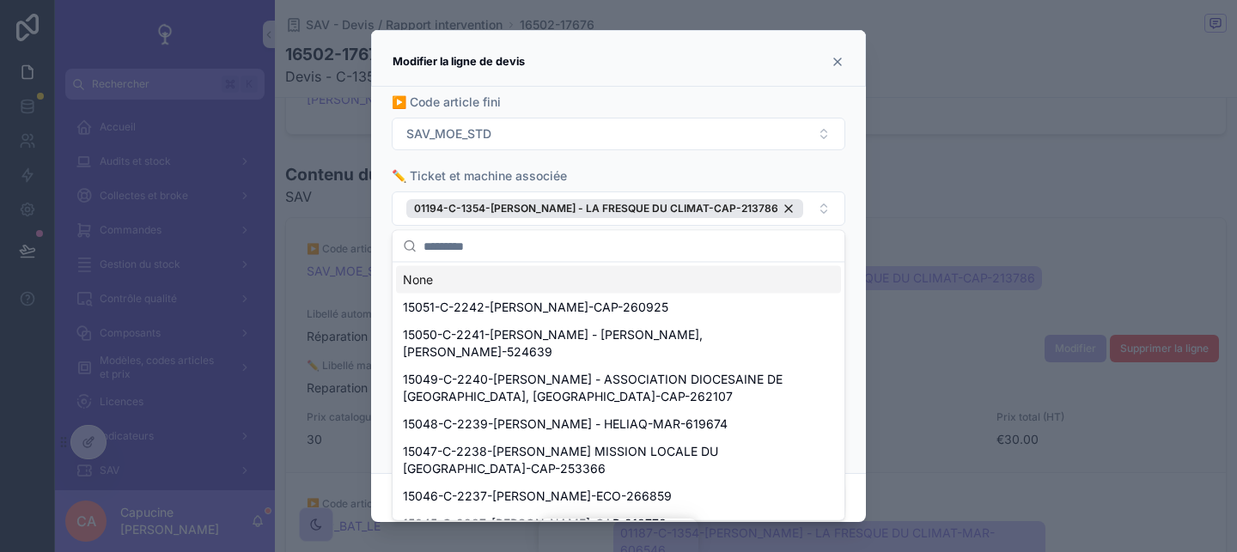
click at [825, 180] on div "✏️ Ticket et machine associée" at bounding box center [618, 175] width 453 height 17
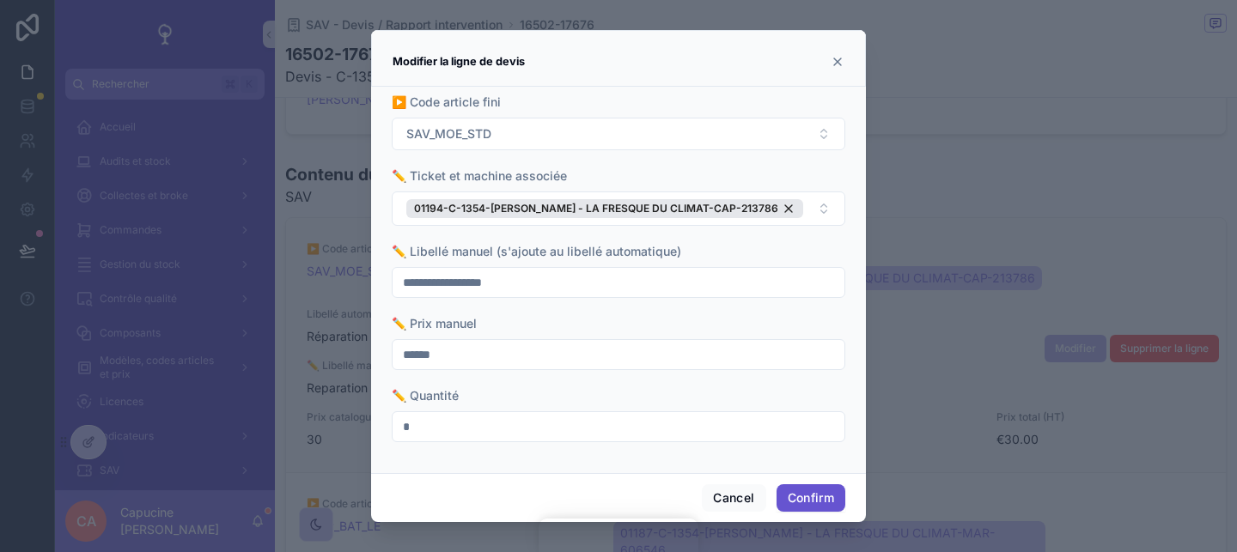
click at [840, 64] on icon at bounding box center [837, 61] width 7 height 7
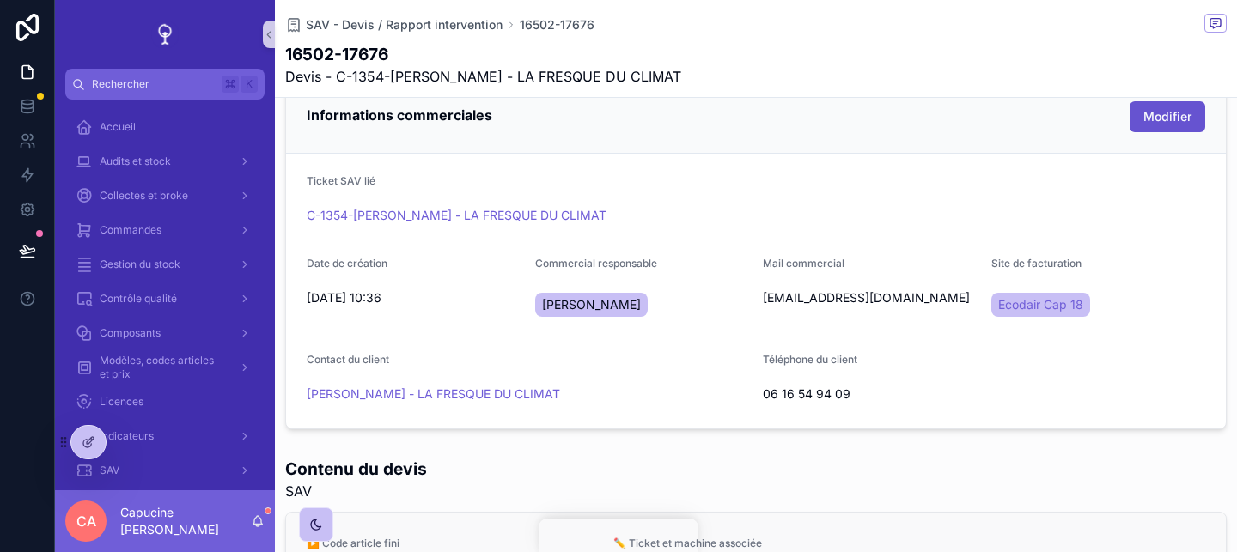
scroll to position [42, 0]
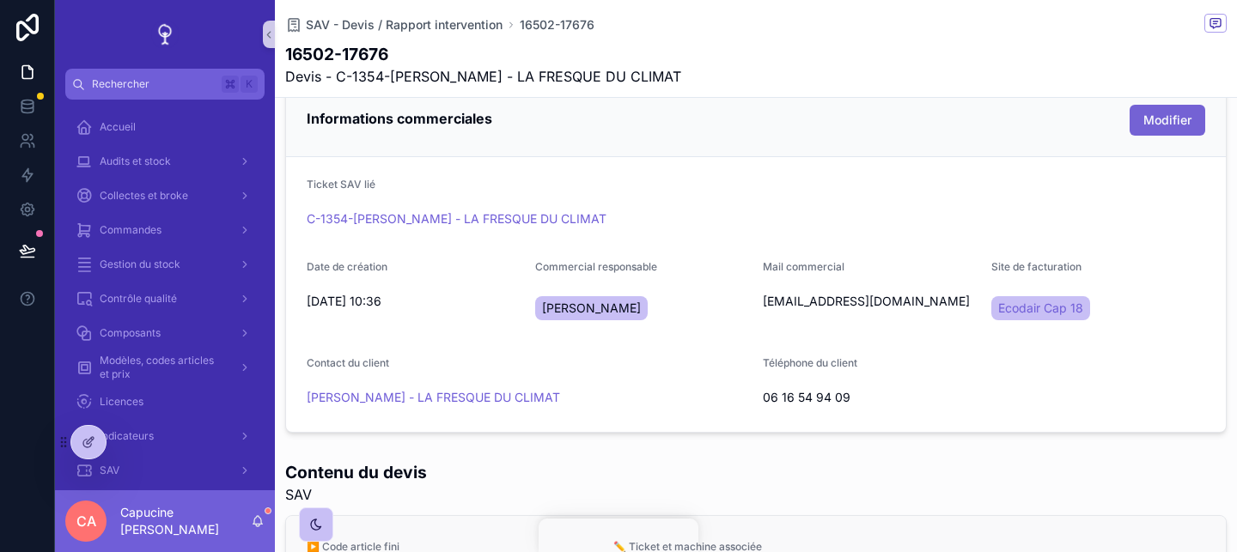
click at [1184, 125] on span "Modifier" at bounding box center [1167, 120] width 48 height 17
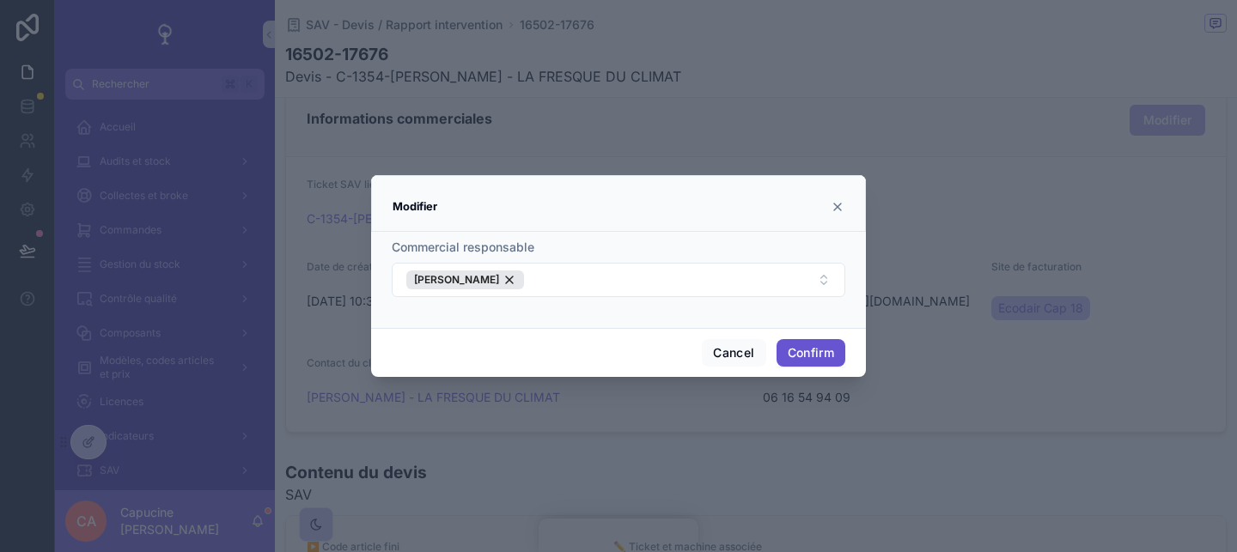
click at [846, 209] on div "Modifier" at bounding box center [618, 203] width 495 height 57
click at [834, 209] on icon at bounding box center [837, 207] width 14 height 14
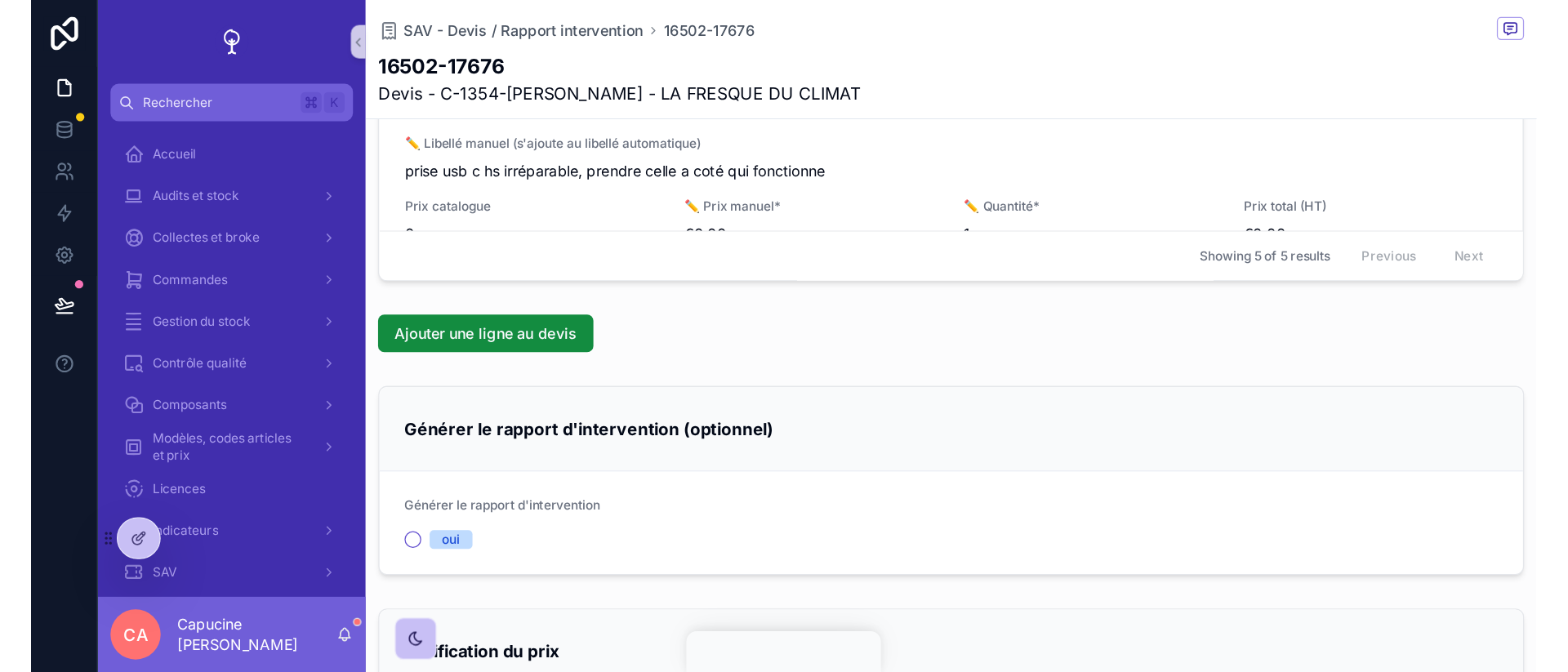
scroll to position [708, 0]
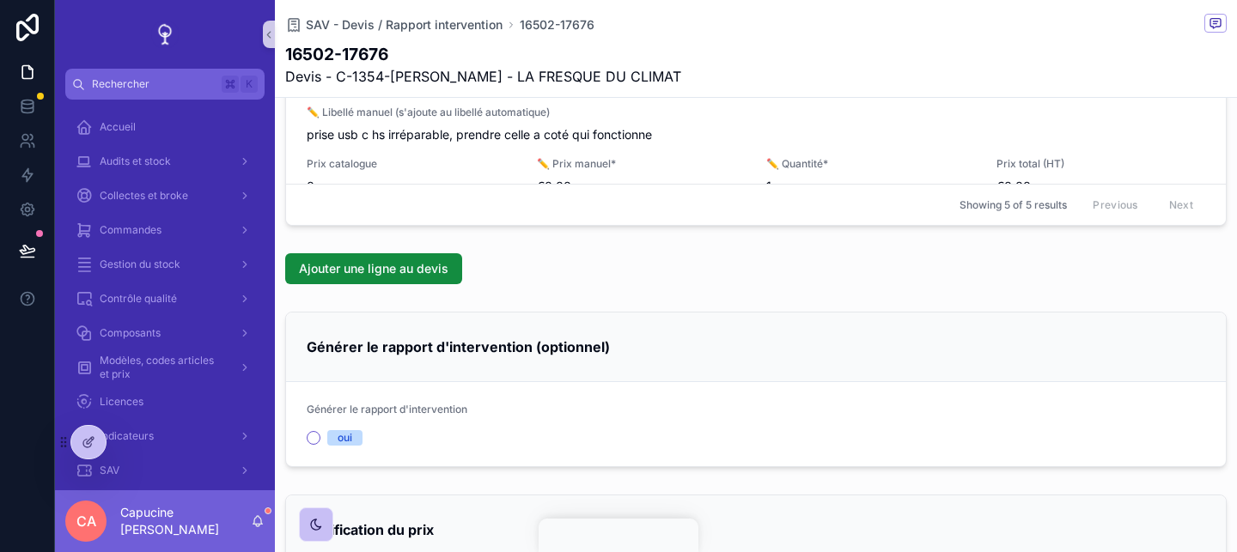
click at [1063, 319] on div "Générer le rapport d'intervention (optionnel)" at bounding box center [755, 348] width 939 height 70
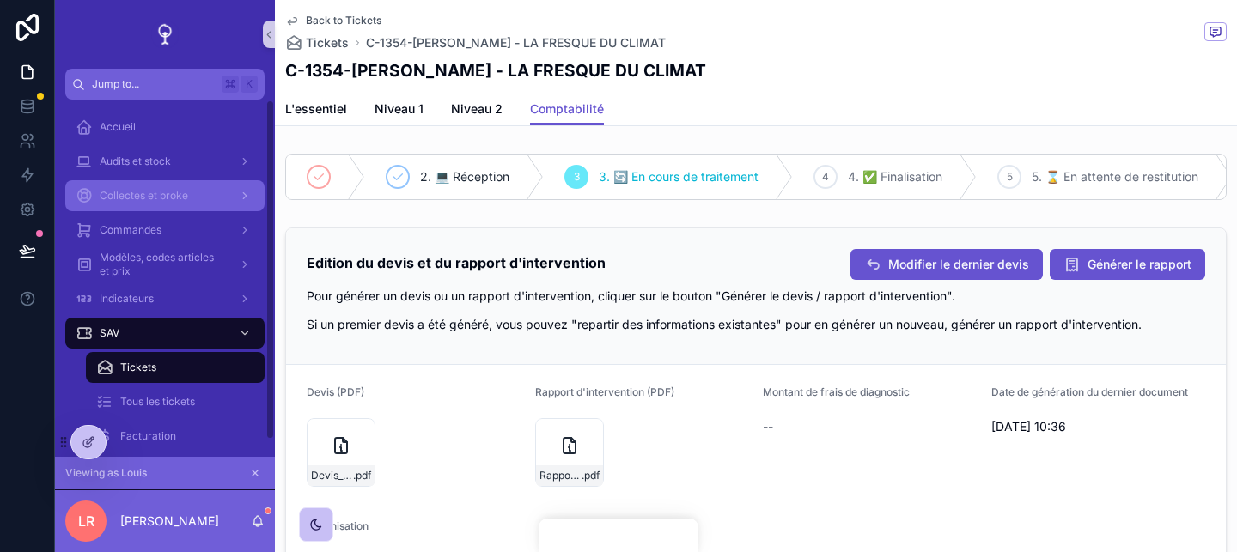
click at [195, 202] on div "Collectes et broke" at bounding box center [165, 195] width 179 height 27
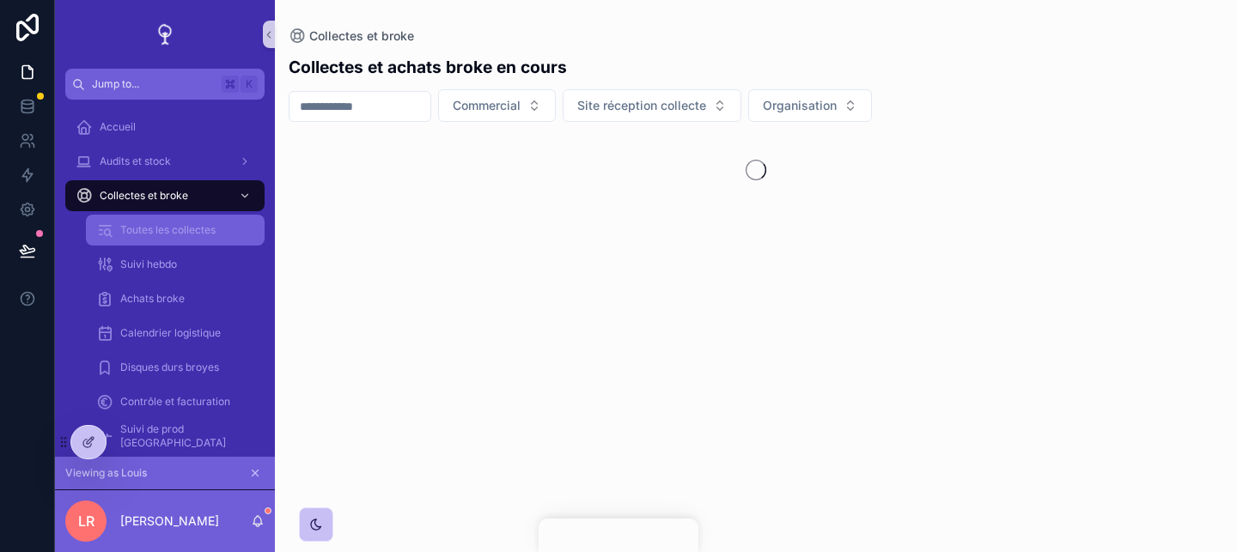
click at [202, 225] on span "Toutes les collectes" at bounding box center [167, 230] width 95 height 14
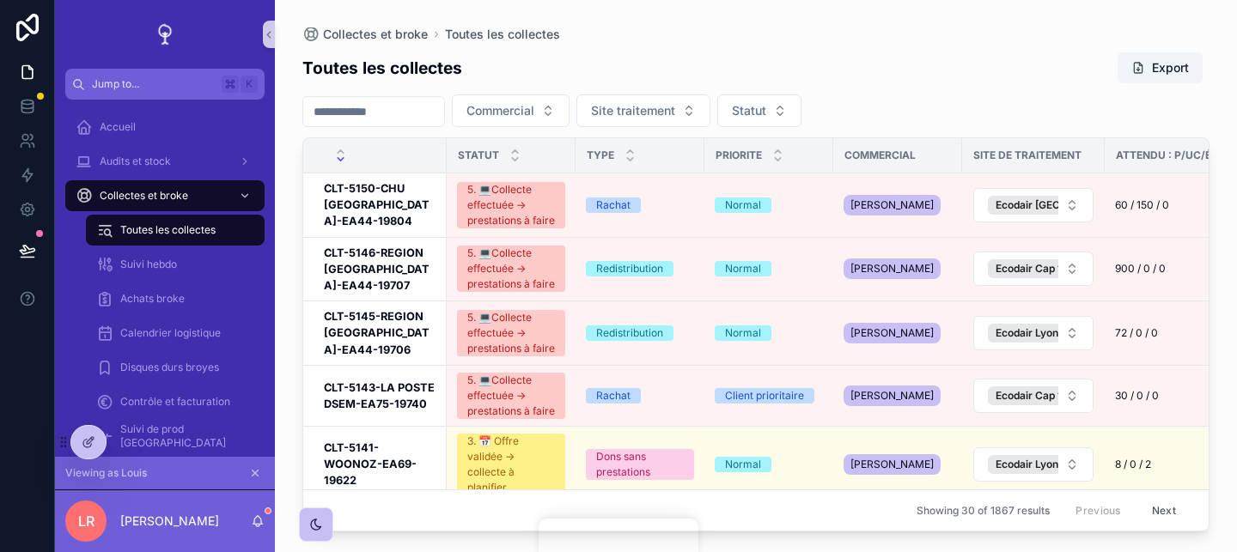
click at [378, 105] on input "scrollable content" at bounding box center [373, 112] width 141 height 24
paste input "****"
type input "****"
click at [481, 76] on div "Toutes les collectes Export" at bounding box center [755, 68] width 907 height 33
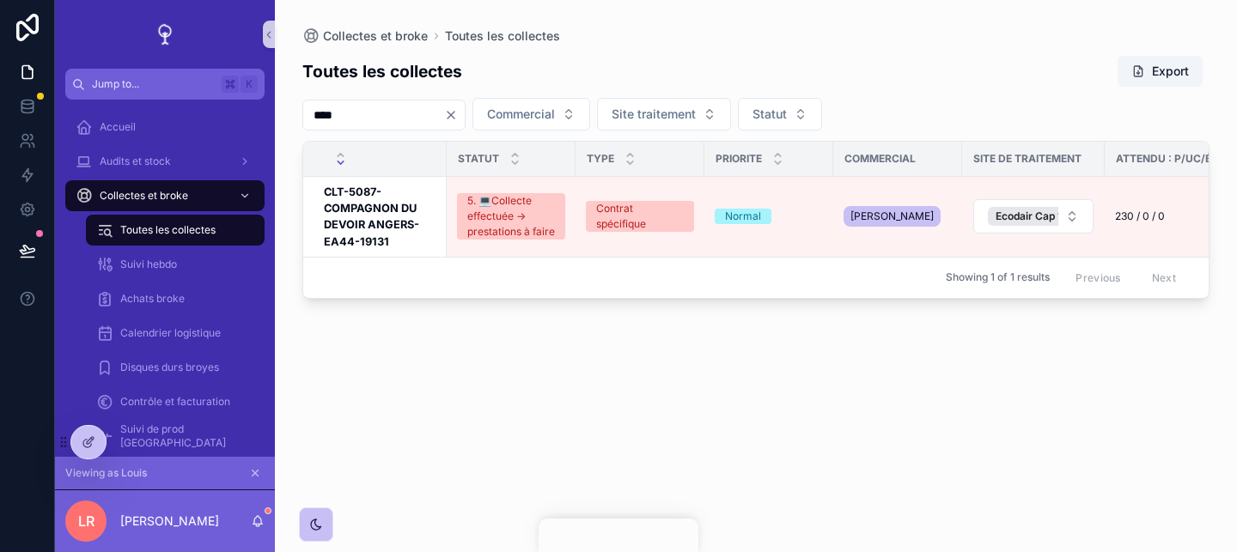
click at [514, 355] on div "Toutes les collectes Export **** Commercial Site traitement Statut Statut Type …" at bounding box center [755, 288] width 907 height 487
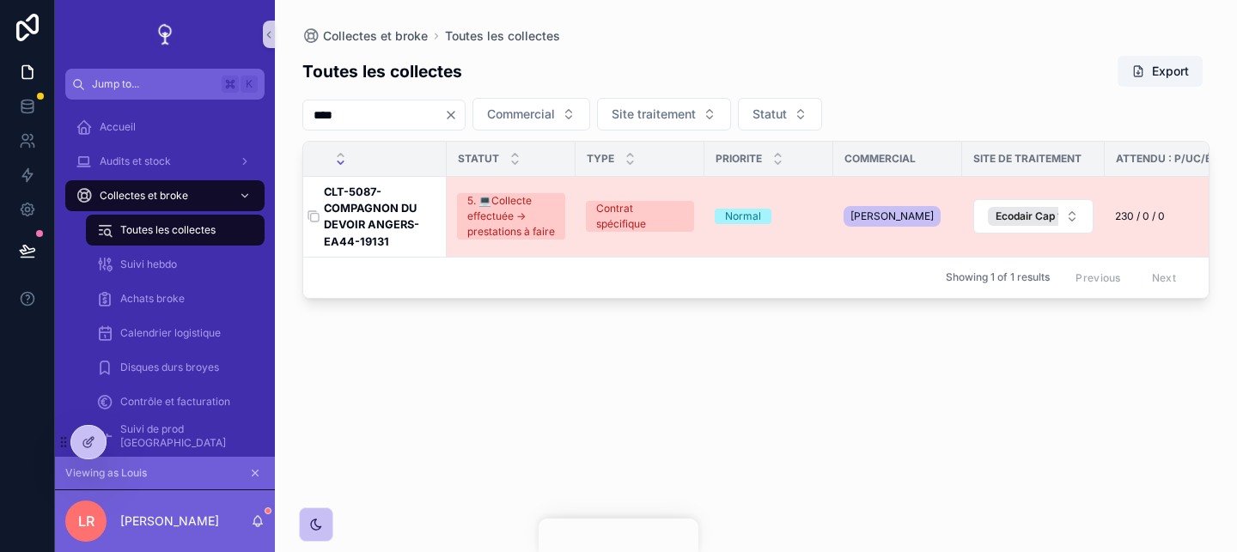
click at [406, 225] on h3 "CLT-5087-COMPAGNON DU DEVOIR ANGERS-EA44-19131" at bounding box center [380, 217] width 112 height 66
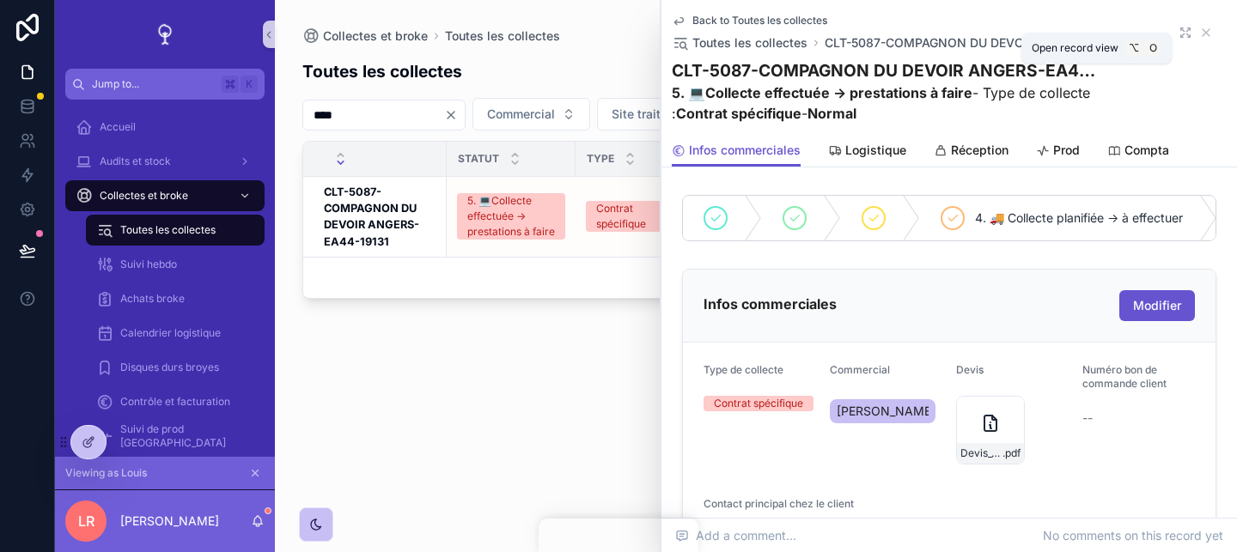
click at [1185, 30] on icon "scrollable content" at bounding box center [1185, 33] width 14 height 14
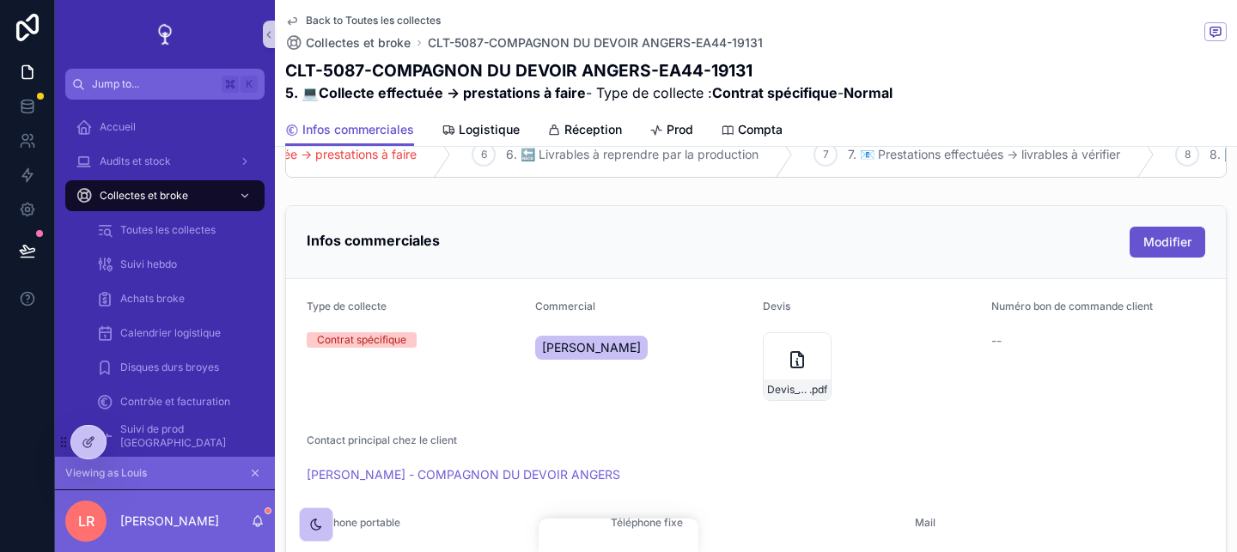
scroll to position [0, 730]
click at [975, 199] on div "Infos commerciales Modifier Type de collecte Contrat spécifique Commercial [PER…" at bounding box center [756, 474] width 962 height 552
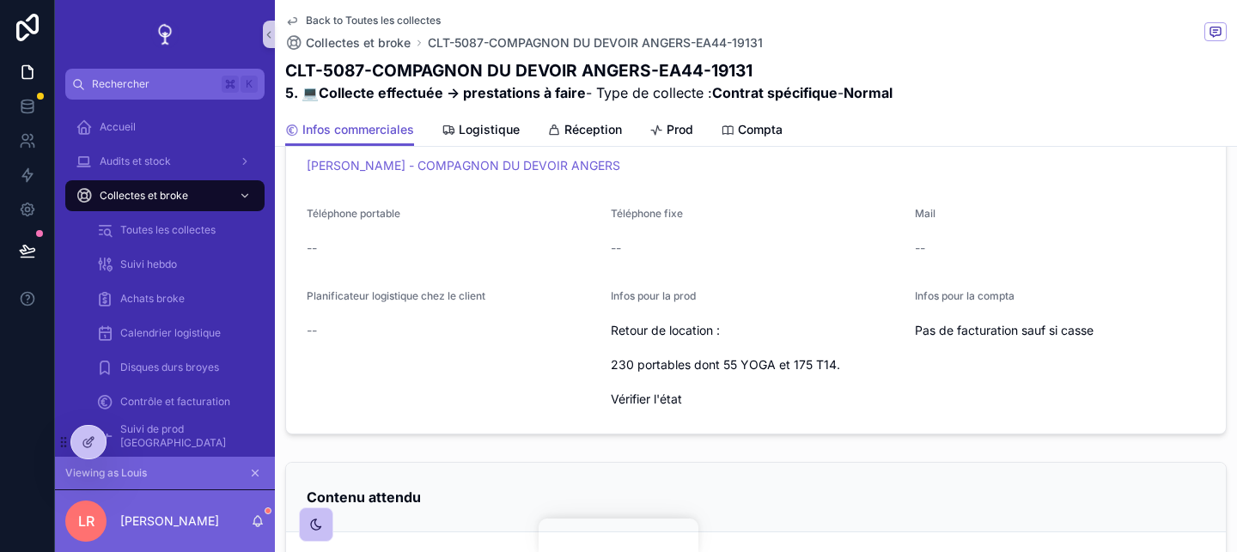
scroll to position [0, 0]
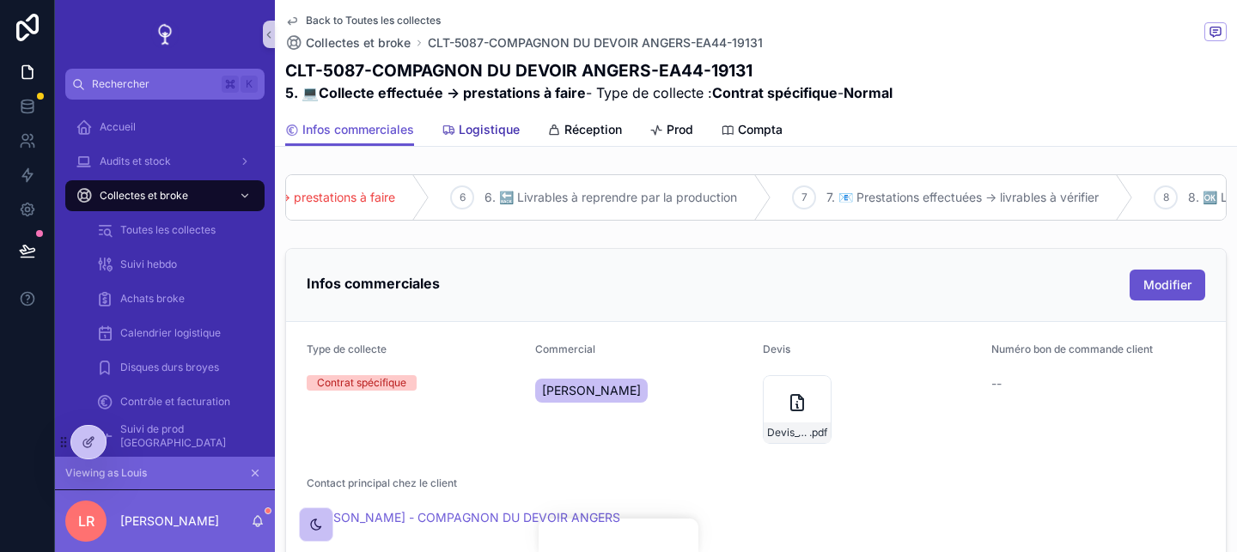
click at [489, 136] on span "Logistique" at bounding box center [489, 129] width 61 height 17
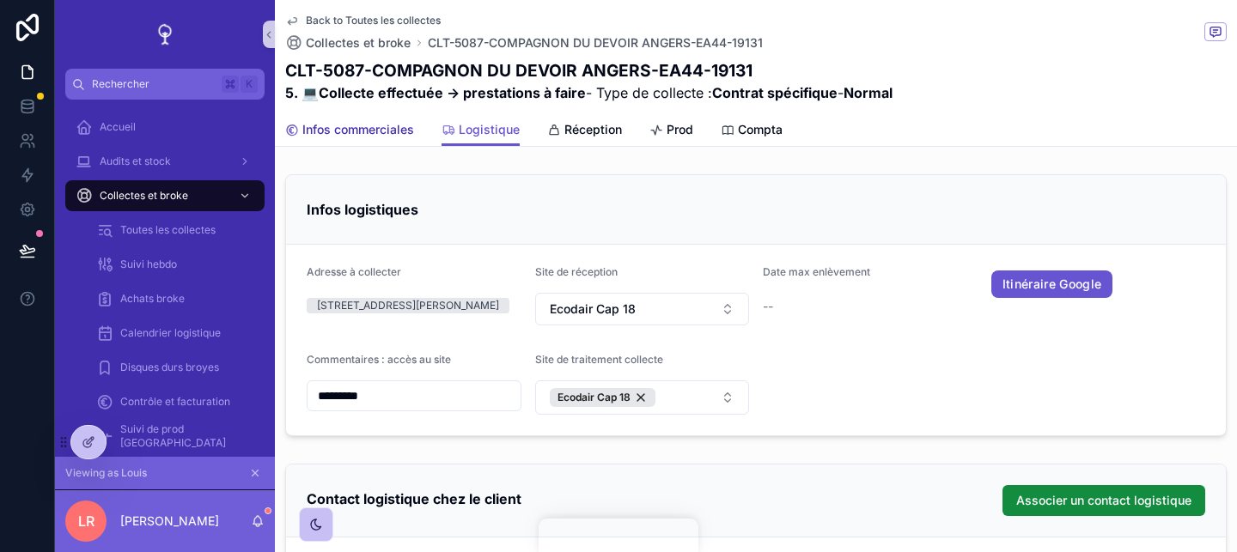
click at [402, 130] on span "Infos commerciales" at bounding box center [358, 129] width 112 height 17
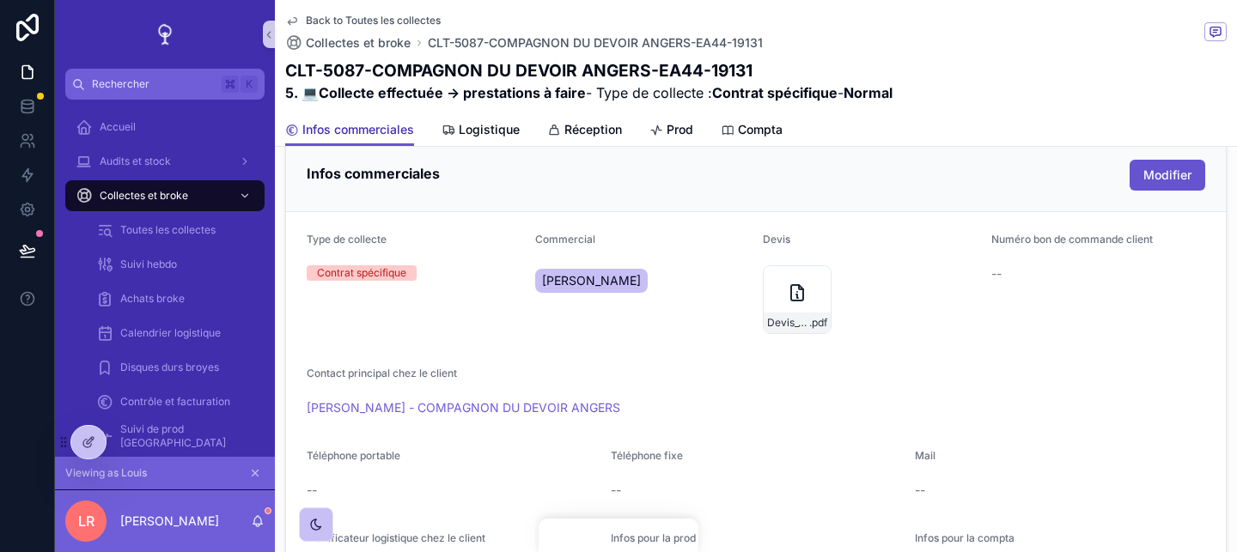
scroll to position [119, 0]
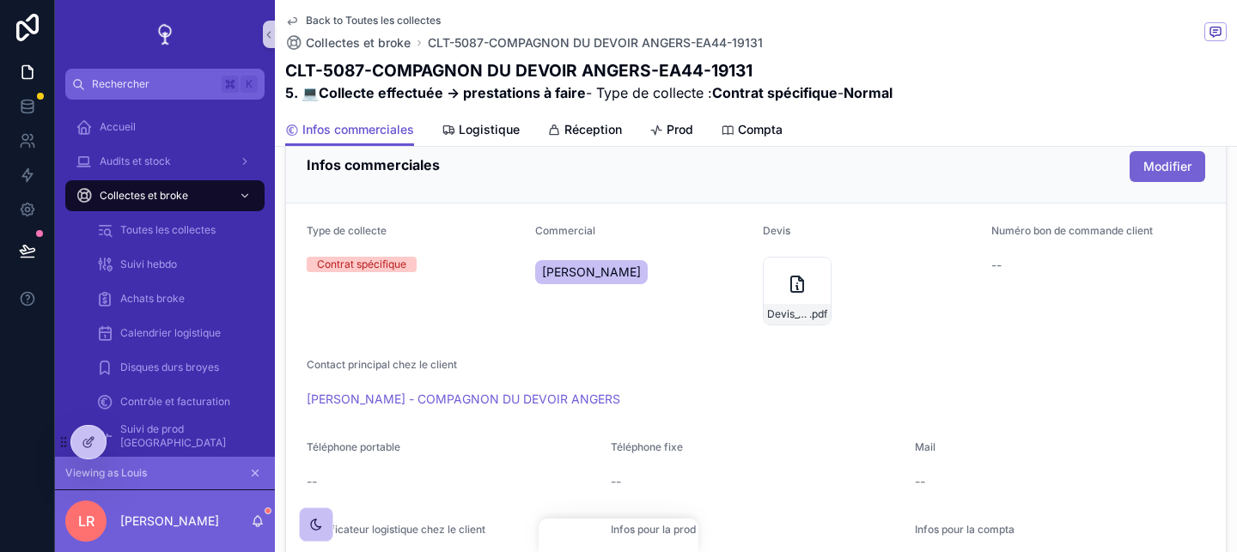
click at [1177, 167] on span "Modifier" at bounding box center [1167, 166] width 48 height 17
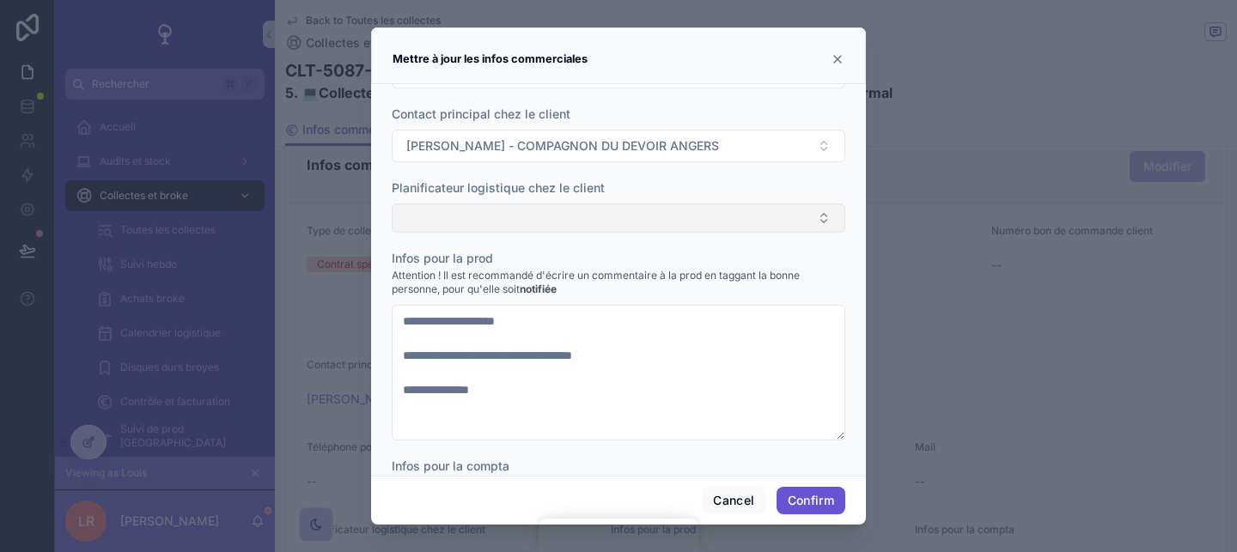
scroll to position [325, 0]
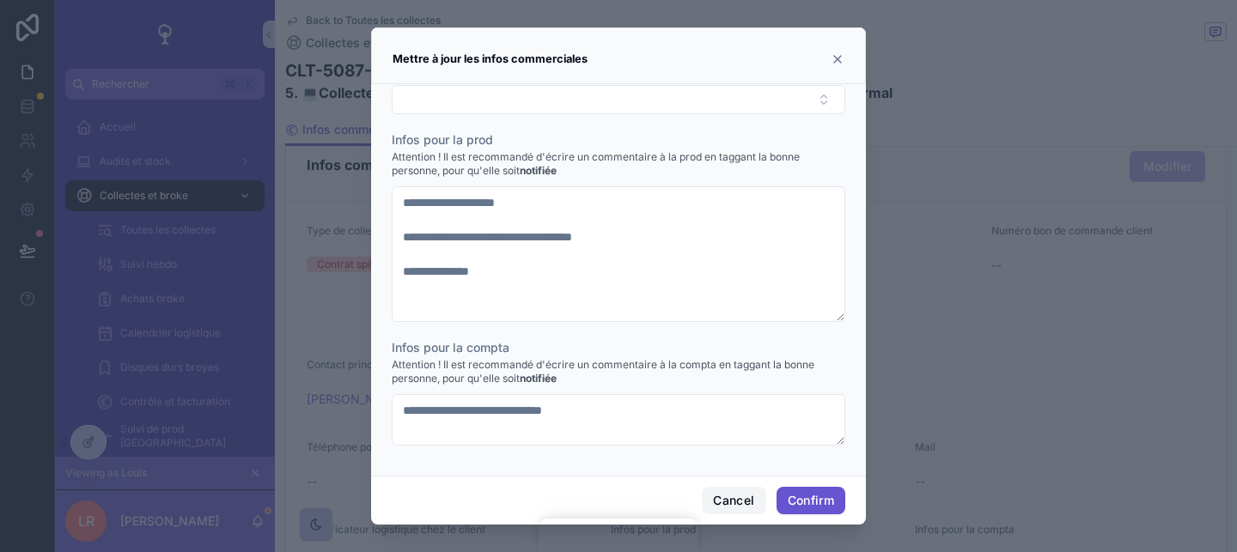
click at [727, 498] on button "Cancel" at bounding box center [734, 500] width 64 height 27
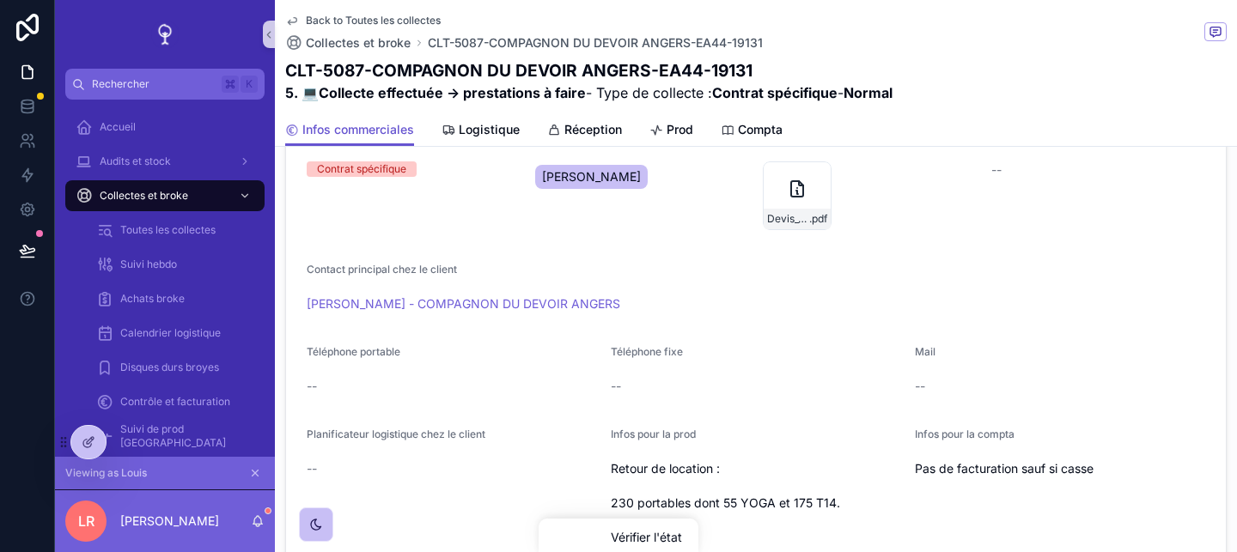
scroll to position [272, 0]
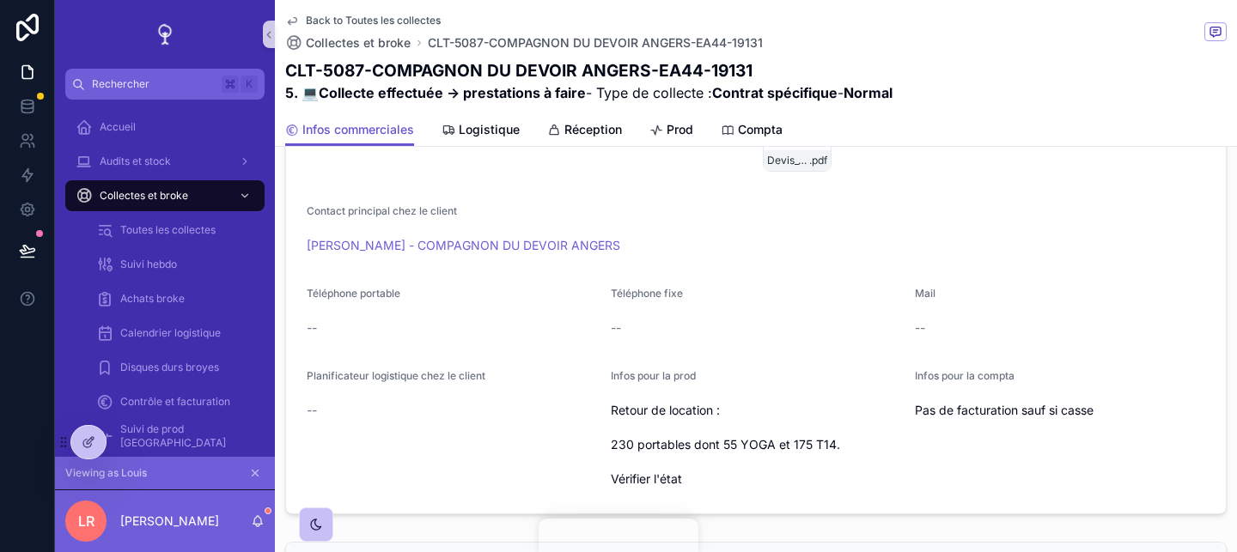
click at [837, 393] on div "Infos pour la prod Retour de location : 230 portables dont 55 YOGA et 175 T14. …" at bounding box center [756, 431] width 290 height 124
click at [836, 409] on span "Retour de location : 230 portables dont 55 YOGA et 175 T14. Vérifier l'état" at bounding box center [756, 445] width 290 height 86
click at [843, 368] on form "Type de collecte Contrat spécifique Commercial [PERSON_NAME] Devis Devis_19131-…" at bounding box center [755, 282] width 939 height 464
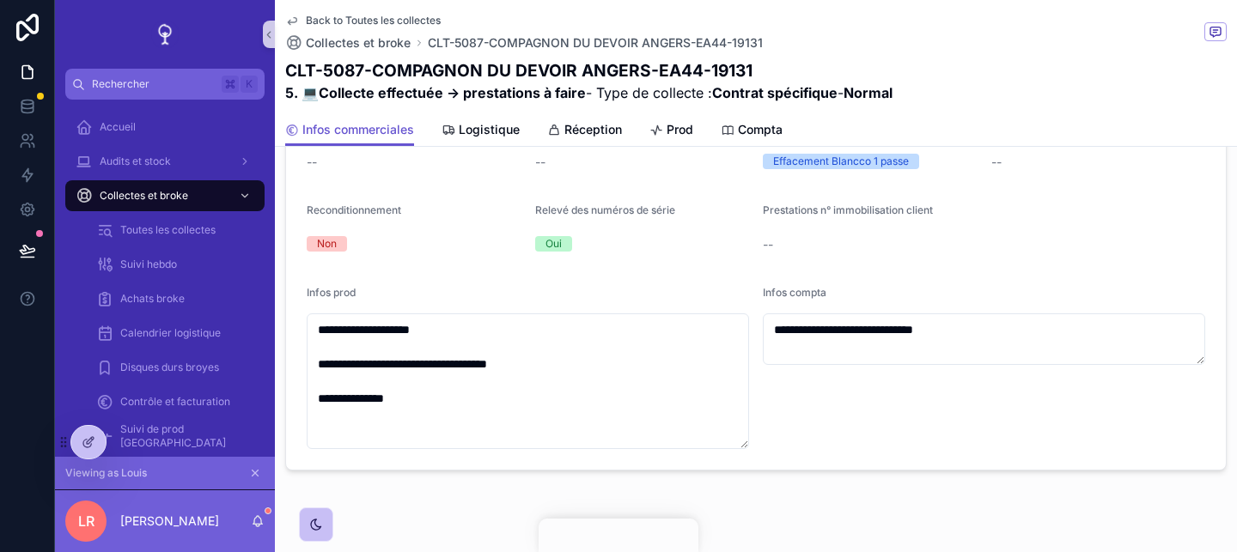
click at [845, 443] on div "**********" at bounding box center [984, 367] width 442 height 163
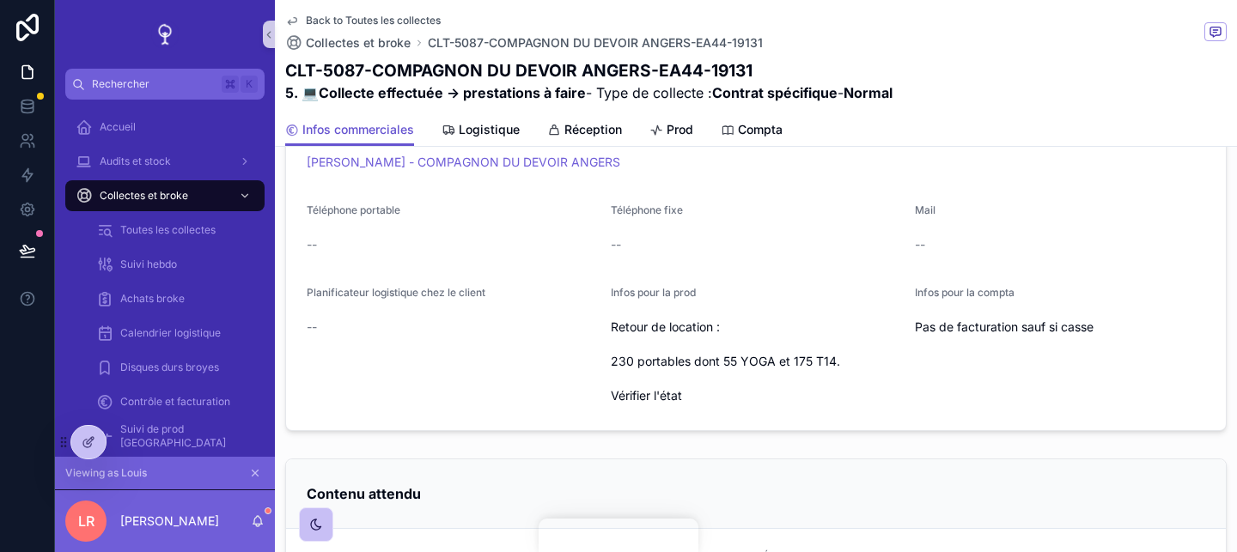
scroll to position [377, 0]
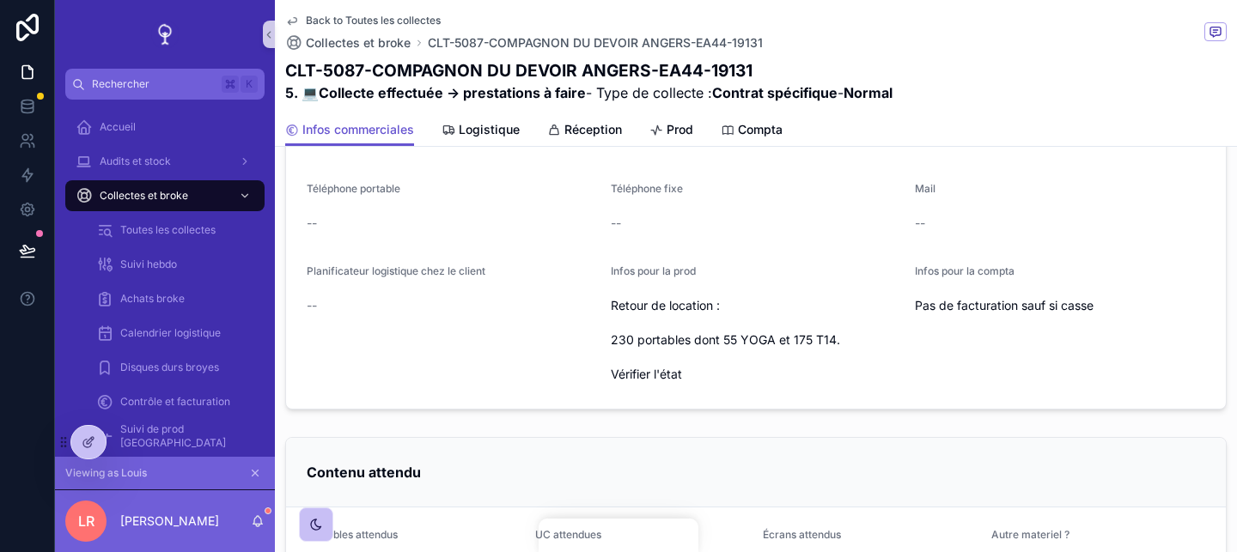
click at [857, 329] on span "Retour de location : 230 portables dont 55 YOGA et 175 T14. Vérifier l'état" at bounding box center [756, 340] width 290 height 86
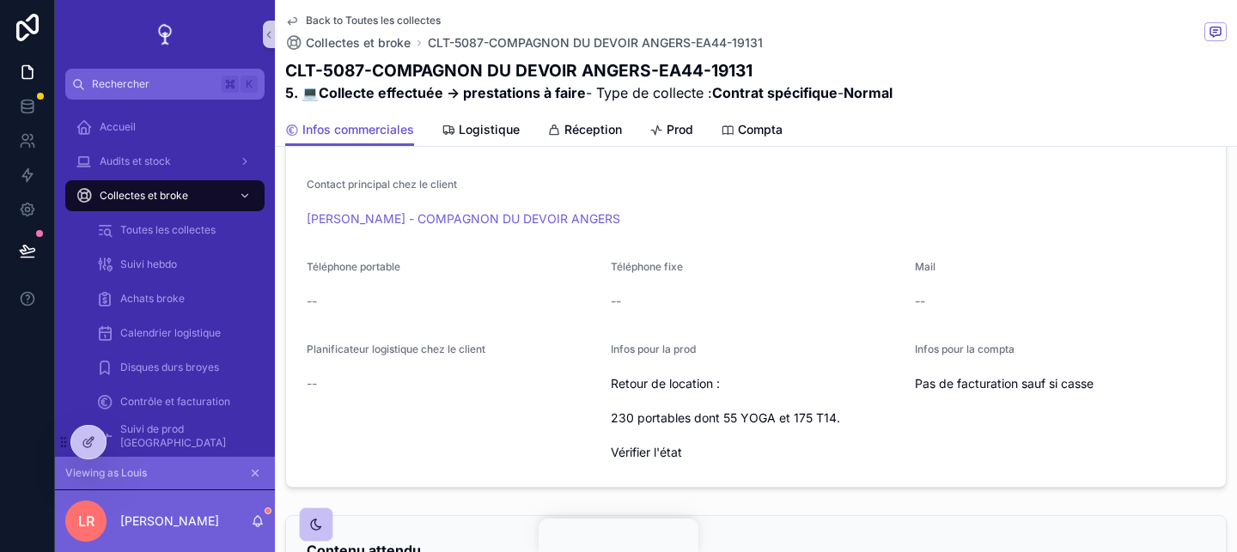
scroll to position [1097, 0]
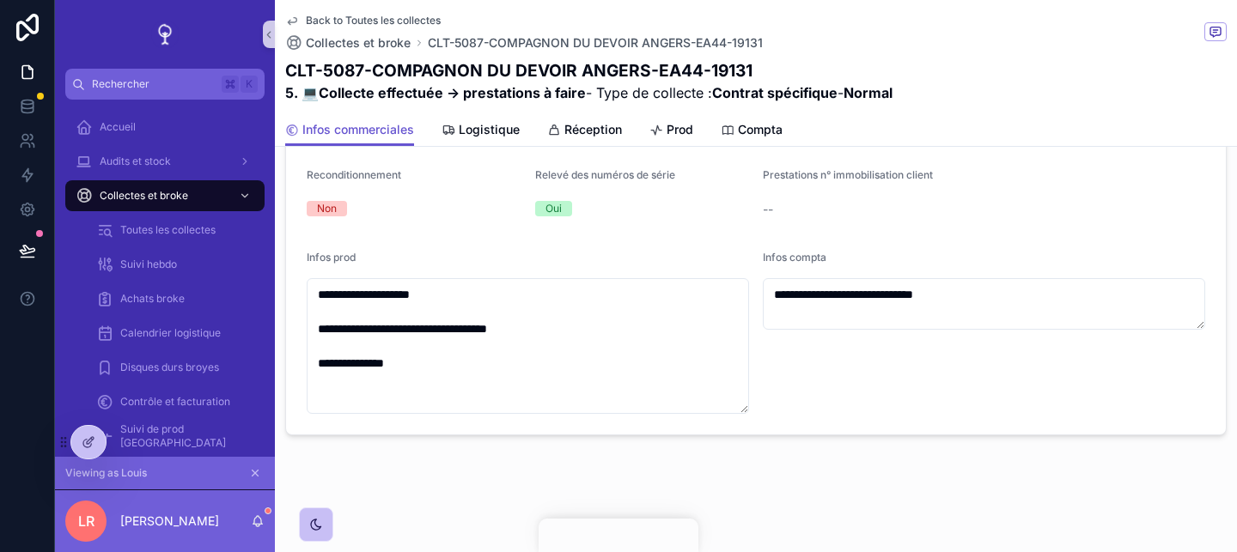
click at [806, 403] on div "**********" at bounding box center [984, 332] width 442 height 163
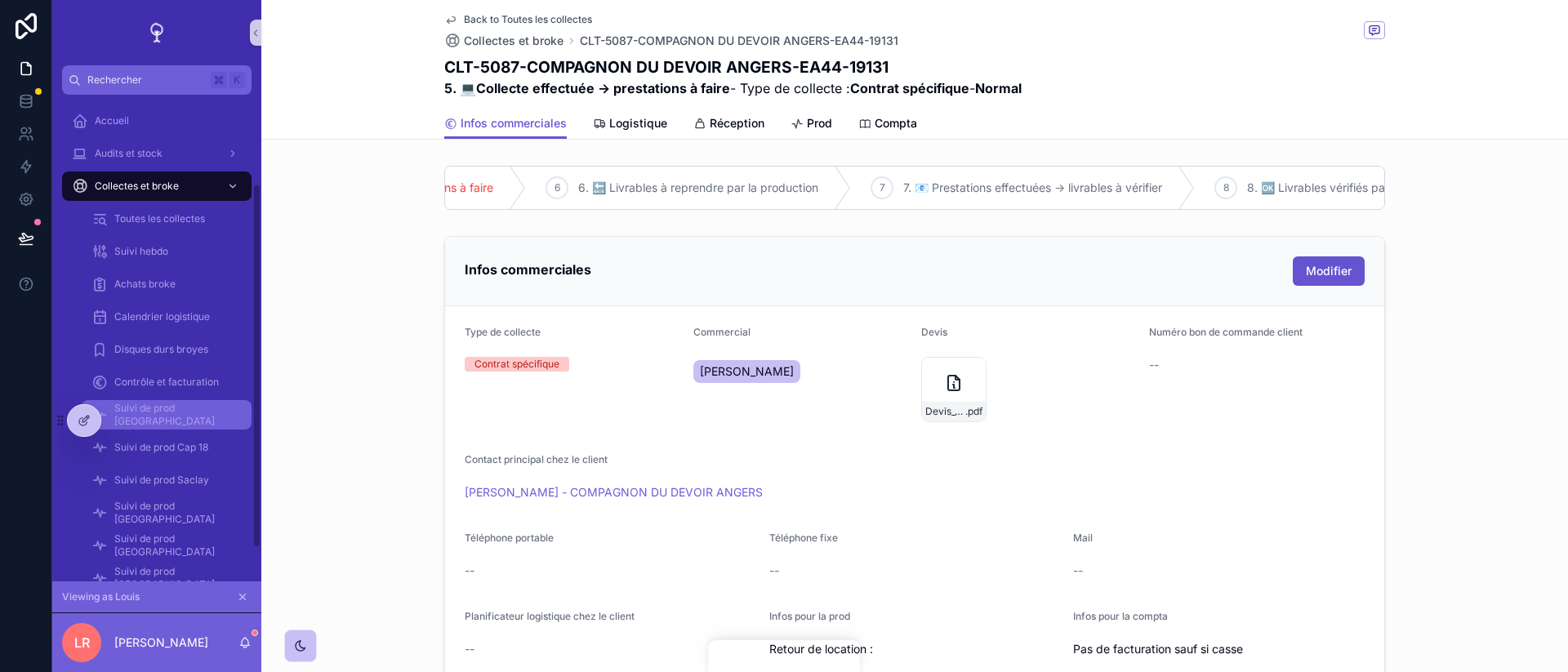
scroll to position [163, 0]
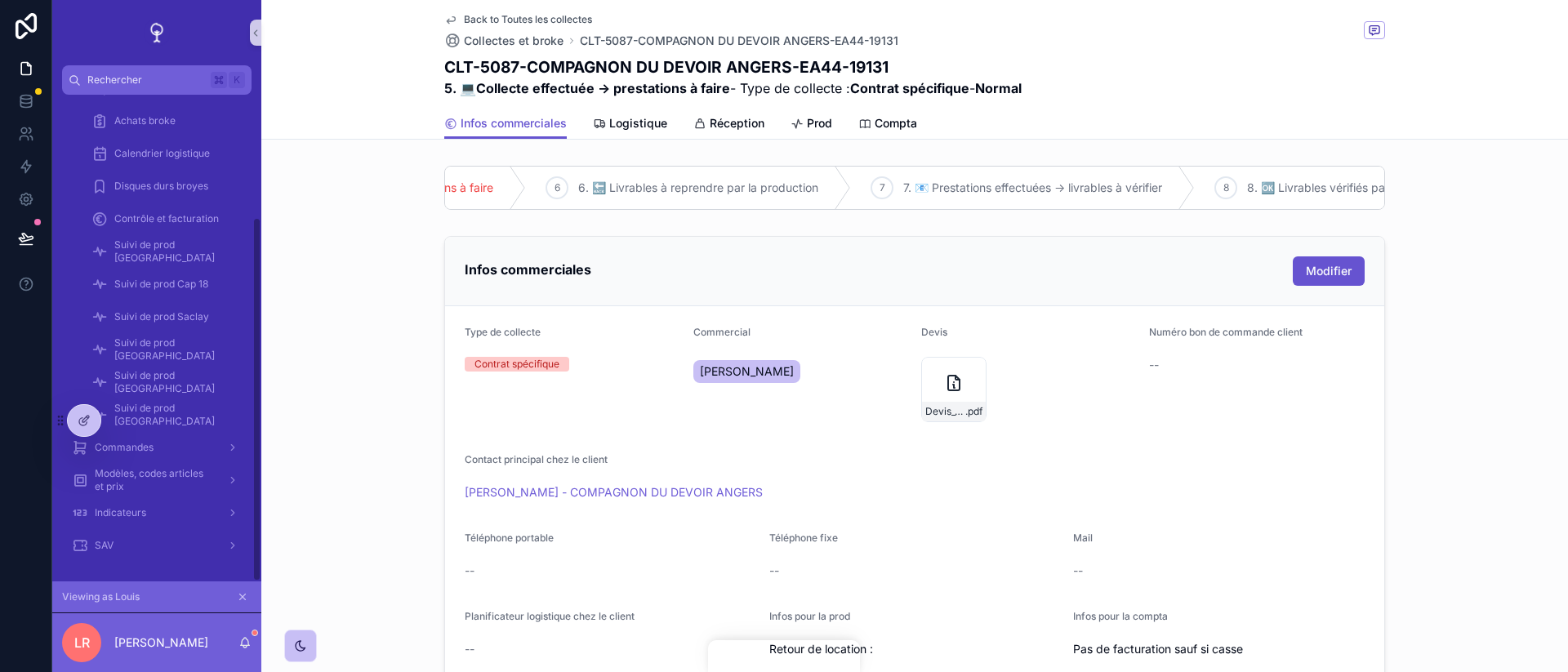
click at [238, 524] on button "scrollable content" at bounding box center [242, 596] width 18 height 18
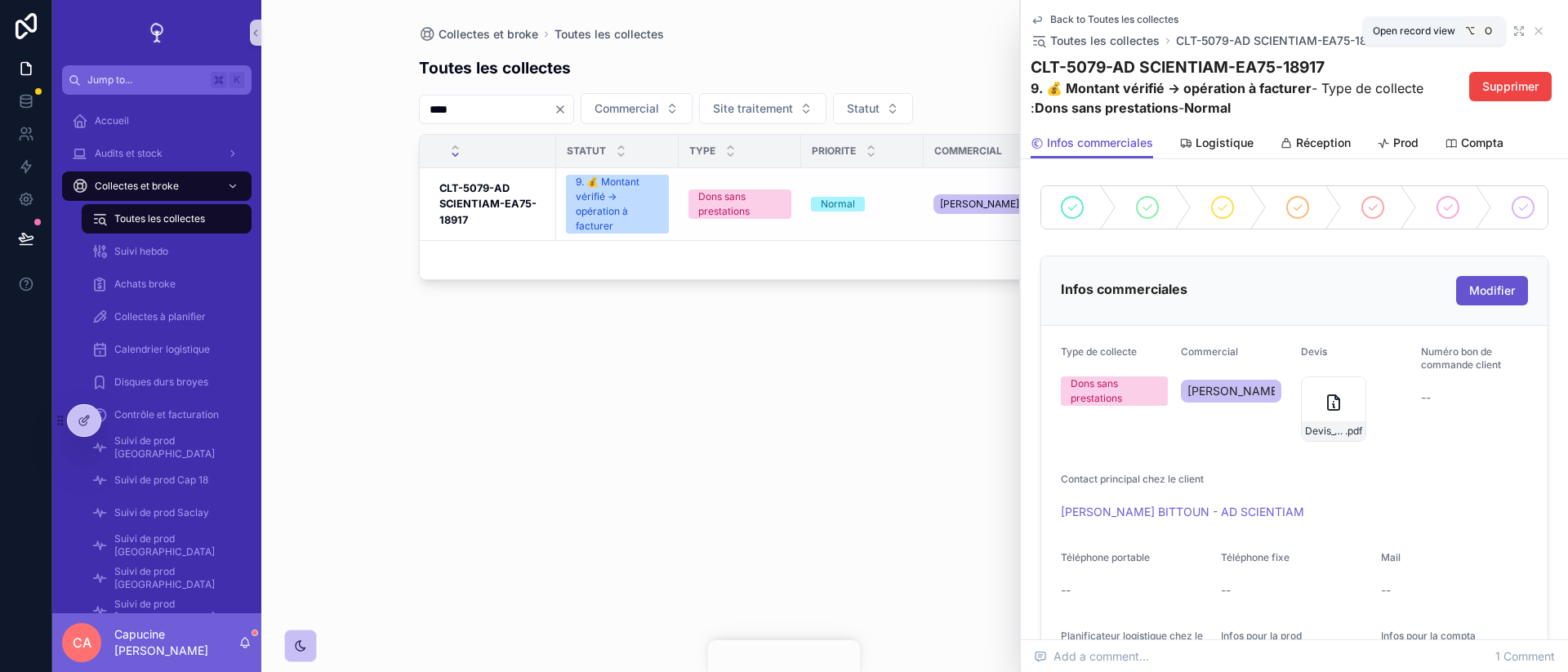
click at [1516, 31] on icon "scrollable content" at bounding box center [1519, 31] width 13 height 13
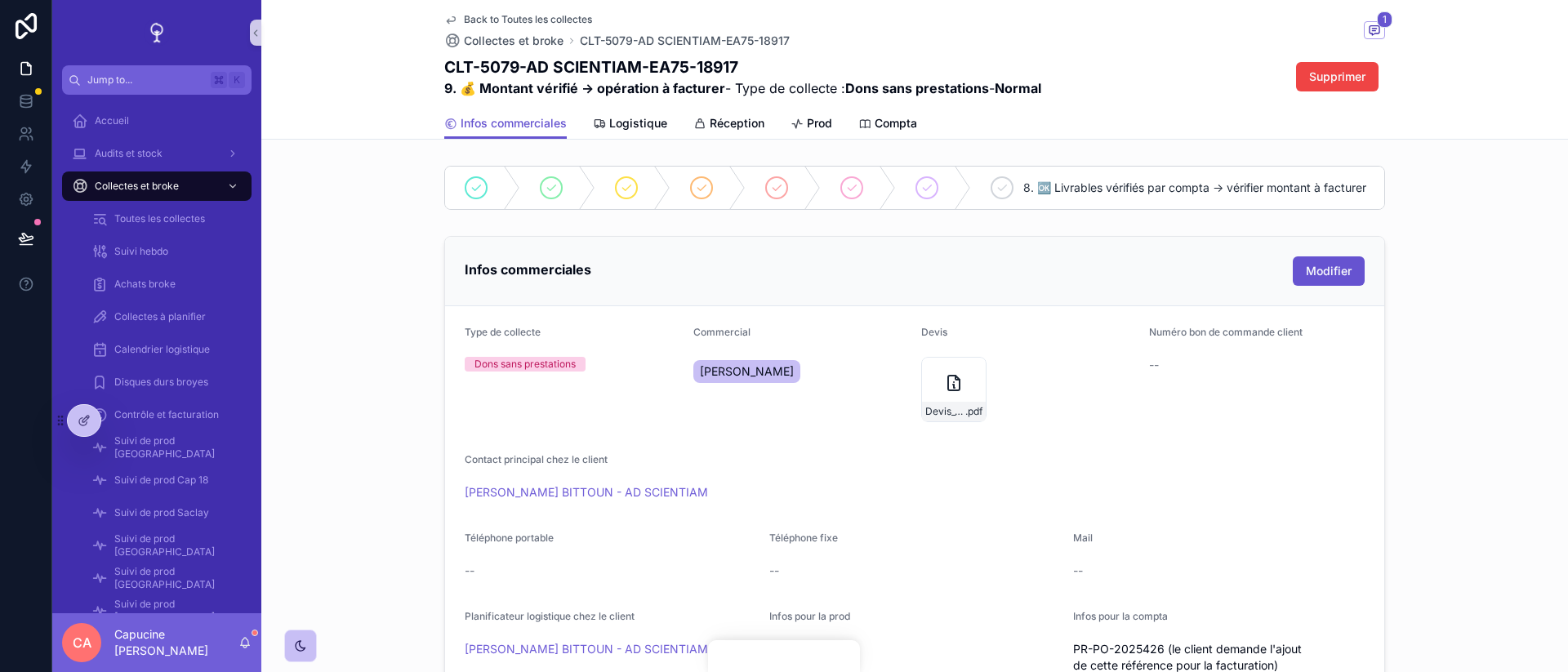
click at [483, 65] on h1 "CLT-5079-AD SCIENTIAM-EA75-18917" at bounding box center [743, 67] width 597 height 23
copy h1 "5079"
click at [719, 72] on h1 "CLT-5079-AD SCIENTIAM-EA75-18917" at bounding box center [743, 67] width 597 height 23
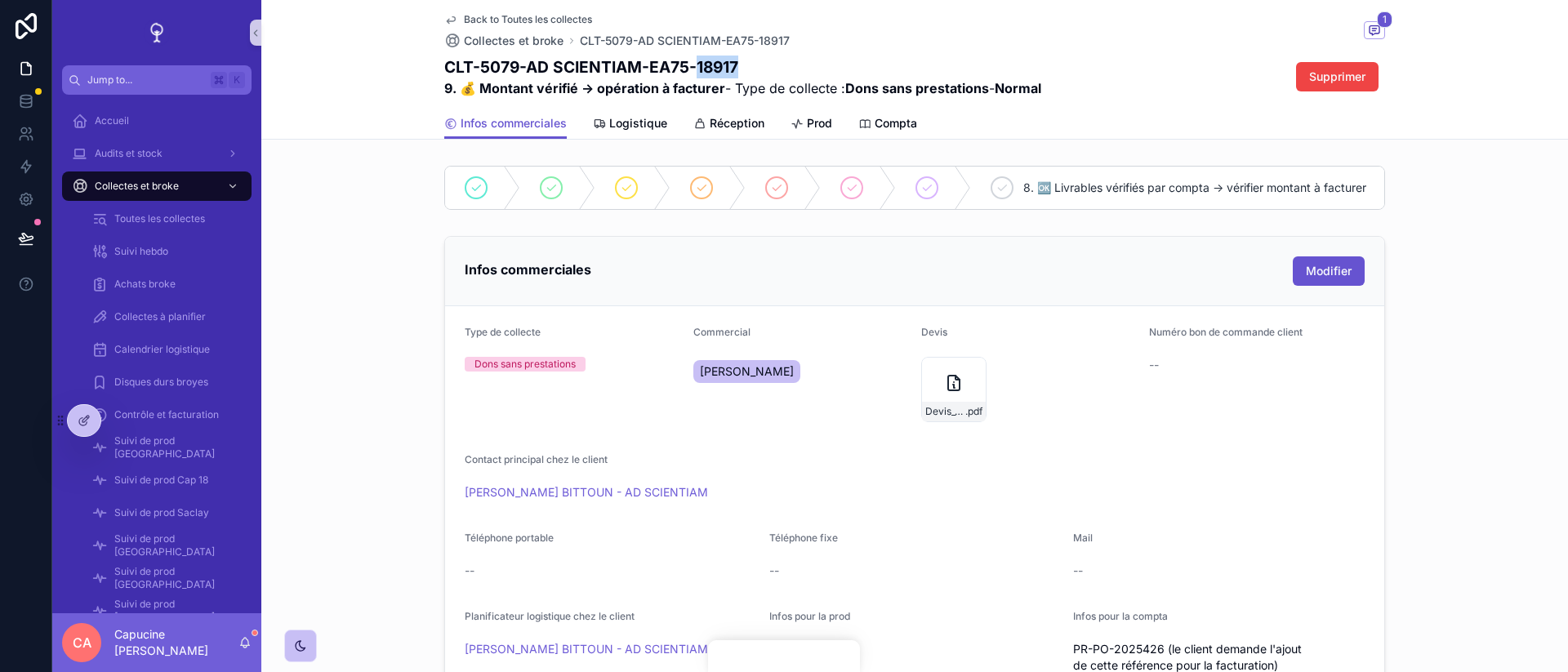
copy h1 "18917"
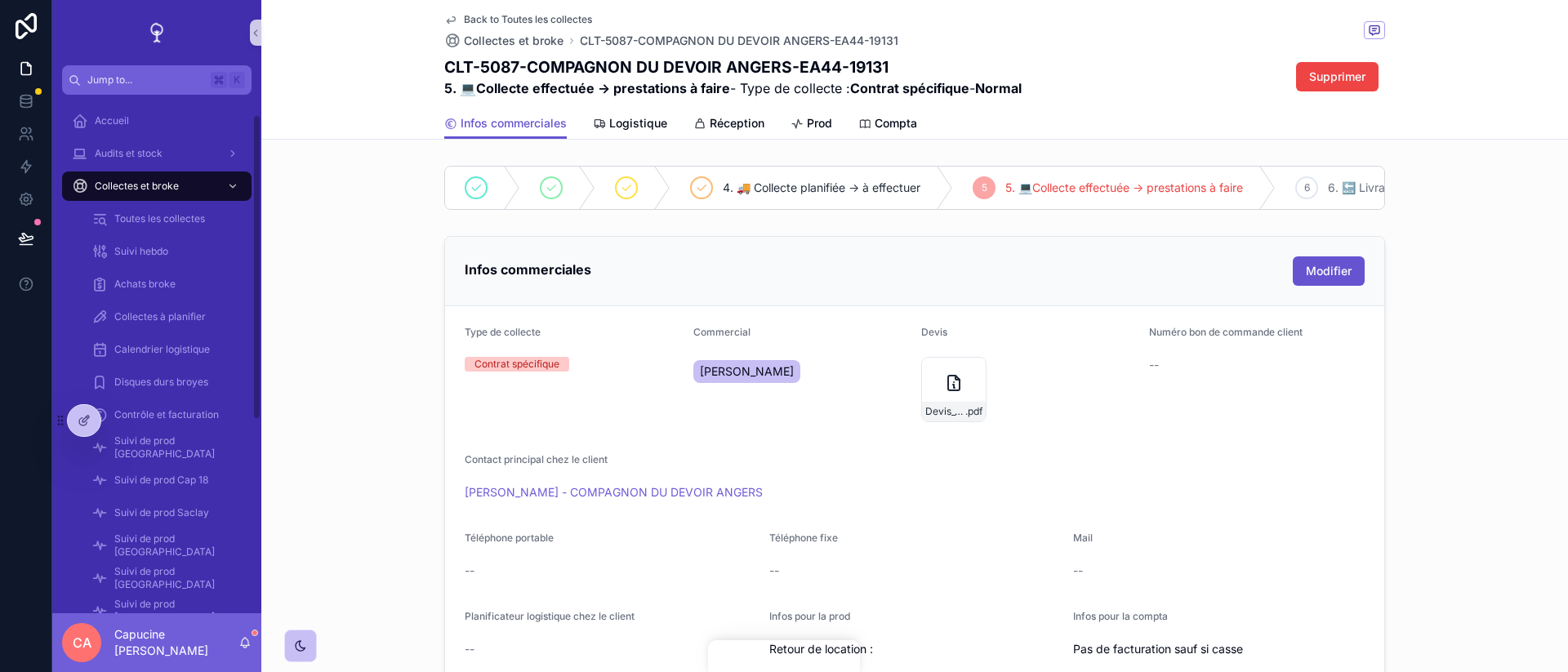
scroll to position [360, 0]
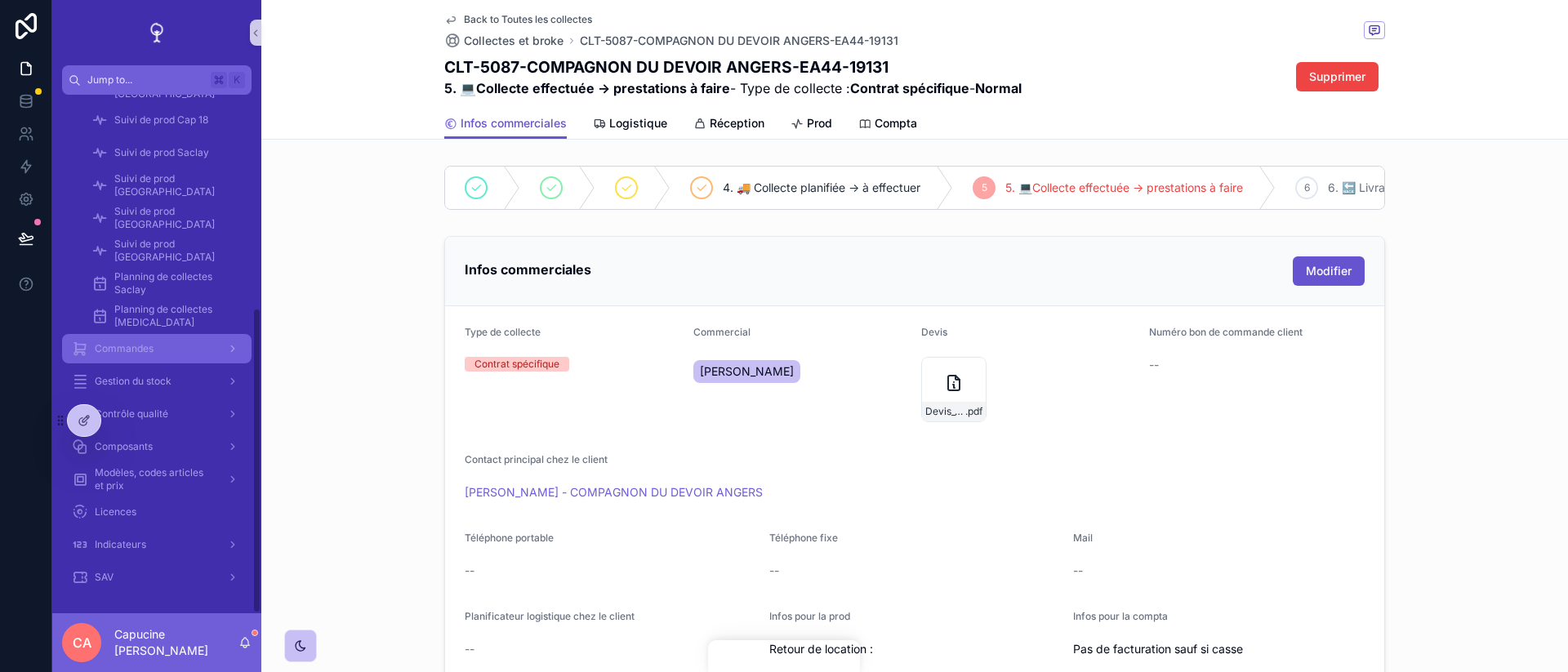
click at [211, 361] on div "Commandes" at bounding box center [157, 348] width 170 height 26
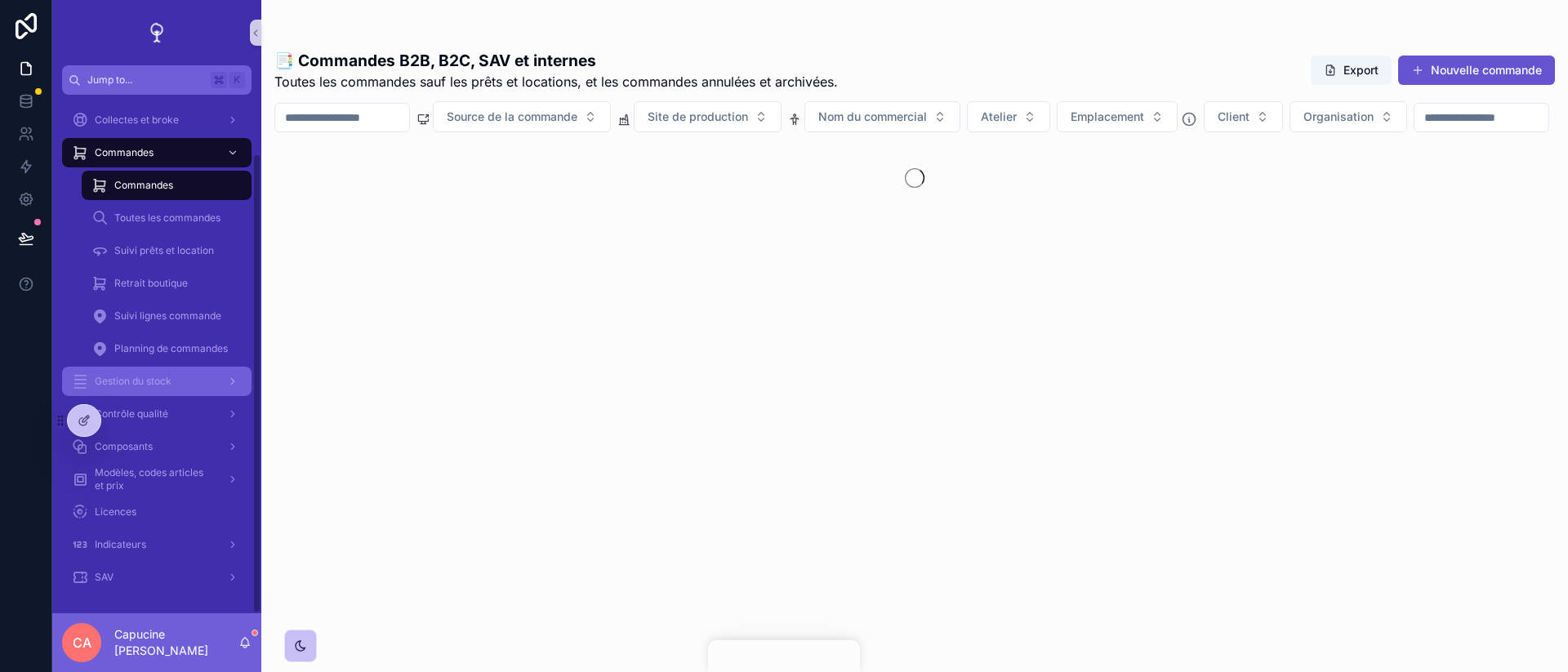
scroll to position [67, 0]
click at [211, 372] on div "Gestion du stock" at bounding box center [157, 380] width 170 height 26
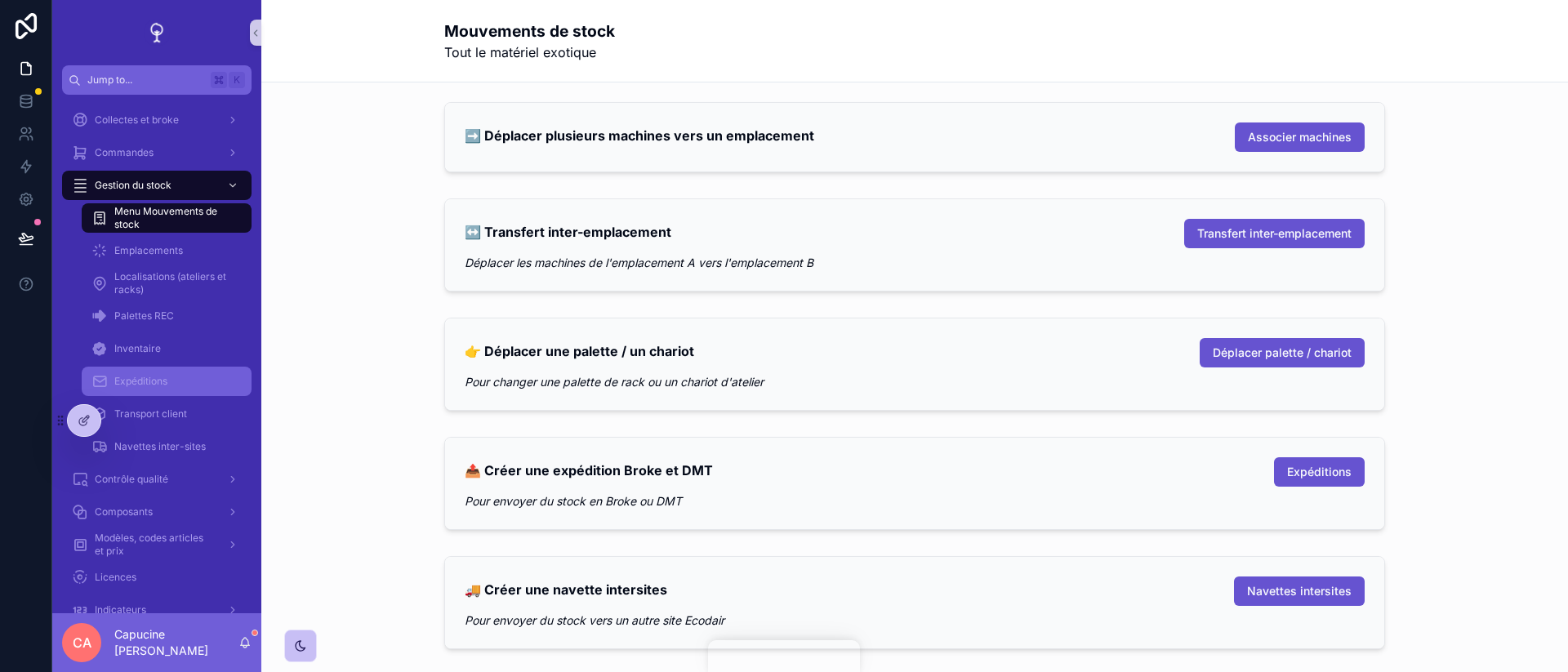
scroll to position [131, 0]
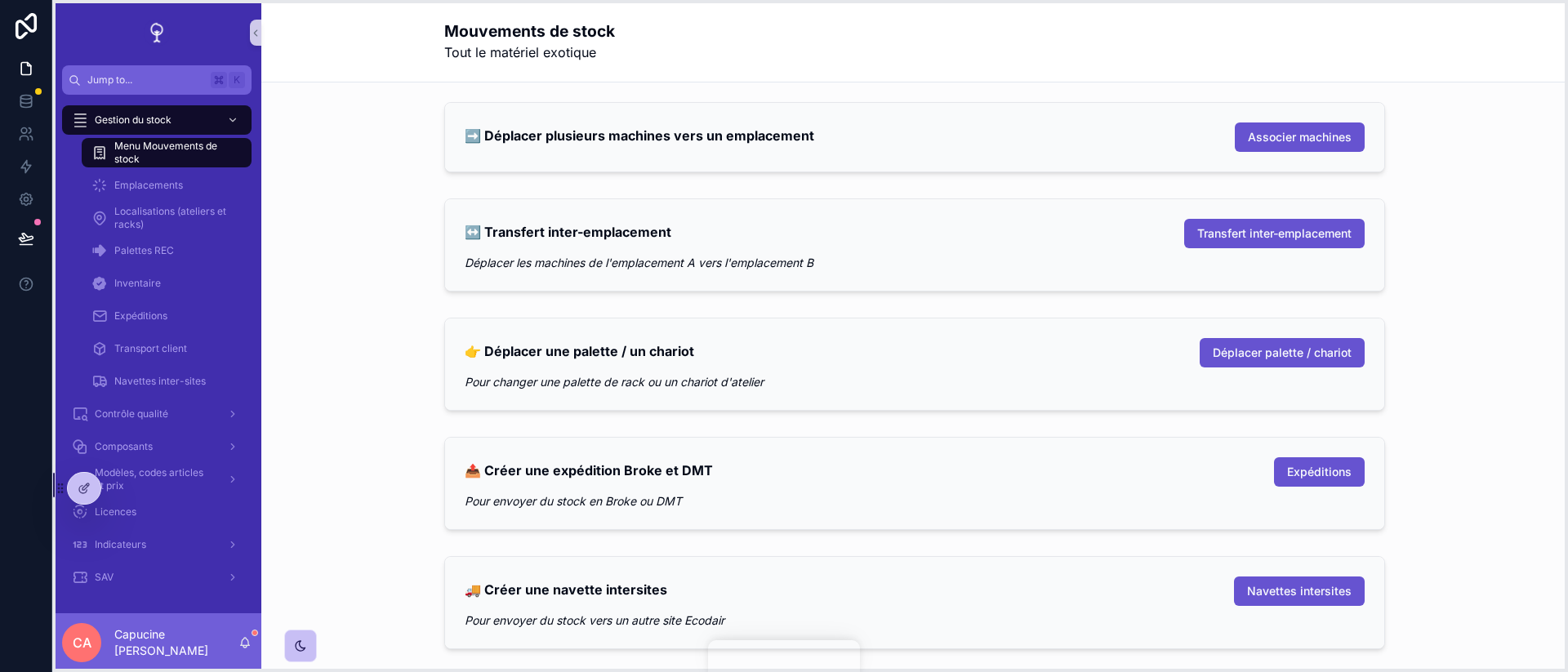
drag, startPoint x: 61, startPoint y: 416, endPoint x: 61, endPoint y: 489, distance: 73.0
click at [61, 489] on icon at bounding box center [61, 489] width 13 height 13
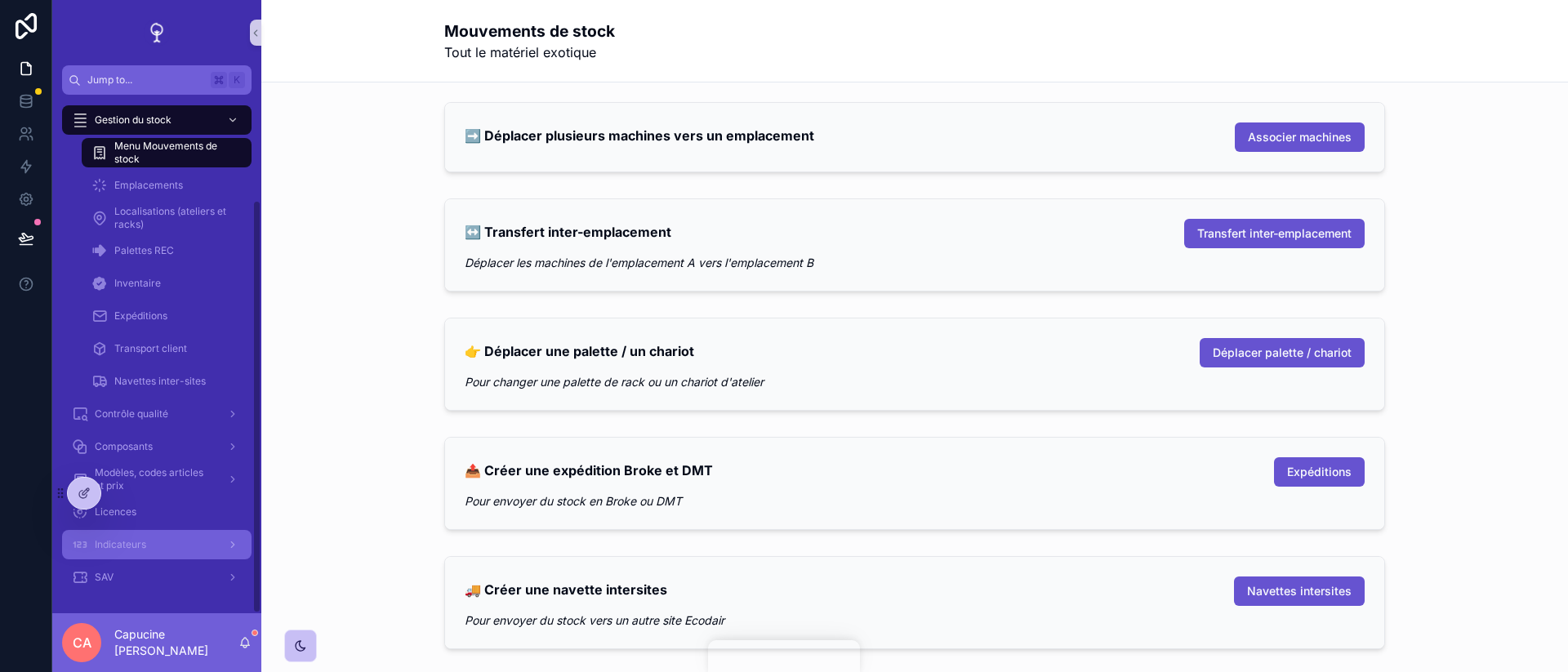
click at [124, 557] on div "Indicateurs" at bounding box center [157, 544] width 170 height 26
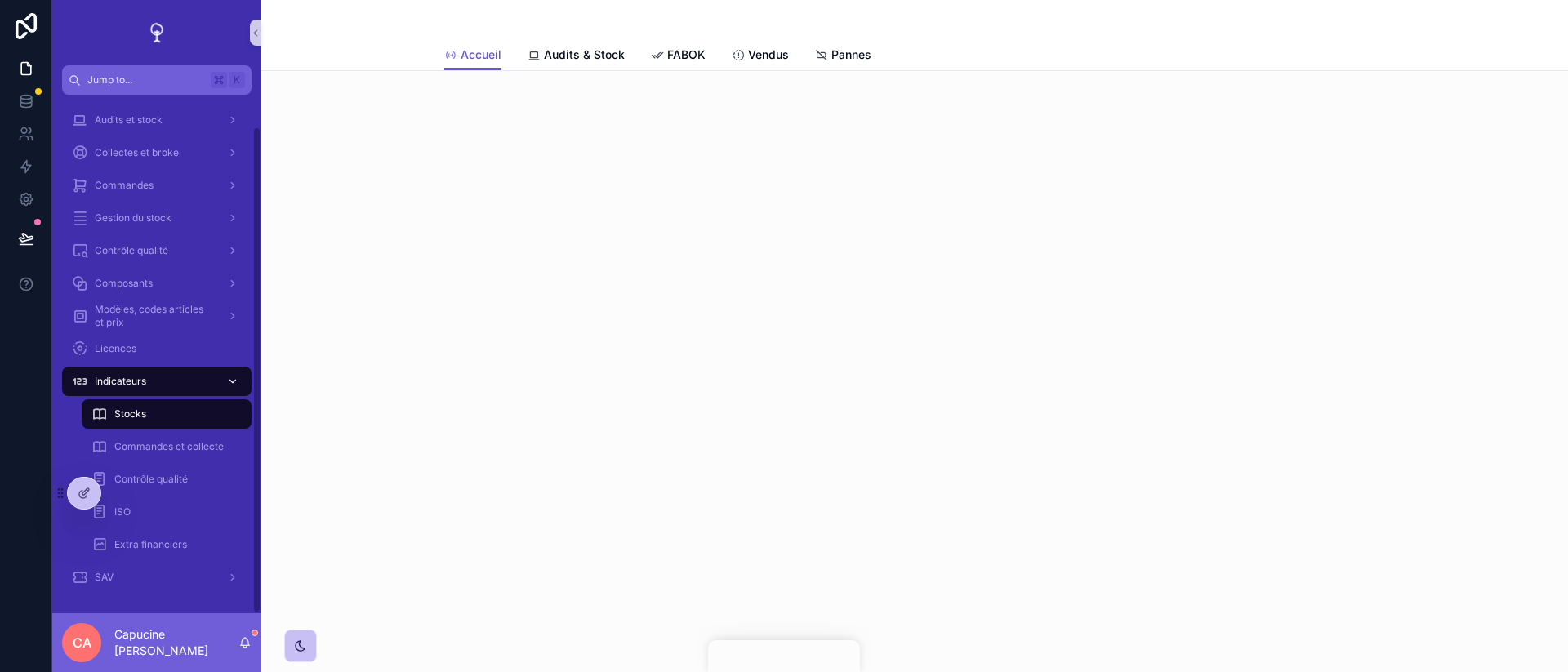
scroll to position [33, 0]
click at [578, 26] on div "scrollable content" at bounding box center [914, 19] width 940 height 39
click at [581, 60] on span "Audits & Stock" at bounding box center [584, 54] width 81 height 16
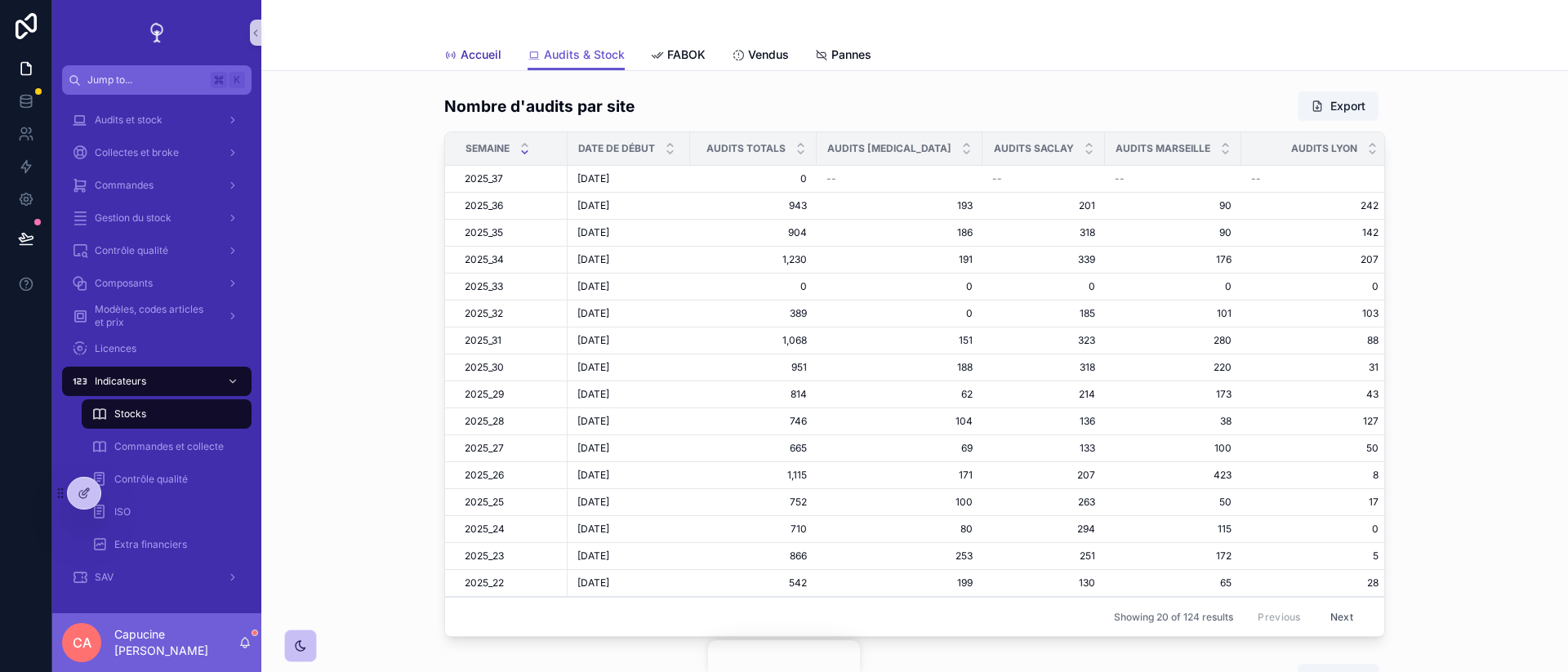
click at [487, 58] on span "Accueil" at bounding box center [480, 54] width 41 height 16
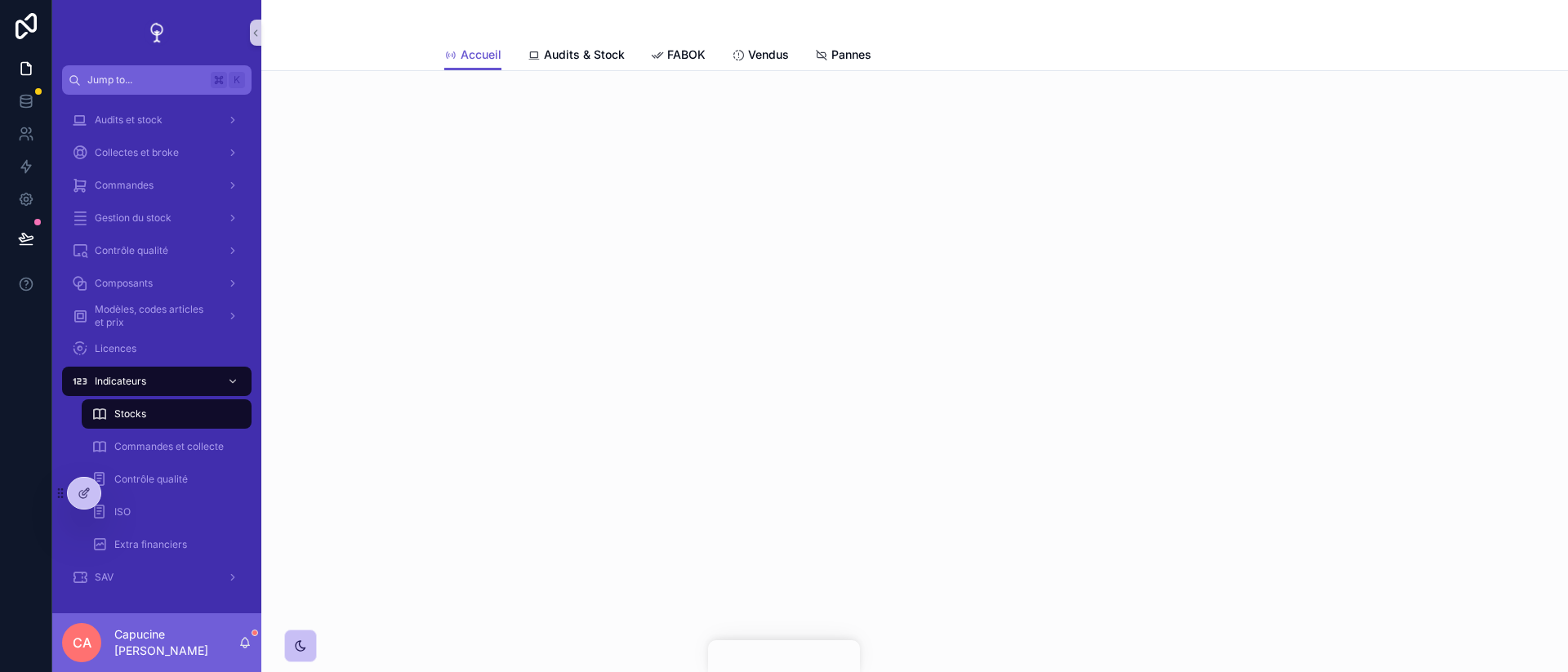
click at [539, 135] on div "scrollable content" at bounding box center [915, 130] width 1307 height 118
click at [89, 491] on icon at bounding box center [85, 493] width 13 height 13
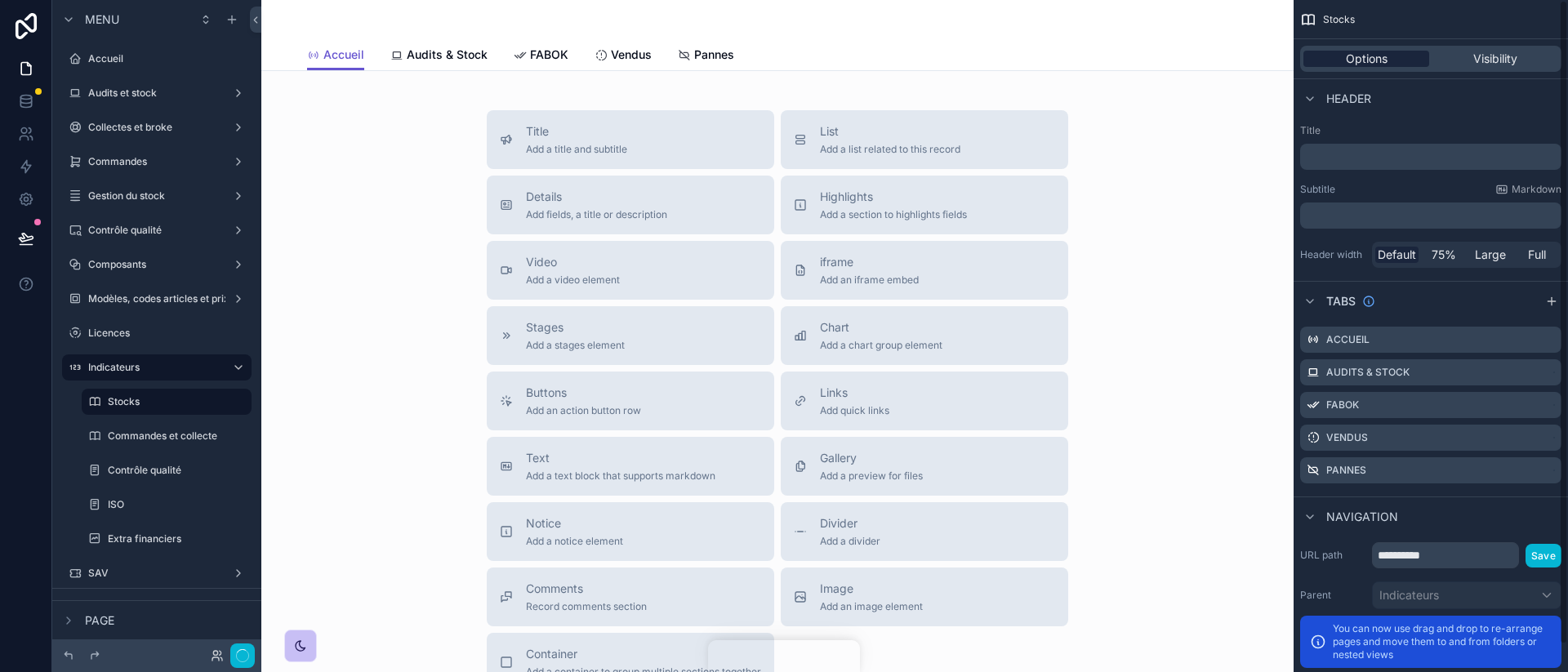
click at [1407, 57] on div "Options" at bounding box center [1366, 58] width 126 height 16
click at [1548, 340] on icon "scrollable content" at bounding box center [1549, 337] width 7 height 7
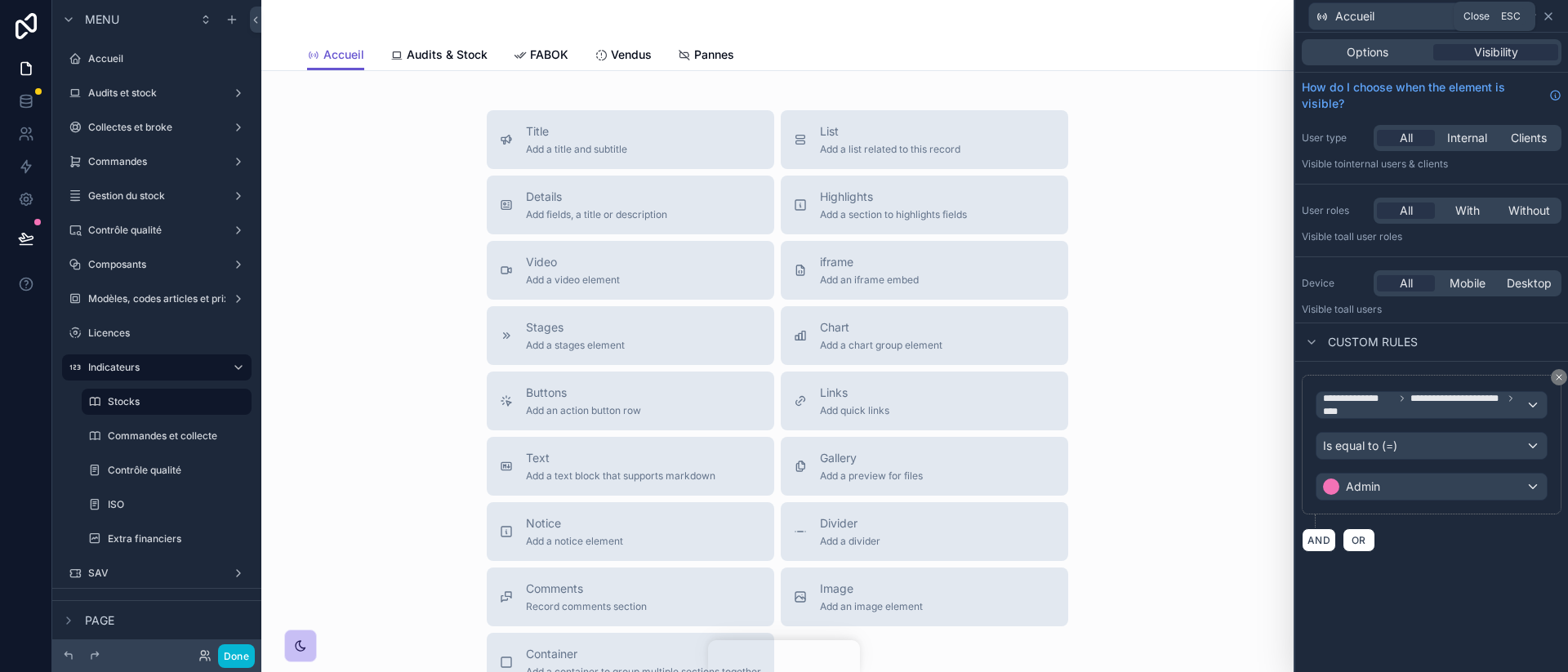
click at [1546, 13] on icon at bounding box center [1548, 16] width 7 height 7
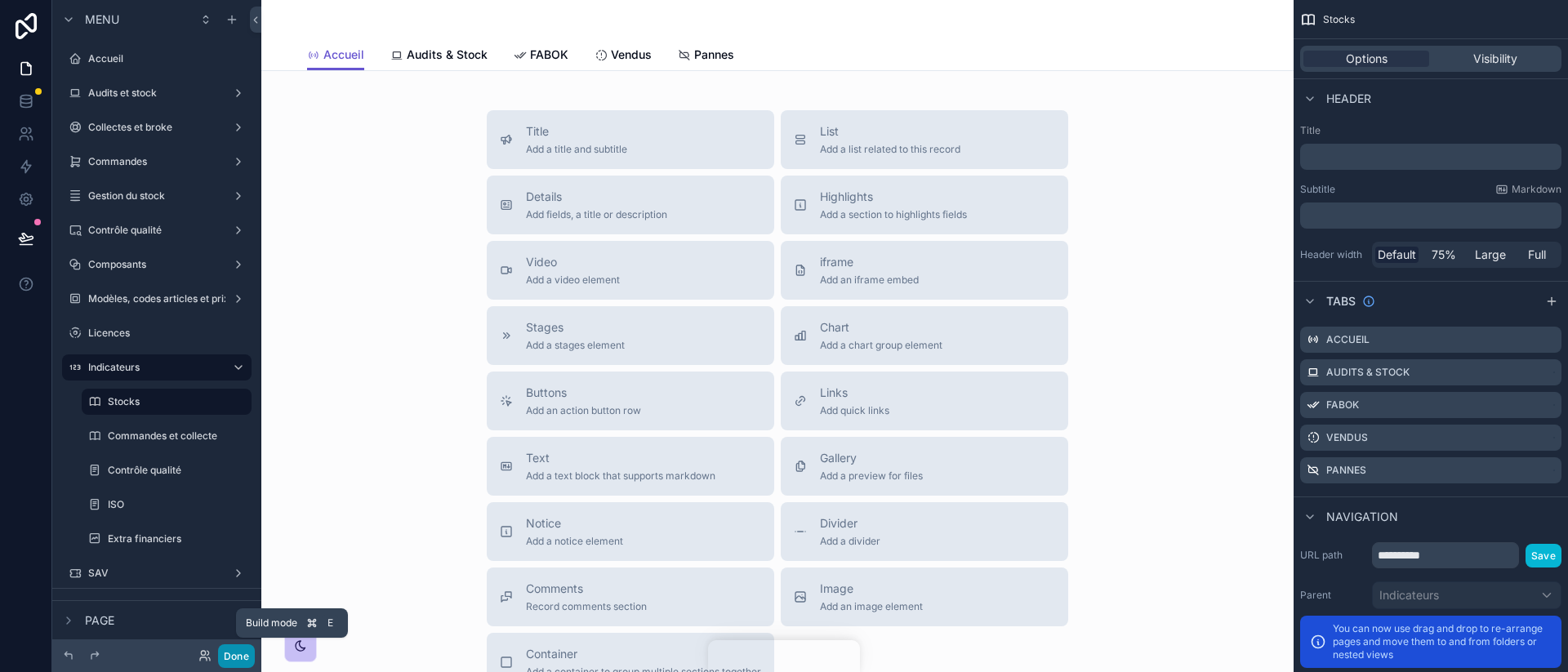
click at [238, 658] on button "Done" at bounding box center [236, 656] width 37 height 24
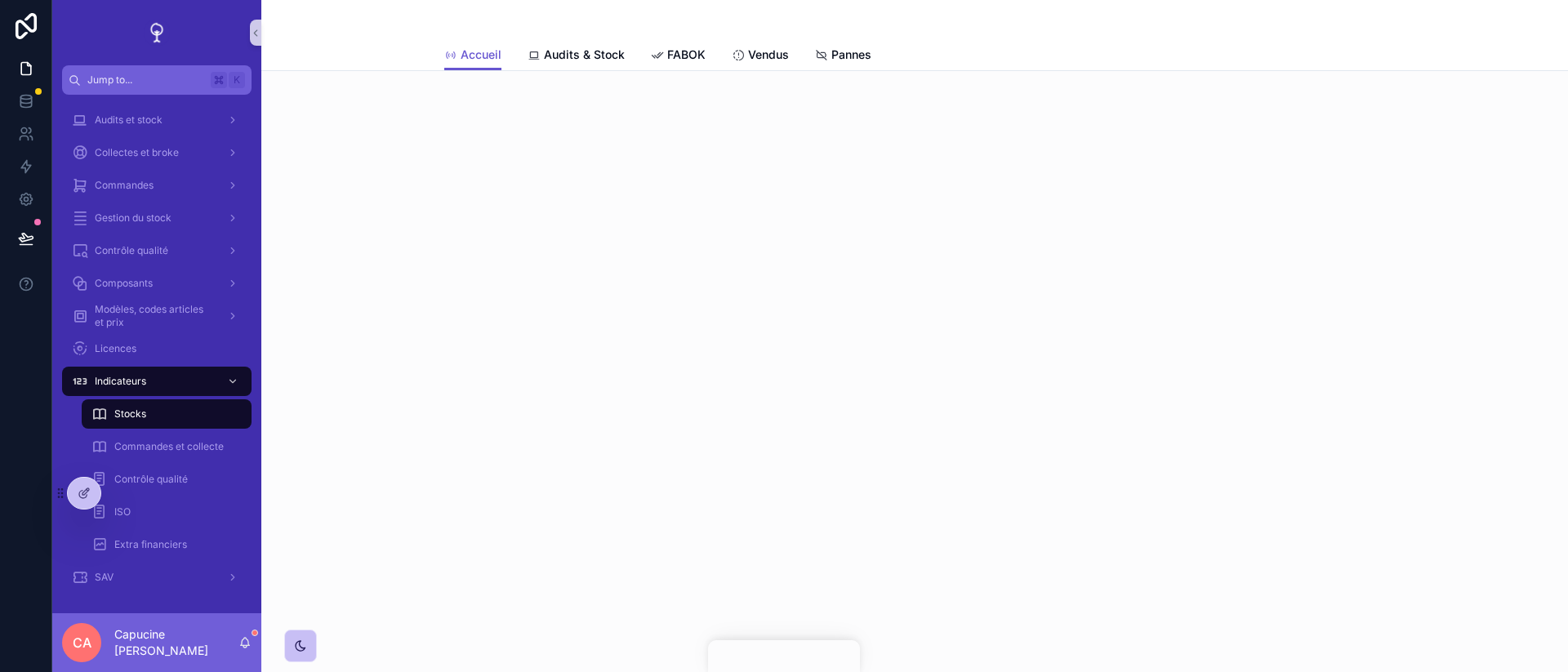
click at [571, 75] on div "scrollable content" at bounding box center [915, 130] width 1307 height 118
click at [571, 67] on link "Audits & Stock" at bounding box center [576, 56] width 97 height 32
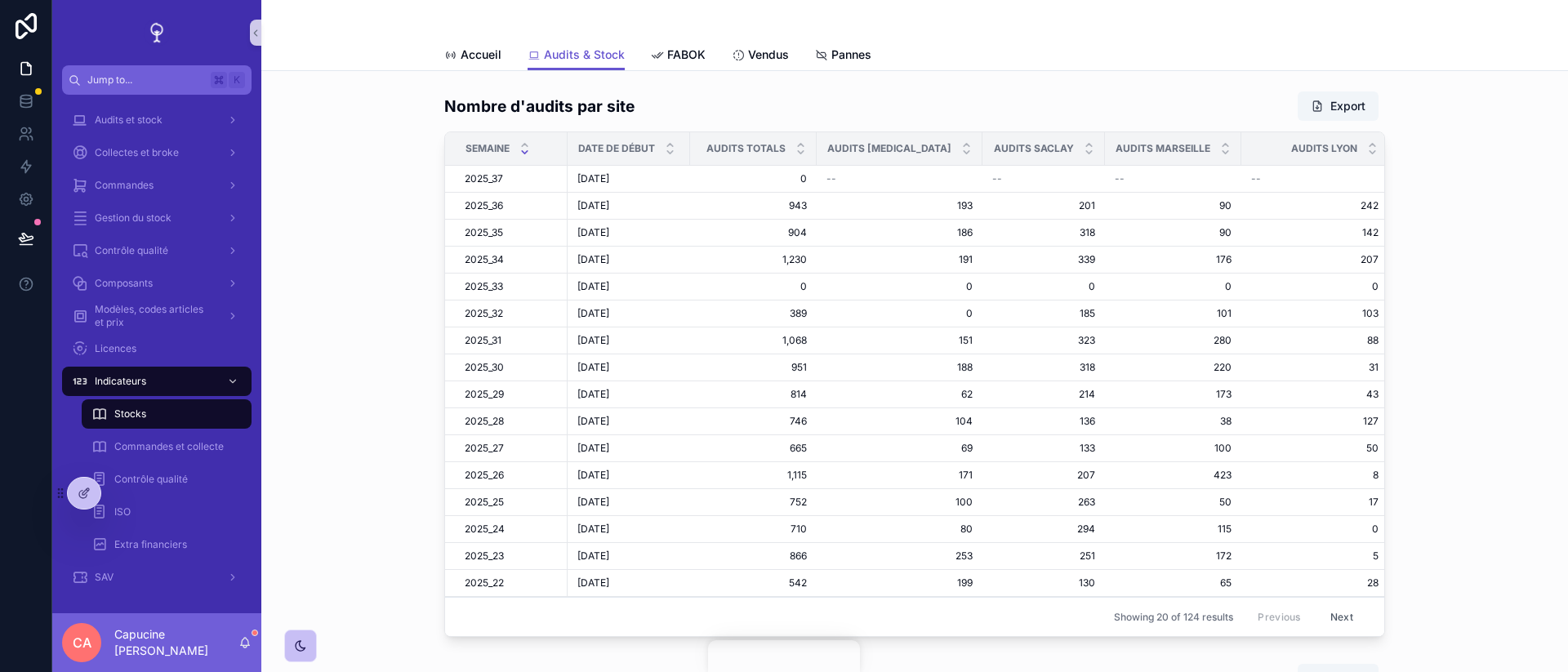
click at [389, 273] on div "Nombre d'audits par site Export Semaine Date de début Audits totals Audits Cap …" at bounding box center [915, 363] width 1281 height 559
click at [390, 287] on div "Nombre d'audits par site Export Semaine Date de début Audits totals Audits Cap …" at bounding box center [915, 363] width 1281 height 559
click at [691, 56] on span "FABOK" at bounding box center [687, 54] width 38 height 16
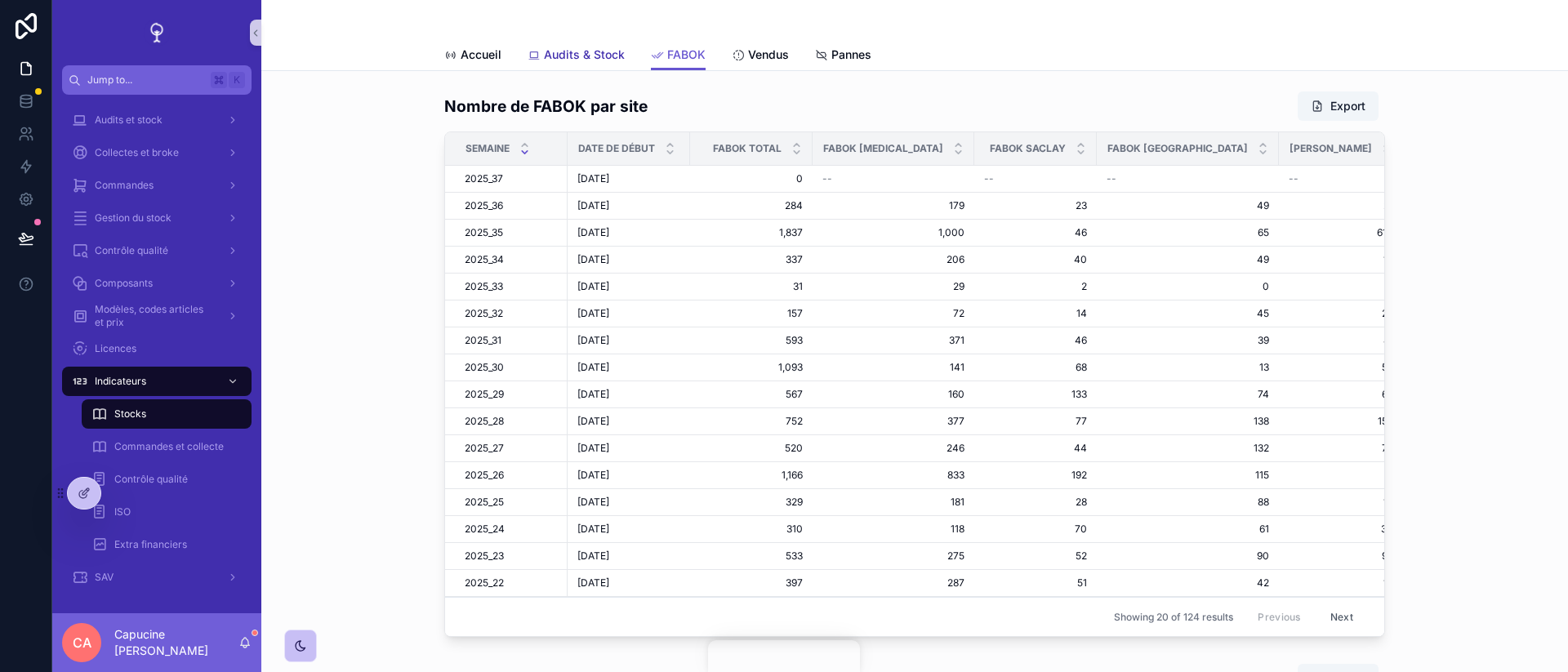
click at [622, 60] on span "Audits & Stock" at bounding box center [584, 54] width 81 height 16
